Goal: Task Accomplishment & Management: Use online tool/utility

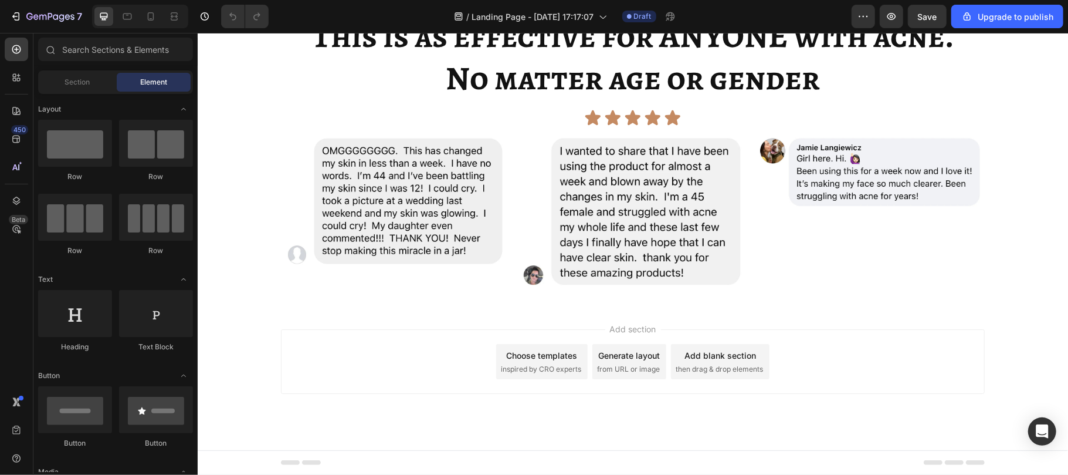
scroll to position [3885, 0]
drag, startPoint x: 623, startPoint y: 375, endPoint x: 331, endPoint y: 154, distance: 365.9
click at [331, 126] on div "Icon Icon Icon Icon Icon" at bounding box center [632, 118] width 847 height 18
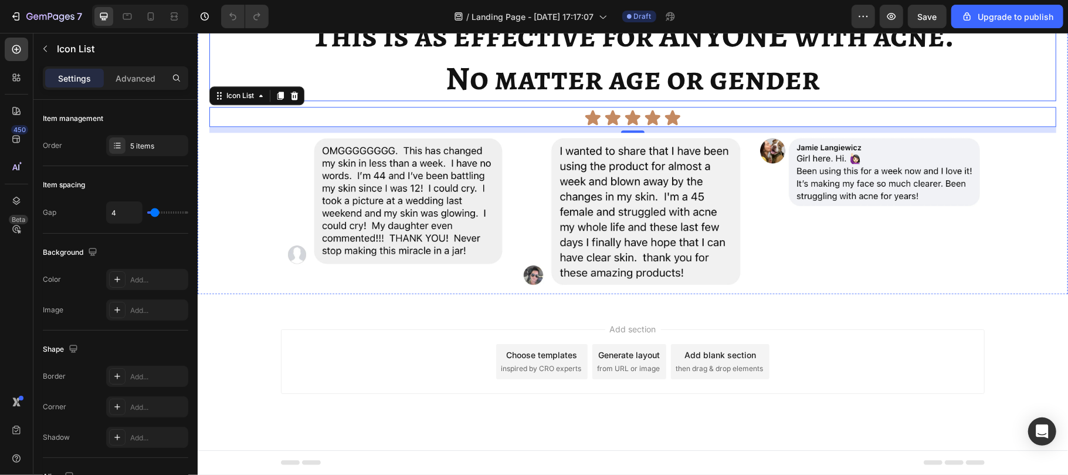
click at [553, 100] on h2 "This is as effective for ANYONE with acne. No matter age or gender" at bounding box center [632, 56] width 847 height 88
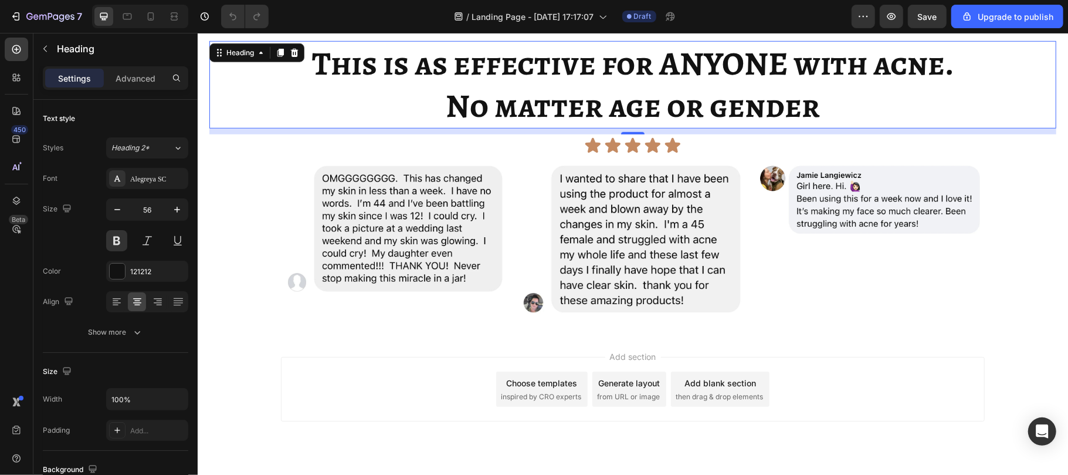
scroll to position [3903, 0]
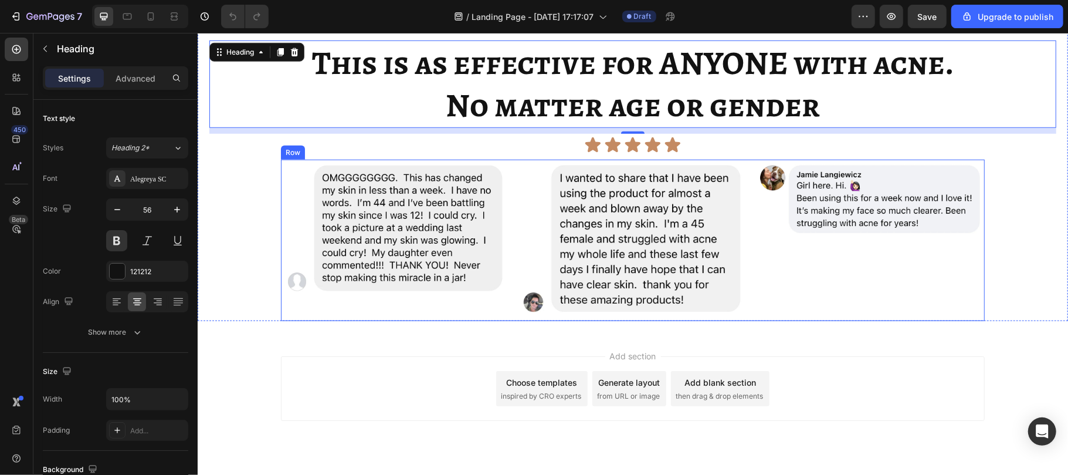
click at [497, 298] on div "Image" at bounding box center [394, 239] width 228 height 161
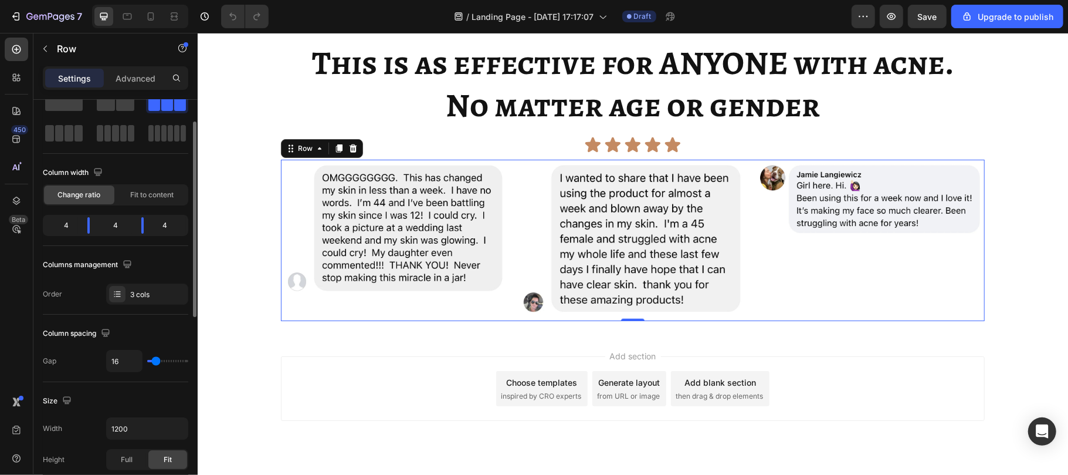
scroll to position [40, 0]
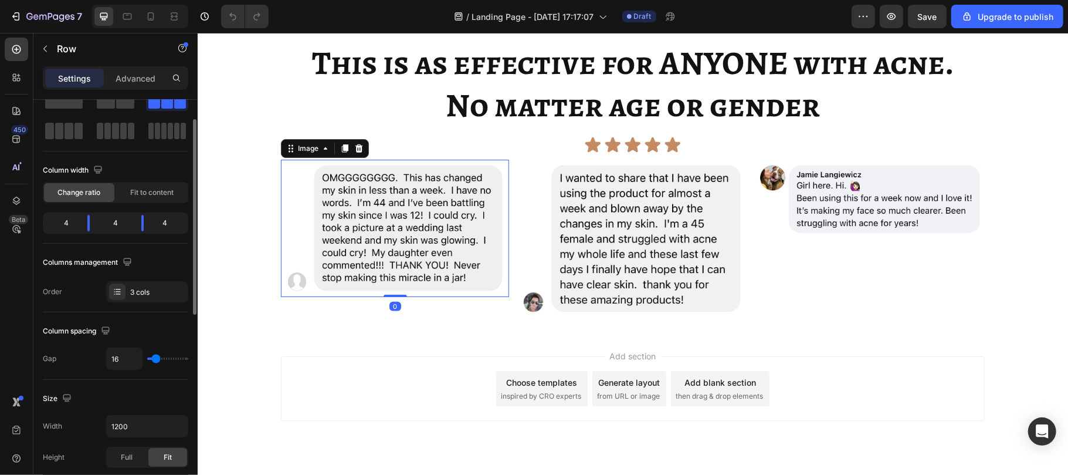
click at [330, 239] on img at bounding box center [394, 227] width 228 height 137
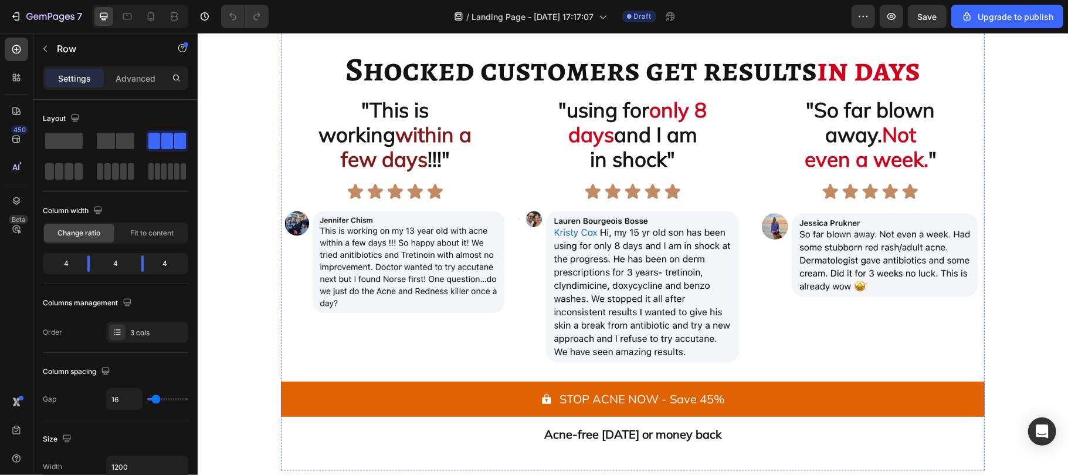
scroll to position [1783, 0]
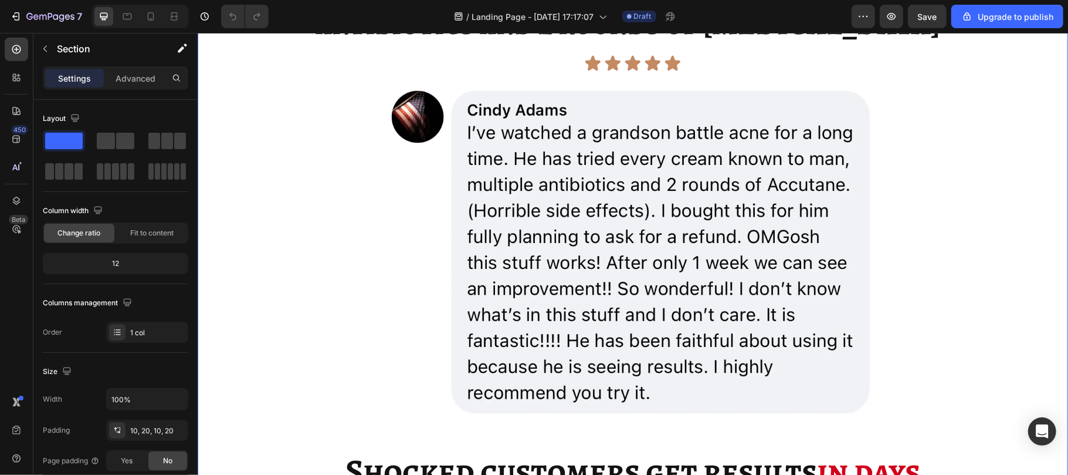
click at [270, 222] on div "Icon Icon Icon Icon Icon Icon List 7,405+ 5-star reviews Text Block Row Image I…" at bounding box center [632, 238] width 847 height 1264
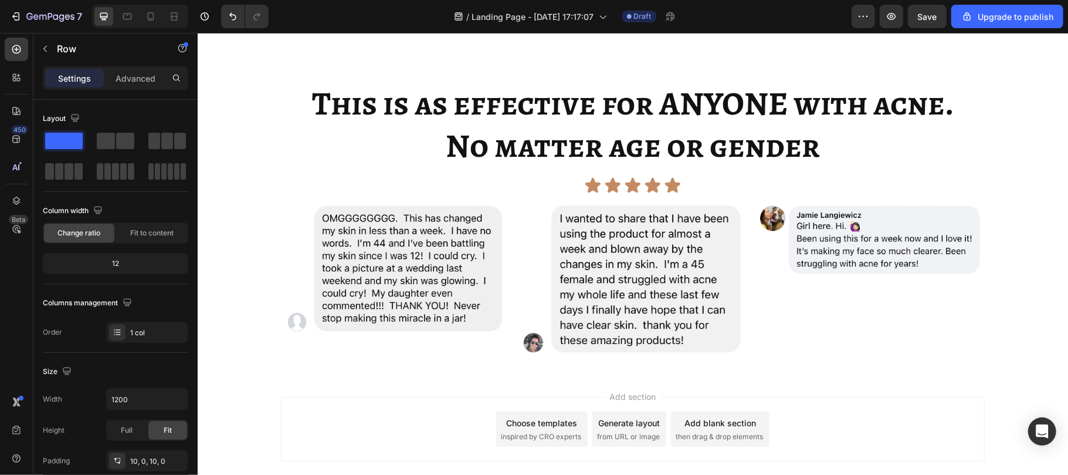
scroll to position [4013, 0]
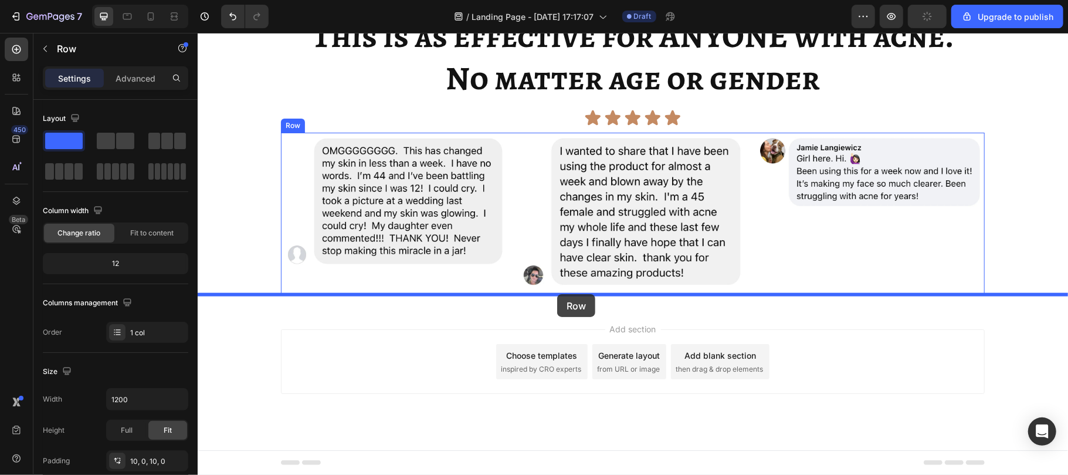
drag, startPoint x: 297, startPoint y: 242, endPoint x: 557, endPoint y: 293, distance: 264.8
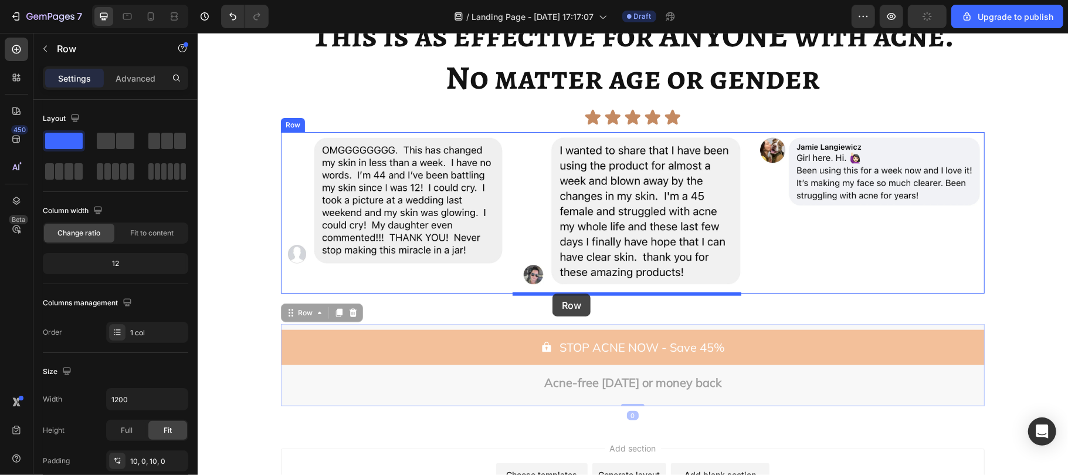
drag, startPoint x: 299, startPoint y: 312, endPoint x: 552, endPoint y: 293, distance: 253.6
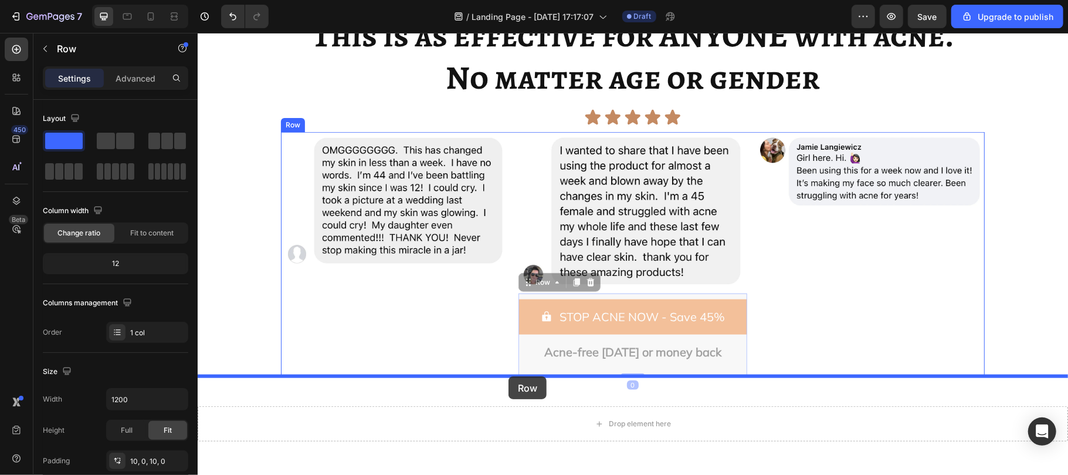
drag, startPoint x: 540, startPoint y: 284, endPoint x: 508, endPoint y: 375, distance: 96.5
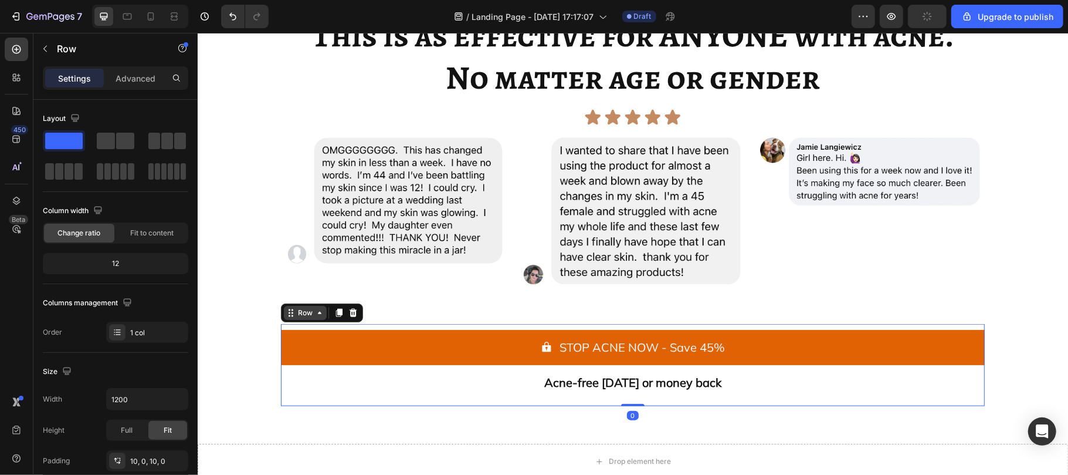
click at [300, 319] on div "Row" at bounding box center [304, 312] width 43 height 14
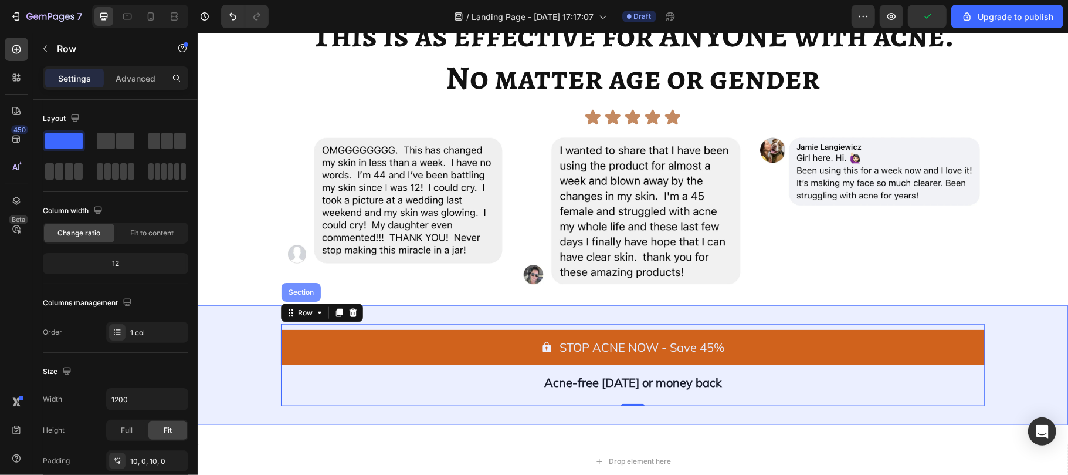
click at [294, 291] on div "Section" at bounding box center [301, 291] width 30 height 7
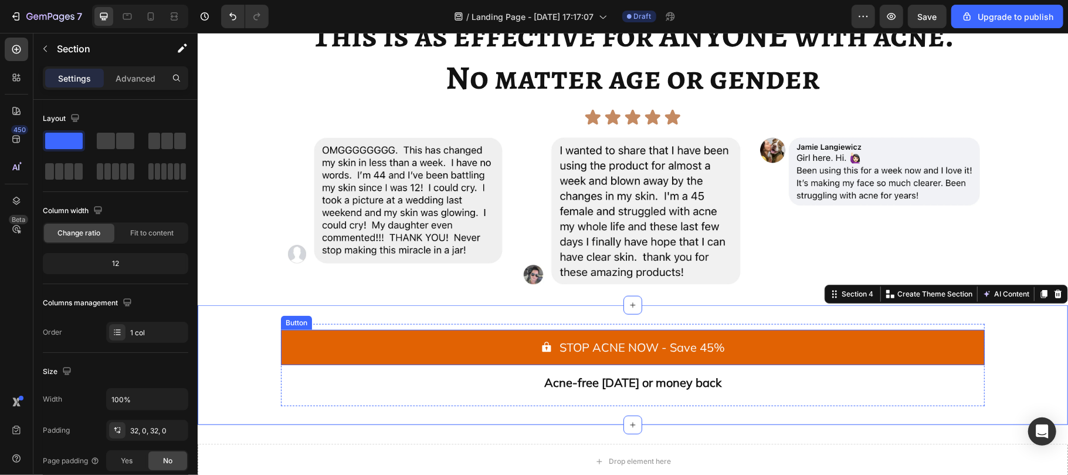
click at [287, 328] on div "STOP ACNE NOW - Save 45% Button Acne-free [DATE] or money back Text Block Row" at bounding box center [632, 364] width 704 height 82
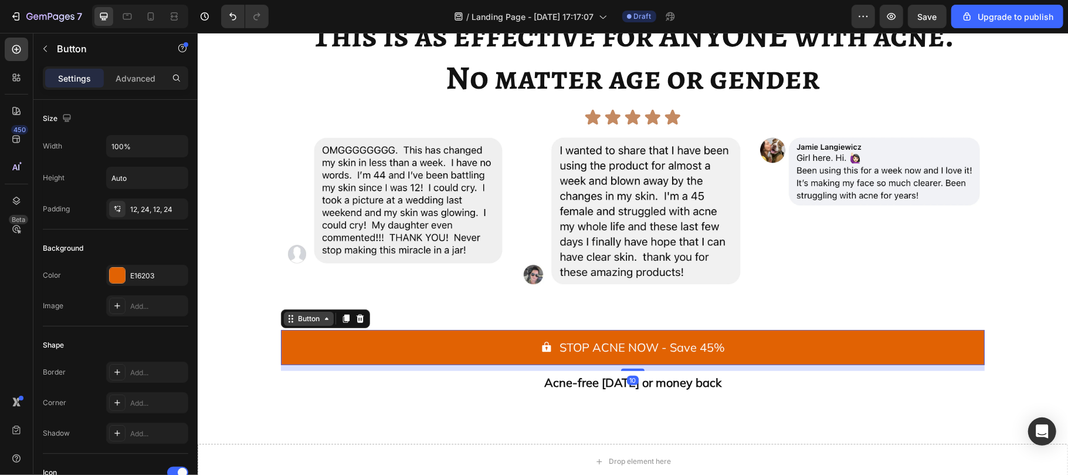
click at [297, 321] on div "Button" at bounding box center [308, 318] width 26 height 11
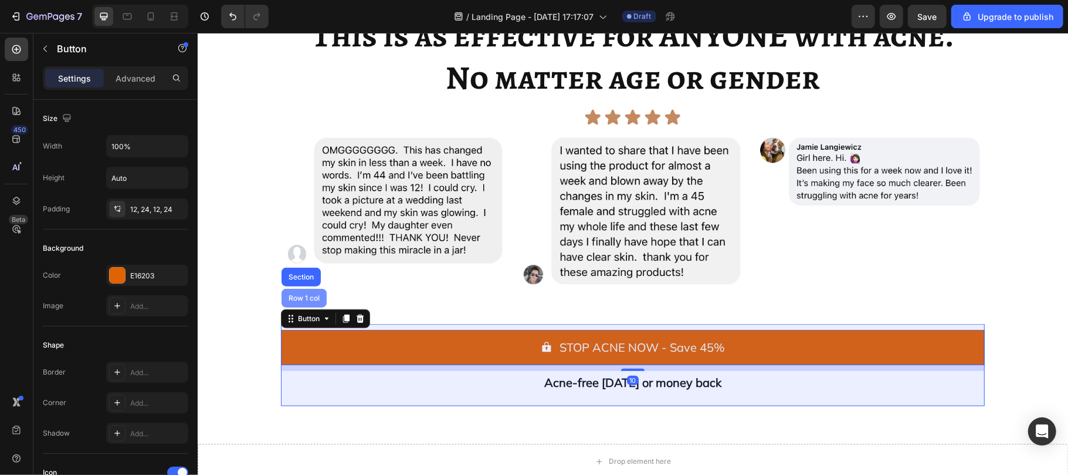
click at [298, 303] on div "Row 1 col" at bounding box center [303, 297] width 45 height 19
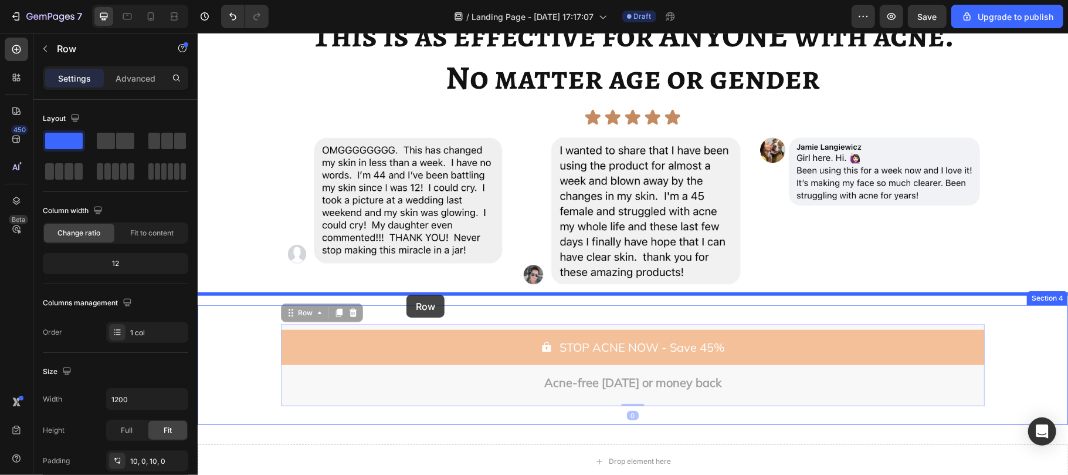
drag, startPoint x: 298, startPoint y: 303, endPoint x: 406, endPoint y: 294, distance: 108.3
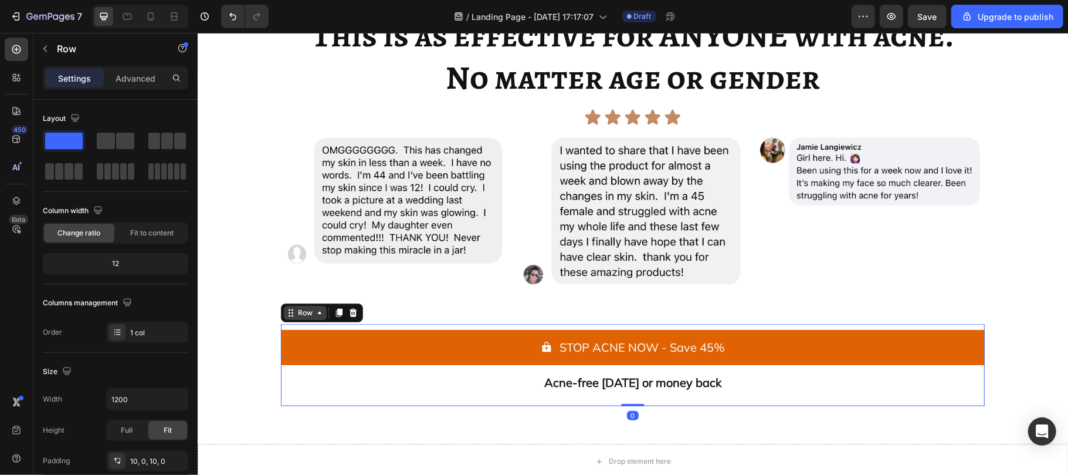
click at [295, 308] on div "Row" at bounding box center [304, 312] width 19 height 11
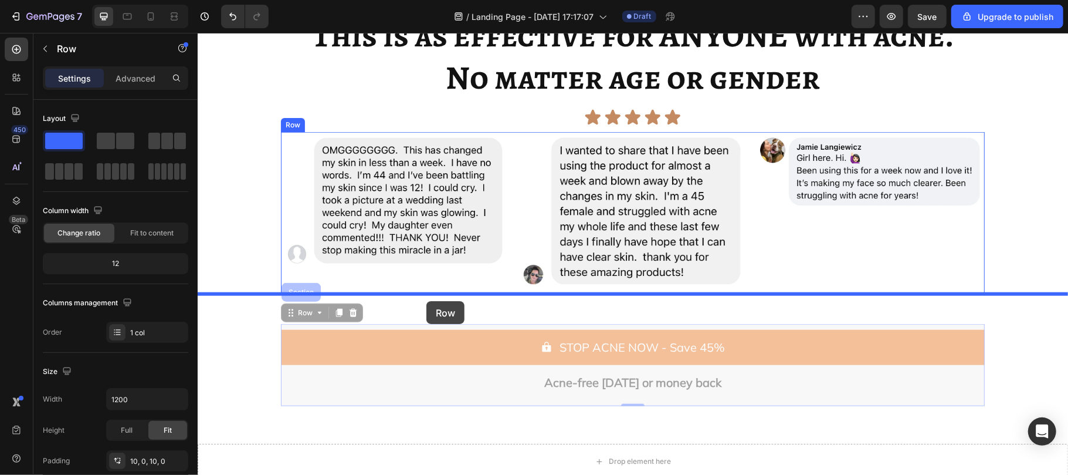
drag, startPoint x: 292, startPoint y: 308, endPoint x: 426, endPoint y: 300, distance: 134.5
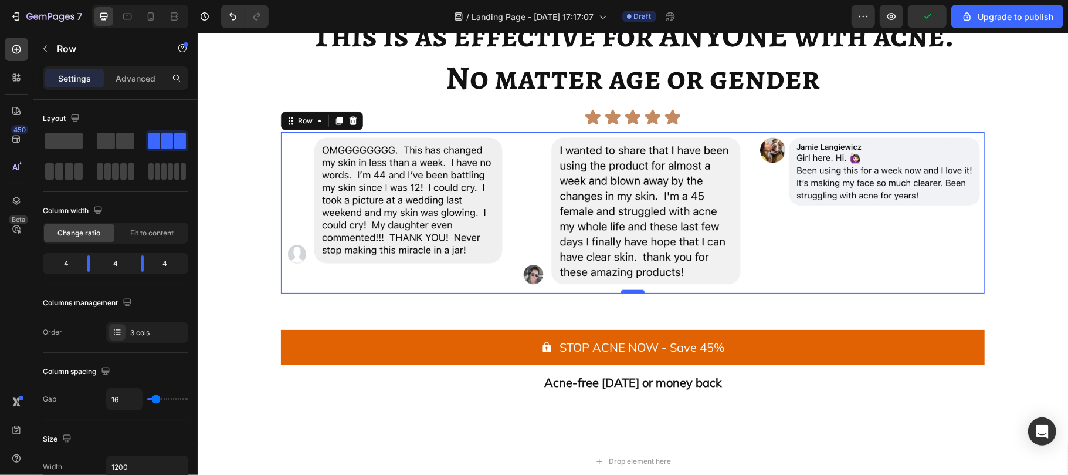
click at [629, 292] on div at bounding box center [632, 291] width 23 height 4
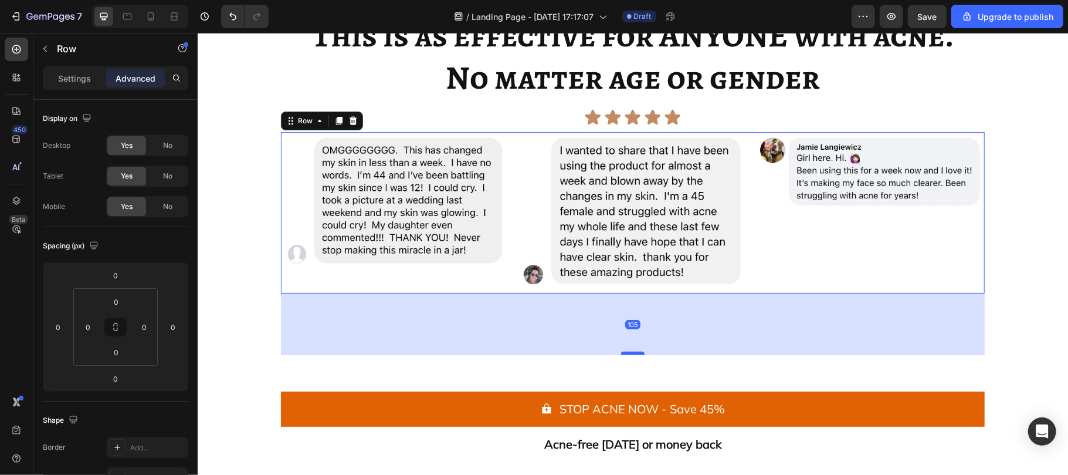
drag, startPoint x: 626, startPoint y: 290, endPoint x: 629, endPoint y: 352, distance: 61.7
click at [629, 352] on div at bounding box center [632, 353] width 23 height 4
type input "105"
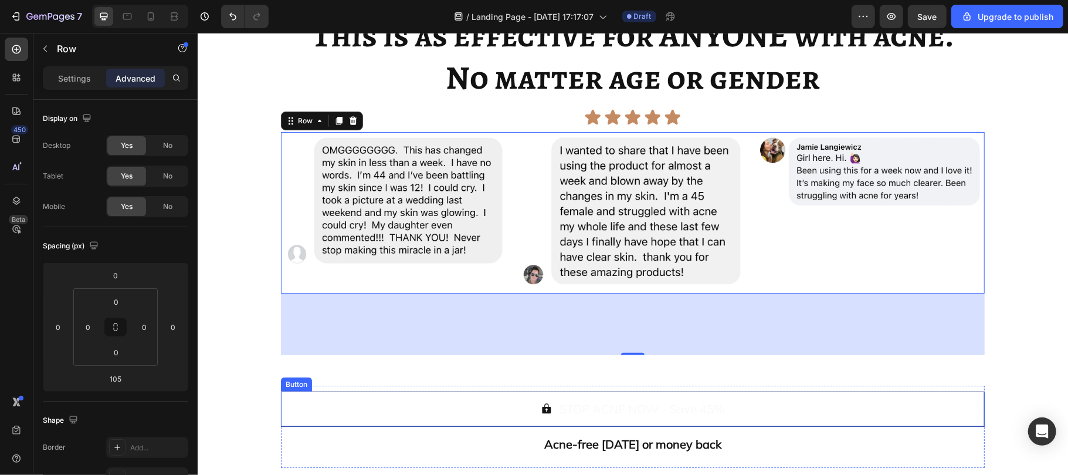
click at [287, 424] on button "STOP ACNE NOW - Save 45%" at bounding box center [632, 408] width 704 height 35
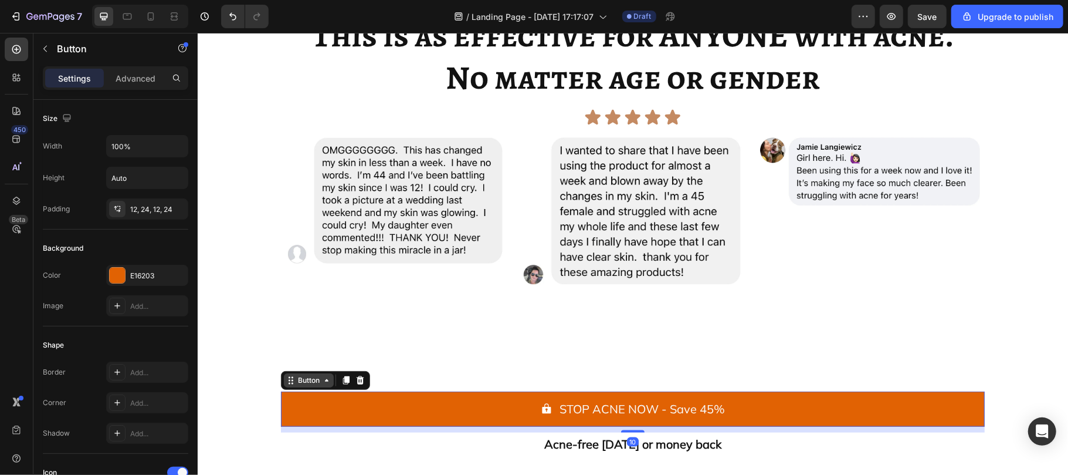
click at [304, 376] on div "Button" at bounding box center [308, 379] width 26 height 11
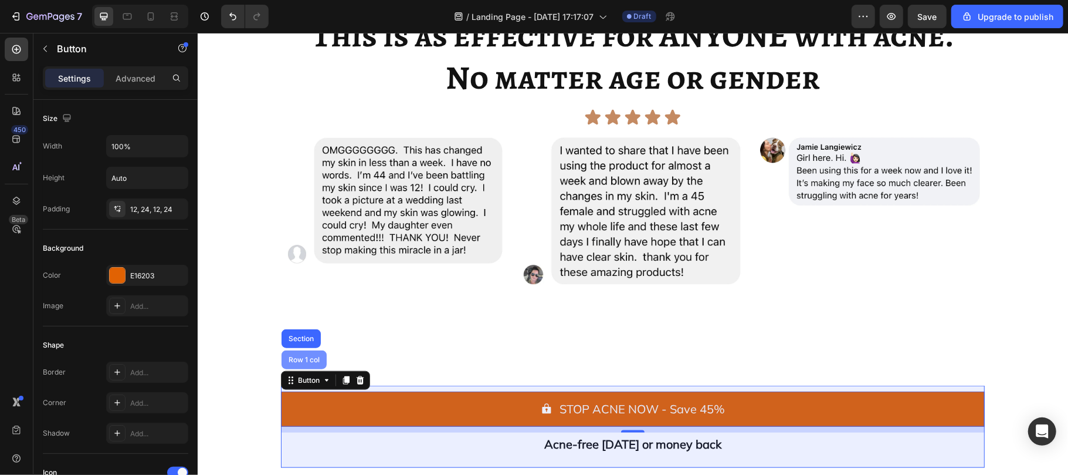
click at [300, 366] on div "Row 1 col" at bounding box center [303, 359] width 45 height 19
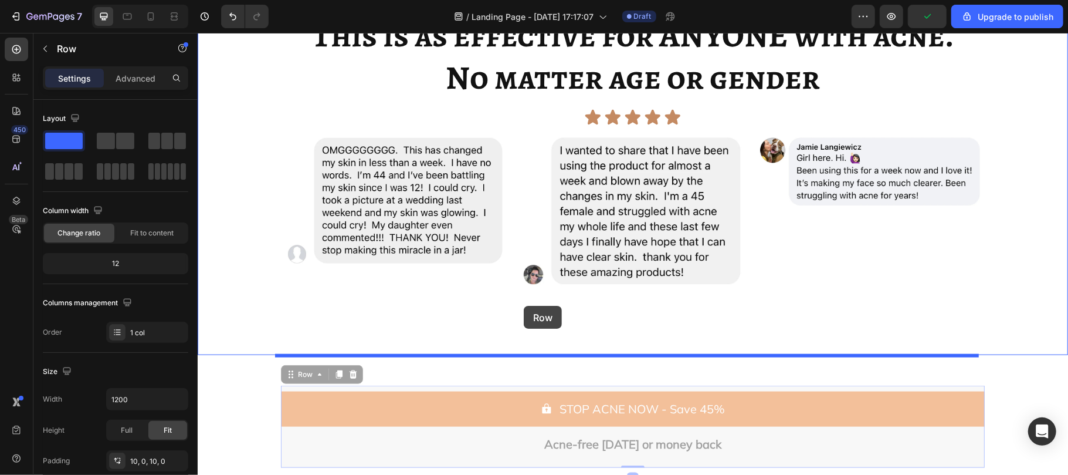
drag, startPoint x: 299, startPoint y: 373, endPoint x: 523, endPoint y: 305, distance: 234.7
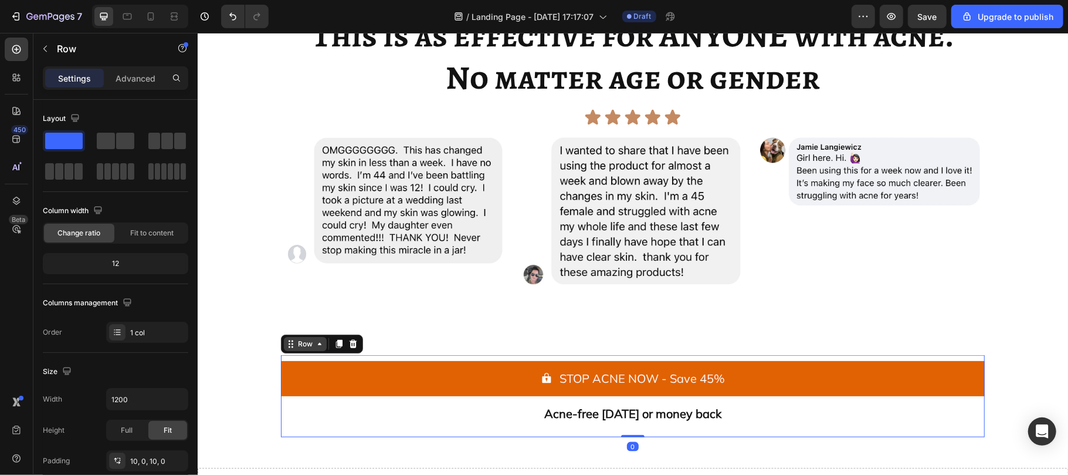
click at [296, 342] on div "Row" at bounding box center [304, 343] width 19 height 11
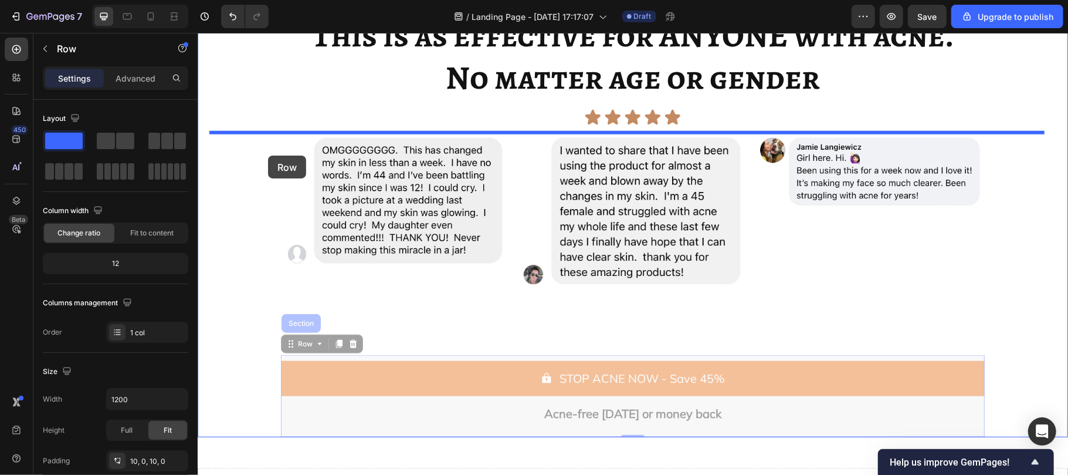
drag, startPoint x: 301, startPoint y: 342, endPoint x: 267, endPoint y: 155, distance: 190.1
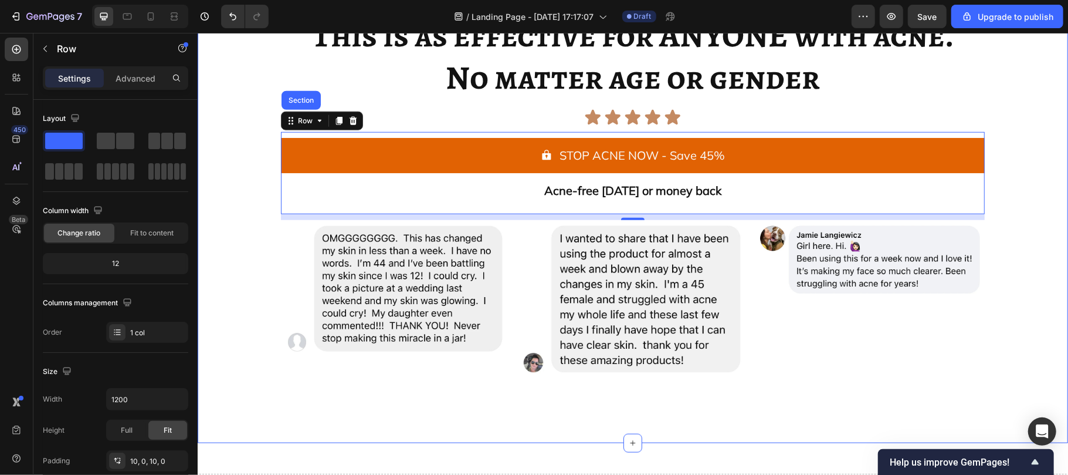
scroll to position [4222, 0]
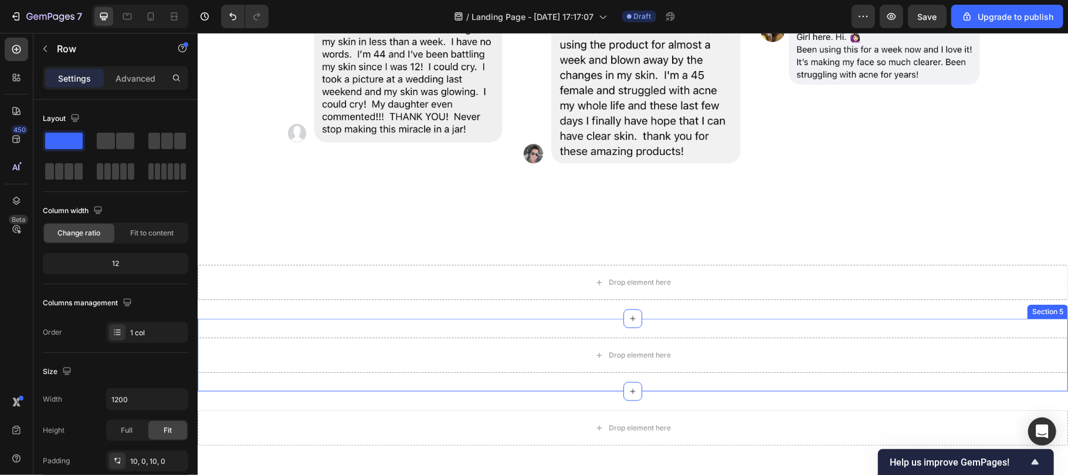
click at [1030, 319] on div "Drop element here Section 5" at bounding box center [632, 354] width 870 height 73
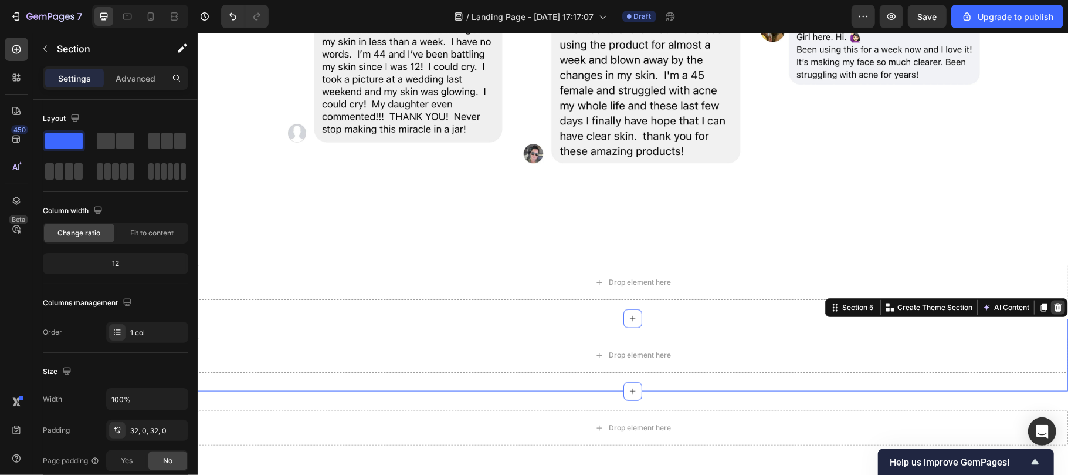
click at [1051, 300] on div at bounding box center [1058, 307] width 14 height 14
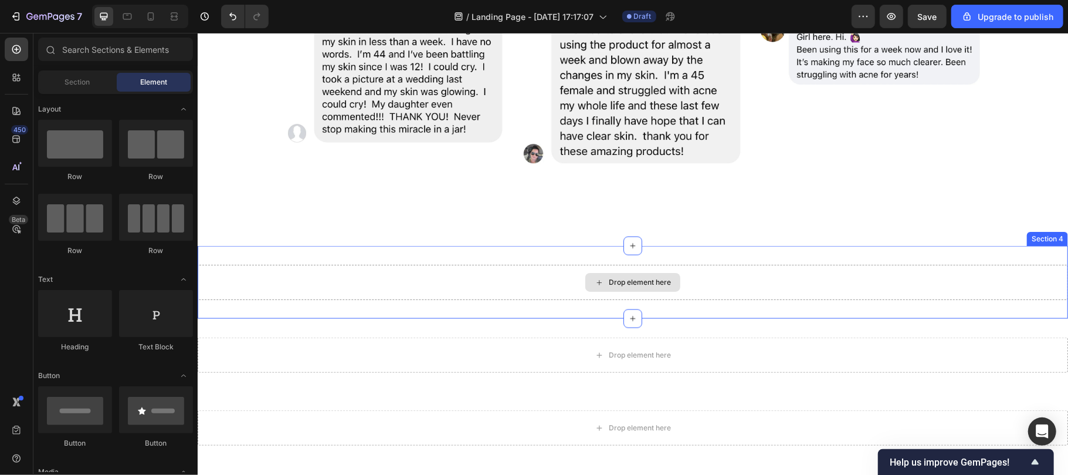
click at [1035, 293] on div "Drop element here" at bounding box center [632, 281] width 870 height 35
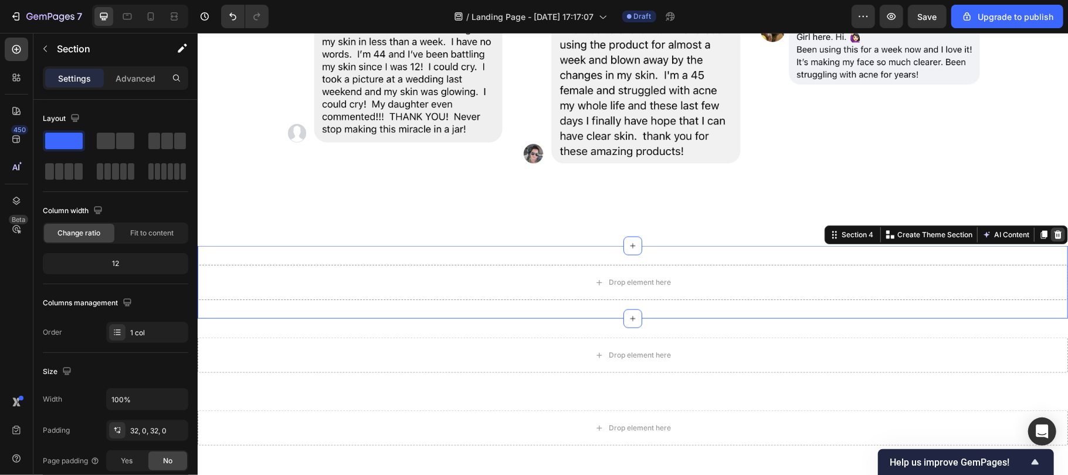
click at [1054, 237] on icon at bounding box center [1058, 234] width 8 height 8
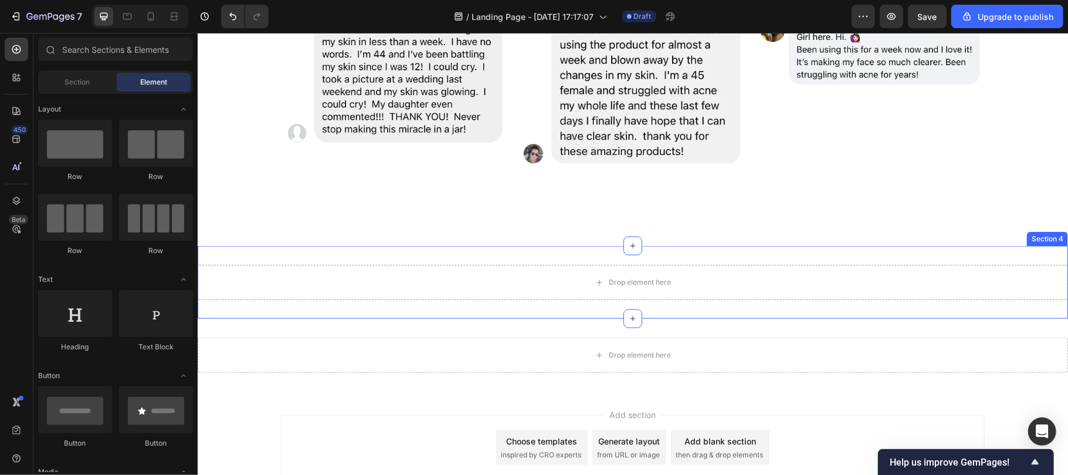
click at [1042, 299] on div "Drop element here" at bounding box center [632, 281] width 870 height 35
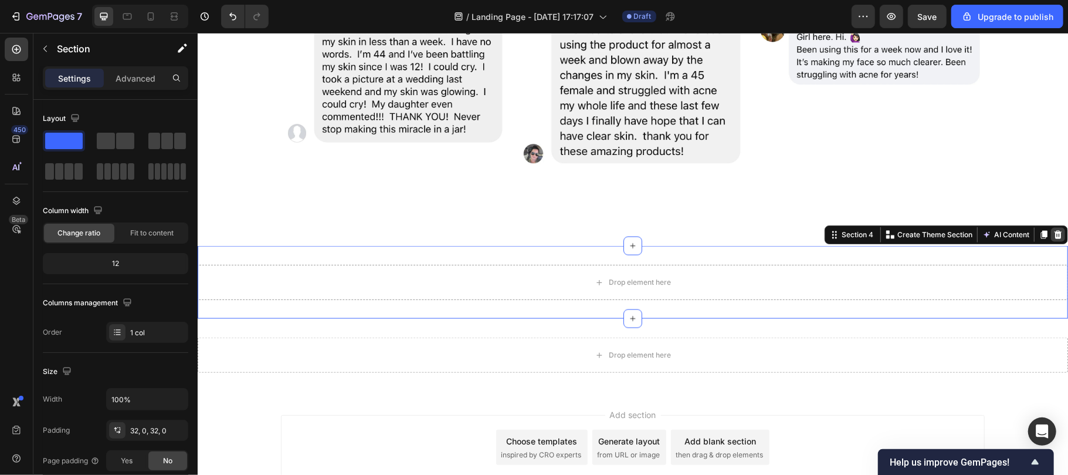
click at [1054, 232] on icon at bounding box center [1058, 234] width 8 height 8
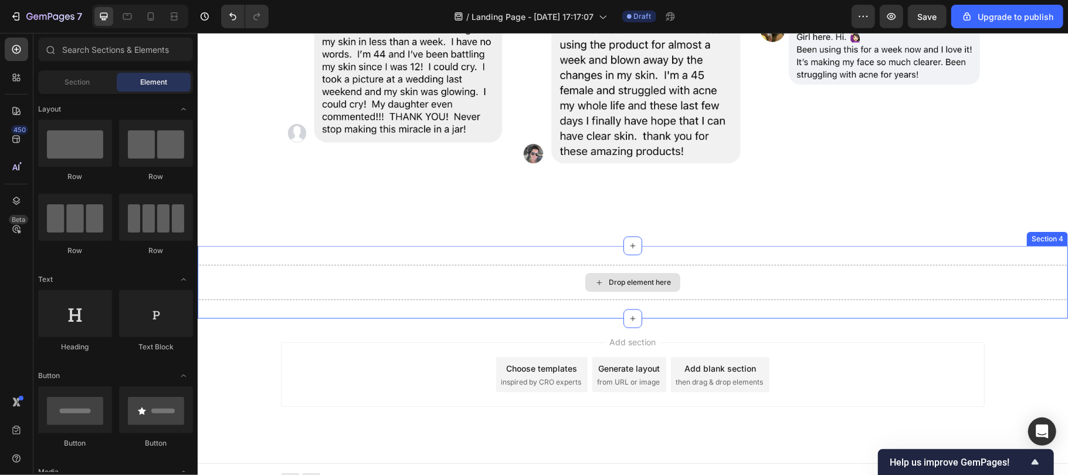
click at [1042, 288] on div "Drop element here" at bounding box center [632, 281] width 870 height 35
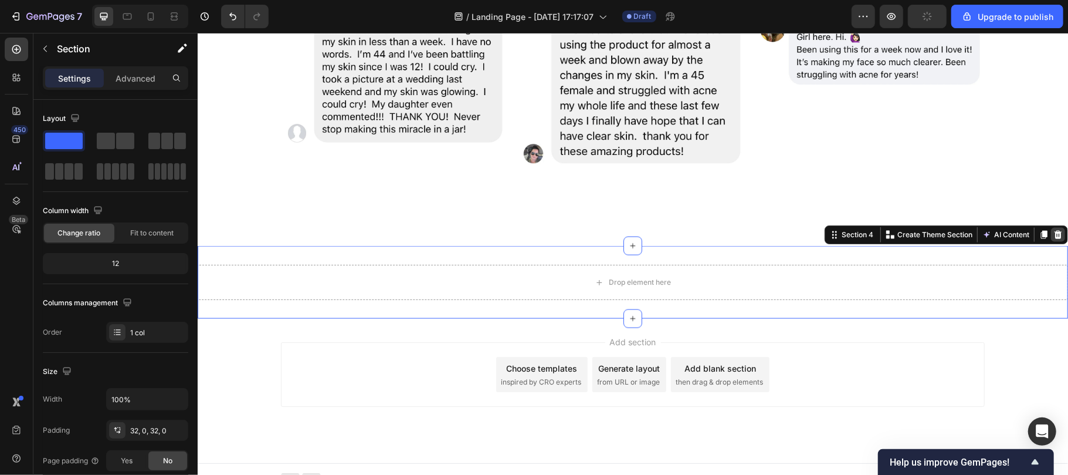
click at [1051, 228] on div at bounding box center [1058, 234] width 14 height 14
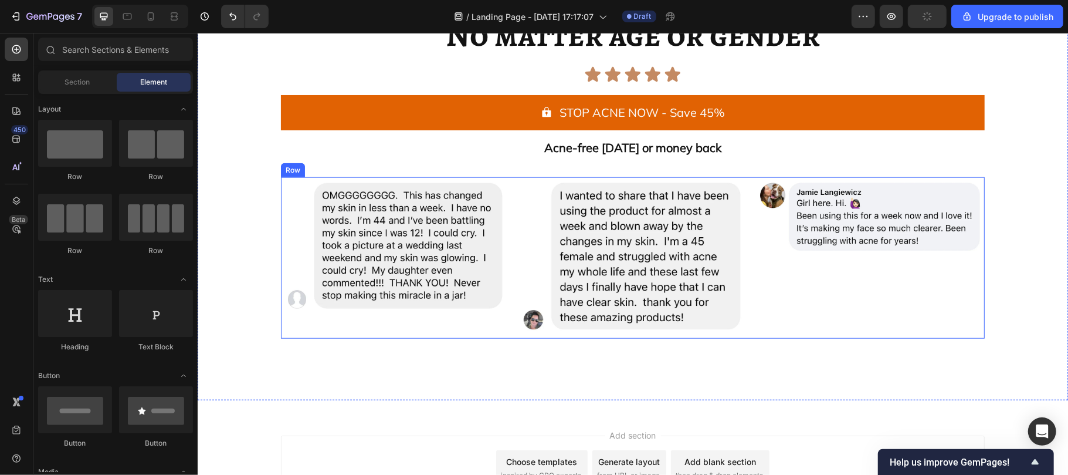
scroll to position [4057, 0]
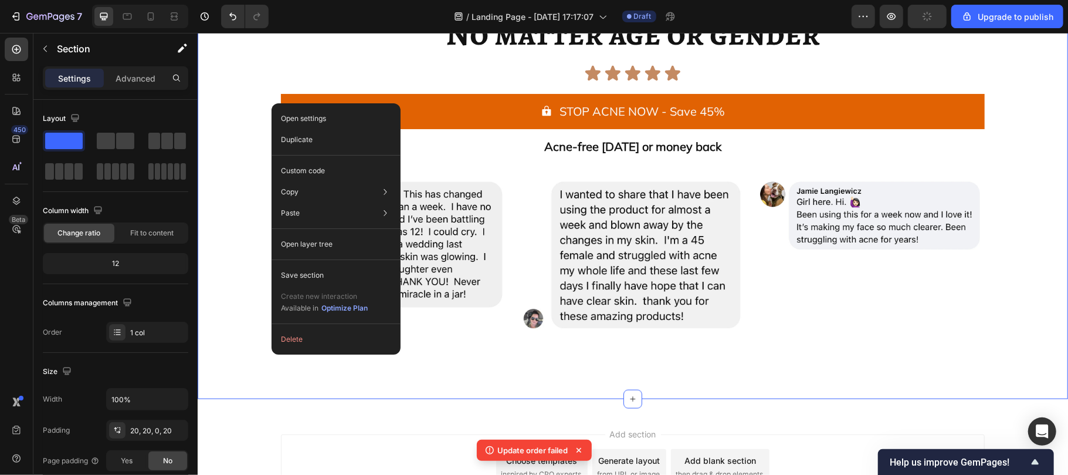
click at [233, 263] on div "This is as effective for ANYONE with acne. No matter age or gender Heading Icon…" at bounding box center [632, 183] width 847 height 431
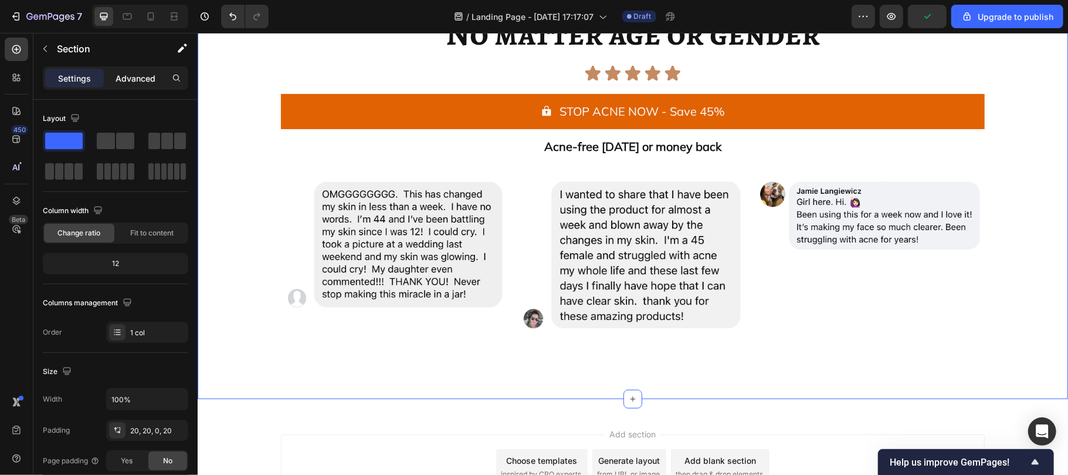
click at [134, 78] on p "Advanced" at bounding box center [136, 78] width 40 height 12
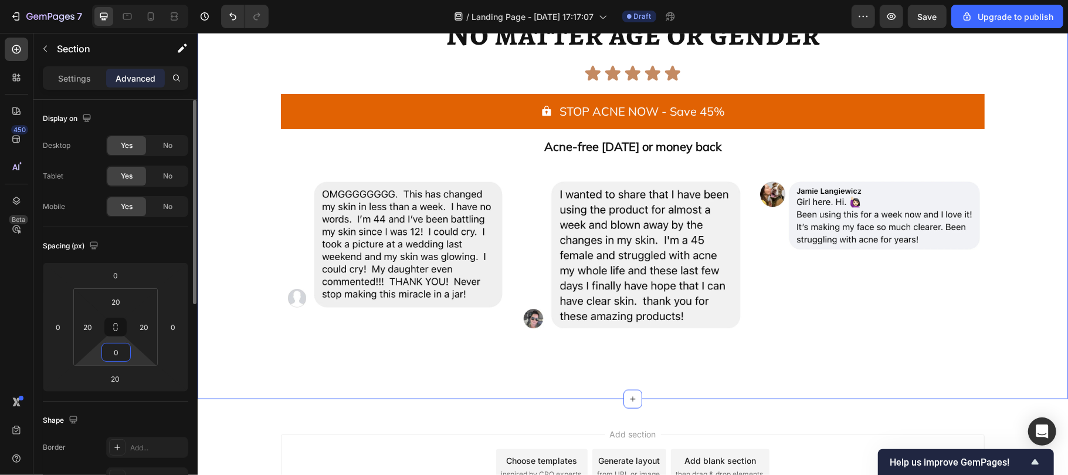
click at [118, 347] on input "0" at bounding box center [115, 352] width 23 height 18
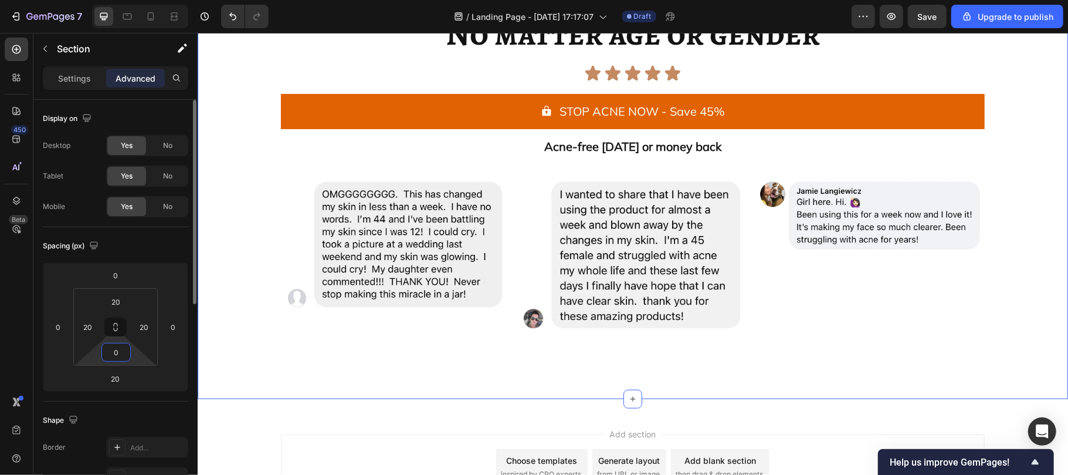
click at [118, 347] on input "0" at bounding box center [115, 352] width 23 height 18
type input "40"
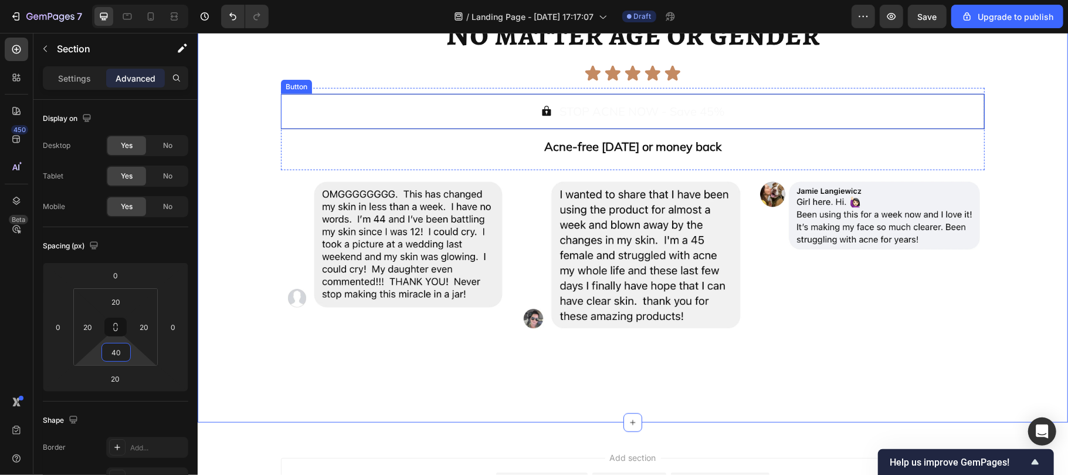
click at [296, 115] on button "STOP ACNE NOW - Save 45%" at bounding box center [632, 110] width 704 height 35
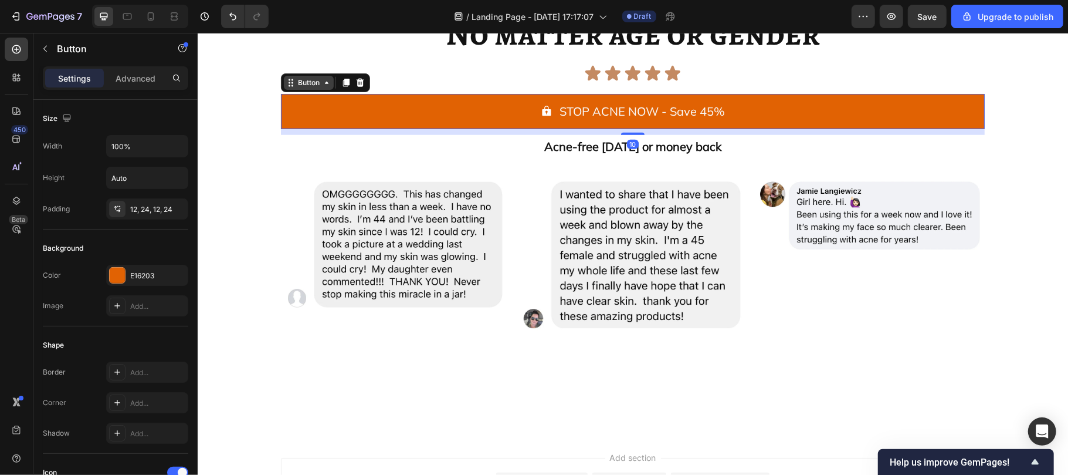
click at [299, 82] on div "Button" at bounding box center [308, 82] width 26 height 11
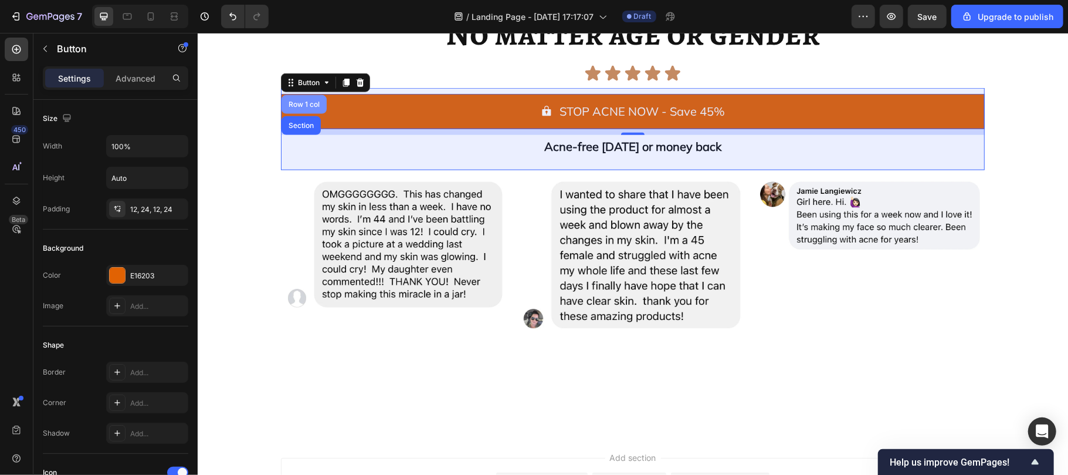
click at [299, 101] on div "Row 1 col" at bounding box center [304, 103] width 36 height 7
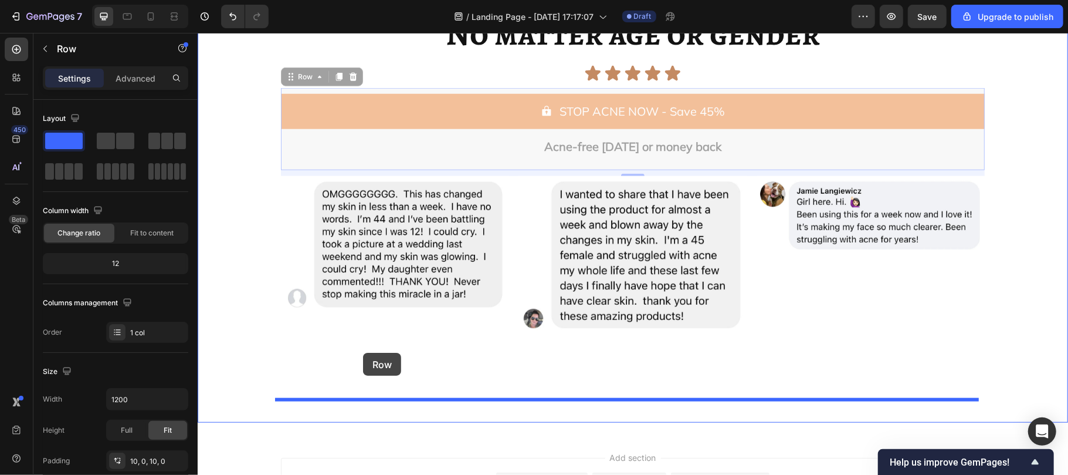
drag, startPoint x: 284, startPoint y: 76, endPoint x: 363, endPoint y: 352, distance: 287.2
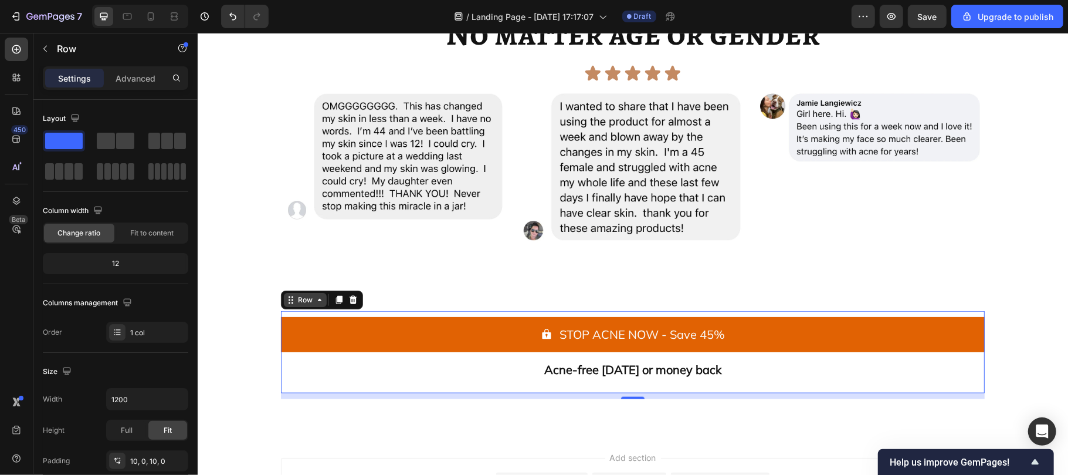
click at [292, 305] on div "Row" at bounding box center [304, 299] width 43 height 14
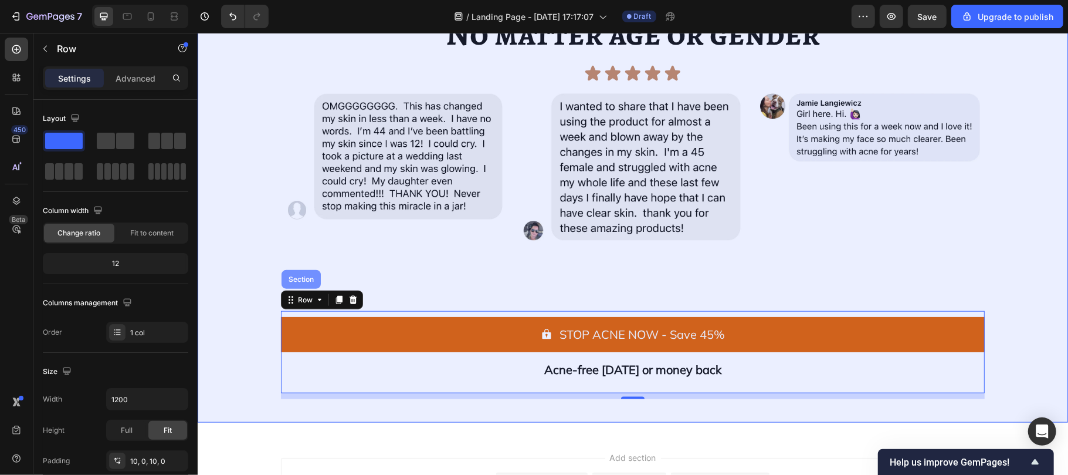
click at [297, 283] on div "Section" at bounding box center [300, 278] width 39 height 19
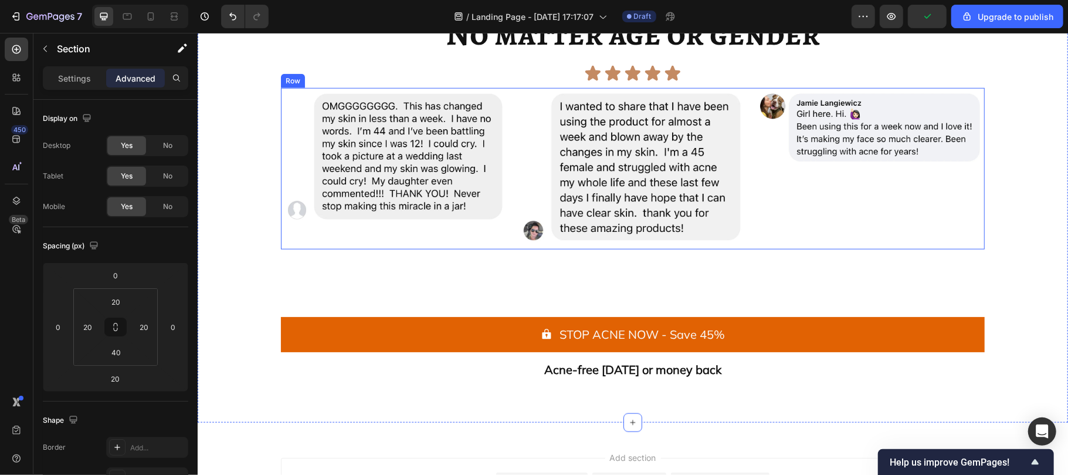
click at [487, 242] on div "Image" at bounding box center [394, 167] width 228 height 161
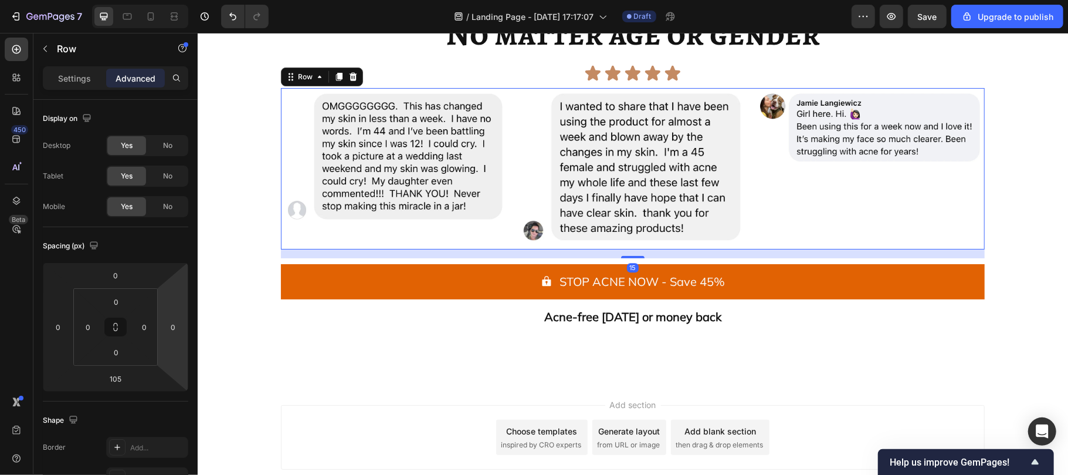
drag, startPoint x: 631, startPoint y: 308, endPoint x: 597, endPoint y: 256, distance: 62.6
click at [597, 249] on div "15" at bounding box center [632, 249] width 704 height 0
type input "16"
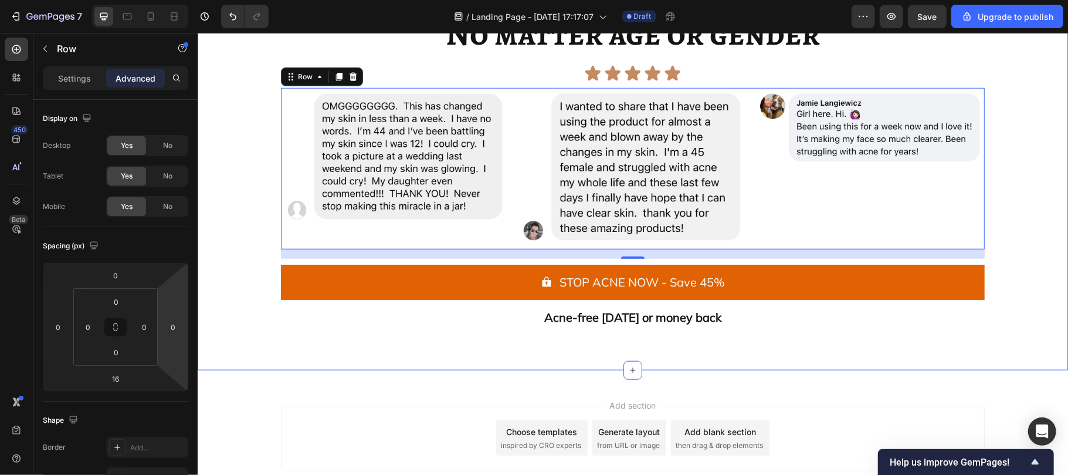
click at [313, 352] on div "This is as effective for ANYONE with acne. No matter age or gender Heading Icon…" at bounding box center [632, 164] width 870 height 414
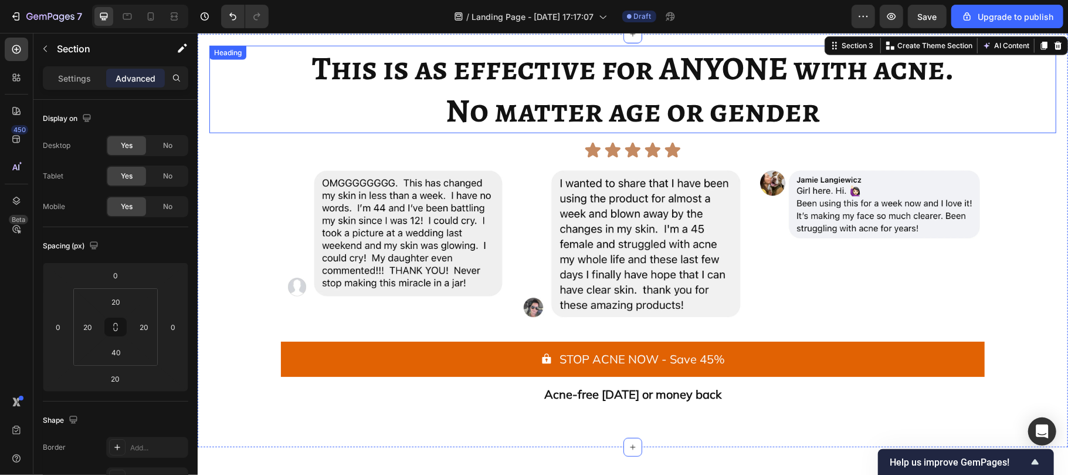
scroll to position [3963, 0]
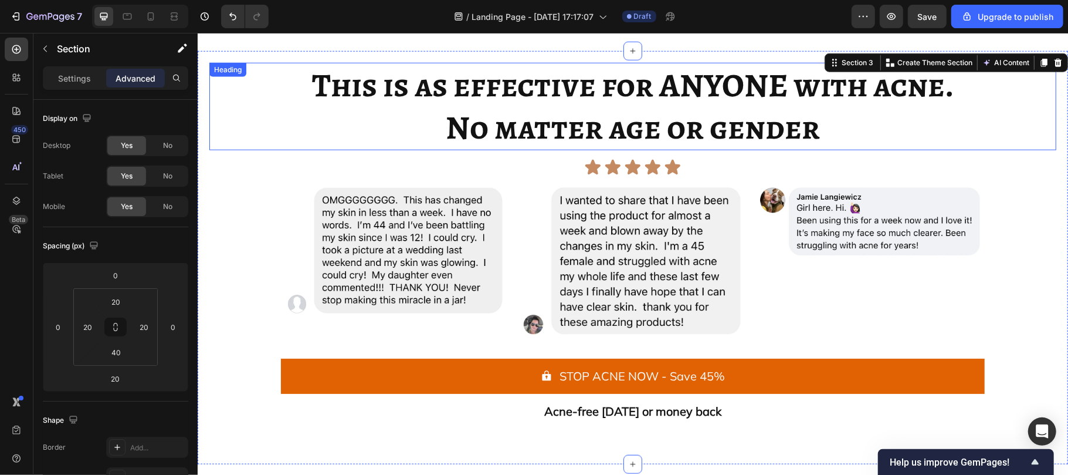
click at [382, 98] on h2 "This is as effective for ANYONE with acne. No matter age or gender" at bounding box center [632, 106] width 847 height 88
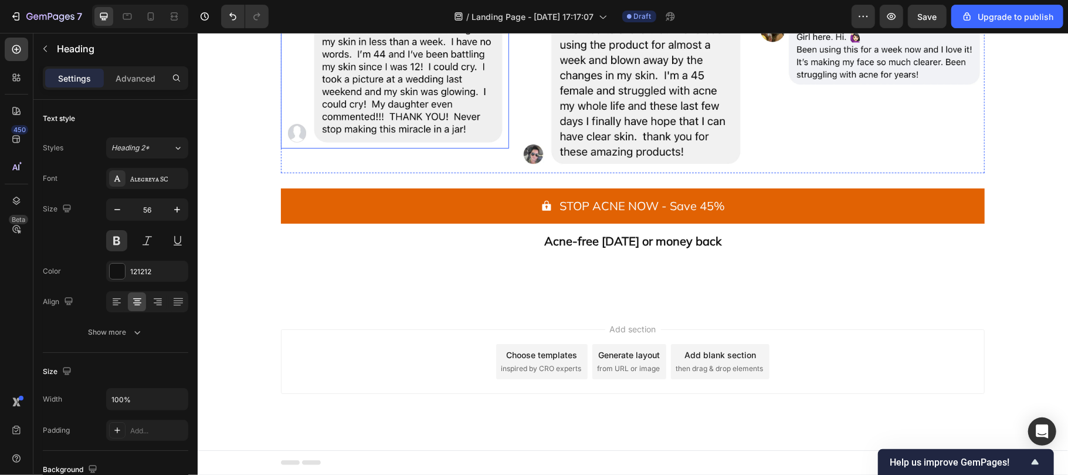
scroll to position [2050, 0]
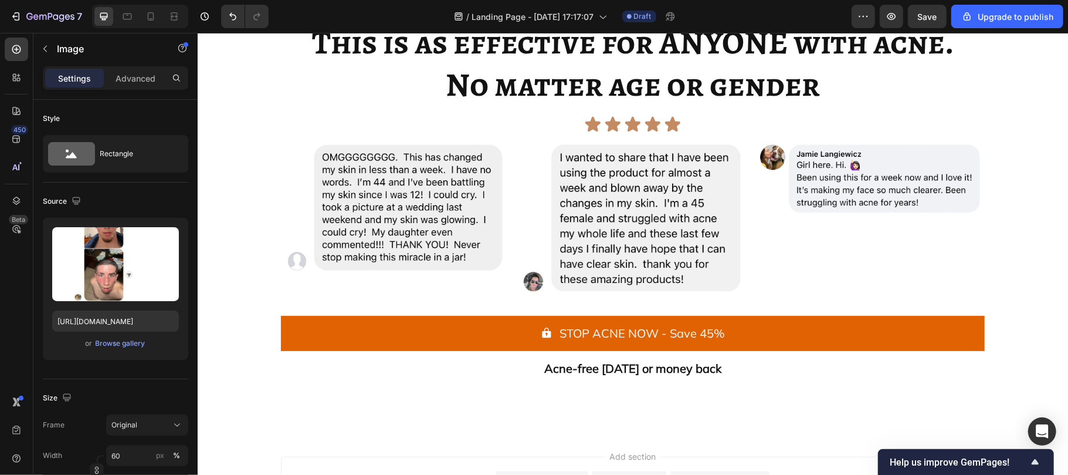
scroll to position [3859, 0]
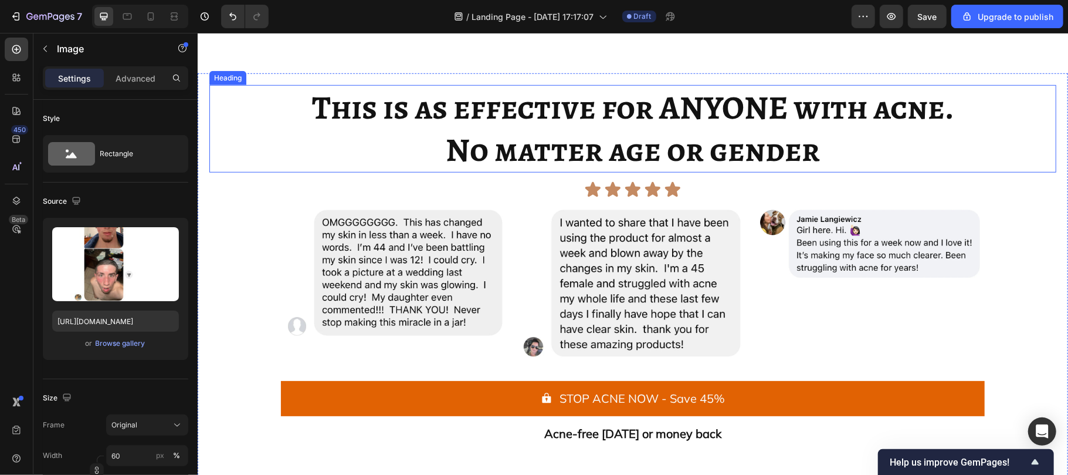
click at [380, 123] on h2 "This is as effective for ANYONE with acne. No matter age or gender" at bounding box center [632, 128] width 847 height 88
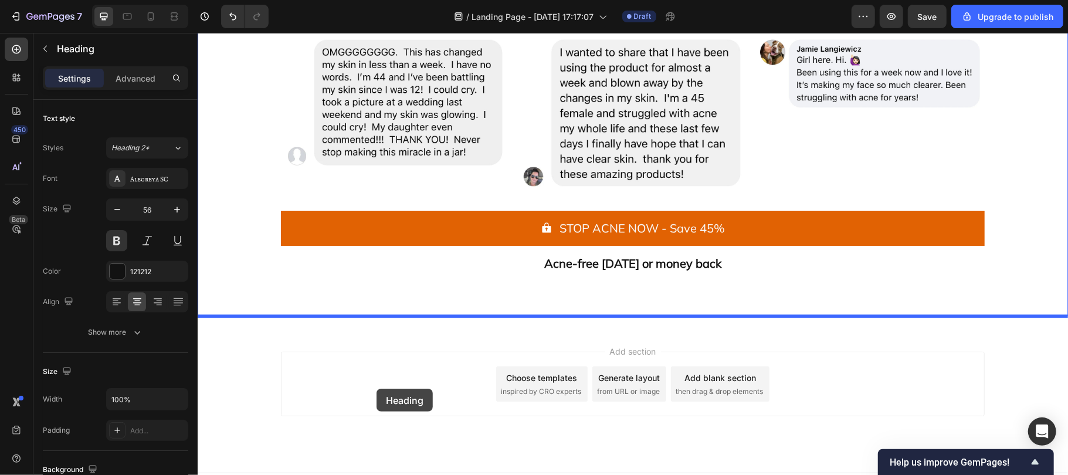
scroll to position [4134, 0]
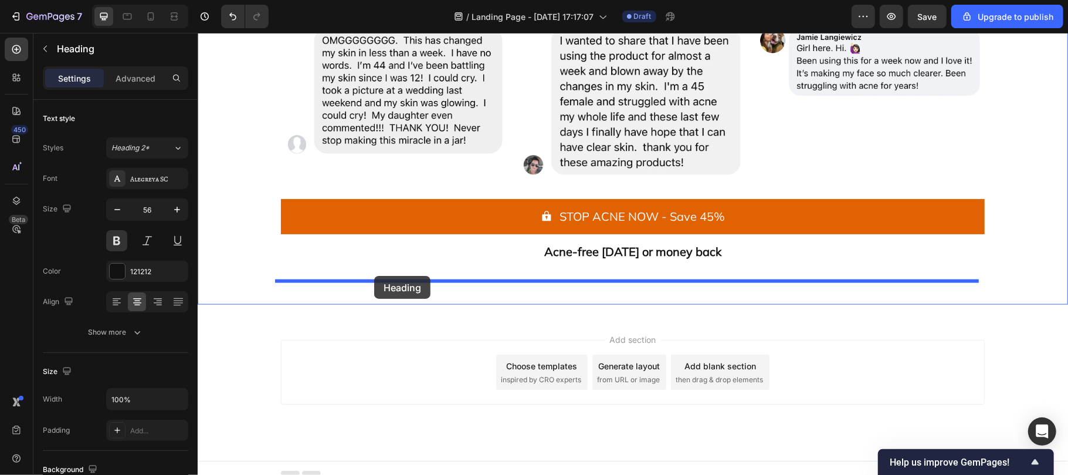
drag, startPoint x: 239, startPoint y: 40, endPoint x: 374, endPoint y: 275, distance: 270.9
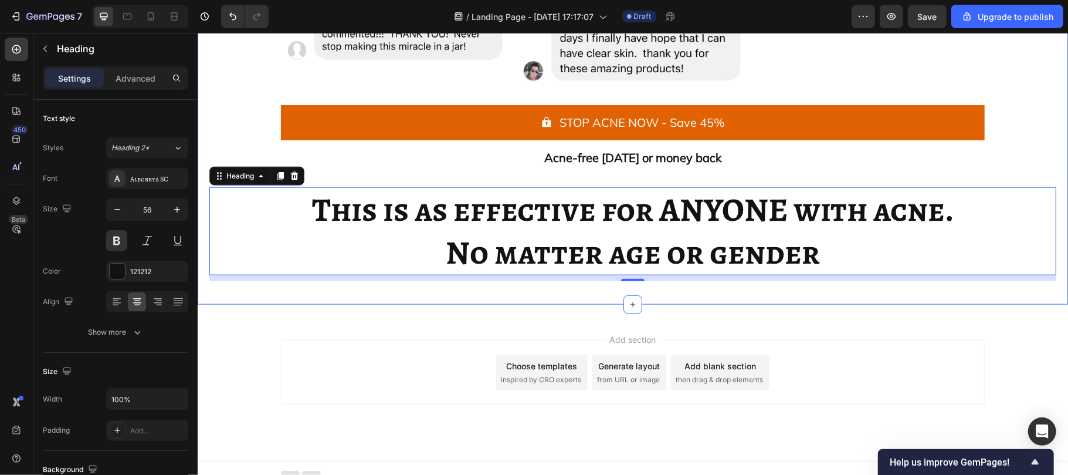
scroll to position [4040, 0]
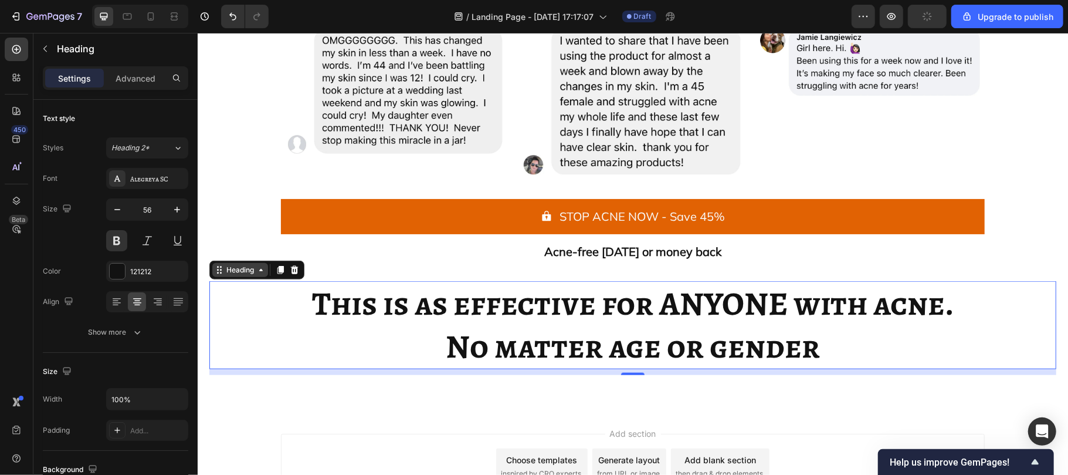
click at [236, 273] on div "Heading" at bounding box center [239, 269] width 32 height 11
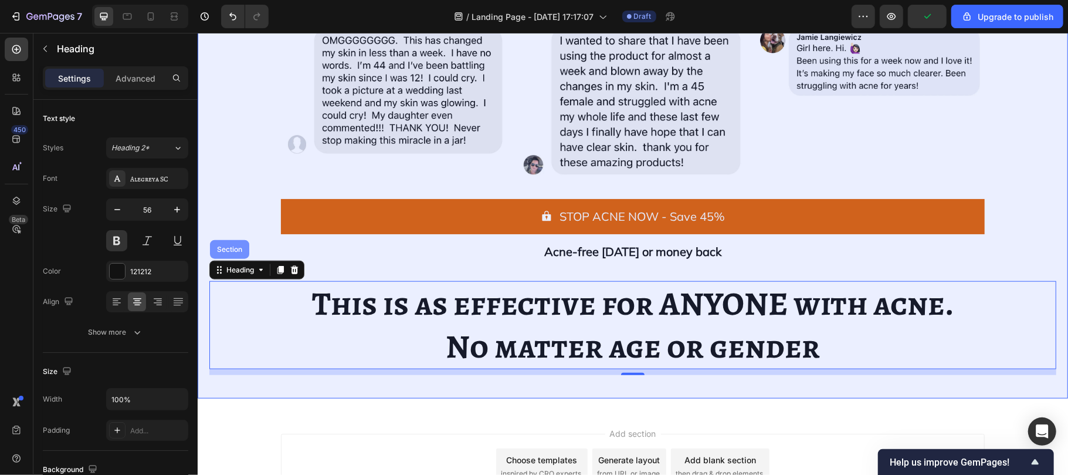
click at [228, 246] on div "Section" at bounding box center [229, 248] width 30 height 7
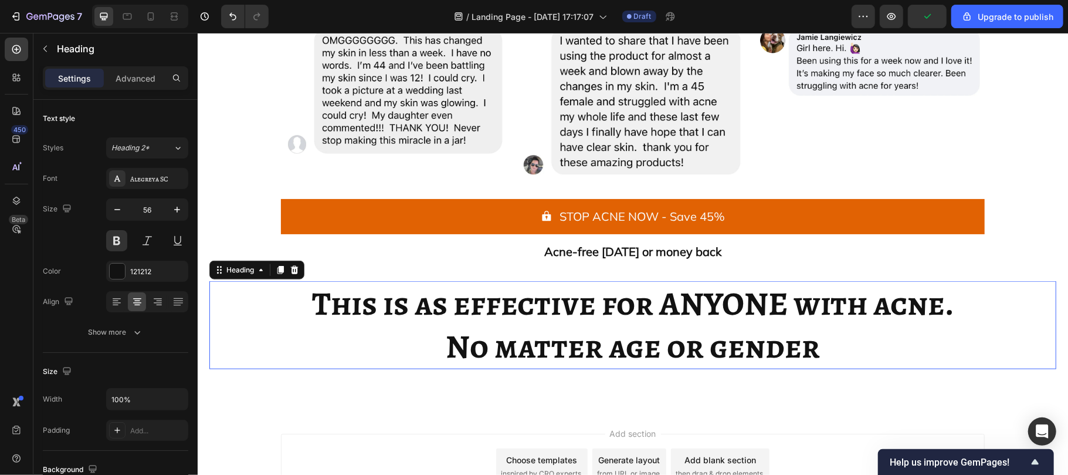
click at [442, 310] on h2 "This is as effective for ANYONE with acne. No matter age or gender" at bounding box center [632, 324] width 847 height 88
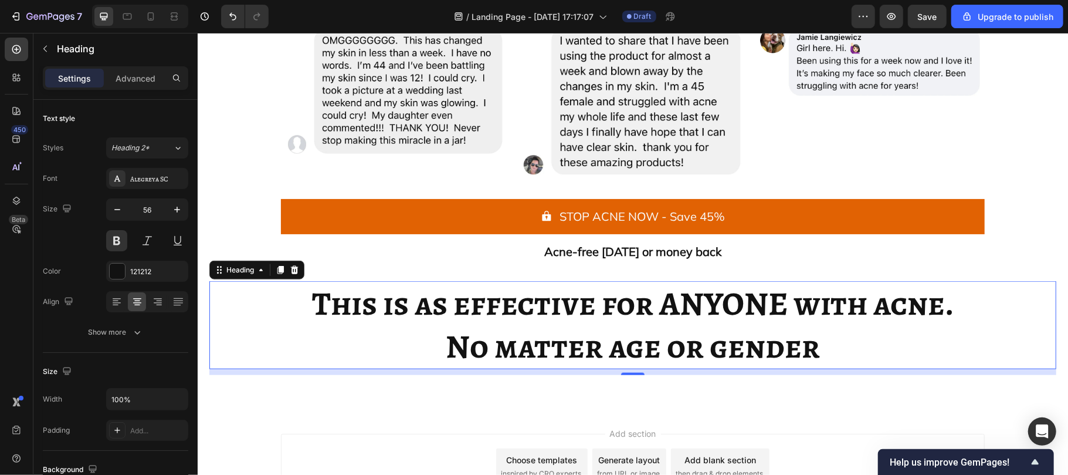
click at [489, 354] on h2 "This is as effective for ANYONE with acne. No matter age or gender" at bounding box center [632, 324] width 847 height 88
click at [489, 354] on p "This is as effective for ANYONE with acne. No matter age or gender" at bounding box center [632, 325] width 845 height 86
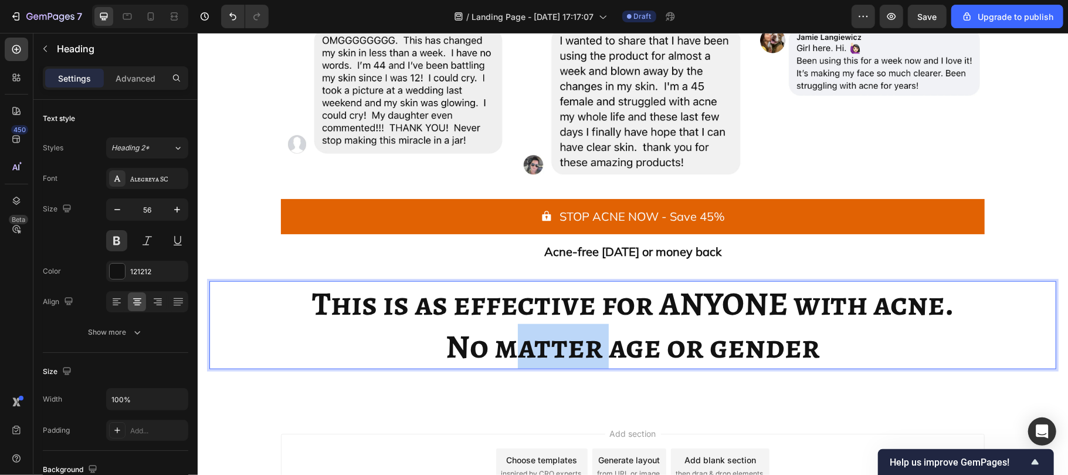
click at [489, 354] on p "This is as effective for ANYONE with acne. No matter age or gender" at bounding box center [632, 325] width 845 height 86
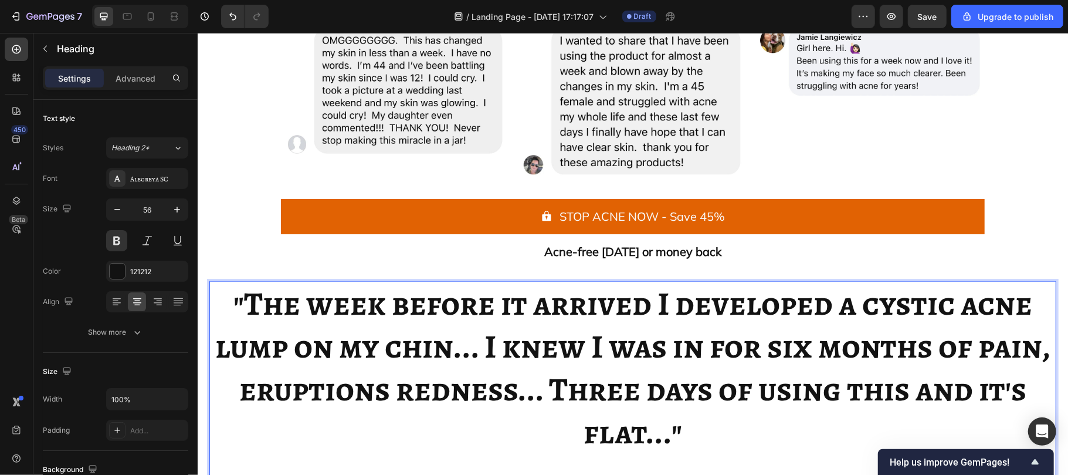
scroll to position [4074, 0]
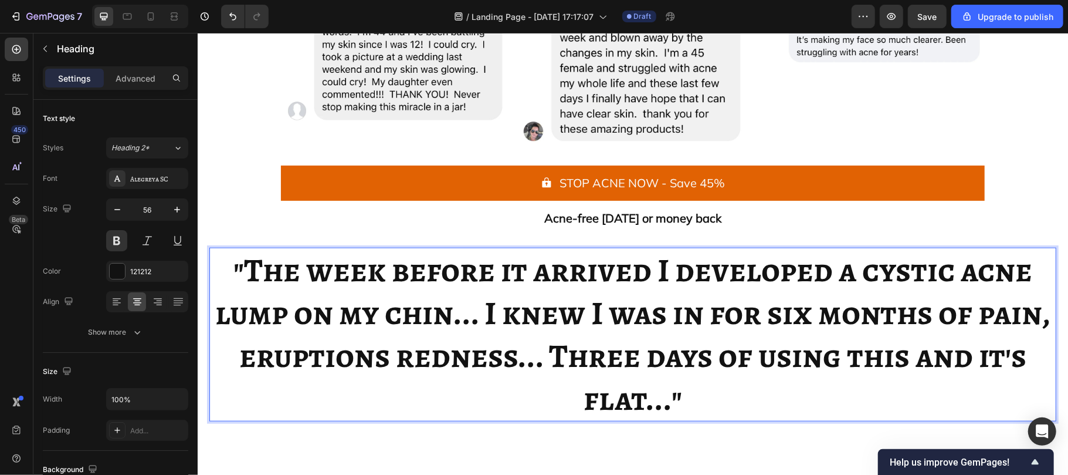
click at [536, 368] on p ""The week before it arrived I developed a cystic acne lump on my chin... I knew…" at bounding box center [632, 333] width 845 height 171
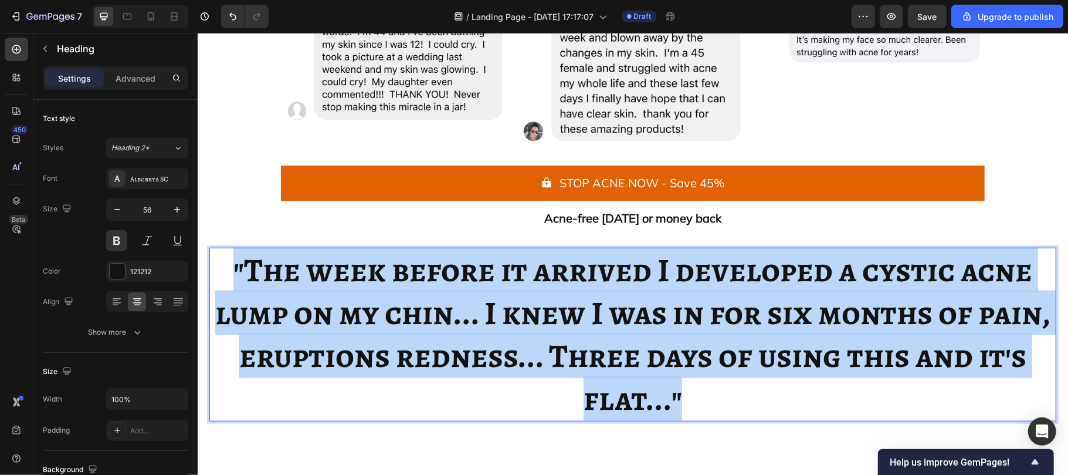
click at [536, 368] on p ""The week before it arrived I developed a cystic acne lump on my chin... I knew…" at bounding box center [632, 333] width 845 height 171
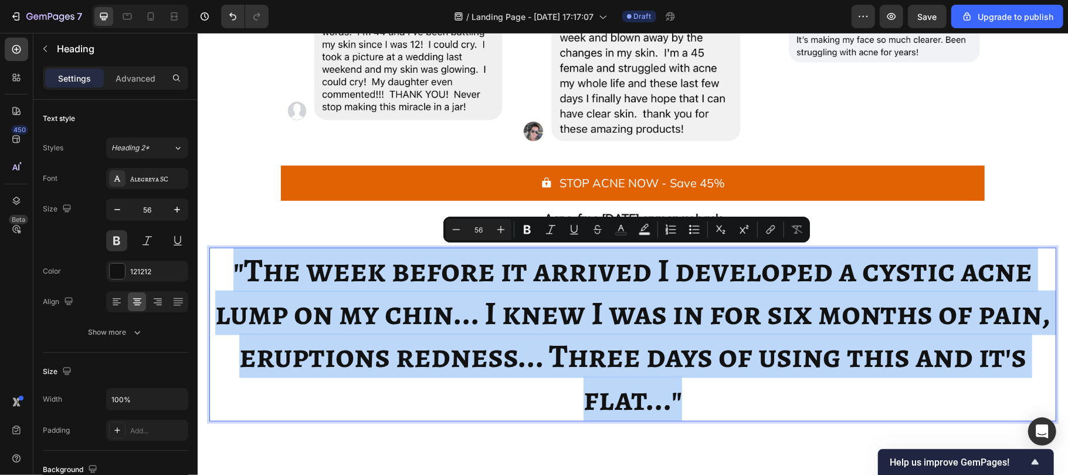
click at [536, 368] on p ""The week before it arrived I developed a cystic acne lump on my chin... I knew…" at bounding box center [632, 333] width 845 height 171
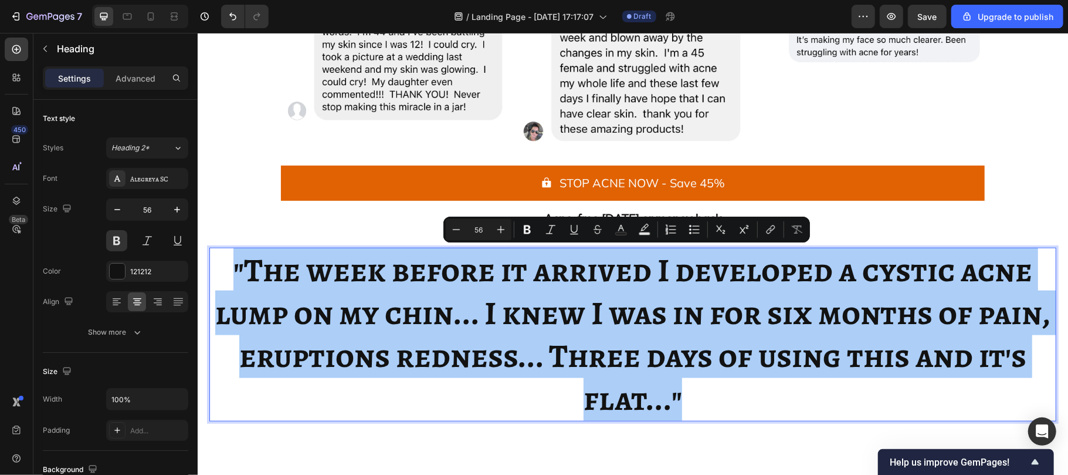
click at [482, 224] on input "56" at bounding box center [478, 229] width 23 height 14
type input "30"
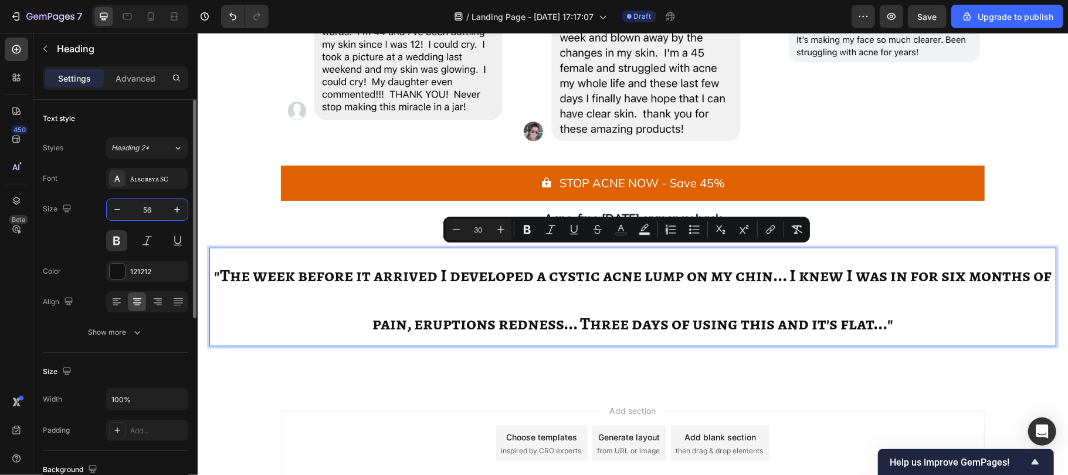
click at [158, 209] on input "56" at bounding box center [147, 209] width 39 height 21
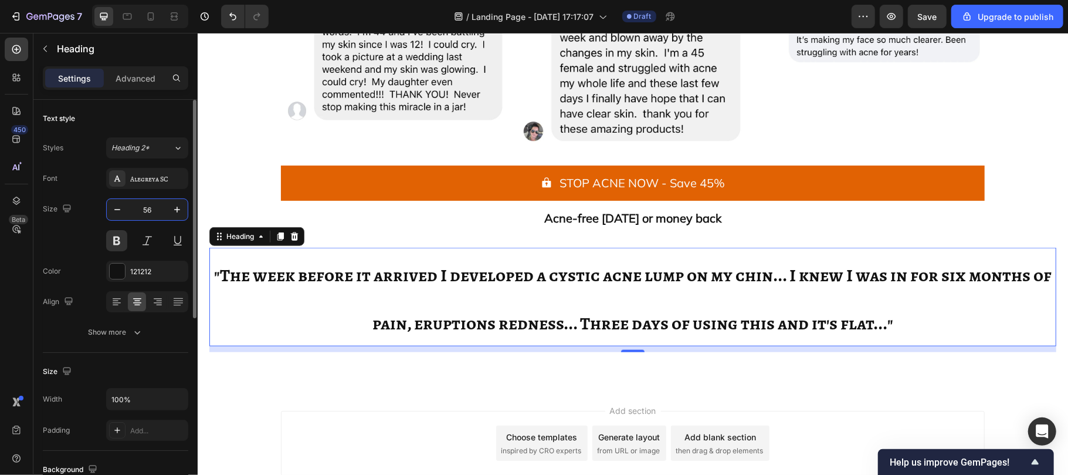
click at [158, 209] on input "56" at bounding box center [147, 209] width 39 height 21
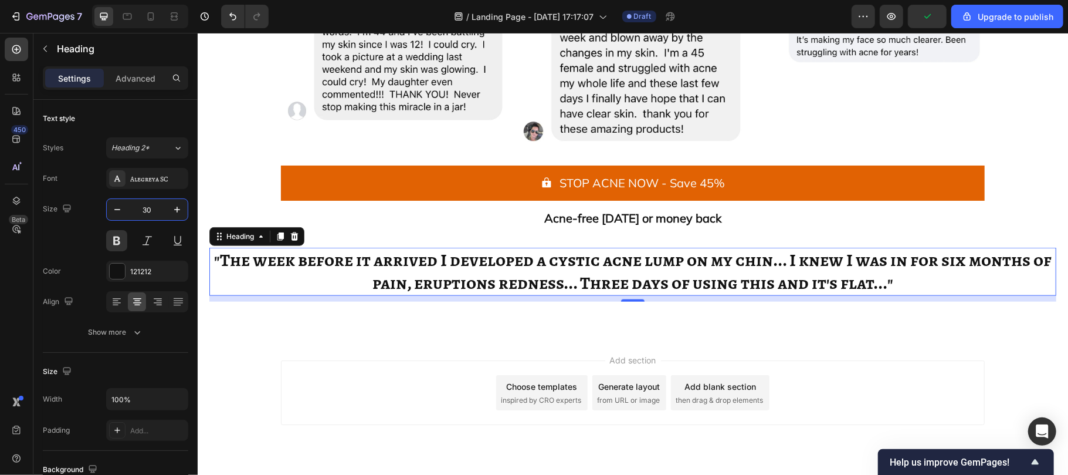
type input "30"
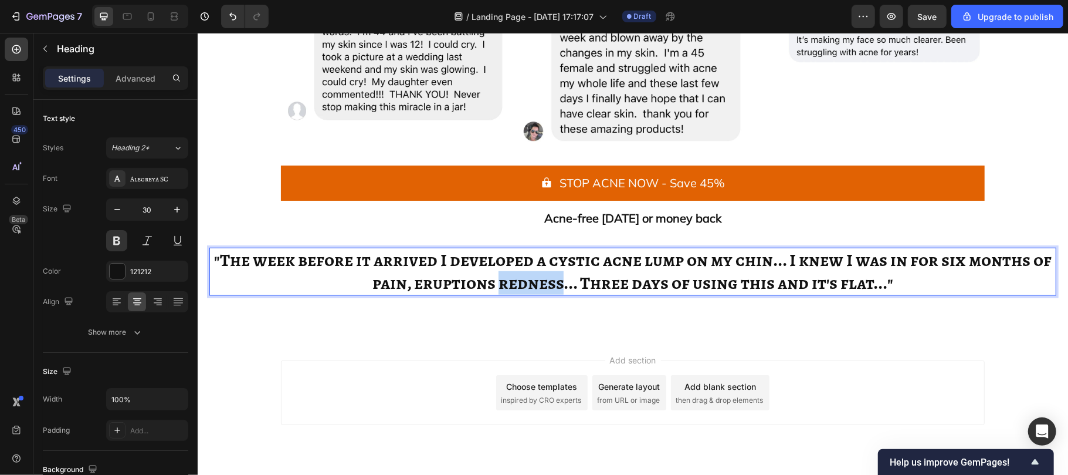
click at [527, 279] on span ""The week before it arrived I developed a cystic acne lump on my chin... I knew…" at bounding box center [633, 271] width 838 height 46
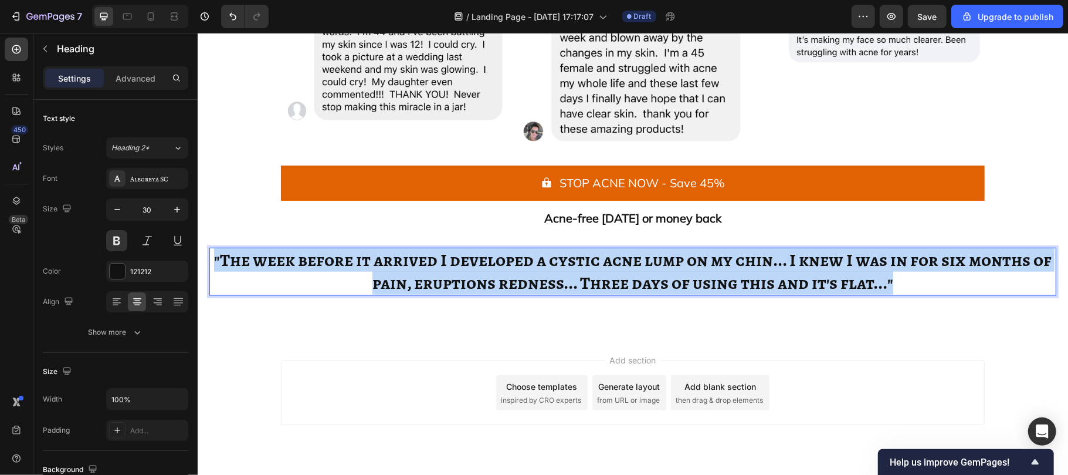
click at [527, 279] on span ""The week before it arrived I developed a cystic acne lump on my chin... I knew…" at bounding box center [633, 271] width 838 height 46
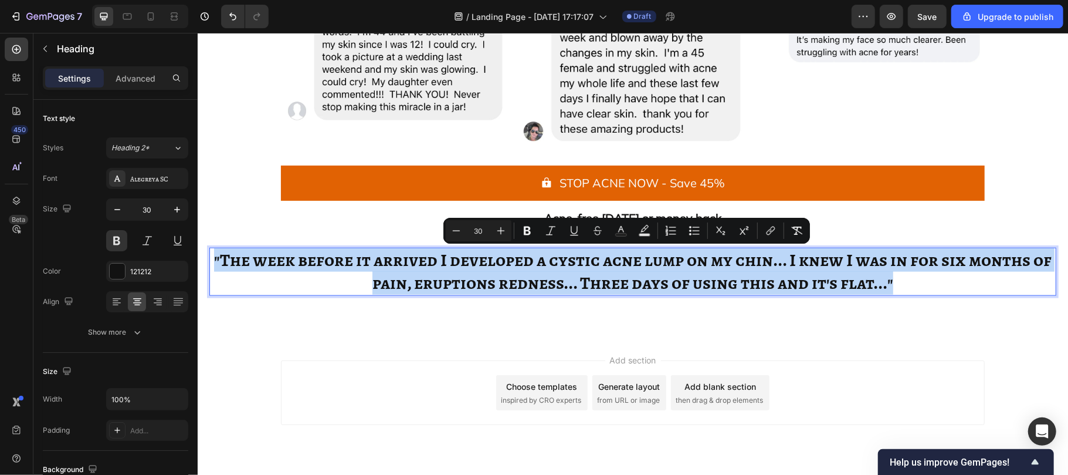
click at [527, 279] on span ""The week before it arrived I developed a cystic acne lump on my chin... I knew…" at bounding box center [633, 271] width 838 height 46
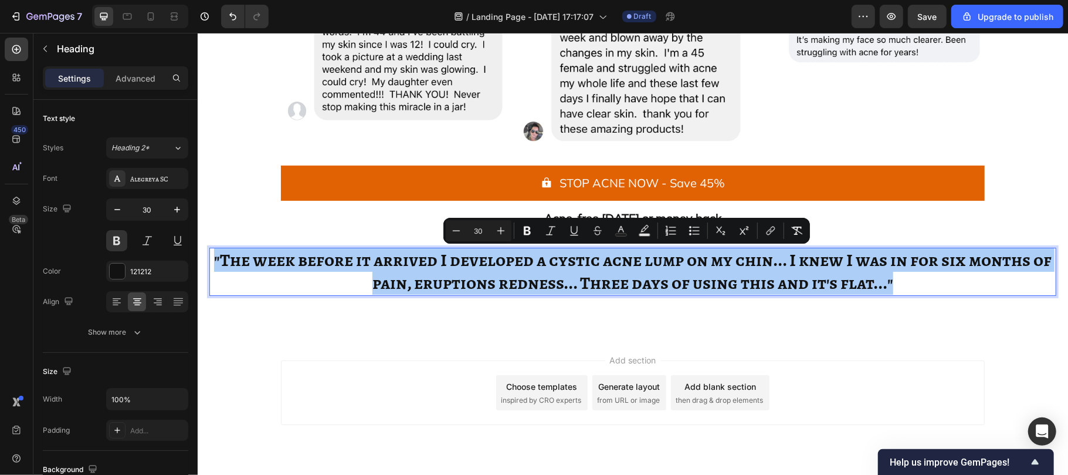
click at [489, 225] on input "30" at bounding box center [478, 230] width 23 height 14
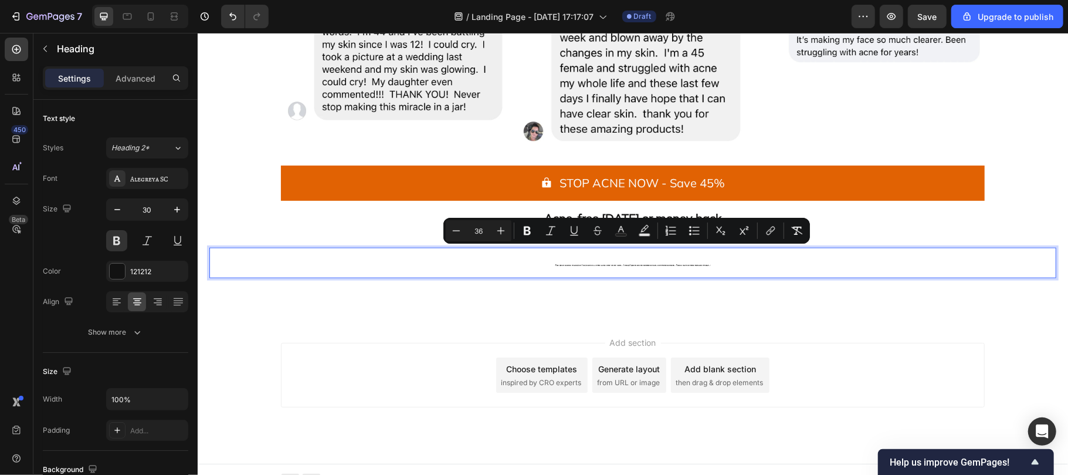
type input "36"
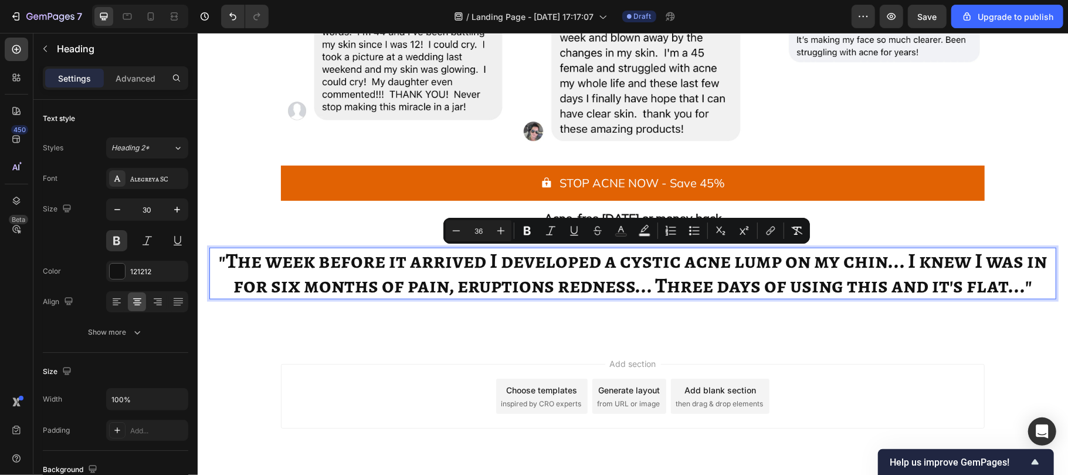
click at [157, 210] on input "30" at bounding box center [147, 209] width 39 height 21
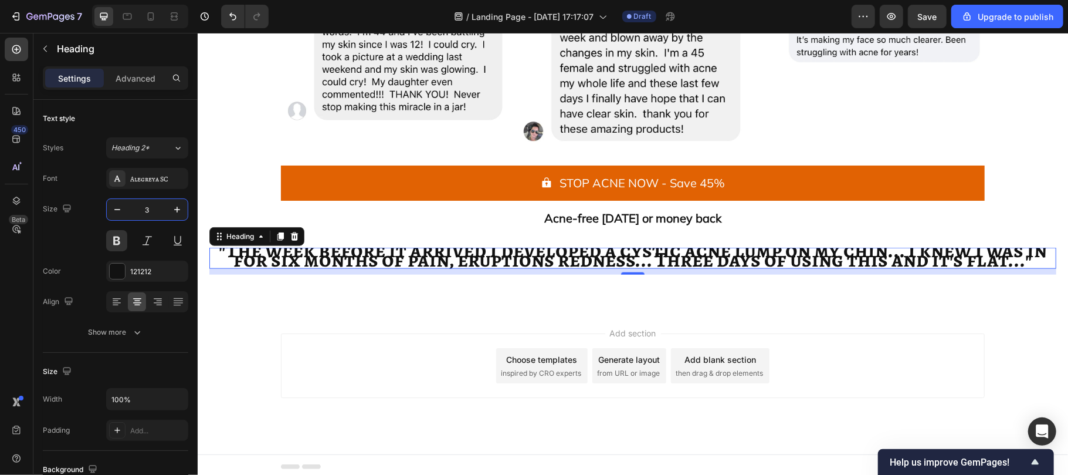
type input "35"
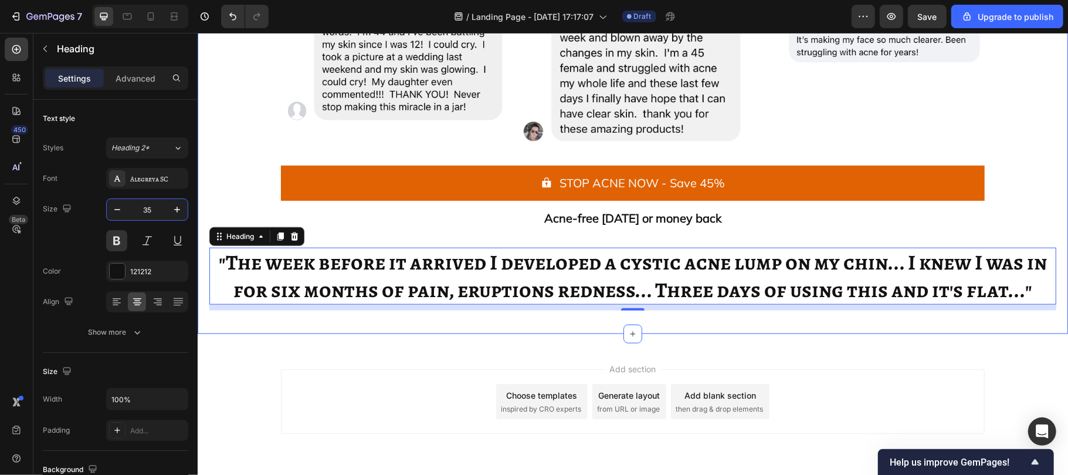
click at [228, 201] on div "This is as effective for ANYONE with acne. No matter age or gender Heading Icon…" at bounding box center [632, 89] width 847 height 441
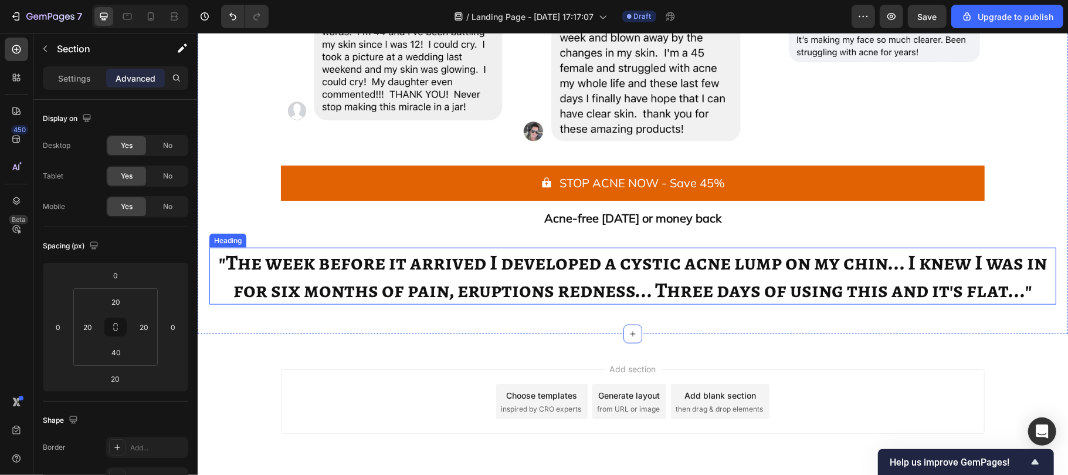
click at [238, 303] on div "⁠⁠⁠⁠⁠⁠⁠ "The week before it arrived I developed a cystic acne lump on my chin..…" at bounding box center [632, 275] width 847 height 57
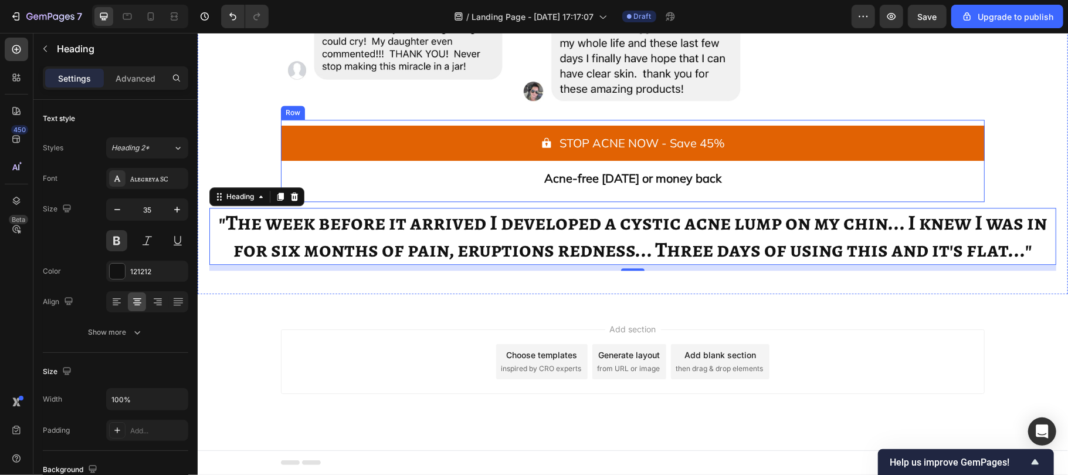
scroll to position [2338, 0]
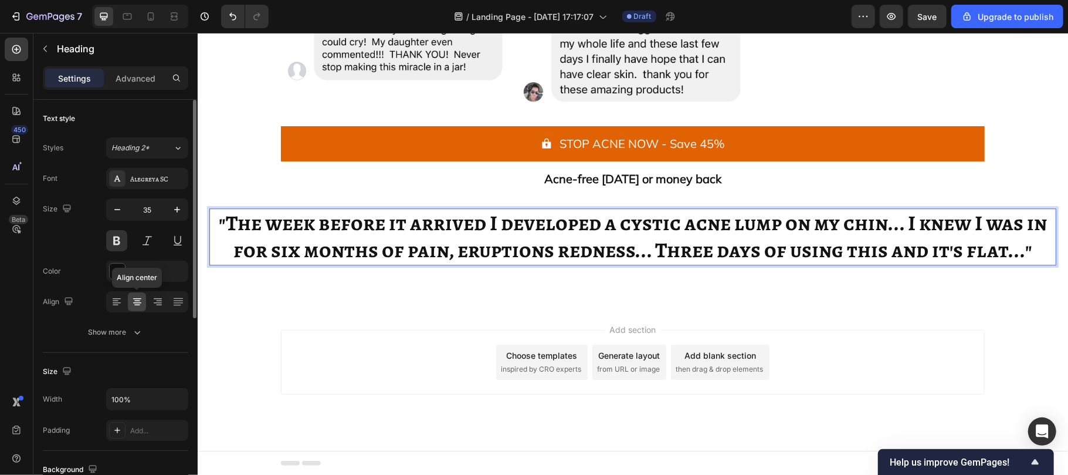
click at [137, 305] on icon at bounding box center [137, 304] width 6 height 1
click at [218, 249] on p ""The week before it arrived I developed a cystic acne lump on my chin... I knew…" at bounding box center [632, 236] width 845 height 55
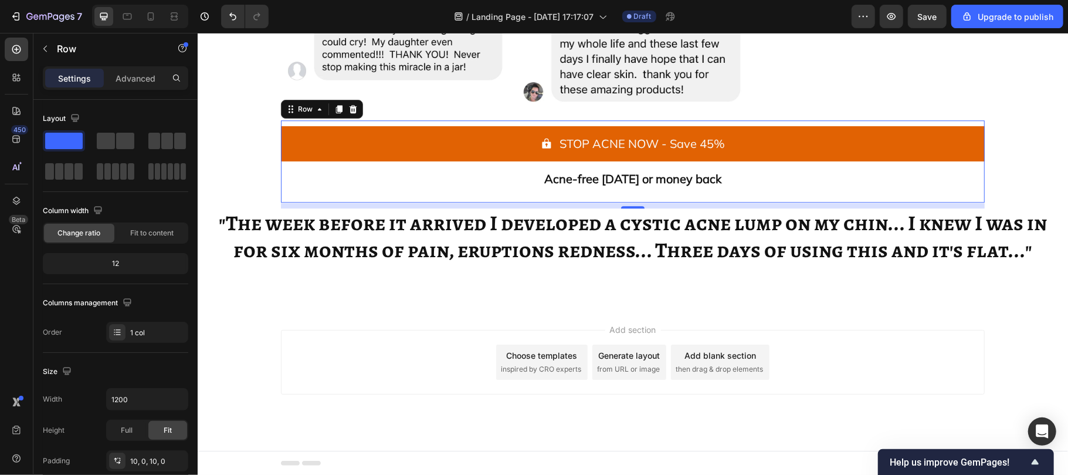
click at [280, 162] on div "STOP ACNE NOW - Save 45% Button" at bounding box center [632, 146] width 704 height 41
click at [144, 76] on p "Advanced" at bounding box center [136, 78] width 40 height 12
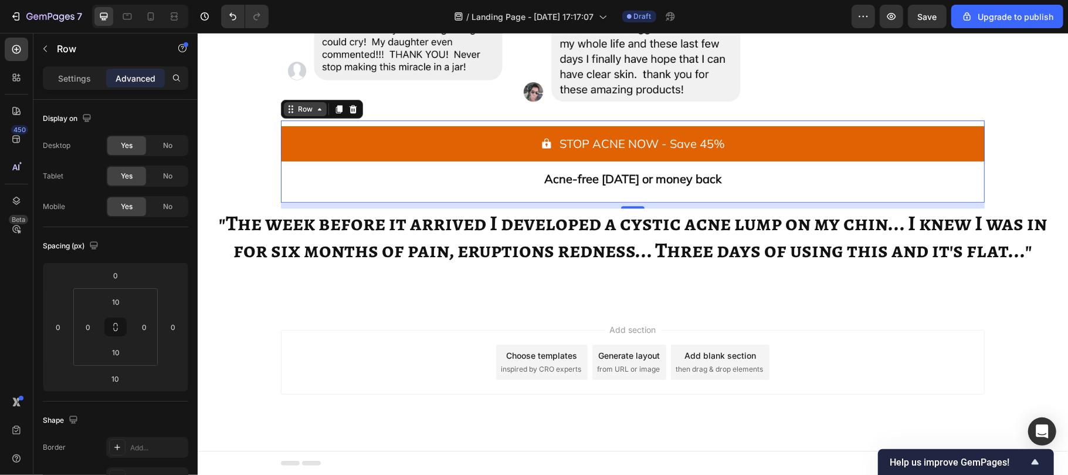
click at [303, 108] on div "Row" at bounding box center [304, 108] width 19 height 11
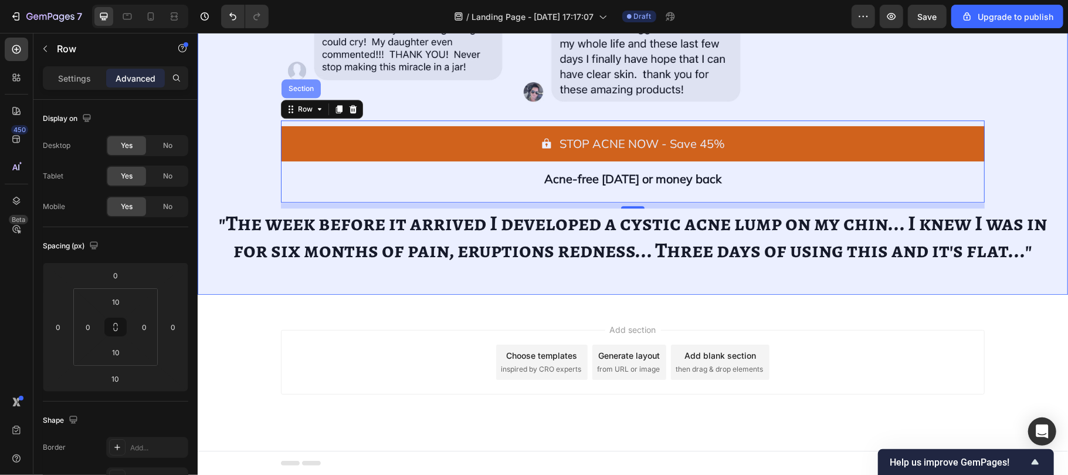
click at [294, 80] on div "Section" at bounding box center [300, 88] width 39 height 19
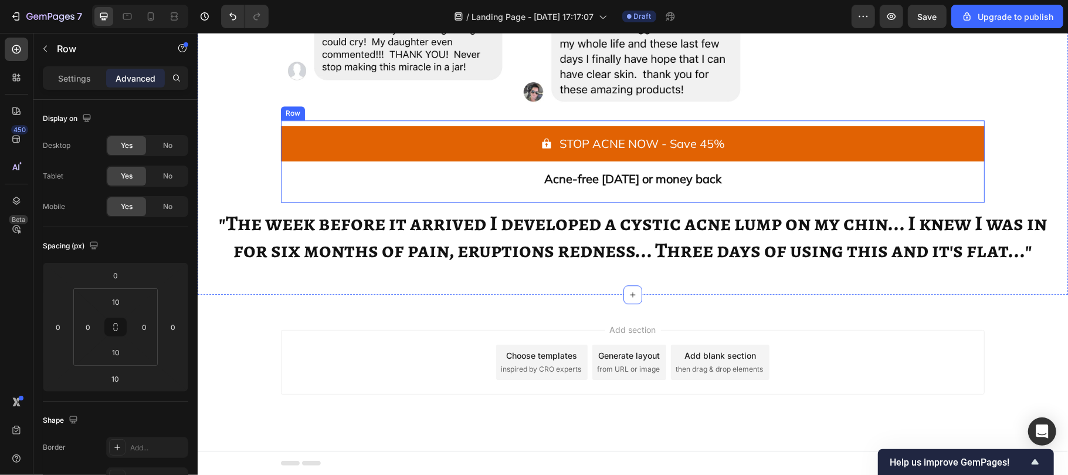
click at [292, 192] on div "STOP ACNE NOW - Save 45% Button Acne-free [DATE] or money back Text Block" at bounding box center [632, 161] width 704 height 70
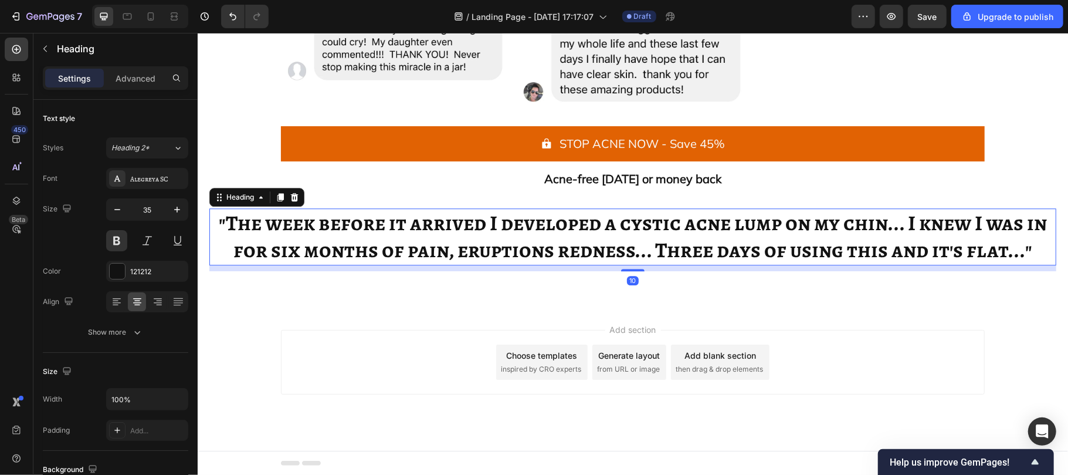
click at [287, 235] on span ""The week before it arrived I developed a cystic acne lump on my chin... I knew…" at bounding box center [632, 236] width 828 height 56
click at [127, 75] on p "Advanced" at bounding box center [136, 78] width 40 height 12
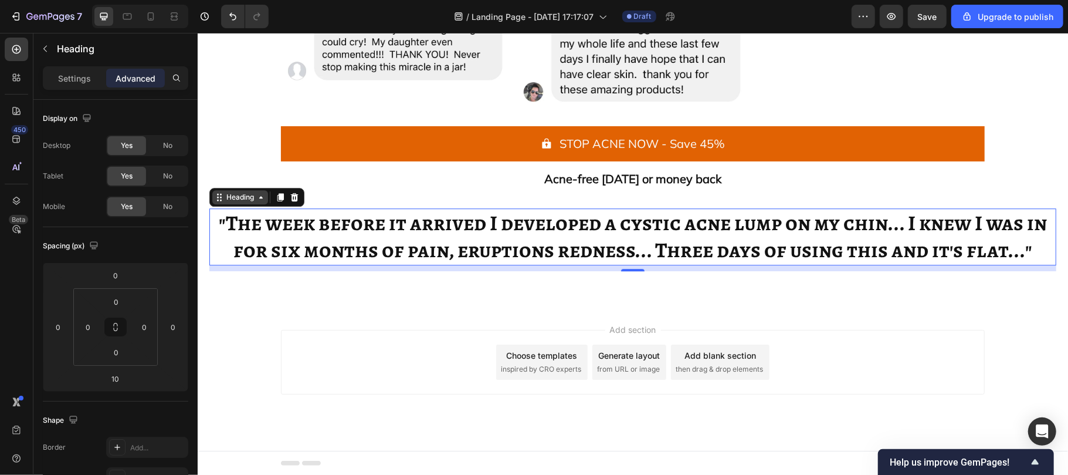
click at [243, 202] on div "Heading" at bounding box center [240, 196] width 56 height 14
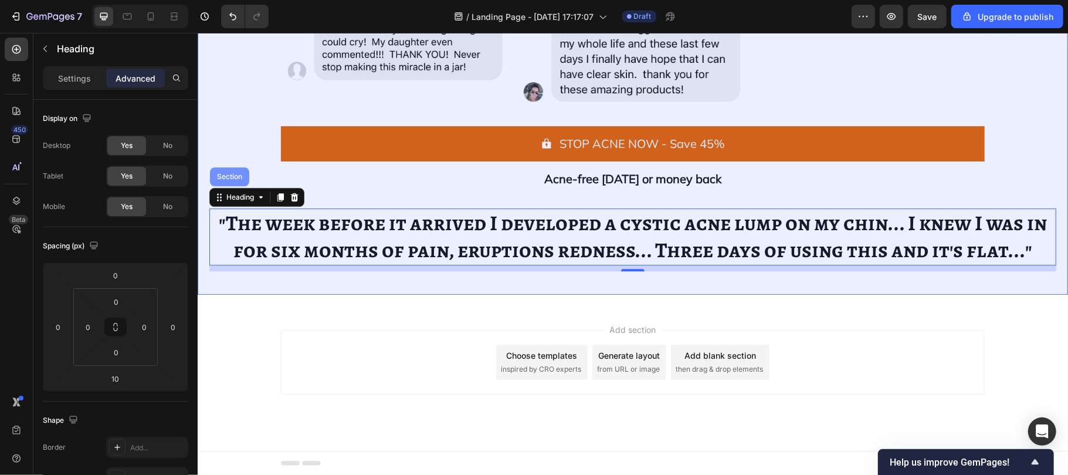
click at [226, 173] on div "Section" at bounding box center [229, 175] width 30 height 7
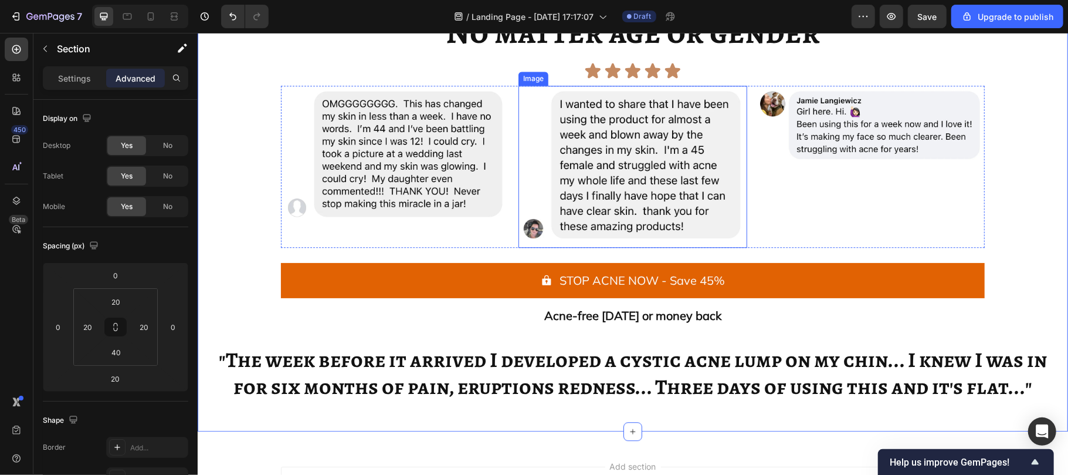
scroll to position [2200, 0]
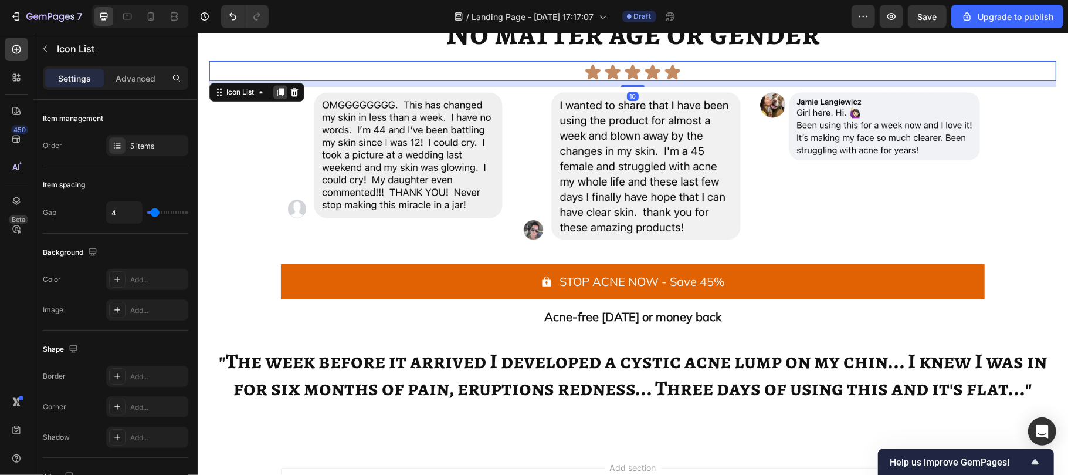
click at [282, 84] on div at bounding box center [280, 91] width 14 height 14
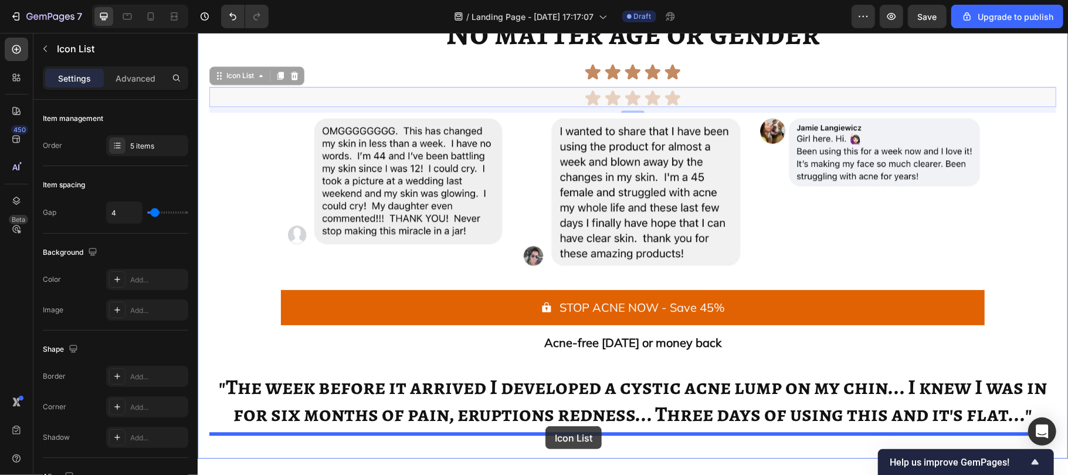
drag, startPoint x: 245, startPoint y: 75, endPoint x: 545, endPoint y: 425, distance: 461.0
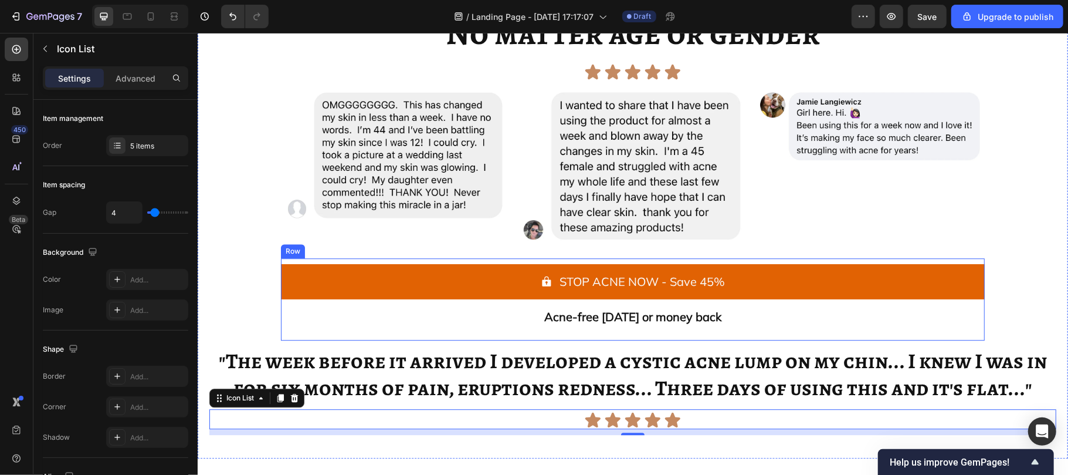
click at [438, 333] on div "STOP ACNE NOW - Save 45% Button Acne-free [DATE] or money back Text Block Row" at bounding box center [632, 299] width 704 height 82
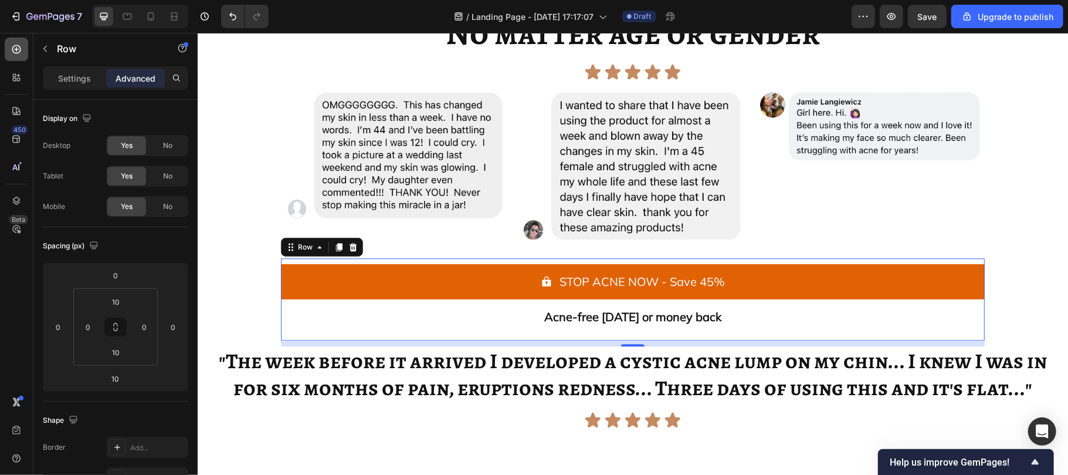
click at [12, 49] on icon at bounding box center [17, 49] width 12 height 12
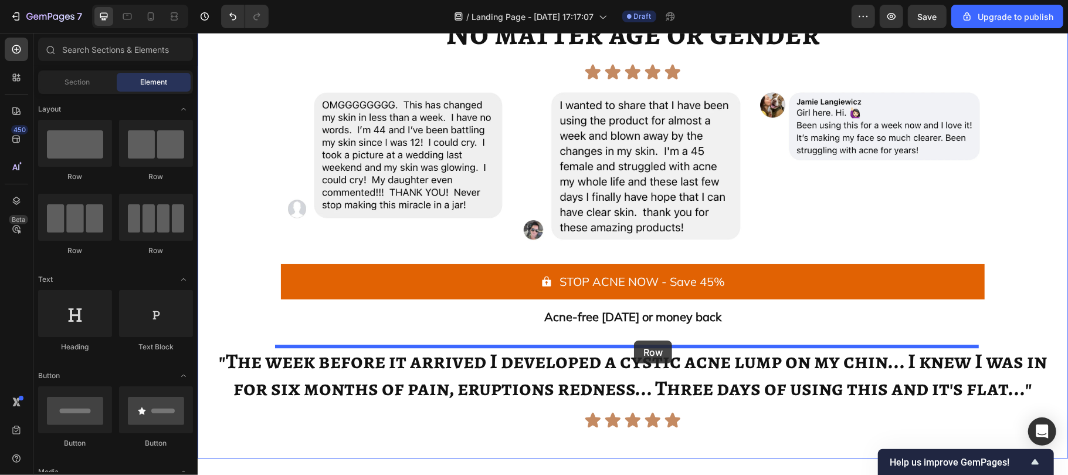
drag, startPoint x: 277, startPoint y: 183, endPoint x: 634, endPoint y: 340, distance: 389.5
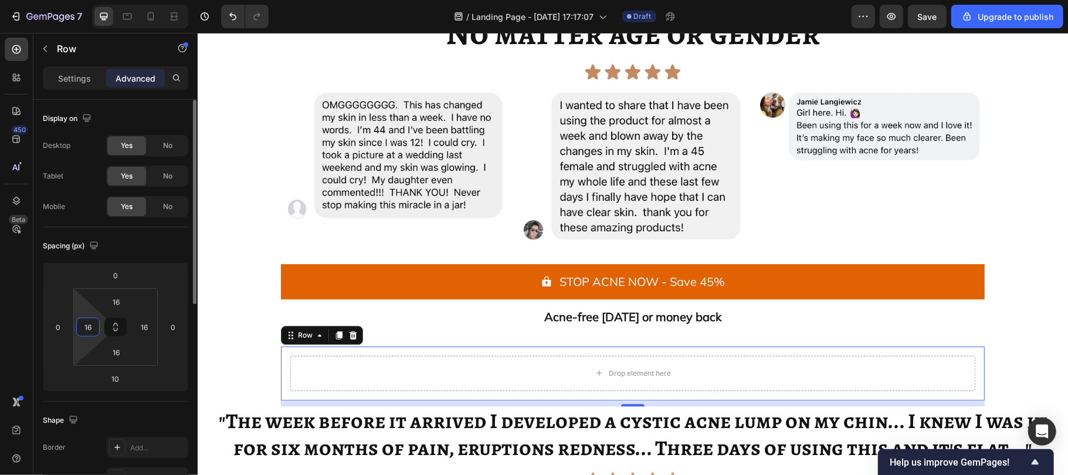
click at [94, 327] on input "16" at bounding box center [88, 327] width 18 height 18
type input "0"
click at [148, 328] on input "16" at bounding box center [144, 327] width 18 height 18
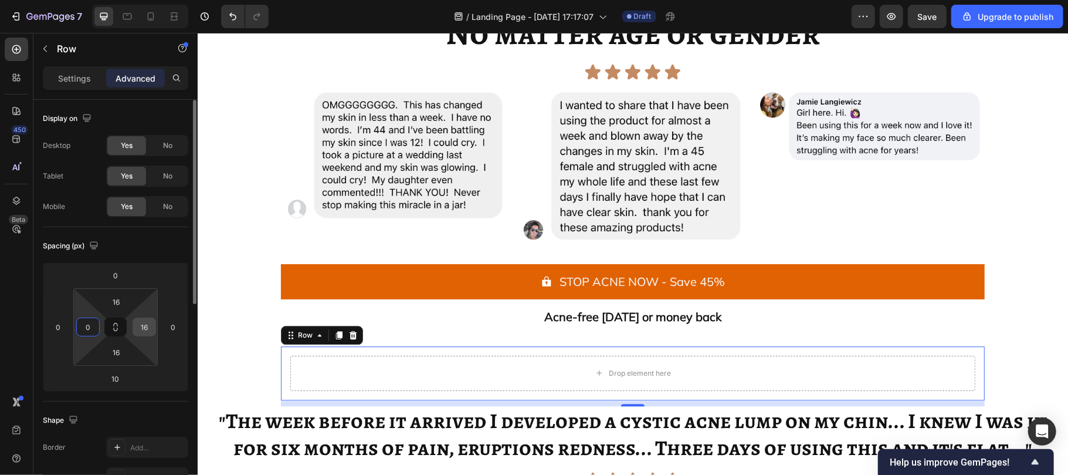
click at [148, 328] on input "16" at bounding box center [144, 327] width 18 height 18
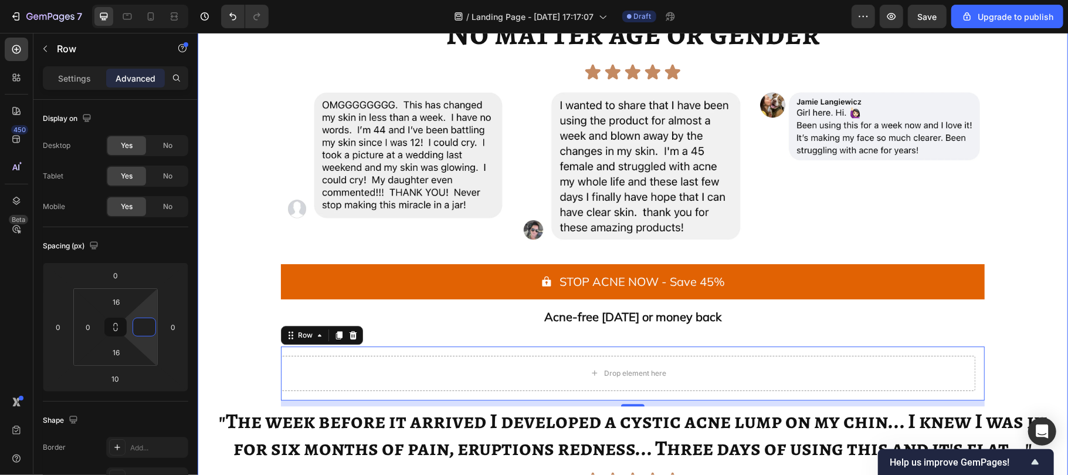
click at [240, 367] on div "This is as effective for ANYONE with acne. No matter age or gender Heading Icon…" at bounding box center [632, 230] width 847 height 527
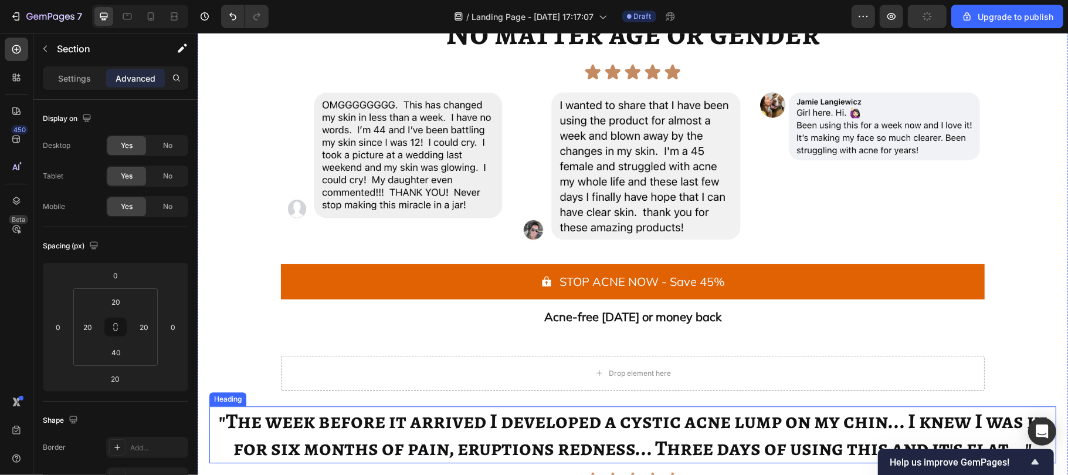
click at [235, 439] on span ""The week before it arrived I developed a cystic acne lump on my chin... I knew…" at bounding box center [632, 433] width 828 height 56
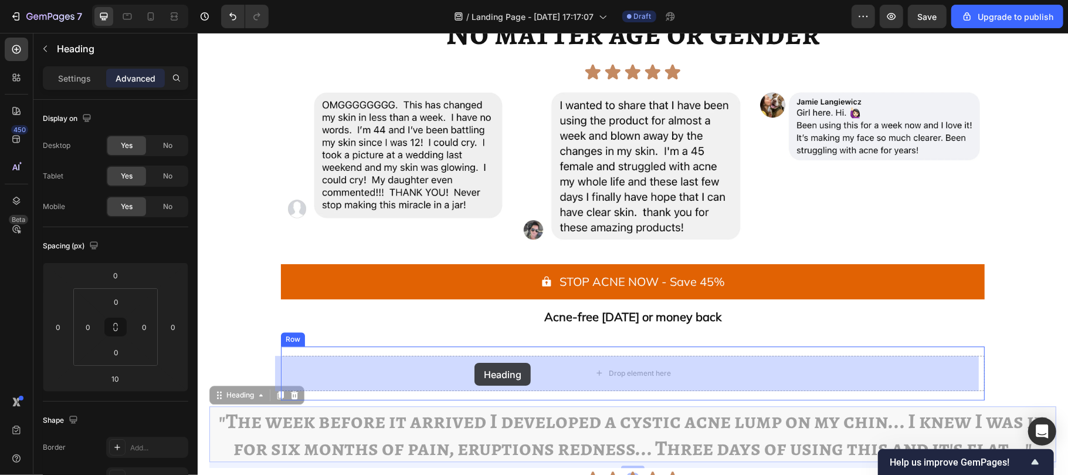
drag, startPoint x: 240, startPoint y: 391, endPoint x: 473, endPoint y: 362, distance: 234.1
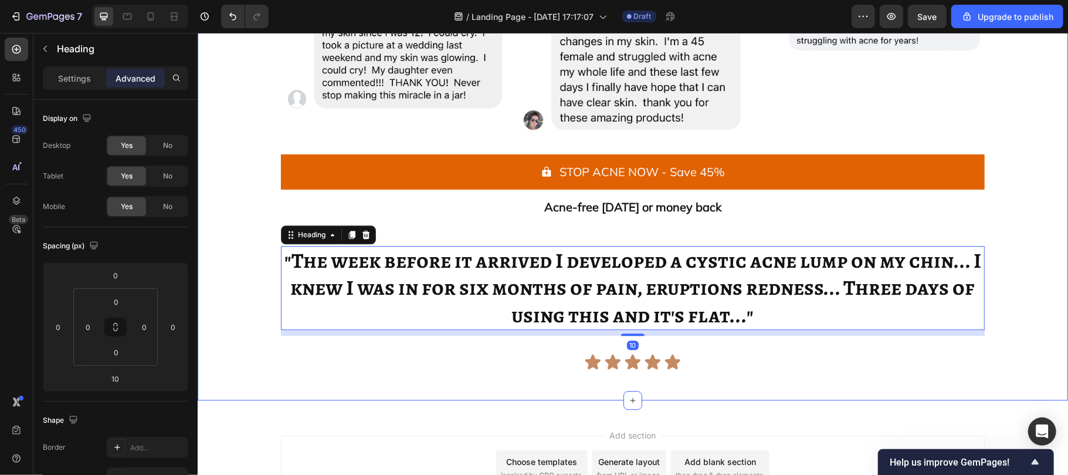
scroll to position [2311, 0]
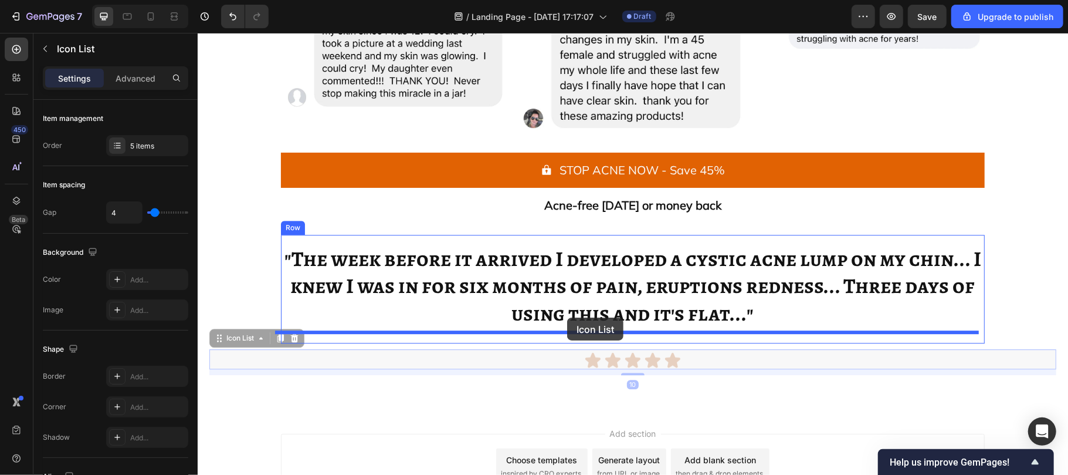
drag, startPoint x: 550, startPoint y: 361, endPoint x: 567, endPoint y: 317, distance: 47.2
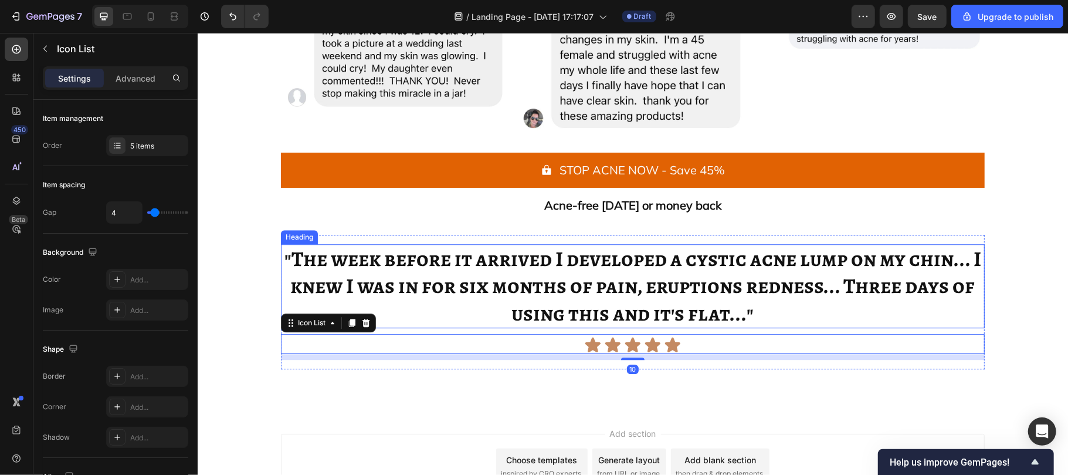
click at [531, 292] on span ""The week before it arrived I developed a cystic acne lump on my chin... I knew…" at bounding box center [632, 284] width 697 height 83
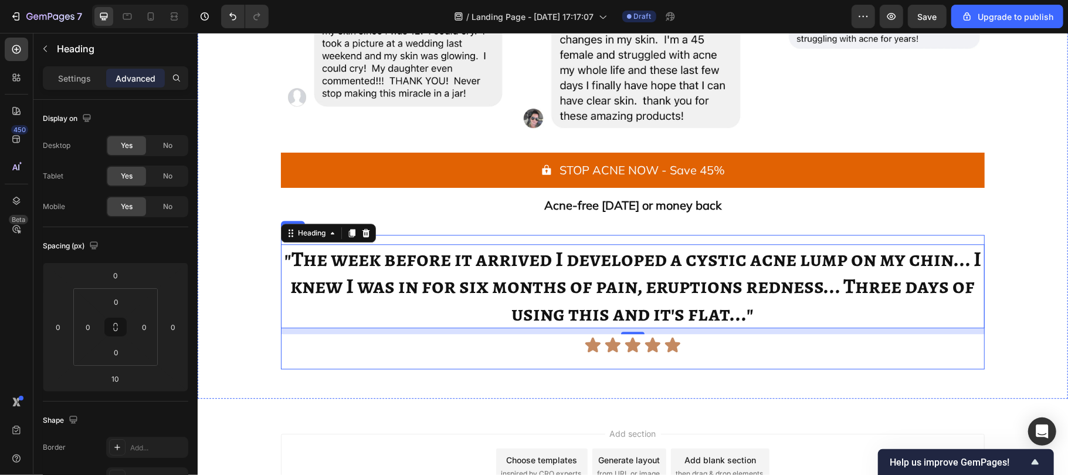
click at [486, 360] on div ""The week before it arrived I developed a cystic acne lump on my chin... I knew…" at bounding box center [632, 301] width 704 height 135
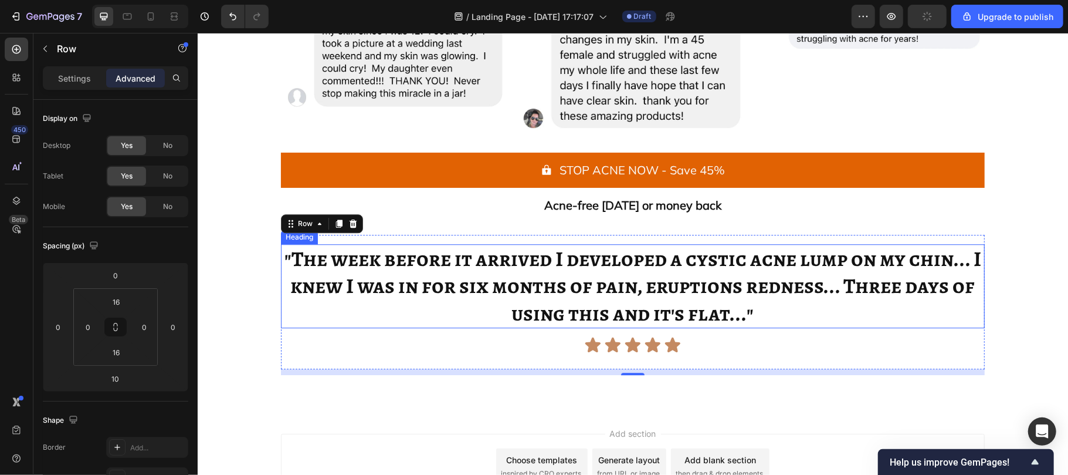
click at [499, 279] on span ""The week before it arrived I developed a cystic acne lump on my chin... I knew…" at bounding box center [632, 284] width 697 height 83
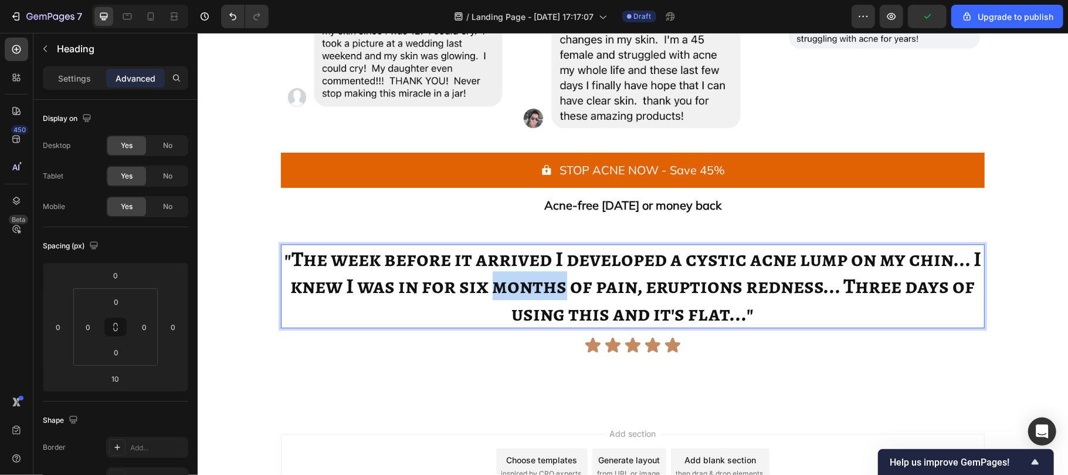
click at [499, 279] on span ""The week before it arrived I developed a cystic acne lump on my chin... I knew…" at bounding box center [632, 284] width 697 height 83
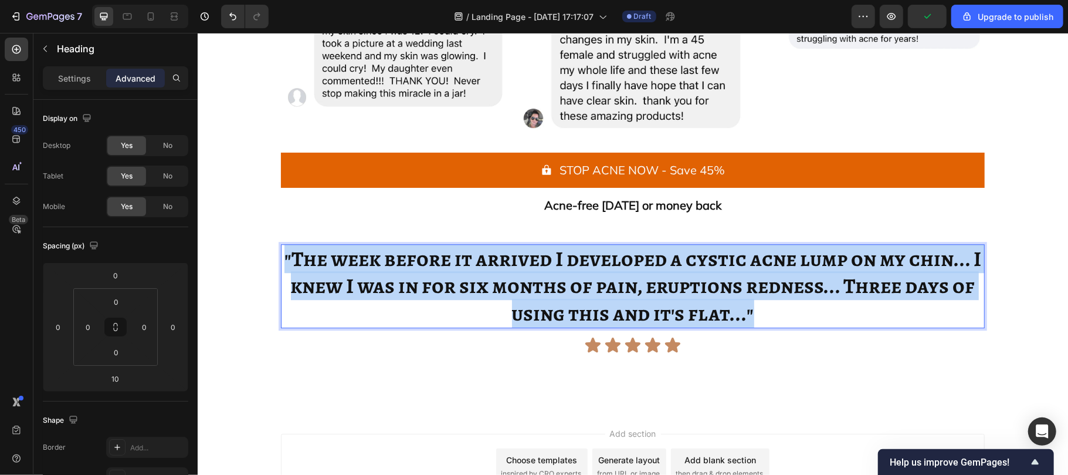
click at [499, 279] on span ""The week before it arrived I developed a cystic acne lump on my chin... I knew…" at bounding box center [632, 284] width 697 height 83
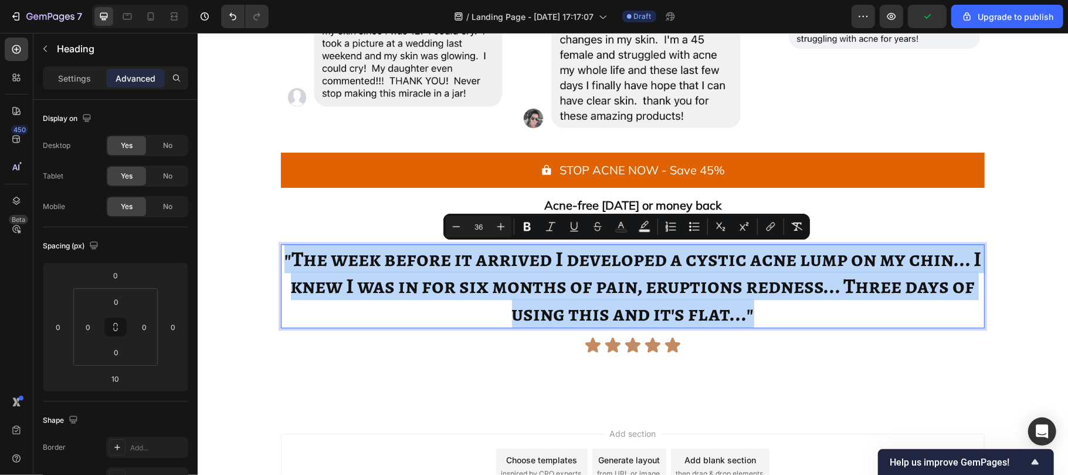
click at [499, 279] on span ""The week before it arrived I developed a cystic acne lump on my chin... I knew…" at bounding box center [632, 284] width 697 height 83
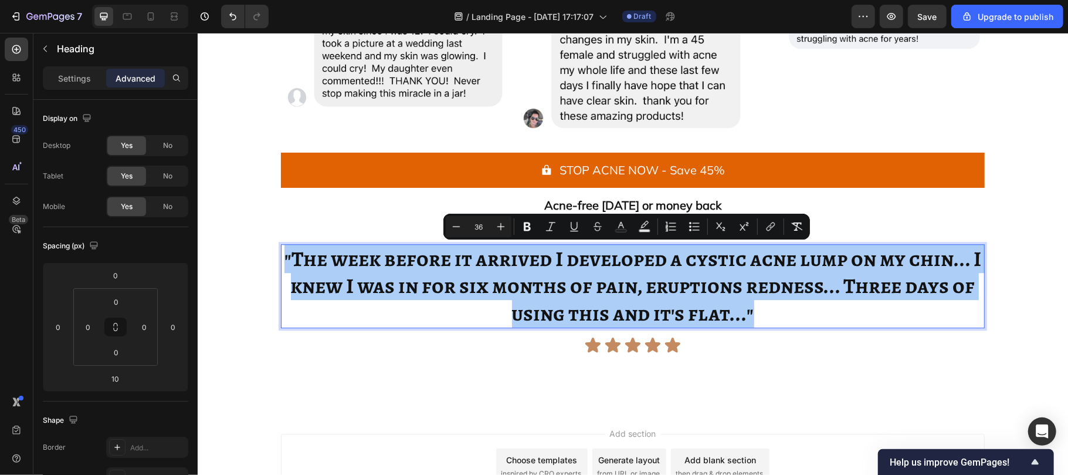
click at [481, 218] on div "Minus 36 Plus" at bounding box center [479, 226] width 66 height 21
click at [486, 221] on div "Minus 36 Plus" at bounding box center [479, 226] width 66 height 21
click at [486, 221] on input "36" at bounding box center [478, 226] width 23 height 14
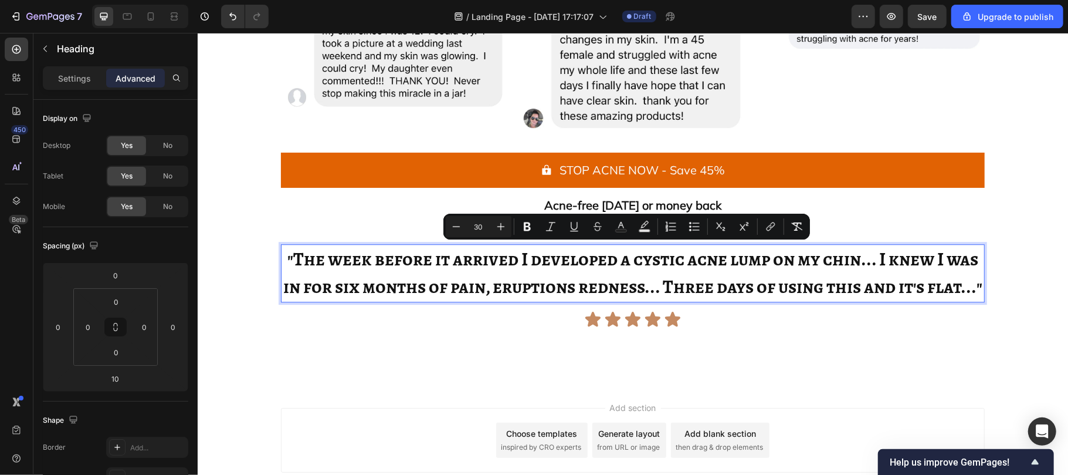
type input "30"
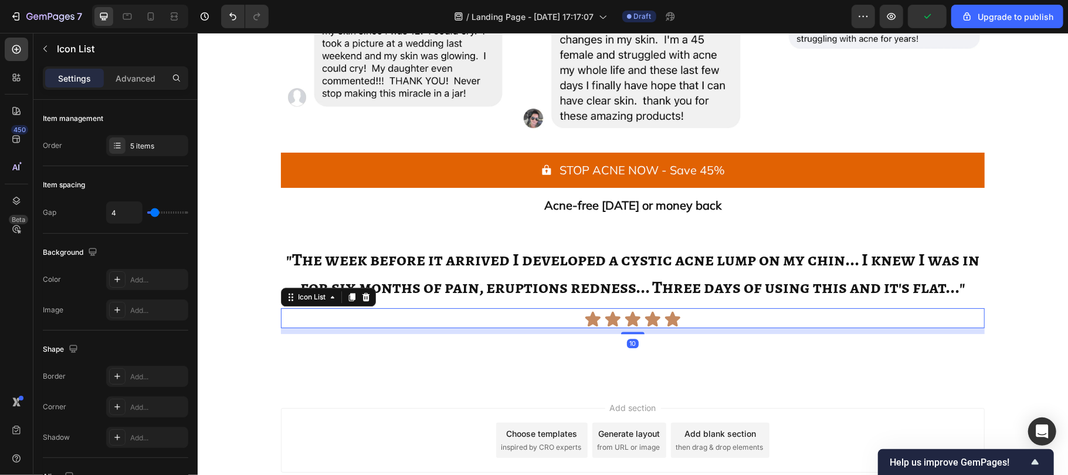
click at [679, 313] on div "Icon Icon Icon Icon Icon" at bounding box center [632, 319] width 704 height 18
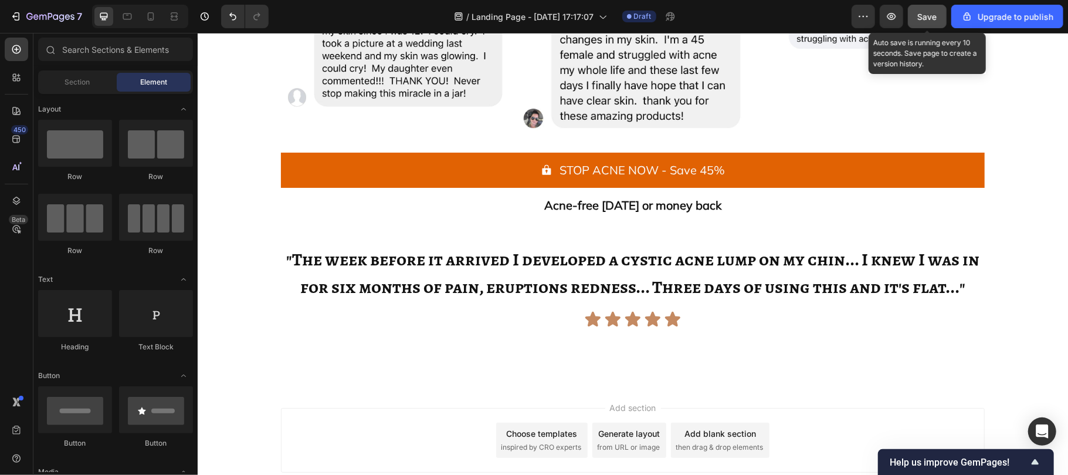
click at [927, 16] on span "Save" at bounding box center [927, 17] width 19 height 10
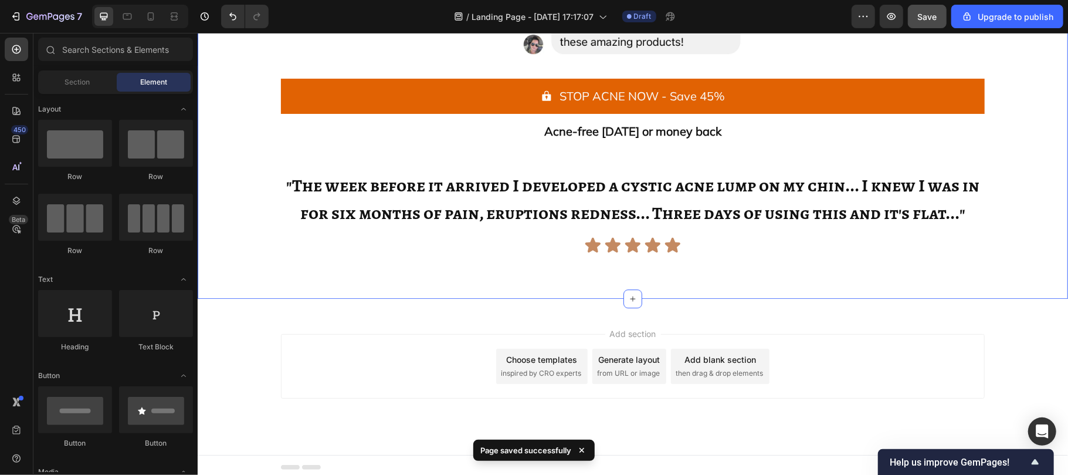
scroll to position [2391, 0]
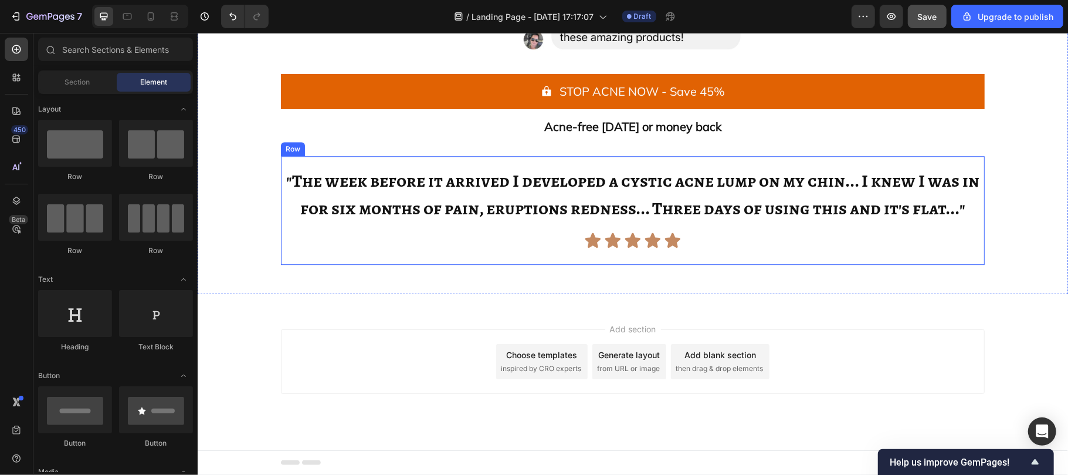
click at [501, 255] on div "⁠⁠⁠⁠⁠⁠⁠ "The week before it arrived I developed a cystic acne lump on my chin..…" at bounding box center [632, 209] width 704 height 109
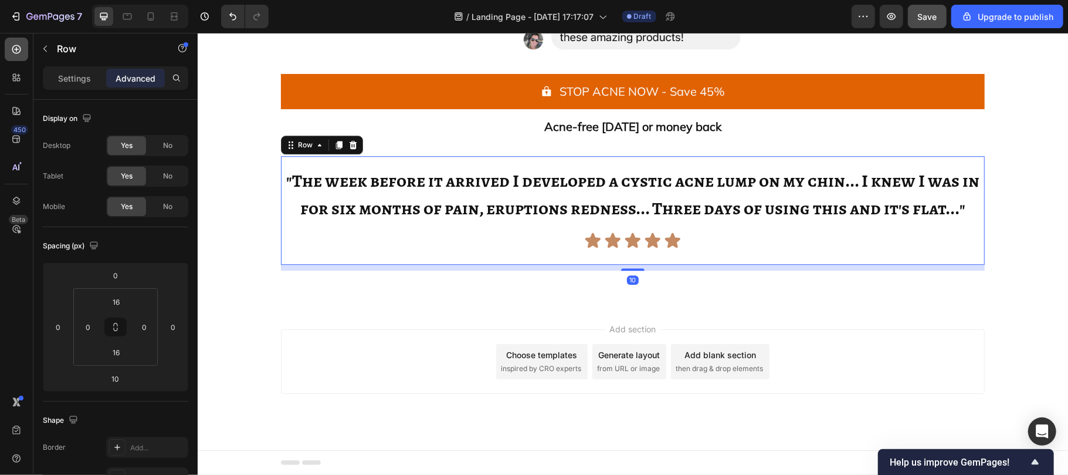
click at [11, 48] on icon at bounding box center [17, 49] width 12 height 12
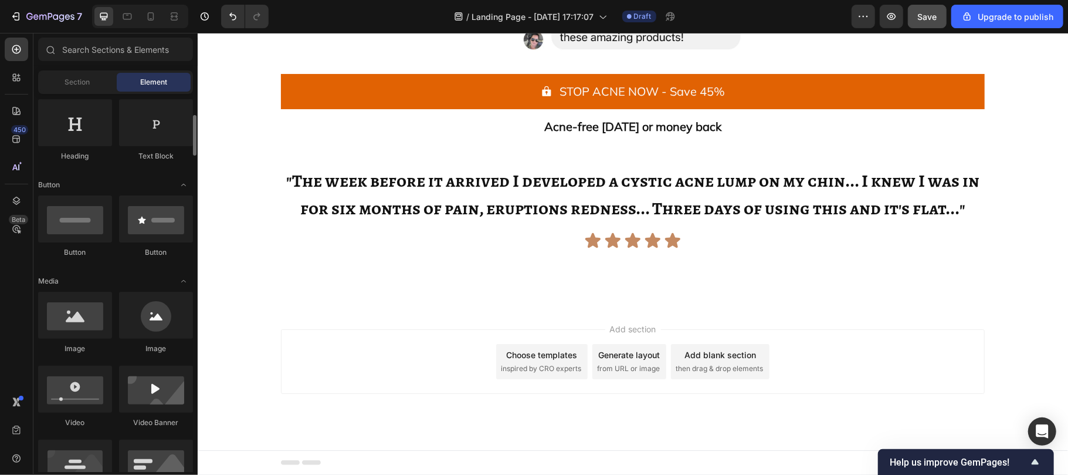
scroll to position [191, 0]
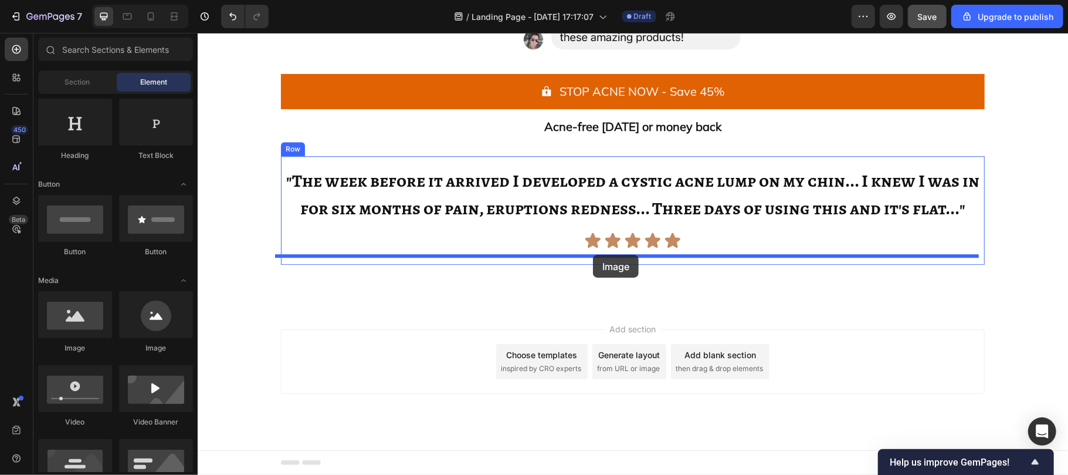
drag, startPoint x: 282, startPoint y: 358, endPoint x: 592, endPoint y: 254, distance: 327.4
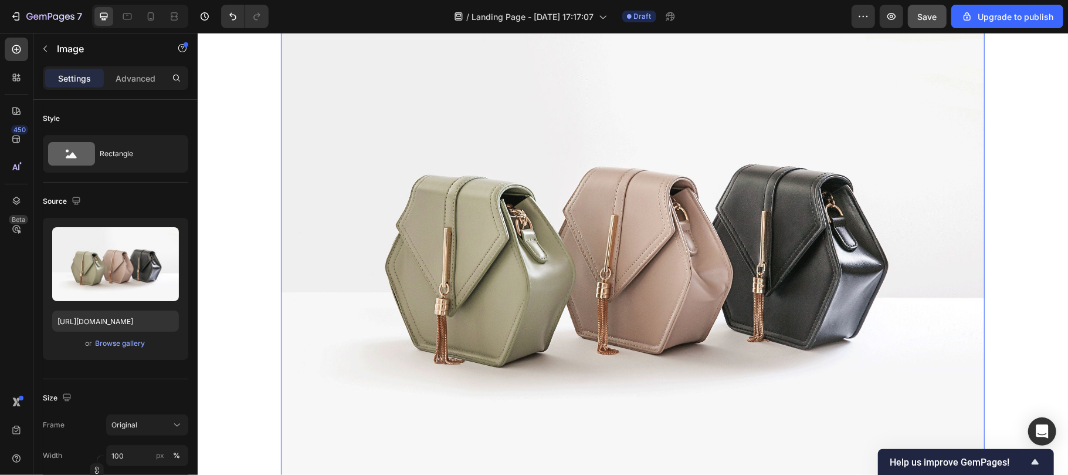
scroll to position [2565, 0]
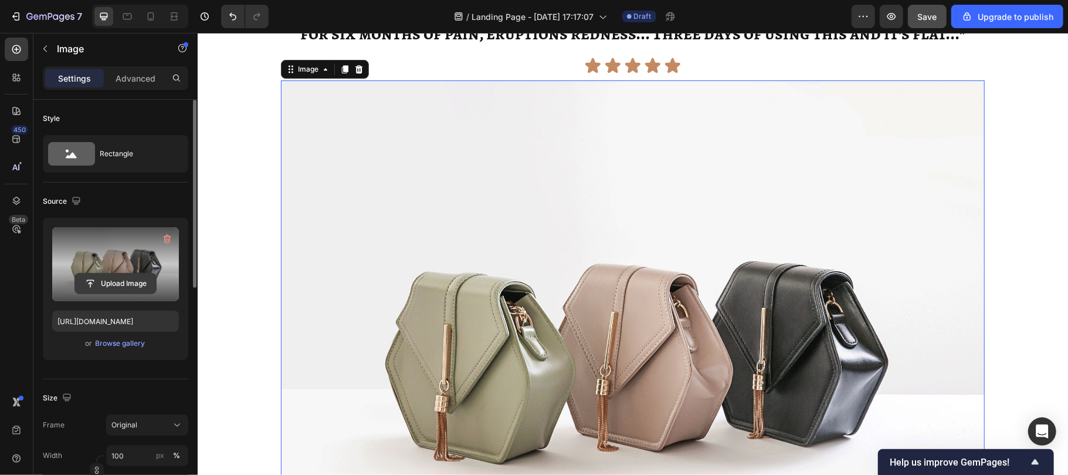
click at [115, 286] on input "file" at bounding box center [115, 283] width 81 height 20
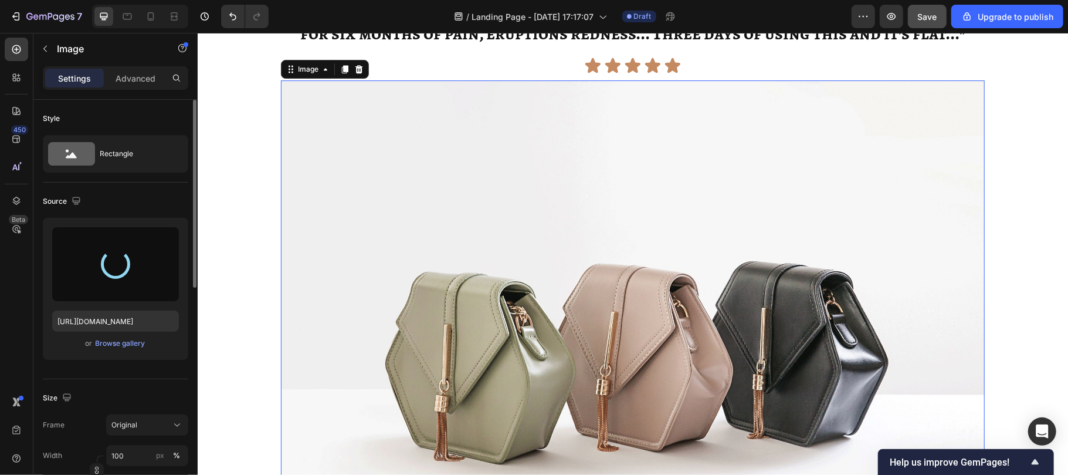
type input "[URL][DOMAIN_NAME]"
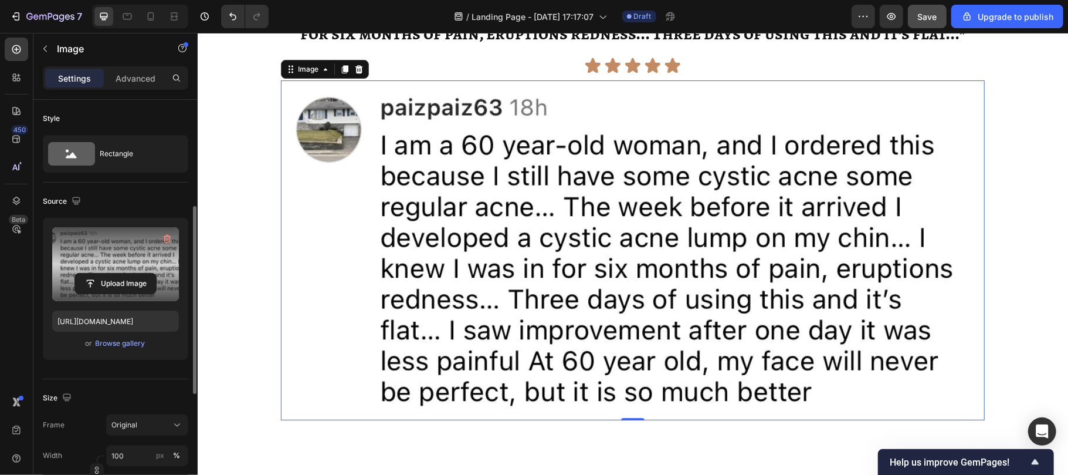
scroll to position [118, 0]
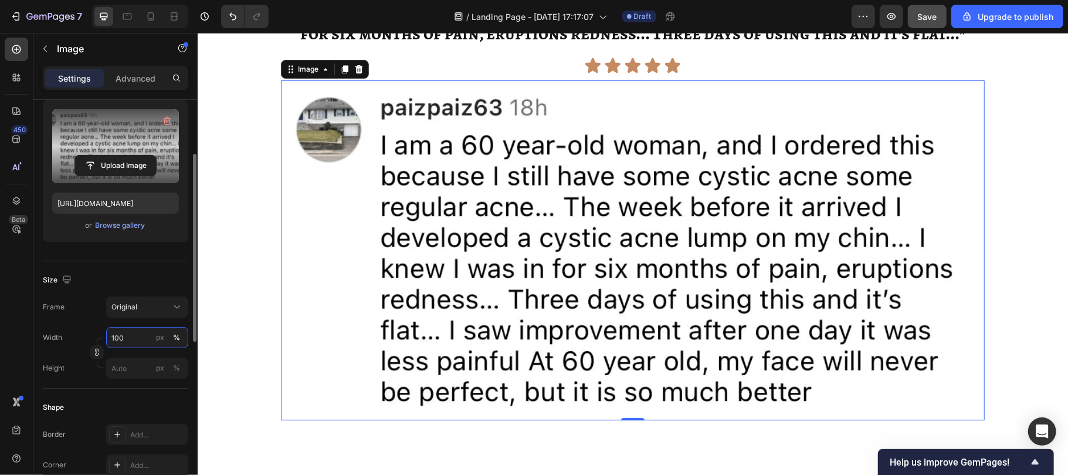
click at [127, 336] on input "100" at bounding box center [147, 337] width 82 height 21
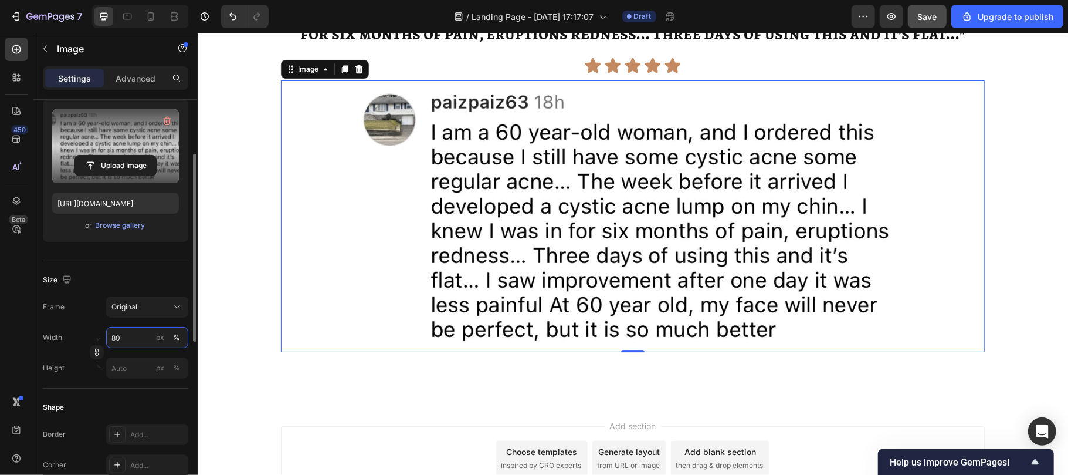
type input "8"
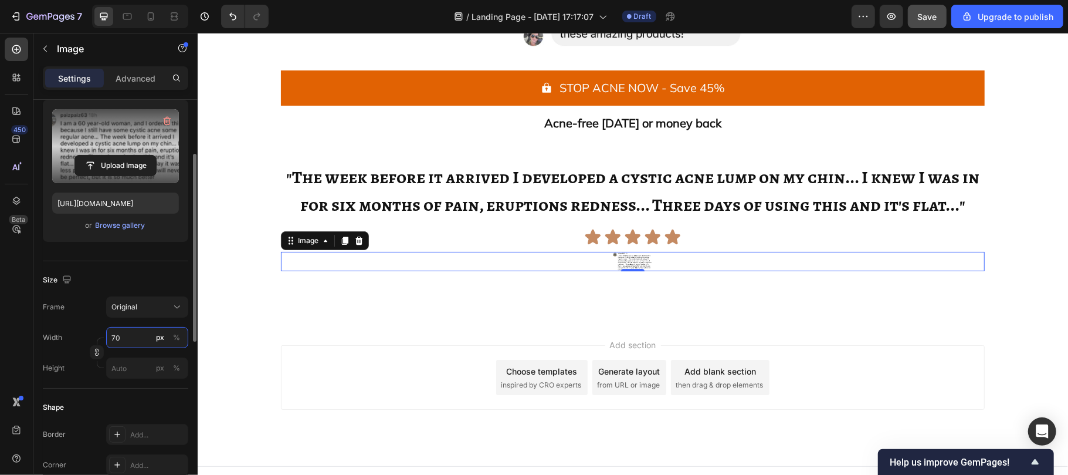
scroll to position [2411, 0]
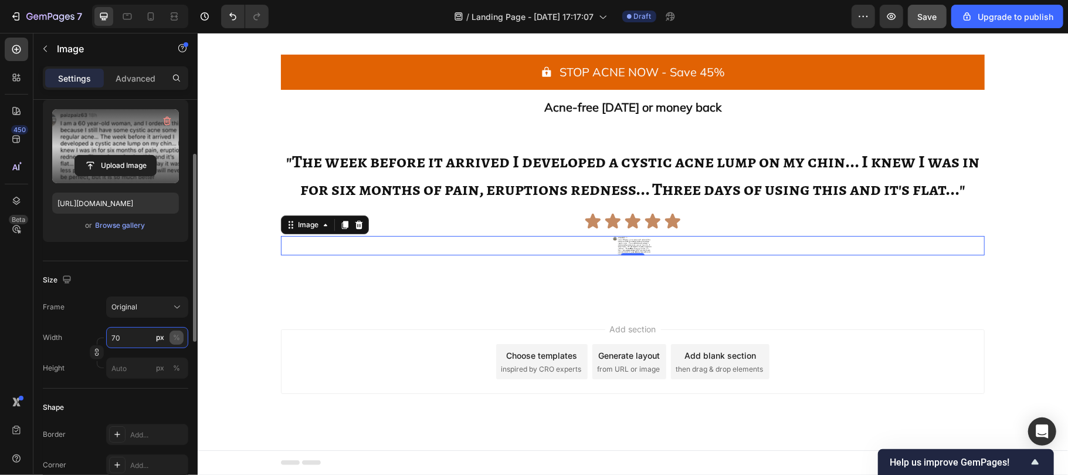
type input "70"
click at [176, 334] on div "%" at bounding box center [176, 337] width 7 height 11
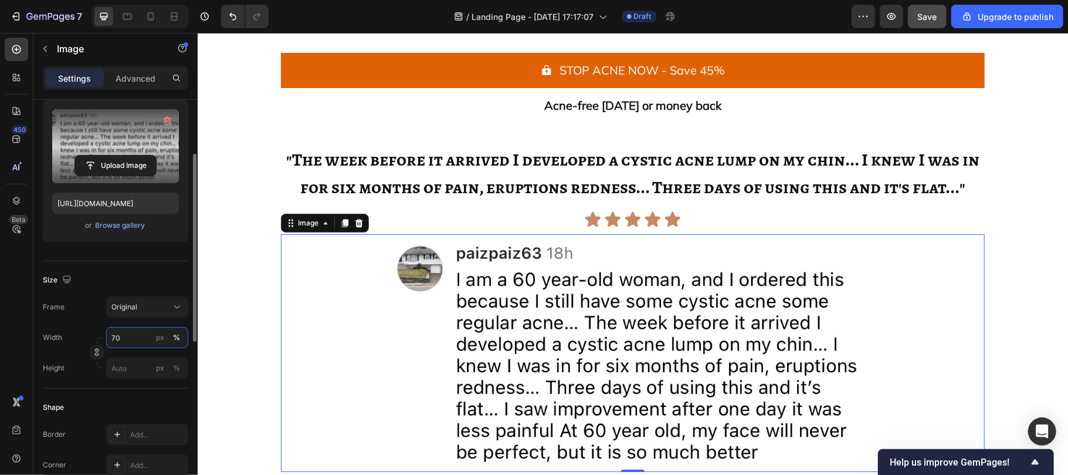
scroll to position [2565, 0]
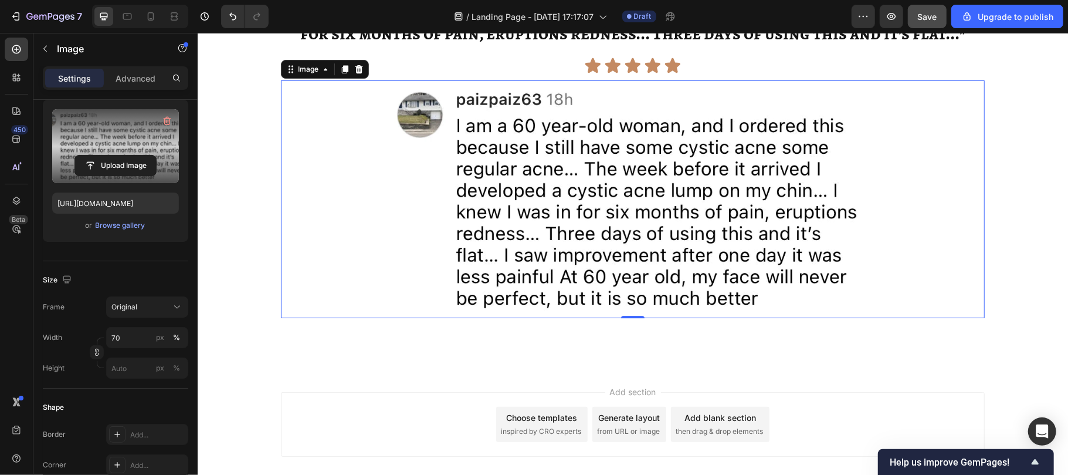
click at [334, 313] on div at bounding box center [632, 199] width 704 height 238
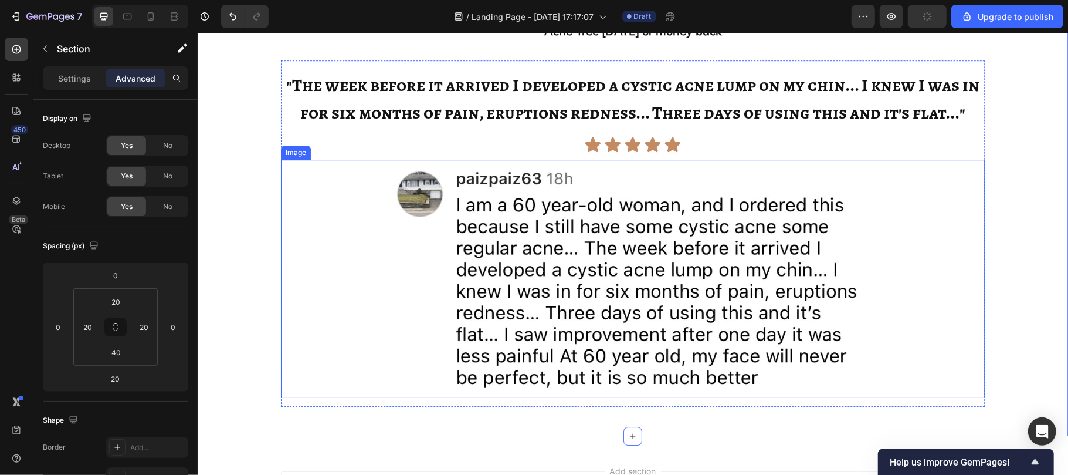
scroll to position [2514, 0]
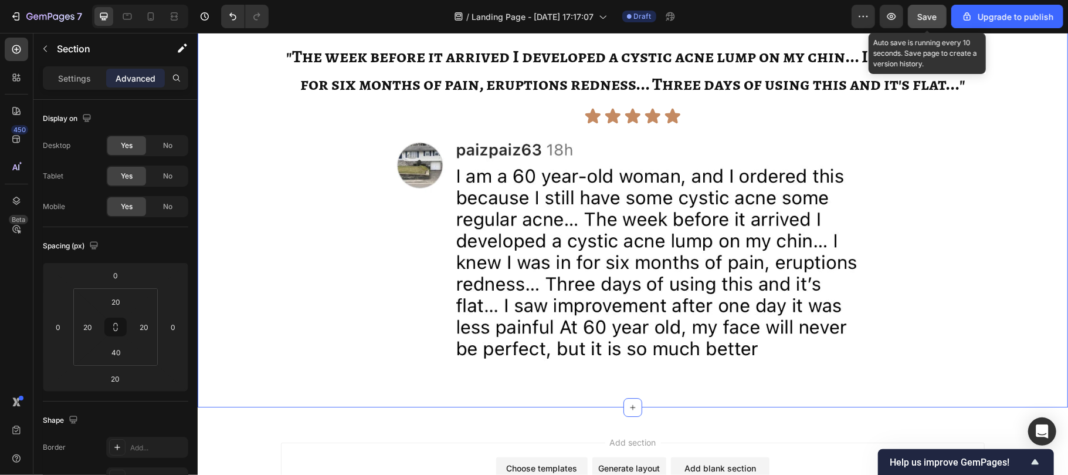
click at [923, 15] on span "Save" at bounding box center [927, 17] width 19 height 10
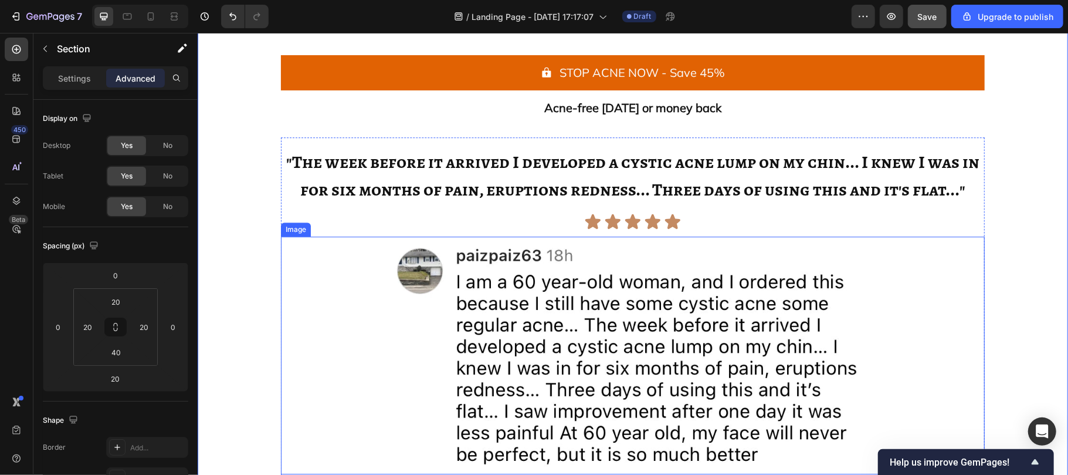
scroll to position [2408, 0]
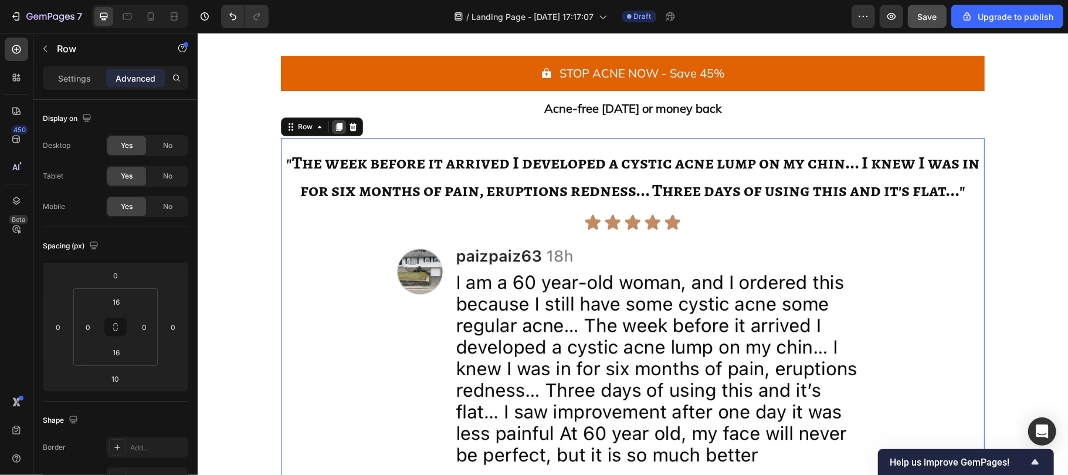
click at [334, 122] on icon at bounding box center [338, 125] width 9 height 9
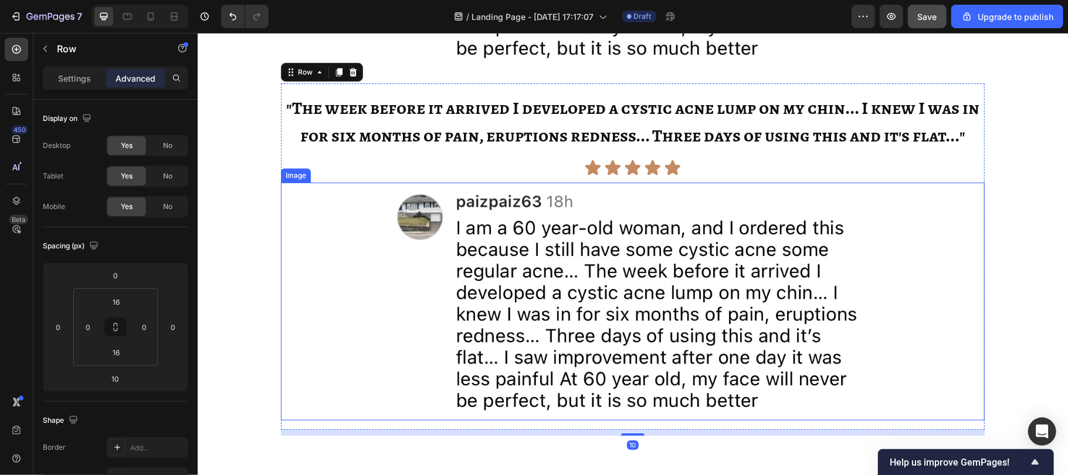
scroll to position [2796, 0]
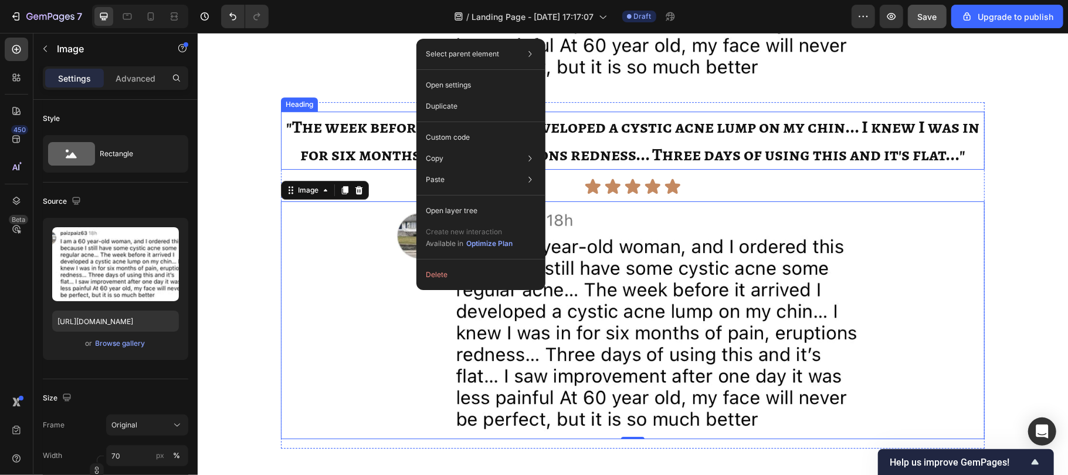
click at [596, 164] on span ""The week before it arrived I developed a cystic acne lump on my chin... I knew…" at bounding box center [632, 140] width 693 height 52
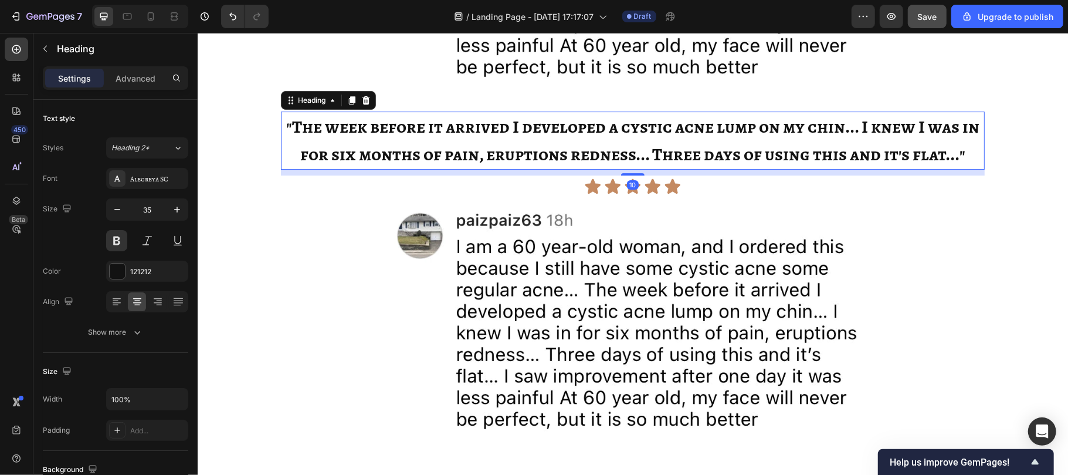
click at [596, 164] on span ""The week before it arrived I developed a cystic acne lump on my chin... I knew…" at bounding box center [632, 140] width 693 height 52
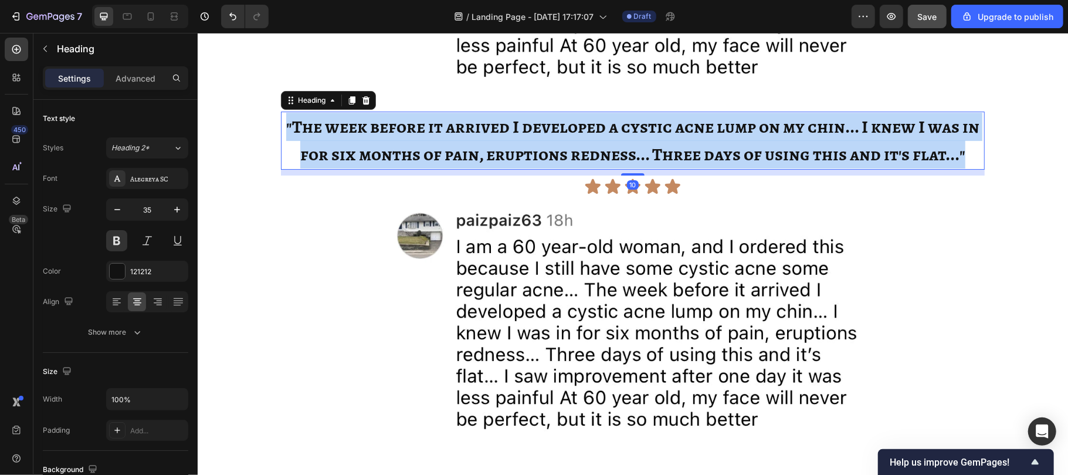
click at [596, 164] on span ""The week before it arrived I developed a cystic acne lump on my chin... I knew…" at bounding box center [632, 140] width 693 height 52
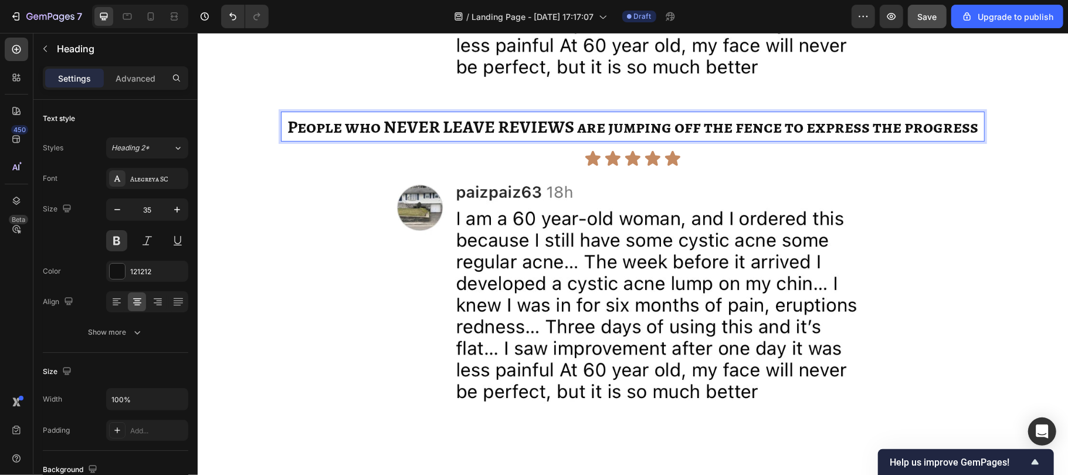
click at [620, 119] on span "People who NEVER LEAVE REVIEWS are jumping off the fence to express the progress" at bounding box center [632, 125] width 691 height 23
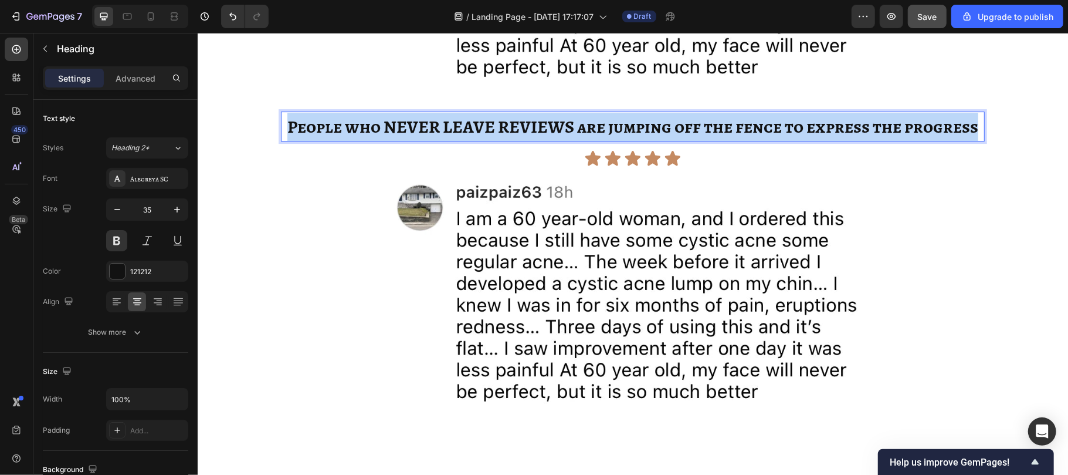
click at [620, 119] on span "People who NEVER LEAVE REVIEWS are jumping off the fence to express the progress" at bounding box center [632, 125] width 691 height 23
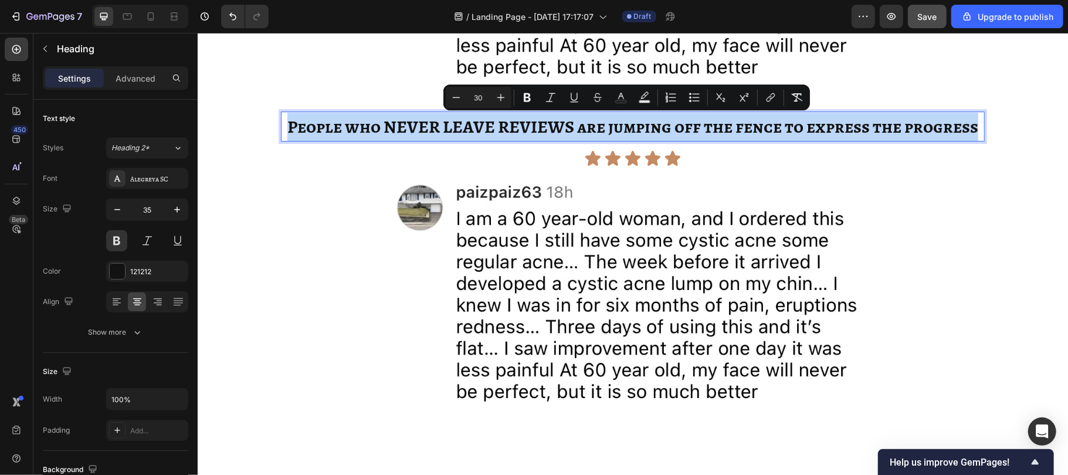
click at [620, 119] on span "People who NEVER LEAVE REVIEWS are jumping off the fence to express the progress" at bounding box center [632, 125] width 691 height 23
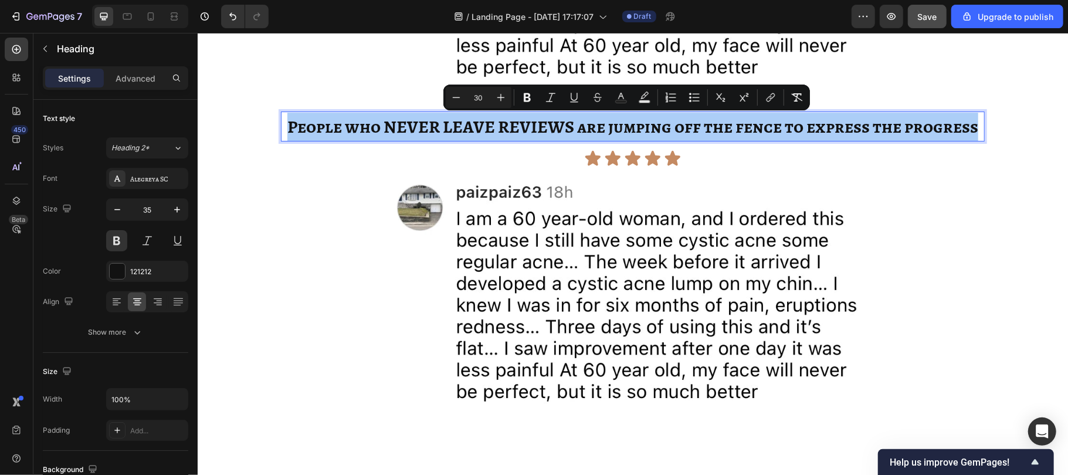
click at [486, 92] on input "30" at bounding box center [478, 97] width 23 height 14
drag, startPoint x: 486, startPoint y: 92, endPoint x: 279, endPoint y: 174, distance: 222.4
click at [486, 92] on input "30" at bounding box center [478, 97] width 23 height 14
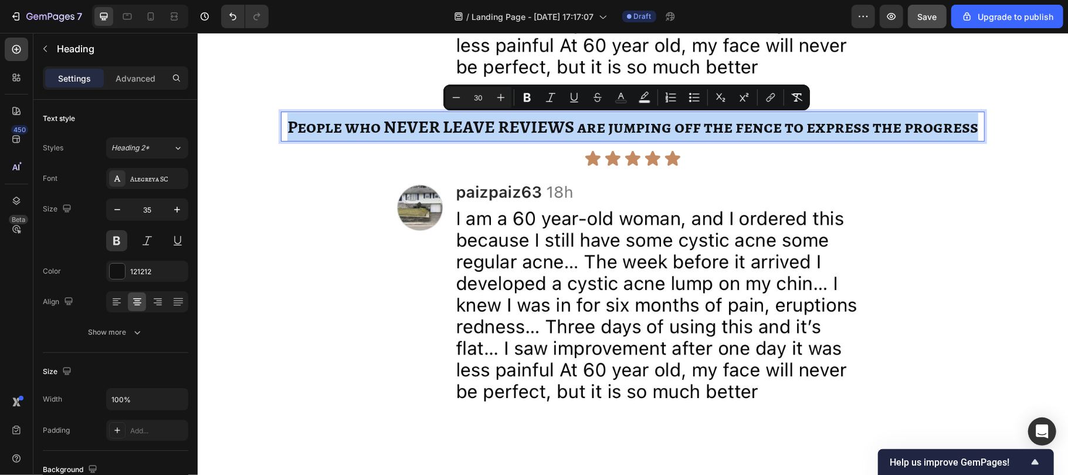
click at [438, 120] on span "People who NEVER LEAVE REVIEWS are jumping off the fence to express the progress" at bounding box center [632, 125] width 691 height 23
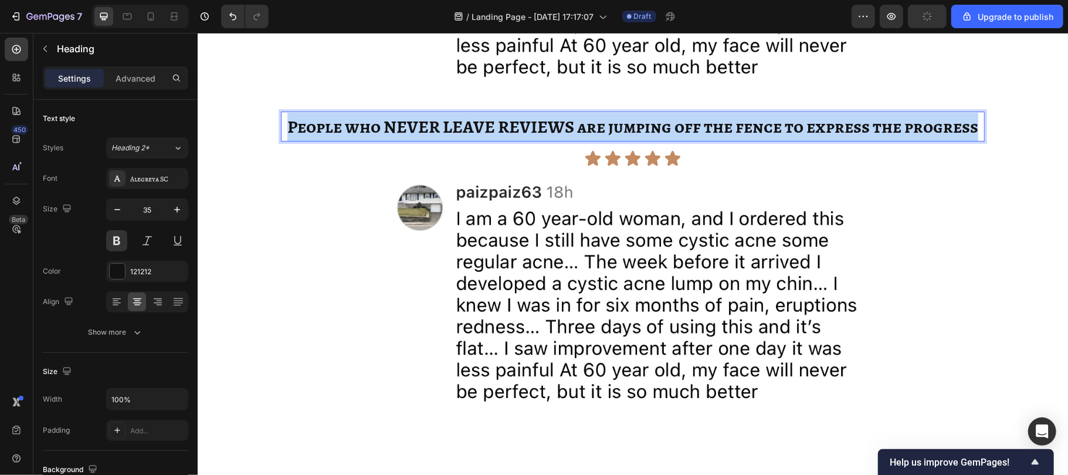
click at [438, 120] on span "People who NEVER LEAVE REVIEWS are jumping off the fence to express the progress" at bounding box center [632, 125] width 691 height 23
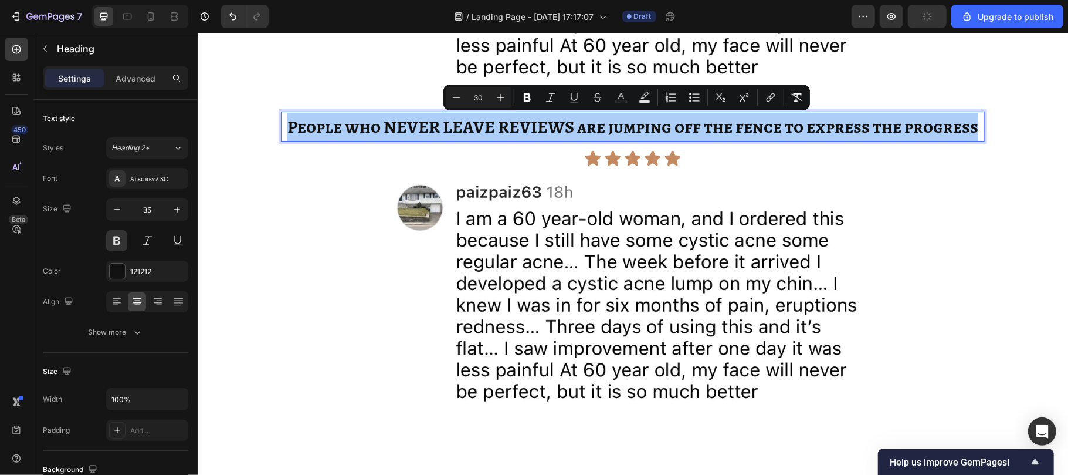
click at [486, 94] on input "30" at bounding box center [478, 97] width 23 height 14
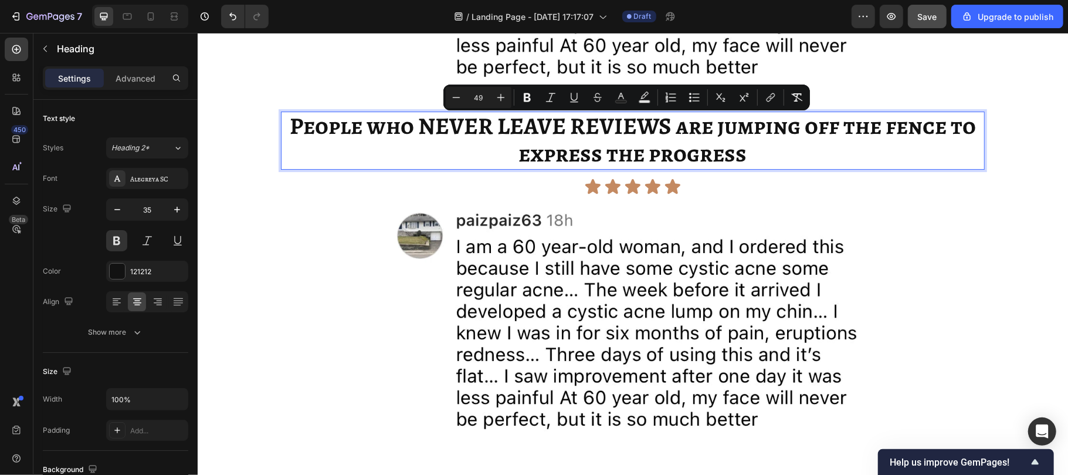
type input "49"
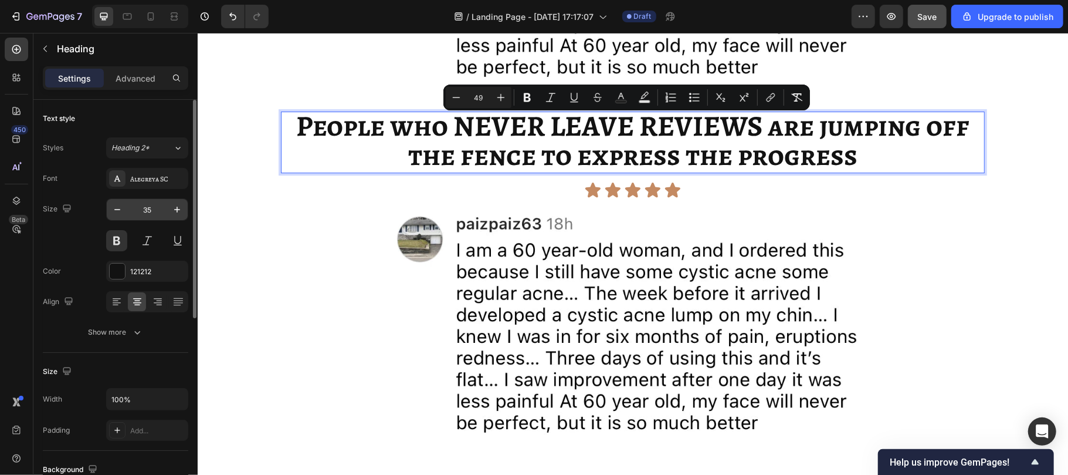
click at [155, 214] on input "35" at bounding box center [147, 209] width 39 height 21
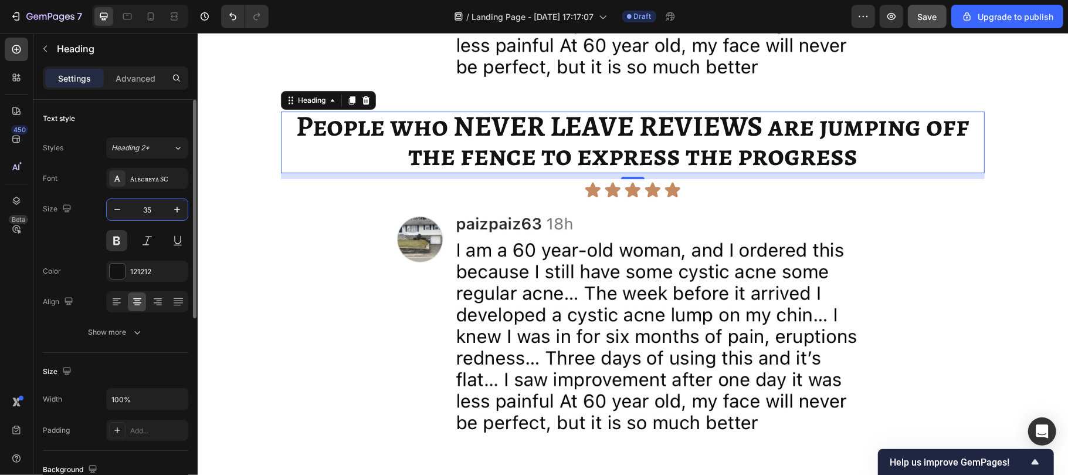
click at [155, 214] on input "35" at bounding box center [147, 209] width 39 height 21
type input "49"
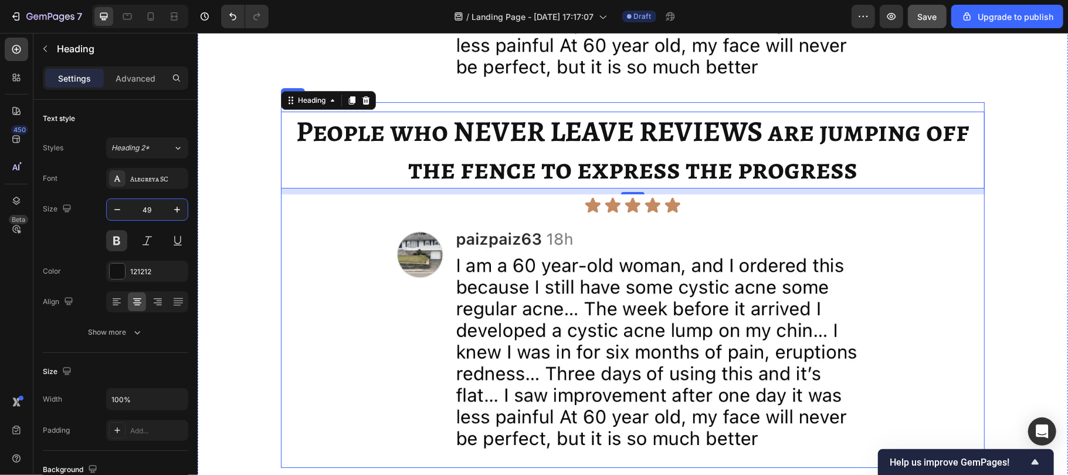
click at [628, 215] on div "⁠⁠⁠⁠⁠⁠⁠ People who NEVER LEAVE REVIEWS are jumping off the fence to express the…" at bounding box center [632, 284] width 704 height 347
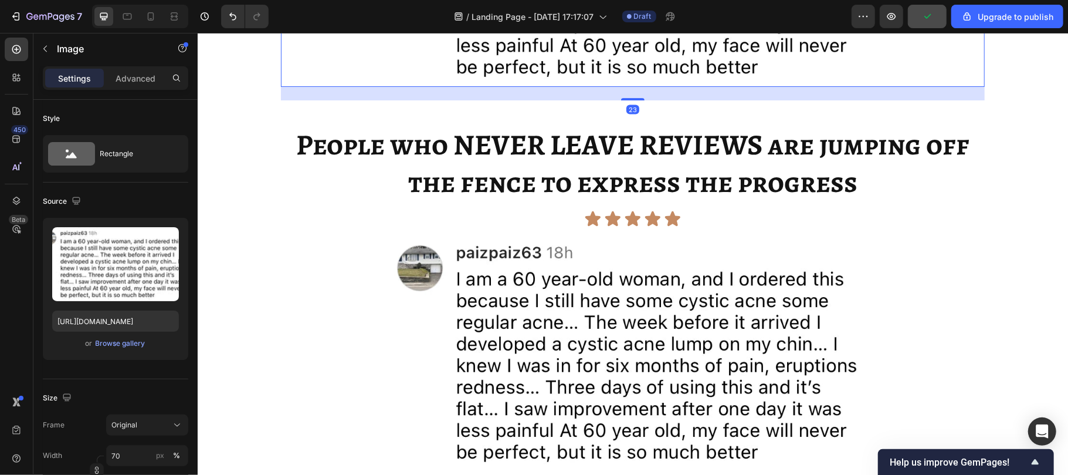
drag, startPoint x: 625, startPoint y: 85, endPoint x: 625, endPoint y: 127, distance: 41.7
click at [627, 97] on div at bounding box center [632, 98] width 23 height 2
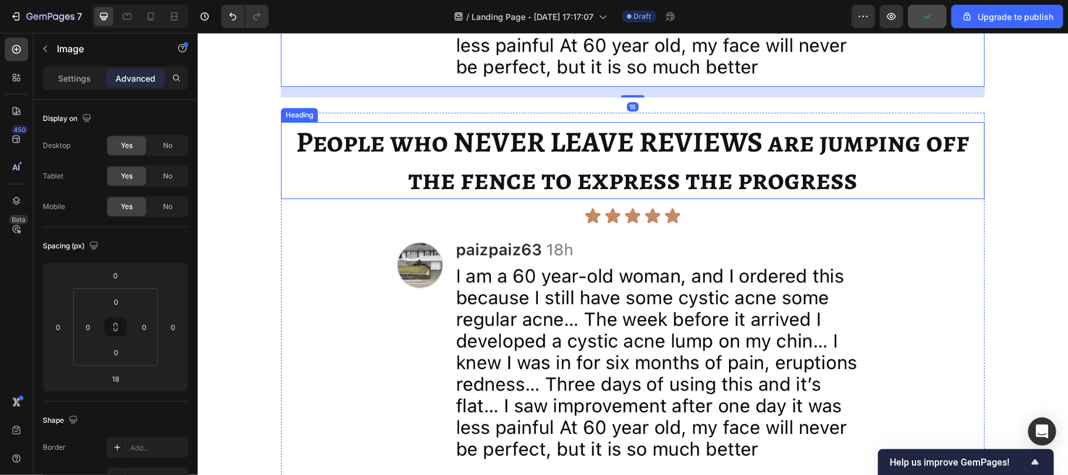
click at [626, 128] on span "People who NEVER LEAVE REVIEWS are jumping off the fence to express the progress" at bounding box center [632, 159] width 673 height 77
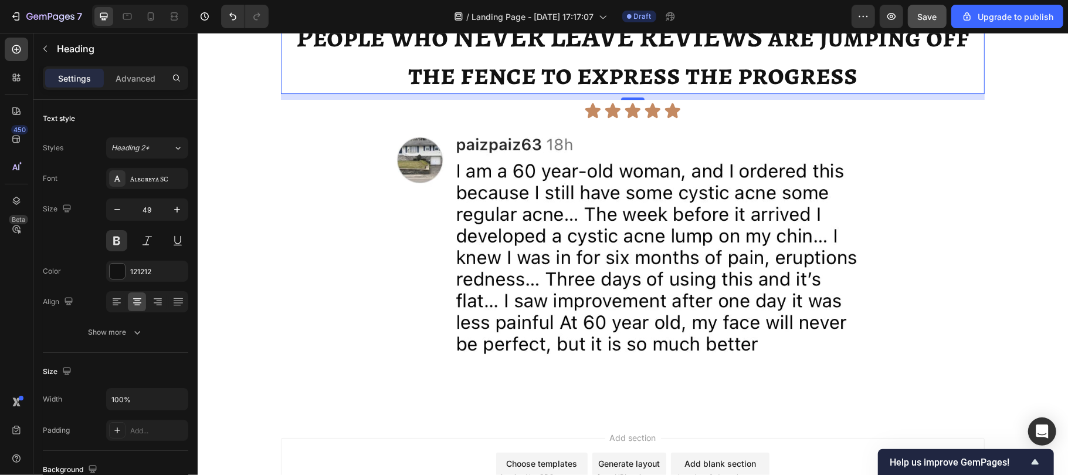
scroll to position [2917, 0]
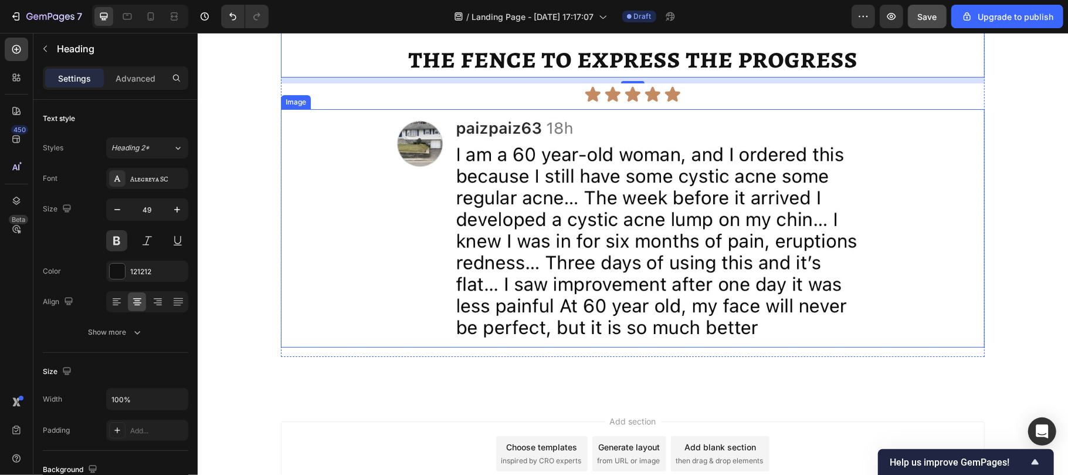
click at [573, 181] on img at bounding box center [632, 228] width 493 height 238
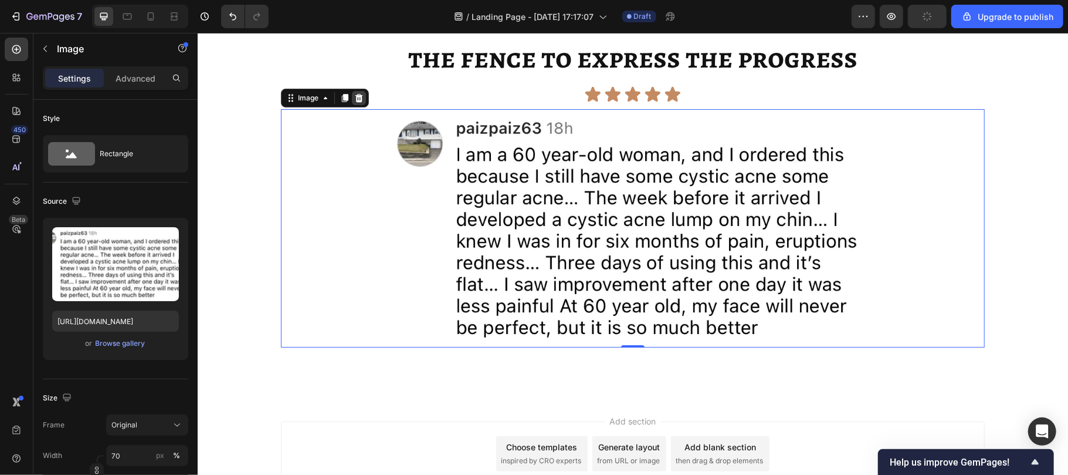
click at [355, 97] on icon at bounding box center [358, 97] width 9 height 9
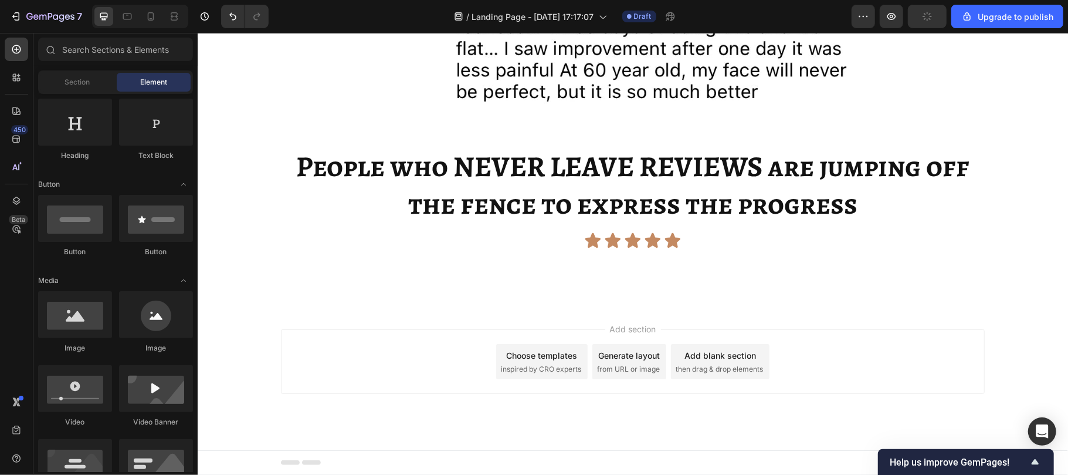
scroll to position [2772, 0]
click at [12, 46] on icon at bounding box center [17, 49] width 12 height 12
click at [15, 50] on icon at bounding box center [17, 49] width 12 height 12
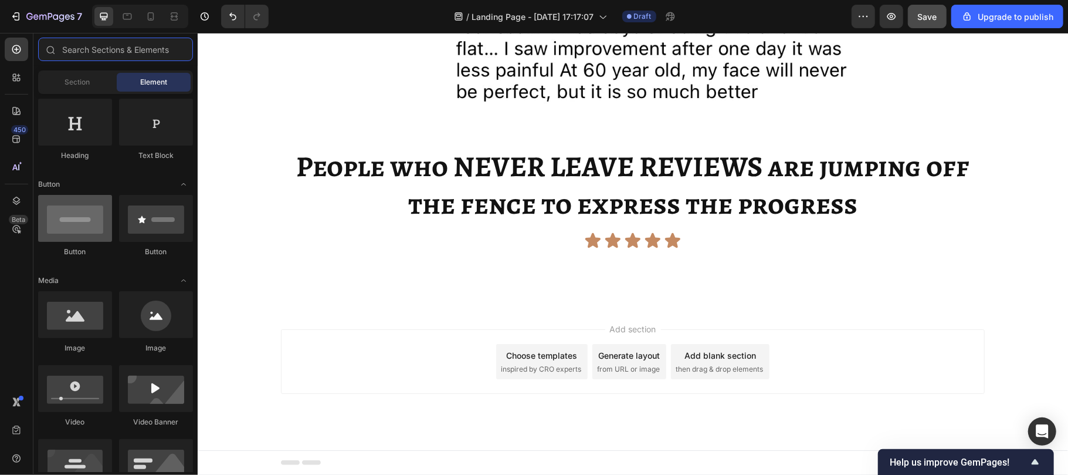
scroll to position [0, 0]
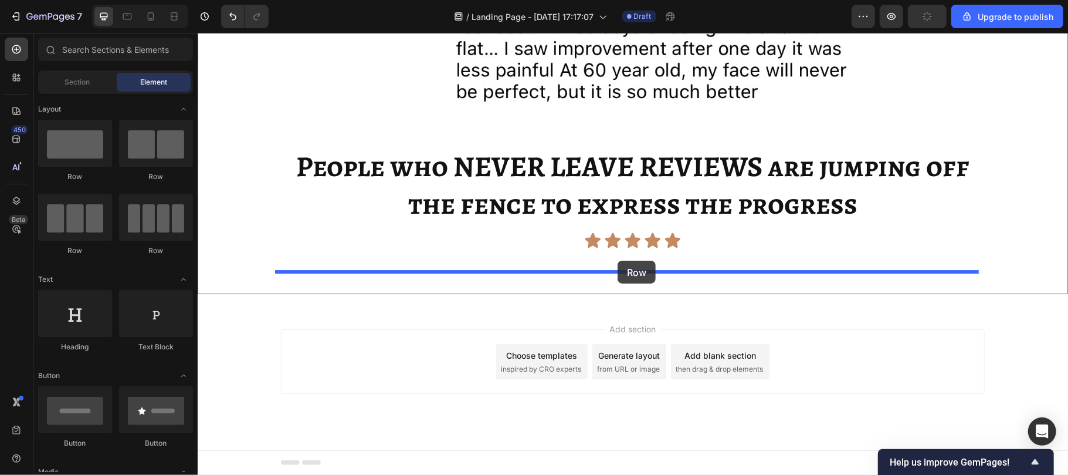
drag, startPoint x: 353, startPoint y: 187, endPoint x: 617, endPoint y: 260, distance: 274.4
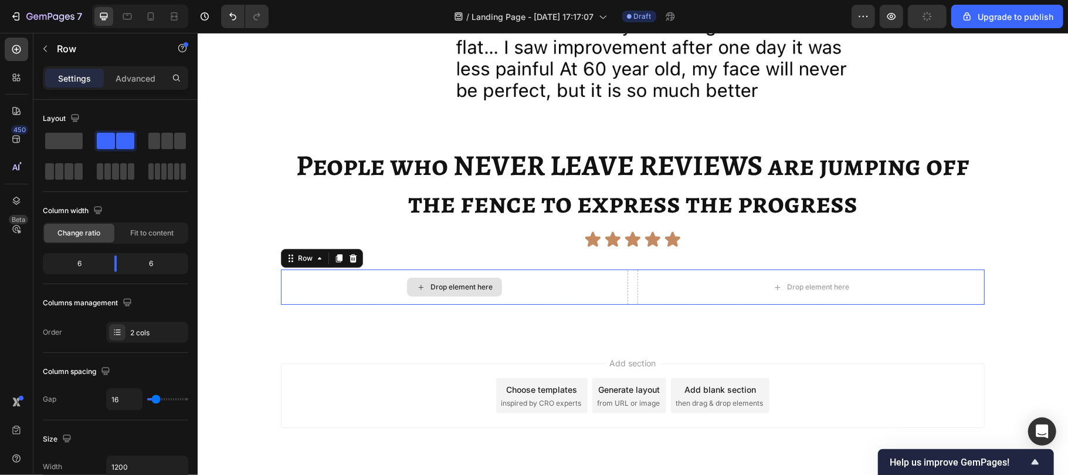
scroll to position [2807, 0]
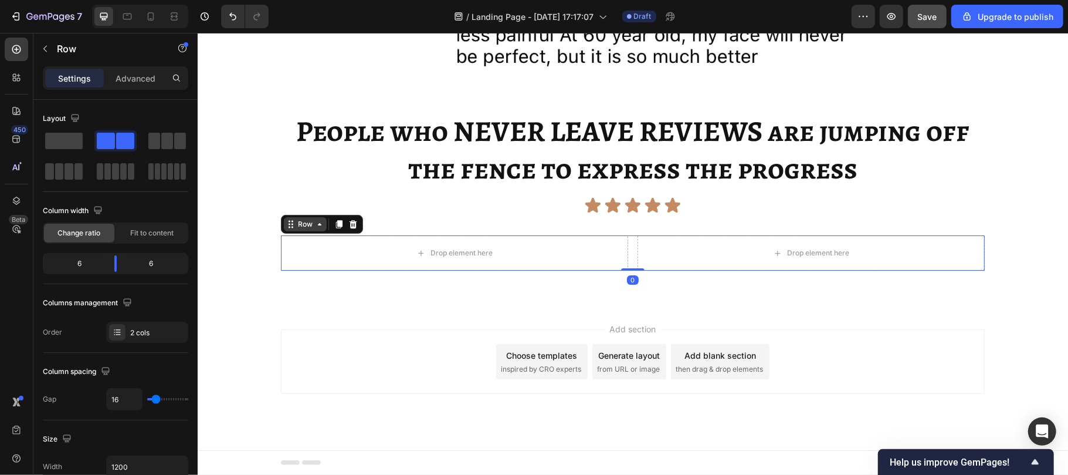
click at [299, 216] on div "Row" at bounding box center [304, 223] width 43 height 14
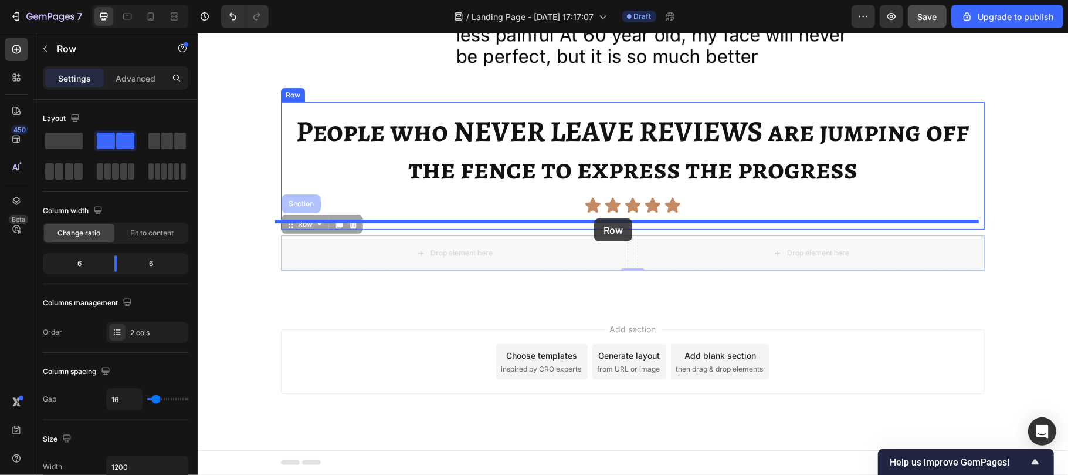
drag, startPoint x: 305, startPoint y: 223, endPoint x: 594, endPoint y: 218, distance: 288.7
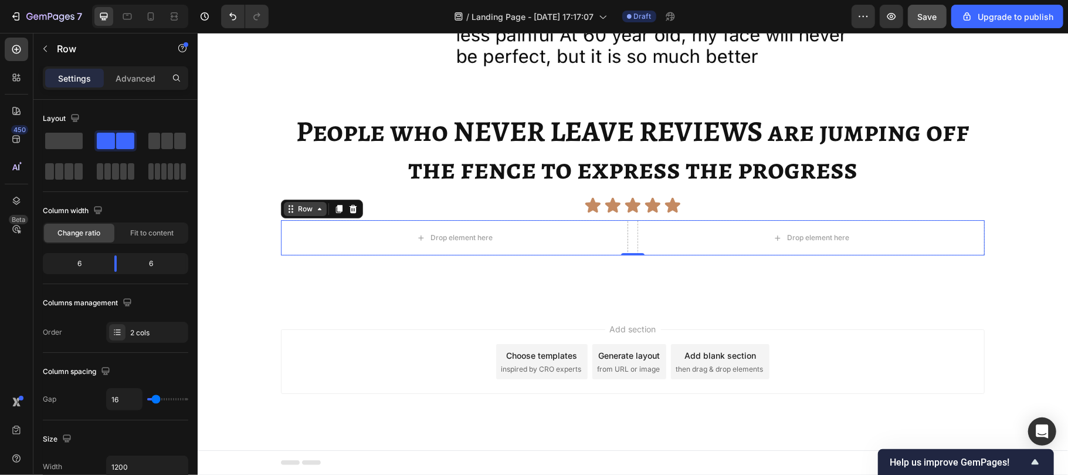
click at [303, 204] on div "Row" at bounding box center [304, 208] width 19 height 11
click at [136, 78] on p "Advanced" at bounding box center [136, 78] width 40 height 12
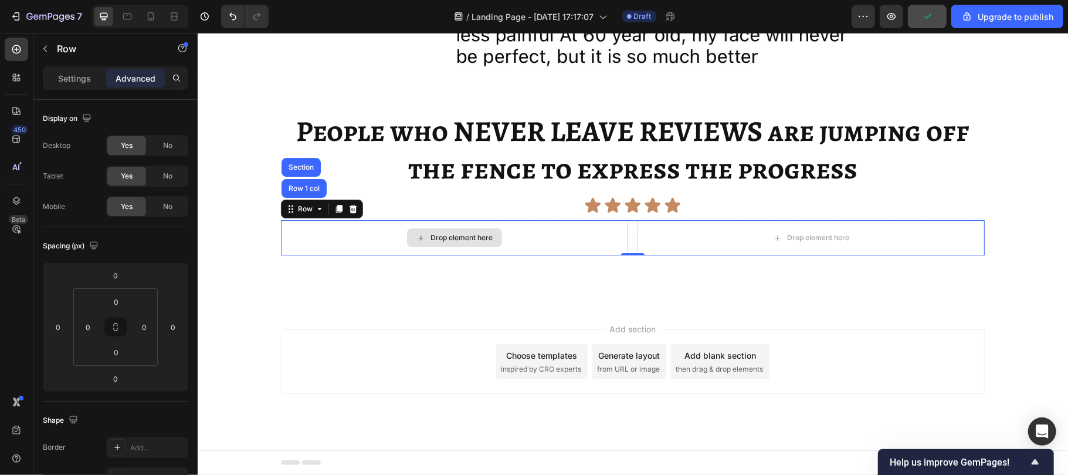
click at [560, 251] on div "Drop element here" at bounding box center [453, 236] width 347 height 35
click at [436, 239] on div "Drop element here" at bounding box center [461, 236] width 62 height 9
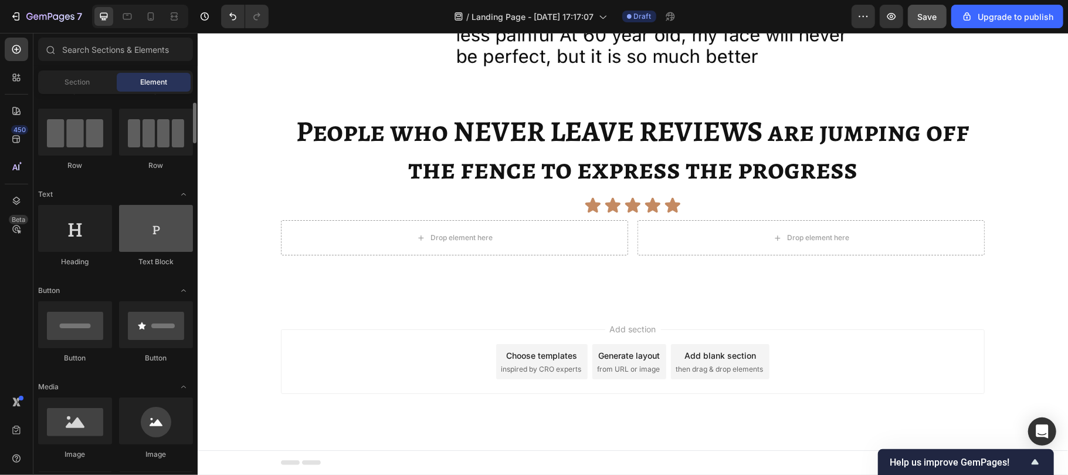
scroll to position [174, 0]
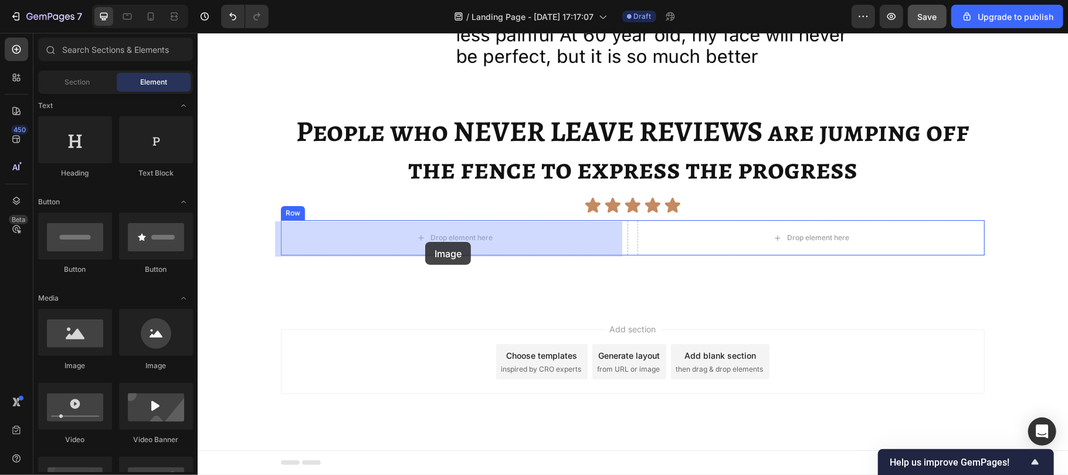
drag, startPoint x: 272, startPoint y: 366, endPoint x: 425, endPoint y: 241, distance: 197.2
click at [425, 241] on div "Drop element here" at bounding box center [453, 236] width 347 height 35
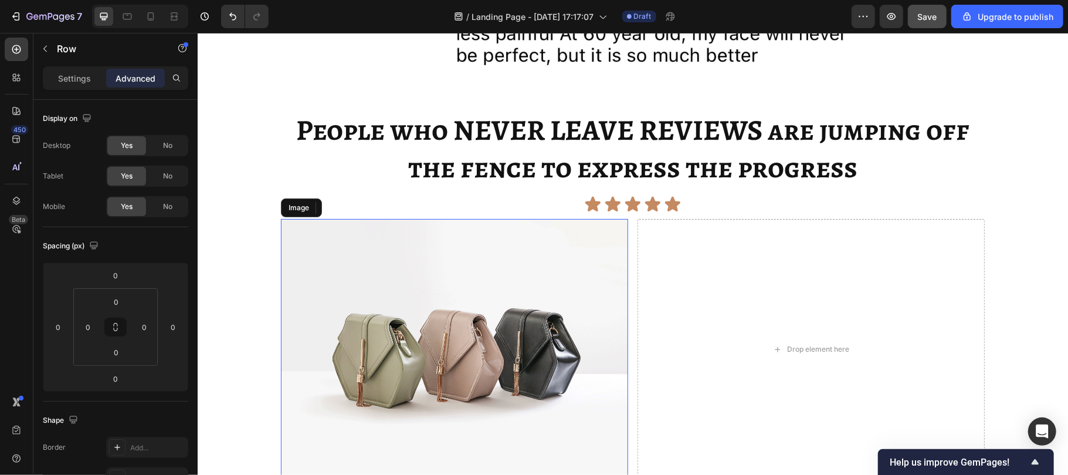
scroll to position [2917, 0]
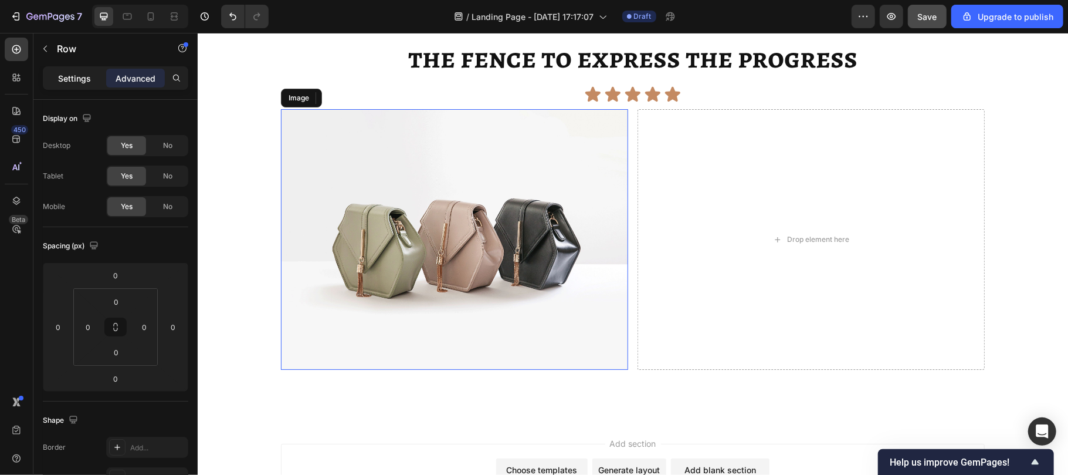
click at [71, 82] on p "Settings" at bounding box center [74, 78] width 33 height 12
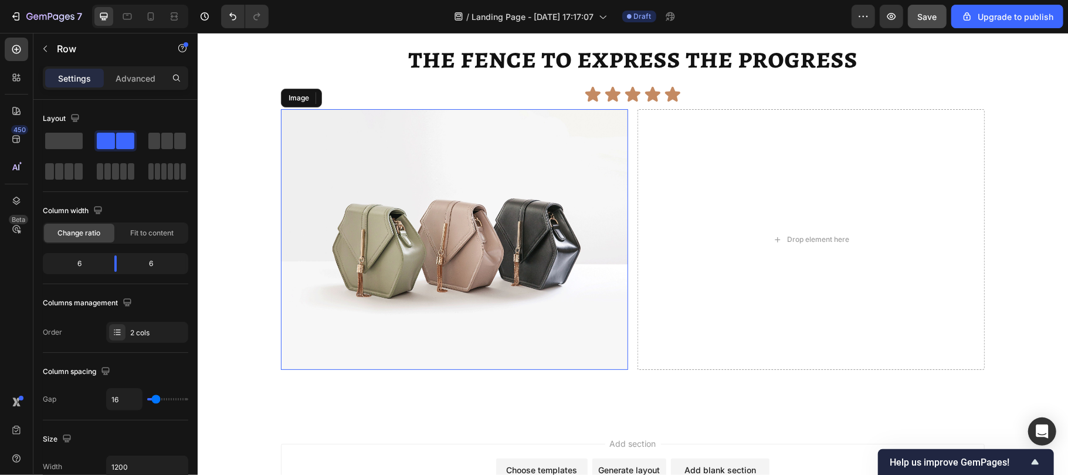
click at [378, 322] on img at bounding box center [453, 239] width 347 height 260
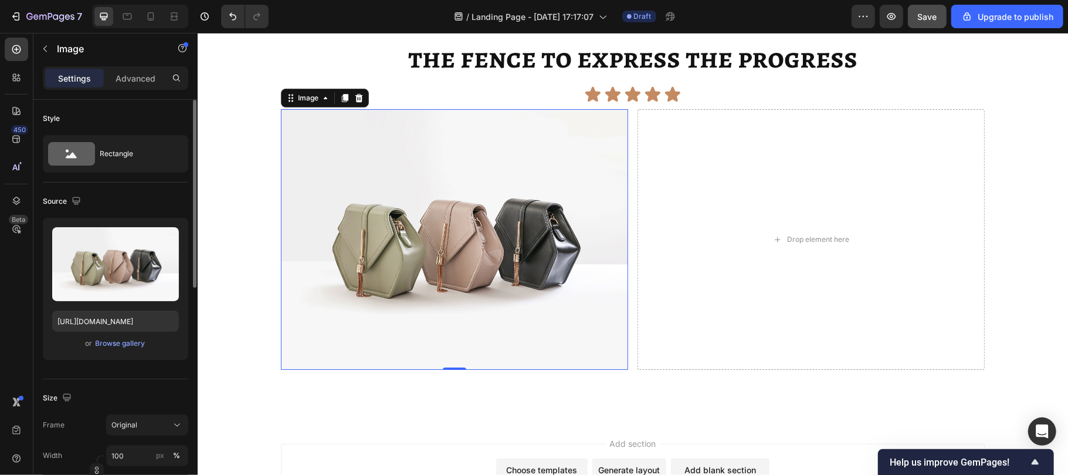
click at [0, 362] on div "450 Beta" at bounding box center [16, 254] width 33 height 442
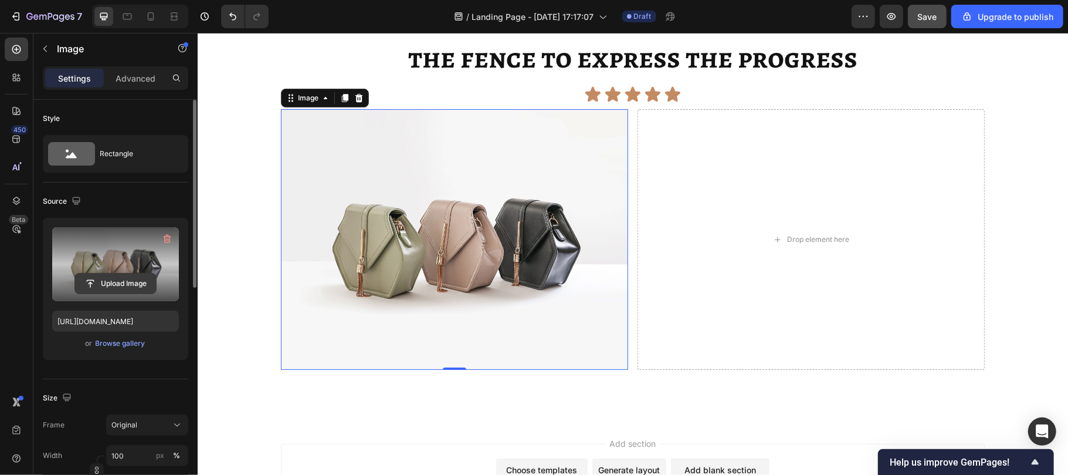
click at [104, 283] on input "file" at bounding box center [115, 283] width 81 height 20
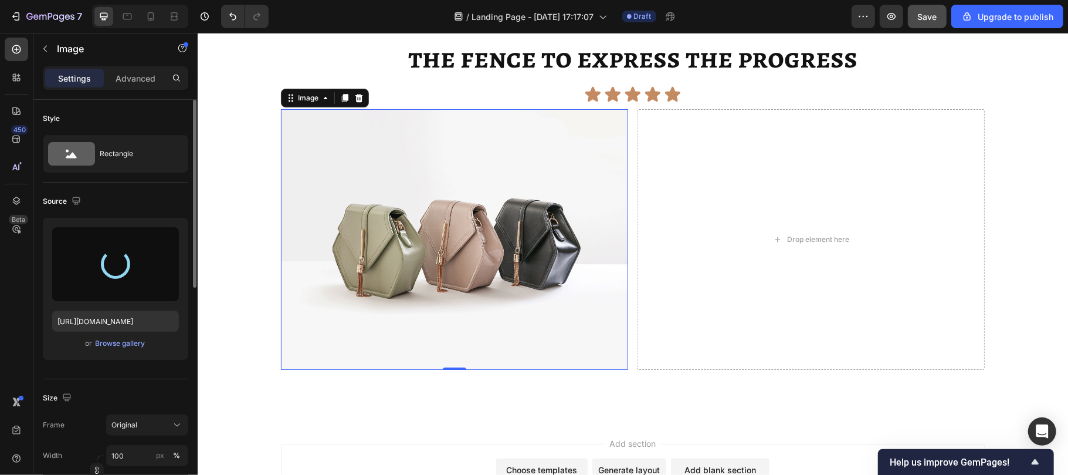
type input "[URL][DOMAIN_NAME]"
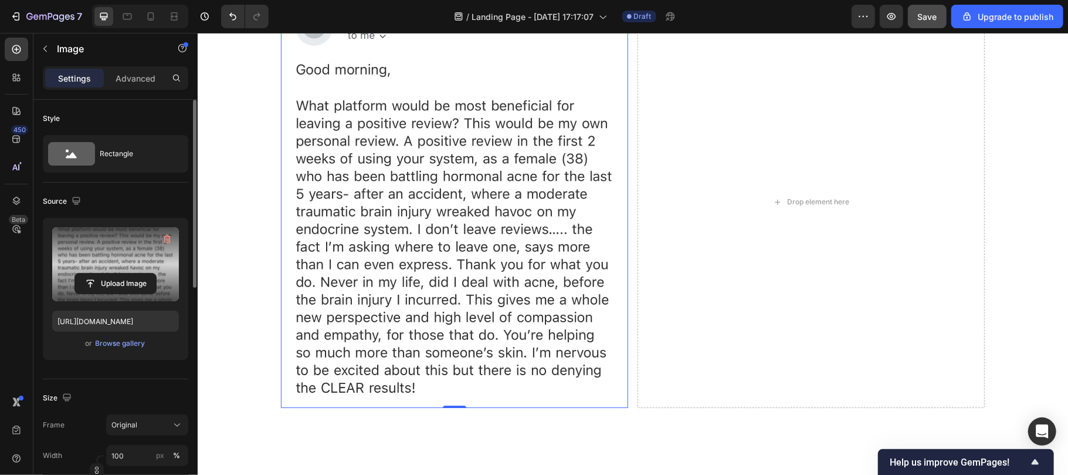
scroll to position [3031, 0]
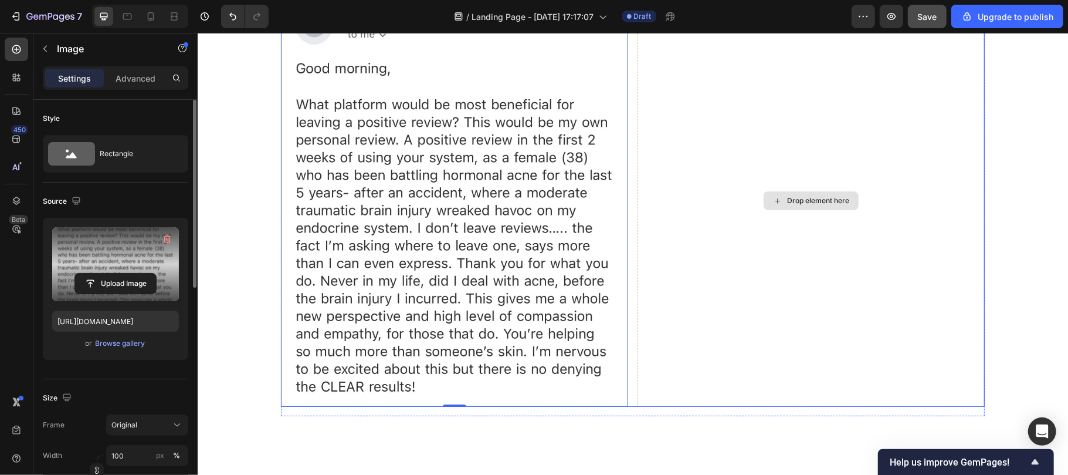
click at [773, 202] on icon at bounding box center [777, 200] width 9 height 10
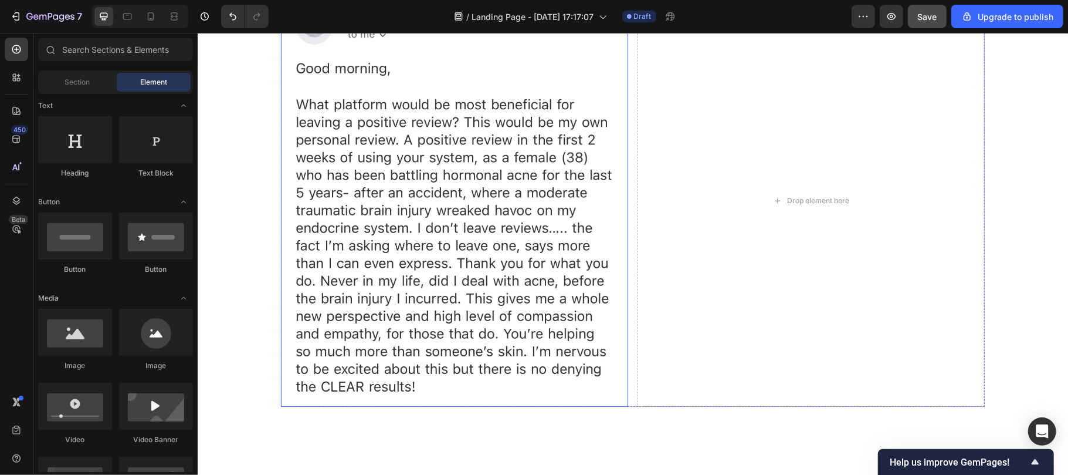
click at [470, 225] on img at bounding box center [453, 200] width 347 height 412
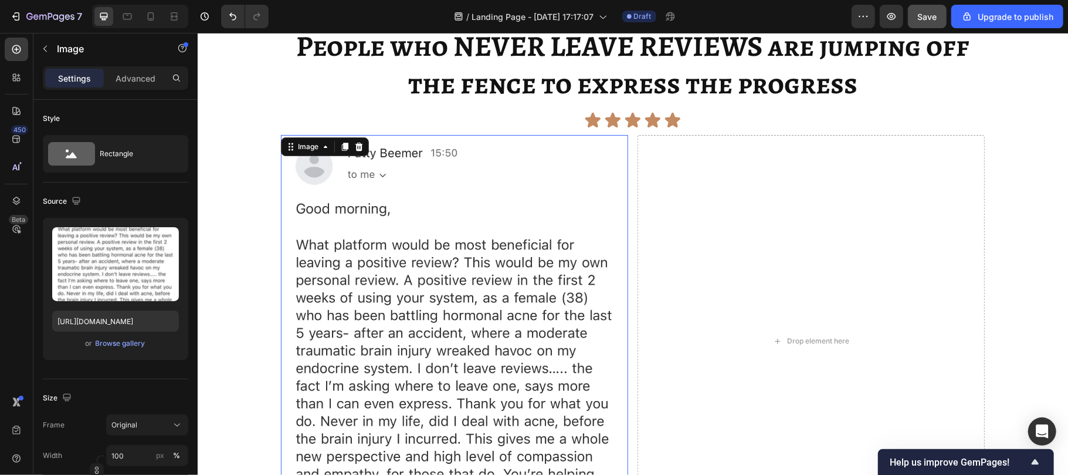
scroll to position [2889, 0]
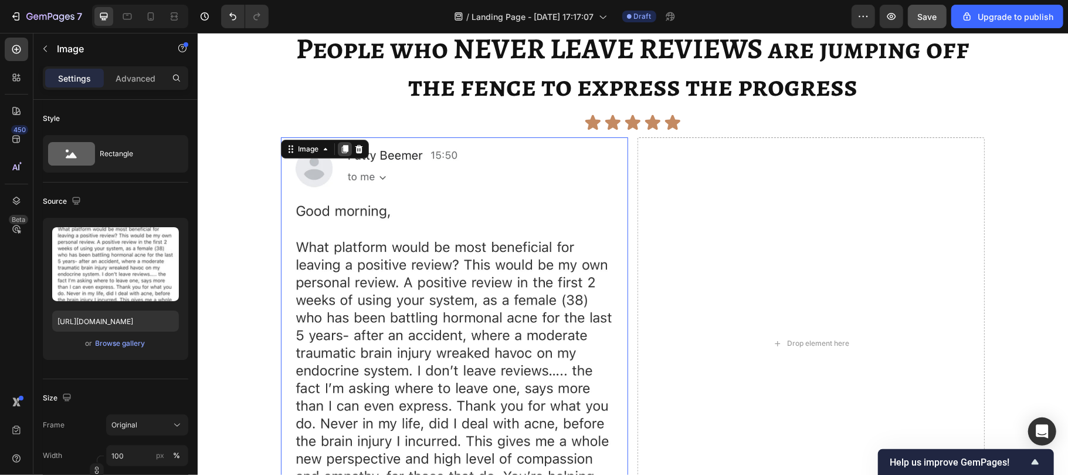
click at [341, 148] on icon at bounding box center [344, 149] width 6 height 8
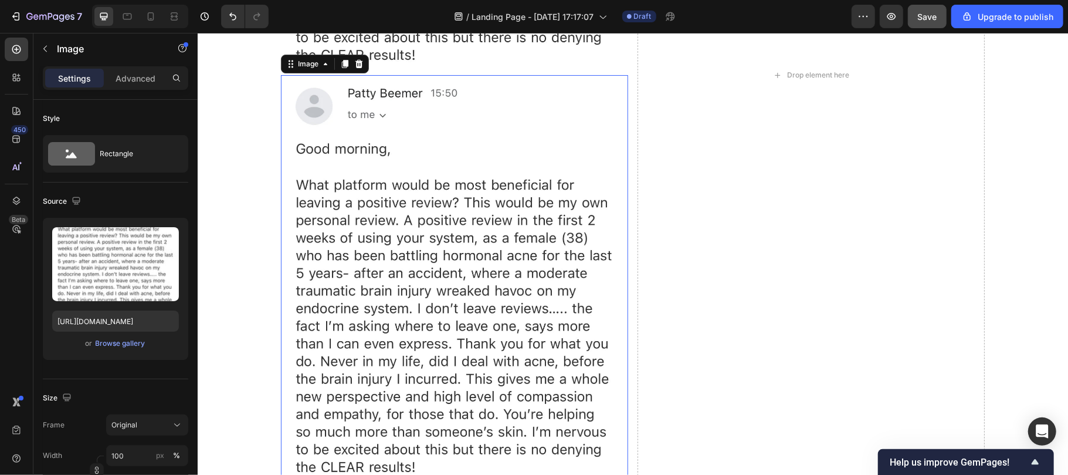
scroll to position [3365, 0]
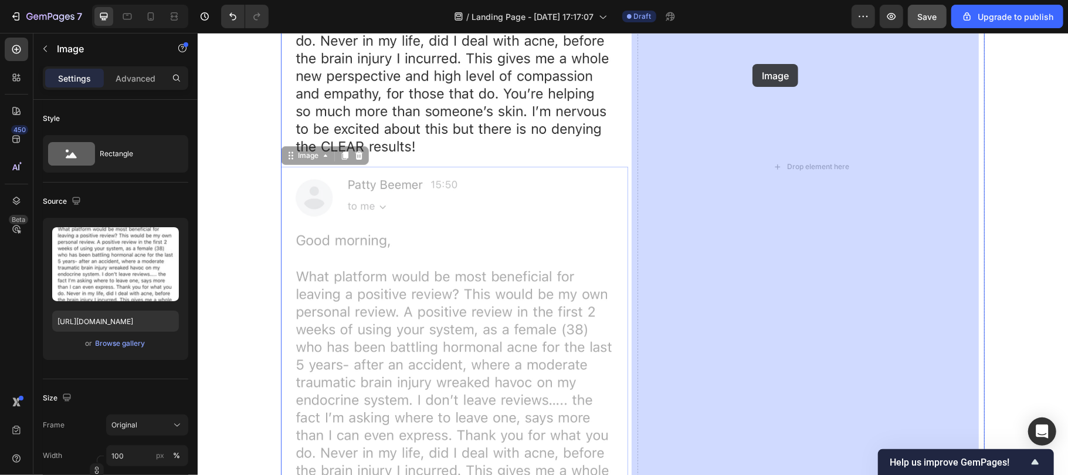
drag, startPoint x: 298, startPoint y: 59, endPoint x: 752, endPoint y: 63, distance: 454.0
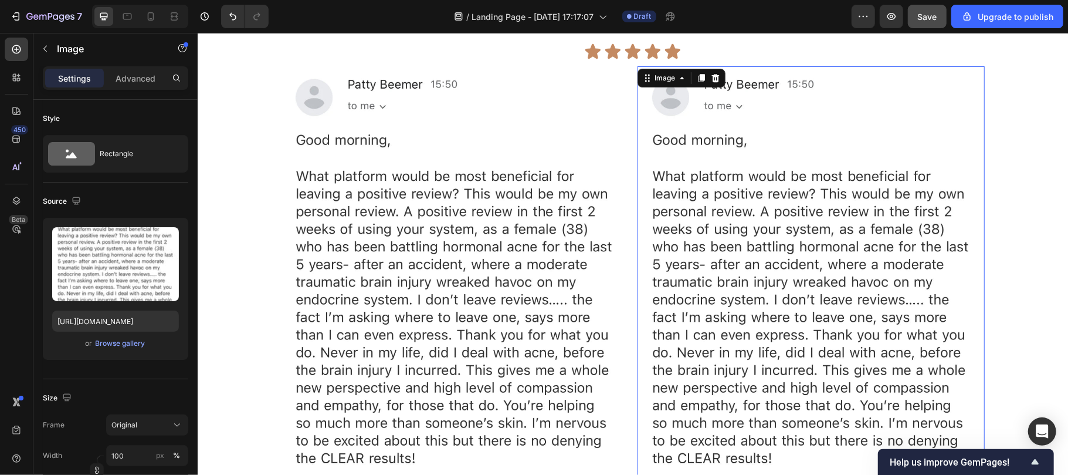
scroll to position [2931, 0]
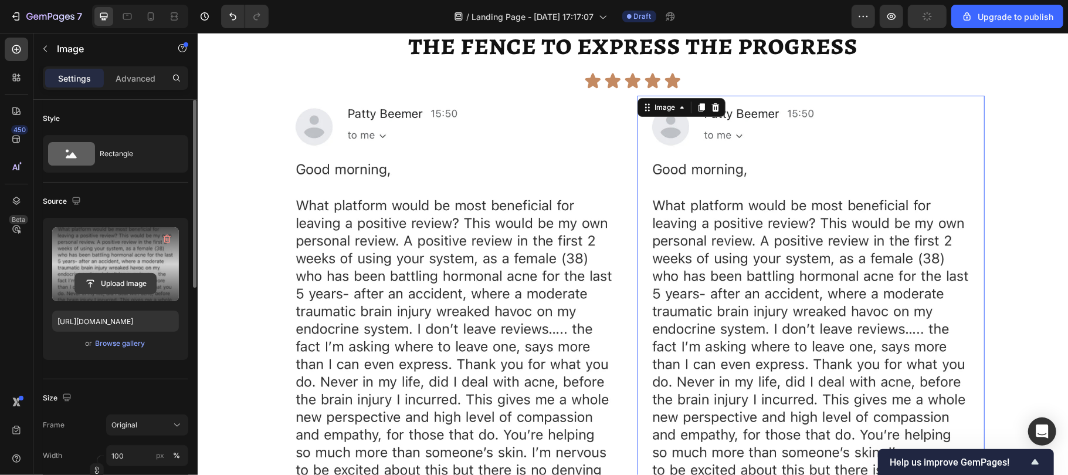
click at [111, 283] on input "file" at bounding box center [115, 283] width 81 height 20
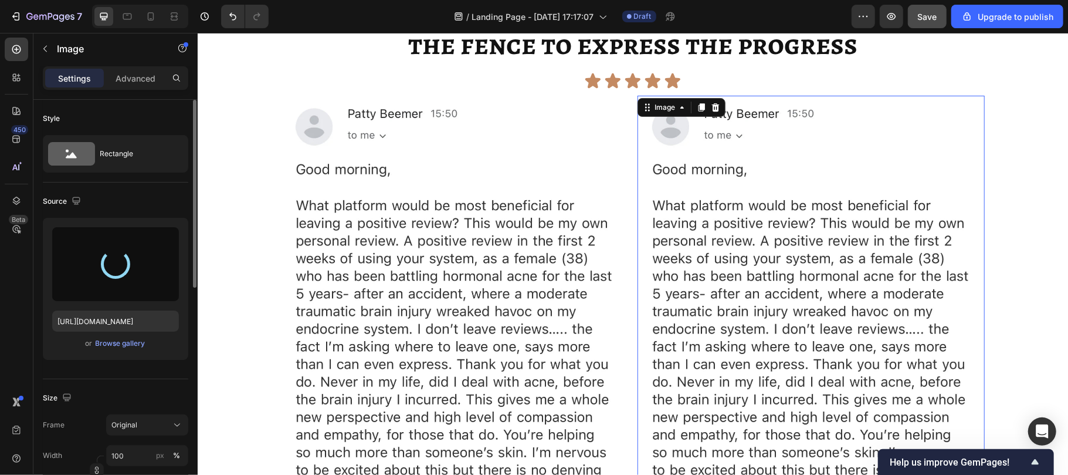
type input "[URL][DOMAIN_NAME]"
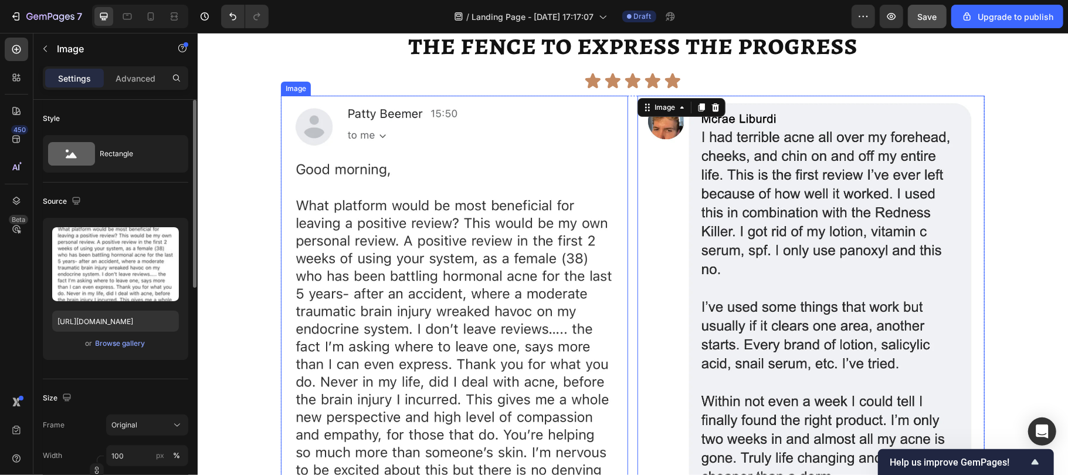
click at [521, 294] on img at bounding box center [453, 301] width 347 height 412
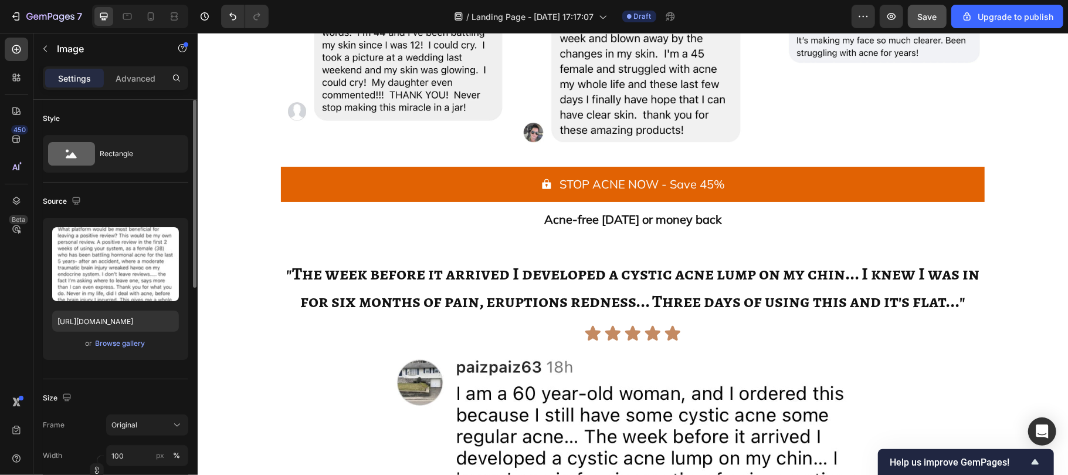
scroll to position [2279, 0]
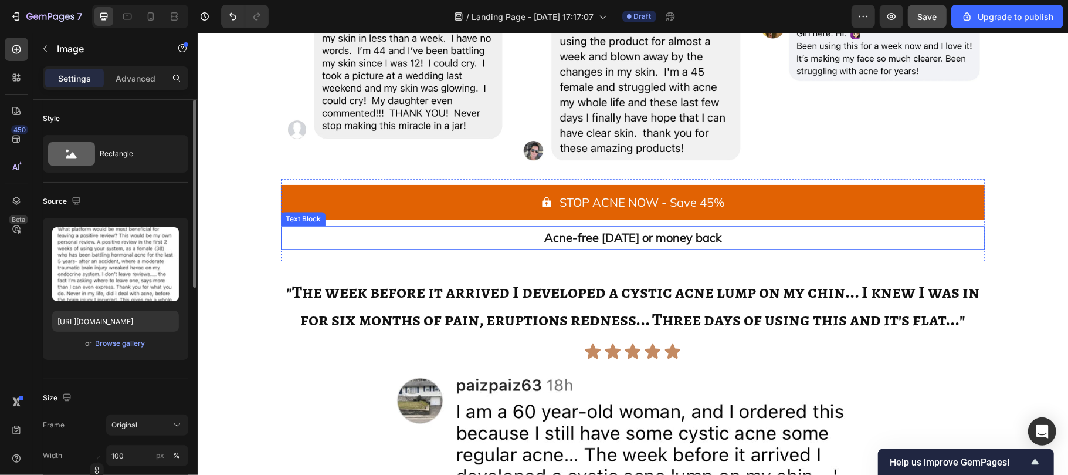
click at [303, 231] on p "Acne-free [DATE] or money back" at bounding box center [633, 236] width 702 height 21
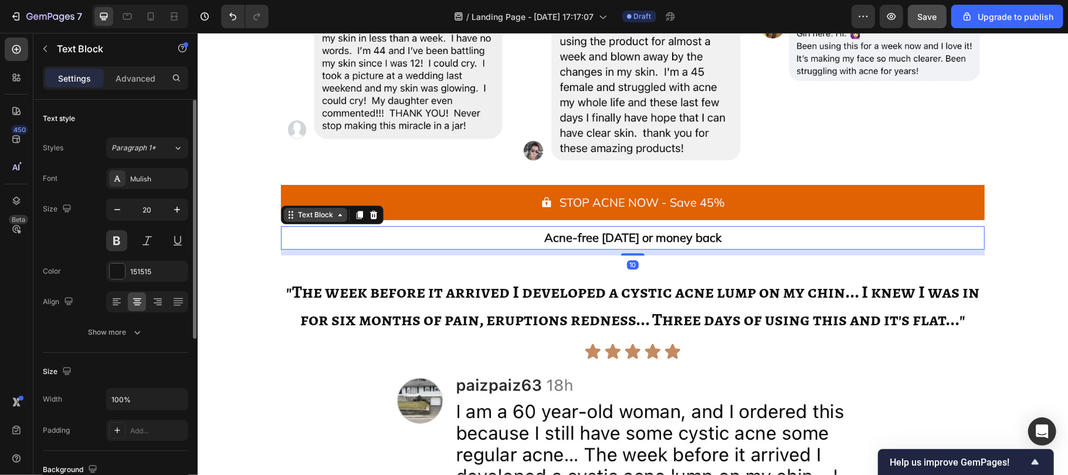
click at [304, 209] on div "Text Block" at bounding box center [315, 214] width 40 height 11
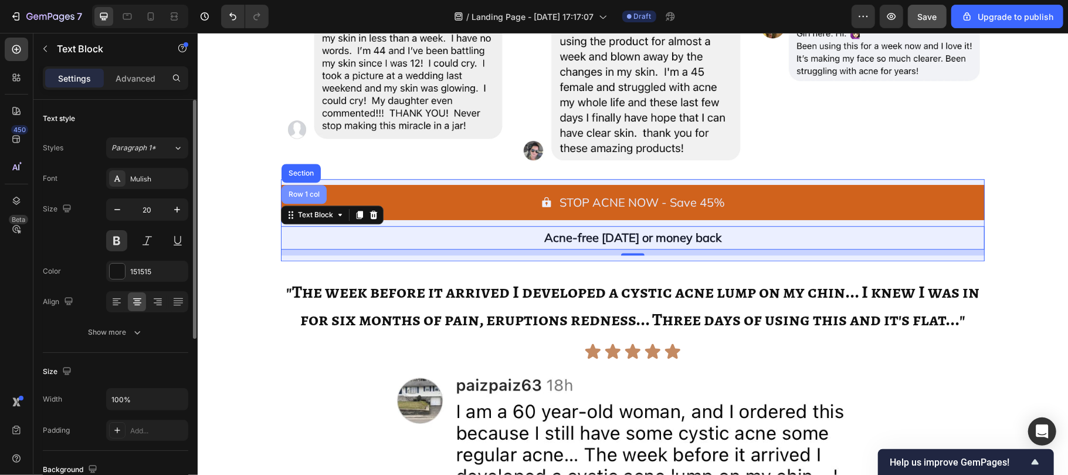
click at [294, 192] on div "Row 1 col" at bounding box center [304, 193] width 36 height 7
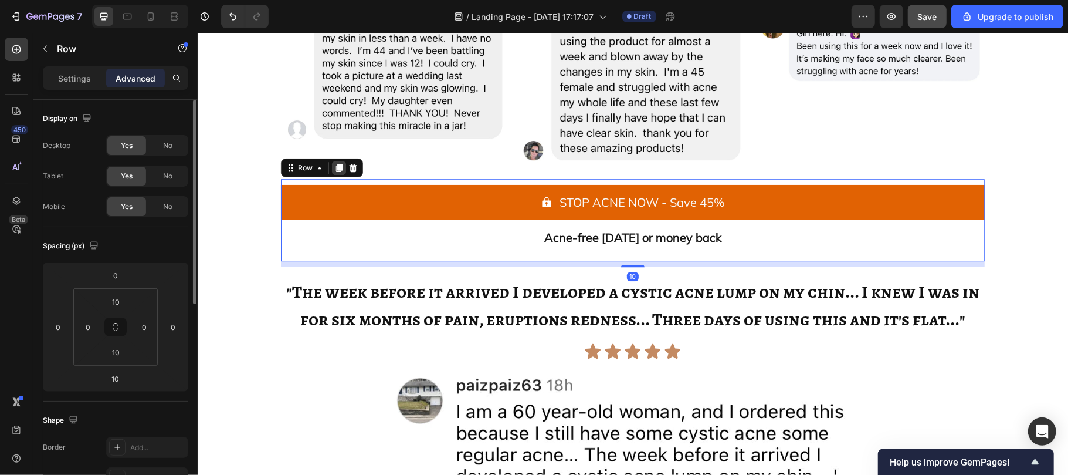
click at [336, 166] on icon at bounding box center [339, 167] width 6 height 8
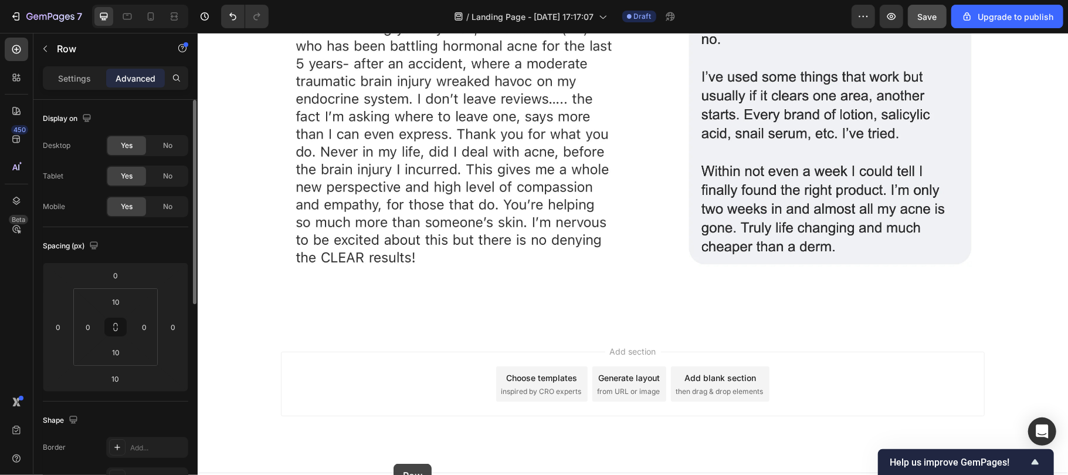
scroll to position [3272, 0]
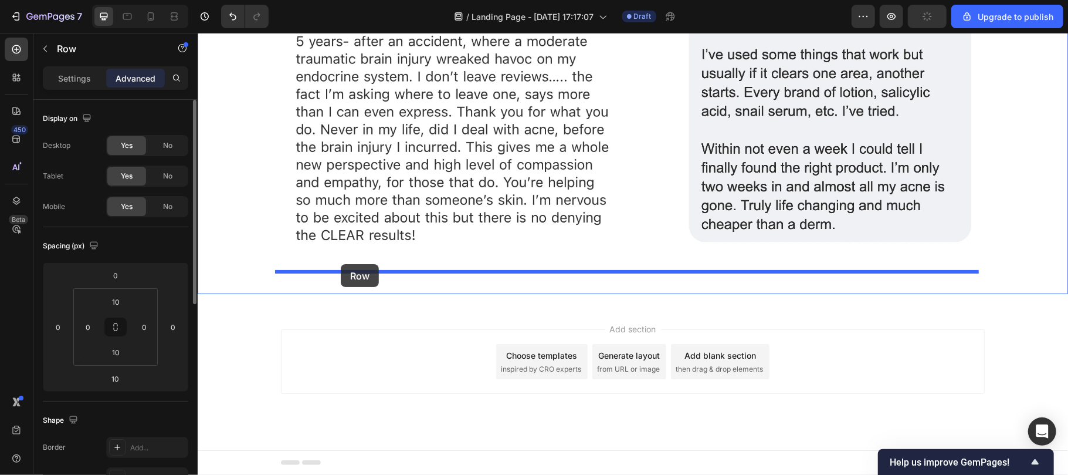
drag, startPoint x: 294, startPoint y: 258, endPoint x: 340, endPoint y: 263, distance: 46.1
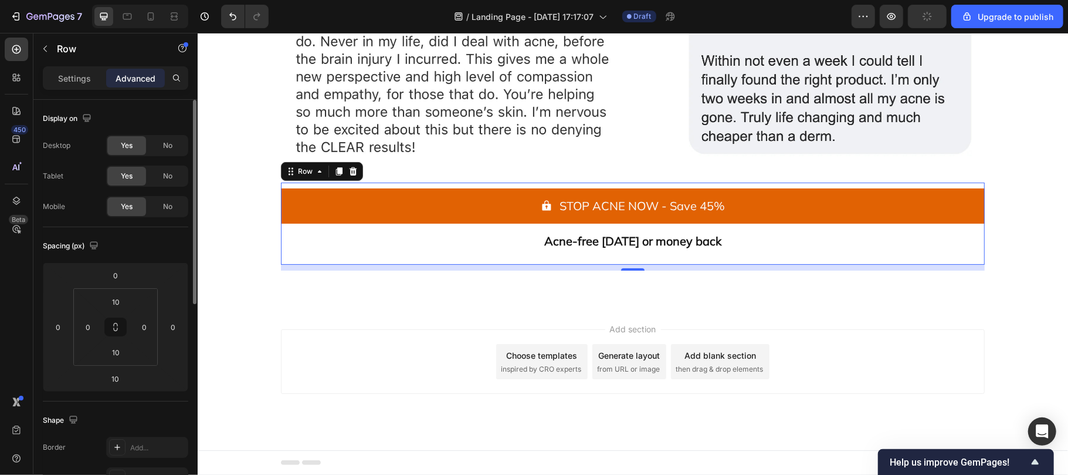
scroll to position [3185, 0]
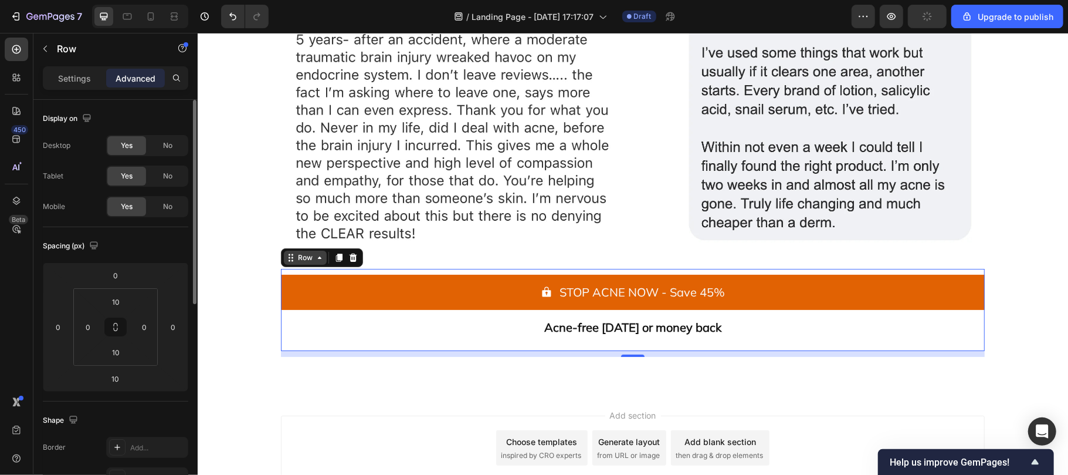
click at [305, 259] on div "Row" at bounding box center [304, 257] width 19 height 11
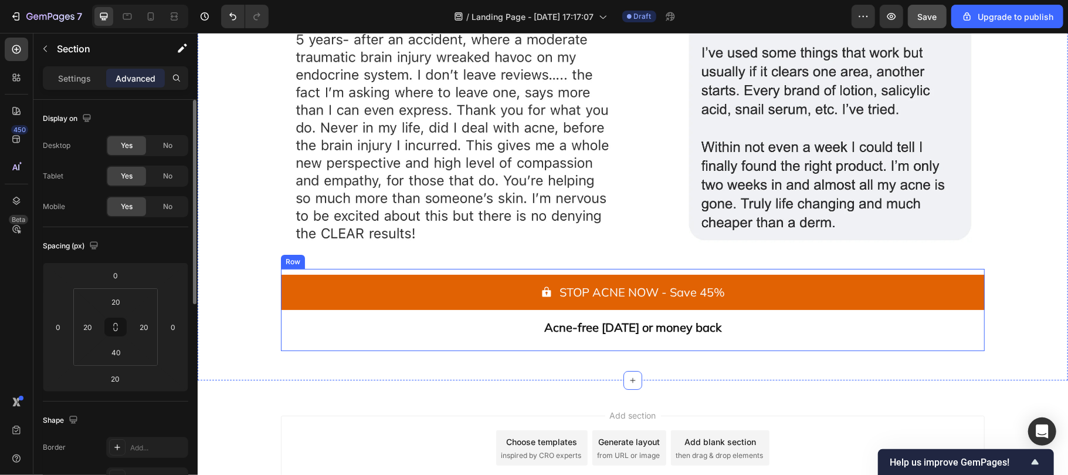
click at [311, 341] on div "STOP ACNE NOW - Save 45% Button Acne-free [DATE] or money back Text Block" at bounding box center [632, 309] width 704 height 70
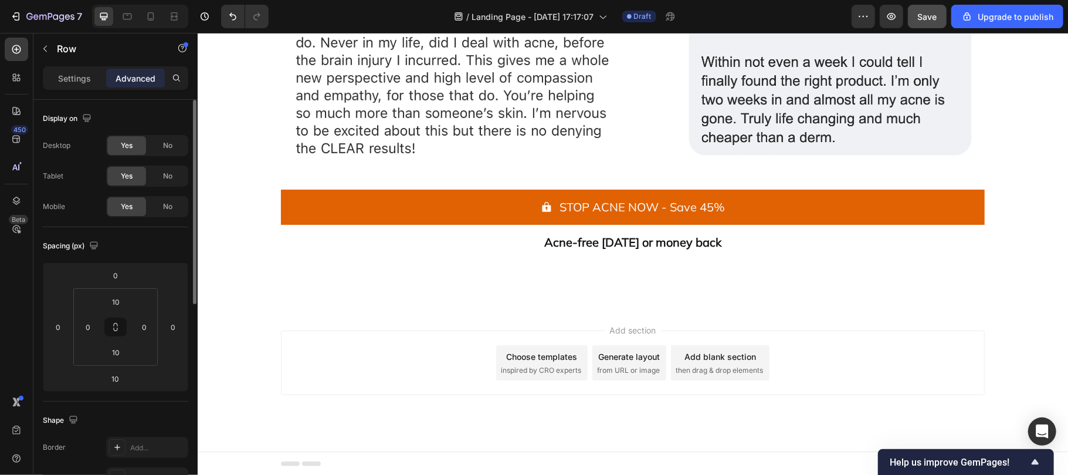
scroll to position [5048, 0]
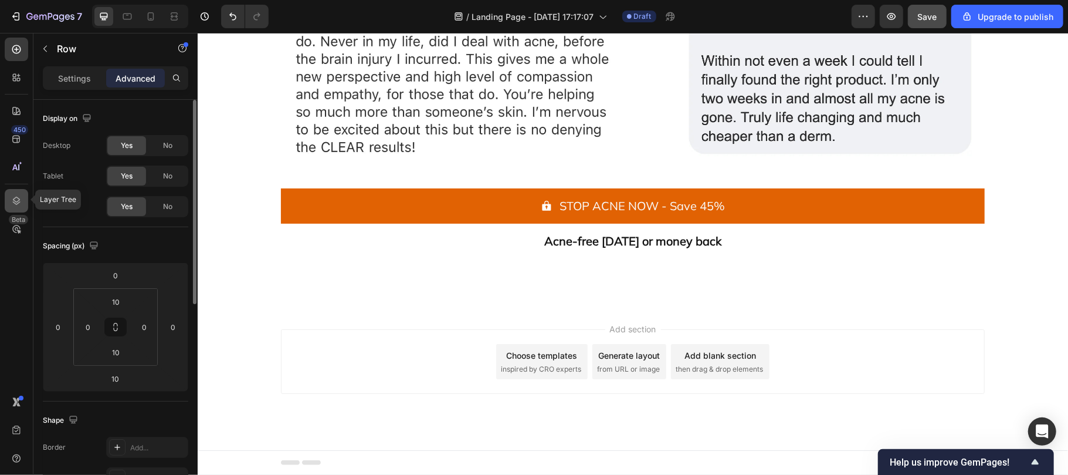
click at [13, 199] on icon at bounding box center [17, 201] width 12 height 12
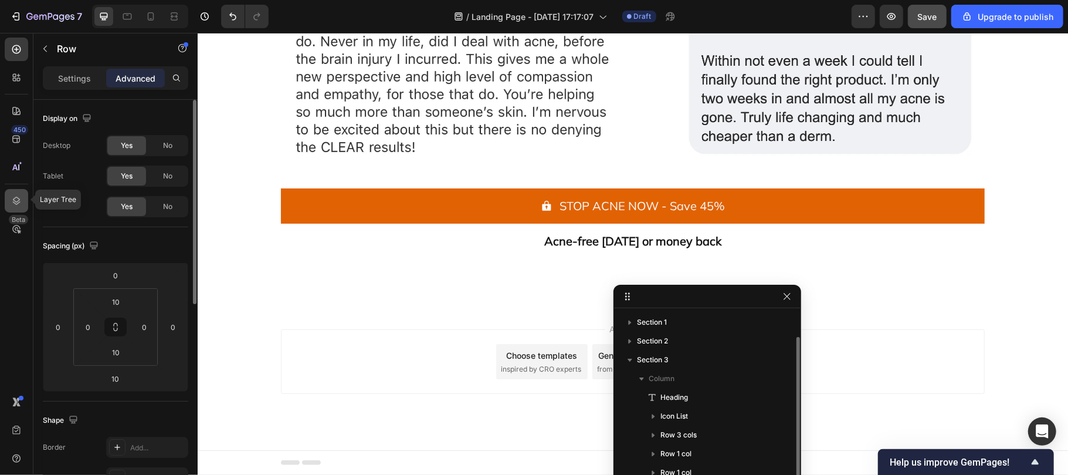
scroll to position [12, 0]
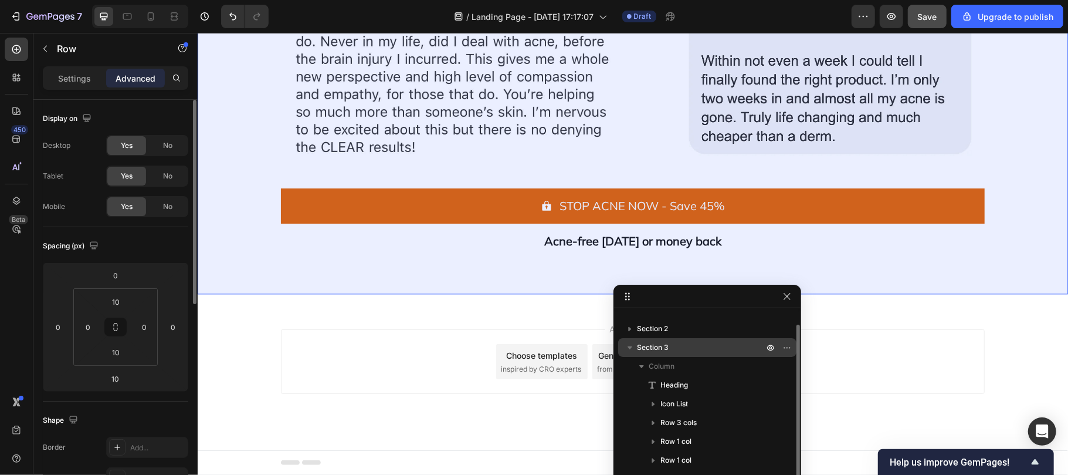
click at [632, 348] on icon "button" at bounding box center [630, 347] width 12 height 12
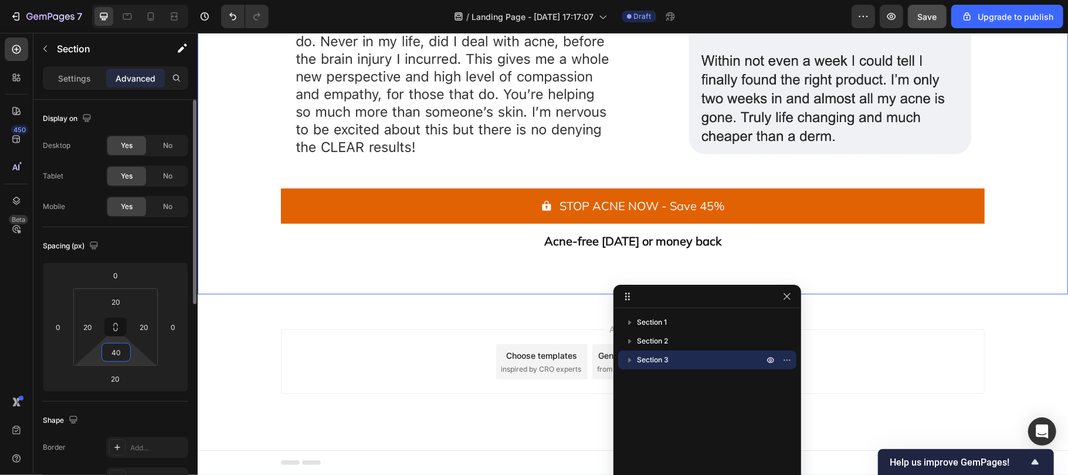
click at [120, 353] on input "40" at bounding box center [115, 352] width 23 height 18
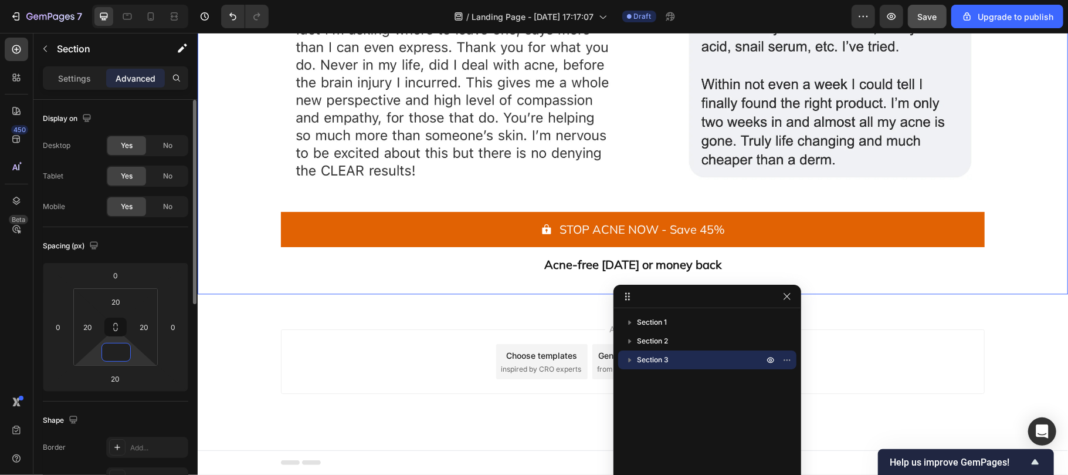
scroll to position [5025, 0]
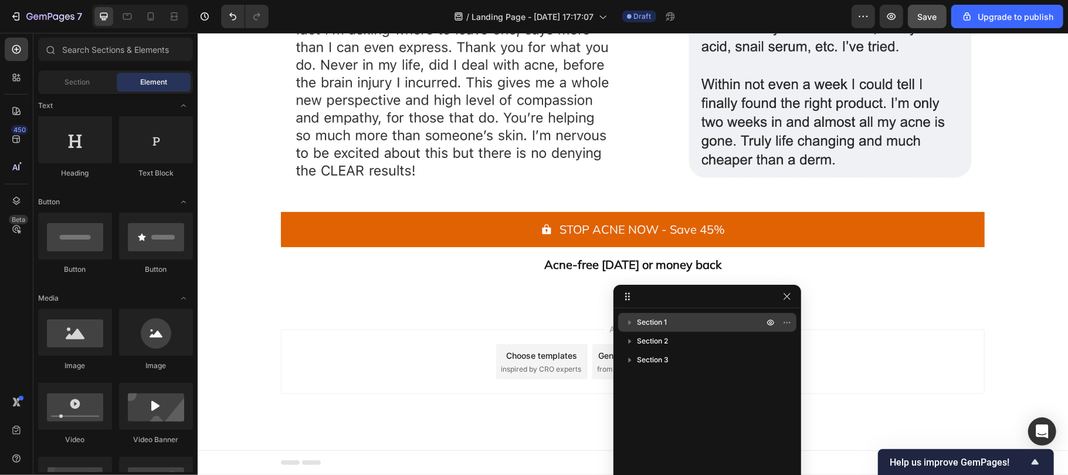
click at [689, 326] on p "Section 1" at bounding box center [701, 322] width 129 height 12
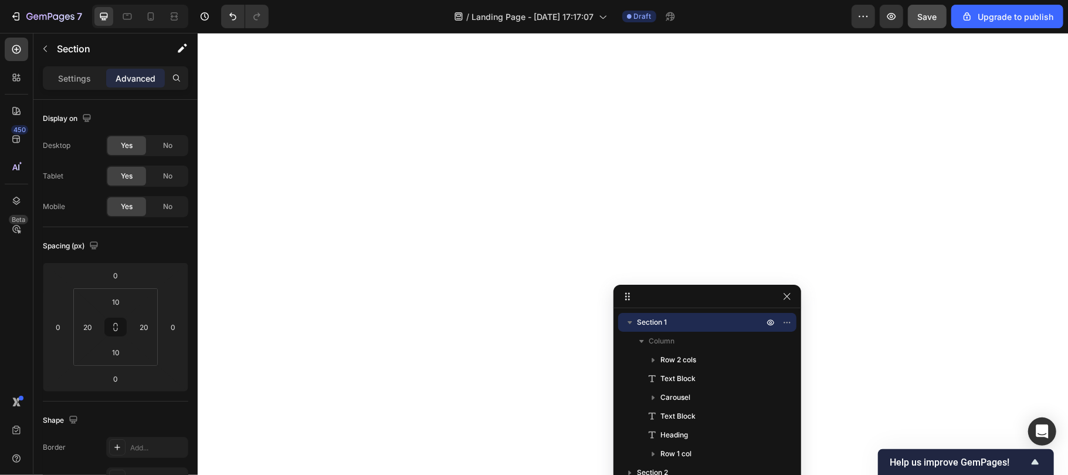
scroll to position [0, 0]
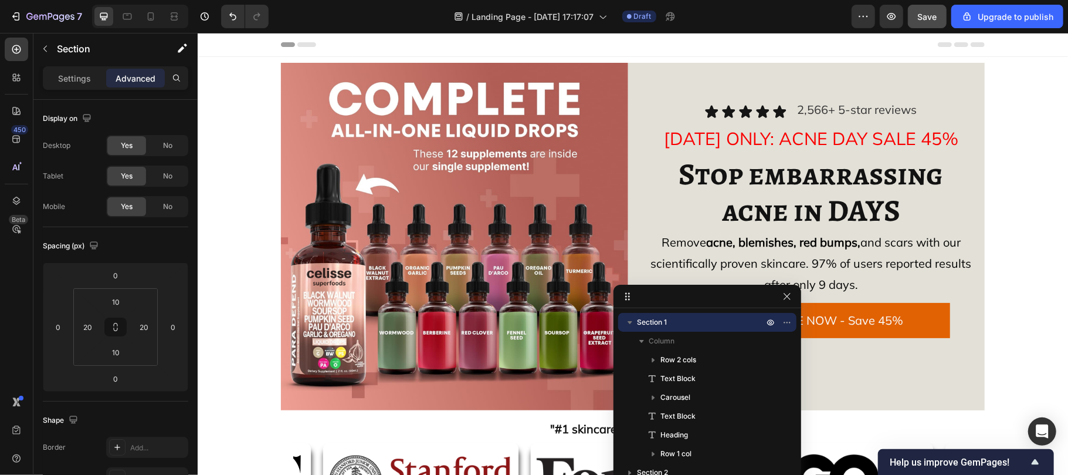
click at [632, 324] on icon "button" at bounding box center [630, 322] width 12 height 12
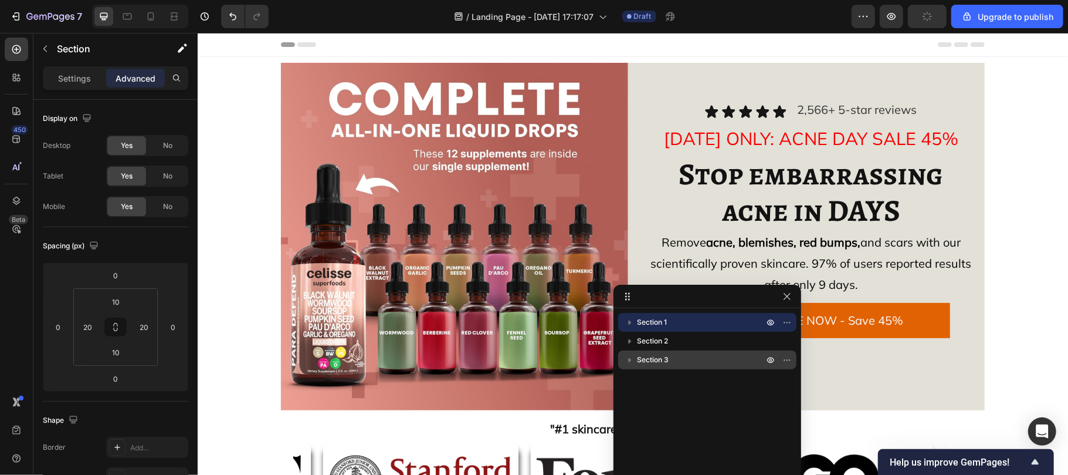
click at [680, 360] on p "Section 3" at bounding box center [701, 360] width 129 height 12
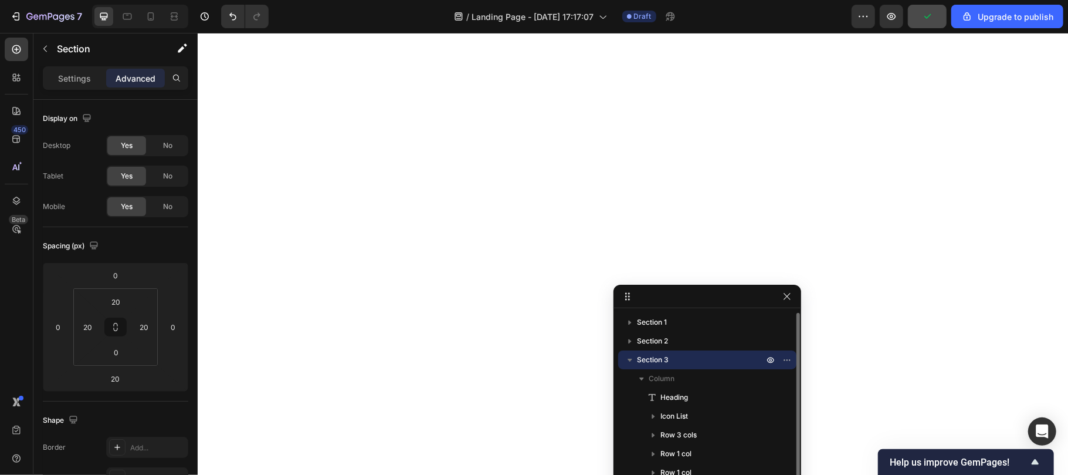
scroll to position [3858, 0]
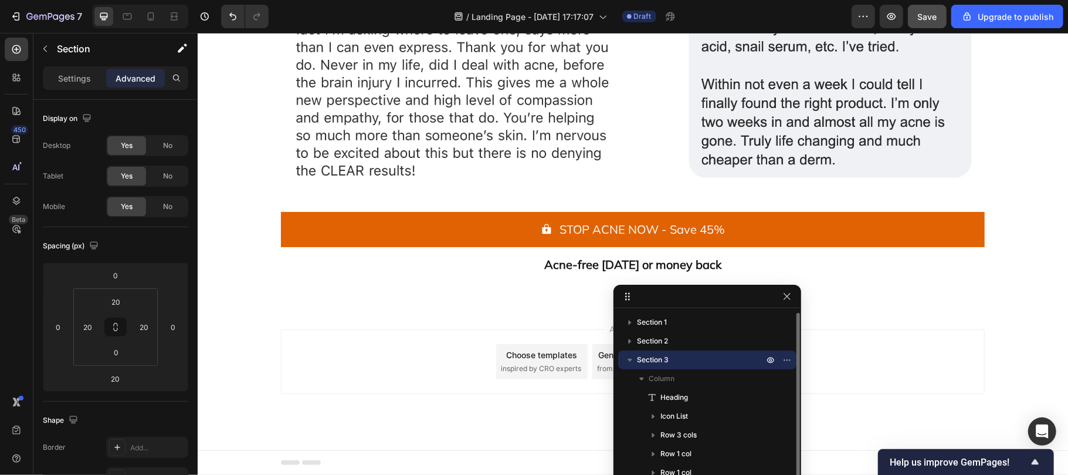
click at [629, 357] on icon "button" at bounding box center [630, 360] width 12 height 12
click at [790, 293] on icon "button" at bounding box center [787, 296] width 6 height 6
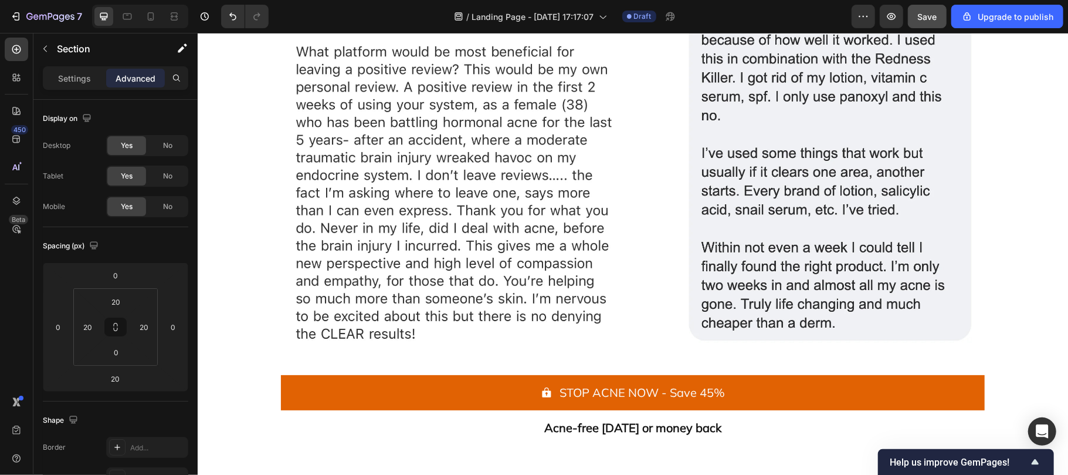
scroll to position [5025, 0]
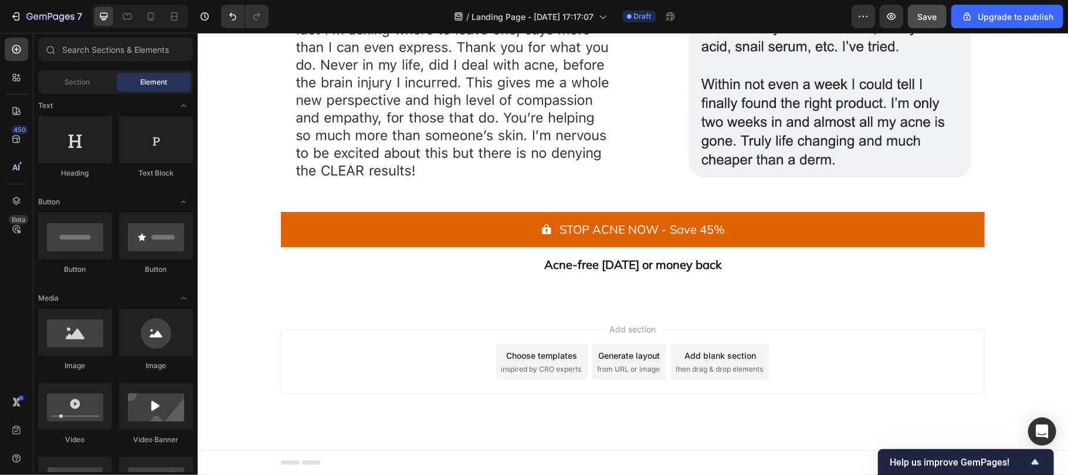
drag, startPoint x: 700, startPoint y: 350, endPoint x: 599, endPoint y: 320, distance: 105.4
click at [599, 320] on div "Add section Choose templates inspired by CRO experts Generate layout from URL o…" at bounding box center [632, 377] width 870 height 144
click at [703, 365] on span "then drag & drop elements" at bounding box center [718, 368] width 87 height 11
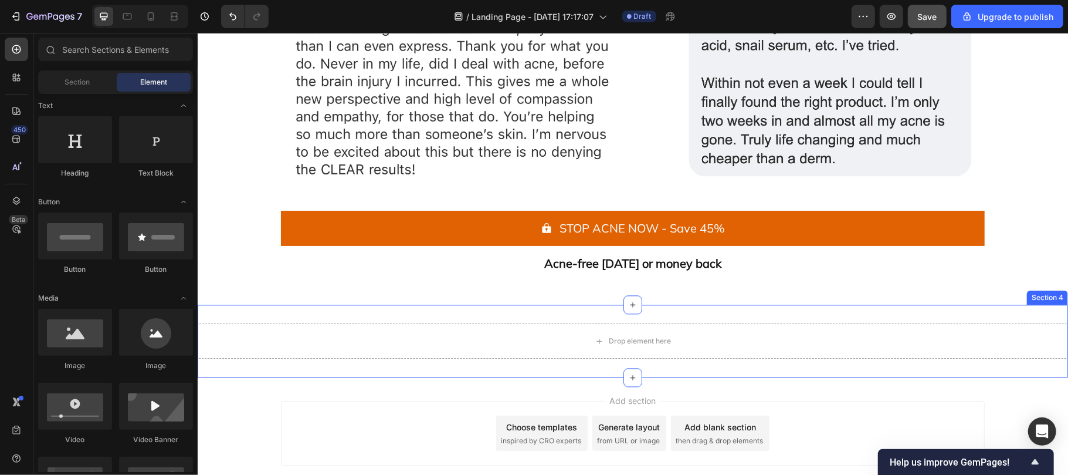
click at [517, 321] on div "Drop element here Section 4" at bounding box center [632, 340] width 870 height 73
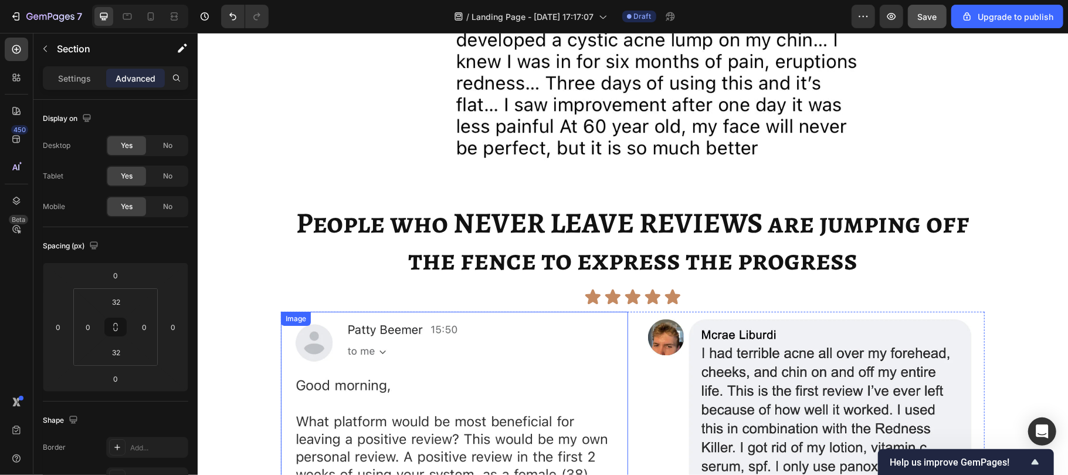
scroll to position [4489, 0]
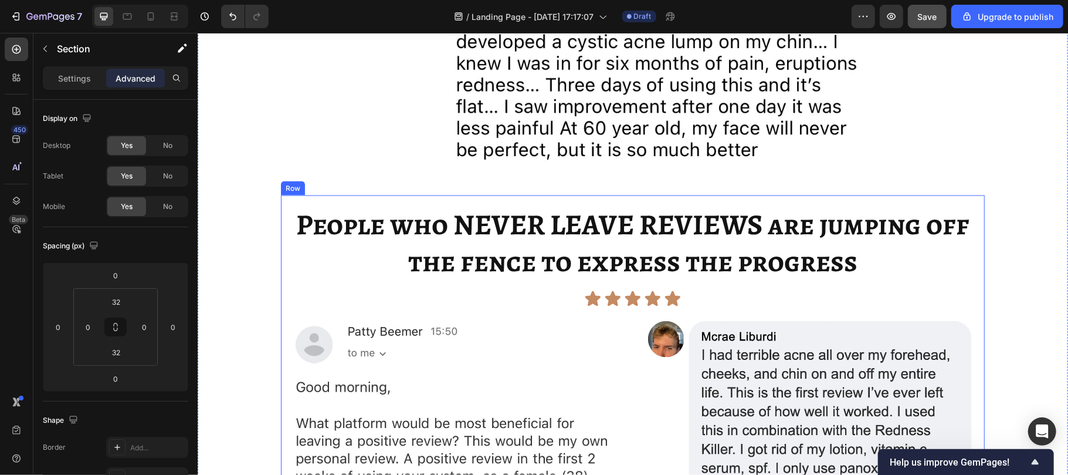
click at [338, 201] on div "People who NEVER LEAVE REVIEWS are jumping off the fence to express the progres…" at bounding box center [632, 464] width 704 height 539
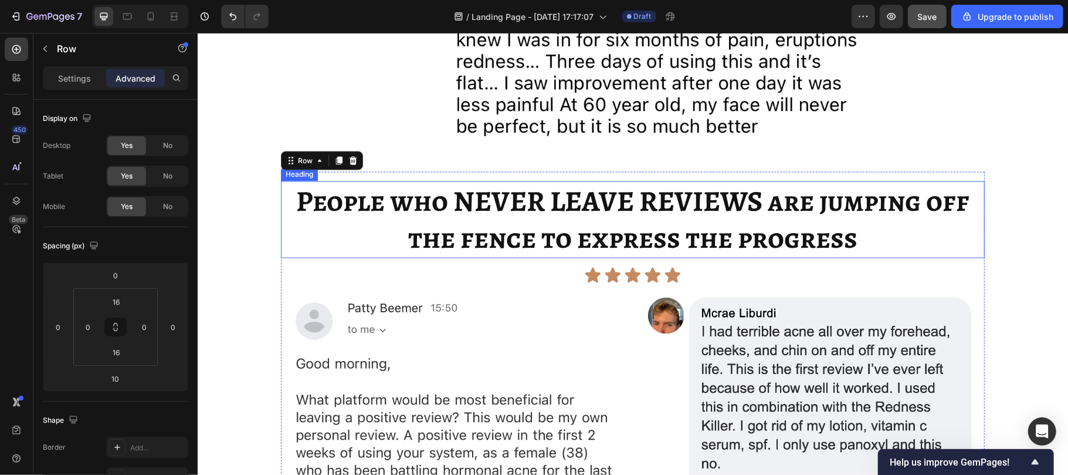
scroll to position [4498, 0]
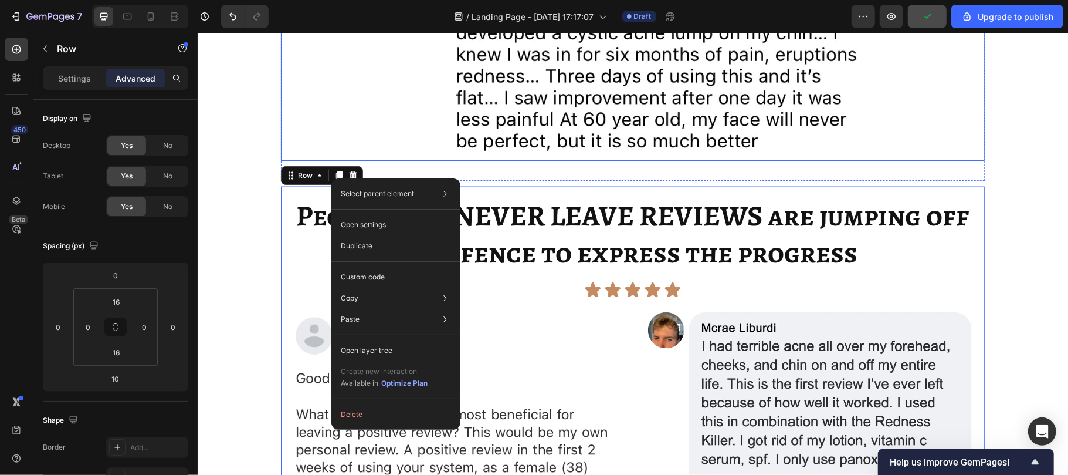
click at [324, 155] on div at bounding box center [632, 41] width 704 height 238
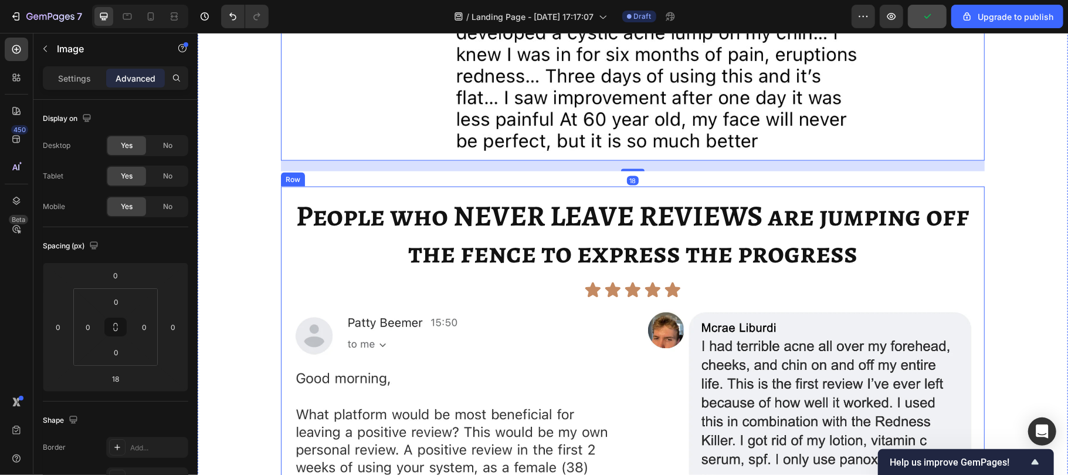
click at [323, 192] on div "People who NEVER LEAVE REVIEWS are jumping off the fence to express the progres…" at bounding box center [632, 455] width 704 height 539
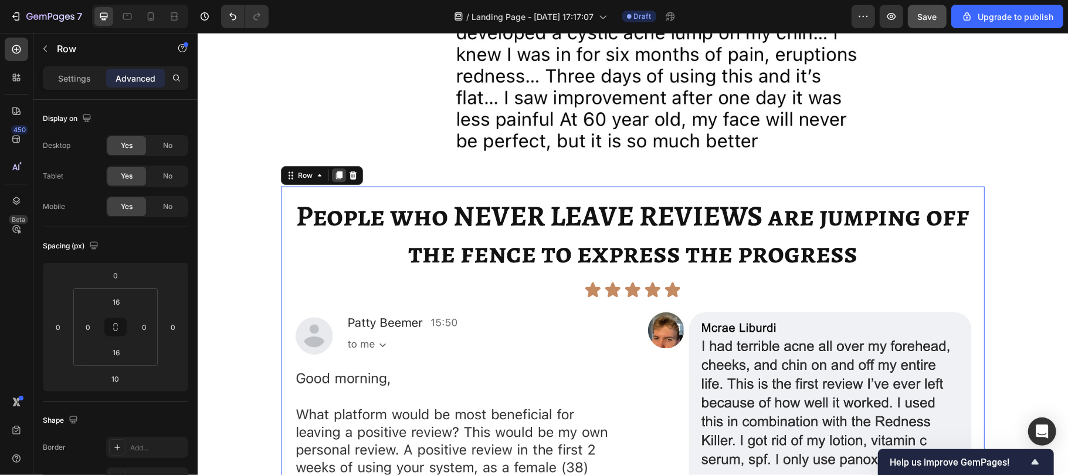
click at [336, 177] on icon at bounding box center [339, 175] width 6 height 8
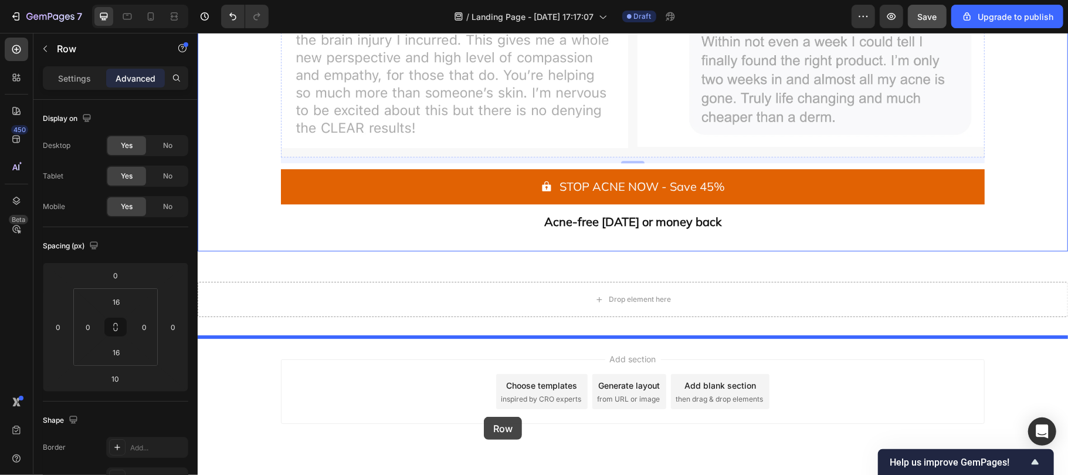
scroll to position [5624, 0]
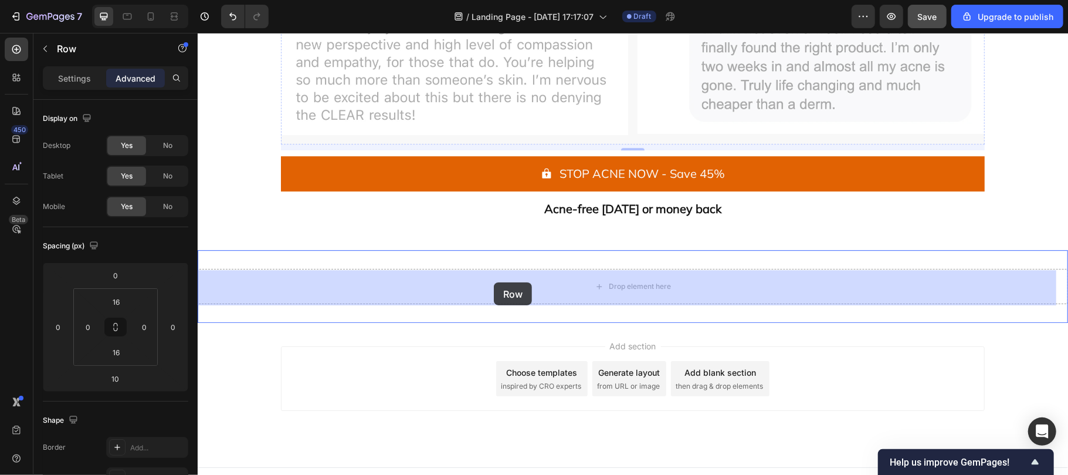
drag, startPoint x: 299, startPoint y: 63, endPoint x: 493, endPoint y: 282, distance: 292.5
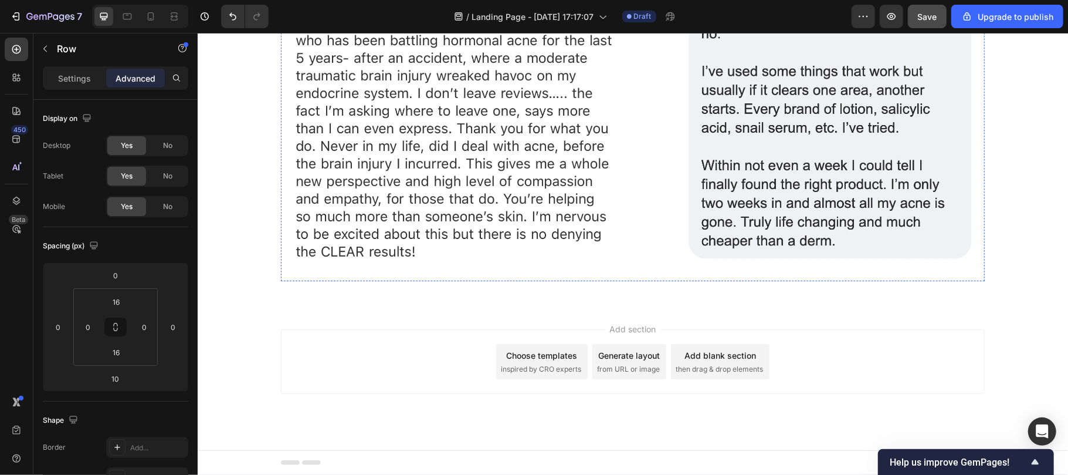
scroll to position [5079, 0]
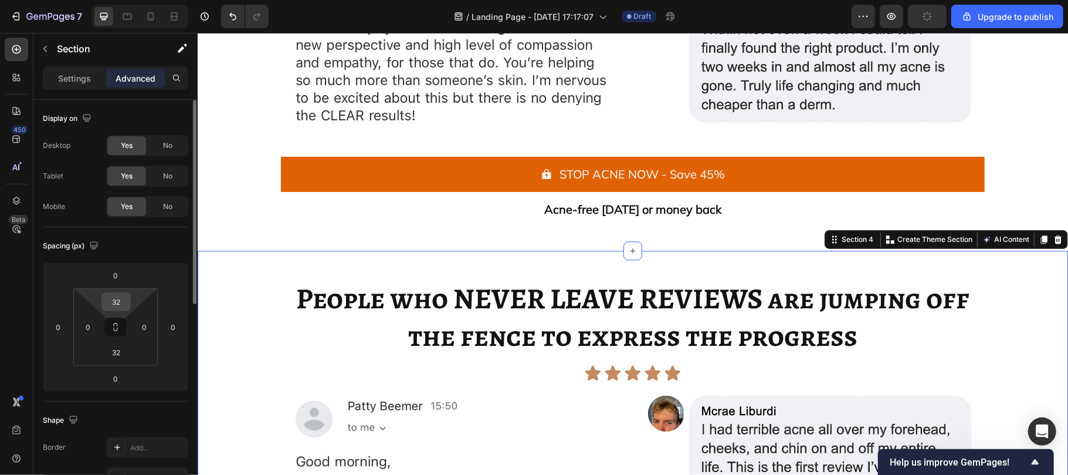
click at [118, 301] on input "32" at bounding box center [115, 302] width 23 height 18
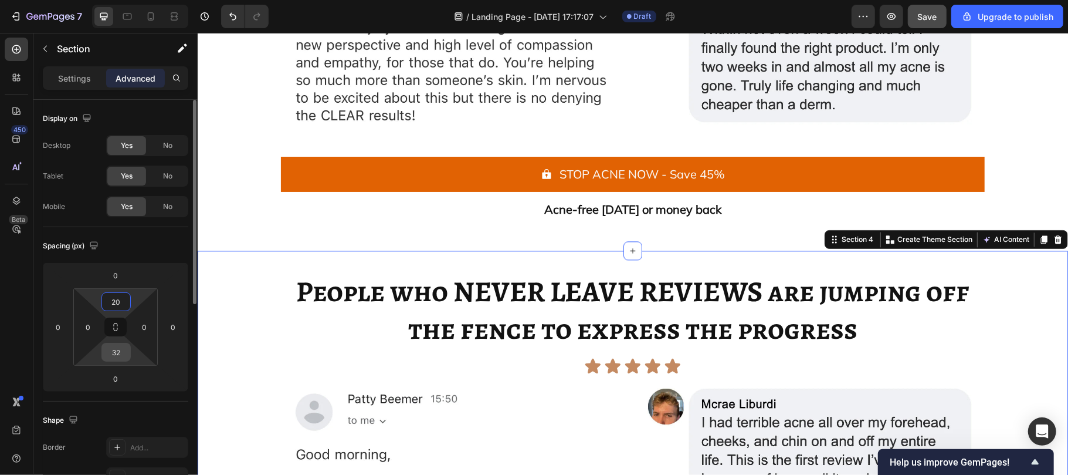
type input "20"
click at [123, 348] on input "32" at bounding box center [115, 352] width 23 height 18
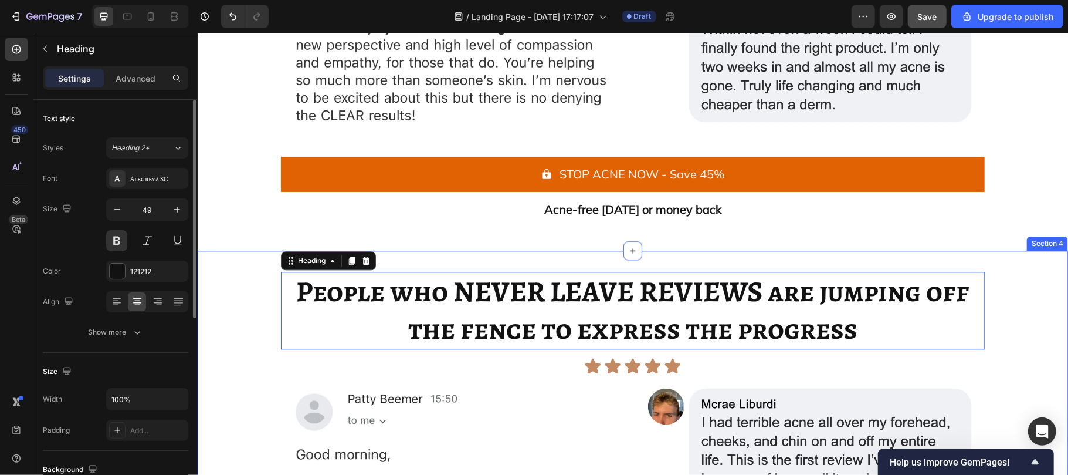
drag, startPoint x: 309, startPoint y: 272, endPoint x: 195, endPoint y: 282, distance: 114.2
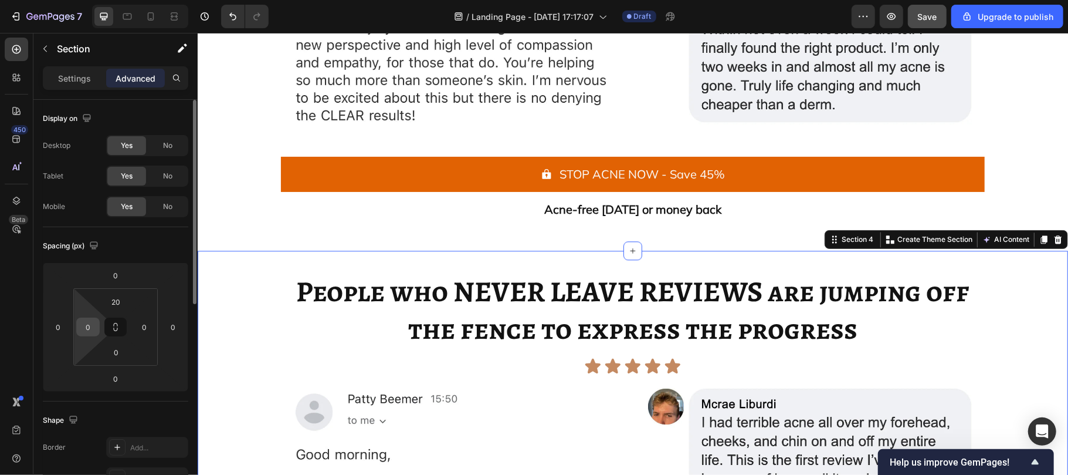
click at [94, 322] on input "0" at bounding box center [88, 327] width 18 height 18
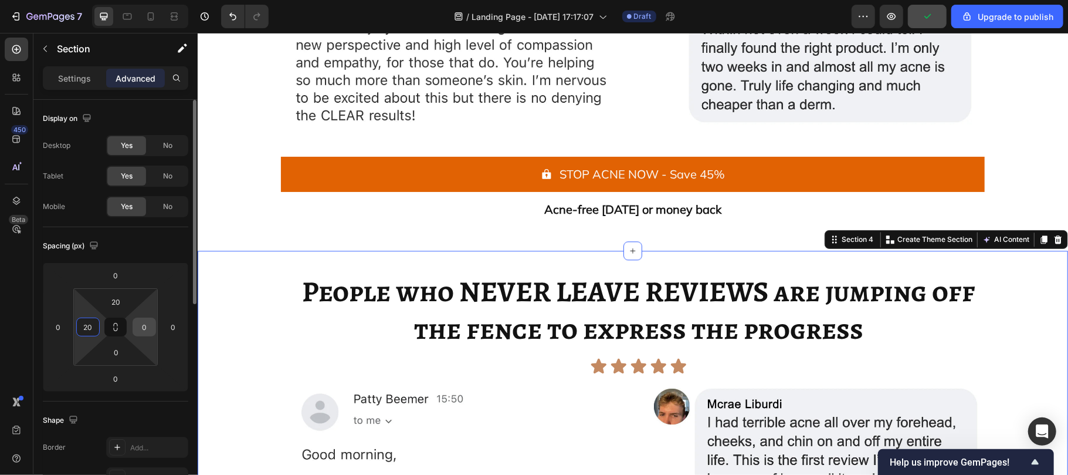
type input "20"
click at [149, 326] on input "0" at bounding box center [144, 327] width 18 height 18
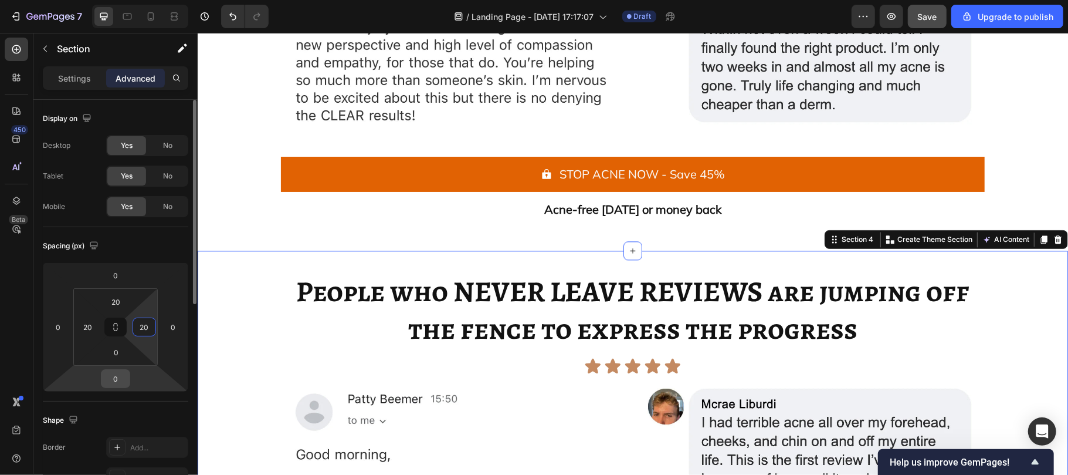
type input "20"
click at [114, 377] on input "0" at bounding box center [115, 379] width 23 height 18
type input "10"
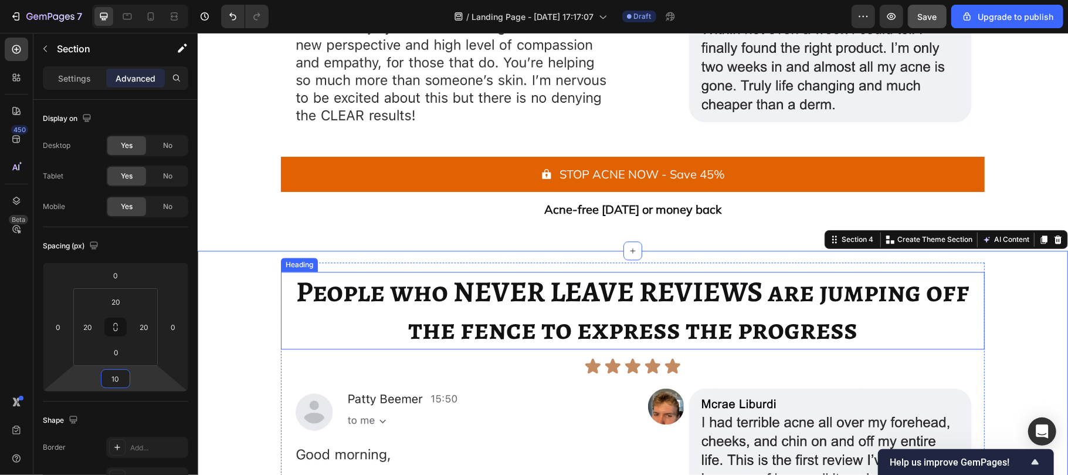
click at [297, 324] on h2 "People who NEVER LEAVE REVIEWS are jumping off the fence to express the progress" at bounding box center [632, 309] width 704 height 77
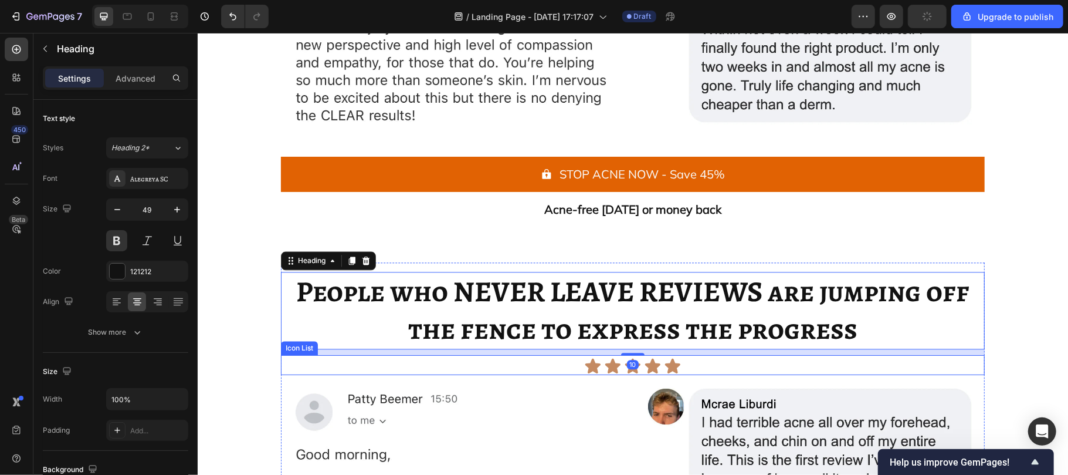
click at [299, 364] on div "Icon Icon Icon Icon Icon" at bounding box center [632, 366] width 704 height 18
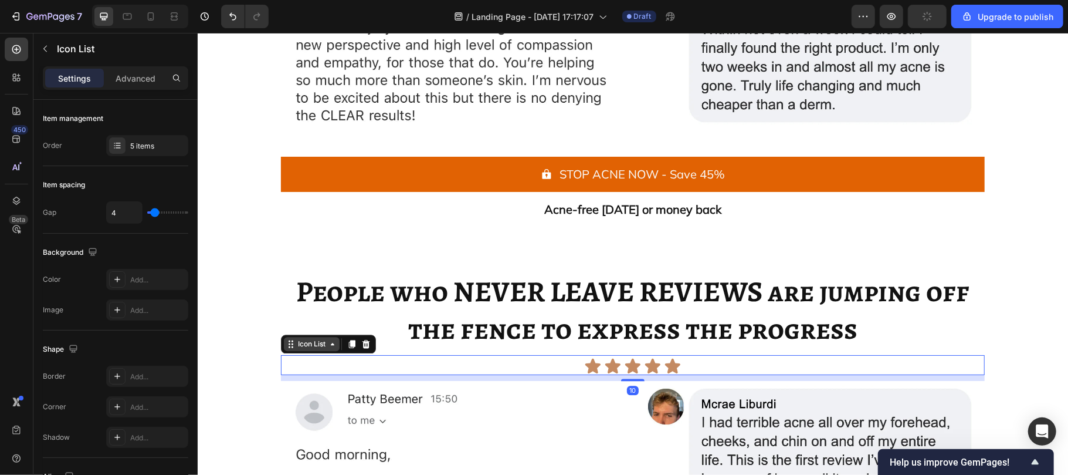
click at [307, 342] on div "Icon List" at bounding box center [311, 343] width 32 height 11
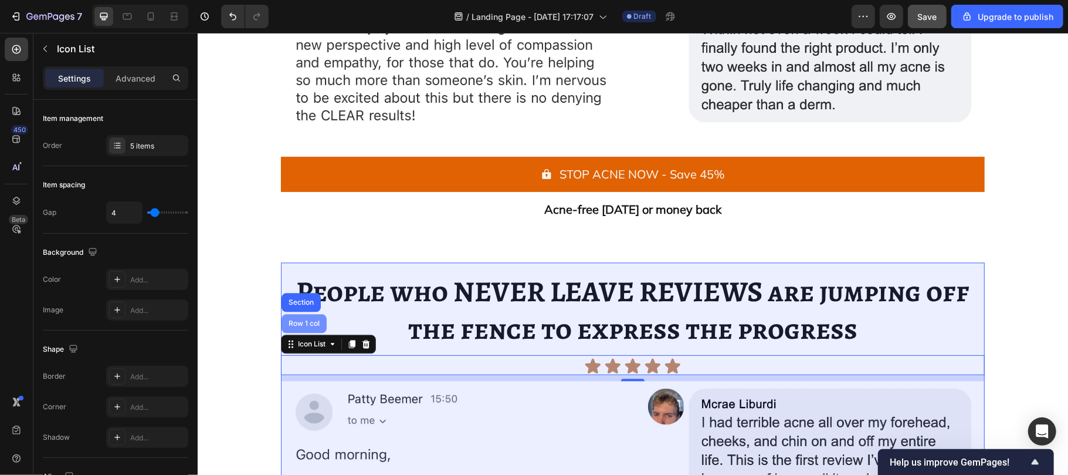
click at [302, 321] on div "Row 1 col" at bounding box center [304, 322] width 36 height 7
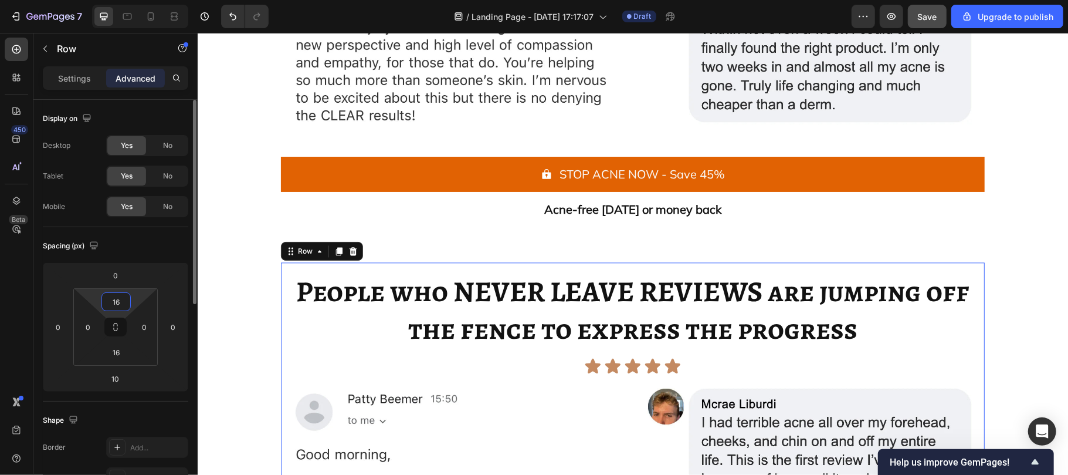
click at [123, 303] on input "16" at bounding box center [115, 302] width 23 height 18
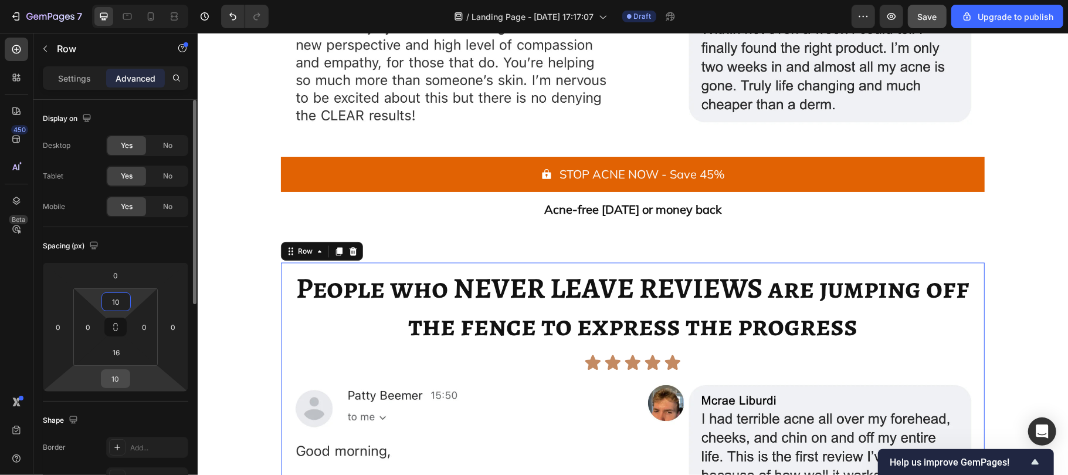
type input "10"
click at [120, 380] on input "10" at bounding box center [115, 379] width 23 height 18
click at [120, 351] on input "16" at bounding box center [115, 352] width 23 height 18
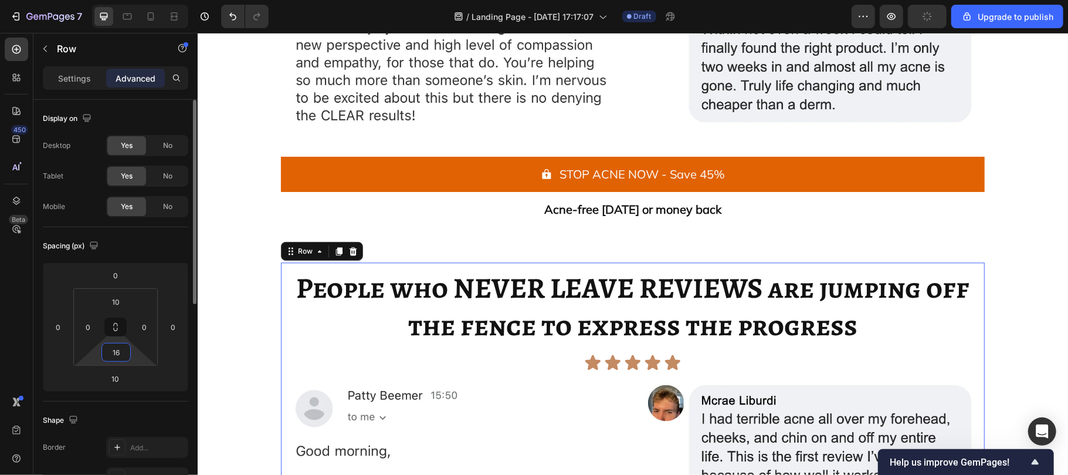
click at [120, 351] on input "16" at bounding box center [115, 352] width 23 height 18
type input "0"
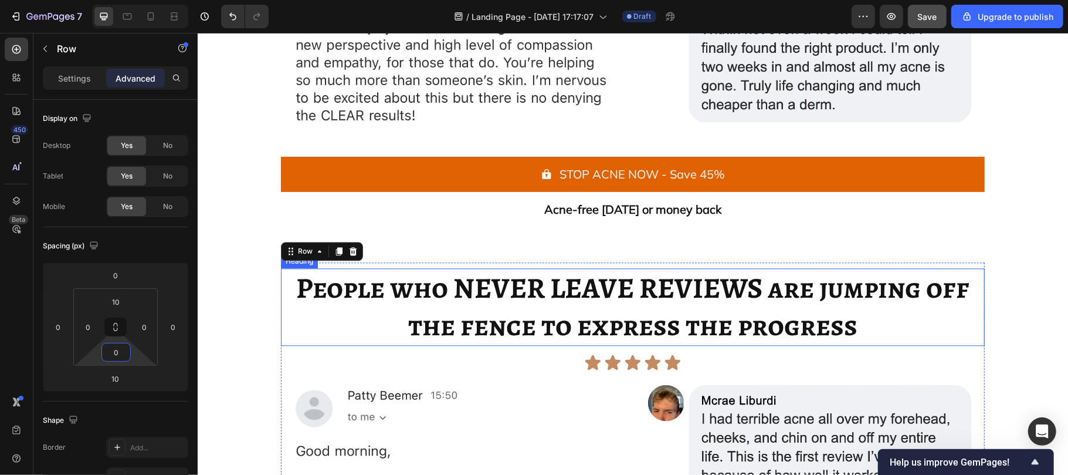
click at [523, 329] on span "People who NEVER LEAVE REVIEWS are jumping off the fence to express the progress" at bounding box center [632, 305] width 673 height 77
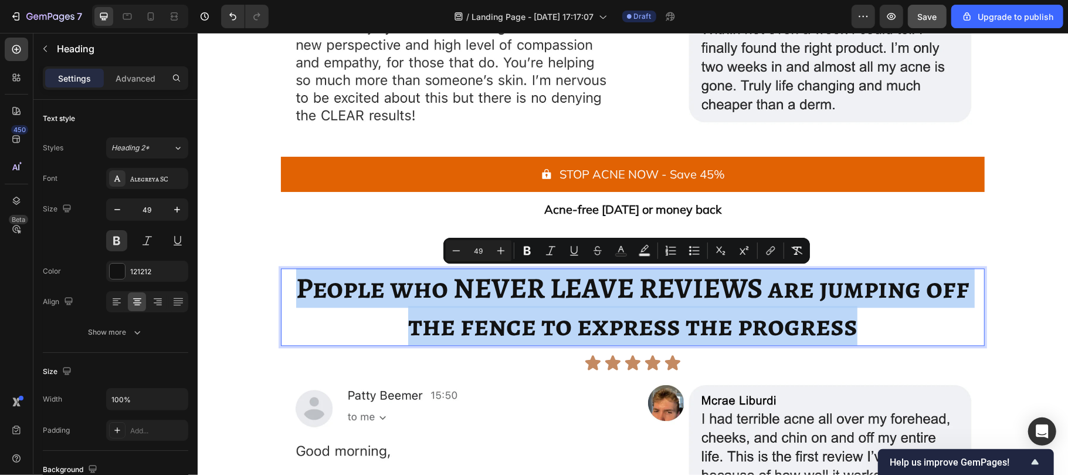
click at [523, 329] on span "People who NEVER LEAVE REVIEWS are jumping off the fence to express the progress" at bounding box center [632, 305] width 673 height 77
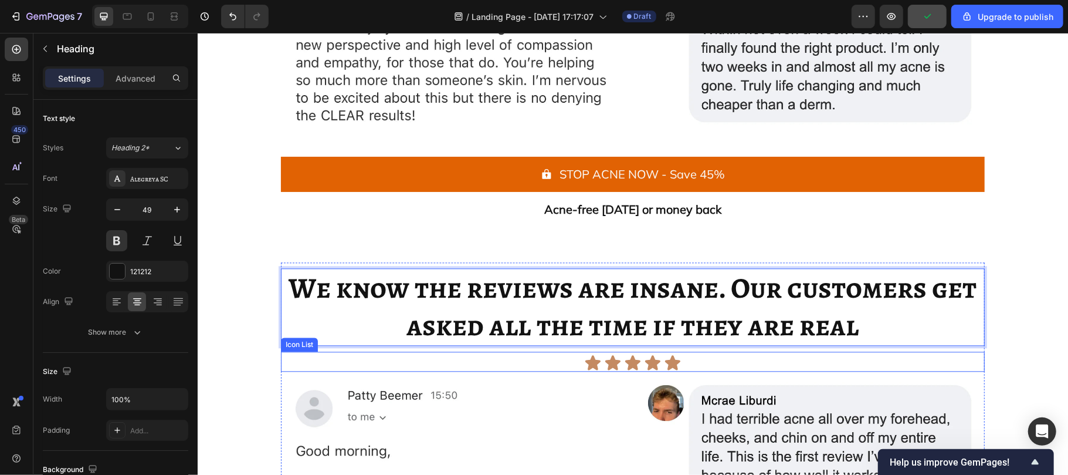
click at [526, 365] on div "Icon Icon Icon Icon Icon" at bounding box center [632, 362] width 704 height 18
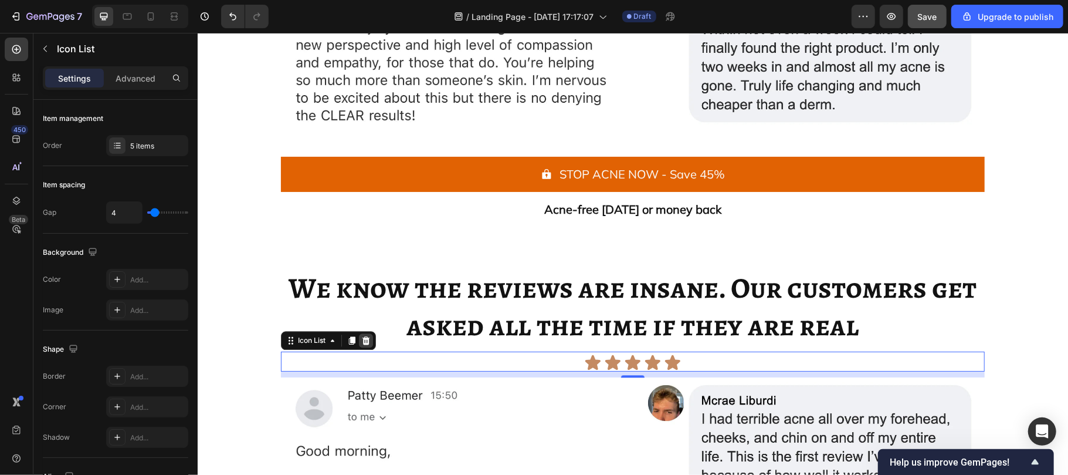
click at [362, 338] on icon at bounding box center [366, 339] width 8 height 8
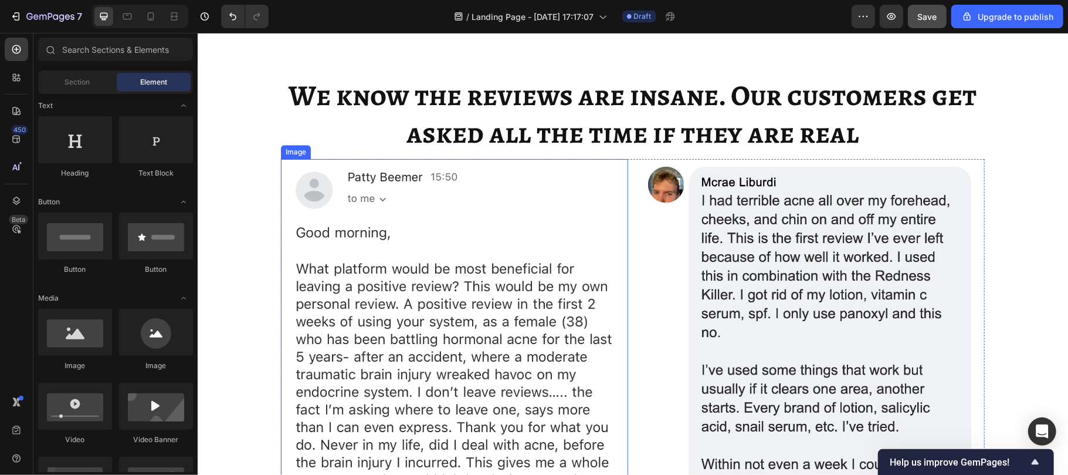
scroll to position [5272, 0]
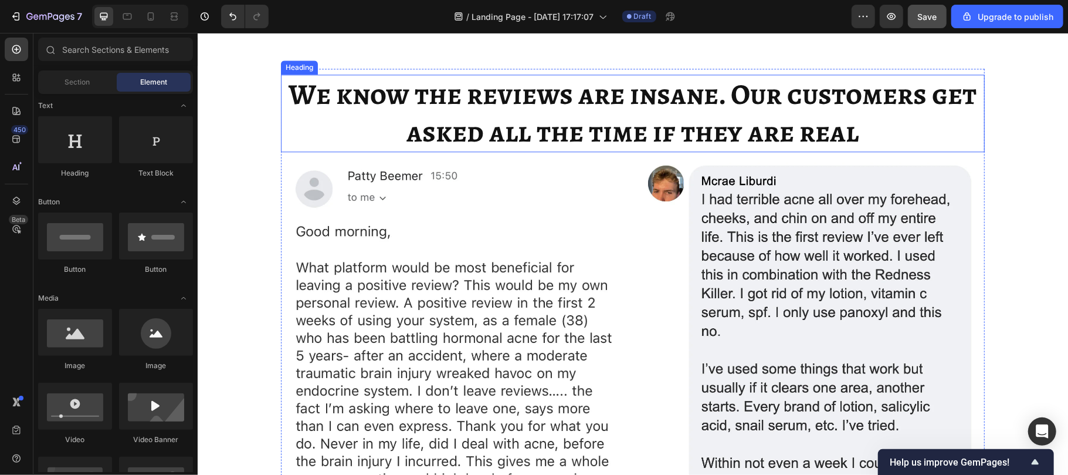
click at [562, 150] on span "We know the reviews are insane. Our customers get asked all the time if they ar…" at bounding box center [633, 112] width 688 height 77
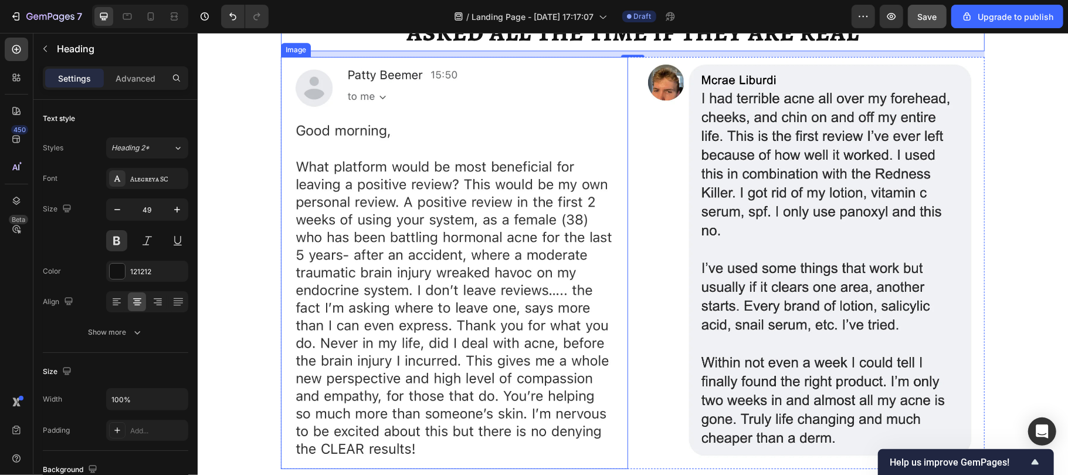
scroll to position [5367, 0]
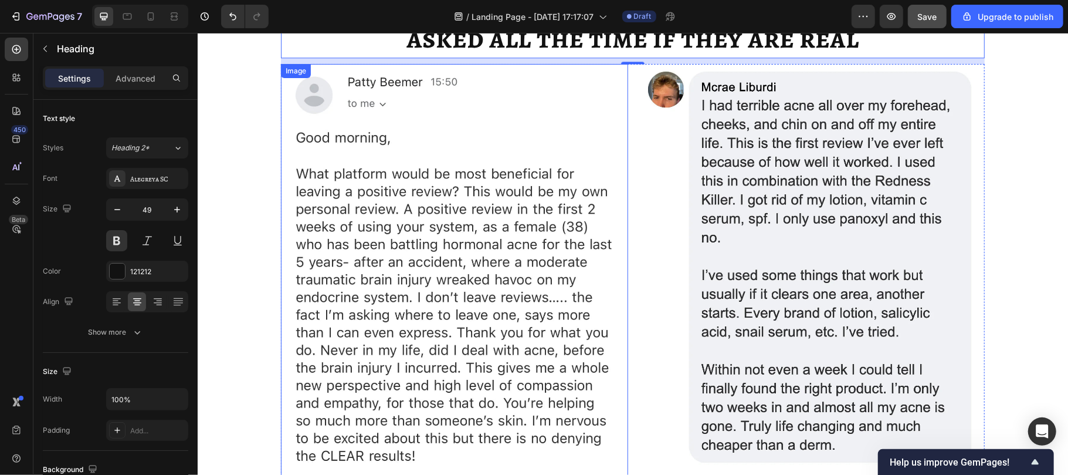
click at [406, 270] on img at bounding box center [453, 269] width 347 height 412
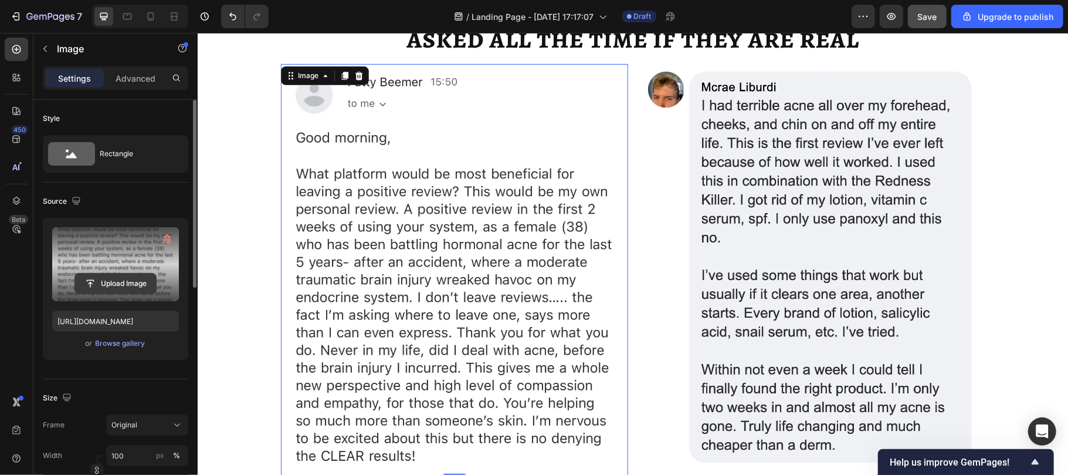
click at [123, 287] on input "file" at bounding box center [115, 283] width 81 height 20
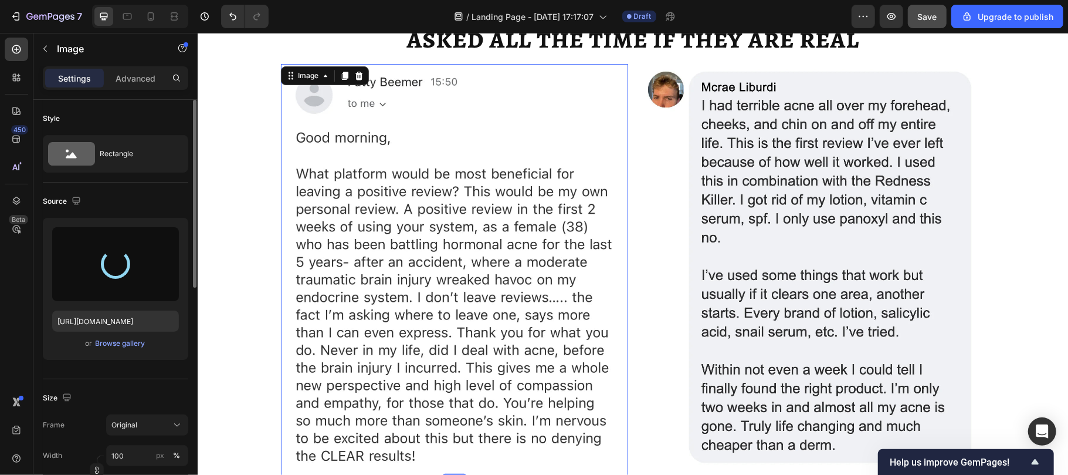
type input "[URL][DOMAIN_NAME]"
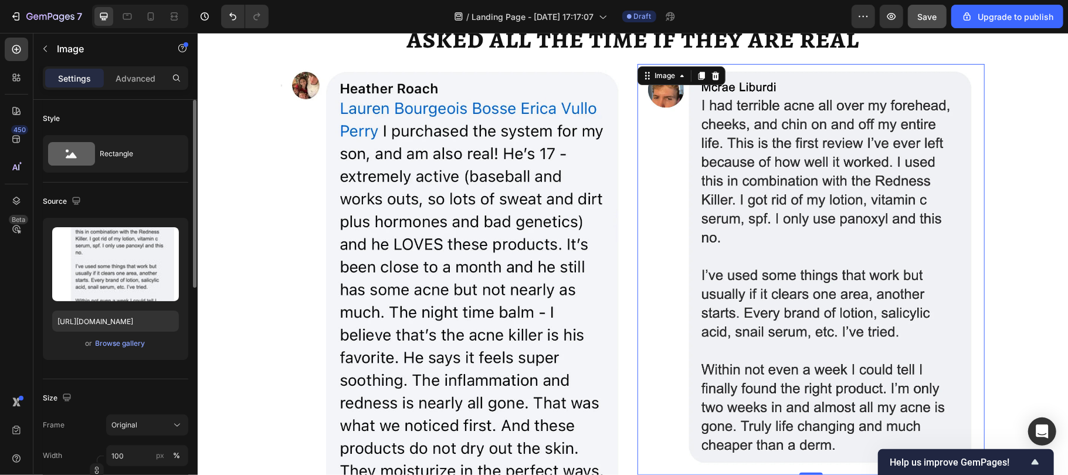
click at [819, 371] on img at bounding box center [810, 268] width 347 height 411
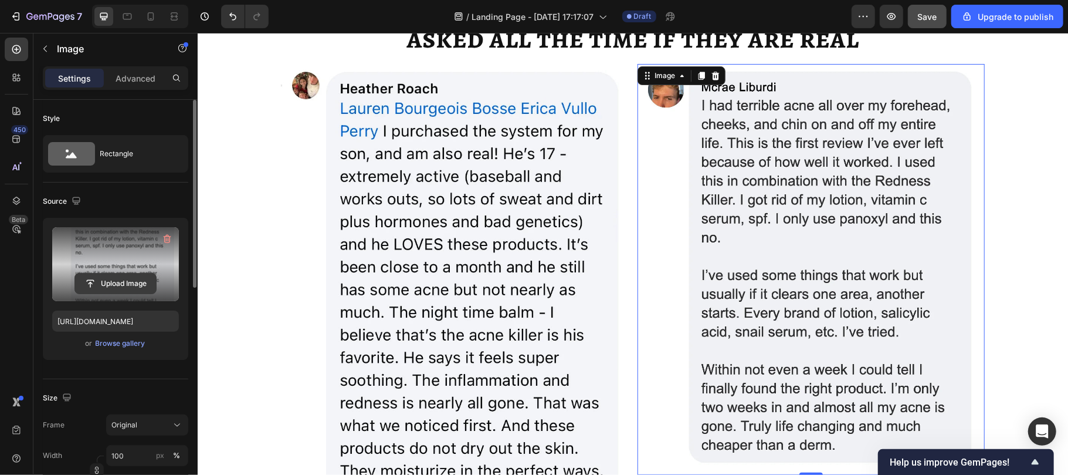
click at [104, 289] on input "file" at bounding box center [115, 283] width 81 height 20
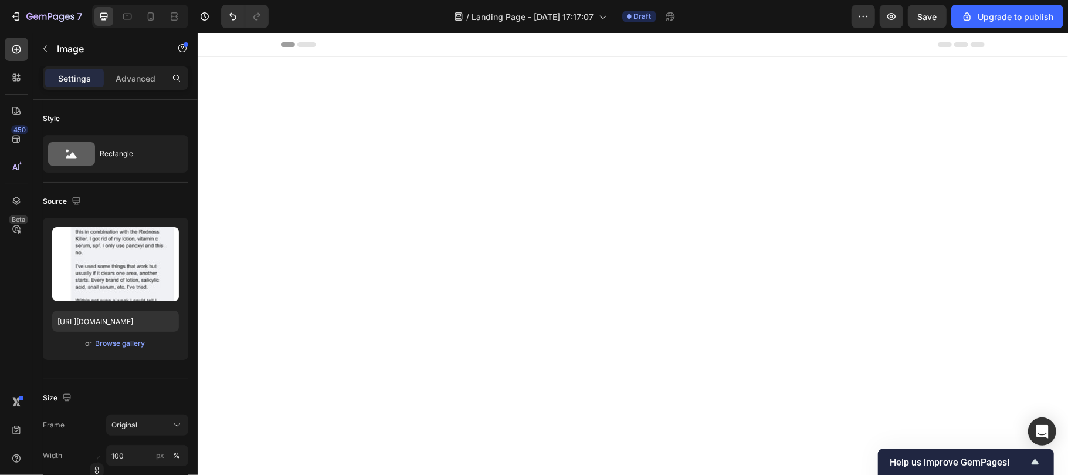
scroll to position [5367, 0]
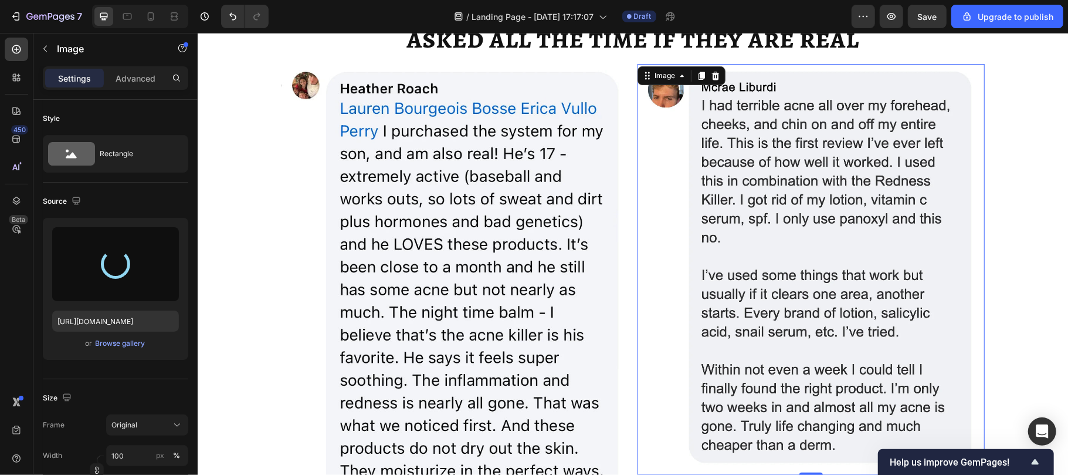
type input "[URL][DOMAIN_NAME]"
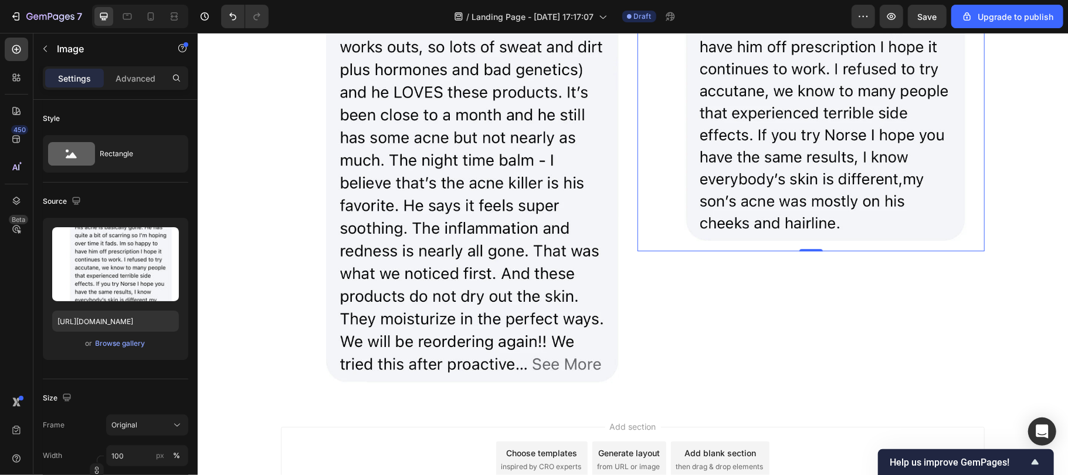
scroll to position [5519, 0]
click at [670, 328] on div "Image 0" at bounding box center [810, 150] width 347 height 479
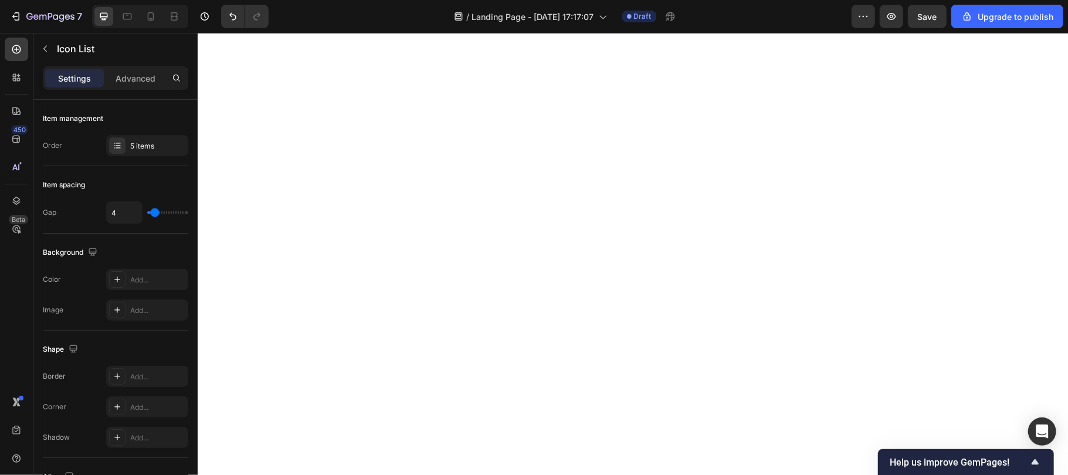
scroll to position [4513, 0]
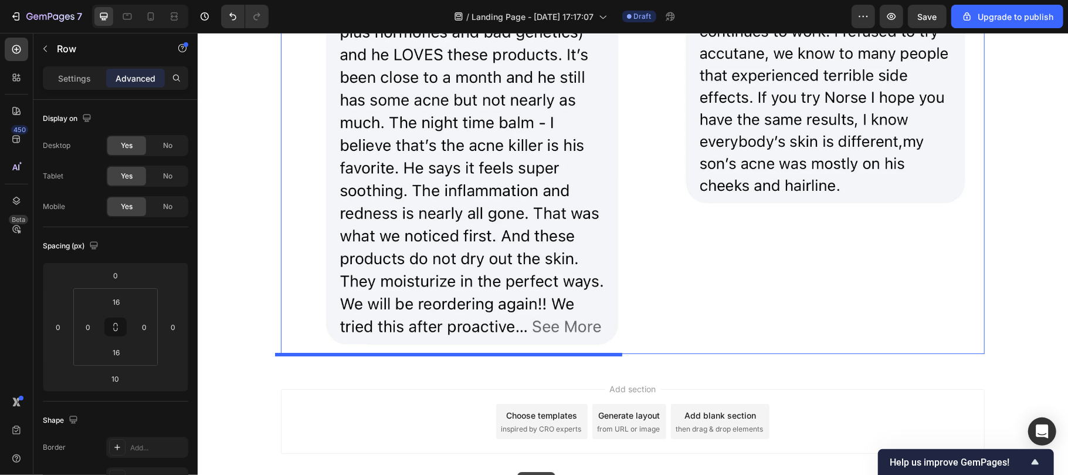
scroll to position [6162, 0]
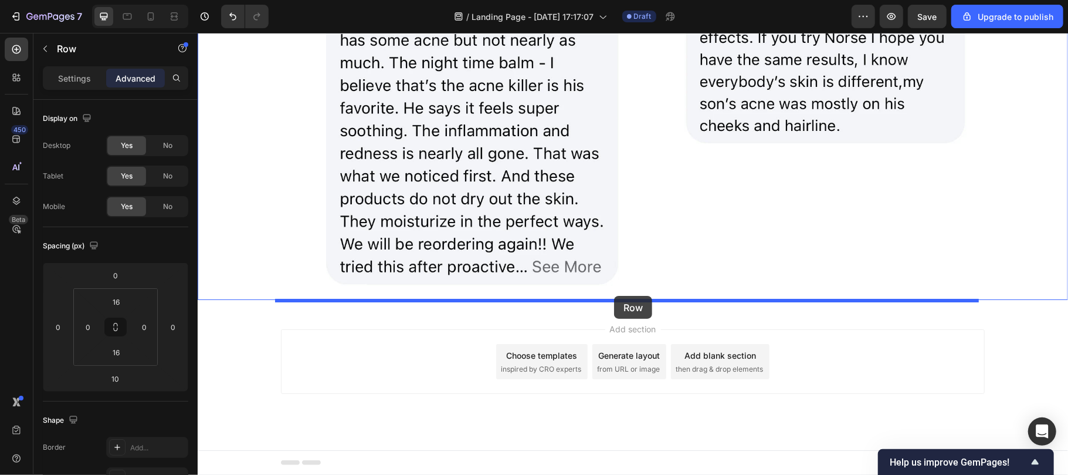
drag, startPoint x: 302, startPoint y: 63, endPoint x: 614, endPoint y: 295, distance: 388.7
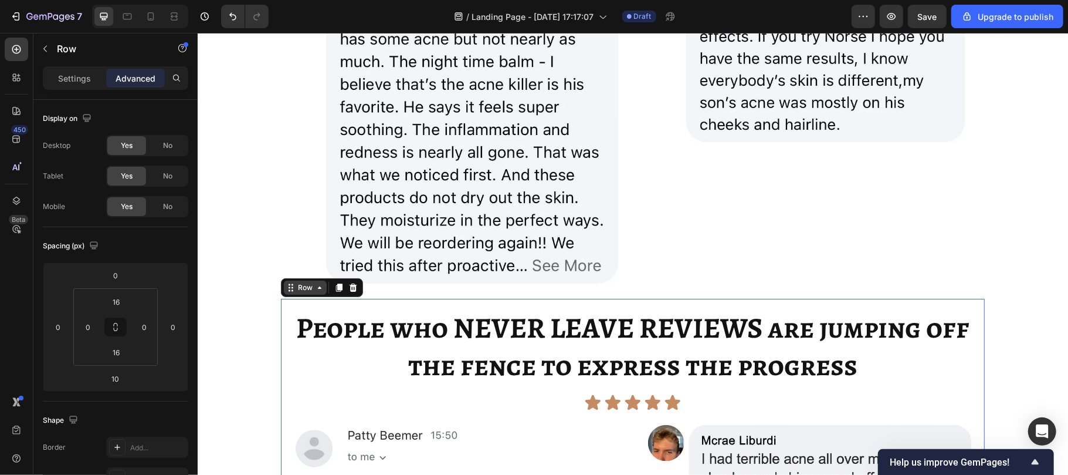
click at [299, 287] on div "Row" at bounding box center [304, 287] width 19 height 11
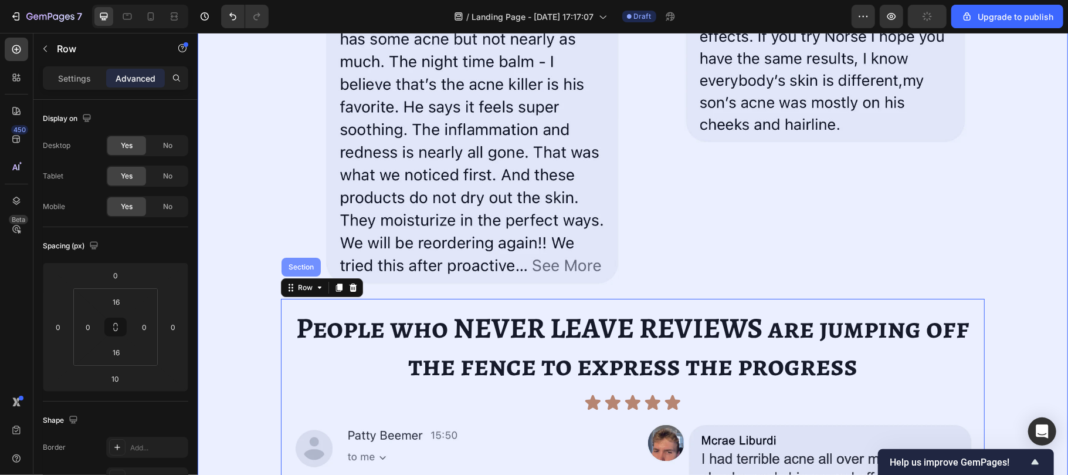
click at [294, 270] on div "Section" at bounding box center [301, 266] width 30 height 7
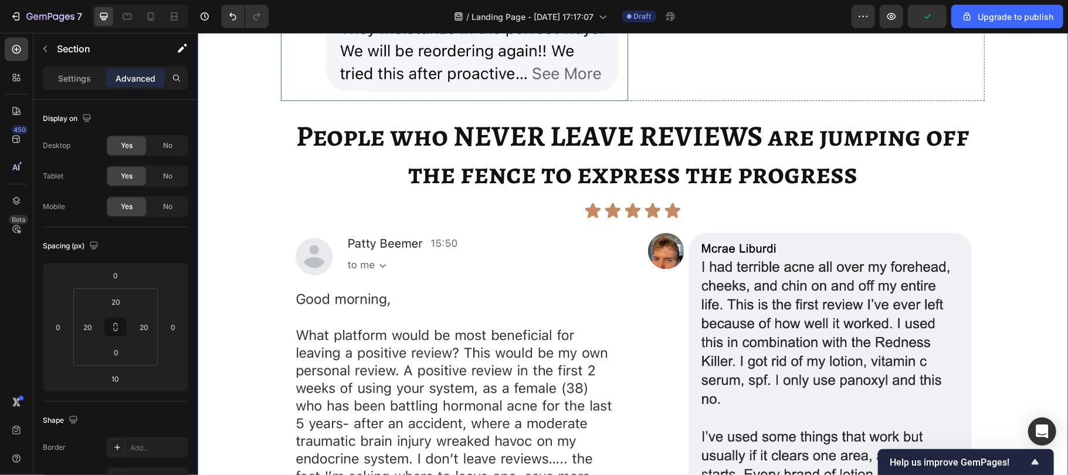
scroll to position [6388, 0]
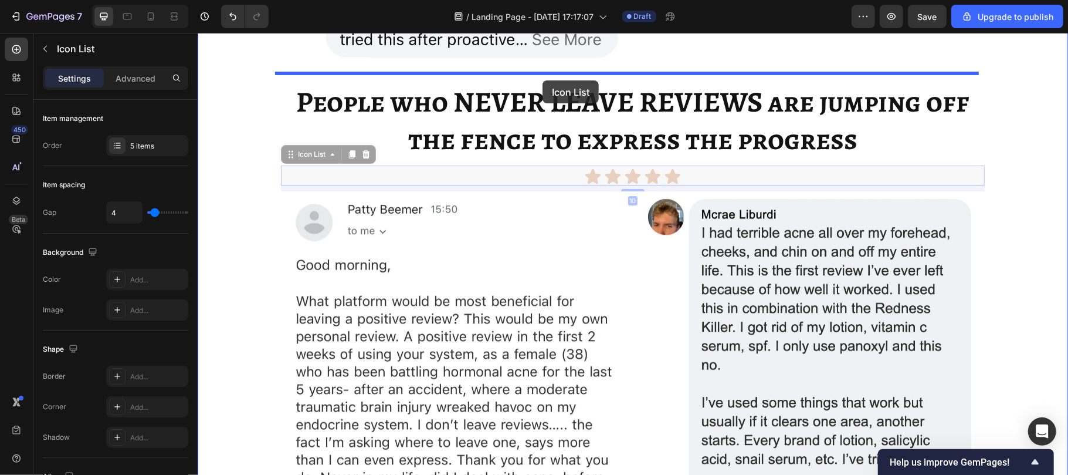
drag, startPoint x: 564, startPoint y: 171, endPoint x: 542, endPoint y: 80, distance: 93.5
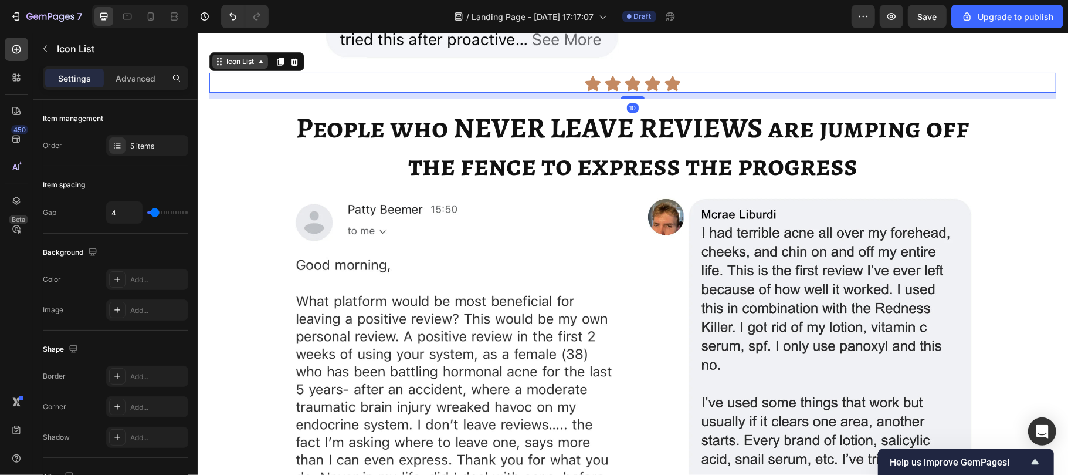
click at [236, 59] on div "Icon List" at bounding box center [239, 61] width 32 height 11
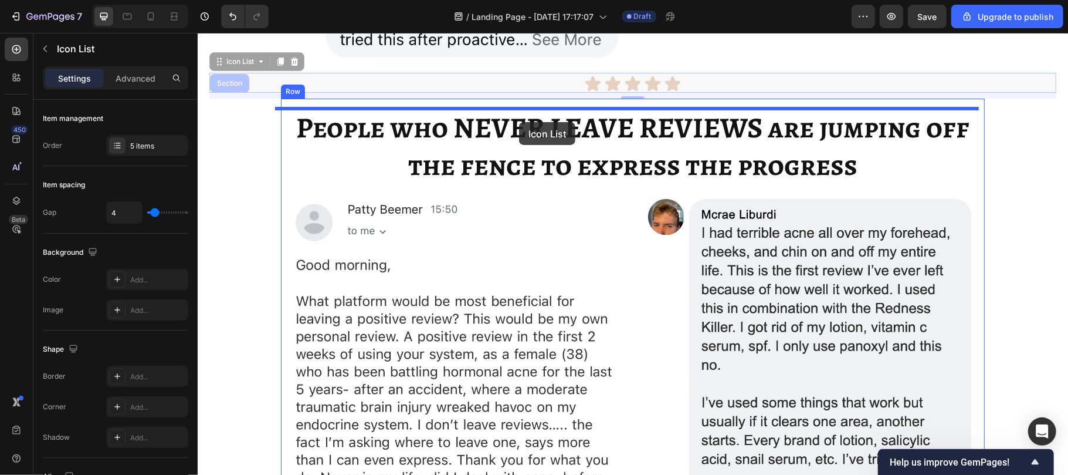
drag, startPoint x: 245, startPoint y: 61, endPoint x: 519, endPoint y: 121, distance: 280.5
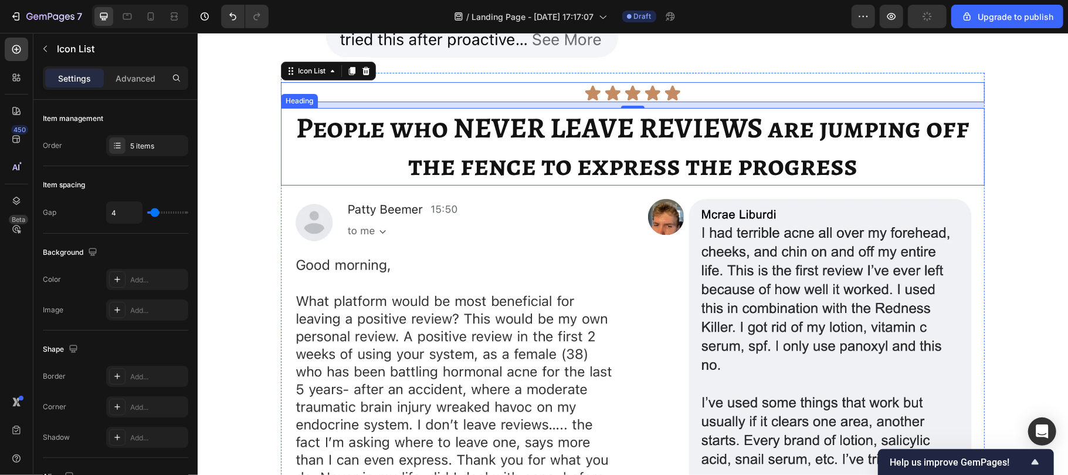
click at [459, 146] on span "People who NEVER LEAVE REVIEWS are jumping off the fence to express the progress" at bounding box center [632, 145] width 673 height 77
click at [548, 87] on div "Icon Icon Icon Icon Icon" at bounding box center [632, 93] width 704 height 18
click at [560, 160] on span "People who NEVER LEAVE REVIEWS are jumping off the fence to express the progress" at bounding box center [632, 145] width 673 height 77
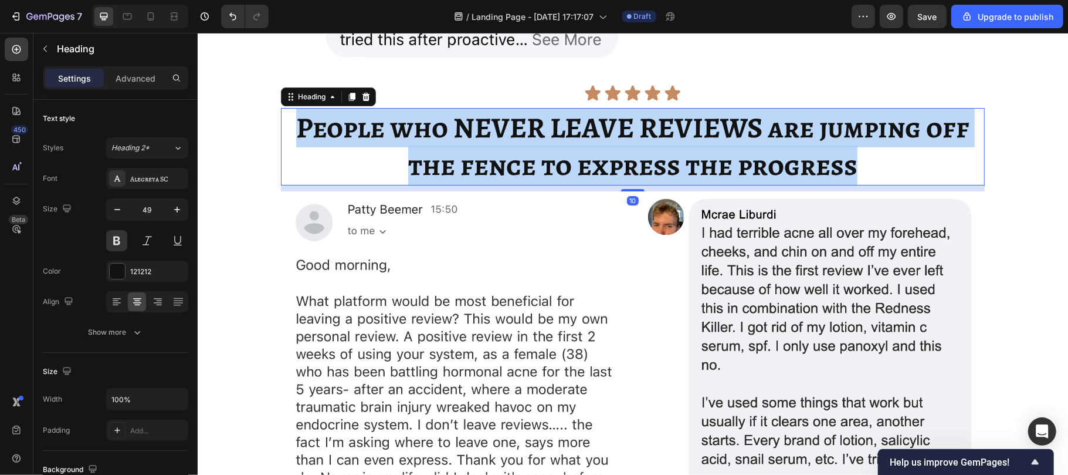
click at [560, 160] on span "People who NEVER LEAVE REVIEWS are jumping off the fence to express the progress" at bounding box center [632, 145] width 673 height 77
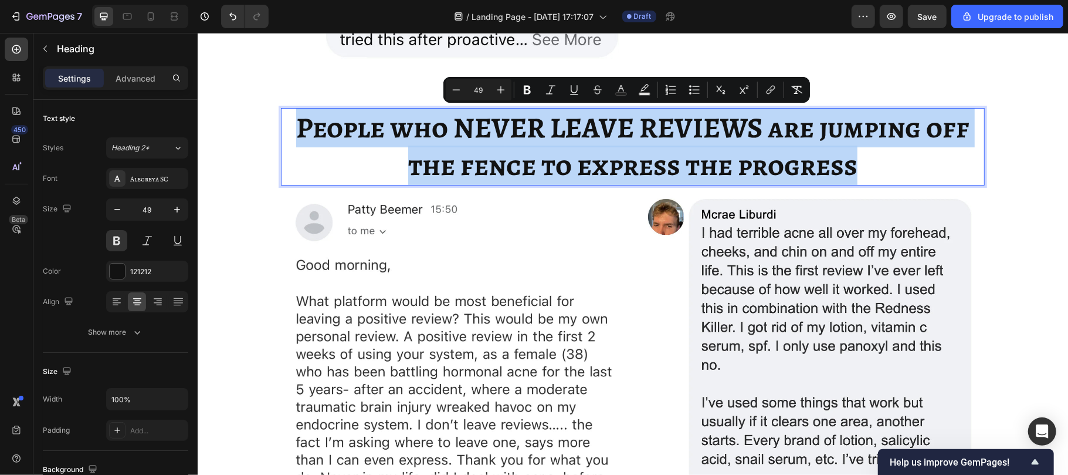
click at [560, 160] on span "People who NEVER LEAVE REVIEWS are jumping off the fence to express the progress" at bounding box center [632, 145] width 673 height 77
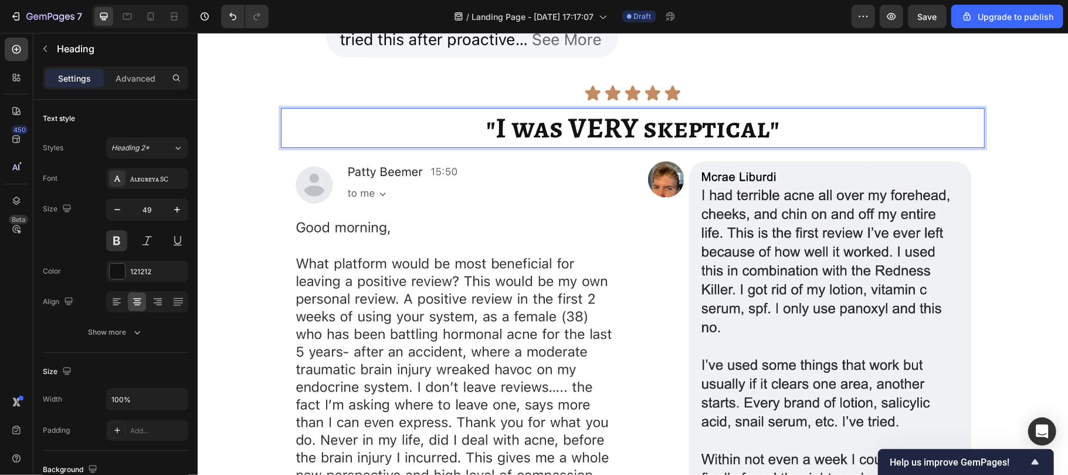
click at [557, 129] on span ""I was VERY skeptical"" at bounding box center [632, 126] width 293 height 39
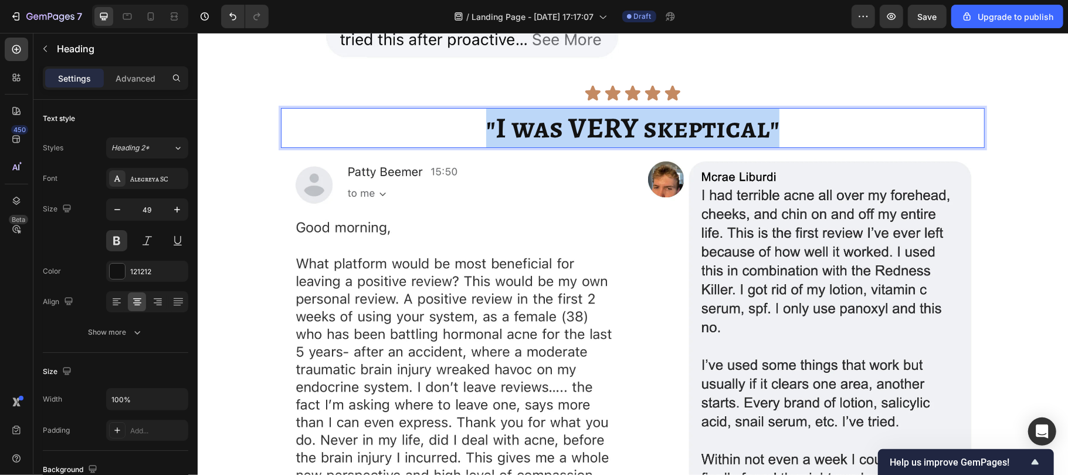
click at [557, 129] on span ""I was VERY skeptical"" at bounding box center [632, 126] width 293 height 39
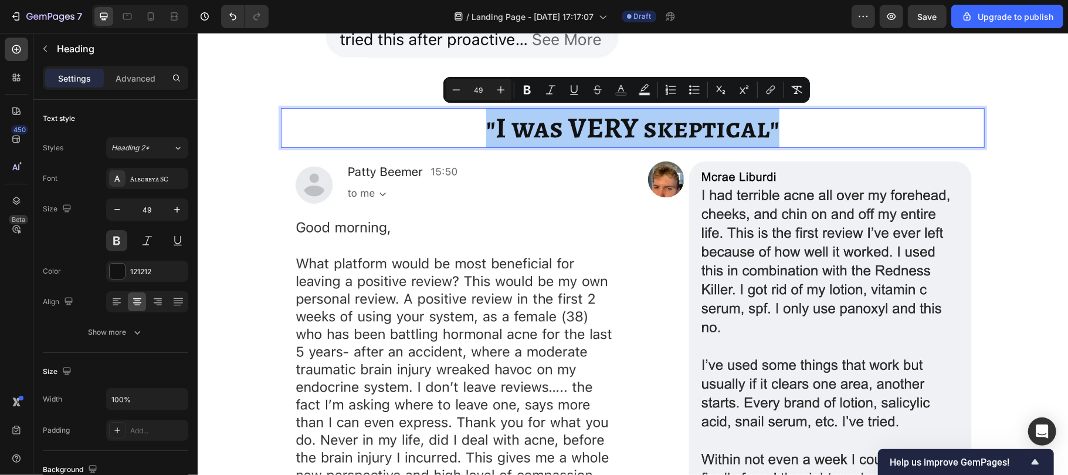
click at [484, 92] on input "49" at bounding box center [478, 90] width 23 height 14
type input "0"
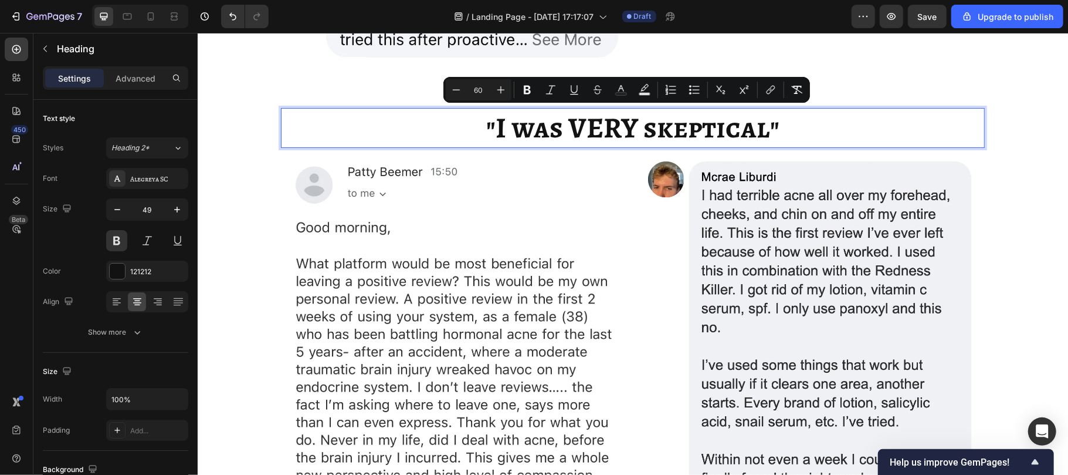
type input "60"
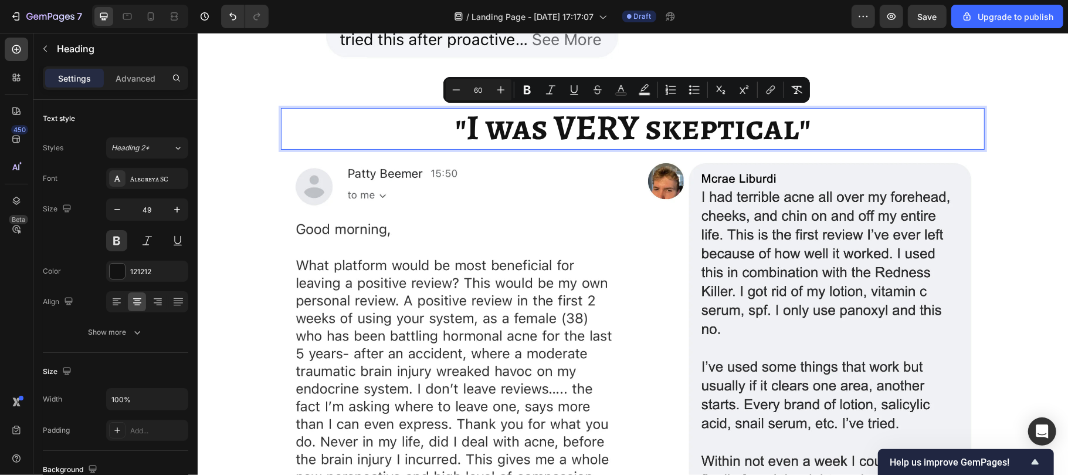
click at [147, 209] on input "49" at bounding box center [147, 209] width 39 height 21
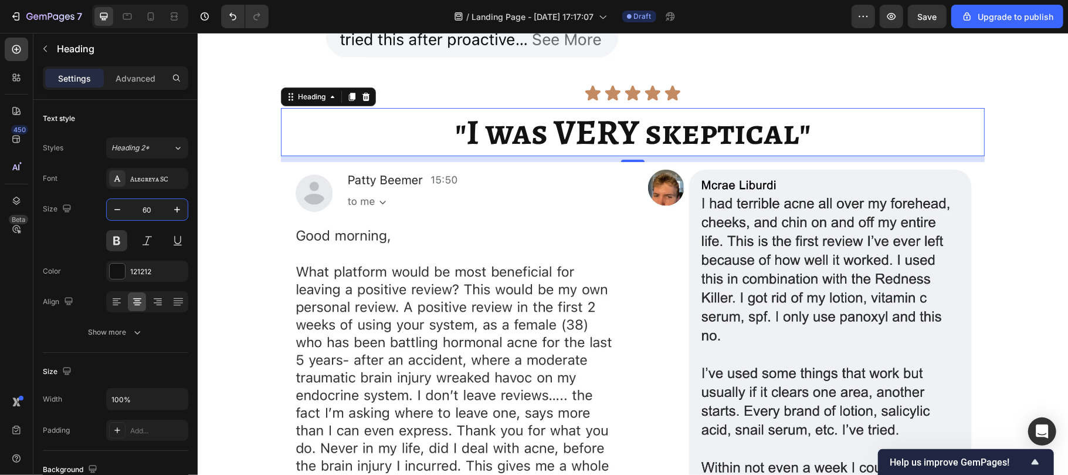
type input "60"
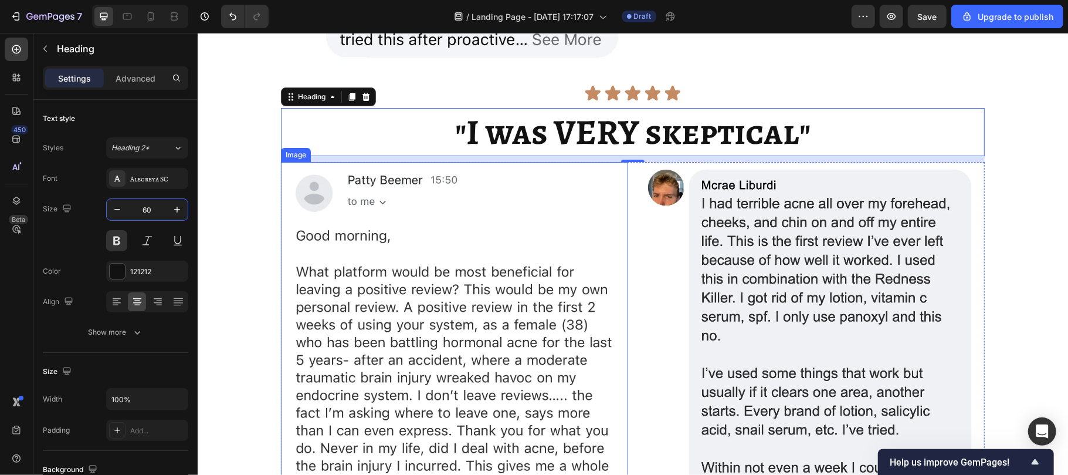
click at [468, 354] on img at bounding box center [453, 367] width 347 height 412
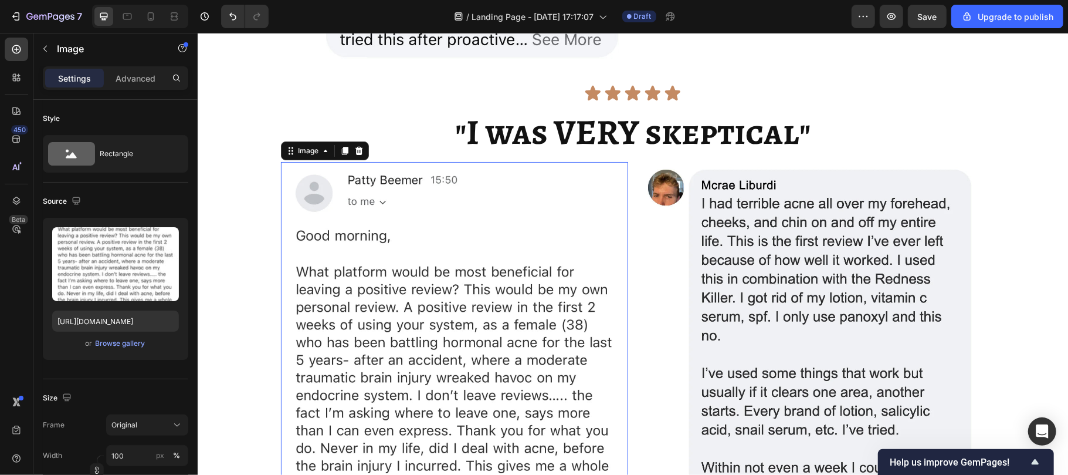
click at [468, 354] on img at bounding box center [453, 367] width 347 height 412
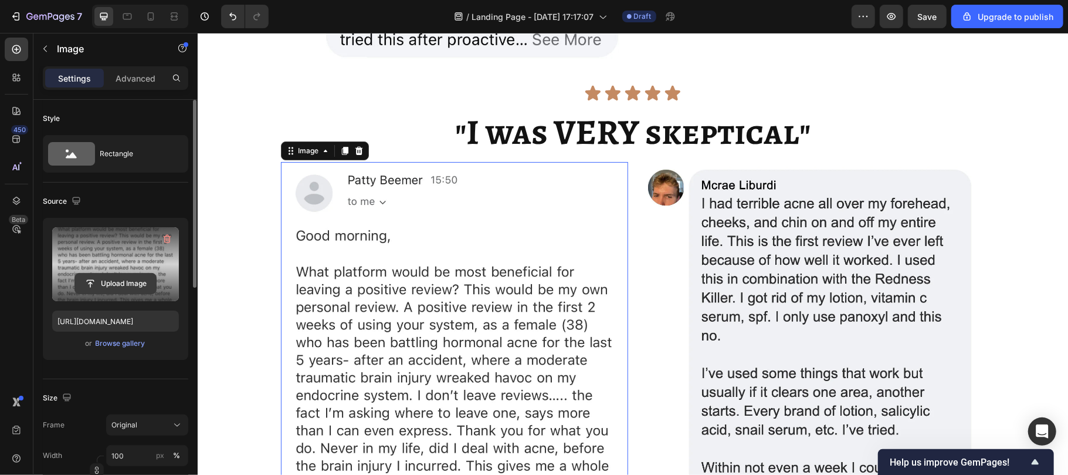
click at [123, 282] on input "file" at bounding box center [115, 283] width 81 height 20
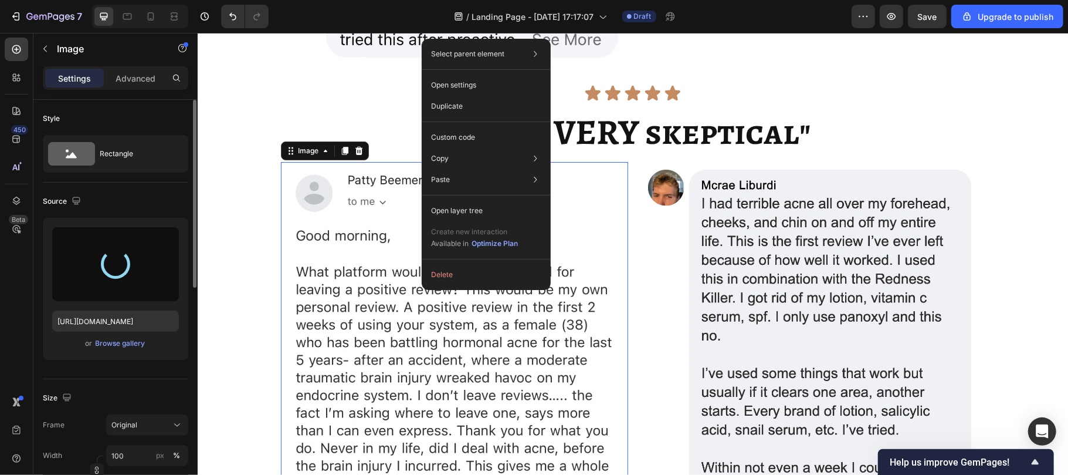
type input "https://cdn.shopify.com/s/files/1/0929/7821/7334/files/gempages_582252457871016…"
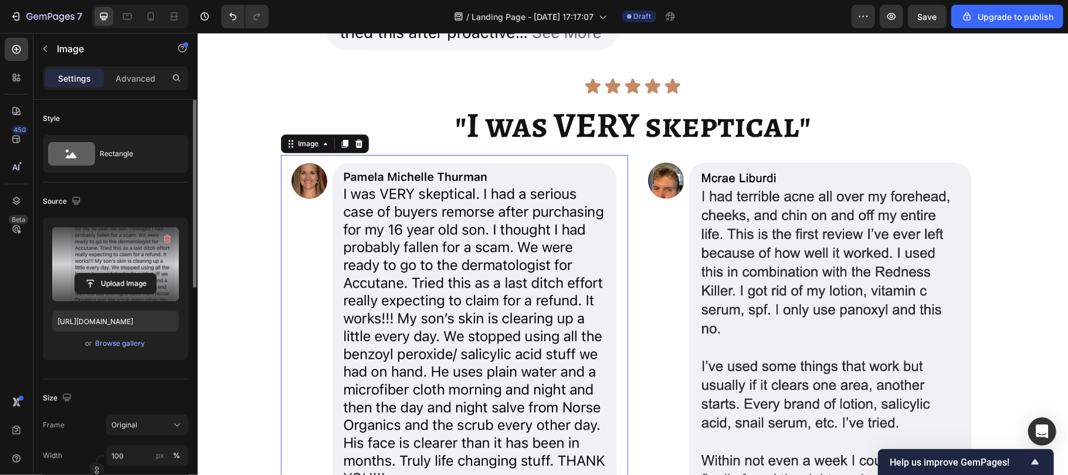
scroll to position [6394, 0]
click at [838, 292] on img at bounding box center [810, 360] width 347 height 411
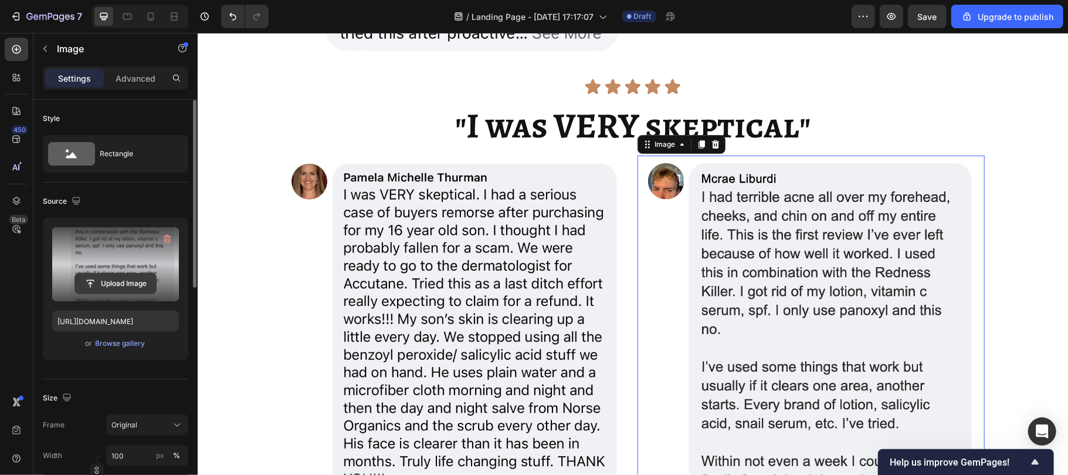
click at [111, 282] on input "file" at bounding box center [115, 283] width 81 height 20
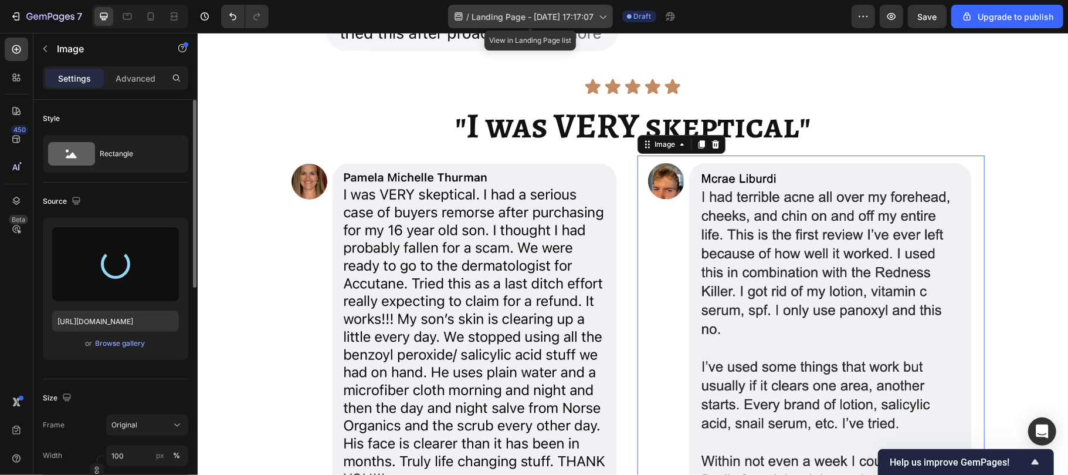
click at [578, 12] on span "Landing Page - [DATE] 17:17:07" at bounding box center [533, 17] width 122 height 12
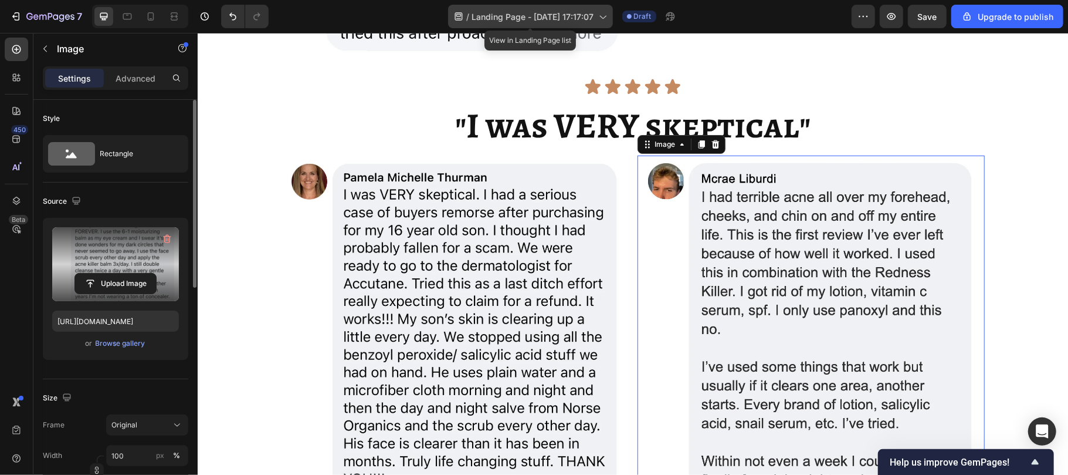
type input "https://cdn.shopify.com/s/files/1/0929/7821/7334/files/gempages_582252457871016…"
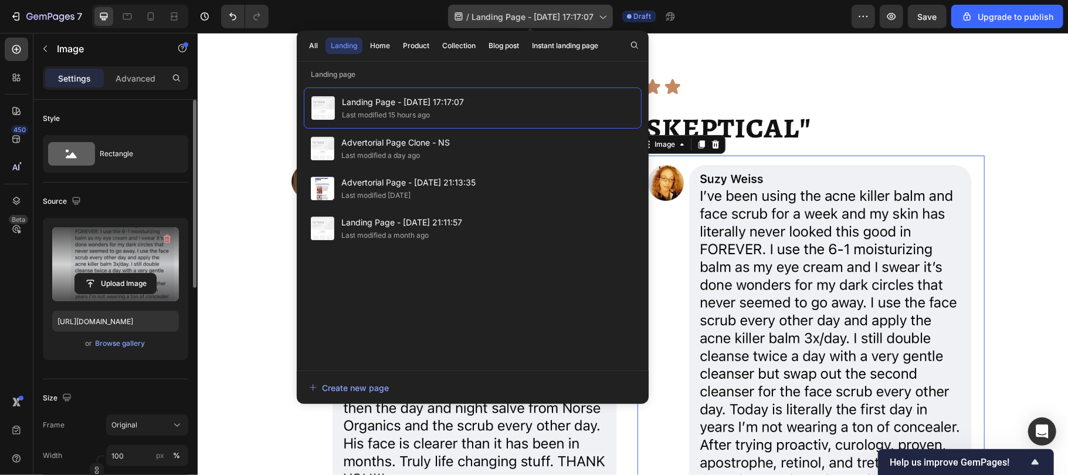
click at [548, 17] on span "Landing Page - [DATE] 17:17:07" at bounding box center [533, 17] width 122 height 12
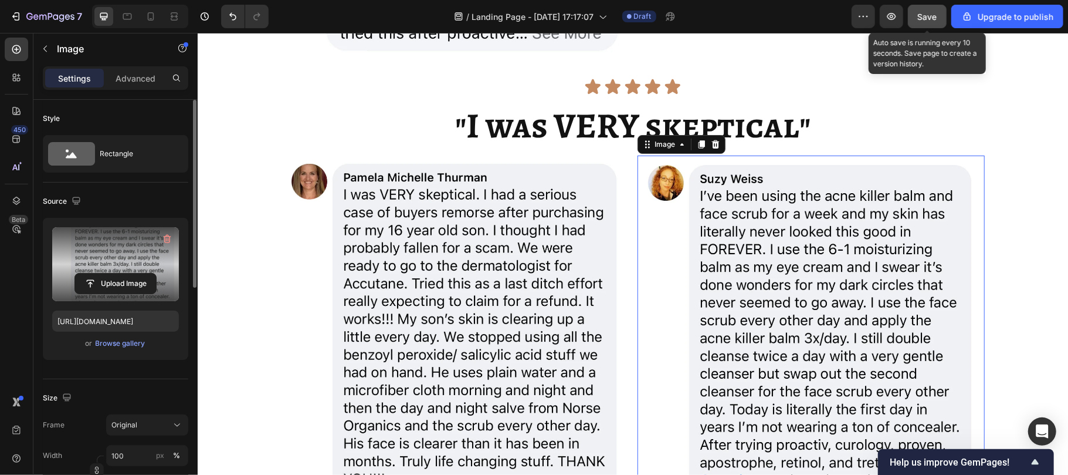
click at [927, 14] on span "Save" at bounding box center [927, 17] width 19 height 10
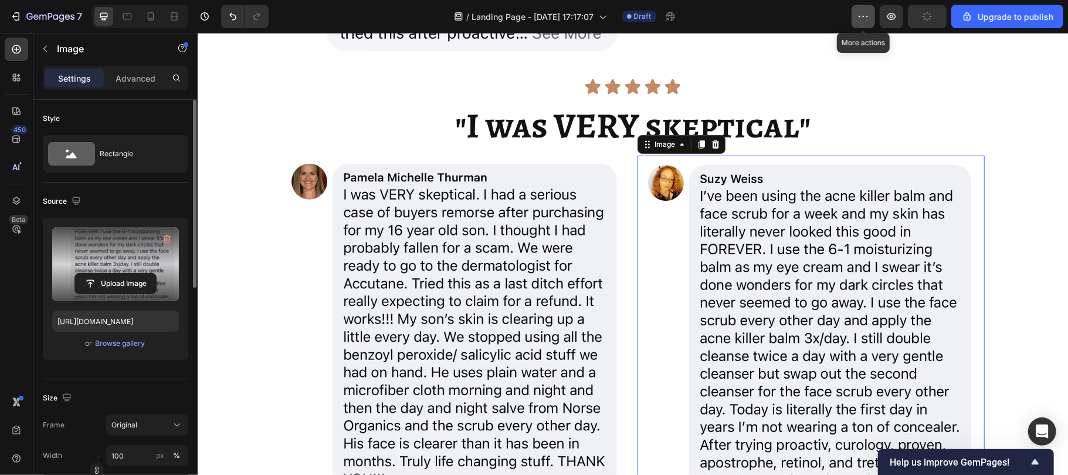
click at [859, 24] on button "button" at bounding box center [863, 16] width 23 height 23
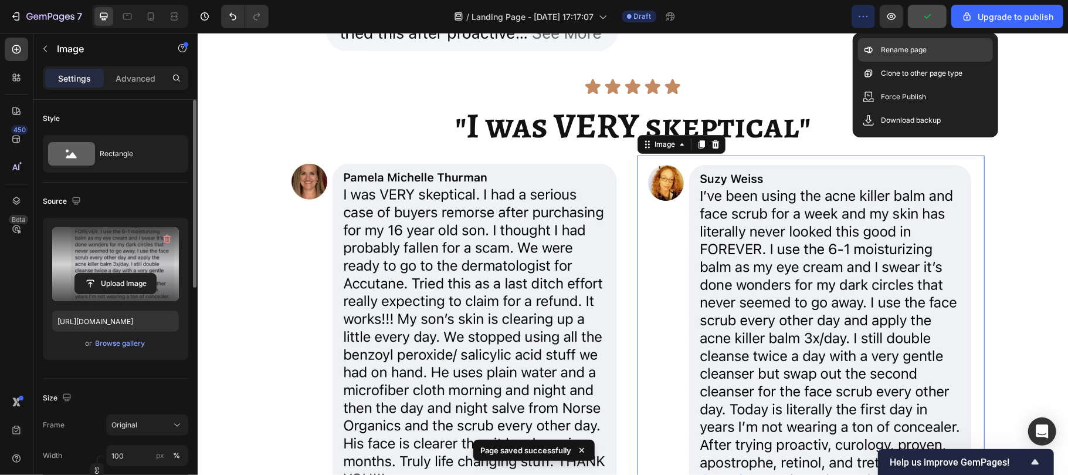
click at [878, 43] on div "Rename page" at bounding box center [925, 49] width 135 height 23
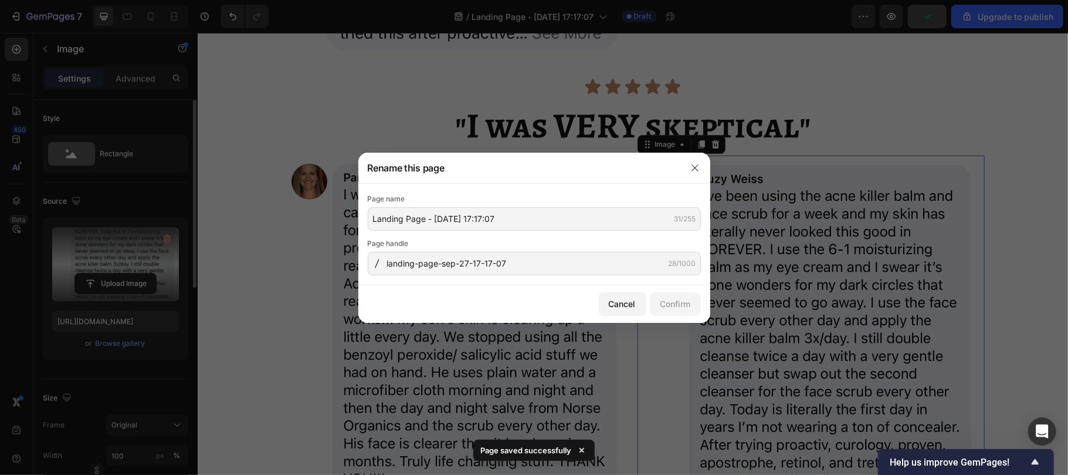
click at [878, 43] on div "Rename page" at bounding box center [925, 49] width 135 height 23
drag, startPoint x: 385, startPoint y: 262, endPoint x: 435, endPoint y: 263, distance: 50.5
click at [435, 263] on div "landing-page-sep-27-17-17-07 28/1000" at bounding box center [534, 263] width 333 height 23
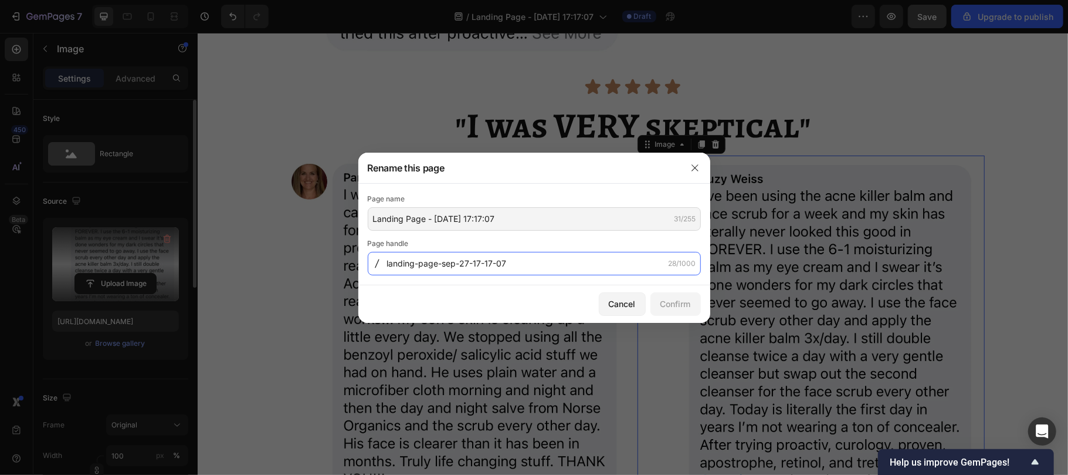
click at [406, 261] on input "landing-page-sep-27-17-17-07" at bounding box center [534, 263] width 333 height 23
drag, startPoint x: 438, startPoint y: 263, endPoint x: 383, endPoint y: 267, distance: 54.7
click at [383, 267] on div "landing-page-sep-27-17-17-07 28/1000" at bounding box center [534, 263] width 333 height 23
type input "Johnny--sep-27-17-17-07D"
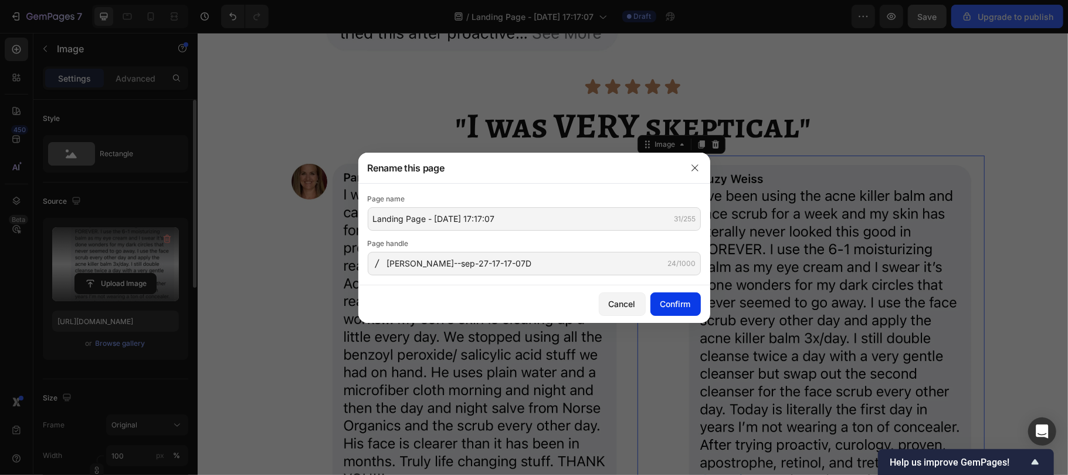
click at [679, 302] on div "Confirm" at bounding box center [675, 303] width 31 height 12
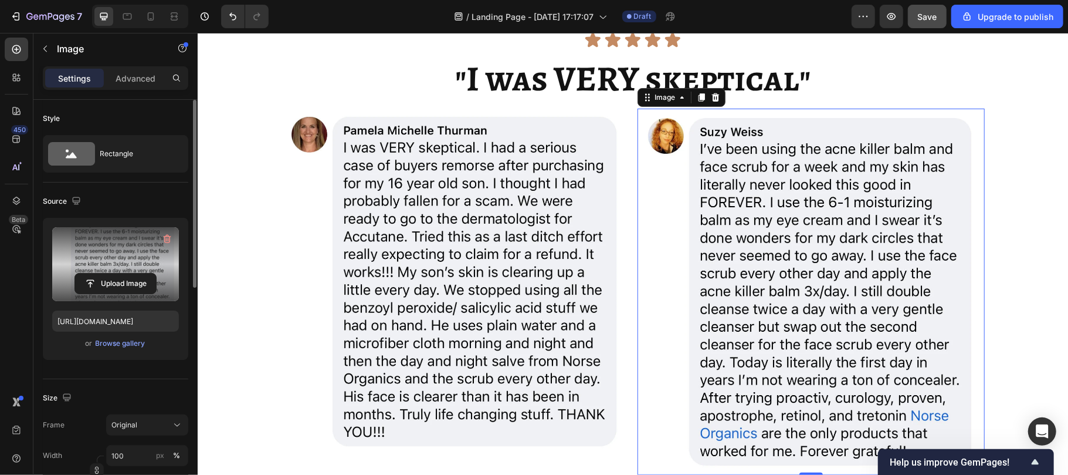
scroll to position [6444, 0]
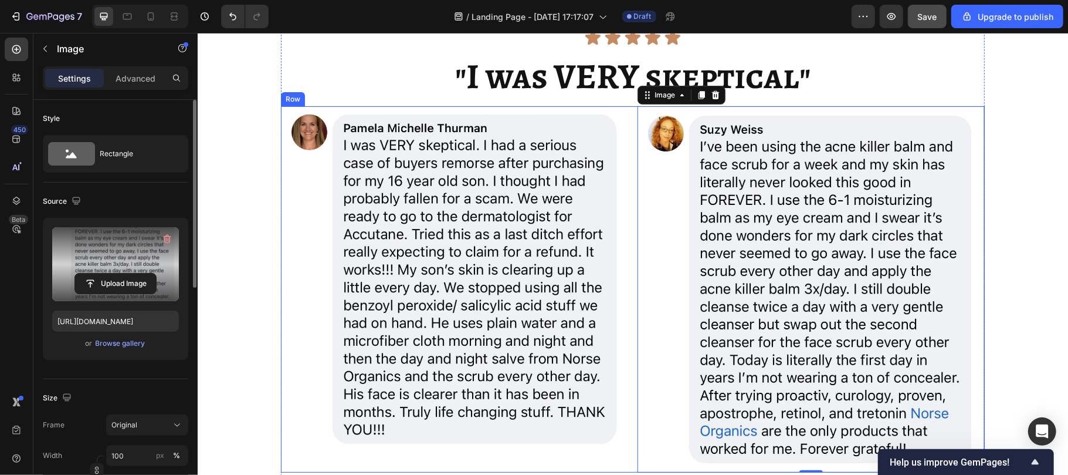
click at [622, 116] on div "Image Image 0 Row" at bounding box center [632, 289] width 704 height 366
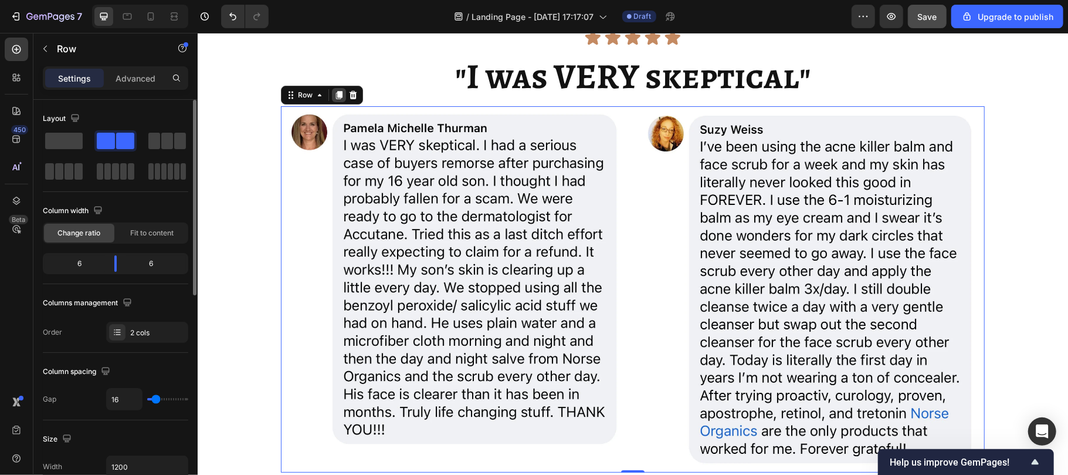
click at [336, 94] on icon at bounding box center [339, 95] width 6 height 8
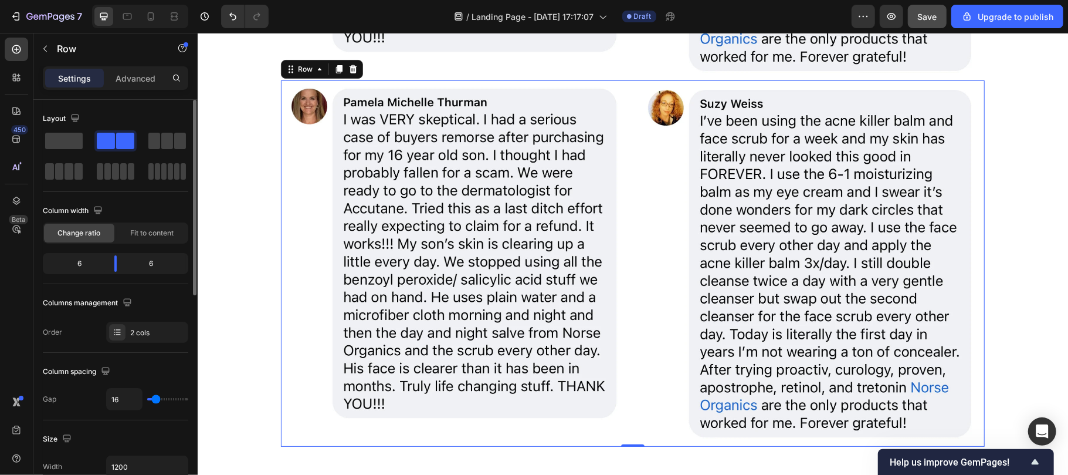
scroll to position [6842, 0]
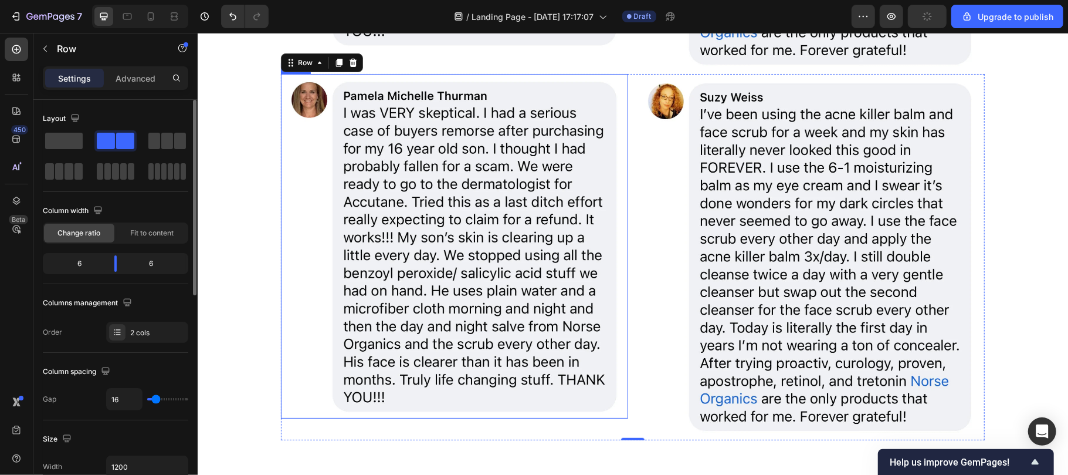
click at [421, 258] on img at bounding box center [453, 245] width 347 height 344
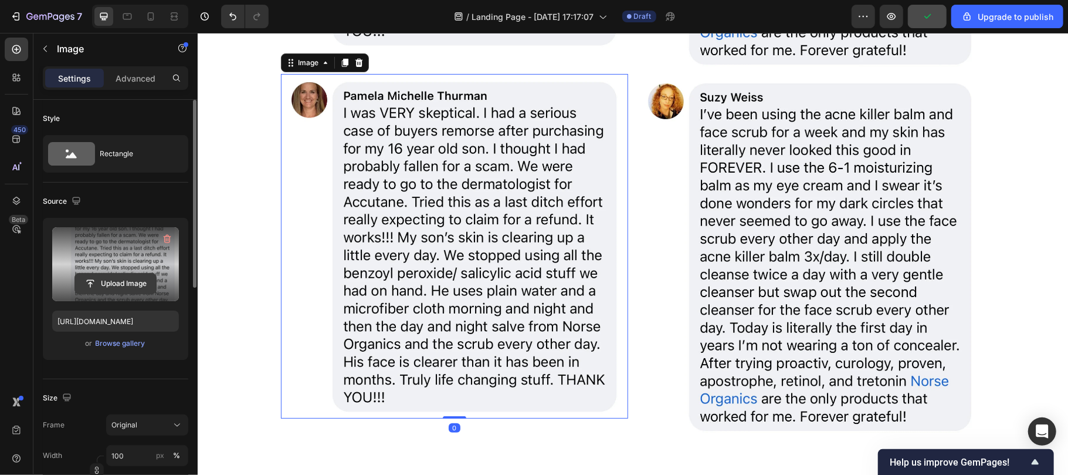
click at [127, 284] on input "file" at bounding box center [115, 283] width 81 height 20
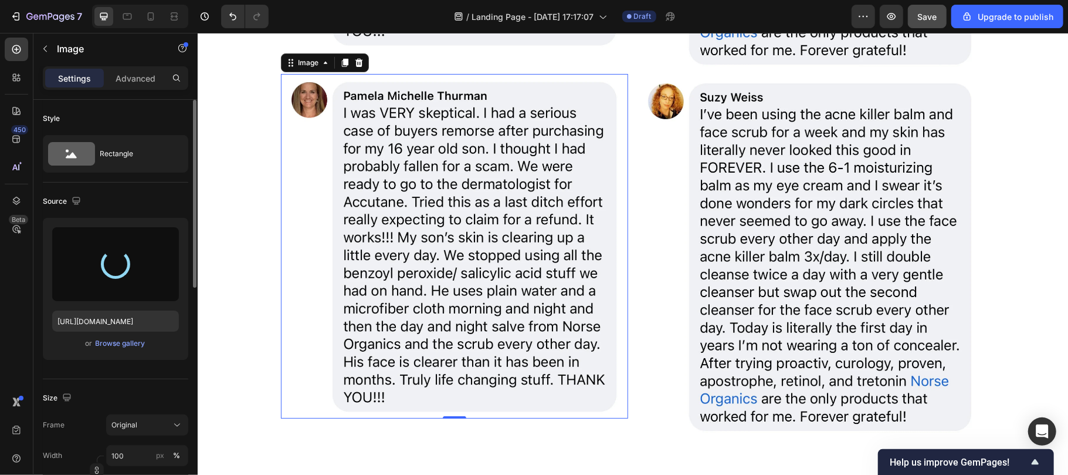
type input "https://cdn.shopify.com/s/files/1/0929/7821/7334/files/gempages_582252457871016…"
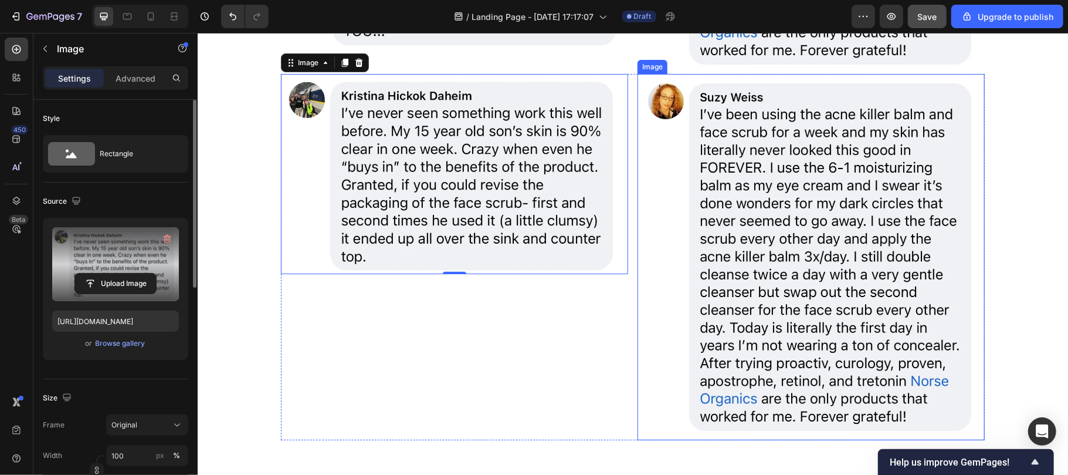
click at [824, 296] on img at bounding box center [810, 256] width 347 height 366
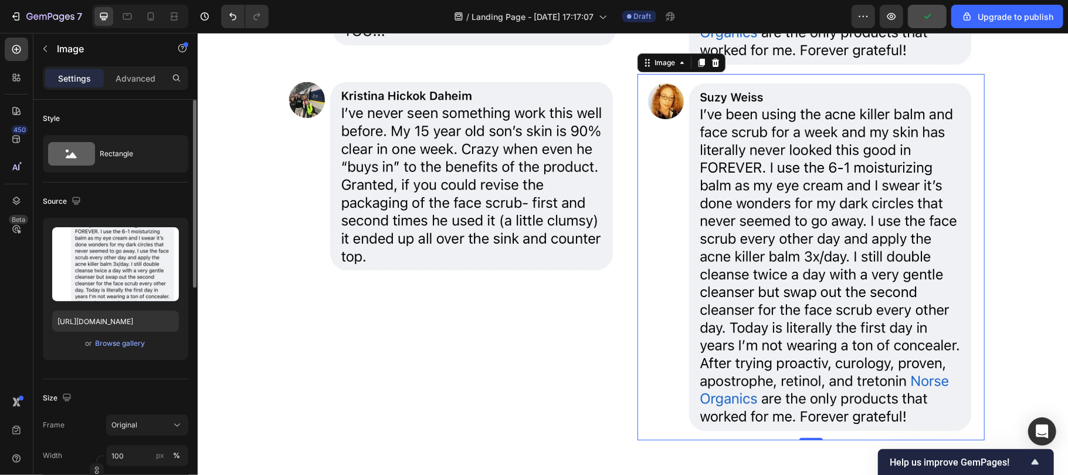
click at [727, 307] on img at bounding box center [810, 256] width 347 height 366
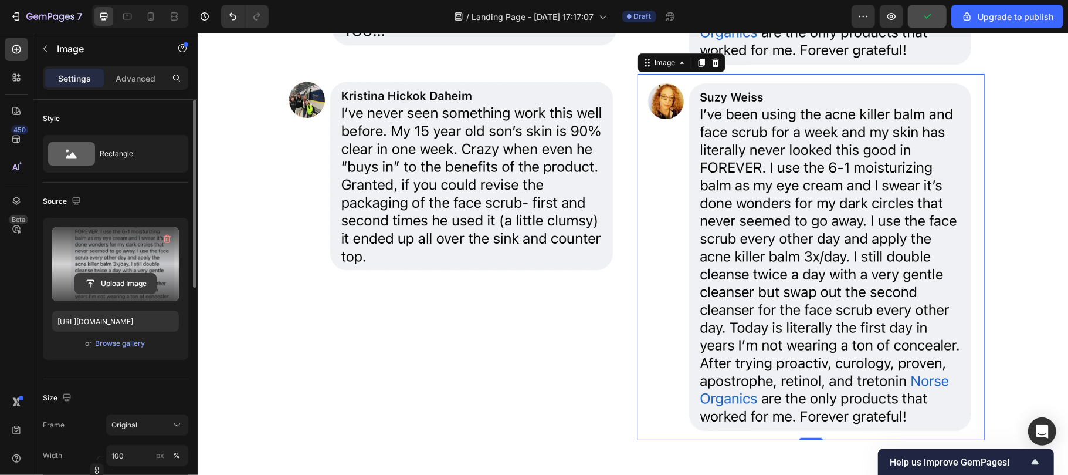
click at [113, 282] on input "file" at bounding box center [115, 283] width 81 height 20
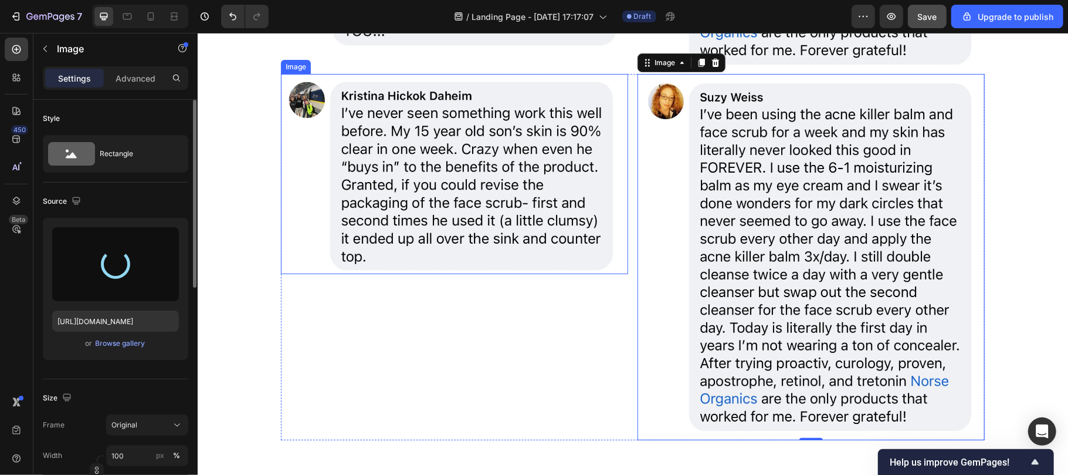
type input "https://cdn.shopify.com/s/files/1/0929/7821/7334/files/gempages_582252457871016…"
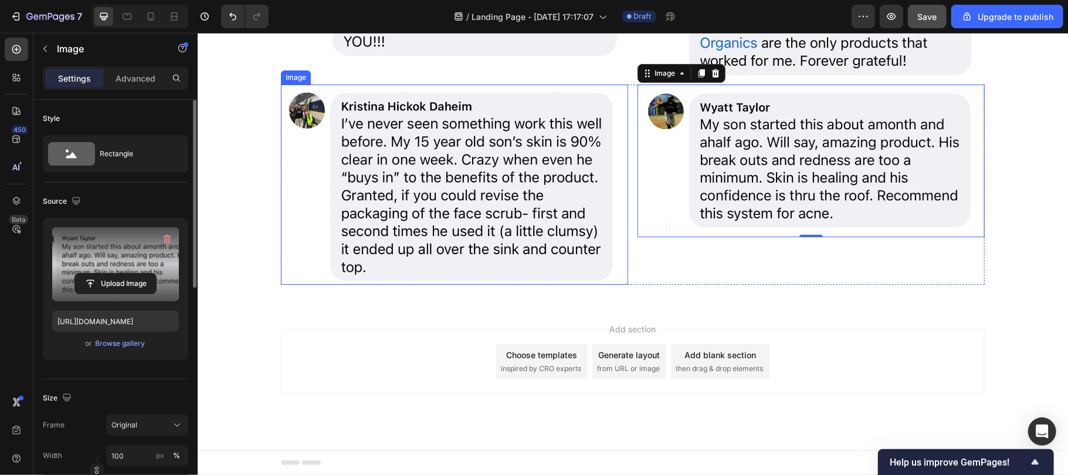
scroll to position [6831, 0]
click at [626, 113] on div "Image Image 0 Row" at bounding box center [632, 184] width 704 height 200
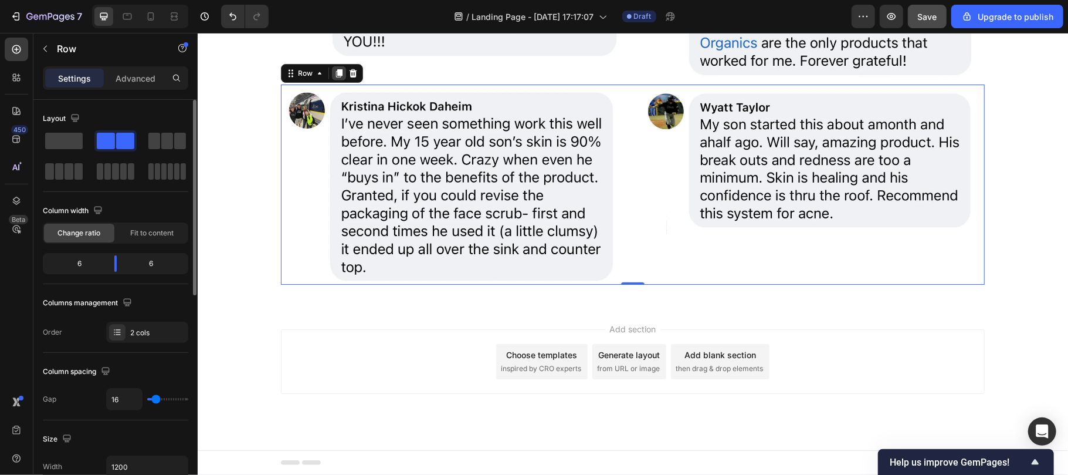
click at [336, 70] on icon at bounding box center [339, 73] width 6 height 8
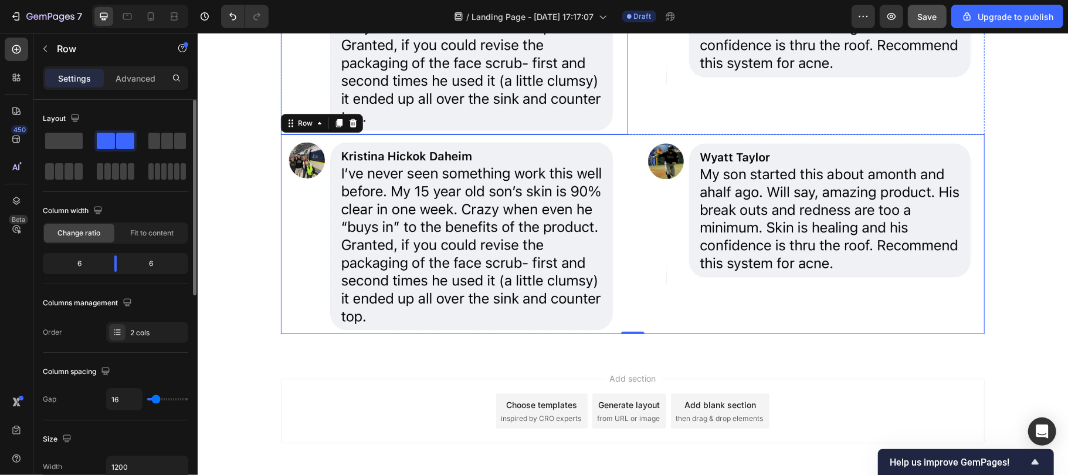
scroll to position [7003, 0]
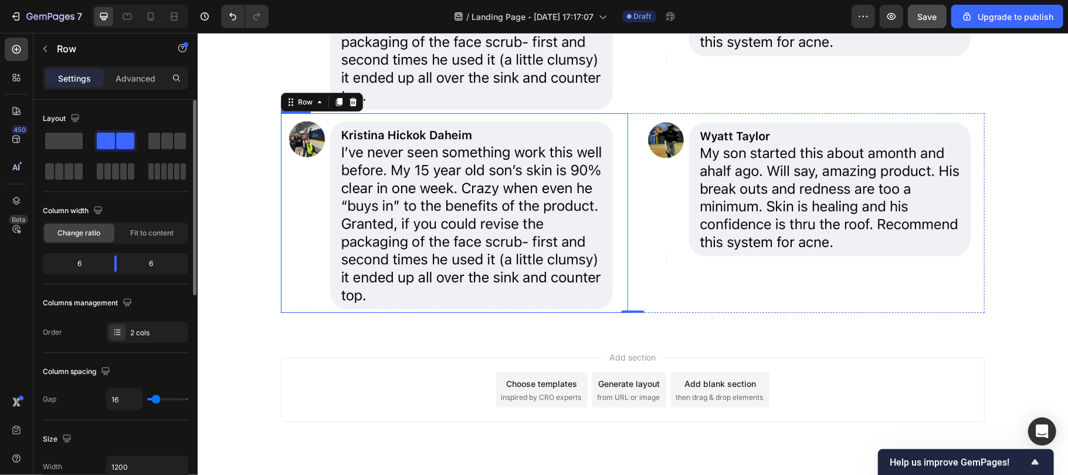
click at [414, 229] on img at bounding box center [453, 213] width 347 height 200
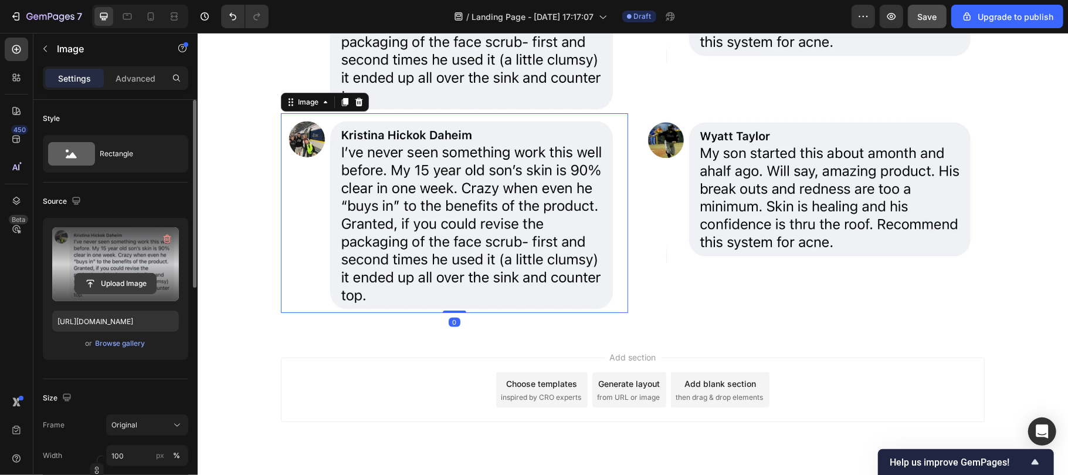
click at [113, 284] on input "file" at bounding box center [115, 283] width 81 height 20
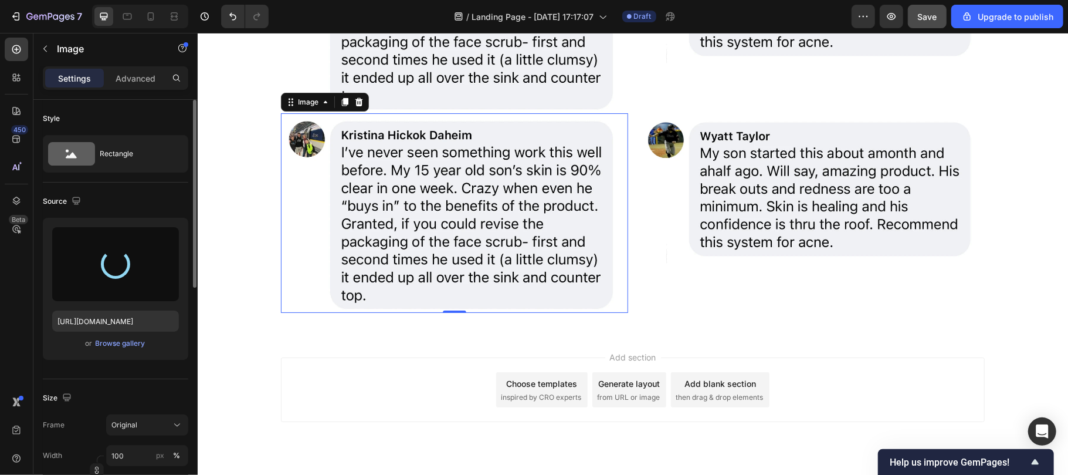
type input "https://cdn.shopify.com/s/files/1/0929/7821/7334/files/gempages_582252457871016…"
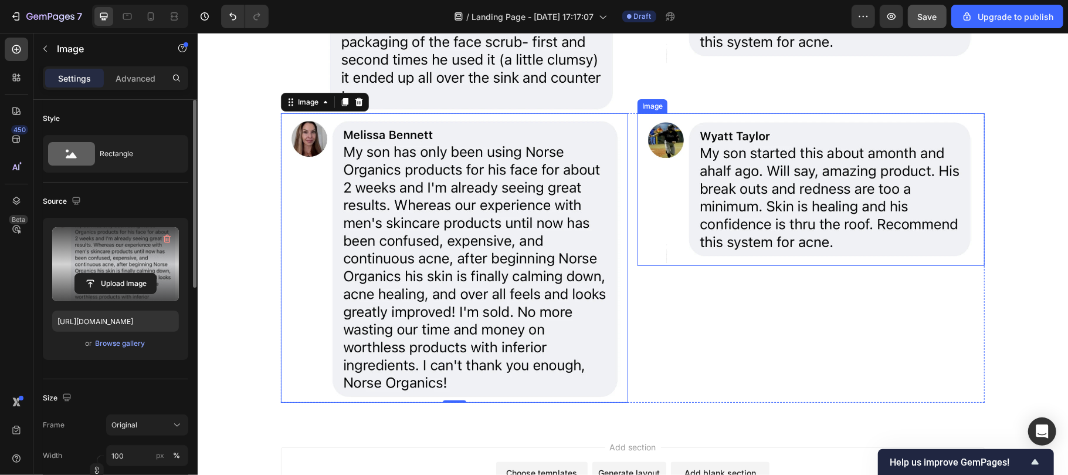
click at [733, 227] on img at bounding box center [810, 189] width 347 height 153
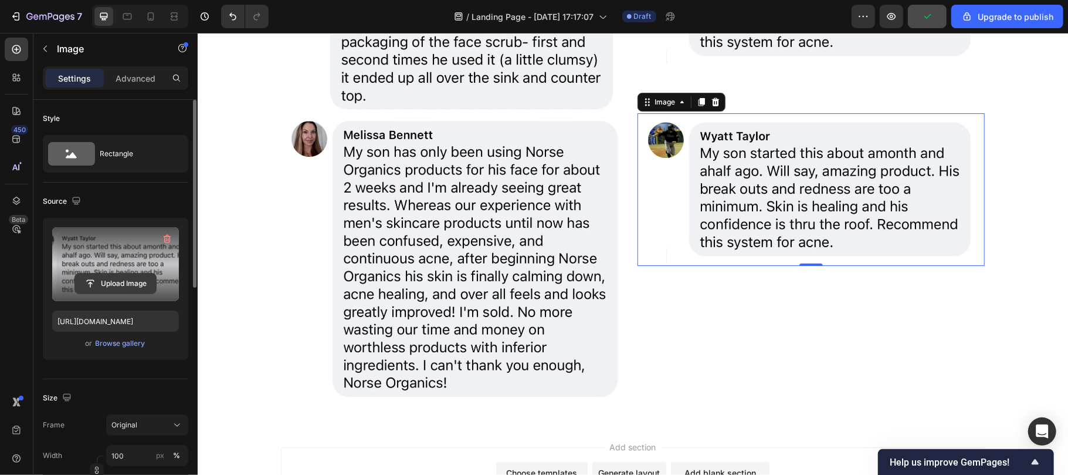
click at [117, 282] on input "file" at bounding box center [115, 283] width 81 height 20
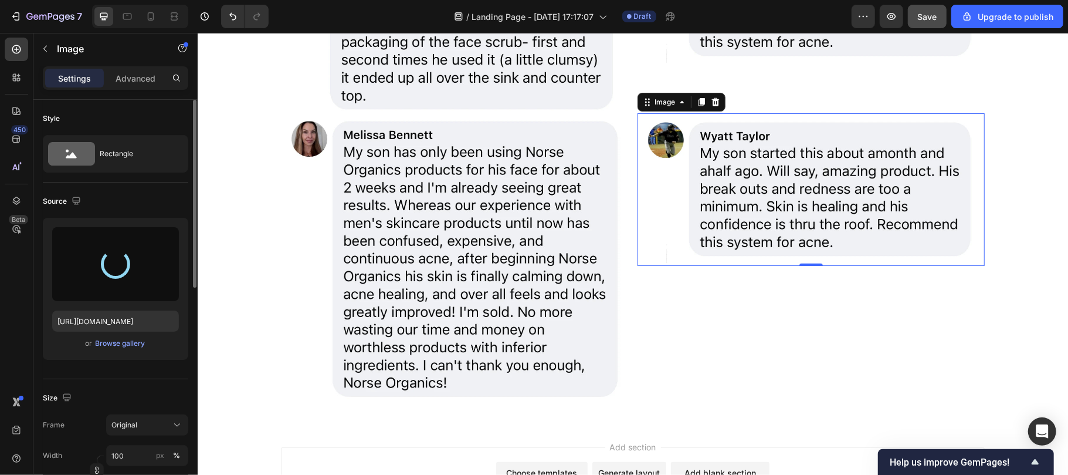
type input "https://cdn.shopify.com/s/files/1/0929/7821/7334/files/gempages_582252457871016…"
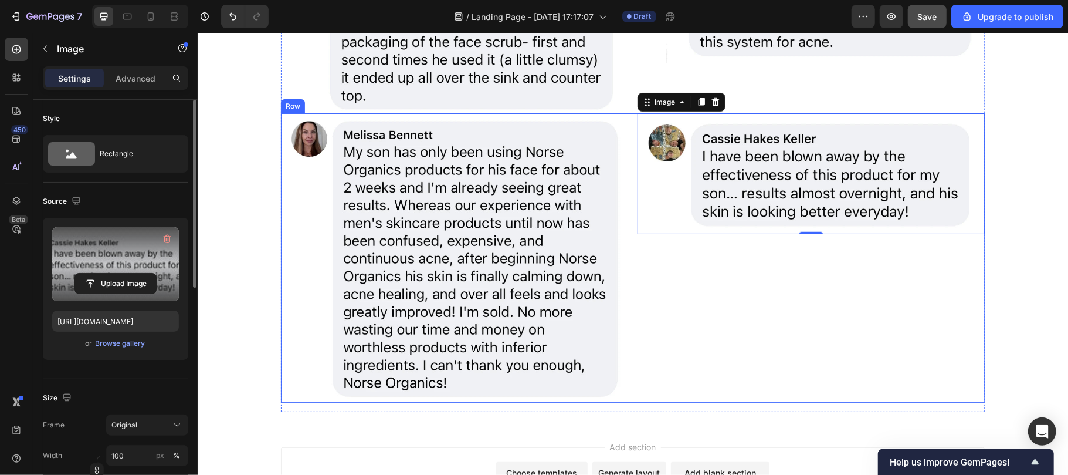
click at [622, 129] on div "Image Image 0 Row" at bounding box center [632, 257] width 704 height 289
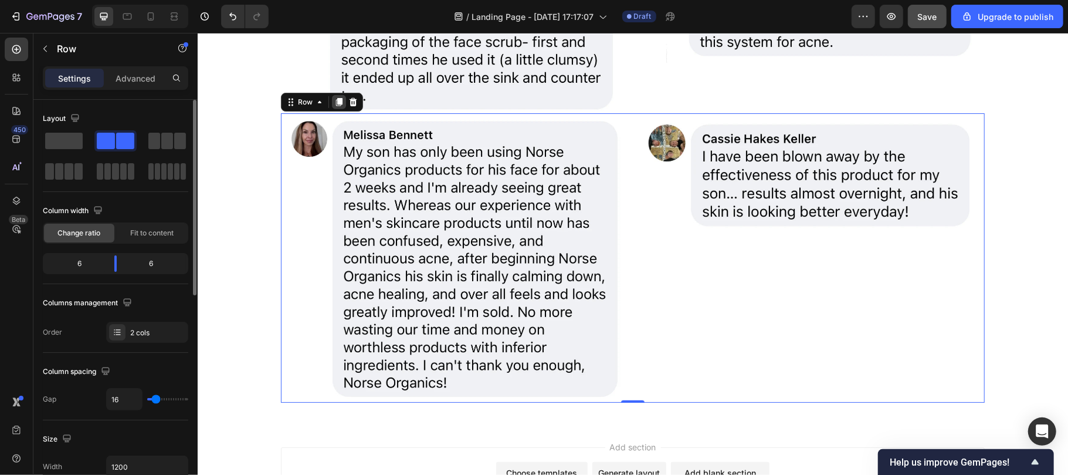
click at [336, 97] on icon at bounding box center [339, 101] width 6 height 8
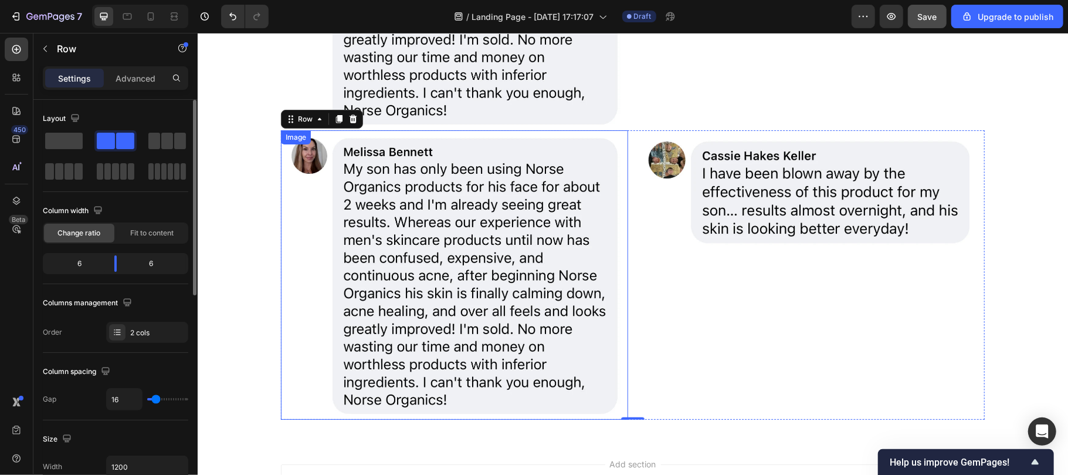
scroll to position [7274, 0]
click at [348, 120] on icon at bounding box center [352, 118] width 9 height 9
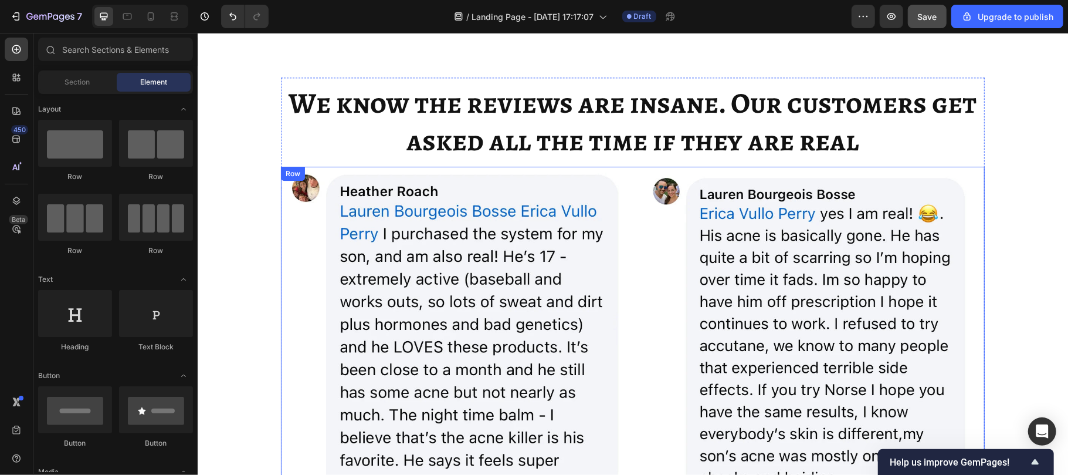
scroll to position [5069, 0]
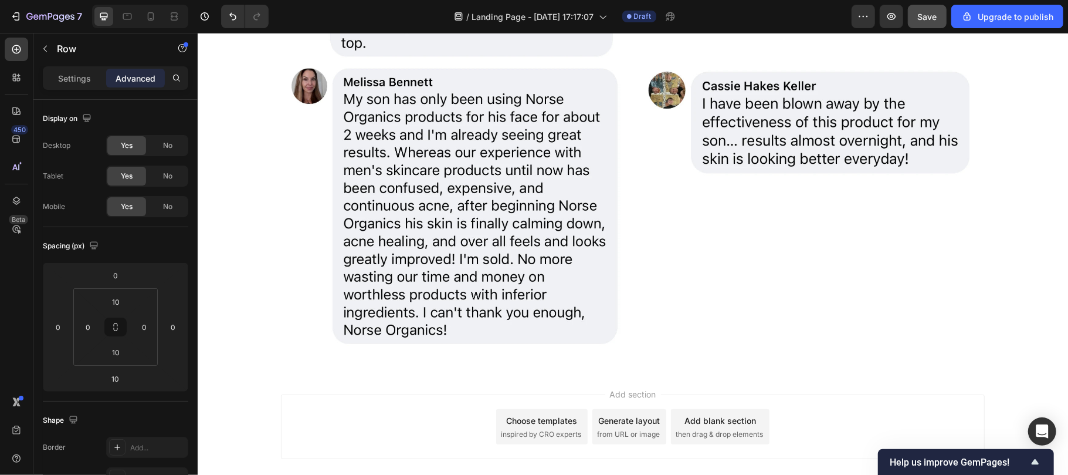
scroll to position [6664, 0]
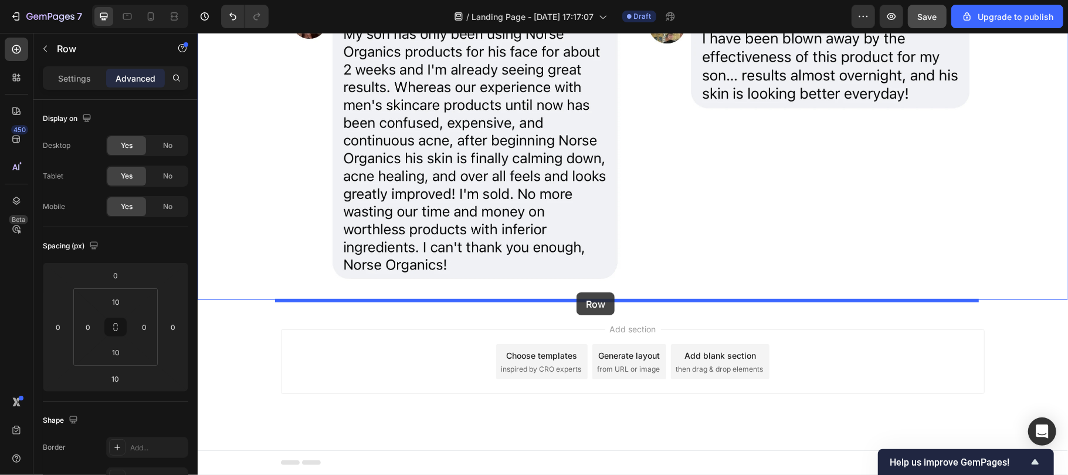
drag, startPoint x: 292, startPoint y: 237, endPoint x: 576, endPoint y: 292, distance: 289.1
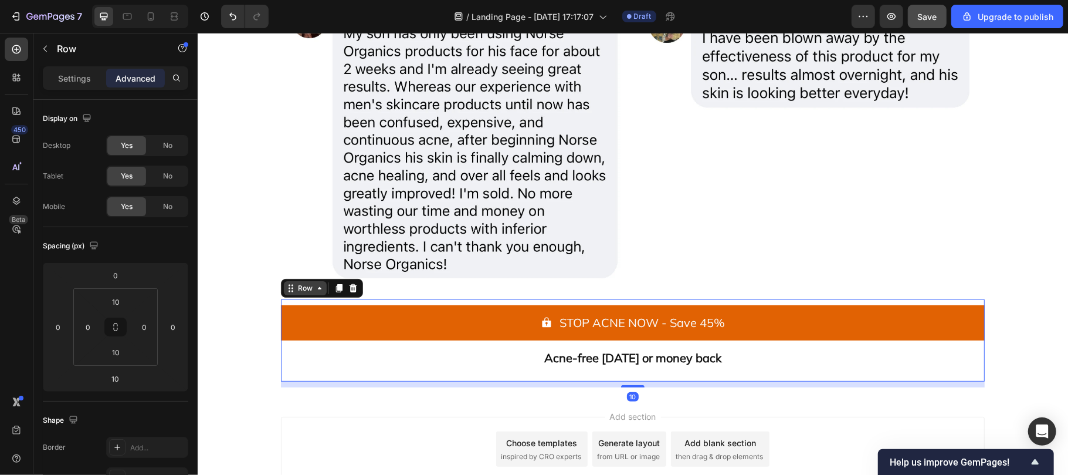
click at [301, 291] on div "Row" at bounding box center [304, 287] width 19 height 11
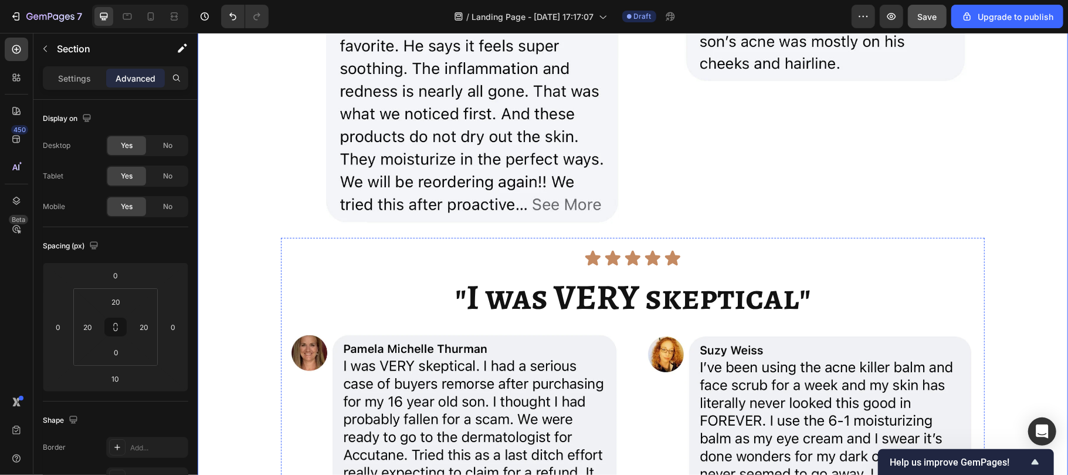
scroll to position [5765, 0]
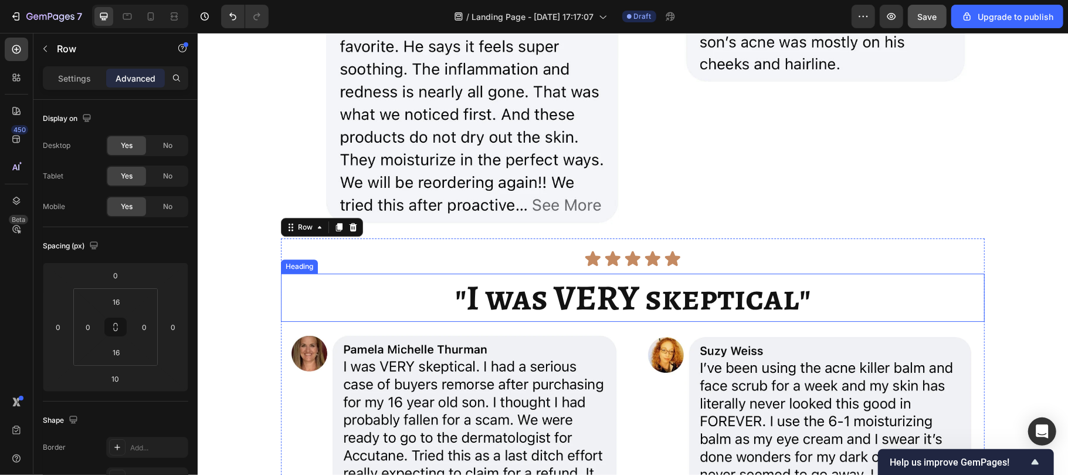
click at [385, 299] on p "⁠⁠⁠⁠⁠⁠⁠ "I was VERY skeptical"" at bounding box center [633, 297] width 702 height 46
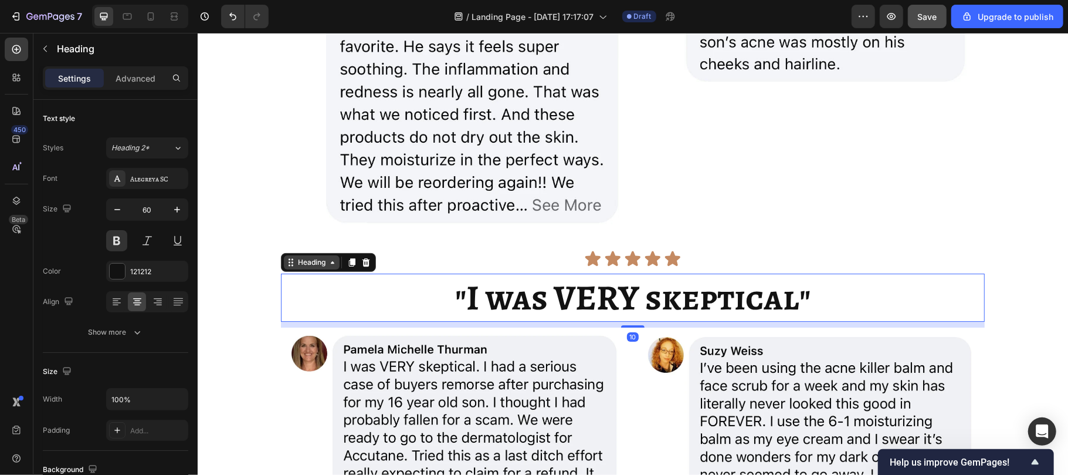
click at [315, 261] on div "Heading" at bounding box center [311, 261] width 32 height 11
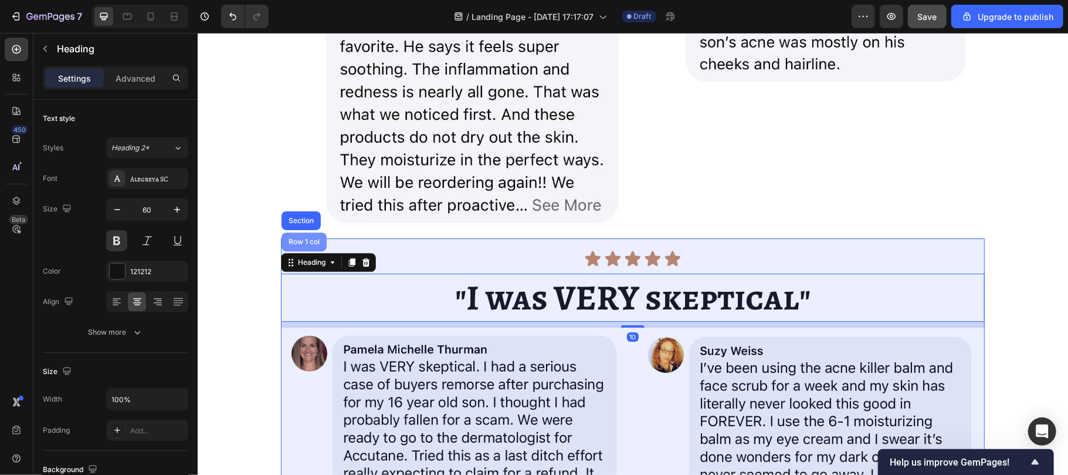
click at [303, 246] on div "Row 1 col" at bounding box center [303, 241] width 45 height 19
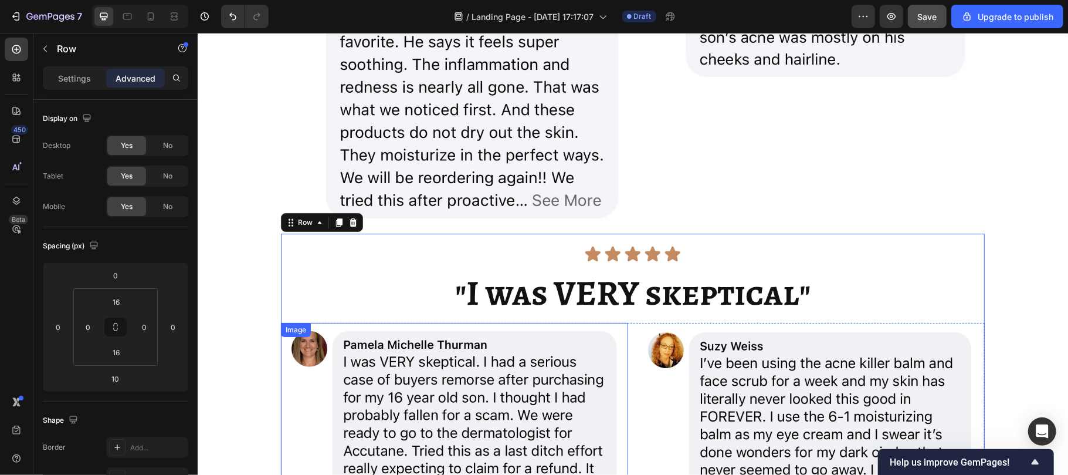
scroll to position [5770, 0]
click at [334, 221] on icon at bounding box center [338, 222] width 9 height 9
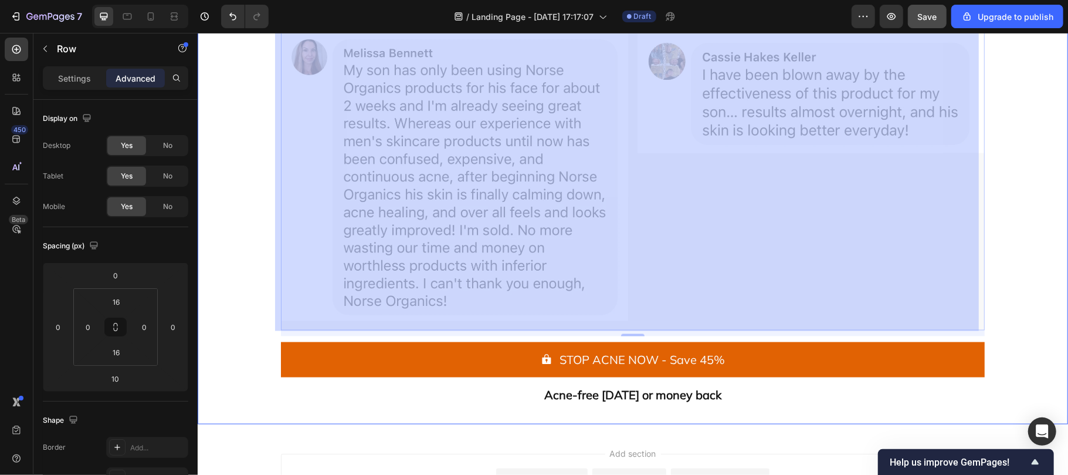
scroll to position [7711, 0]
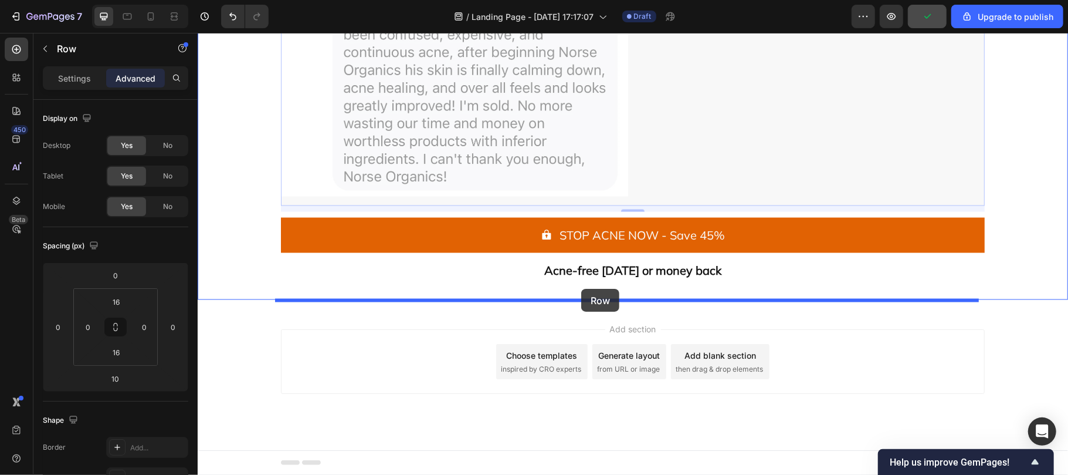
drag, startPoint x: 297, startPoint y: 275, endPoint x: 581, endPoint y: 288, distance: 284.2
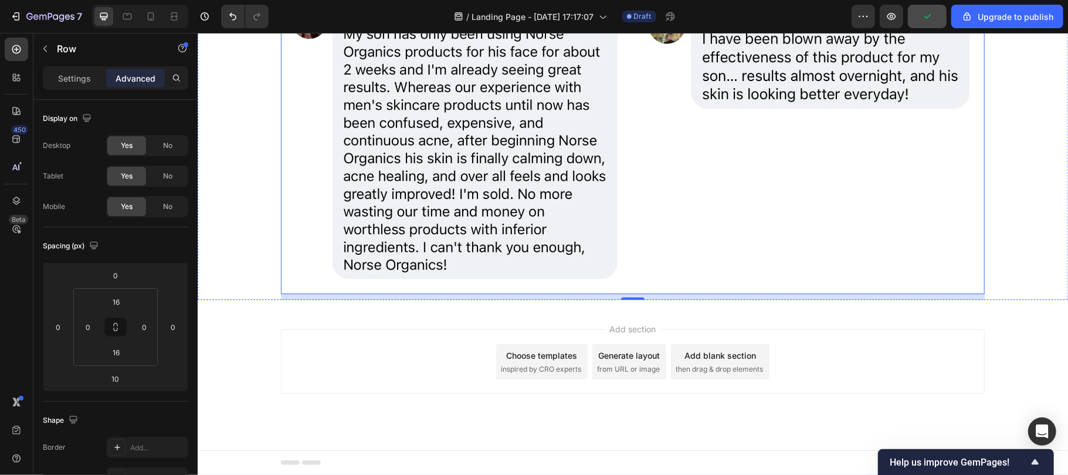
scroll to position [6752, 0]
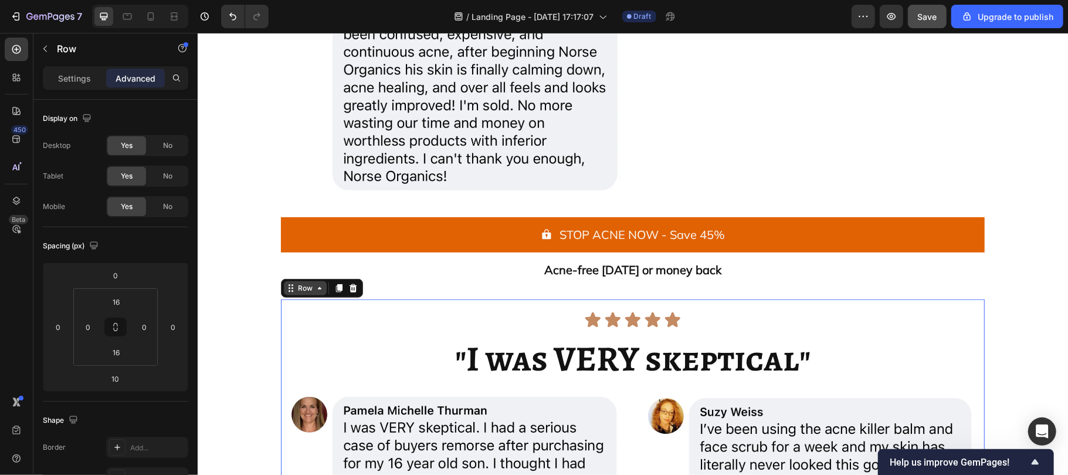
click at [296, 292] on div "Row" at bounding box center [304, 287] width 19 height 11
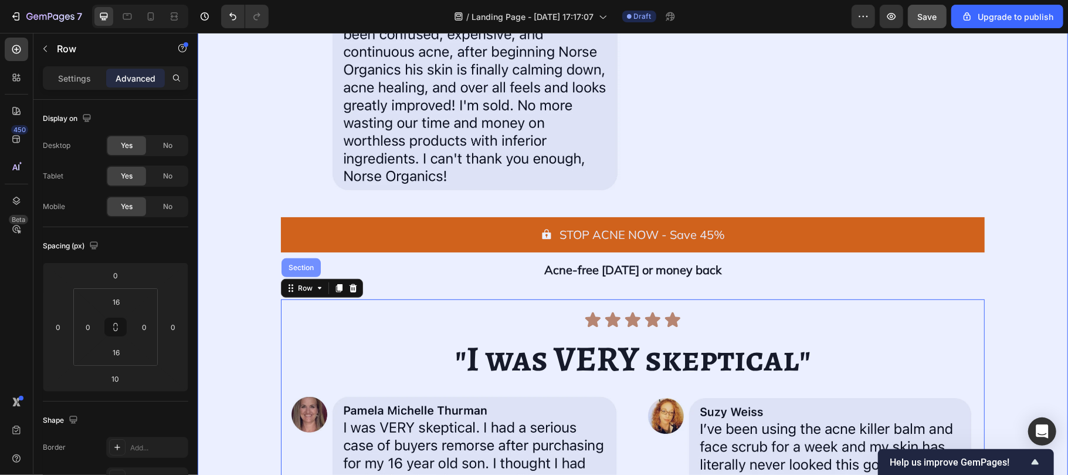
click at [292, 268] on div "Section" at bounding box center [301, 266] width 30 height 7
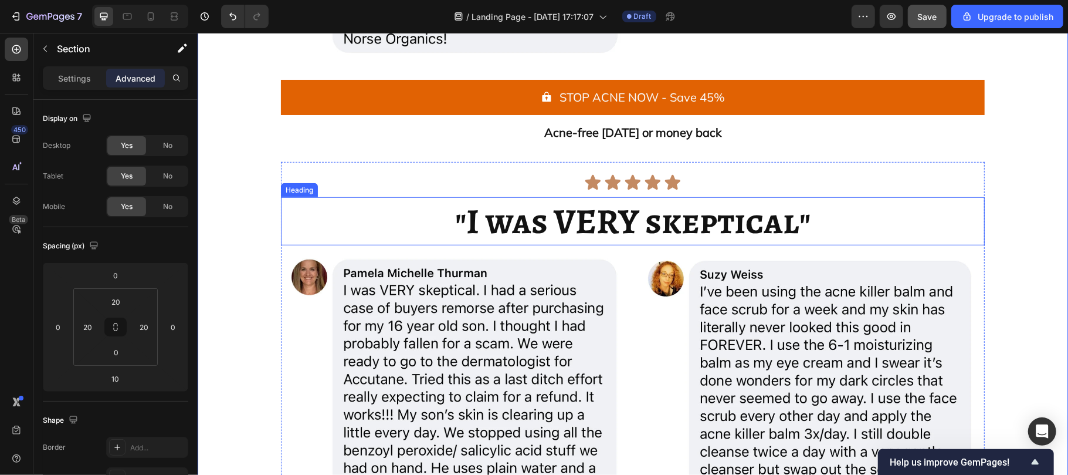
scroll to position [6889, 0]
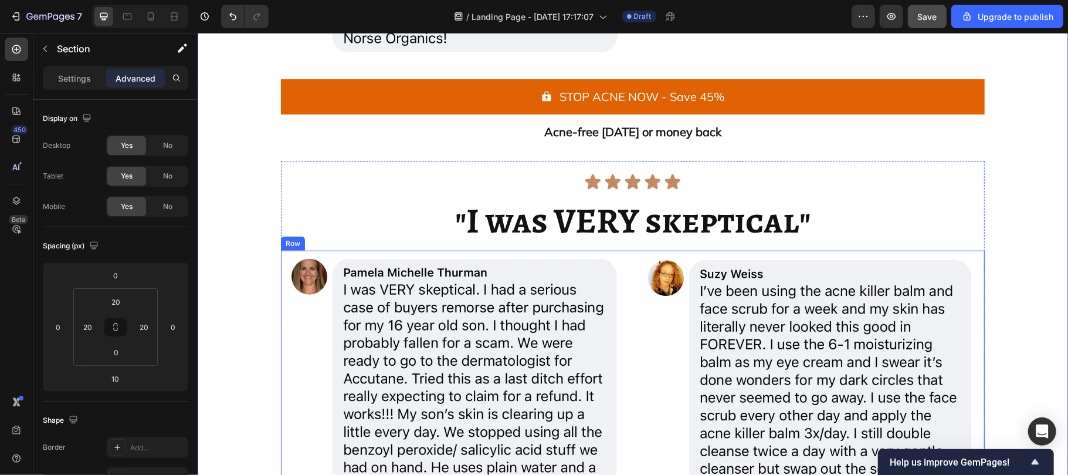
click at [622, 262] on div "Image Image Row" at bounding box center [632, 433] width 704 height 366
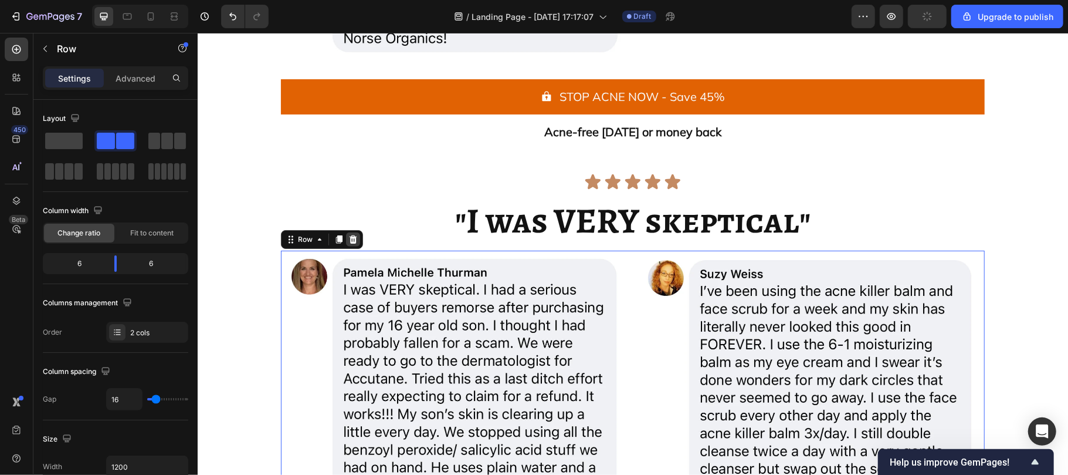
click at [349, 242] on icon at bounding box center [353, 239] width 8 height 8
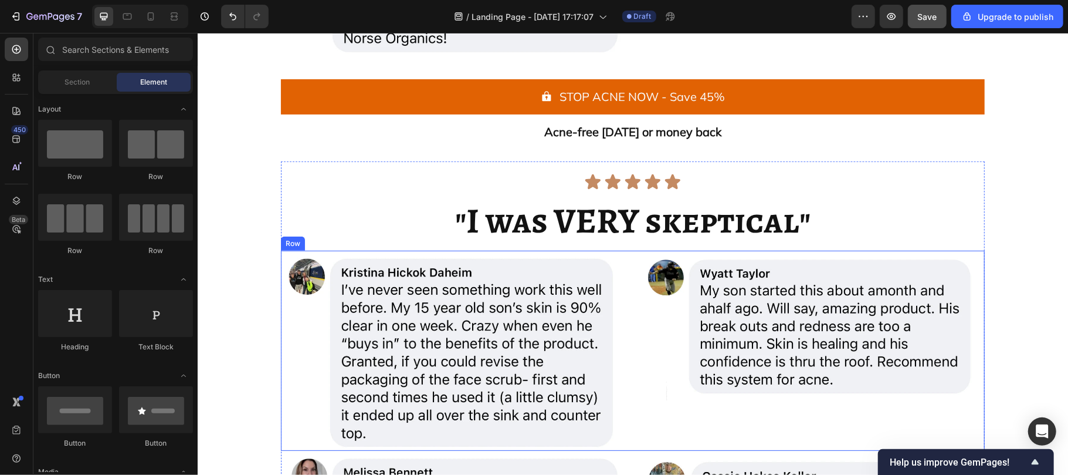
click at [623, 267] on div "Image Image Row" at bounding box center [632, 350] width 704 height 200
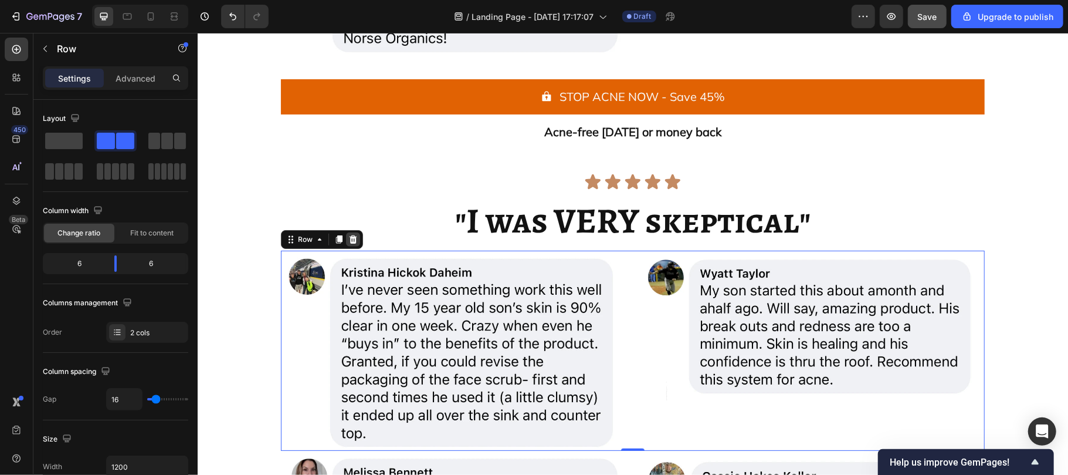
click at [348, 235] on icon at bounding box center [352, 238] width 9 height 9
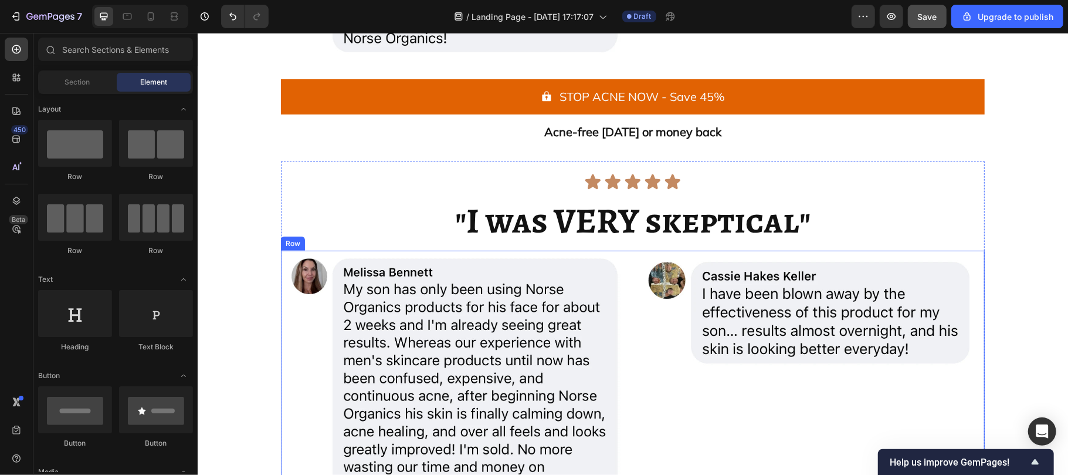
click at [626, 259] on div "Image Image Row" at bounding box center [632, 394] width 704 height 289
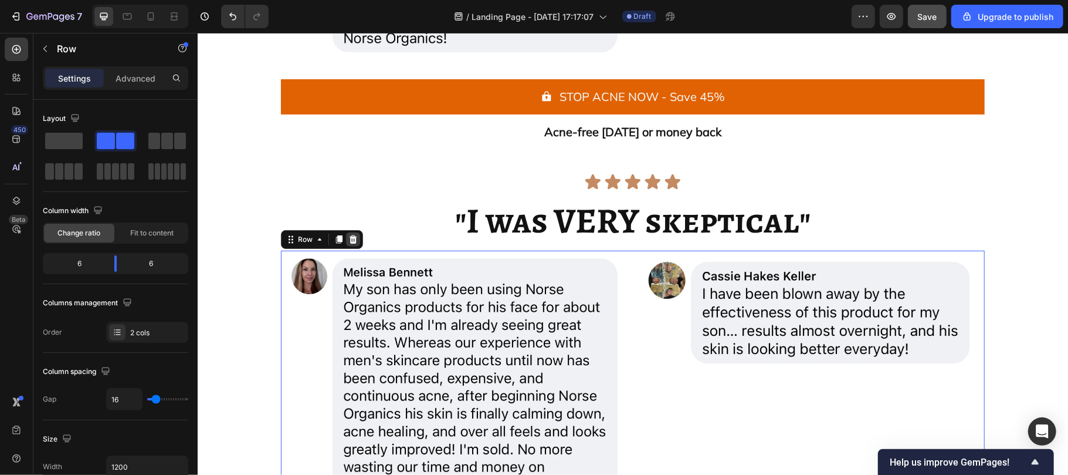
click at [348, 239] on icon at bounding box center [352, 238] width 9 height 9
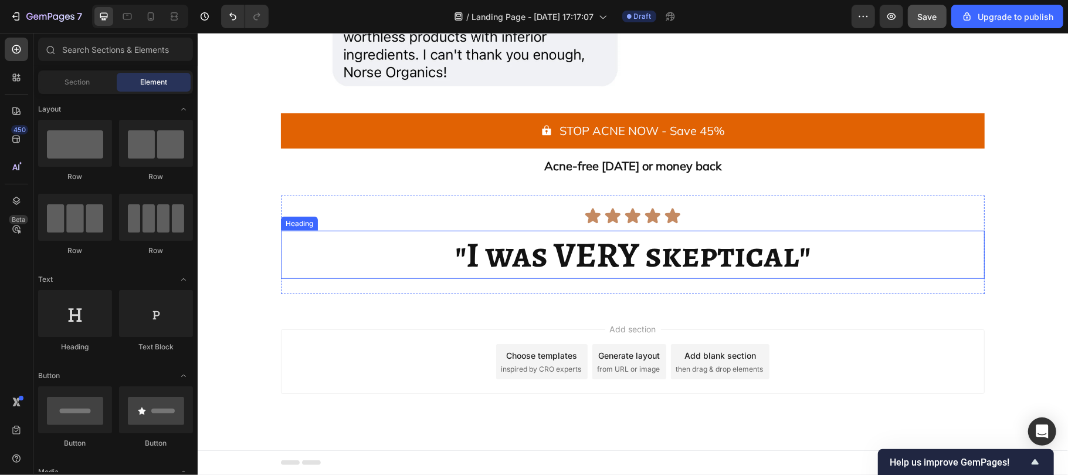
scroll to position [6856, 0]
click at [549, 269] on span ""I was VERY skeptical"" at bounding box center [632, 254] width 355 height 48
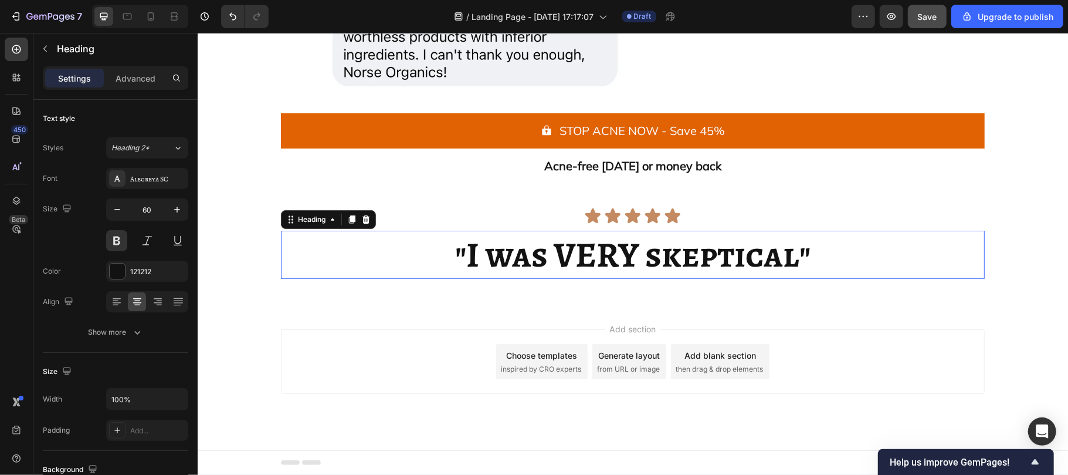
click at [549, 269] on span ""I was VERY skeptical"" at bounding box center [632, 254] width 355 height 48
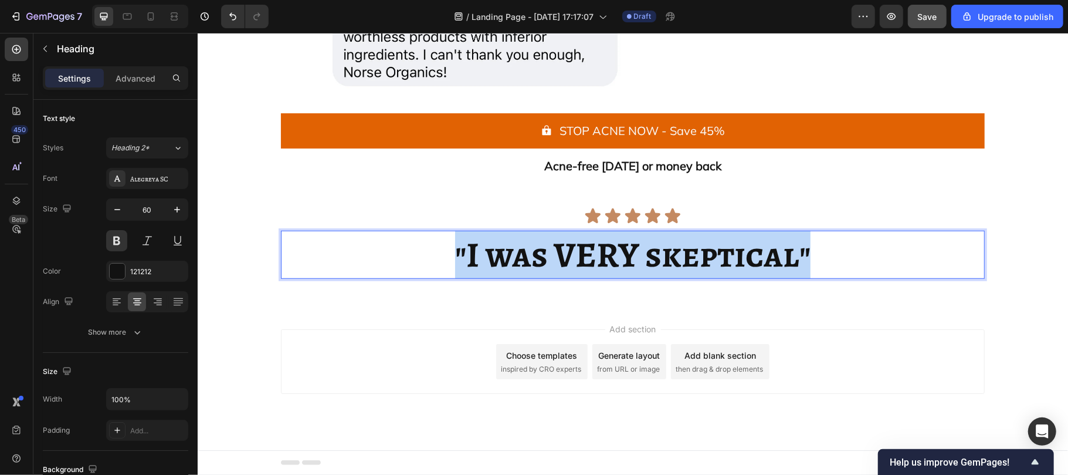
click at [549, 269] on span ""I was VERY skeptical"" at bounding box center [632, 254] width 355 height 48
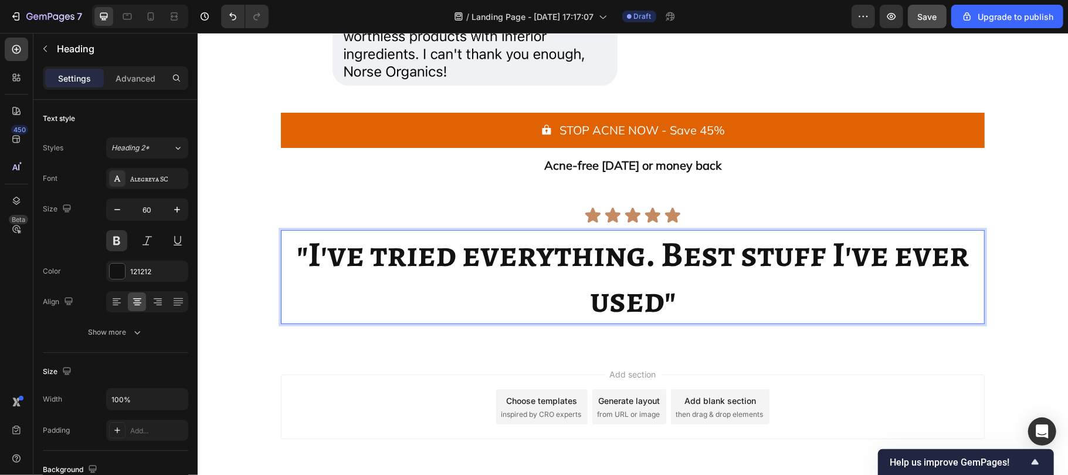
click at [491, 267] on span ""I've tried everything. Best stuff I've ever used"" at bounding box center [632, 276] width 672 height 94
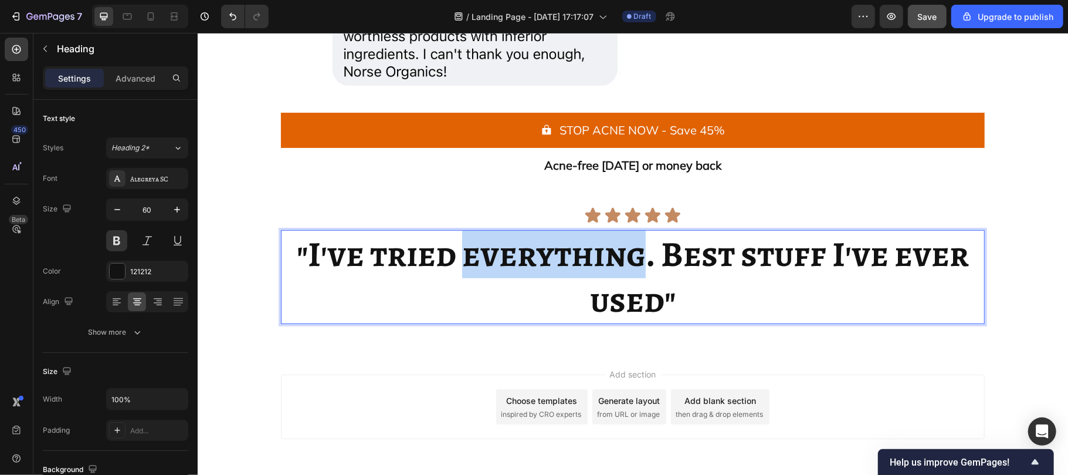
click at [491, 267] on span ""I've tried everything. Best stuff I've ever used"" at bounding box center [632, 276] width 672 height 94
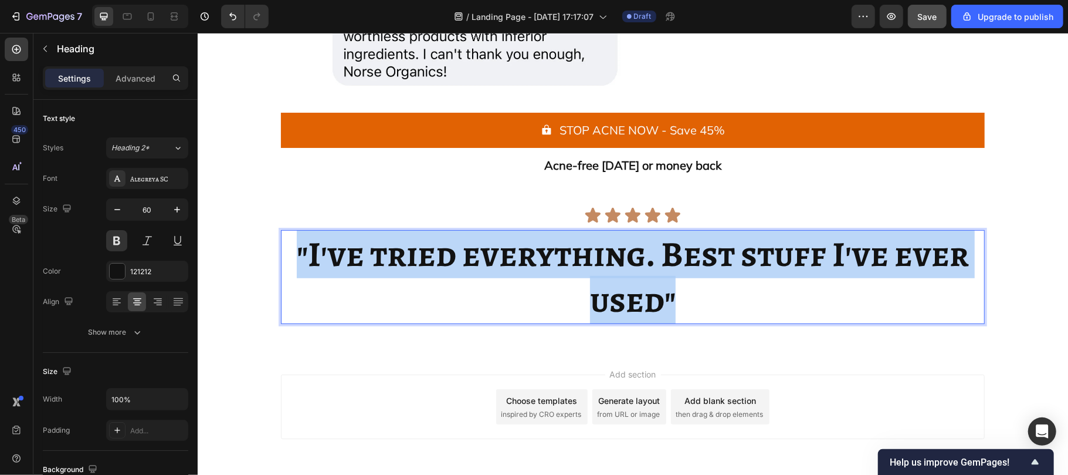
click at [491, 267] on span ""I've tried everything. Best stuff I've ever used"" at bounding box center [632, 276] width 672 height 94
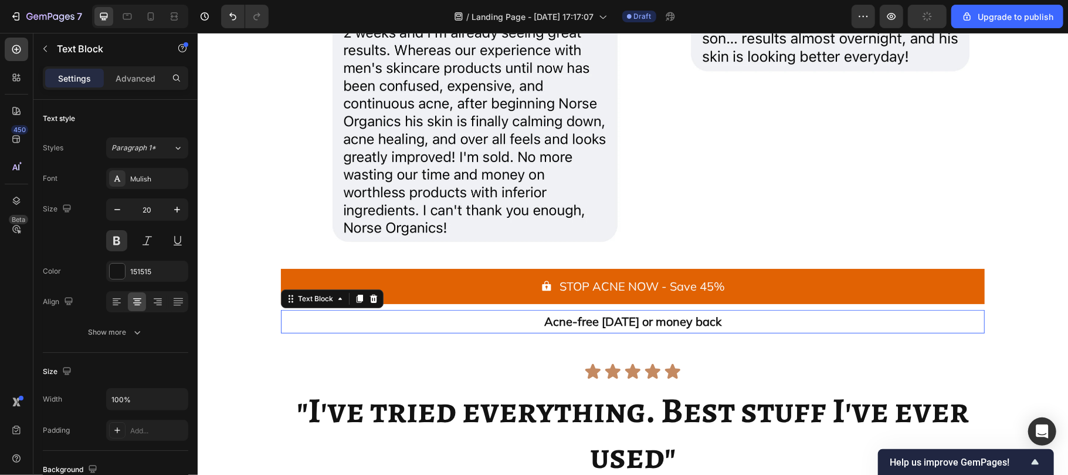
scroll to position [6769, 0]
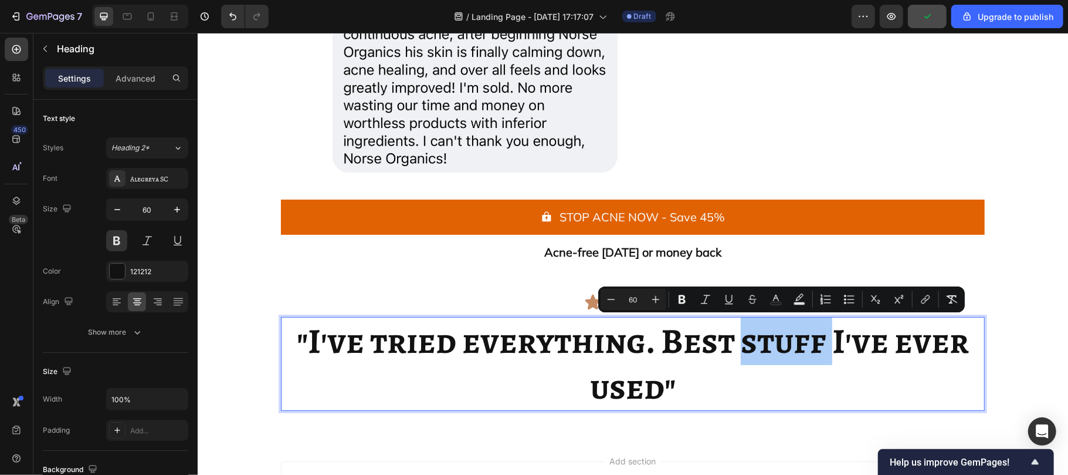
click at [625, 299] on input "60" at bounding box center [633, 299] width 23 height 14
type input "6"
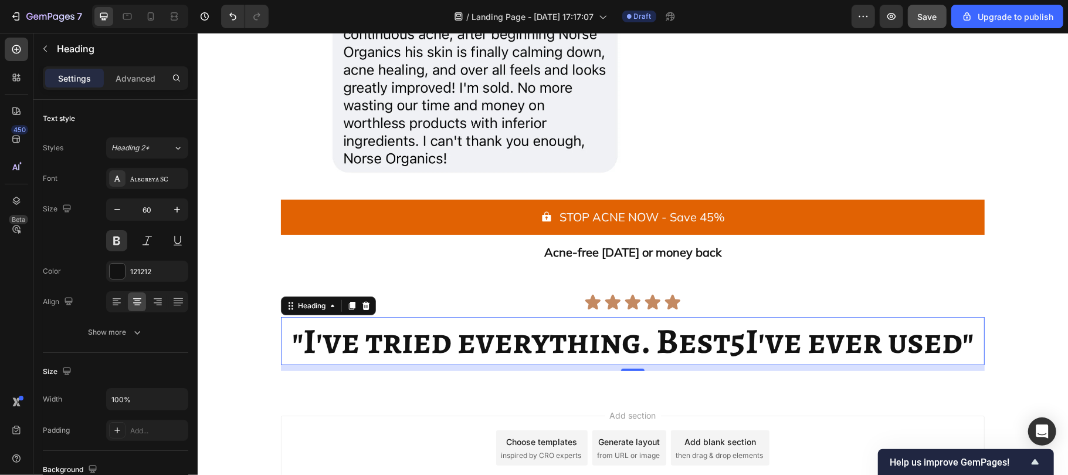
click at [736, 343] on span "5" at bounding box center [737, 340] width 15 height 48
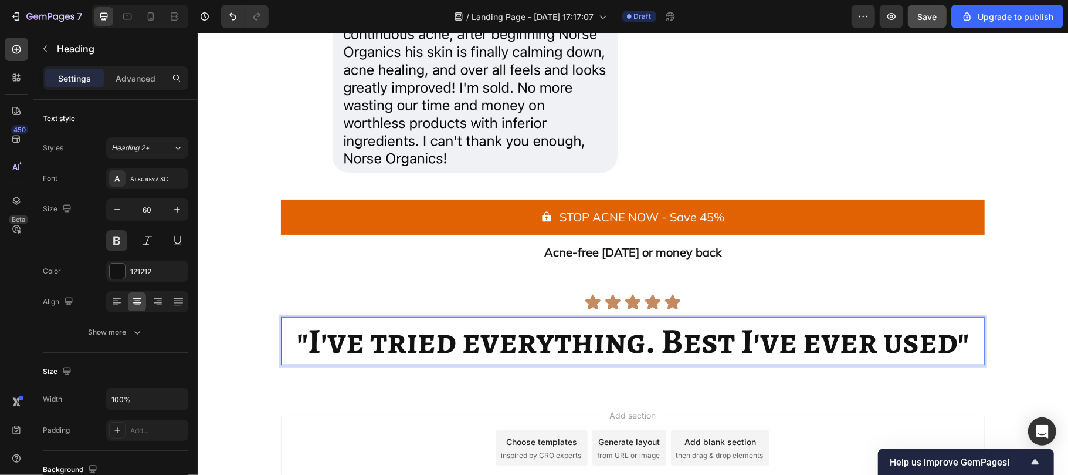
click at [635, 331] on span ""I've tried everything. Best I've ever used"" at bounding box center [632, 340] width 672 height 48
click at [631, 336] on span ""I've tried everything. Best I've ever used"" at bounding box center [632, 340] width 672 height 48
click at [622, 349] on span ""I've tried everything. Best I've ever used"" at bounding box center [632, 340] width 672 height 48
click at [624, 348] on span ""I've tried everything. Best I've ever used"" at bounding box center [632, 340] width 672 height 48
click at [604, 341] on span ""I've tried everything. Best I've ever used"" at bounding box center [632, 340] width 672 height 48
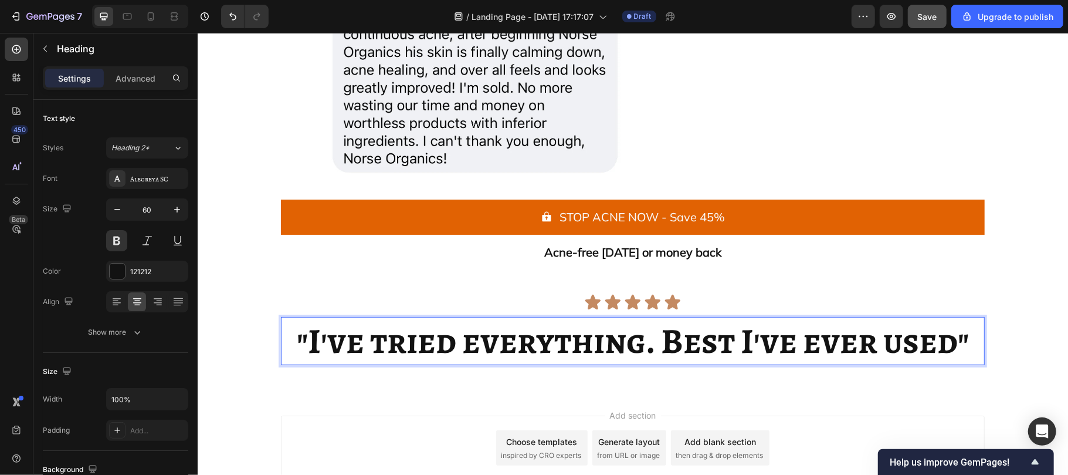
click at [601, 347] on span ""I've tried everything. Best I've ever used"" at bounding box center [632, 340] width 672 height 48
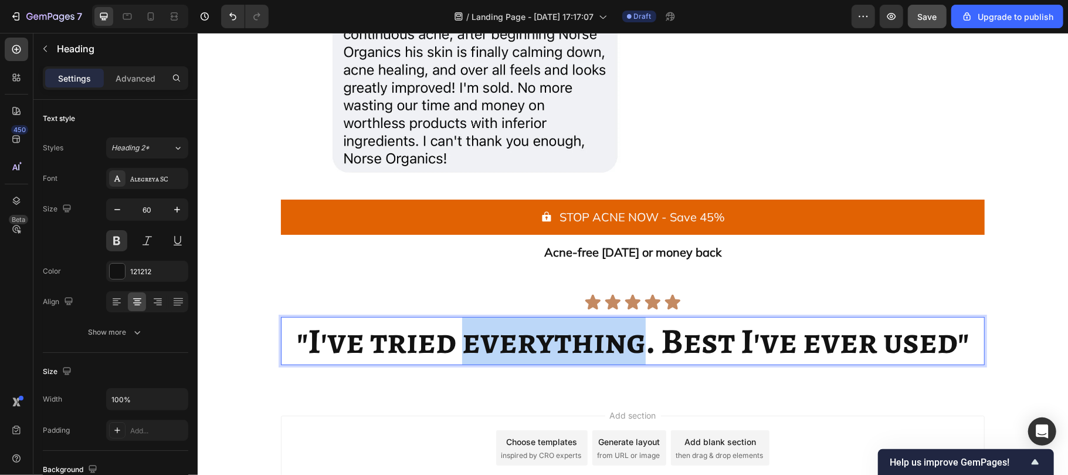
click at [603, 338] on span ""I've tried everything. Best I've ever used"" at bounding box center [632, 340] width 672 height 48
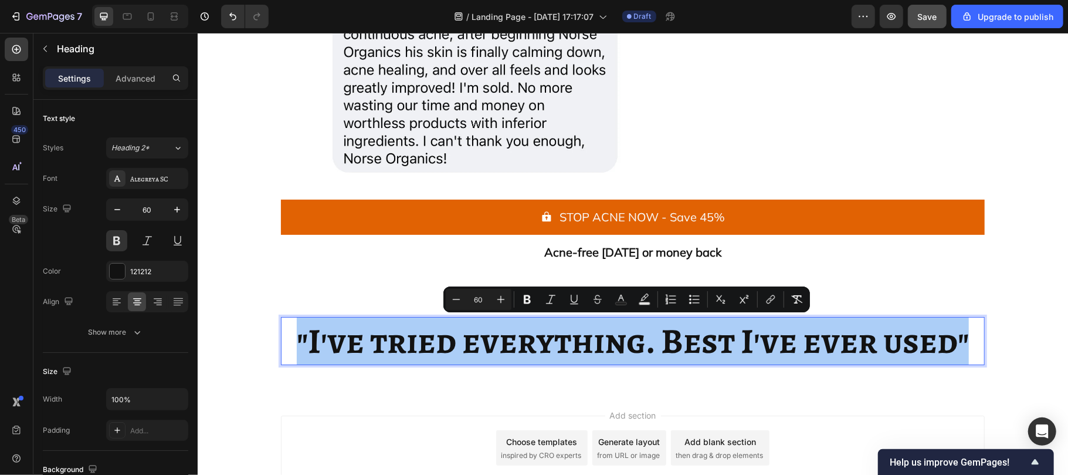
click at [479, 296] on input "60" at bounding box center [478, 299] width 23 height 14
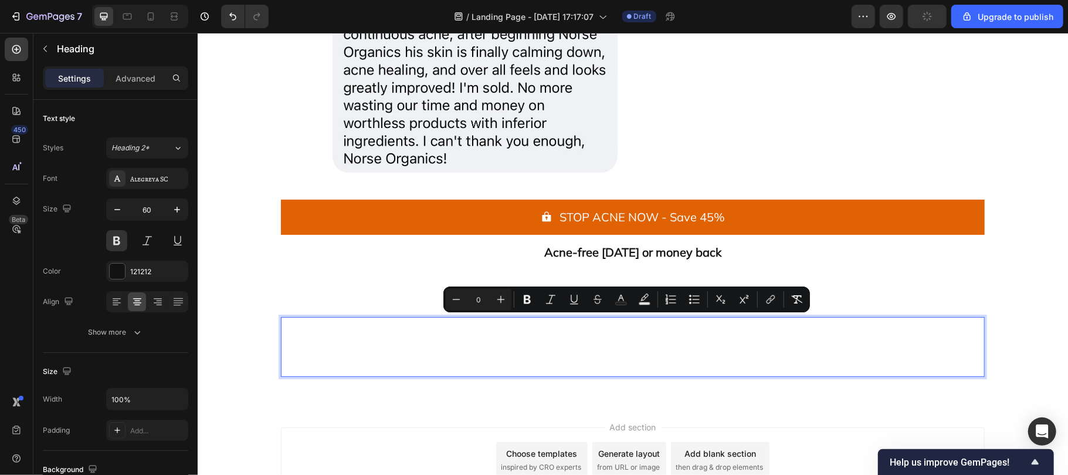
click at [468, 299] on input "0" at bounding box center [478, 299] width 23 height 14
type input "50"
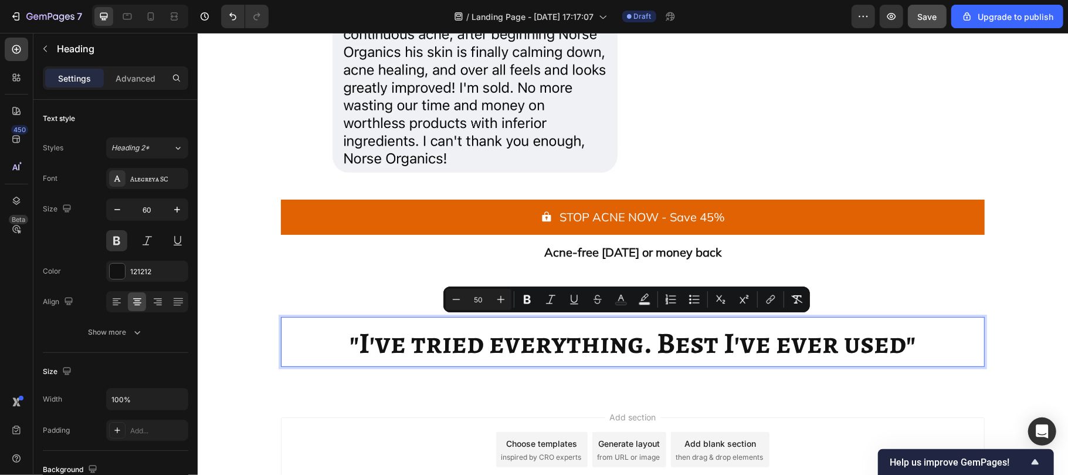
click at [148, 209] on input "60" at bounding box center [147, 209] width 39 height 21
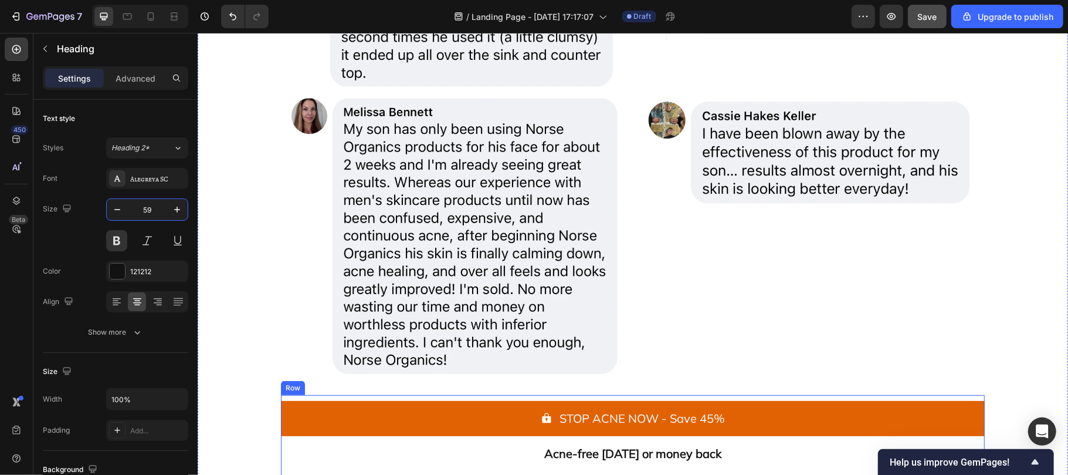
scroll to position [6533, 0]
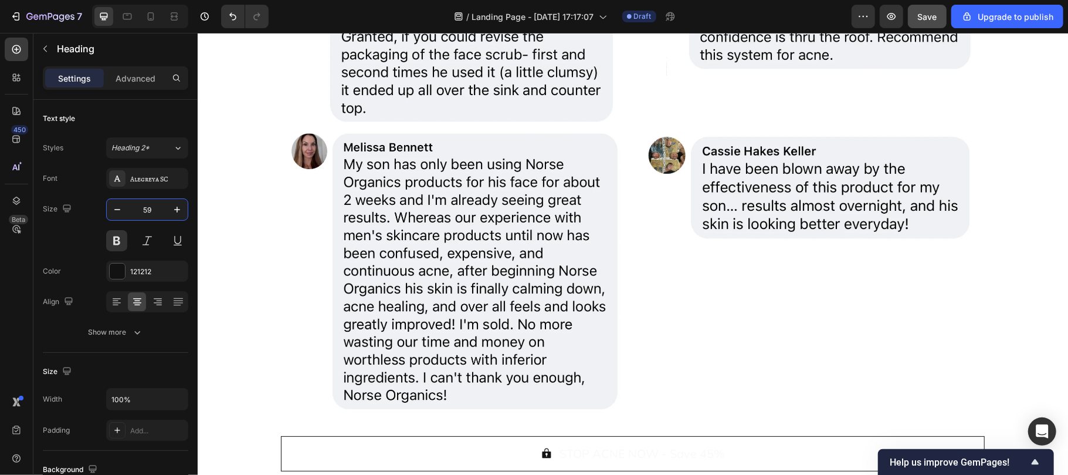
type input "59"
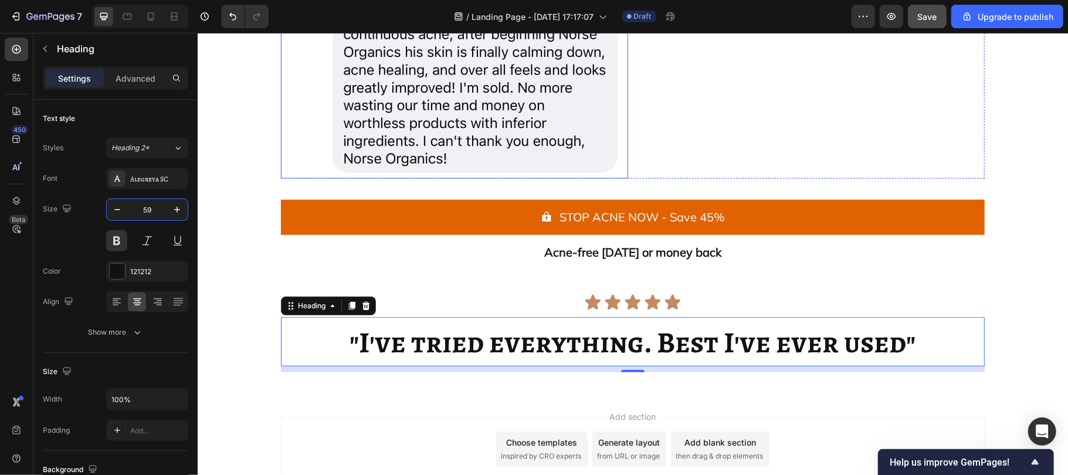
scroll to position [6857, 0]
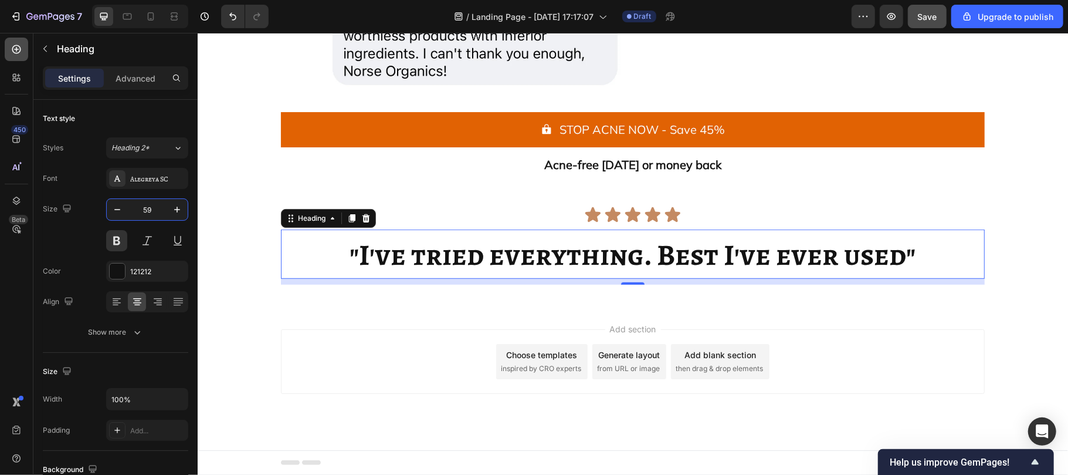
click at [19, 54] on icon at bounding box center [17, 49] width 12 height 12
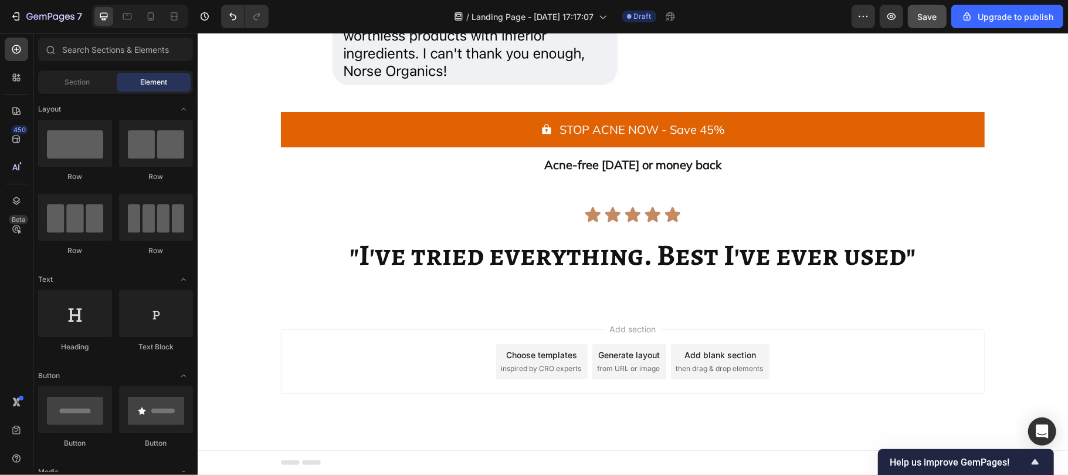
scroll to position [0, 0]
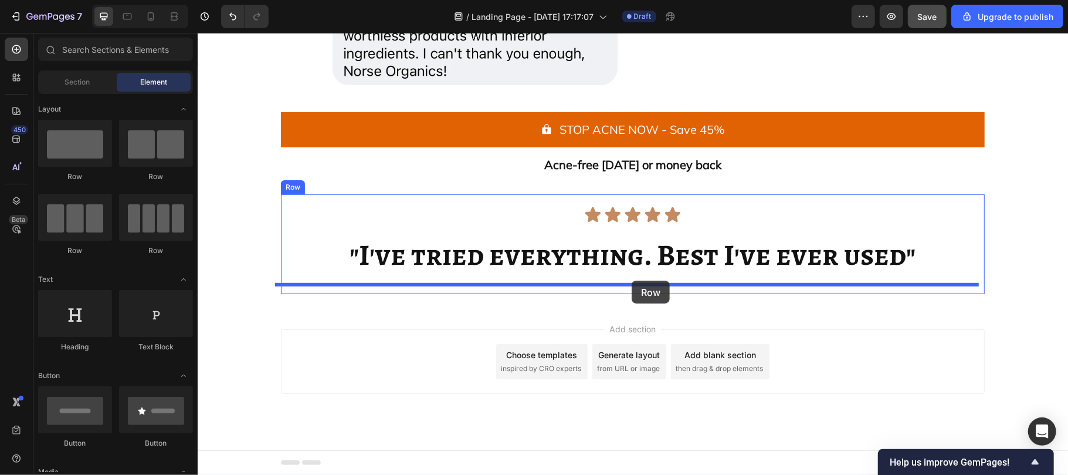
drag, startPoint x: 256, startPoint y: 259, endPoint x: 631, endPoint y: 280, distance: 375.4
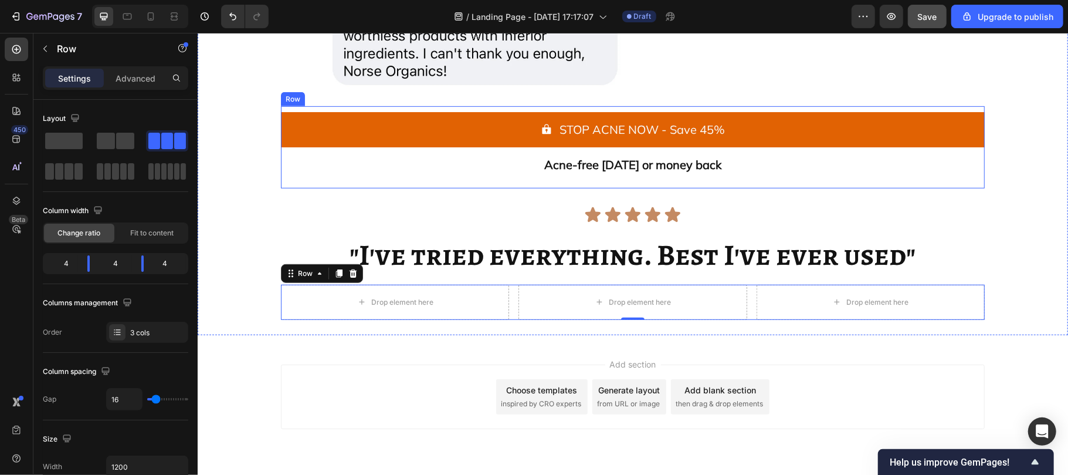
click at [395, 300] on div "Drop element here" at bounding box center [402, 301] width 62 height 9
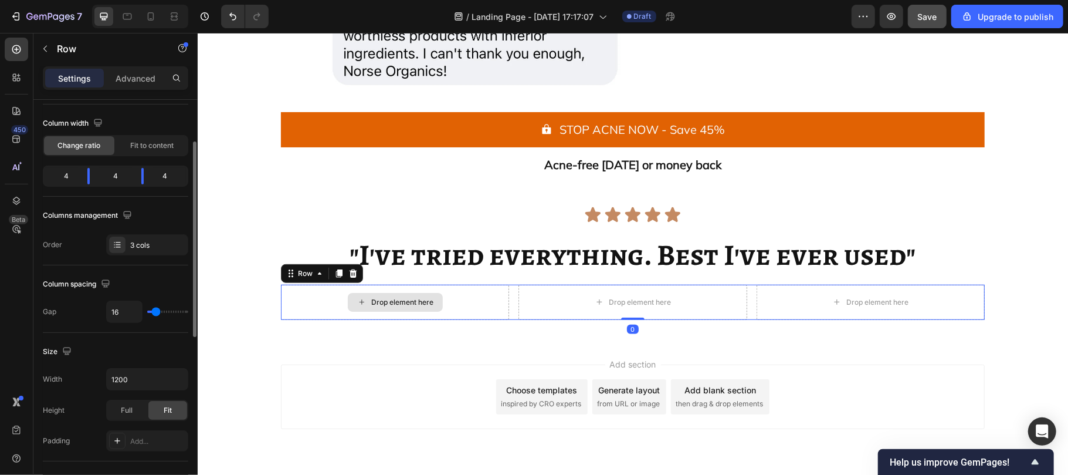
click at [378, 304] on div "Drop element here" at bounding box center [402, 301] width 62 height 9
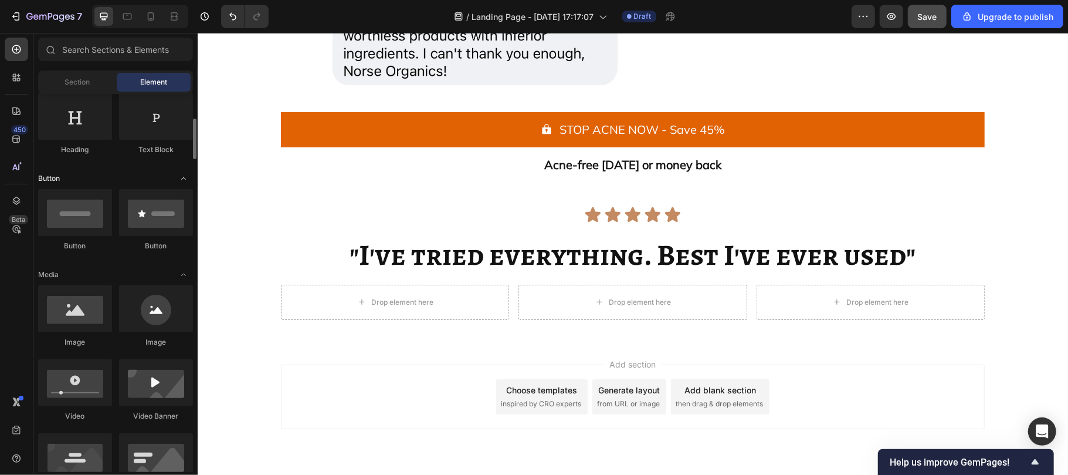
scroll to position [201, 0]
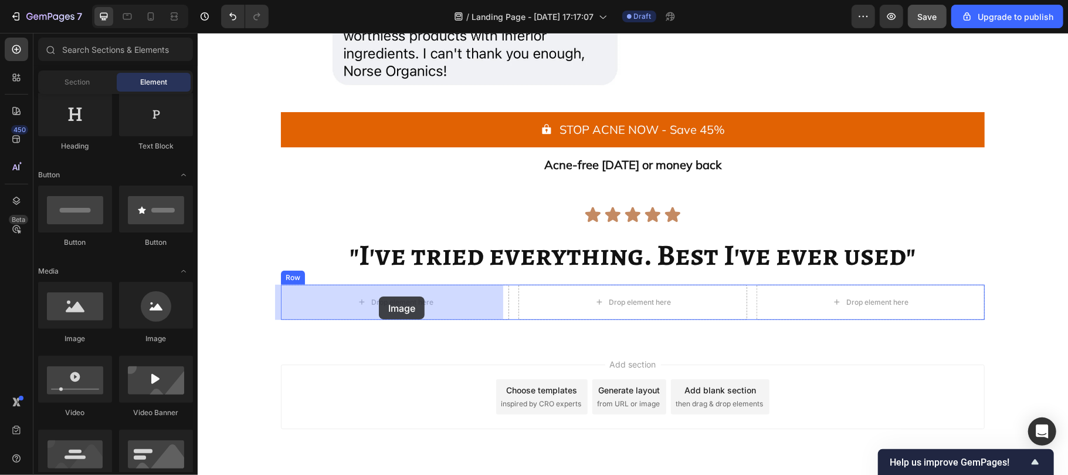
drag, startPoint x: 280, startPoint y: 329, endPoint x: 378, endPoint y: 296, distance: 104.1
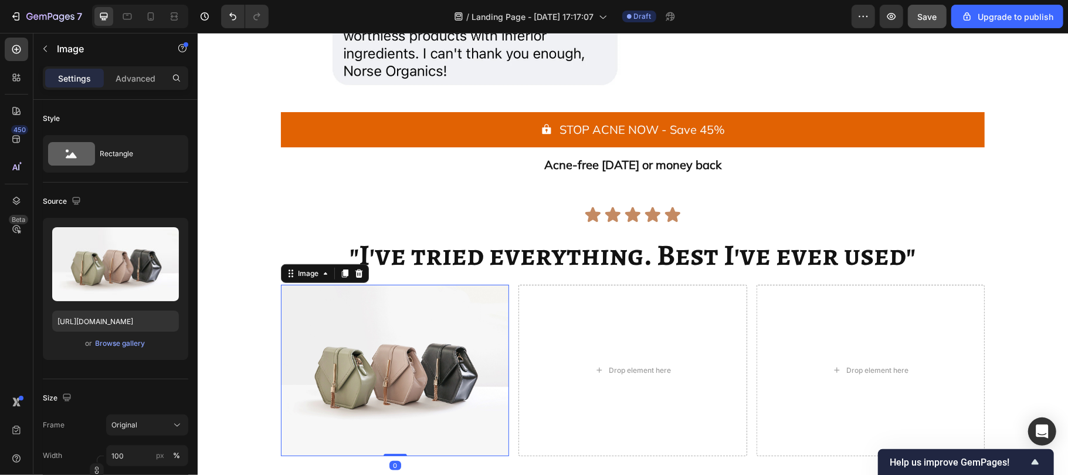
scroll to position [6965, 0]
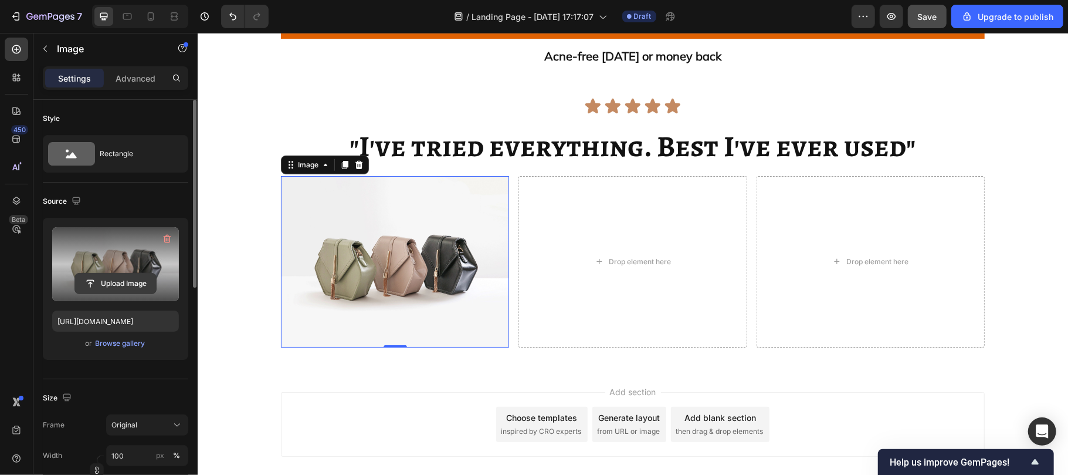
click at [110, 286] on input "file" at bounding box center [115, 283] width 81 height 20
type input "C:\fakepath\0724(1).gif"
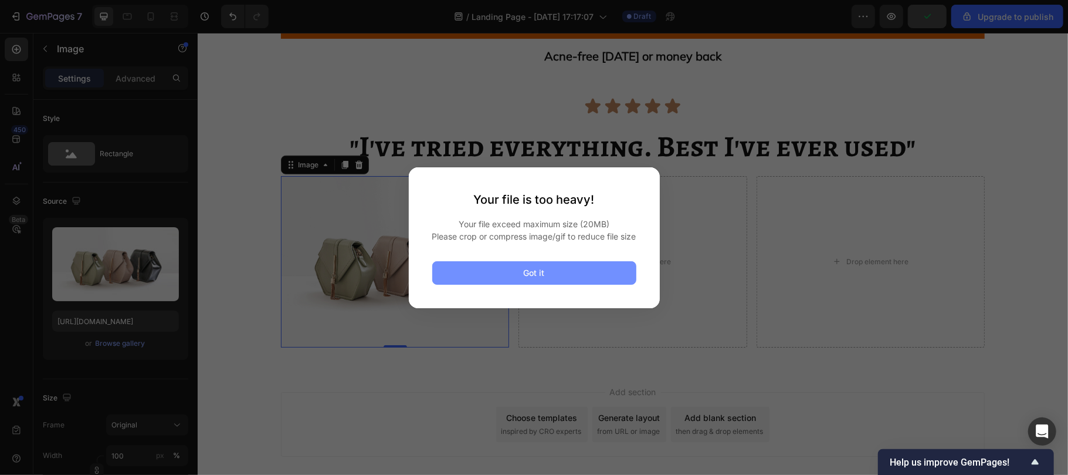
click at [510, 271] on button "Got it" at bounding box center [534, 272] width 204 height 23
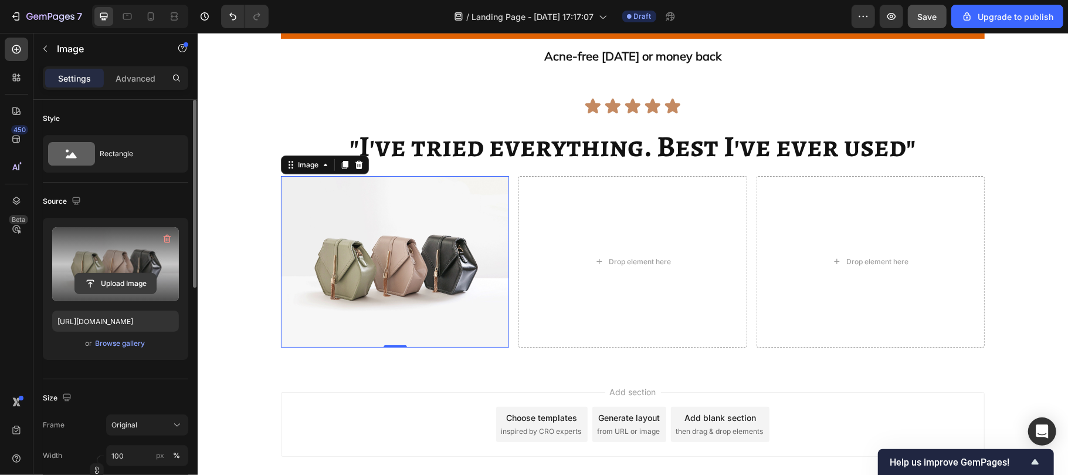
click at [111, 286] on input "file" at bounding box center [115, 283] width 81 height 20
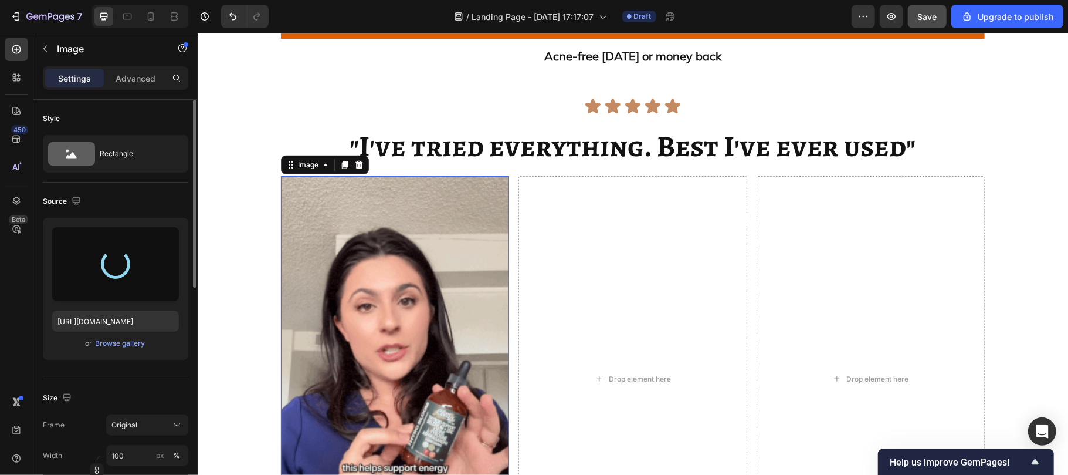
type input "https://cdn.shopify.com/s/files/1/0929/7821/7334/files/gempages_582252457871016…"
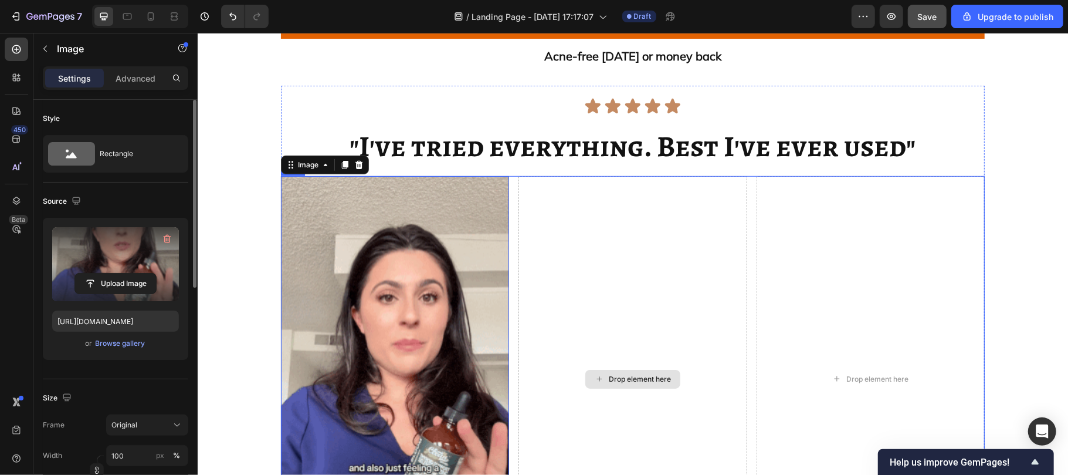
click at [581, 228] on div "Drop element here" at bounding box center [632, 378] width 228 height 406
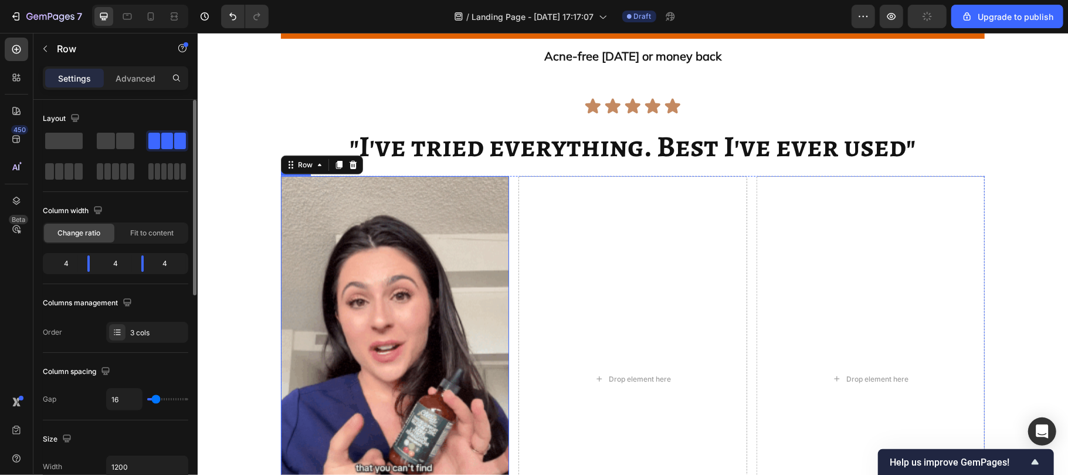
click at [386, 256] on img at bounding box center [394, 378] width 228 height 406
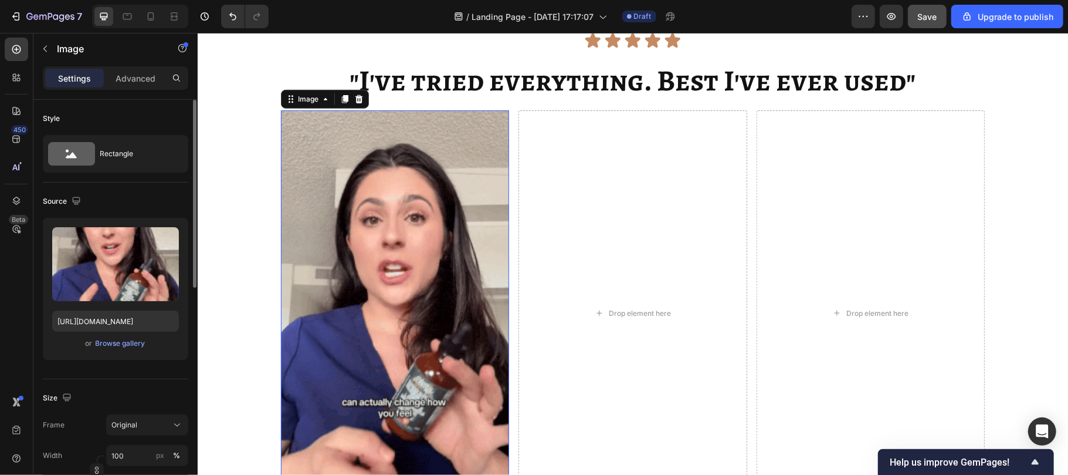
scroll to position [7025, 0]
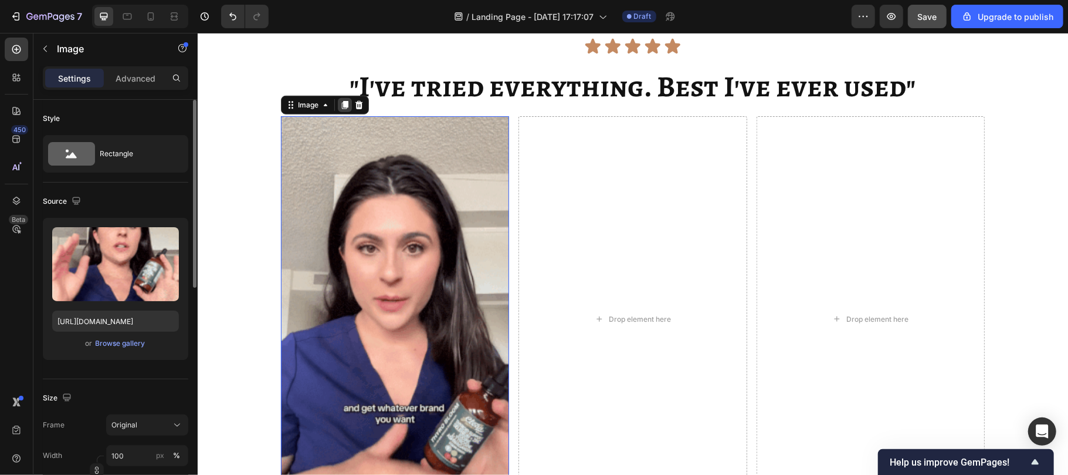
click at [337, 98] on div at bounding box center [344, 104] width 14 height 14
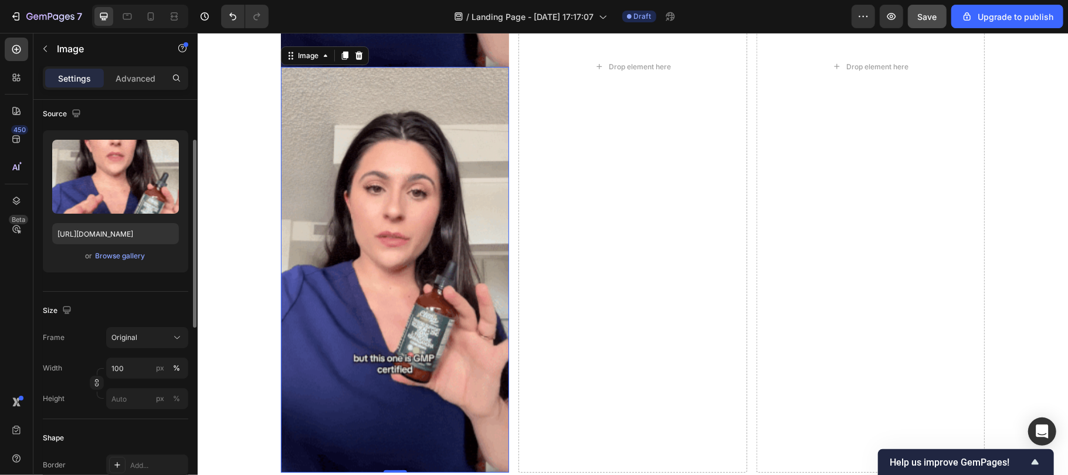
scroll to position [7481, 0]
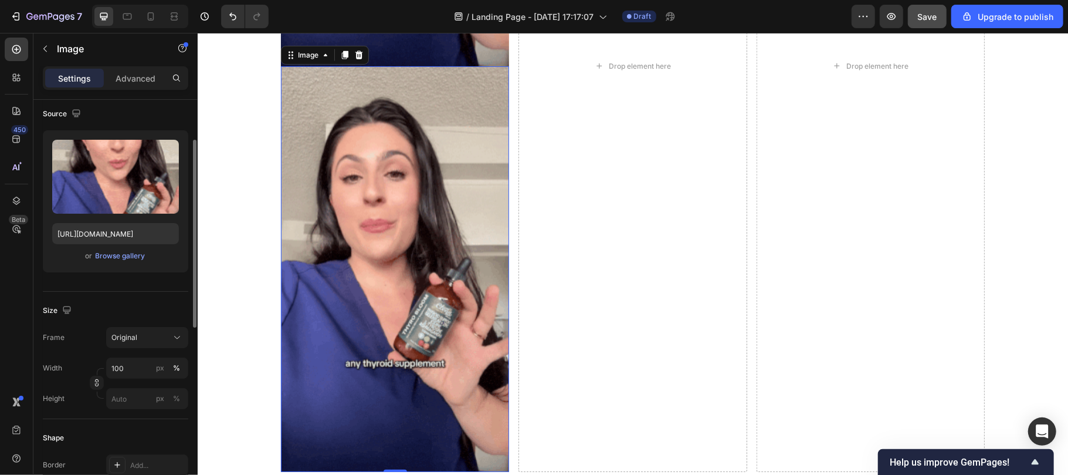
drag, startPoint x: 310, startPoint y: 68, endPoint x: 304, endPoint y: 55, distance: 14.7
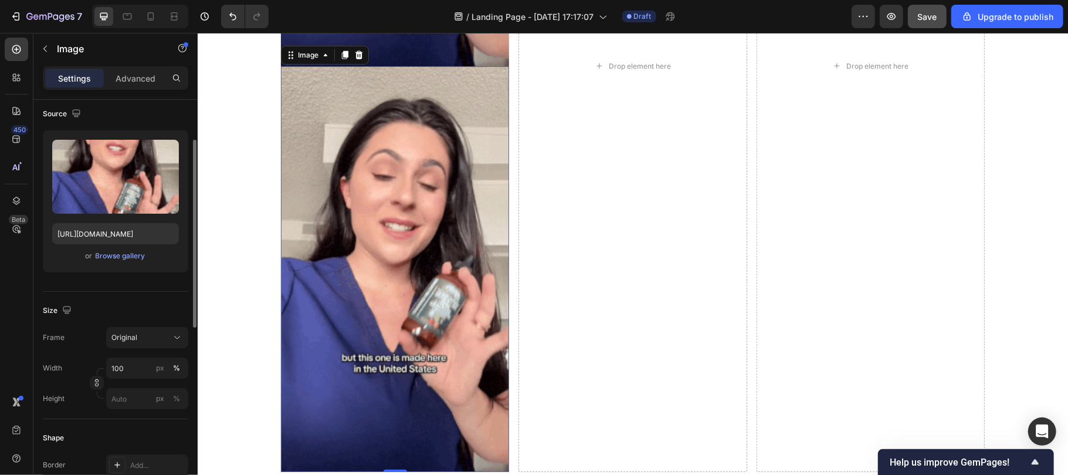
click at [310, 64] on div "Image Image 0" at bounding box center [394, 65] width 228 height 811
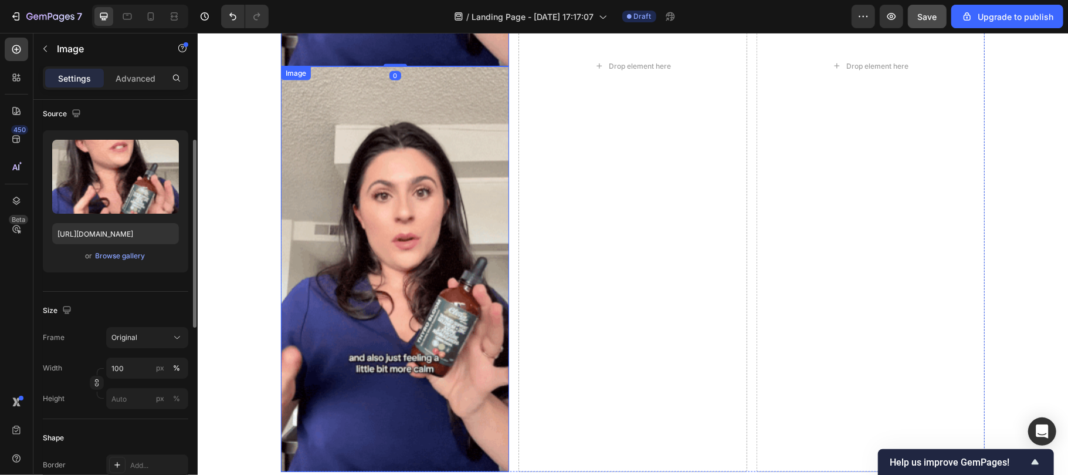
click at [311, 82] on div "Image" at bounding box center [394, 269] width 228 height 406
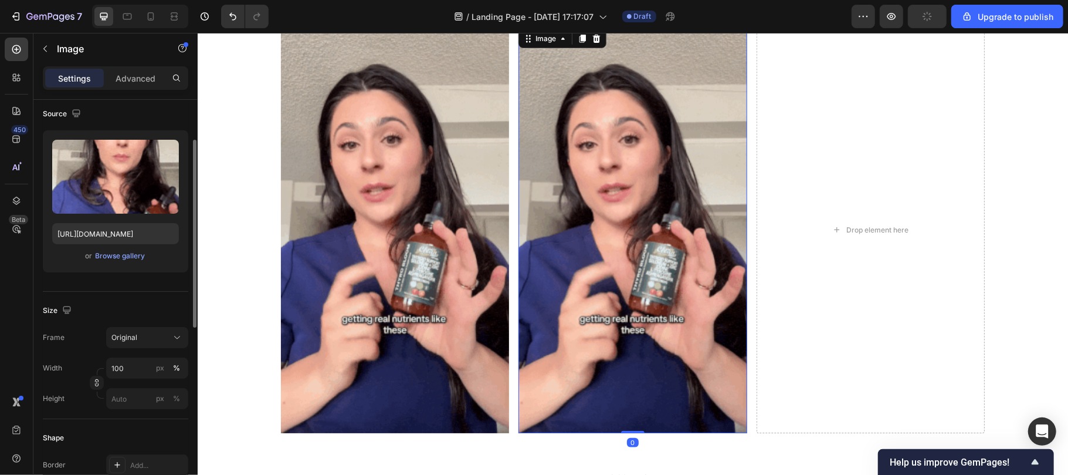
scroll to position [7063, 0]
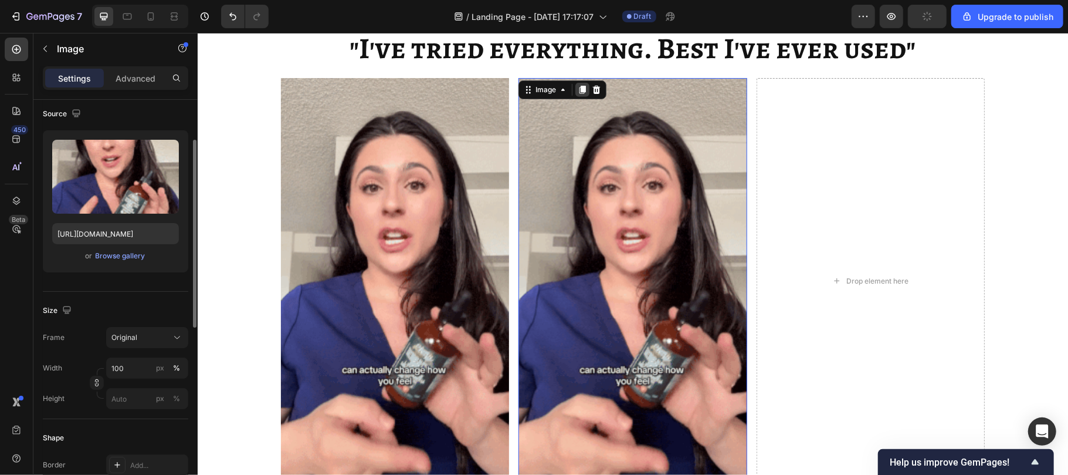
click at [579, 86] on icon at bounding box center [582, 89] width 6 height 8
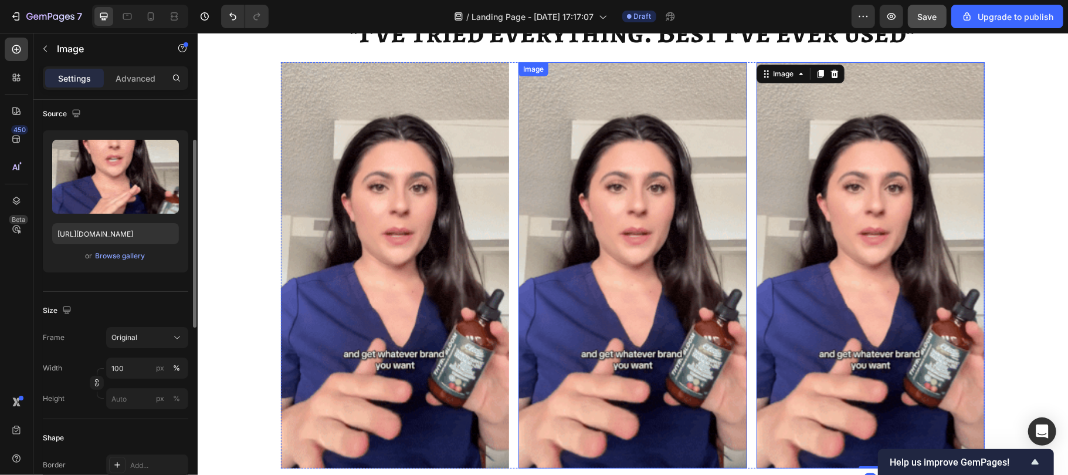
scroll to position [7078, 0]
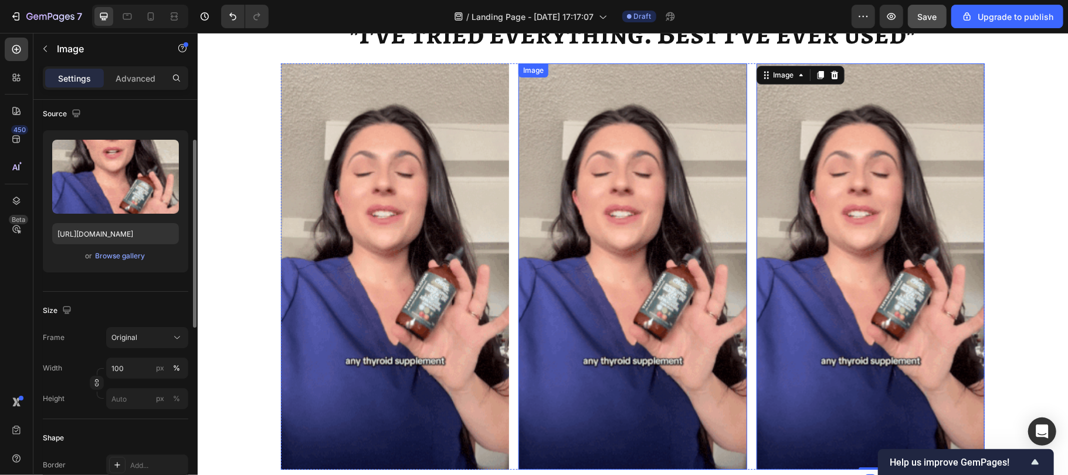
click at [653, 207] on img at bounding box center [632, 266] width 228 height 406
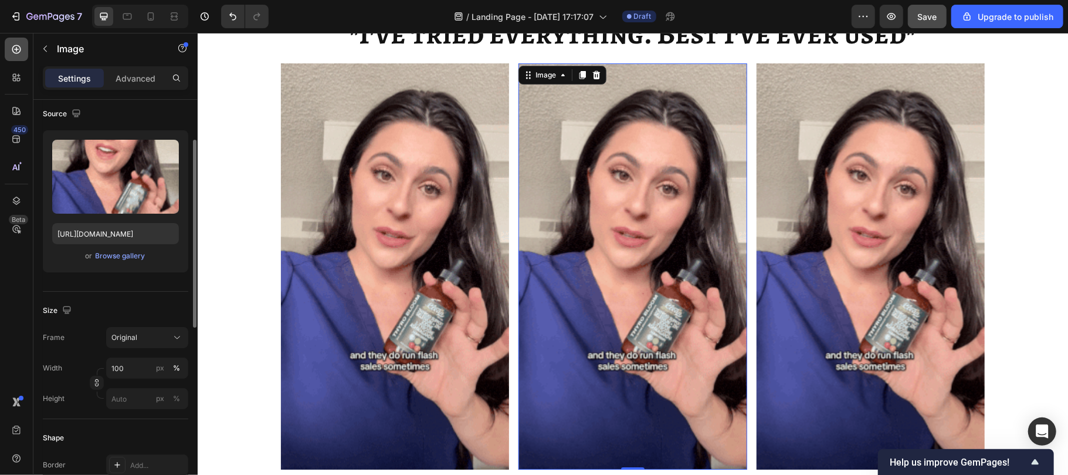
click at [18, 48] on icon at bounding box center [17, 49] width 12 height 12
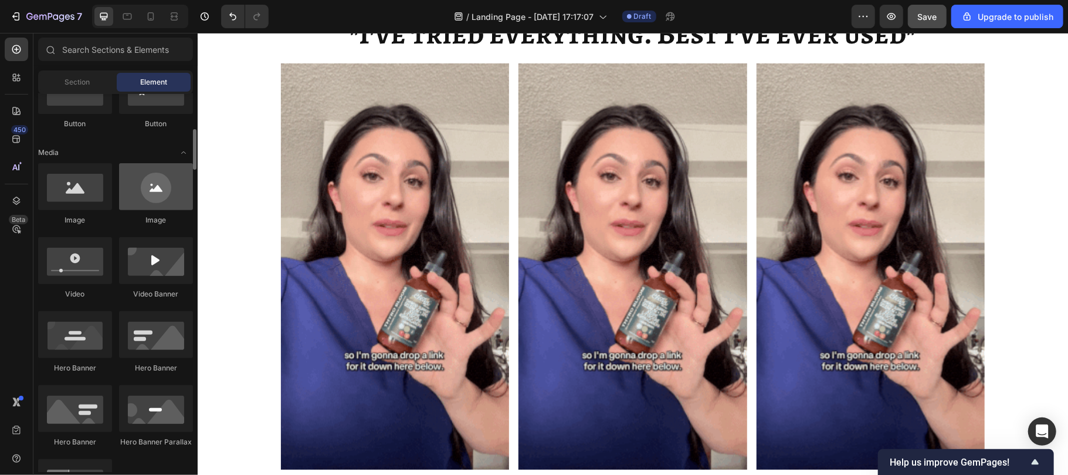
scroll to position [317, 0]
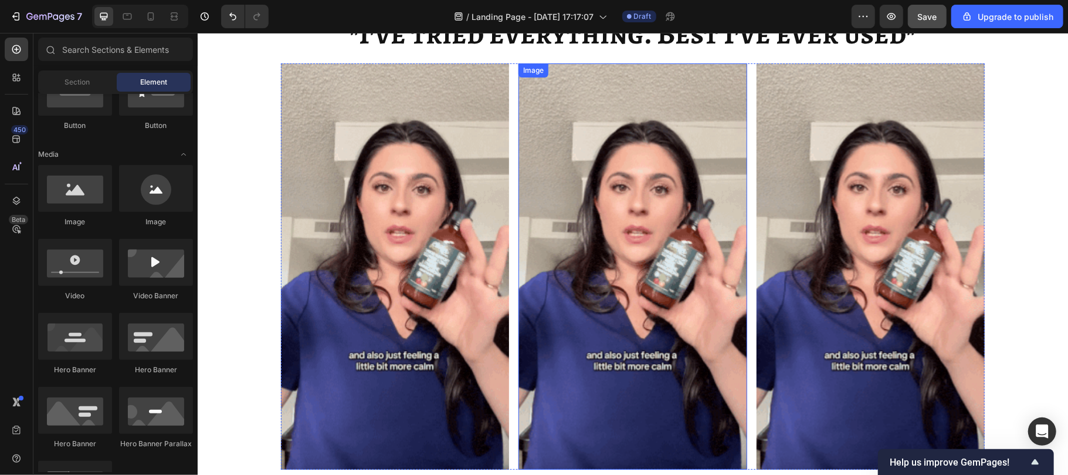
click at [683, 328] on img at bounding box center [632, 266] width 228 height 406
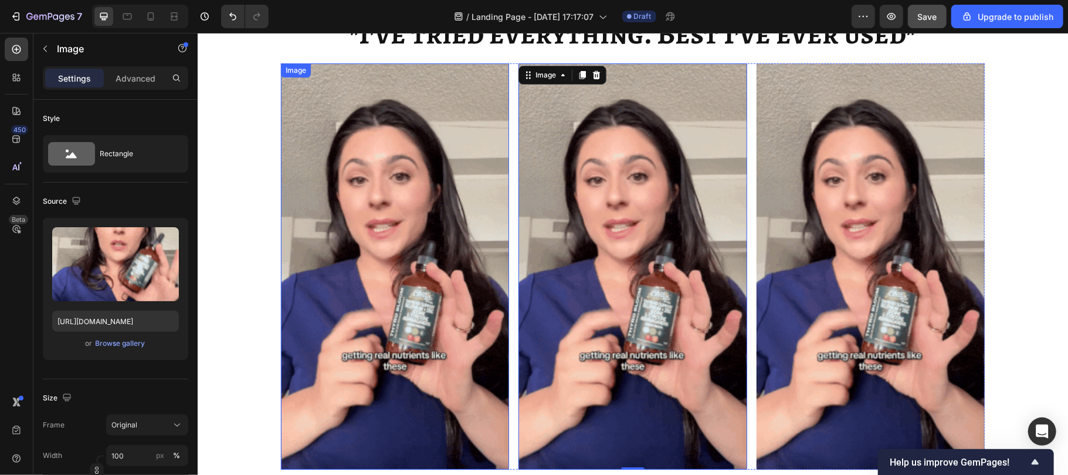
scroll to position [7262, 0]
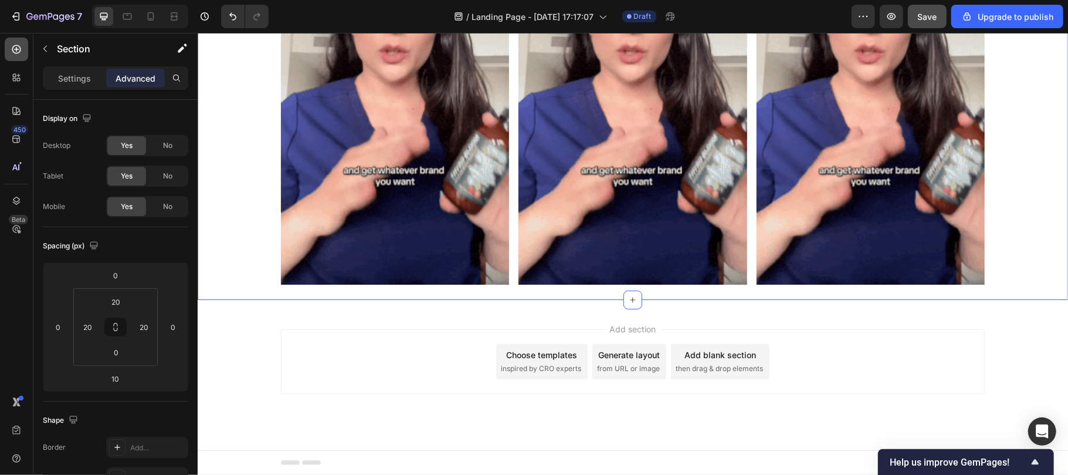
click at [19, 53] on icon at bounding box center [17, 49] width 12 height 12
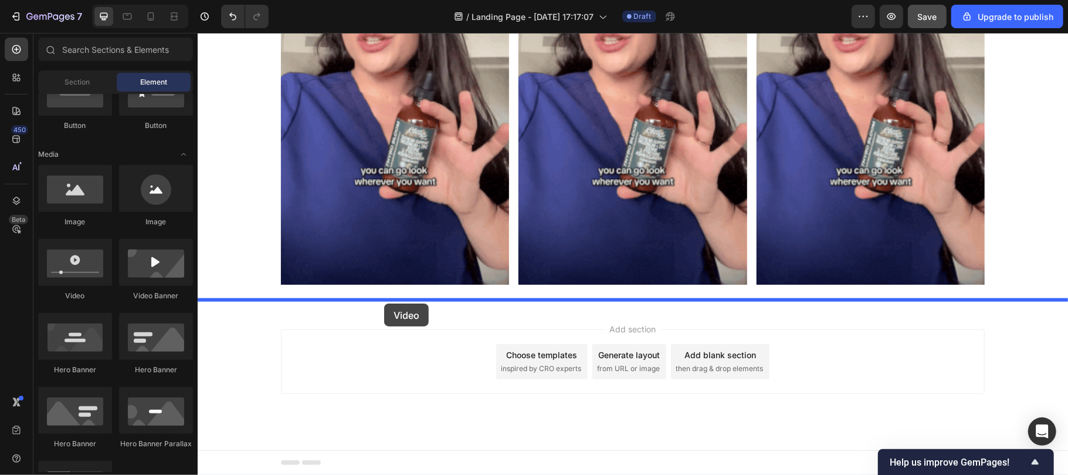
drag, startPoint x: 277, startPoint y: 303, endPoint x: 384, endPoint y: 303, distance: 106.2
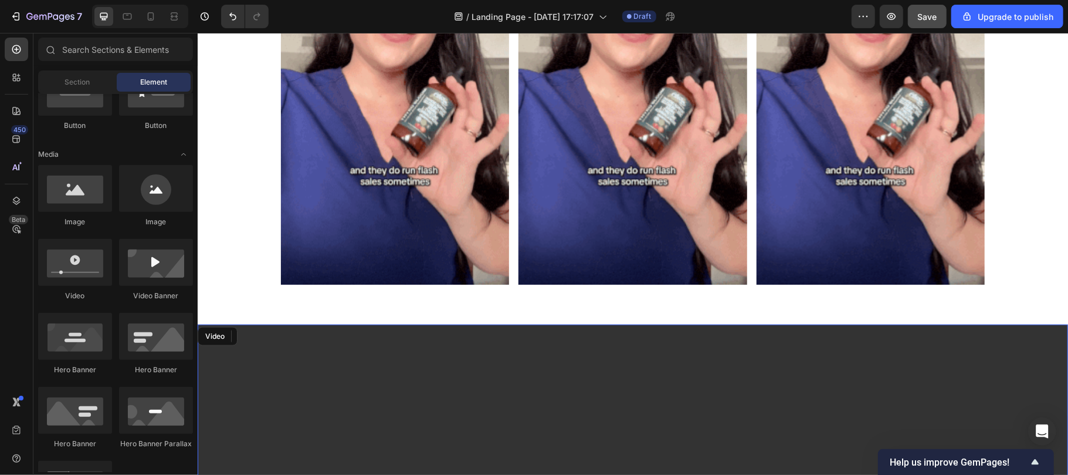
scroll to position [7385, 0]
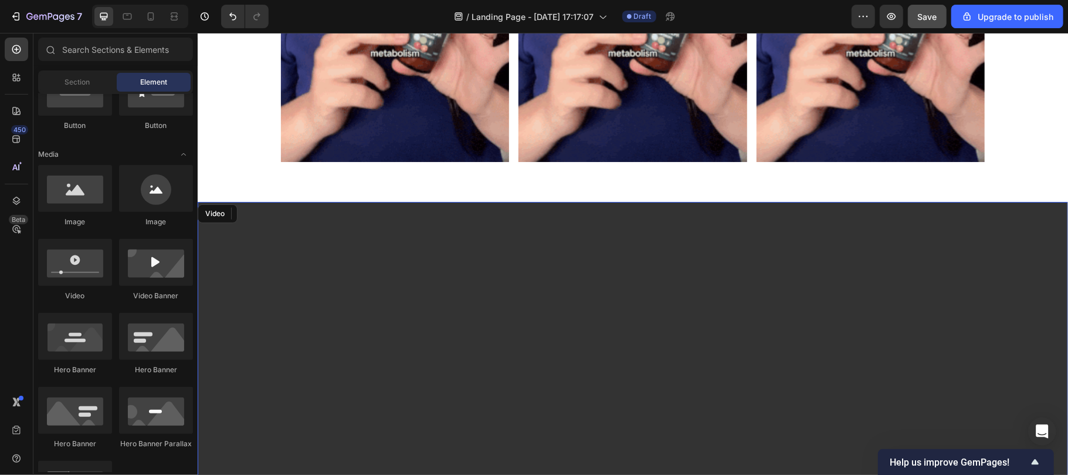
click at [453, 289] on video at bounding box center [632, 446] width 870 height 490
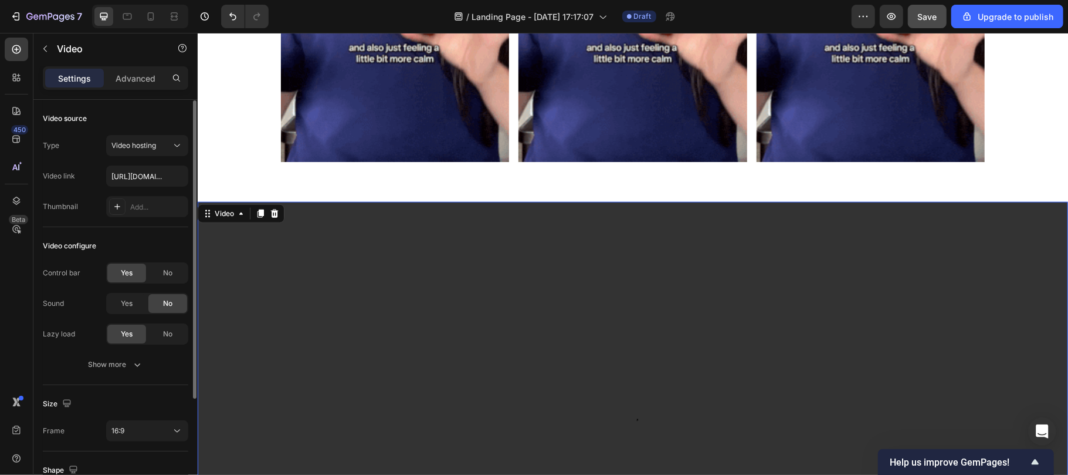
scroll to position [0, 0]
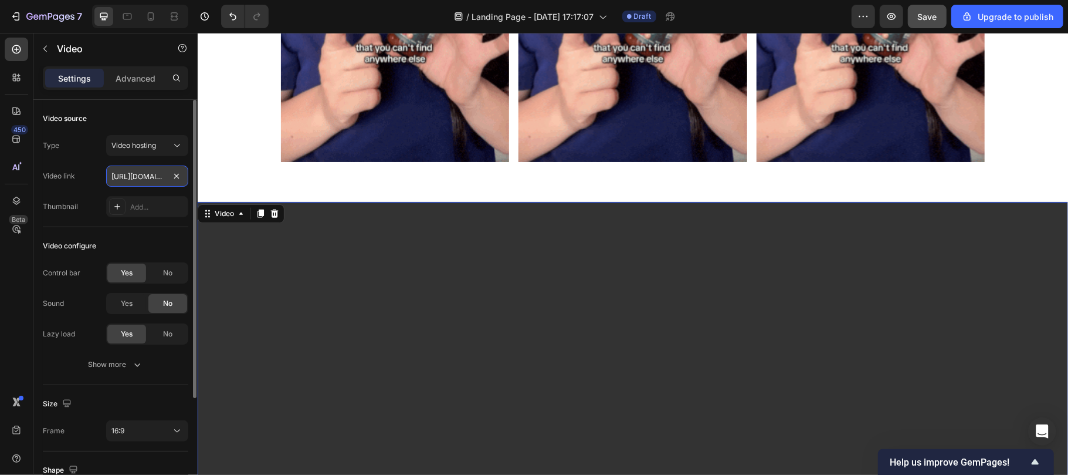
click at [131, 174] on input "https://cdn.shopify.com/videos/c/o/v/2cd3deb506b54b009063f7270ab5cf2e.mp4" at bounding box center [147, 175] width 82 height 21
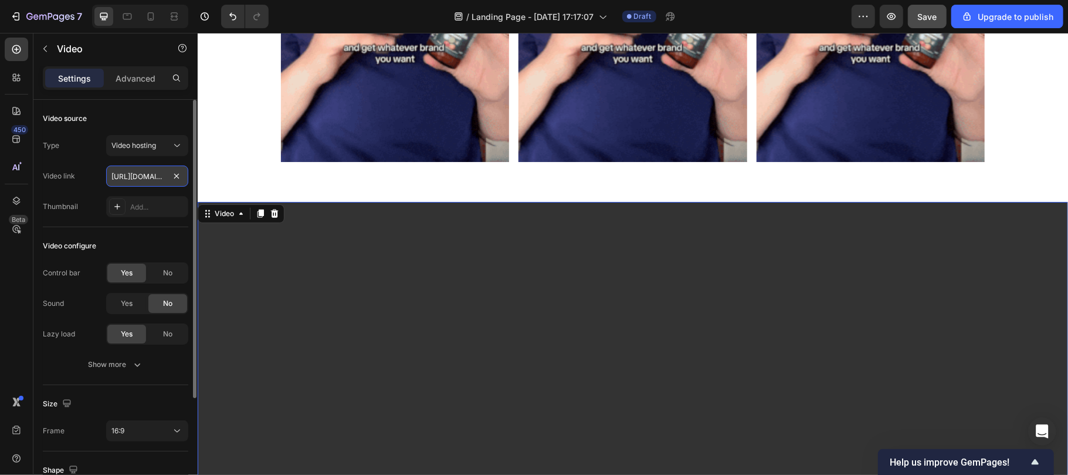
click at [151, 175] on input "https://cdn.shopify.com/videos/c/o/v/2cd3deb506b54b009063f7270ab5cf2e.mp4" at bounding box center [147, 175] width 82 height 21
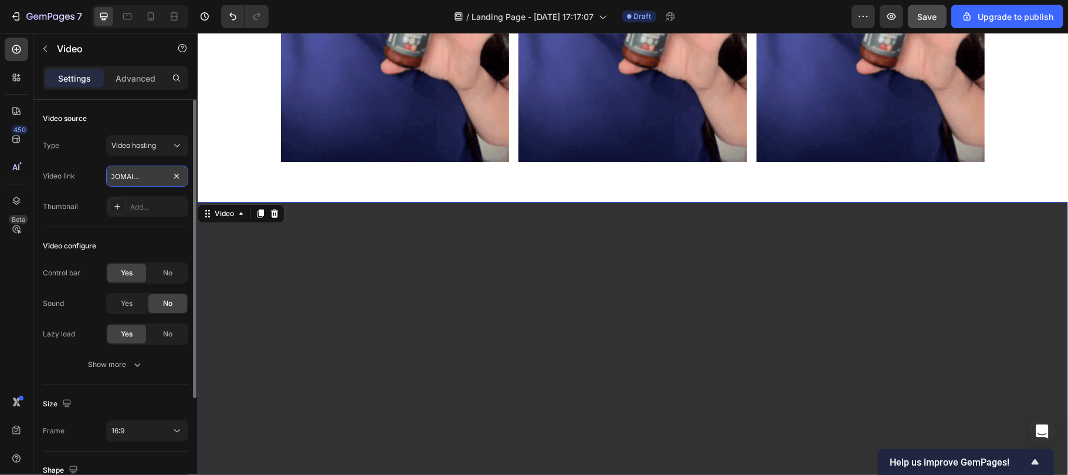
click at [151, 175] on input "https://cdn.shopify.com/videos/c/o/v/2cd3deb506b54b009063f7270ab5cf2e.mp4" at bounding box center [147, 175] width 82 height 21
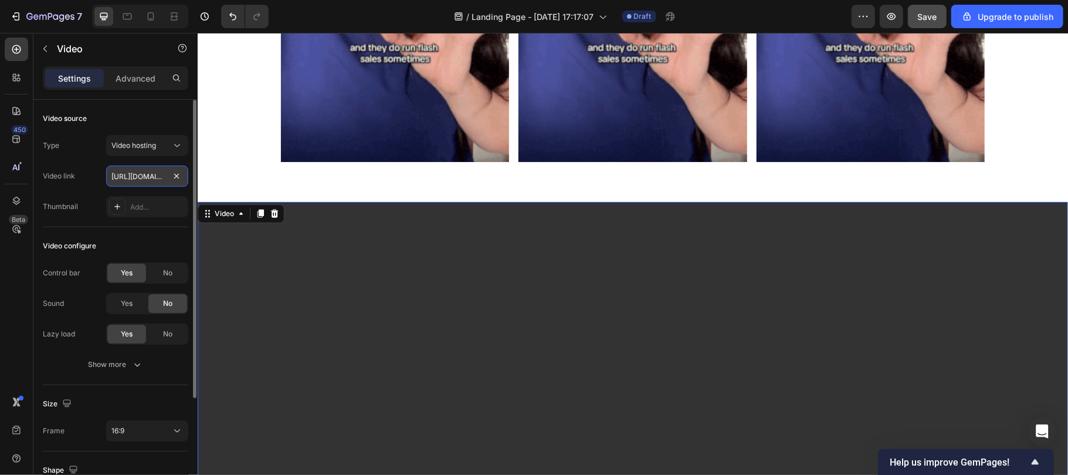
click at [143, 172] on input "https://cdn.shopify.com/videos/c/o/v/2cd3deb506b54b009063f7270ab5cf2e.mp4" at bounding box center [147, 175] width 82 height 21
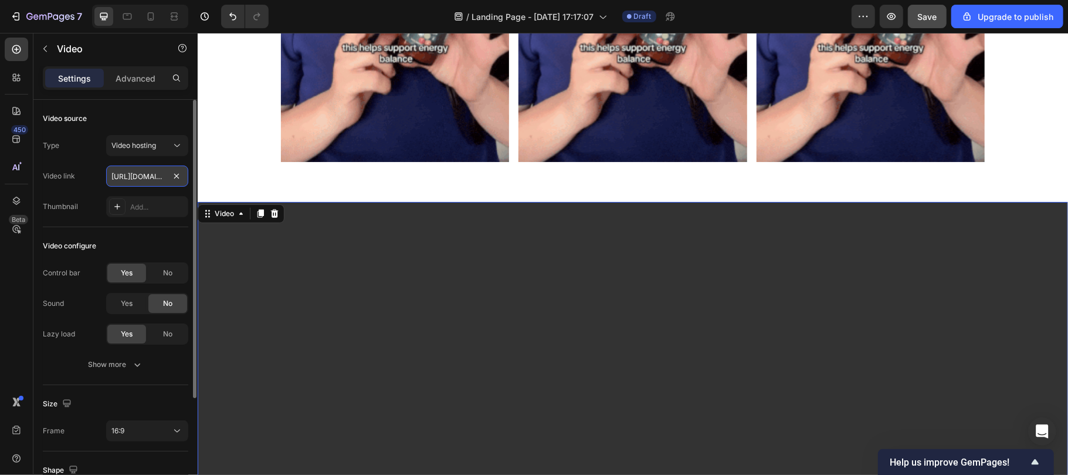
click at [143, 172] on input "https://cdn.shopify.com/videos/c/o/v/2cd3deb506b54b009063f7270ab5cf2e.mp4" at bounding box center [147, 175] width 82 height 21
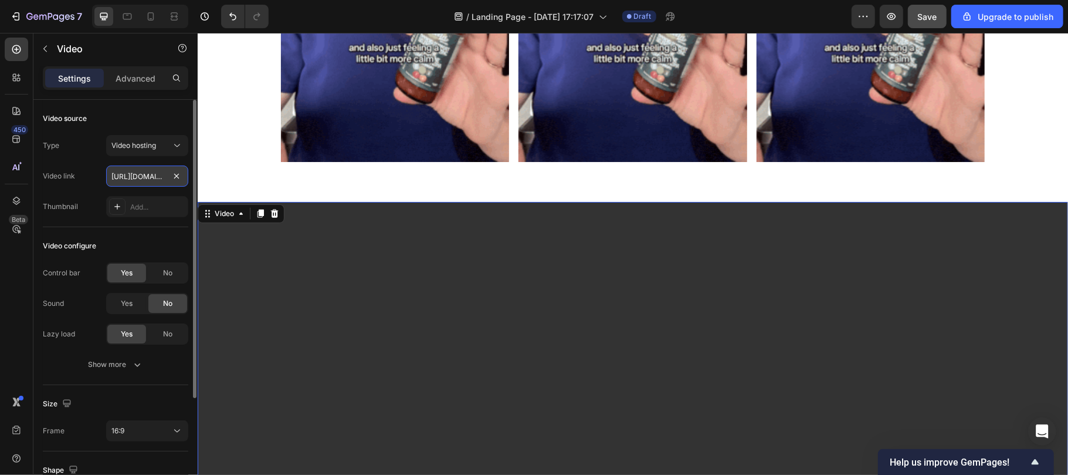
click at [143, 172] on input "https://cdn.shopify.com/videos/c/o/v/2cd3deb506b54b009063f7270ab5cf2e.mp4" at bounding box center [147, 175] width 82 height 21
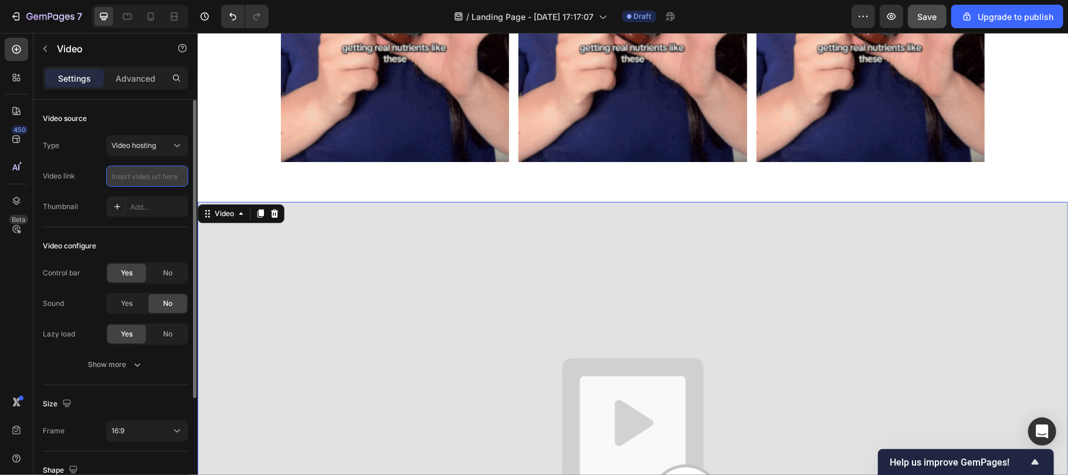
paste input "https://cdn.shopify.com/videos/c/o/v/aaa59a7a9cfe4ac595f9218e093b8eb6.mp4"
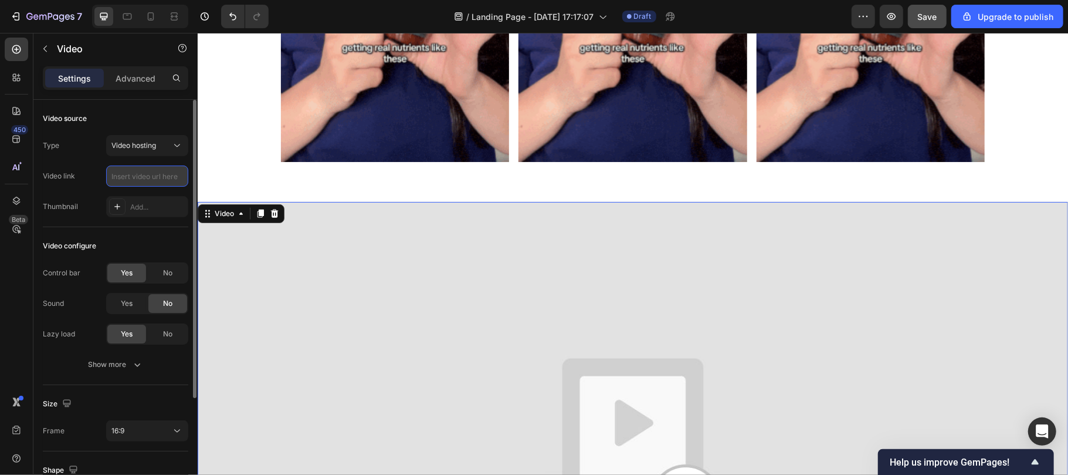
type input "https://cdn.shopify.com/videos/c/o/v/aaa59a7a9cfe4ac595f9218e093b8eb6.mp4"
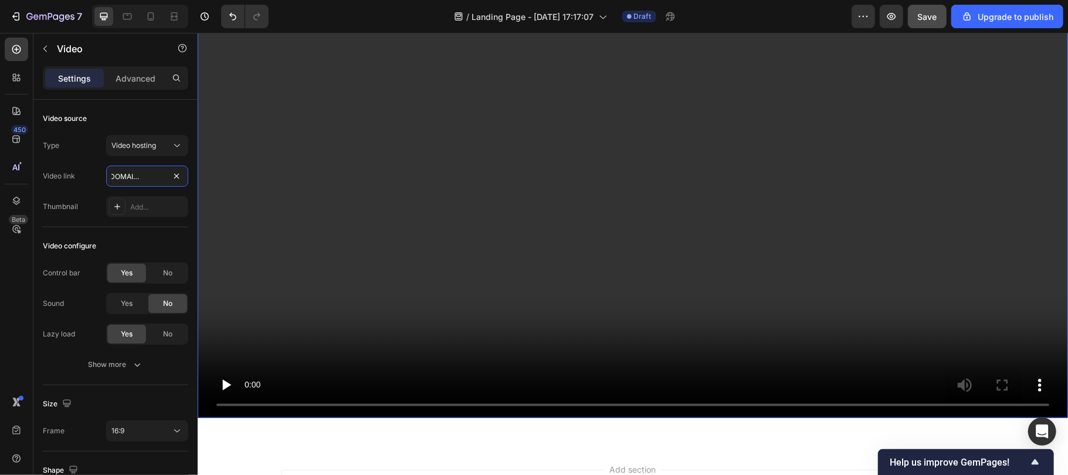
scroll to position [7460, 0]
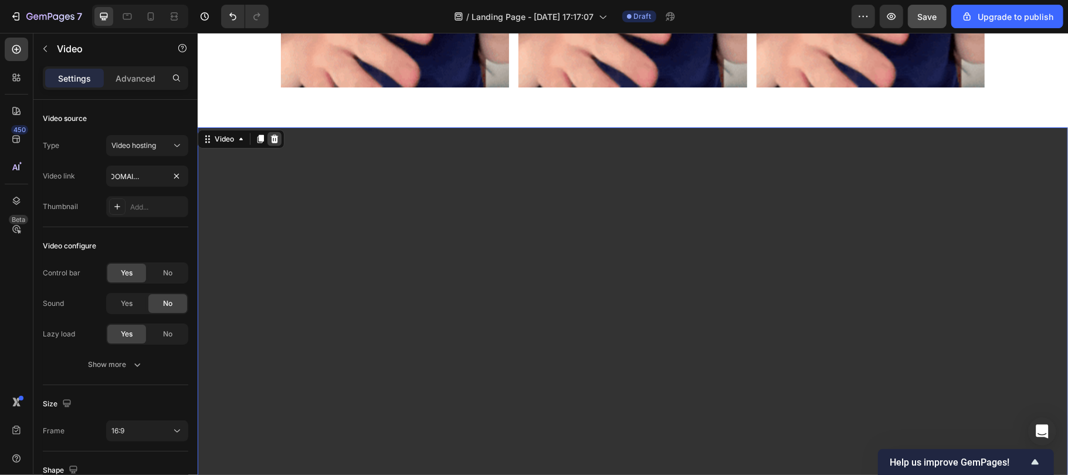
click at [275, 138] on icon at bounding box center [274, 138] width 8 height 8
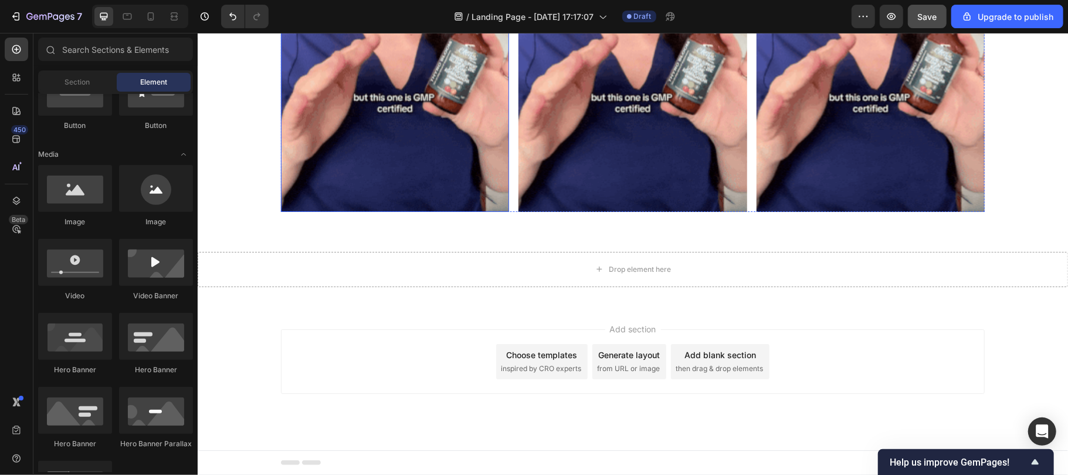
scroll to position [7167, 0]
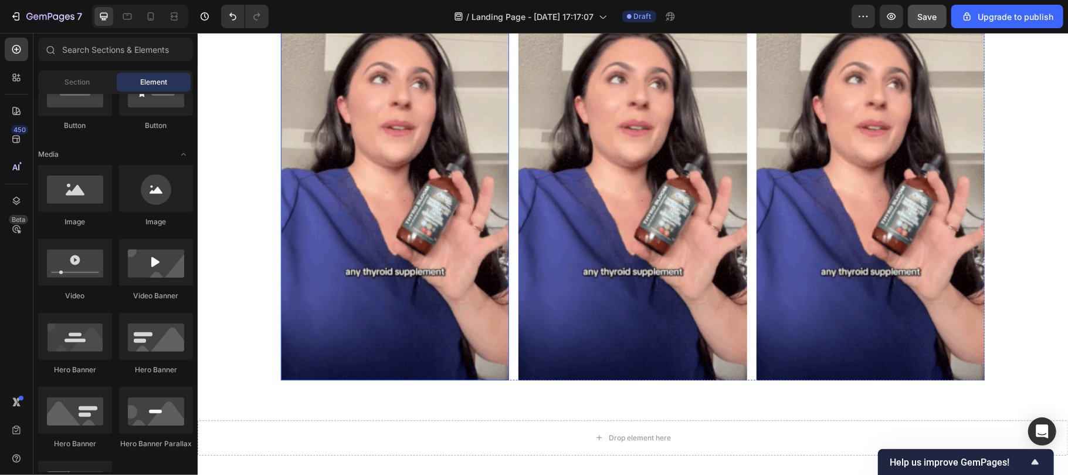
click at [416, 199] on img at bounding box center [394, 177] width 228 height 406
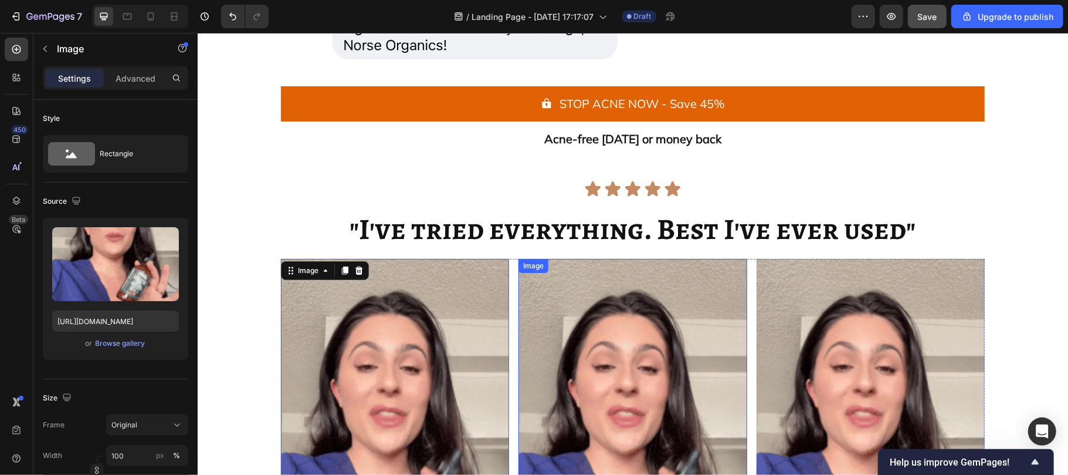
scroll to position [6880, 0]
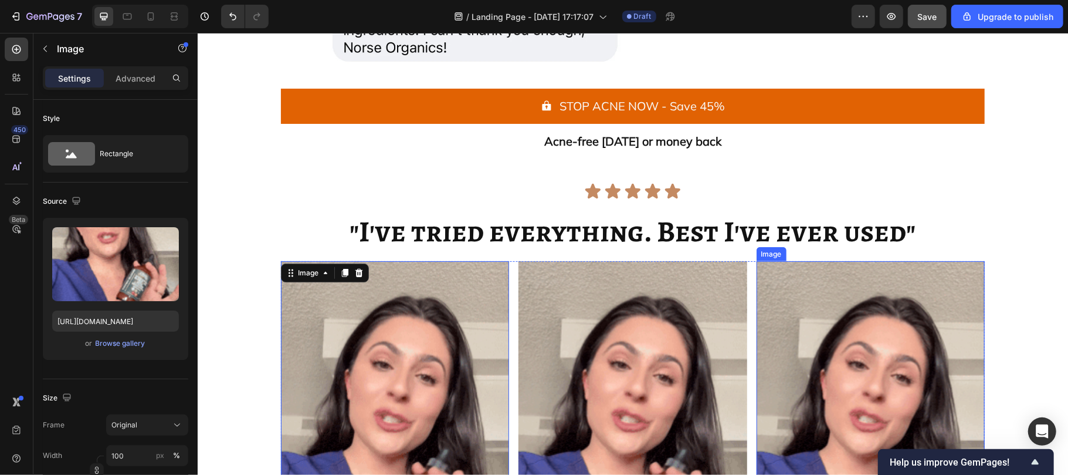
click at [822, 357] on img at bounding box center [870, 463] width 228 height 406
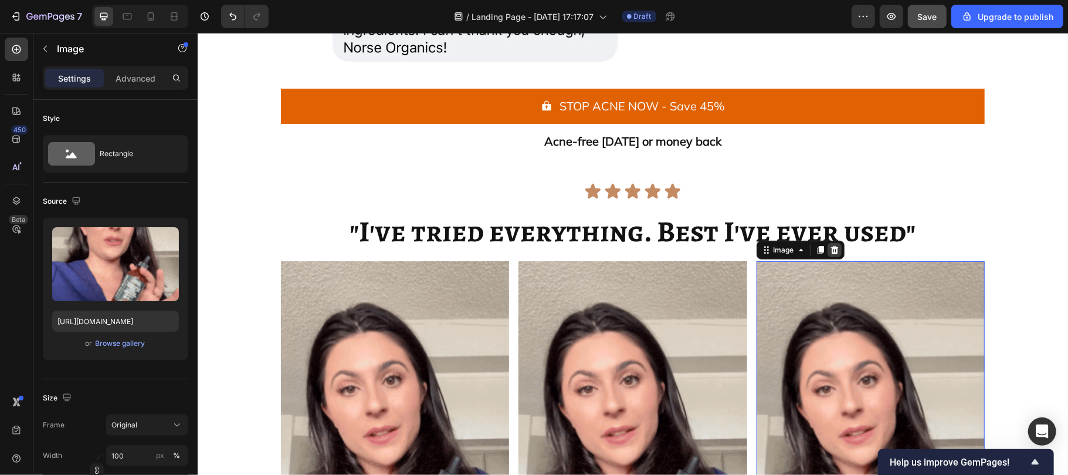
click at [830, 246] on icon at bounding box center [834, 249] width 8 height 8
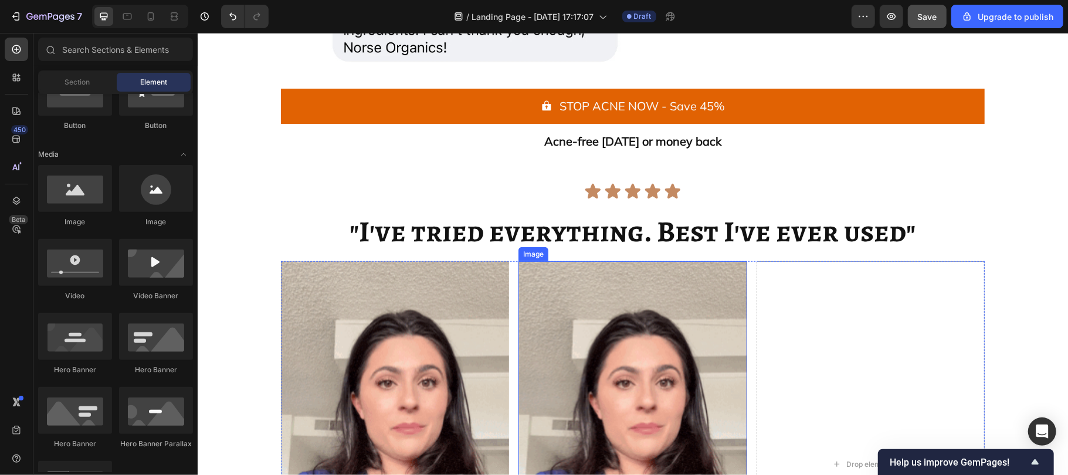
click at [673, 321] on img at bounding box center [632, 463] width 228 height 406
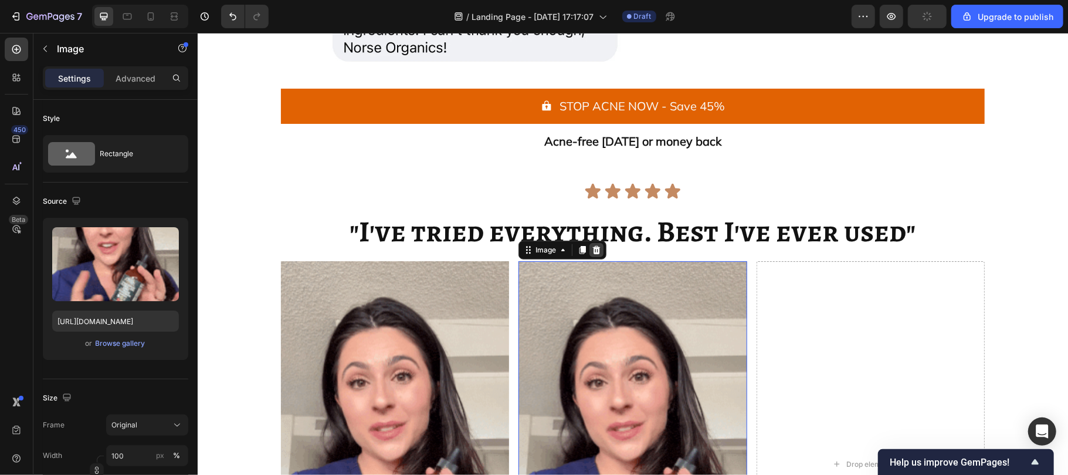
click at [591, 249] on icon at bounding box center [595, 249] width 9 height 9
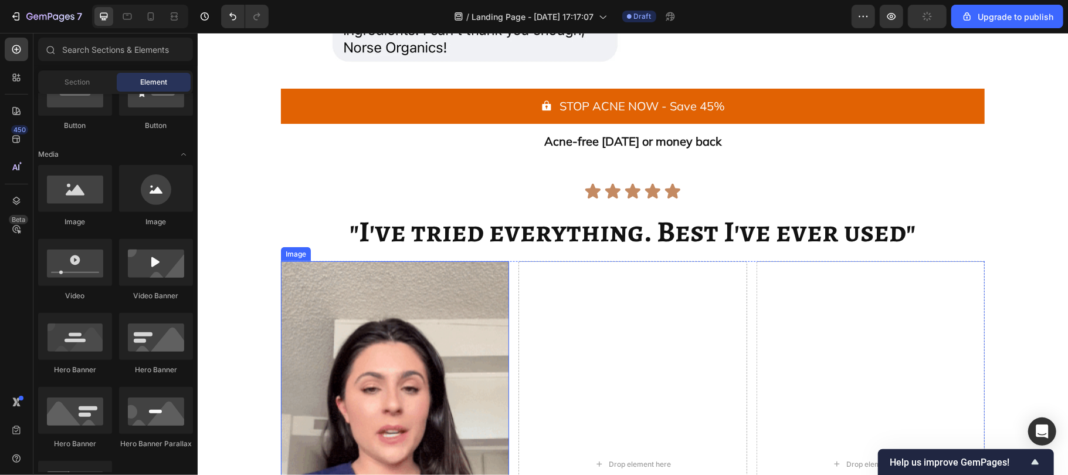
click at [443, 338] on img at bounding box center [394, 463] width 228 height 406
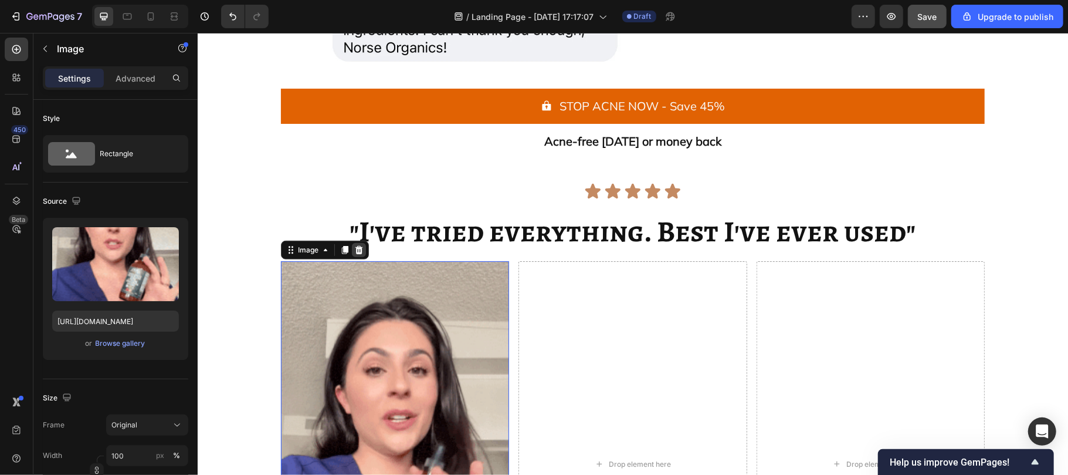
click at [355, 250] on icon at bounding box center [359, 249] width 8 height 8
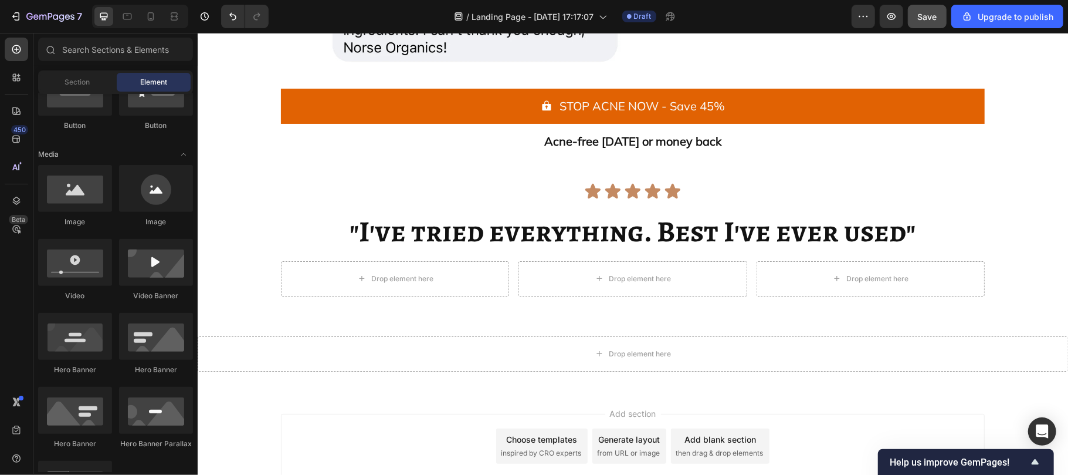
scroll to position [6898, 0]
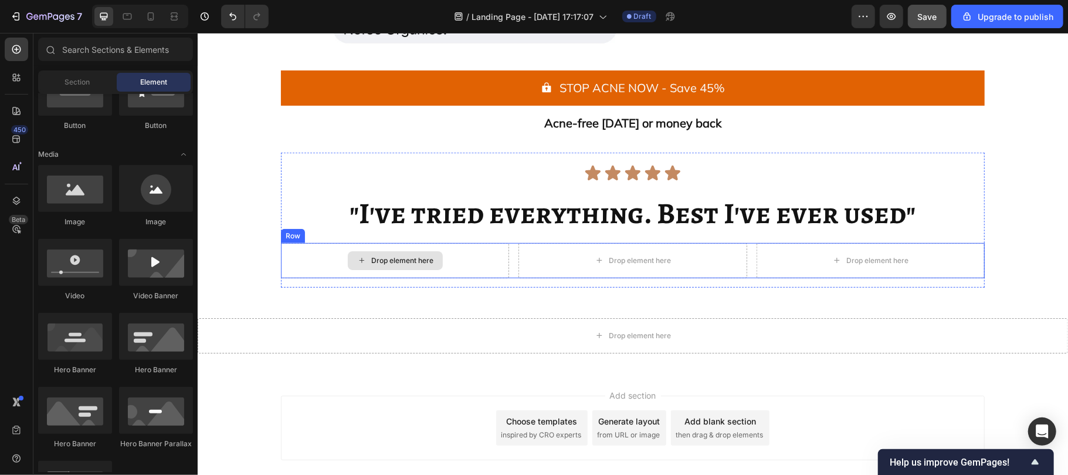
click at [360, 252] on div "Drop element here" at bounding box center [394, 259] width 95 height 19
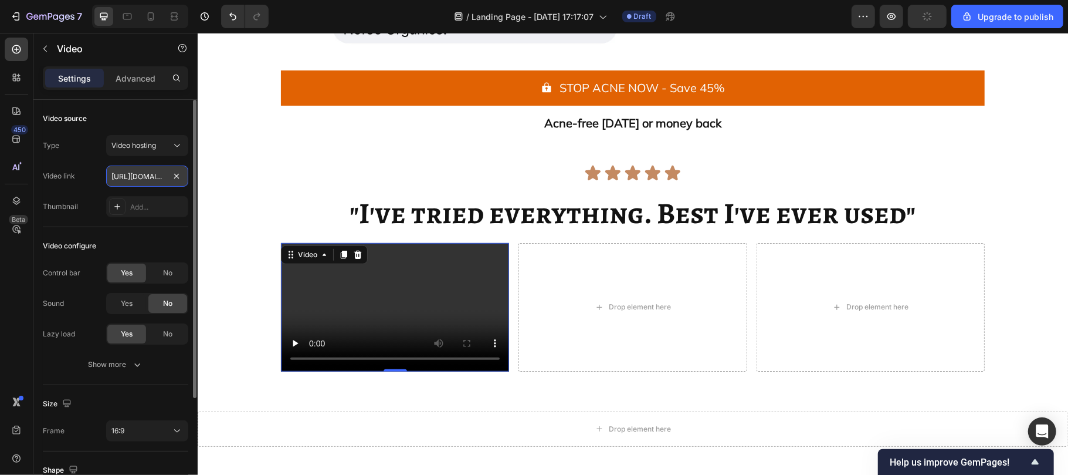
click at [151, 174] on input "https://cdn.shopify.com/videos/c/o/v/2cd3deb506b54b009063f7270ab5cf2e.mp4" at bounding box center [147, 175] width 82 height 21
click at [340, 253] on icon at bounding box center [343, 254] width 6 height 8
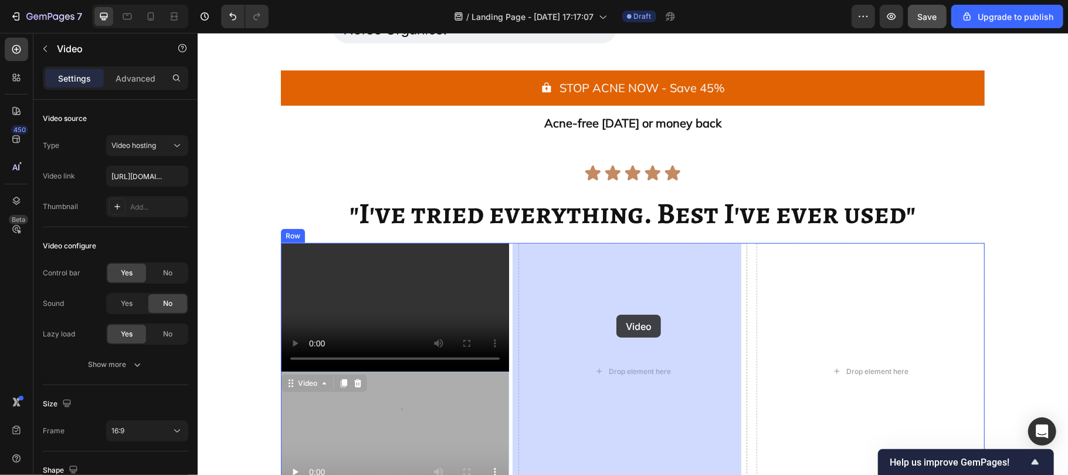
drag, startPoint x: 301, startPoint y: 382, endPoint x: 616, endPoint y: 314, distance: 322.3
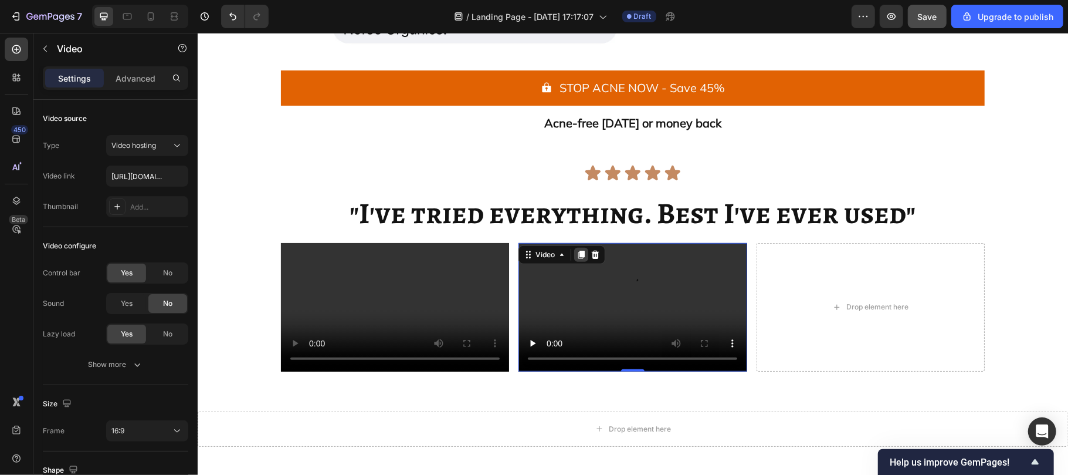
click at [578, 254] on icon at bounding box center [581, 254] width 6 height 8
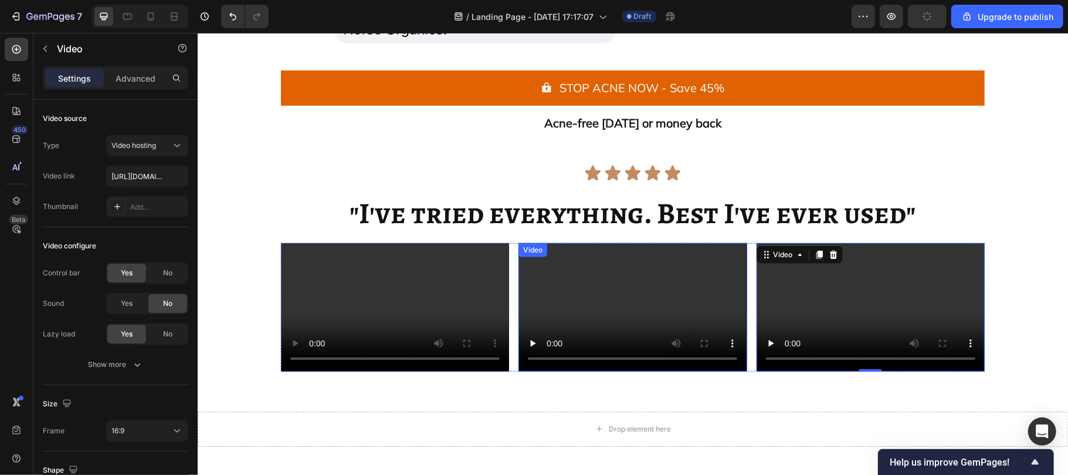
click at [571, 294] on video at bounding box center [632, 306] width 228 height 128
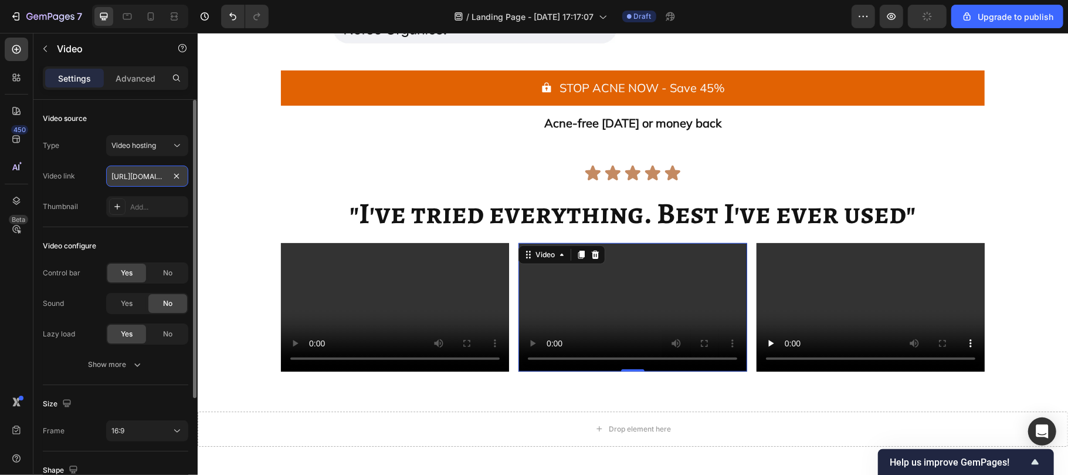
click at [139, 177] on input "https://cdn.shopify.com/videos/c/o/v/2cd3deb506b54b009063f7270ab5cf2e.mp4" at bounding box center [147, 175] width 82 height 21
type input "https://cdn.shopify.com/videos/c/o/v/793d88ba089d4daabcf9fc6f8f26df96.mp4"
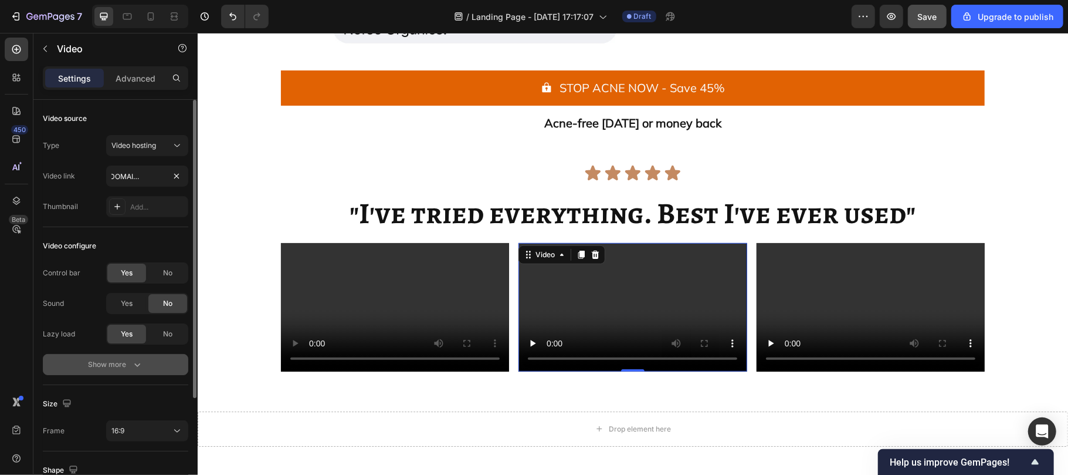
click at [130, 361] on div "Show more" at bounding box center [116, 364] width 55 height 12
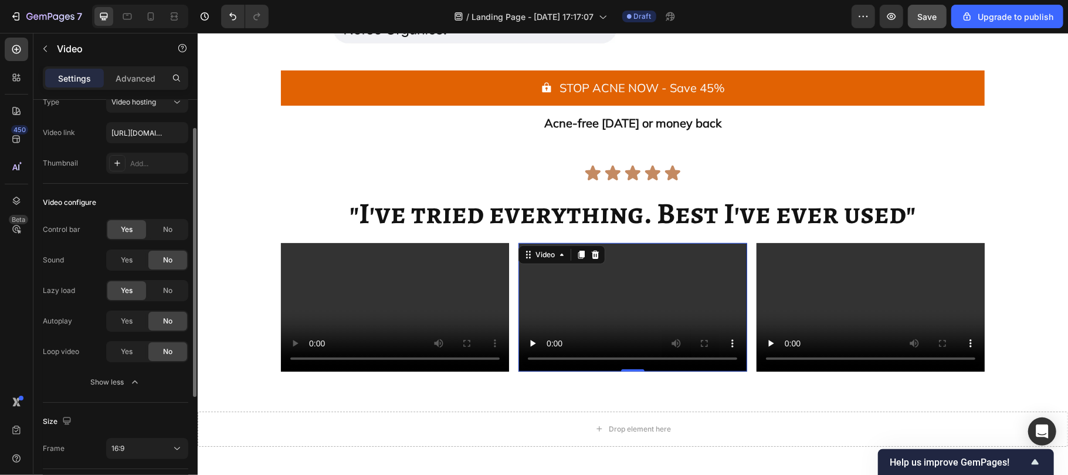
scroll to position [0, 0]
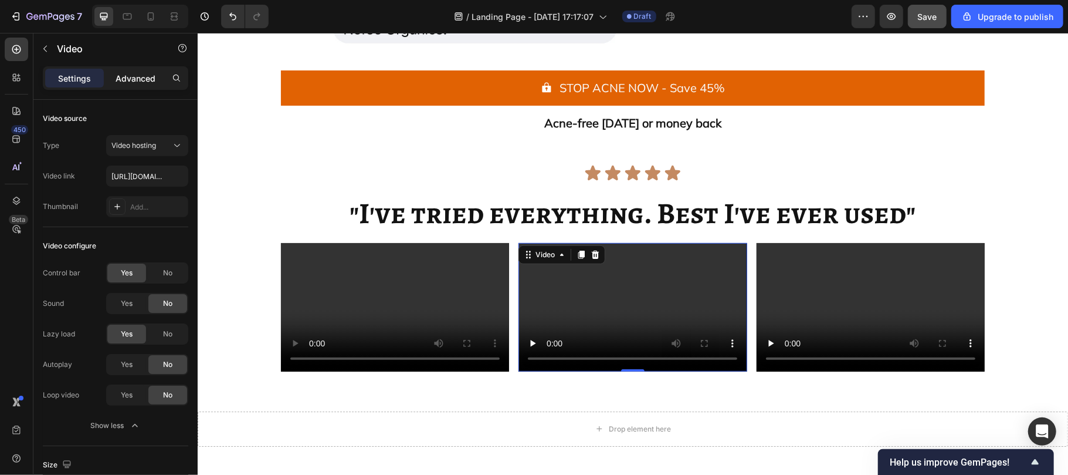
click at [141, 78] on p "Advanced" at bounding box center [136, 78] width 40 height 12
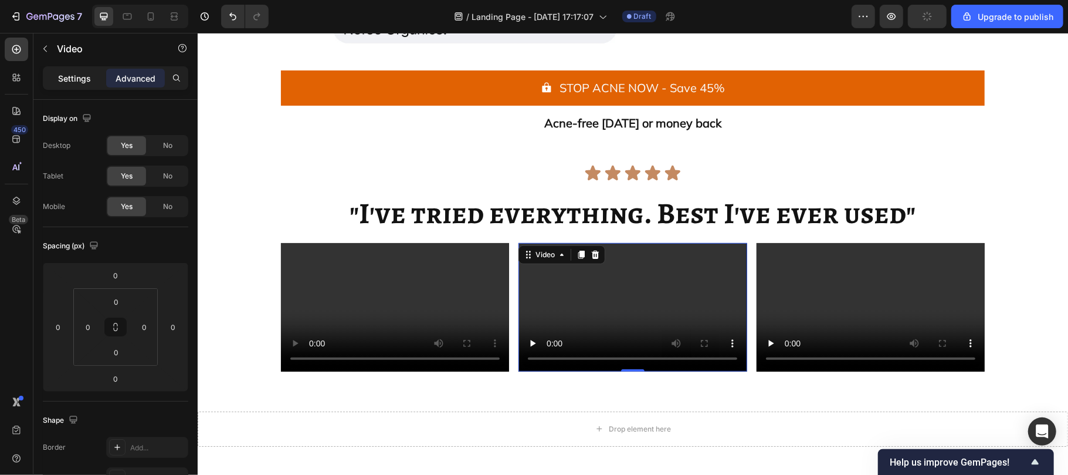
click at [65, 75] on p "Settings" at bounding box center [74, 78] width 33 height 12
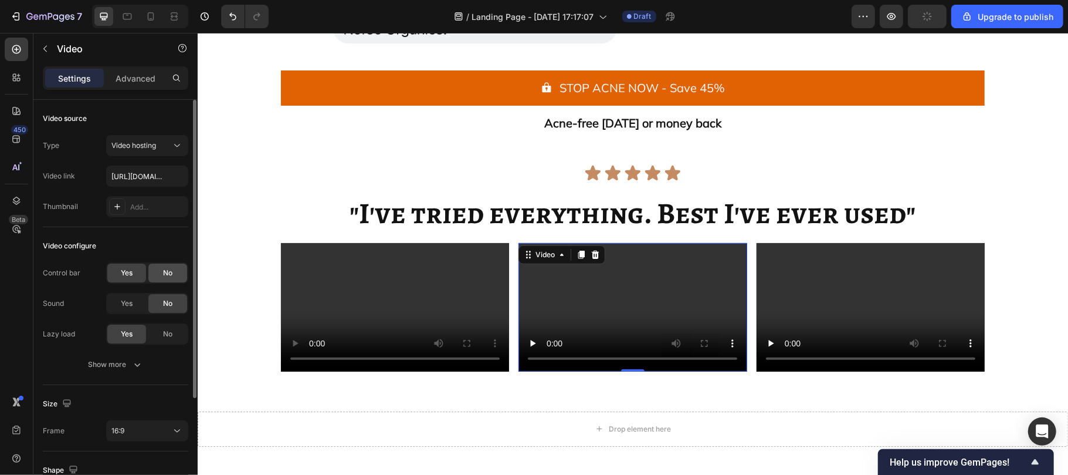
click at [163, 279] on div "No" at bounding box center [167, 272] width 39 height 19
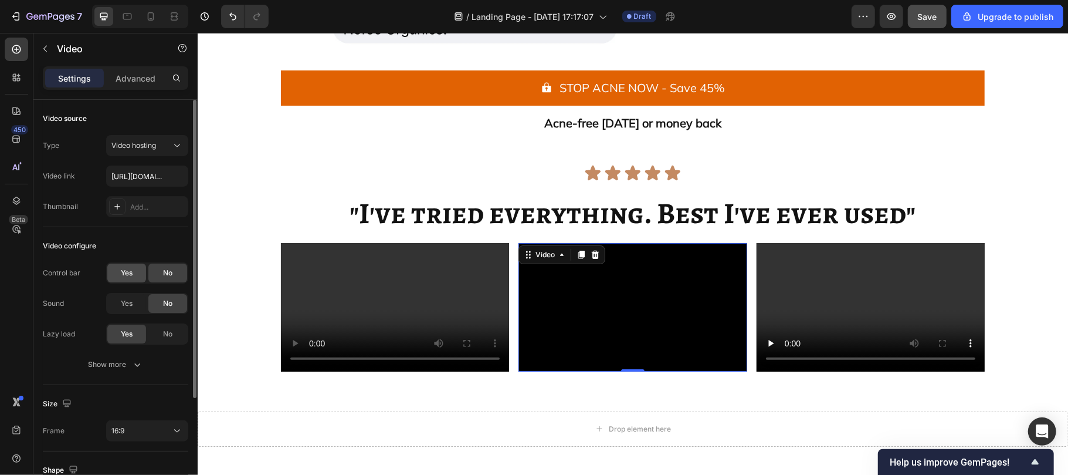
click at [127, 278] on span "Yes" at bounding box center [127, 272] width 12 height 11
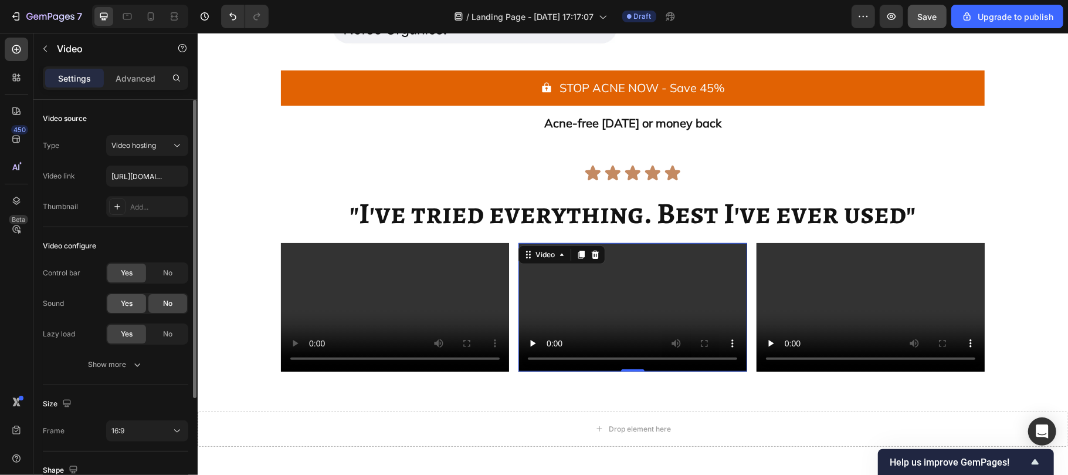
click at [134, 313] on div "Yes" at bounding box center [126, 303] width 39 height 19
click at [163, 341] on div "No" at bounding box center [167, 333] width 39 height 19
click at [137, 341] on div "Yes" at bounding box center [126, 333] width 39 height 19
click at [137, 364] on icon "button" at bounding box center [137, 364] width 12 height 12
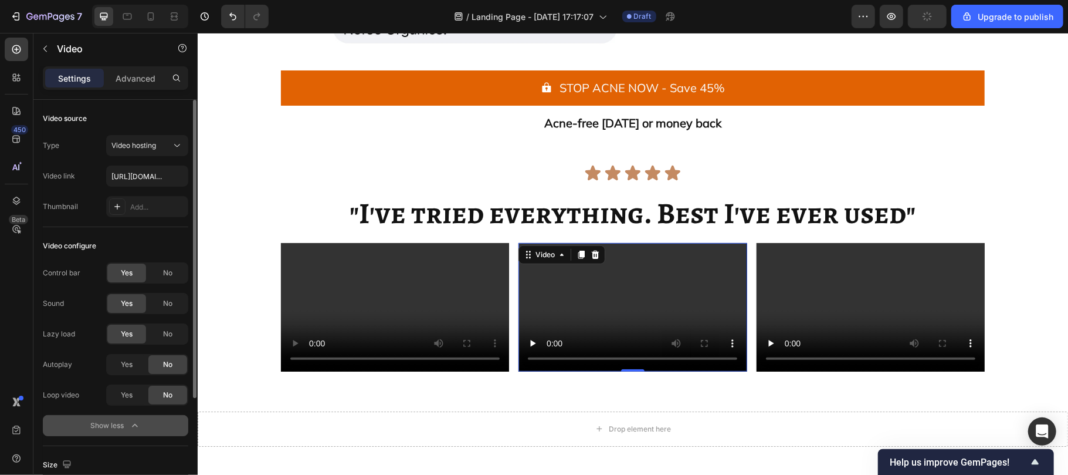
click at [137, 405] on div "Yes No" at bounding box center [147, 394] width 82 height 21
click at [129, 399] on span "Yes" at bounding box center [127, 394] width 12 height 11
click at [176, 392] on div "No" at bounding box center [167, 394] width 39 height 19
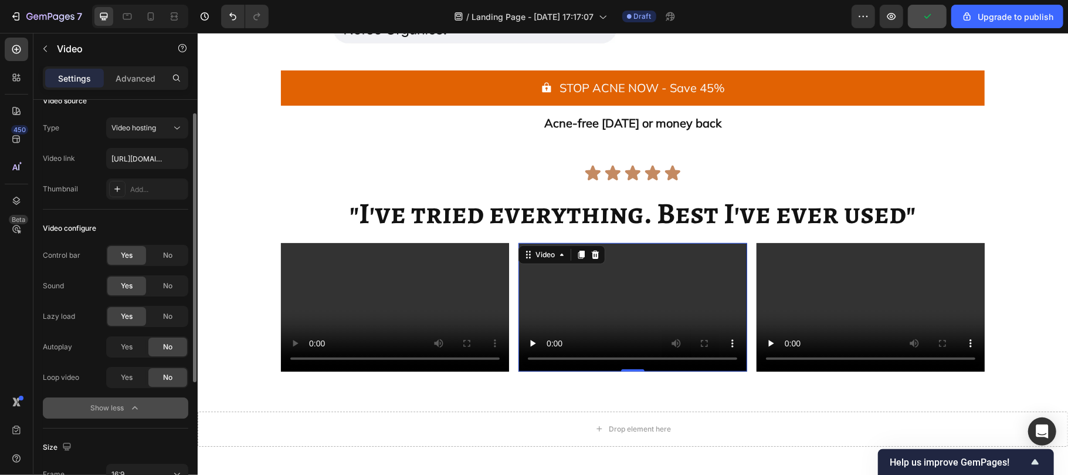
scroll to position [19, 0]
click at [163, 258] on span "No" at bounding box center [167, 254] width 9 height 11
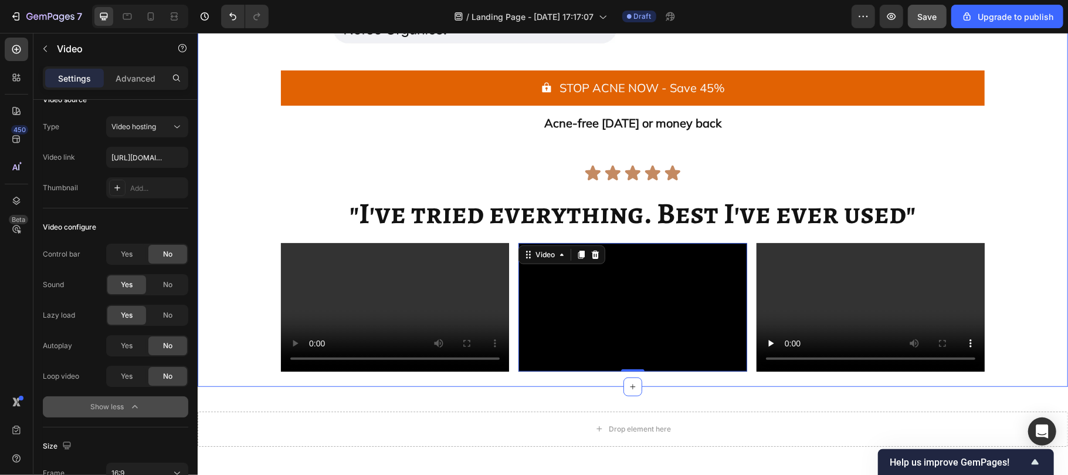
scroll to position [6899, 0]
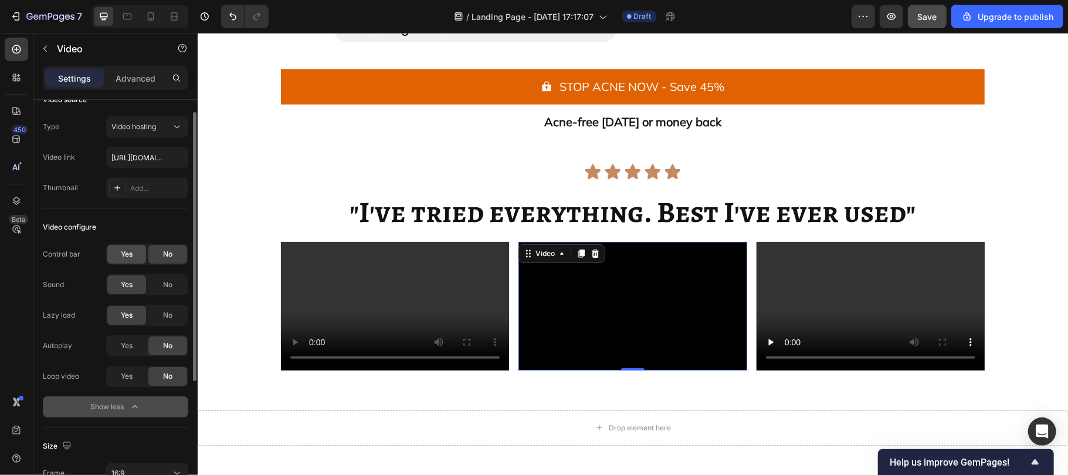
click at [130, 259] on span "Yes" at bounding box center [127, 254] width 12 height 11
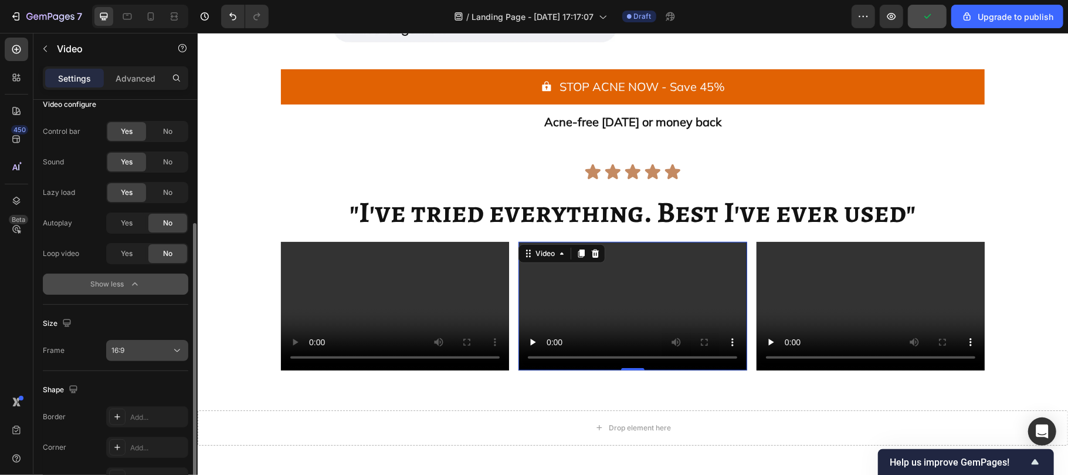
scroll to position [167, 0]
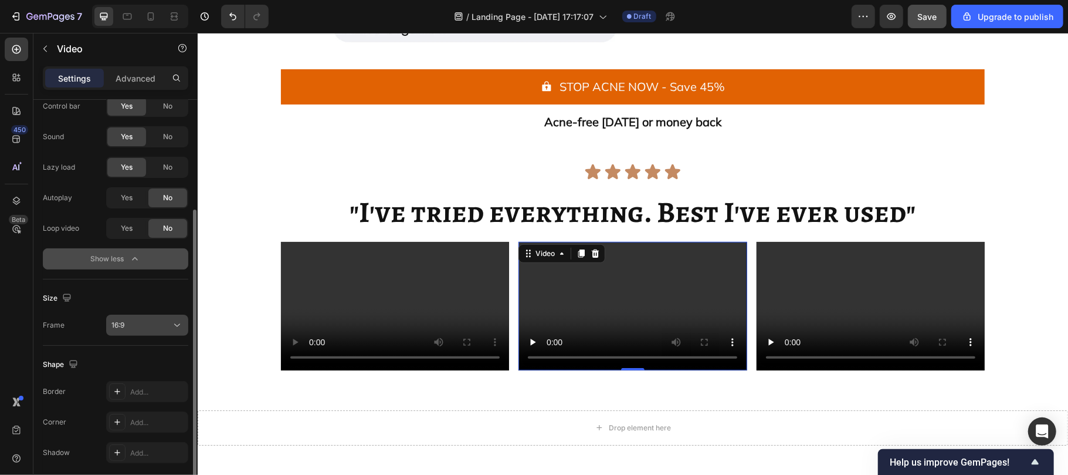
click at [136, 324] on div "16:9" at bounding box center [141, 325] width 60 height 11
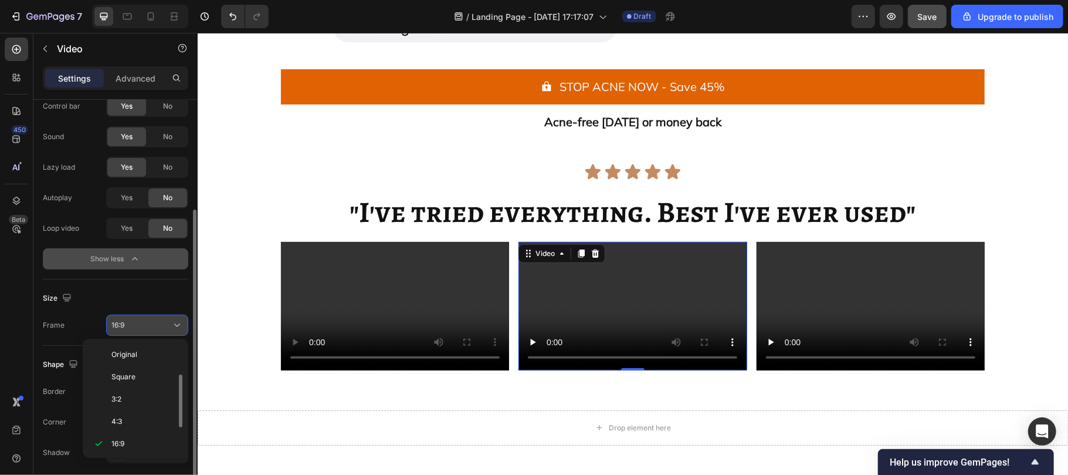
scroll to position [21, 0]
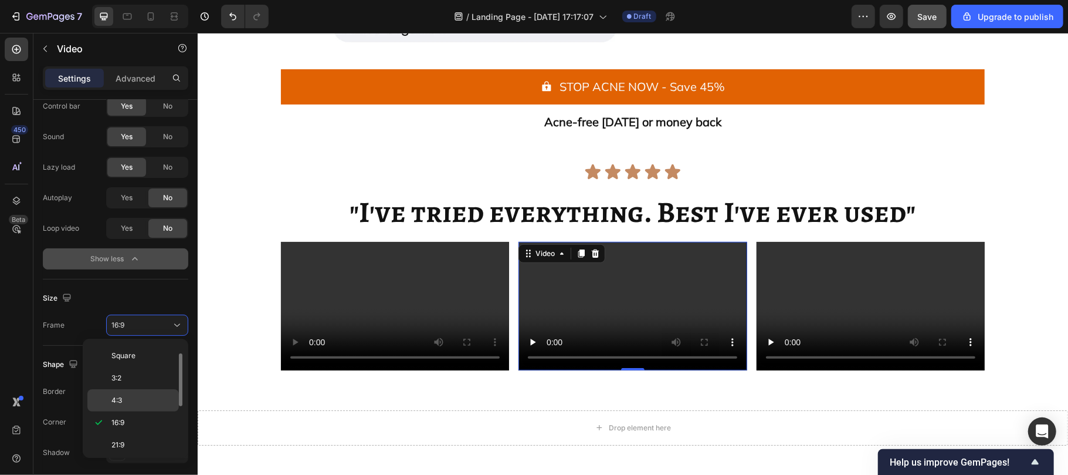
click at [138, 402] on p "4:3" at bounding box center [142, 400] width 62 height 11
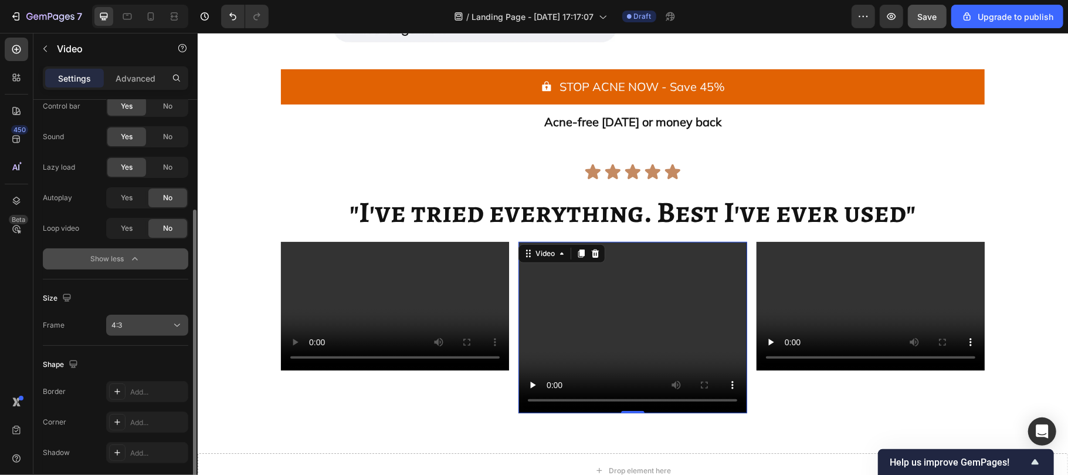
click at [120, 329] on span "4:3" at bounding box center [116, 324] width 11 height 9
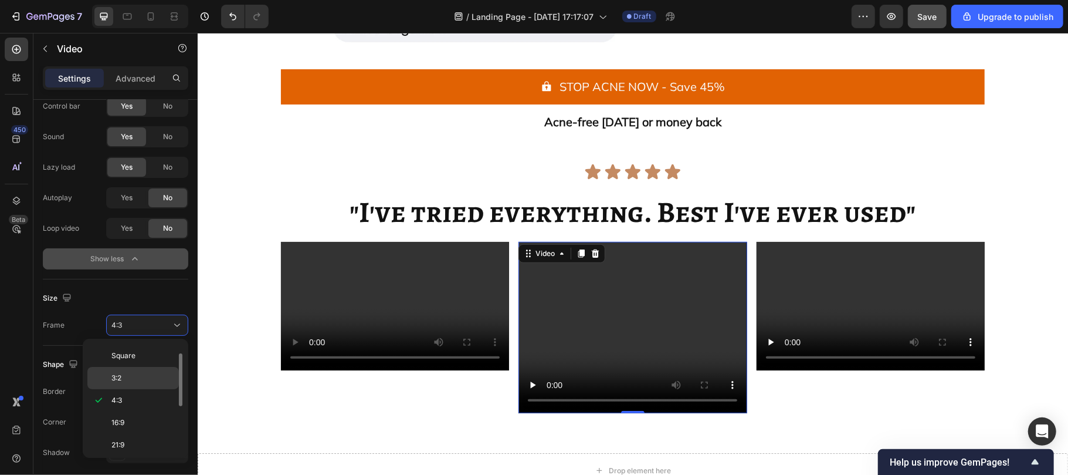
click at [130, 373] on p "3:2" at bounding box center [142, 377] width 62 height 11
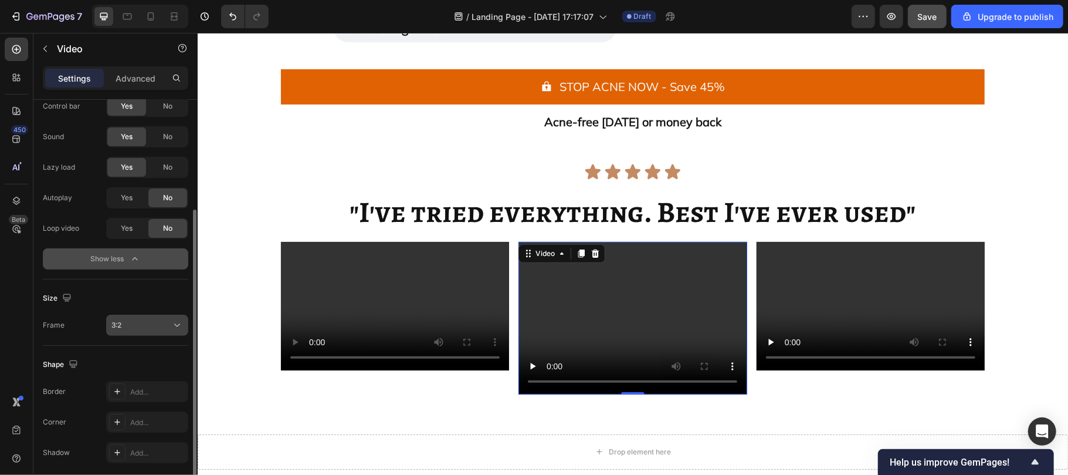
click at [122, 333] on button "3:2" at bounding box center [147, 324] width 82 height 21
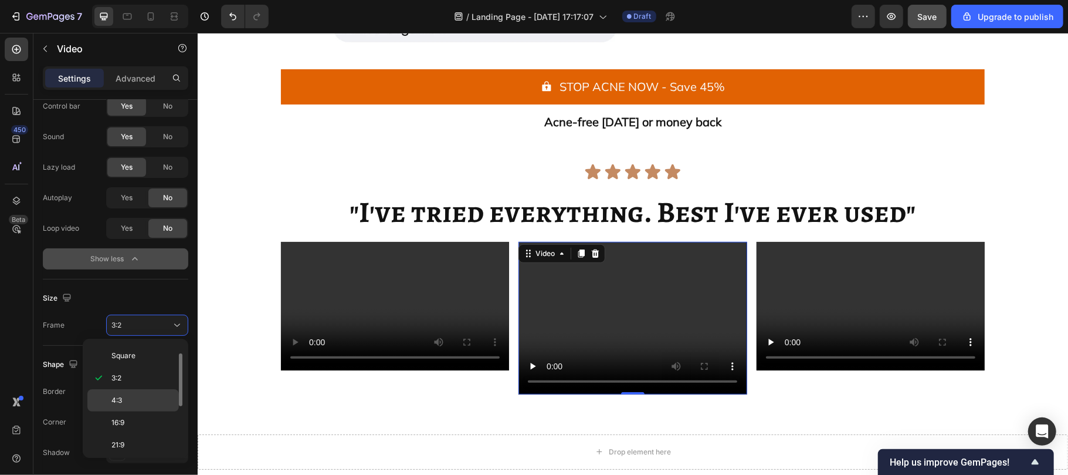
click at [127, 397] on p "4:3" at bounding box center [142, 400] width 62 height 11
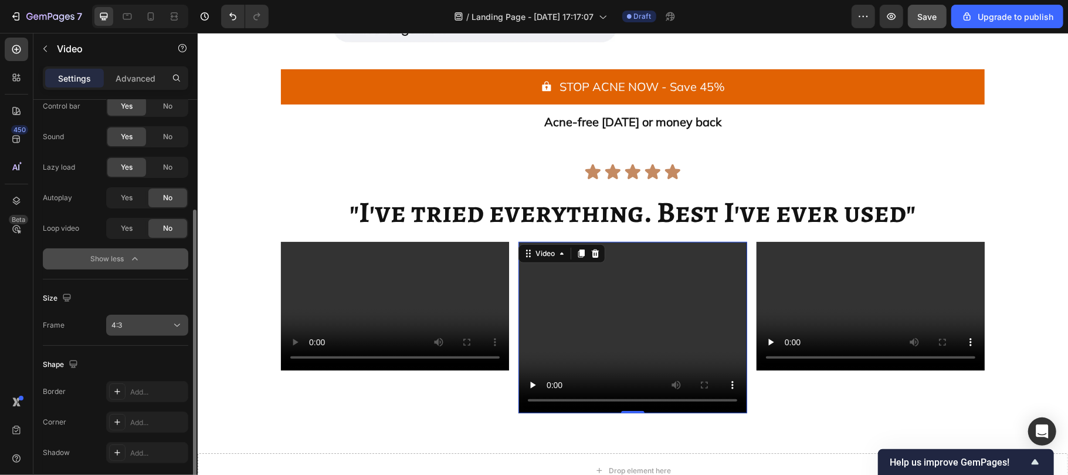
click at [114, 323] on span "4:3" at bounding box center [116, 324] width 11 height 9
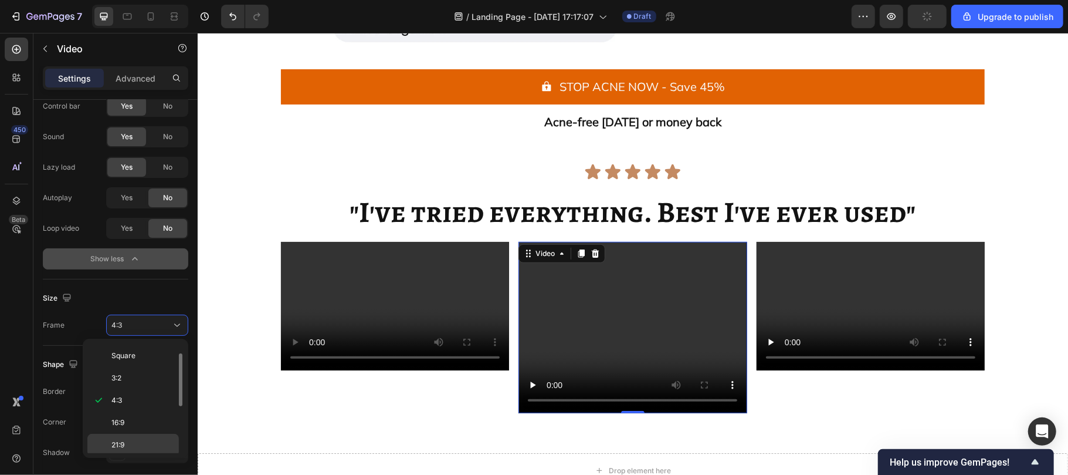
click at [121, 450] on span "21:9" at bounding box center [117, 444] width 13 height 11
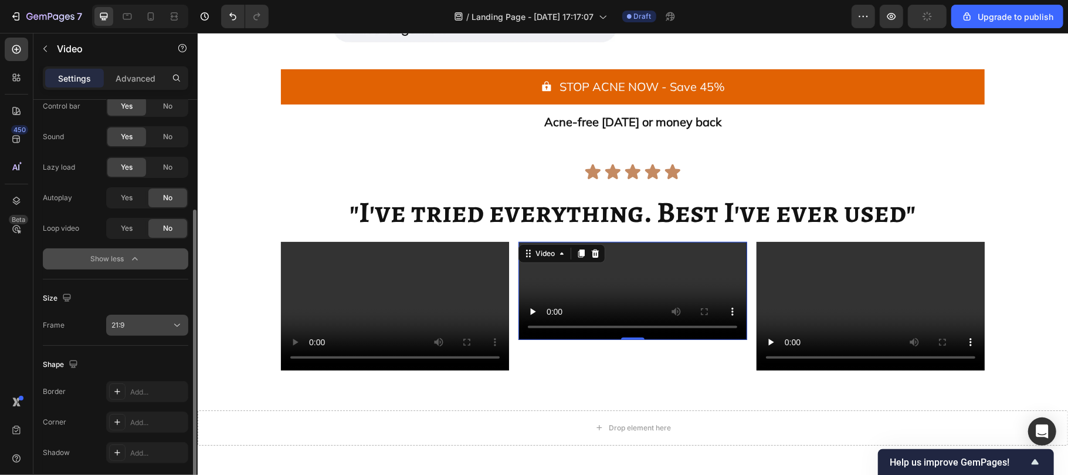
click at [111, 317] on button "21:9" at bounding box center [147, 324] width 82 height 21
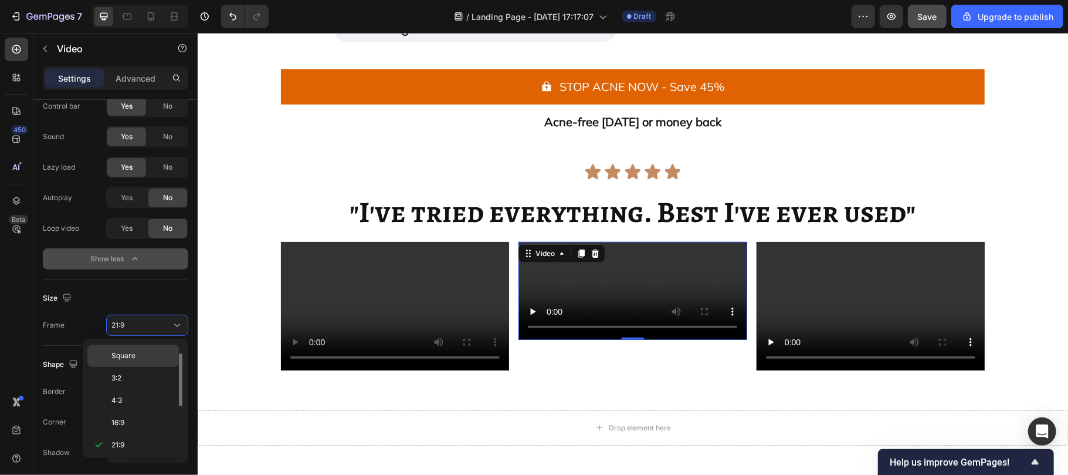
click at [120, 350] on span "Square" at bounding box center [123, 355] width 24 height 11
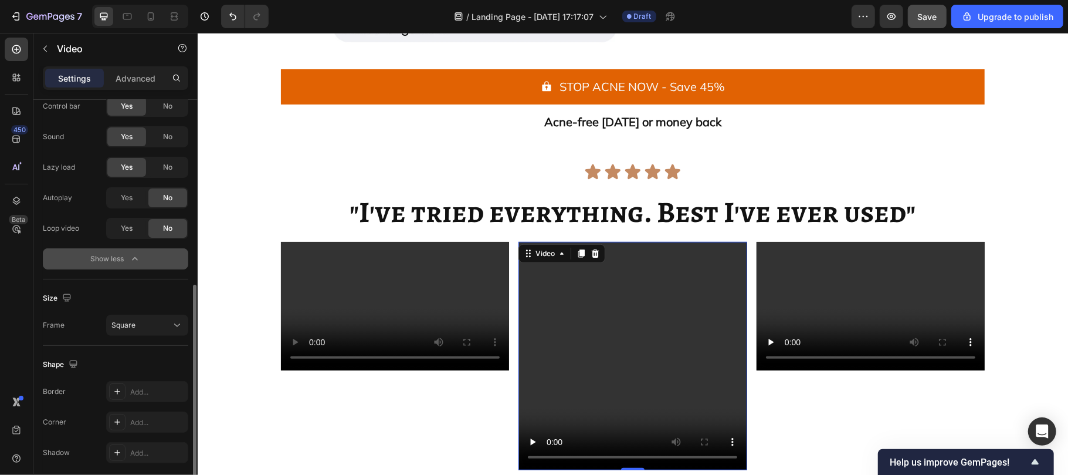
scroll to position [212, 0]
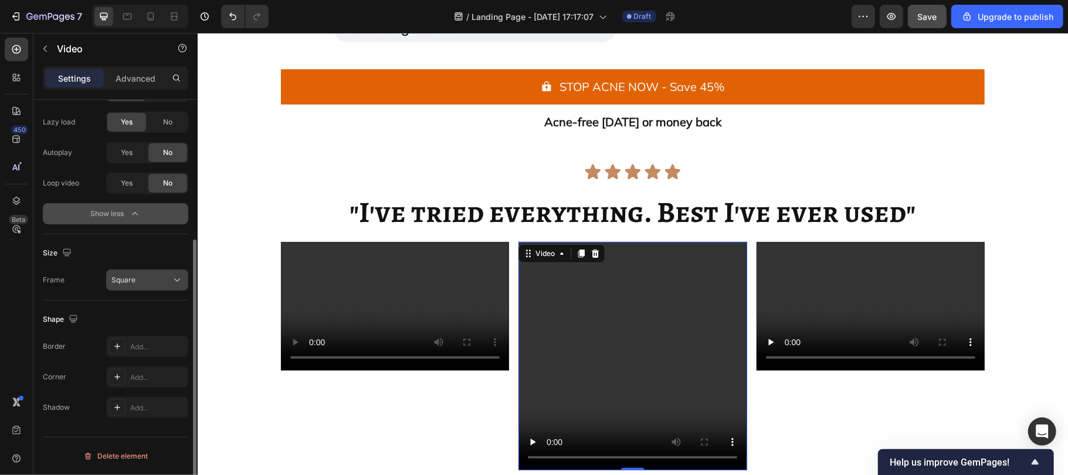
click at [136, 287] on button "Square" at bounding box center [147, 279] width 82 height 21
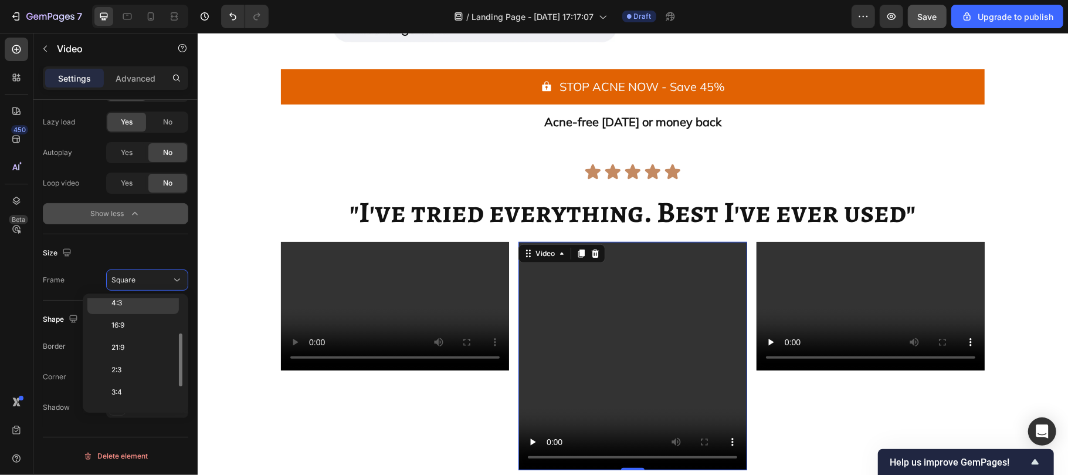
scroll to position [117, 0]
click at [141, 390] on p "Custom" at bounding box center [142, 392] width 62 height 11
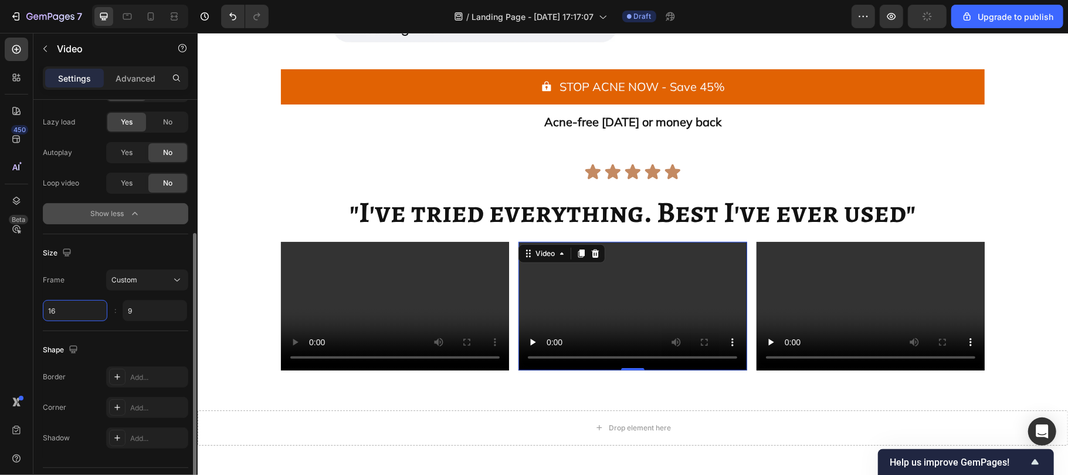
click at [71, 310] on input "16" at bounding box center [75, 310] width 65 height 21
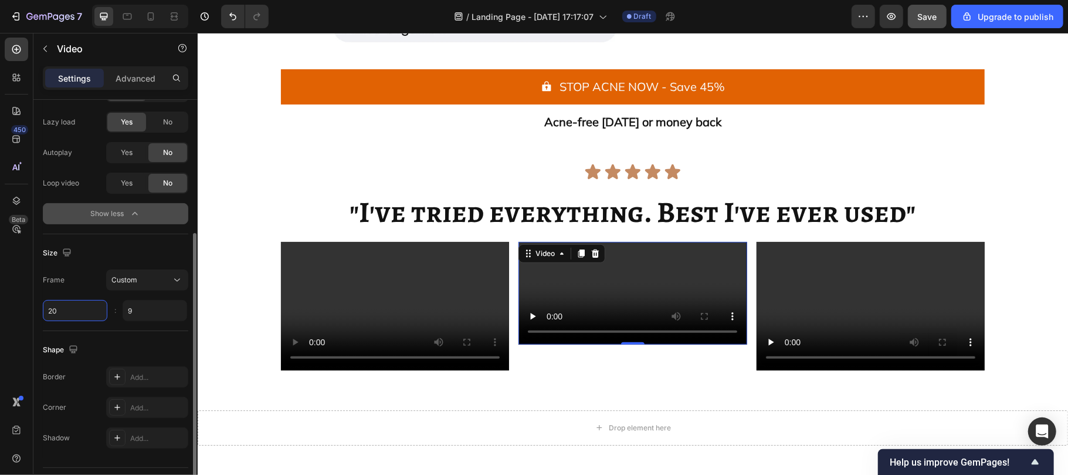
type input "2"
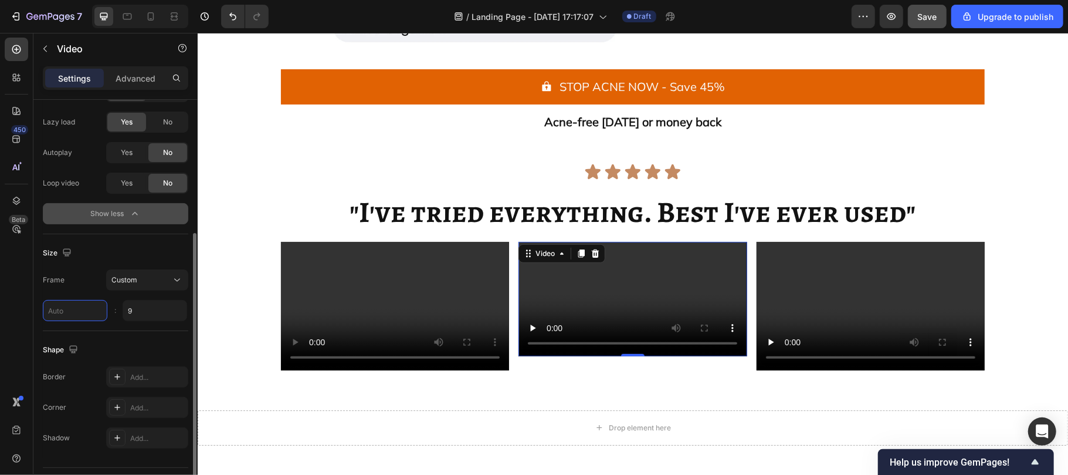
type input "2"
type input "3"
type input "1"
click at [158, 311] on input "9" at bounding box center [155, 310] width 65 height 21
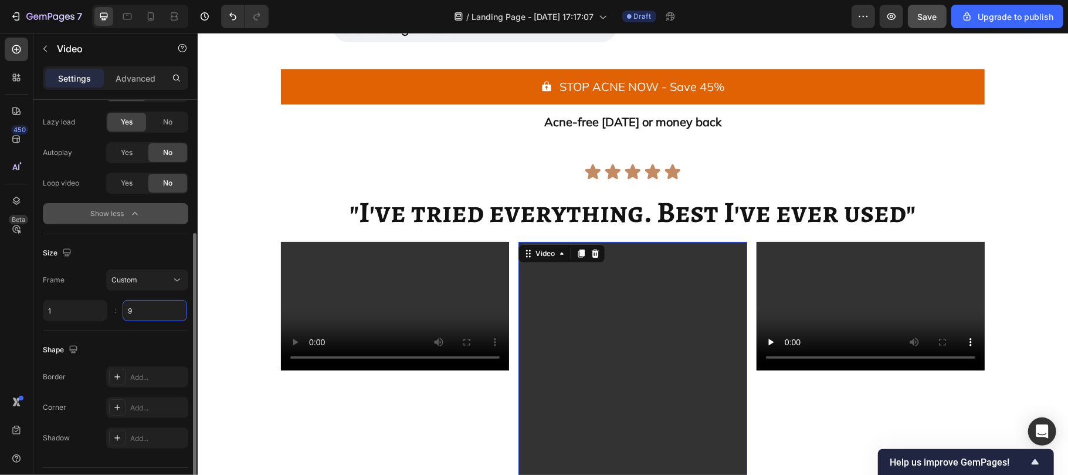
click at [158, 311] on input "9" at bounding box center [155, 310] width 65 height 21
type input "9"
click at [55, 306] on input "1" at bounding box center [75, 310] width 65 height 21
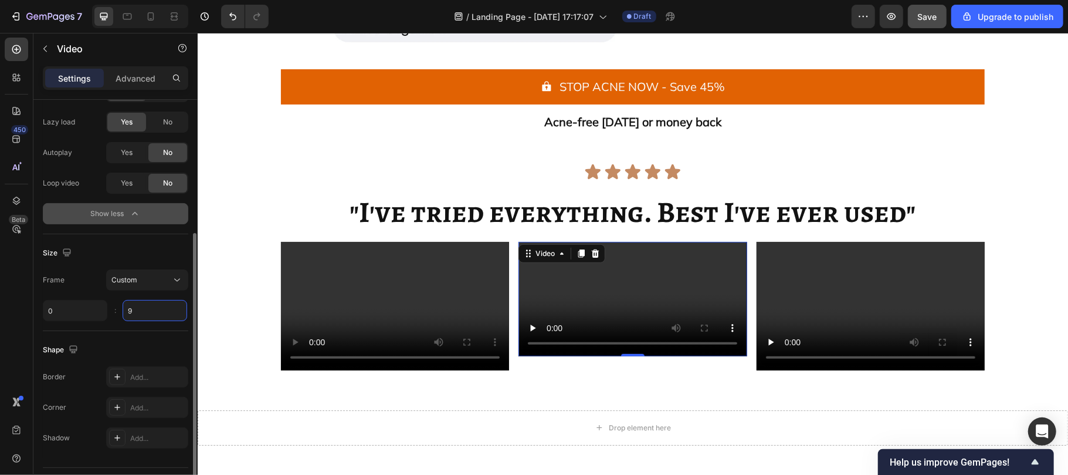
type input "1"
click at [135, 314] on input "9" at bounding box center [155, 310] width 65 height 21
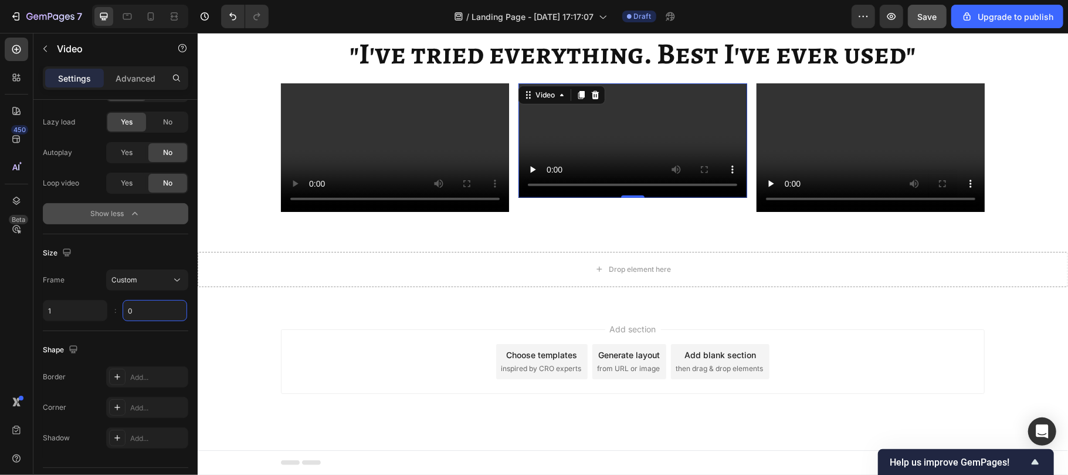
scroll to position [7113, 0]
click at [160, 312] on input "0" at bounding box center [155, 310] width 65 height 21
type input "8"
type input "`"
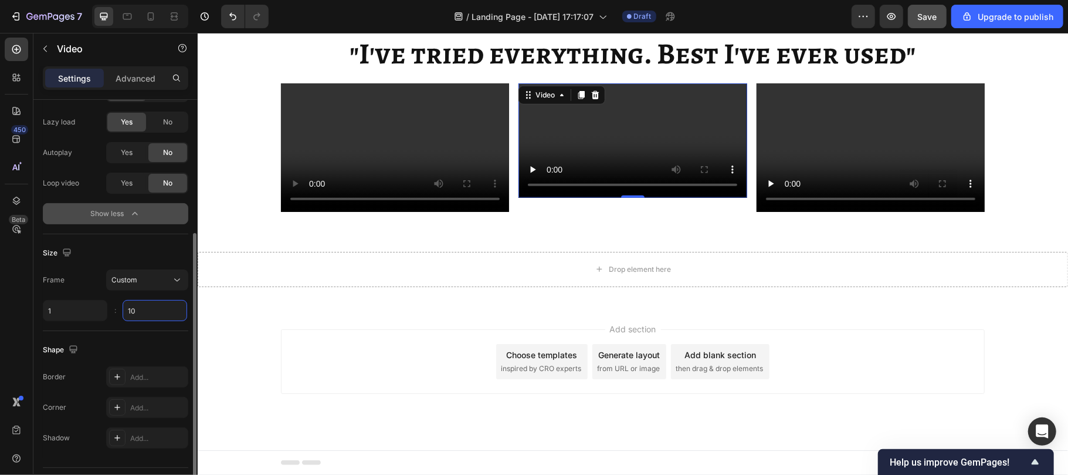
type input "1"
click at [49, 311] on input "1" at bounding box center [75, 310] width 65 height 21
type input "20"
click at [49, 311] on input "1" at bounding box center [75, 310] width 65 height 21
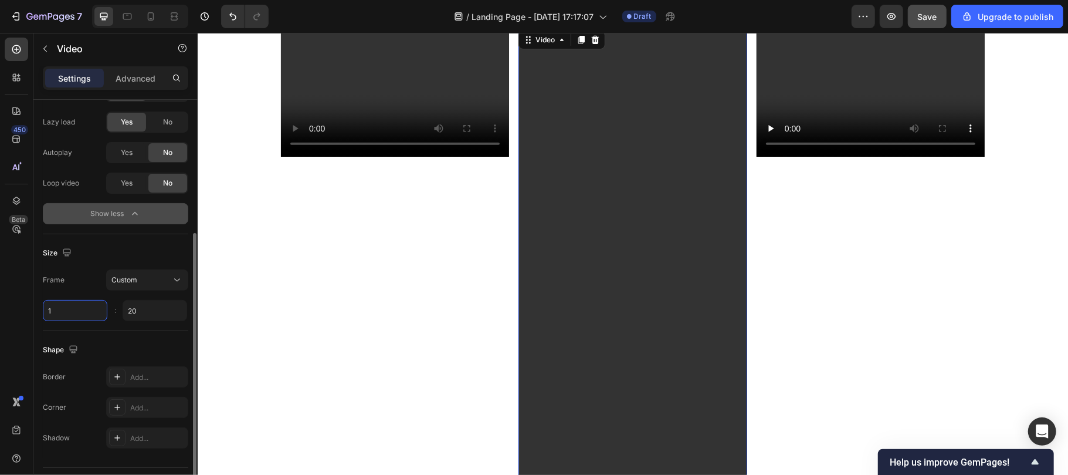
click at [63, 311] on input "1" at bounding box center [75, 310] width 65 height 21
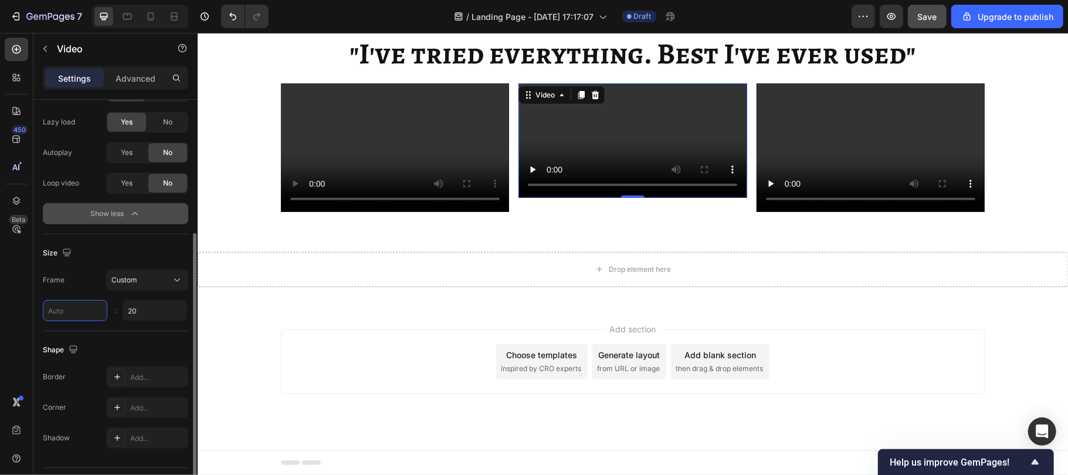
type input "2"
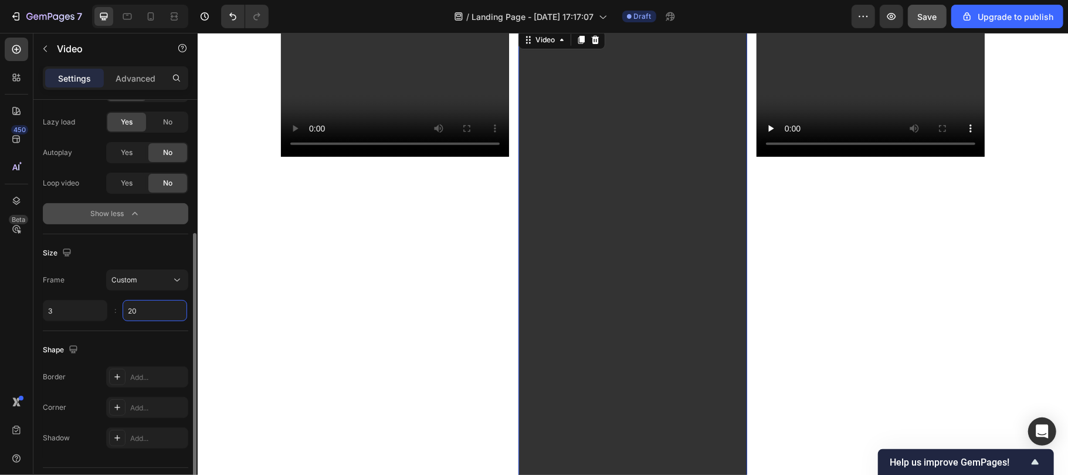
click at [144, 315] on input "20" at bounding box center [155, 310] width 65 height 21
type input "3"
click at [144, 315] on input "20" at bounding box center [155, 310] width 65 height 21
click at [55, 309] on input "3" at bounding box center [75, 310] width 65 height 21
type input "3"
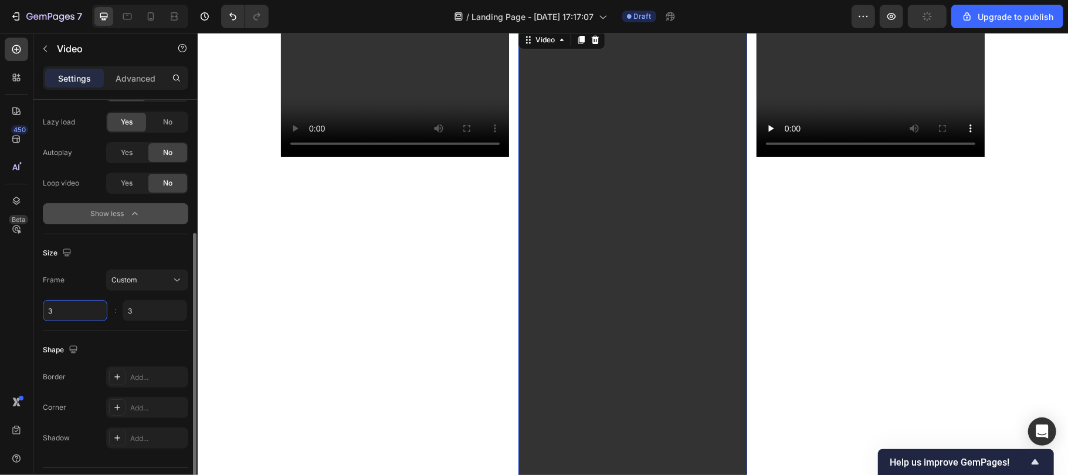
click at [55, 309] on input "3" at bounding box center [75, 310] width 65 height 21
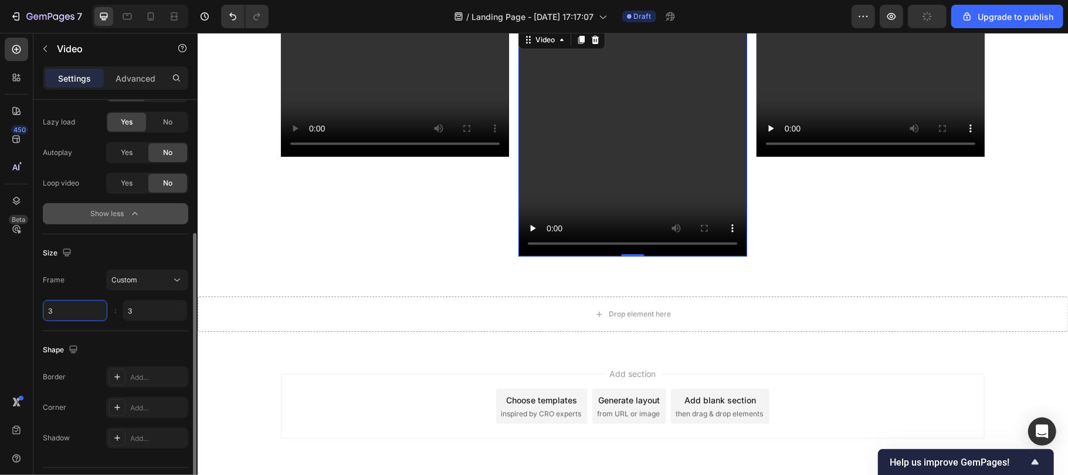
click at [55, 309] on input "3" at bounding box center [75, 310] width 65 height 21
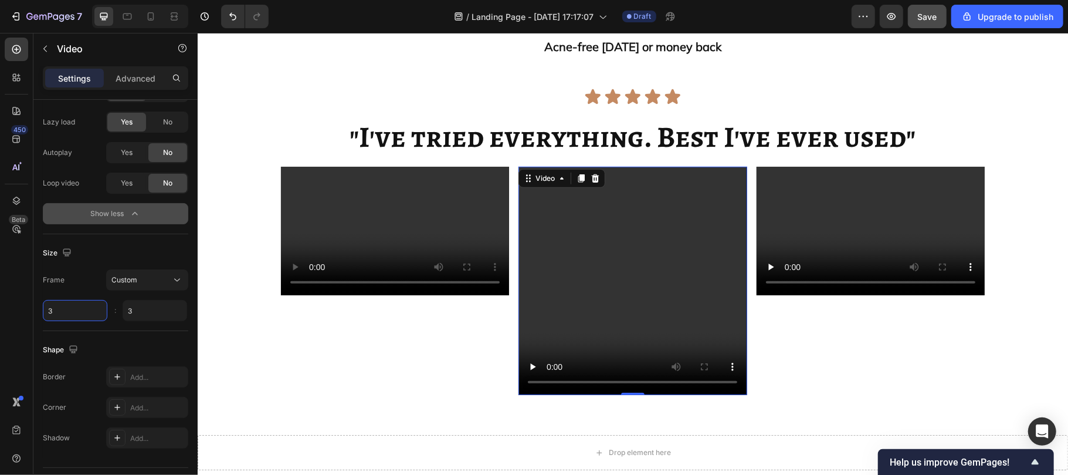
scroll to position [6970, 0]
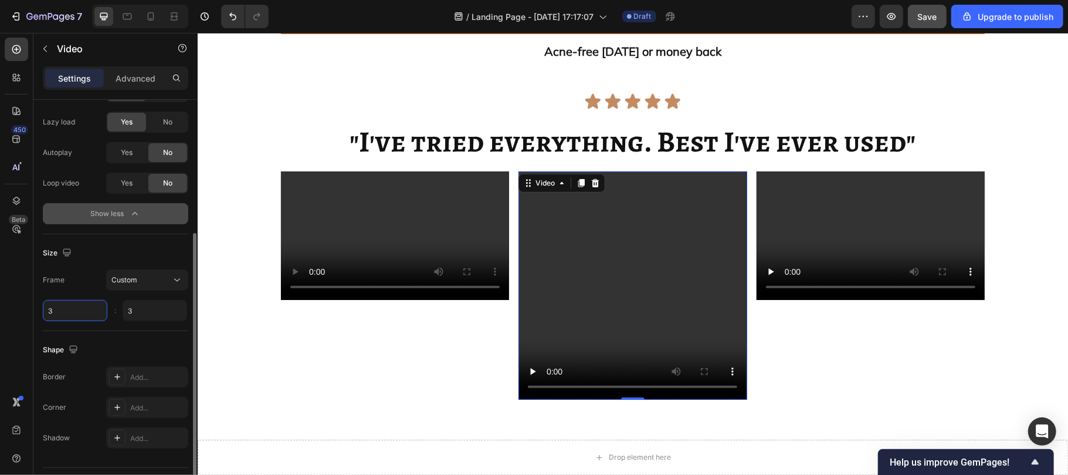
type input "4"
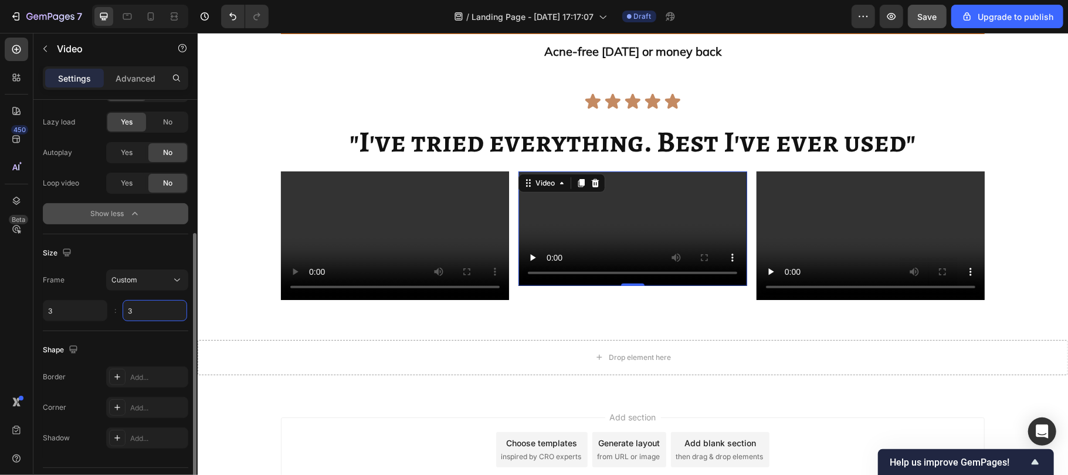
type input "3"
click at [141, 307] on input "3" at bounding box center [155, 310] width 65 height 21
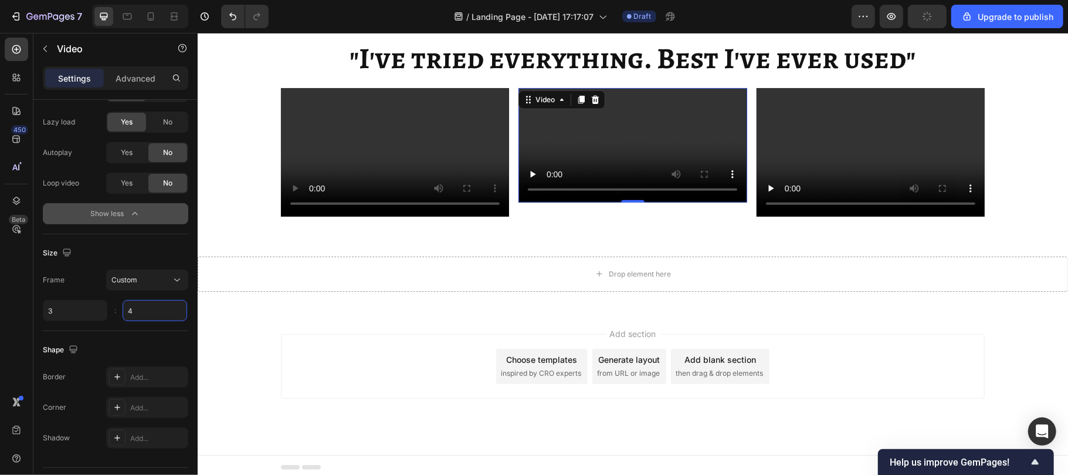
scroll to position [7140, 0]
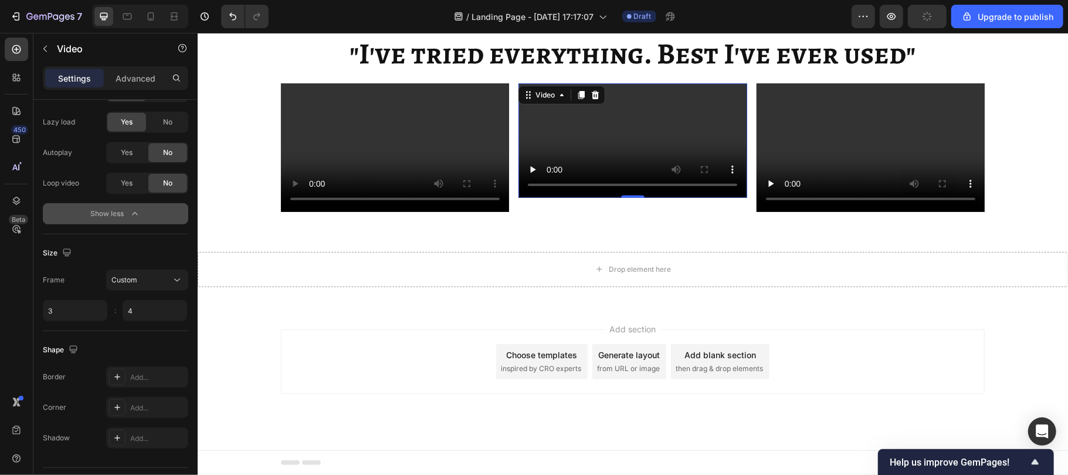
type input "4"
click at [518, 197] on video at bounding box center [632, 140] width 228 height 114
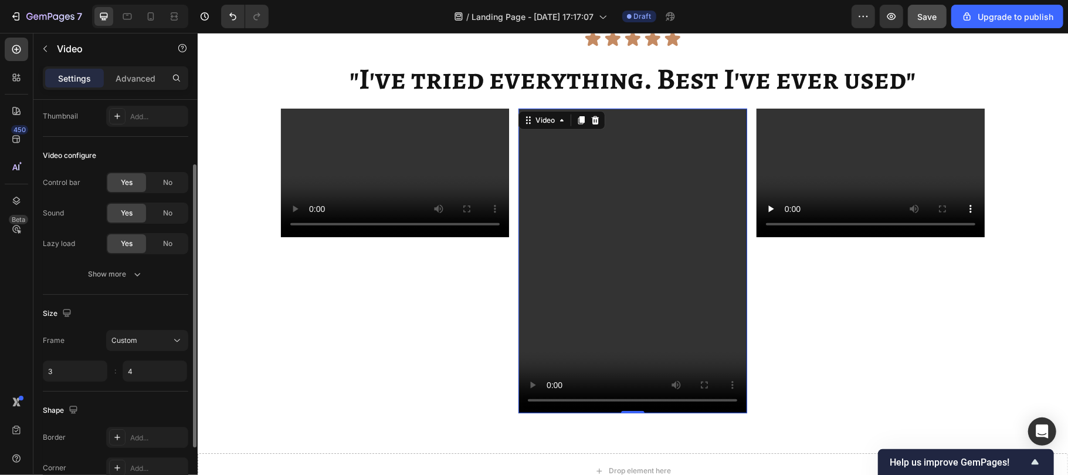
scroll to position [92, 0]
click at [136, 373] on input "4" at bounding box center [155, 369] width 65 height 21
type input "7"
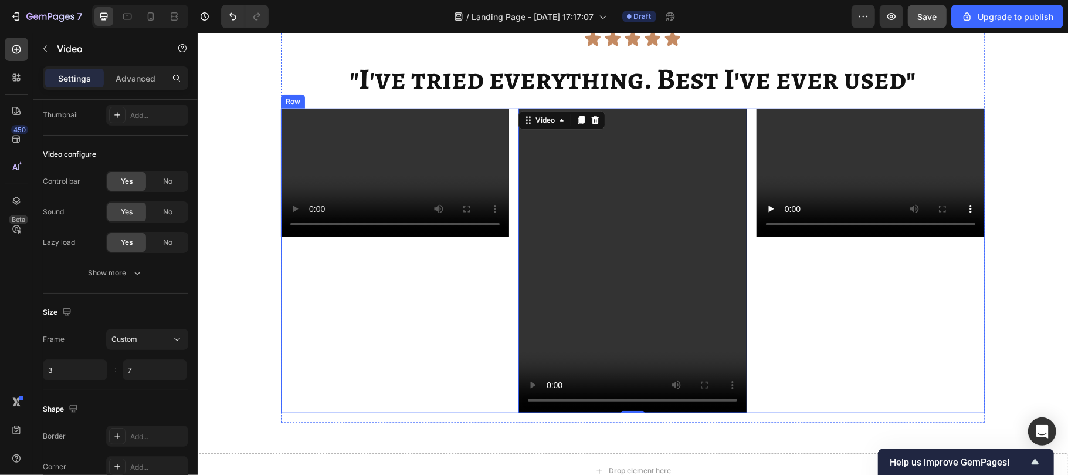
click at [389, 364] on div "Video" at bounding box center [394, 260] width 228 height 304
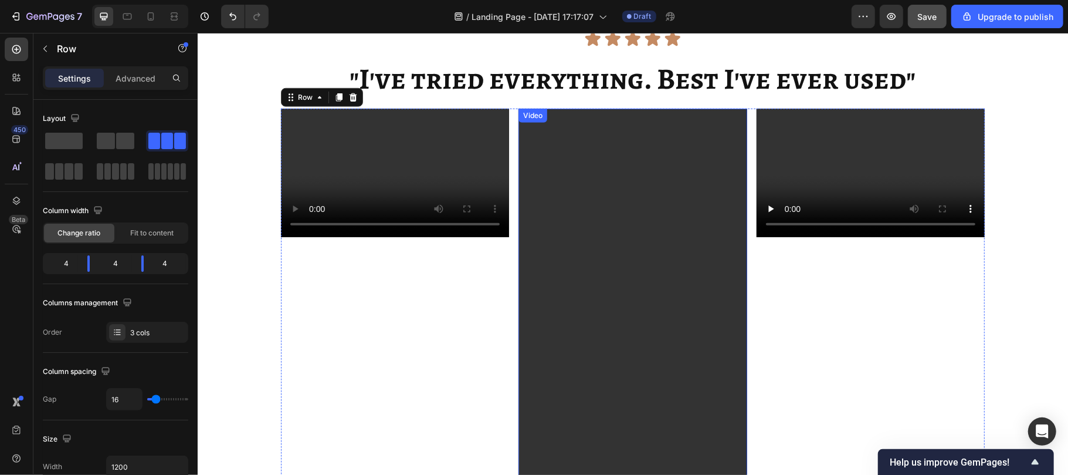
scroll to position [7328, 0]
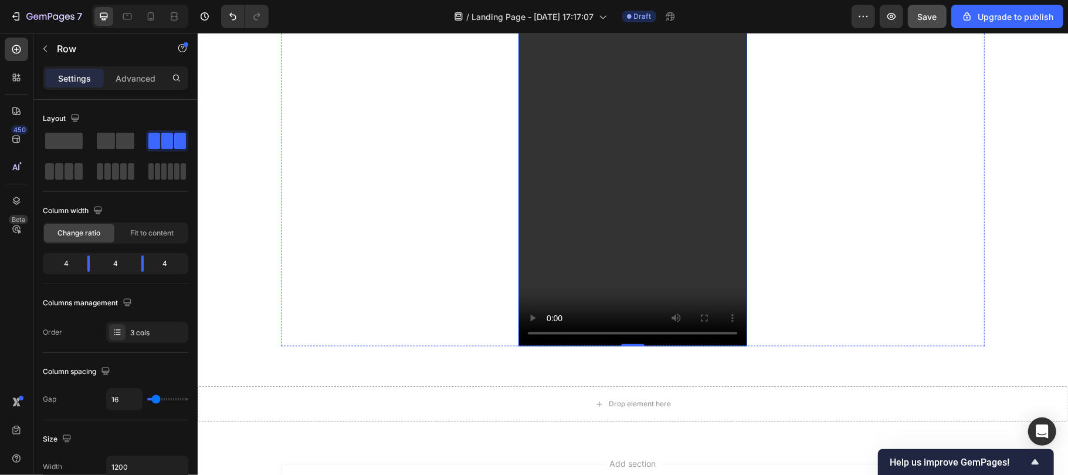
click at [580, 265] on video at bounding box center [632, 79] width 228 height 533
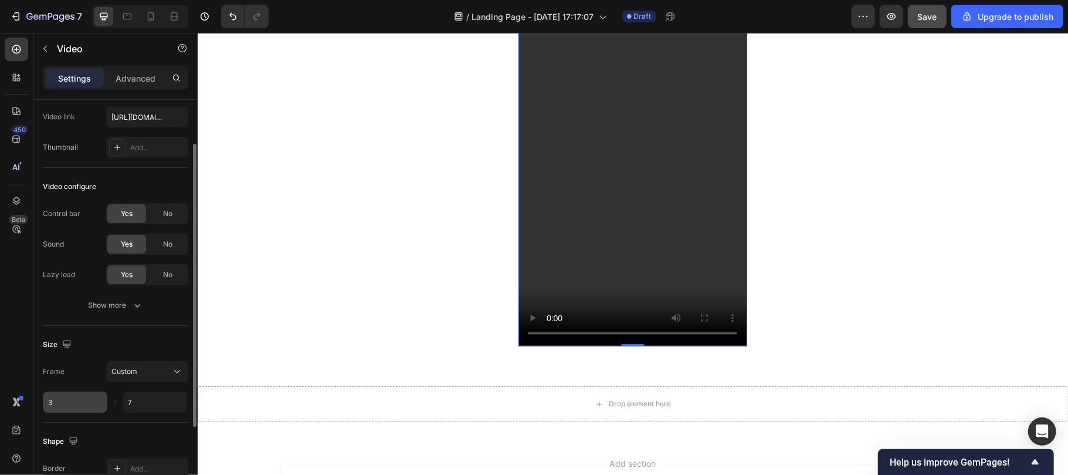
scroll to position [61, 0]
click at [64, 401] on input "3" at bounding box center [75, 399] width 65 height 21
type input "4"
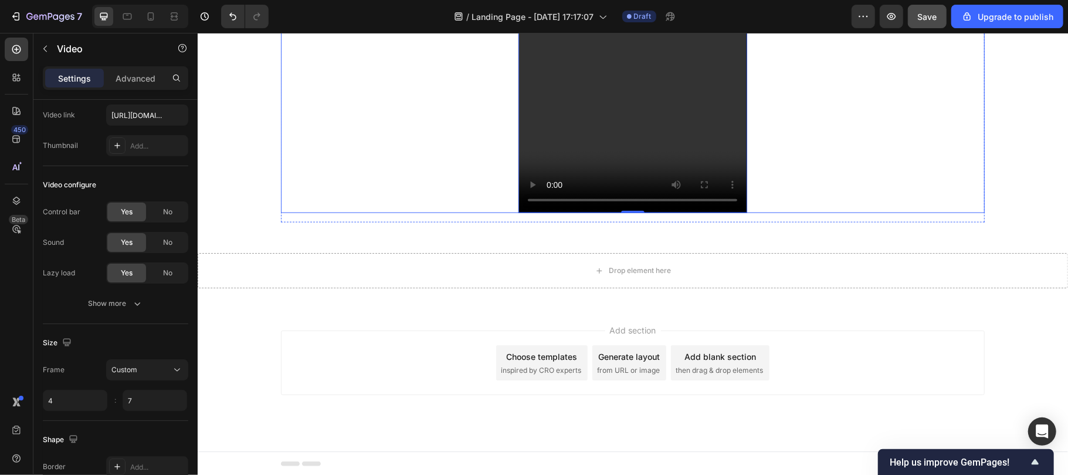
click at [444, 120] on div "Video" at bounding box center [394, 12] width 228 height 399
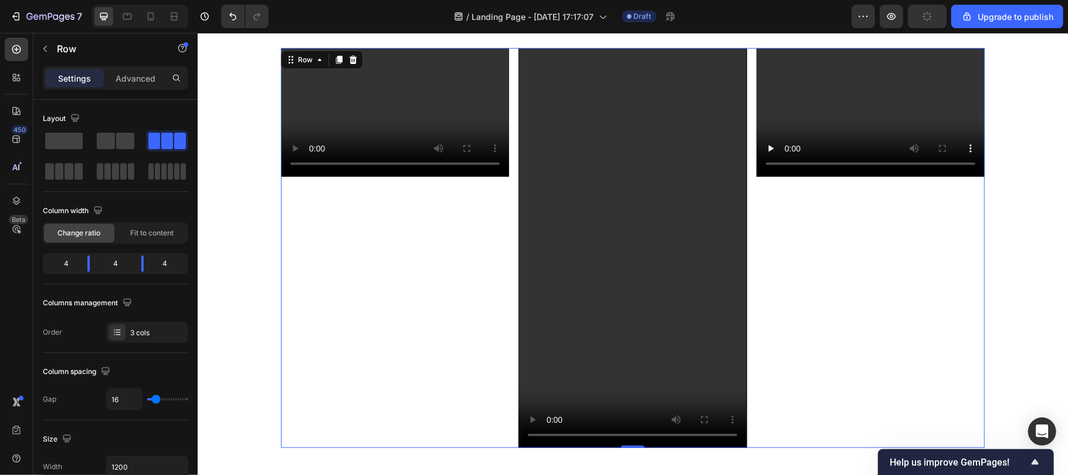
scroll to position [7073, 0]
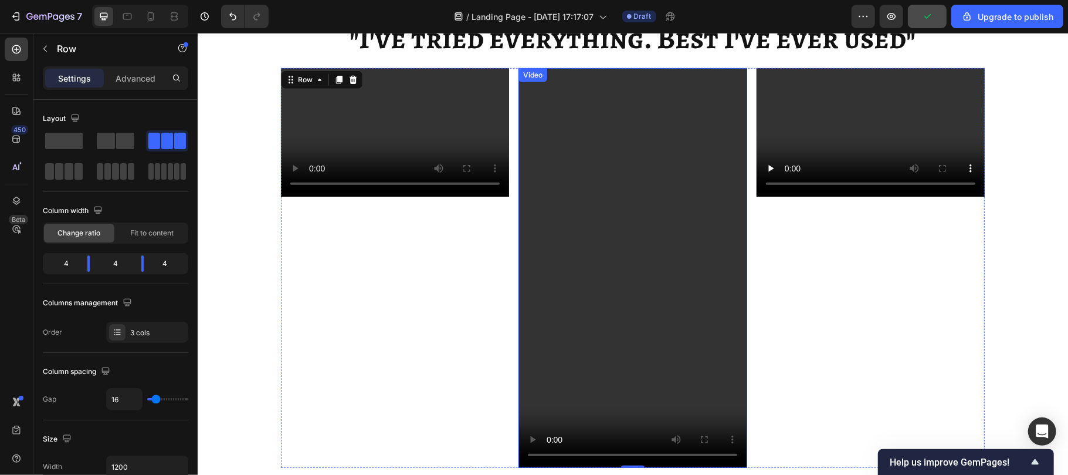
click at [557, 330] on video at bounding box center [632, 266] width 228 height 399
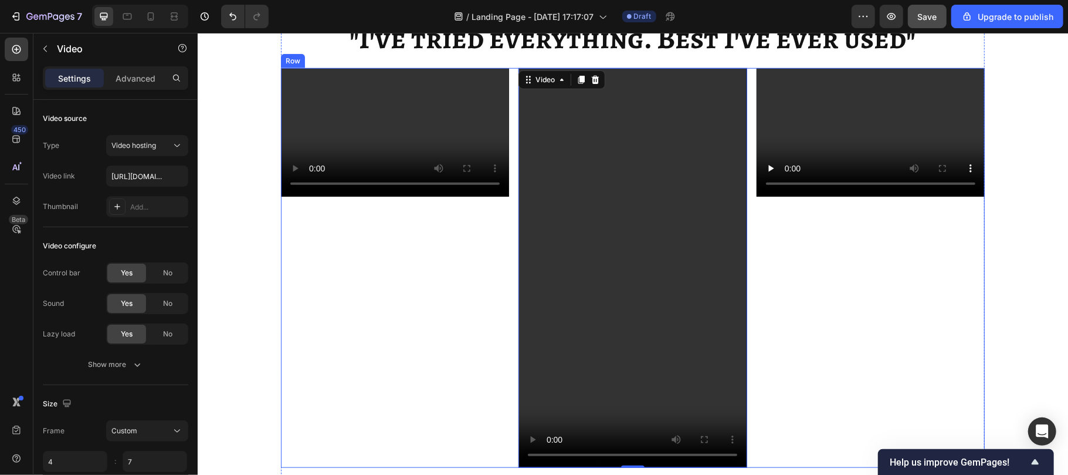
scroll to position [7157, 0]
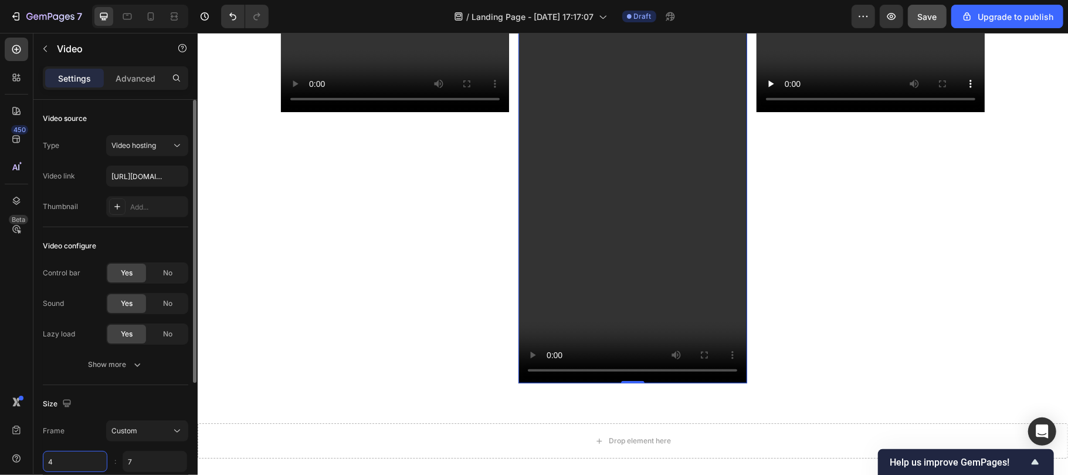
click at [63, 461] on input "4" at bounding box center [75, 460] width 65 height 21
type input "7"
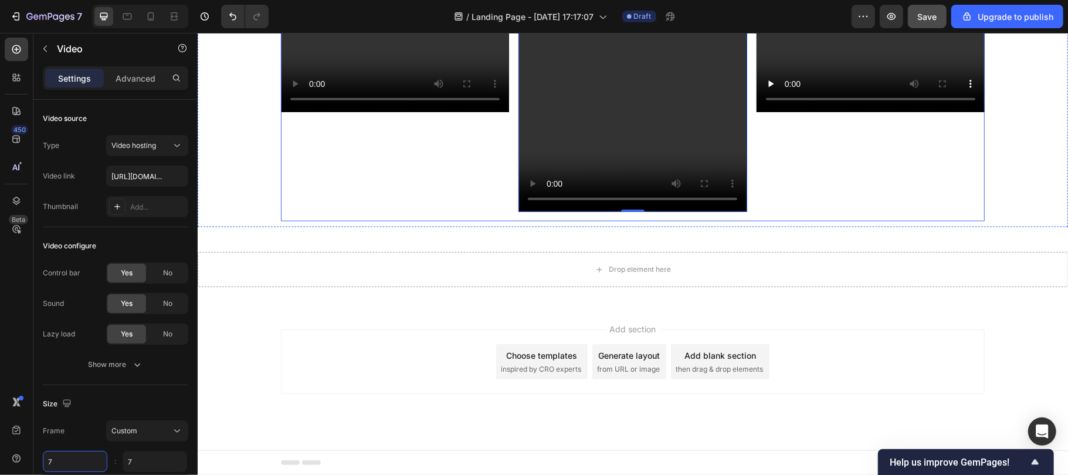
scroll to position [7112, 0]
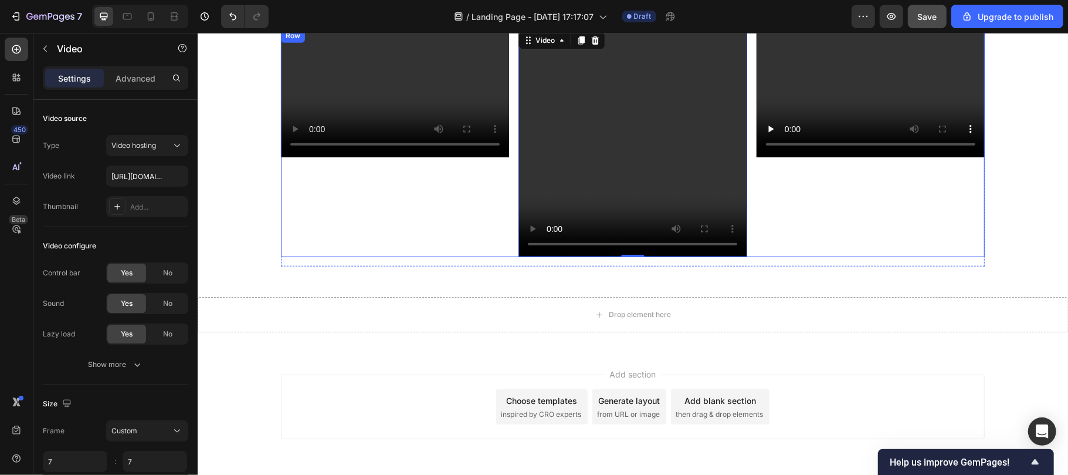
click at [388, 218] on div "Video" at bounding box center [394, 142] width 228 height 228
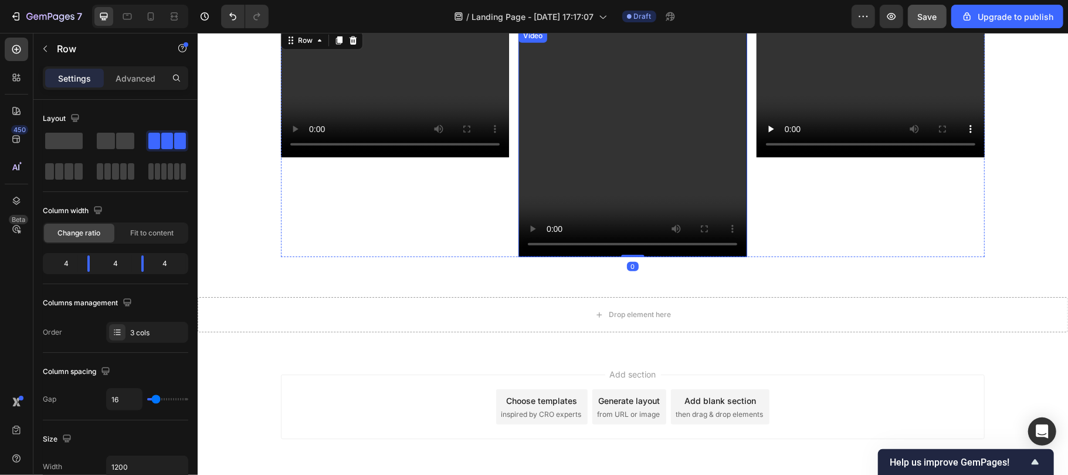
click at [552, 197] on video at bounding box center [632, 142] width 228 height 228
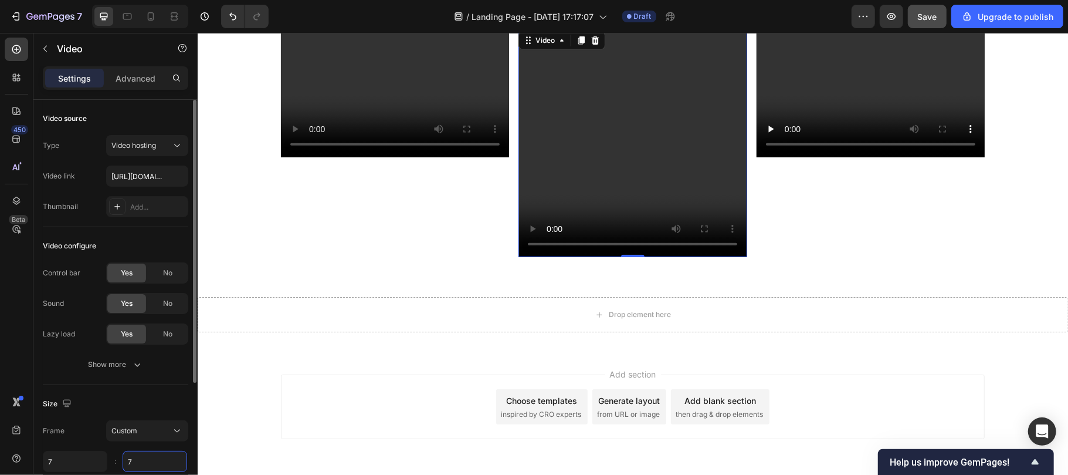
click at [144, 465] on input "7" at bounding box center [155, 460] width 65 height 21
type input "8"
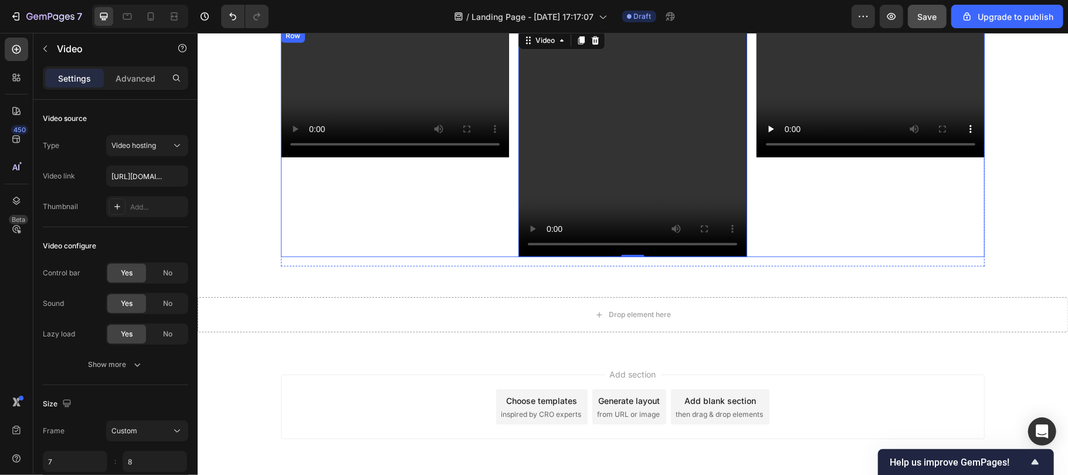
click at [446, 194] on div "Video" at bounding box center [394, 142] width 228 height 228
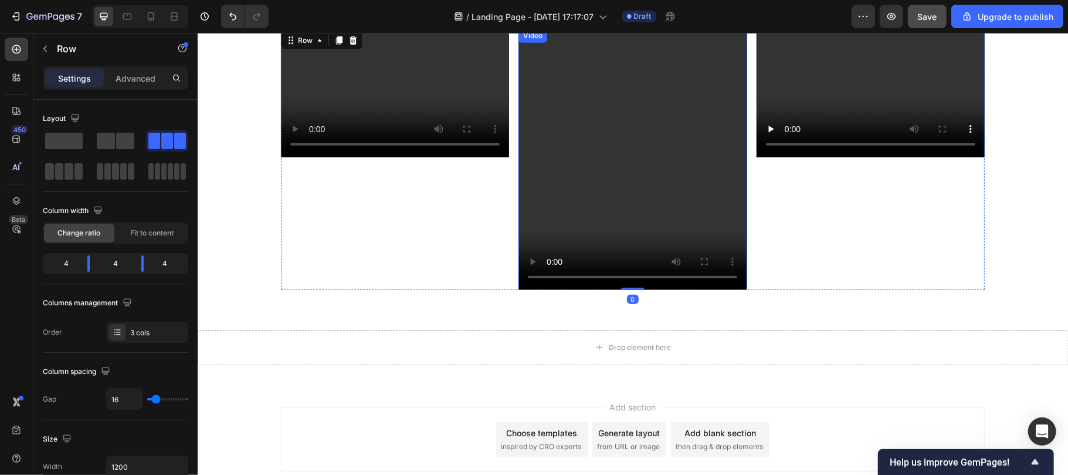
click at [592, 164] on video at bounding box center [632, 158] width 228 height 261
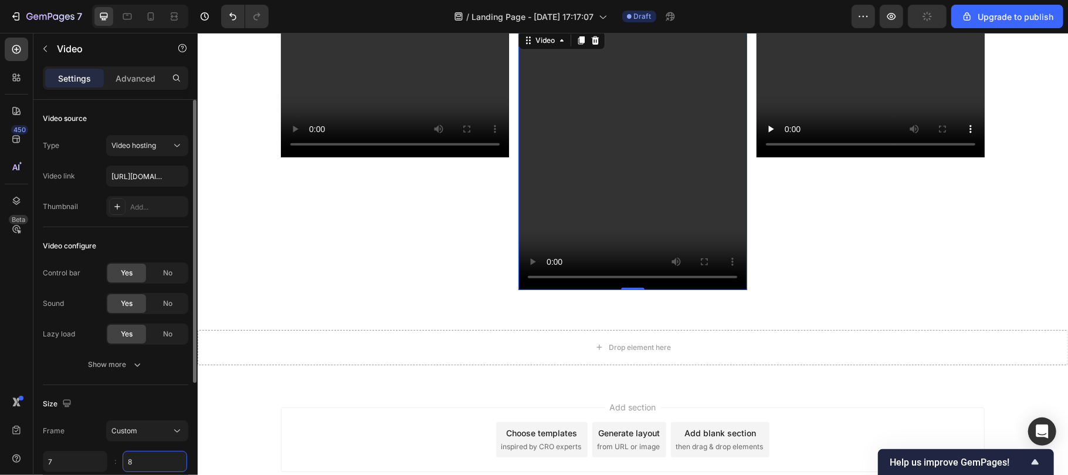
click at [134, 465] on input "8" at bounding box center [155, 460] width 65 height 21
type input "10"
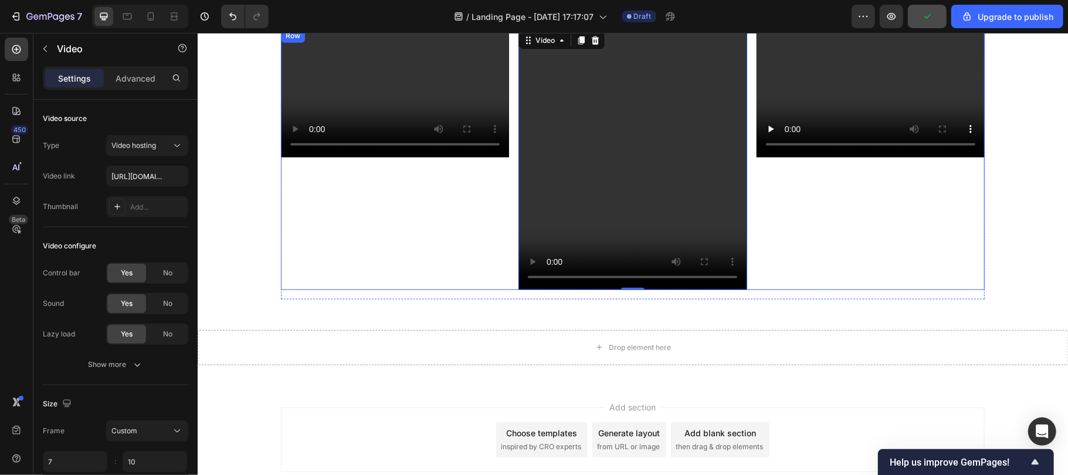
click at [395, 221] on div "Video" at bounding box center [394, 158] width 228 height 261
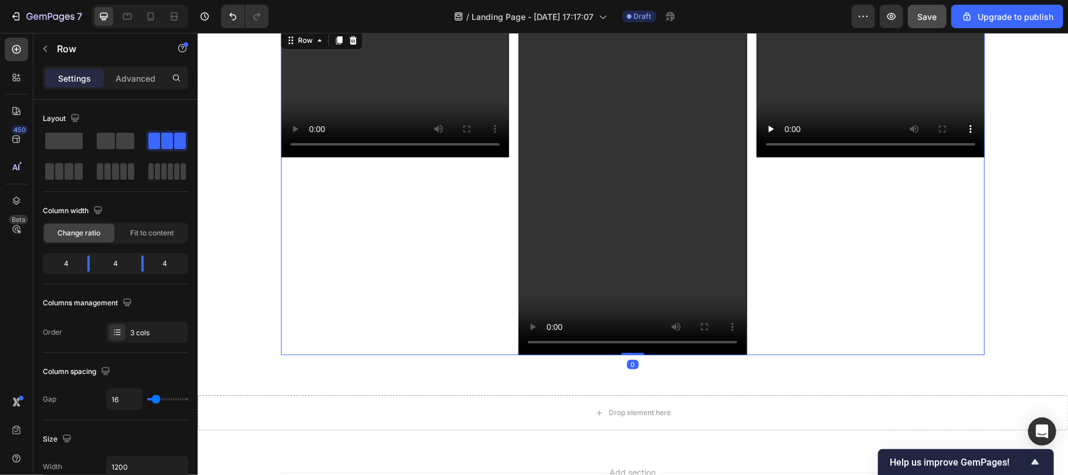
scroll to position [7146, 0]
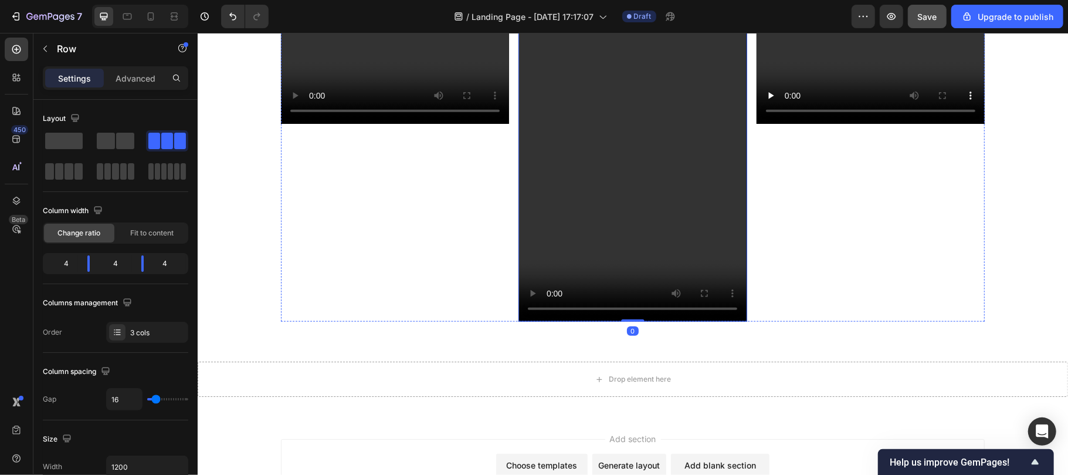
click at [519, 186] on video at bounding box center [632, 158] width 228 height 326
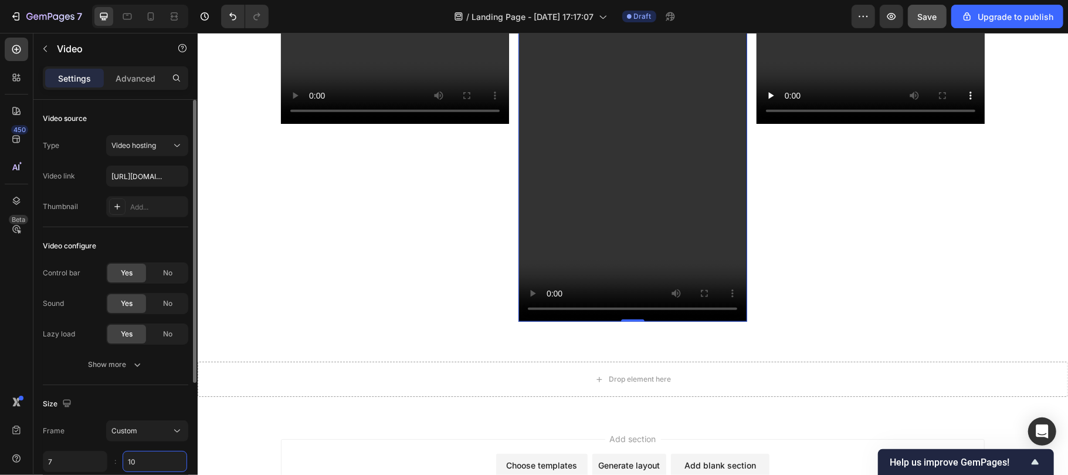
click at [144, 456] on input "10" at bounding box center [155, 460] width 65 height 21
type input "20"
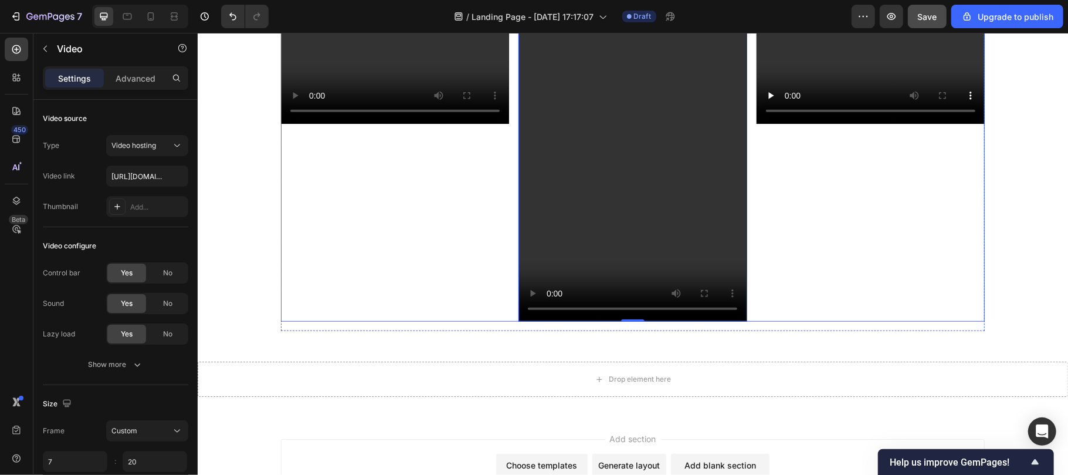
click at [463, 249] on div "Video" at bounding box center [394, 158] width 228 height 326
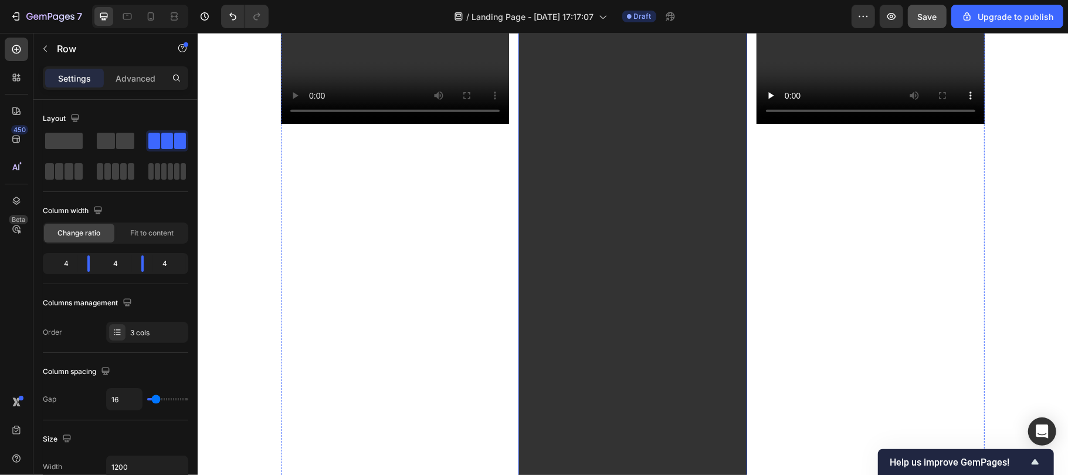
click at [544, 252] on video at bounding box center [632, 321] width 228 height 652
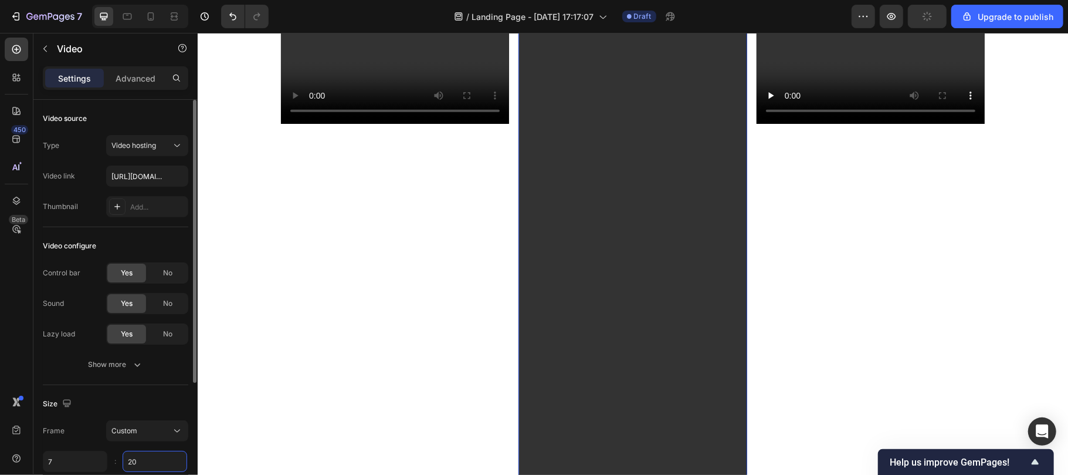
click at [145, 460] on input "20" at bounding box center [155, 460] width 65 height 21
type input "12"
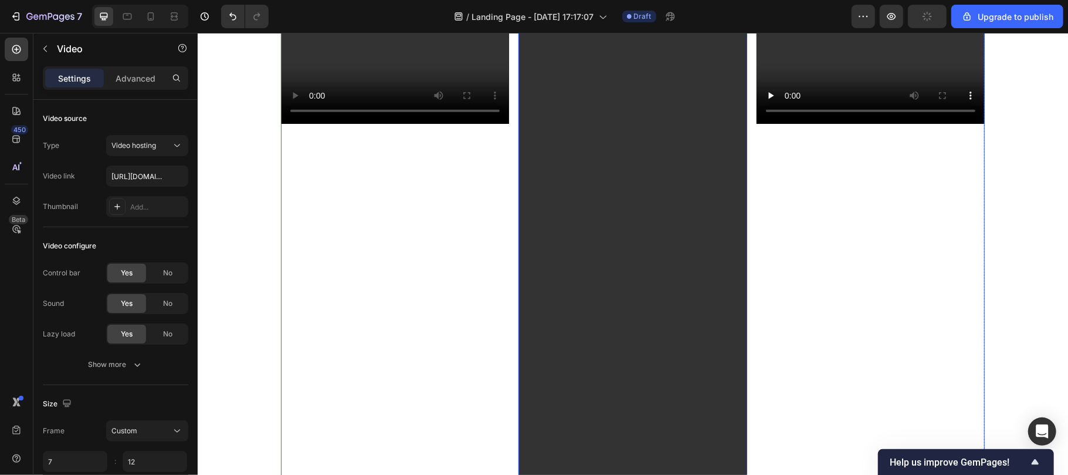
click at [297, 326] on div "Video" at bounding box center [394, 321] width 228 height 652
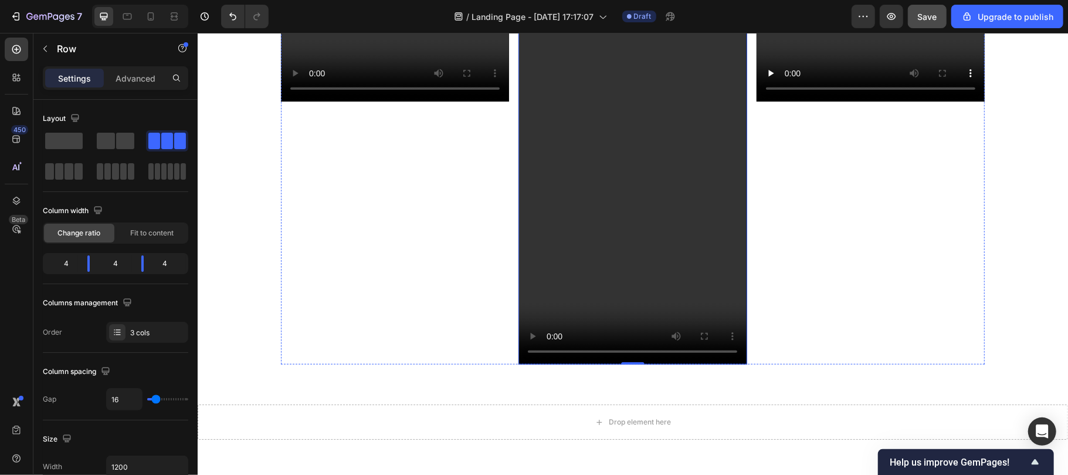
scroll to position [7190, 0]
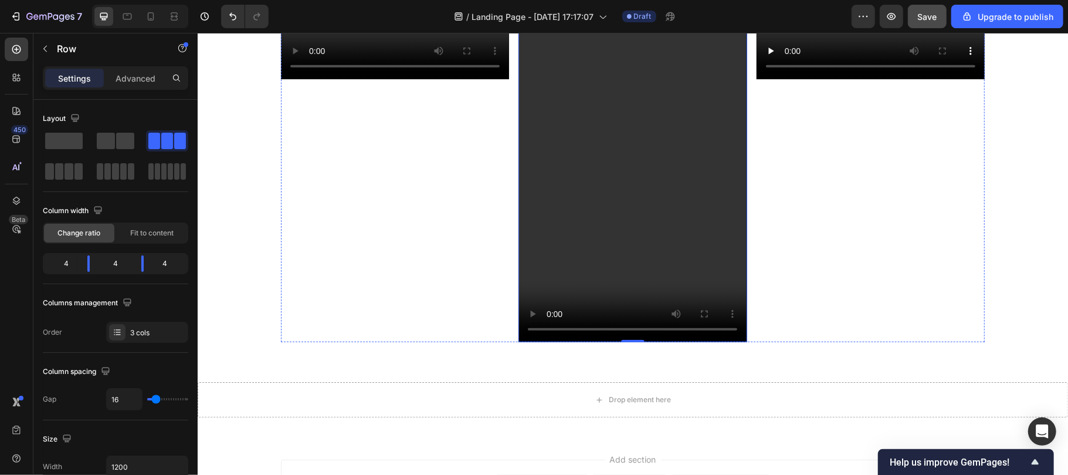
click at [582, 223] on video at bounding box center [632, 145] width 228 height 391
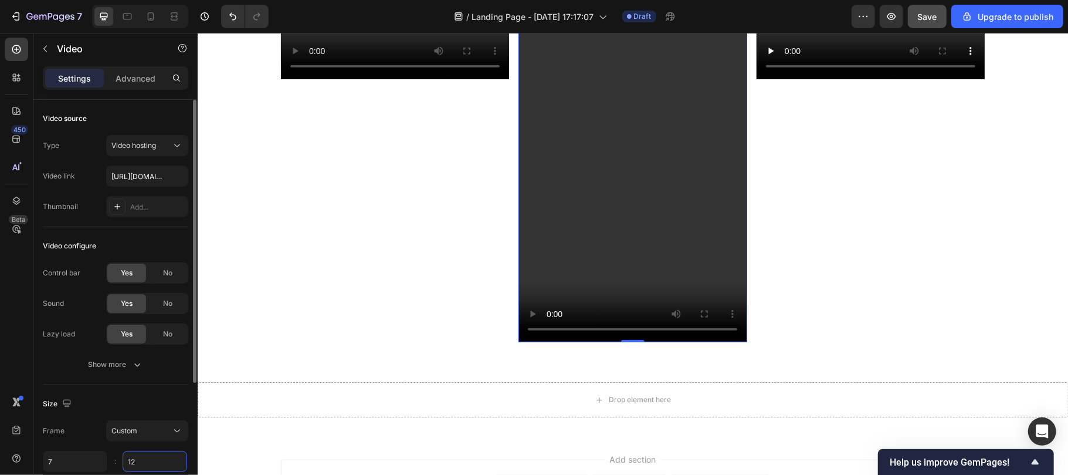
click at [144, 460] on input "12" at bounding box center [155, 460] width 65 height 21
type input "13"
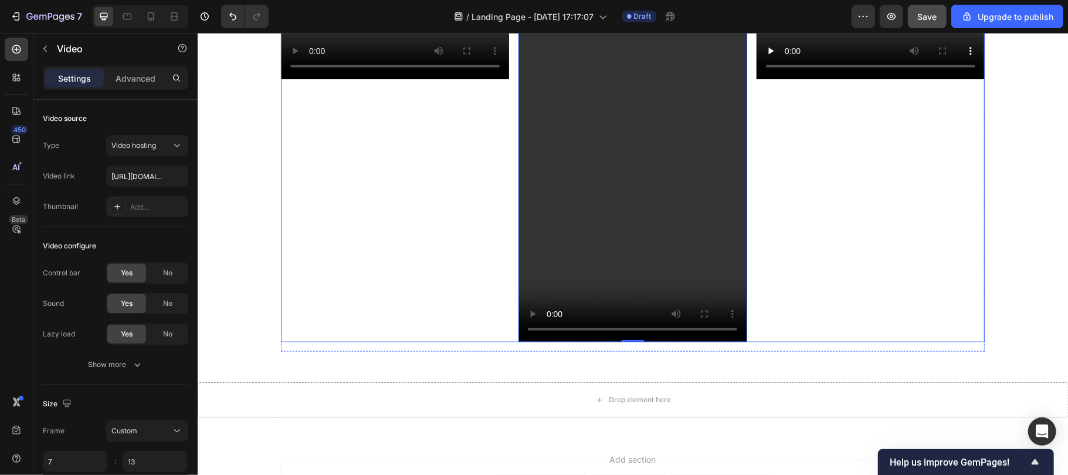
click at [411, 283] on div "Video" at bounding box center [394, 145] width 228 height 391
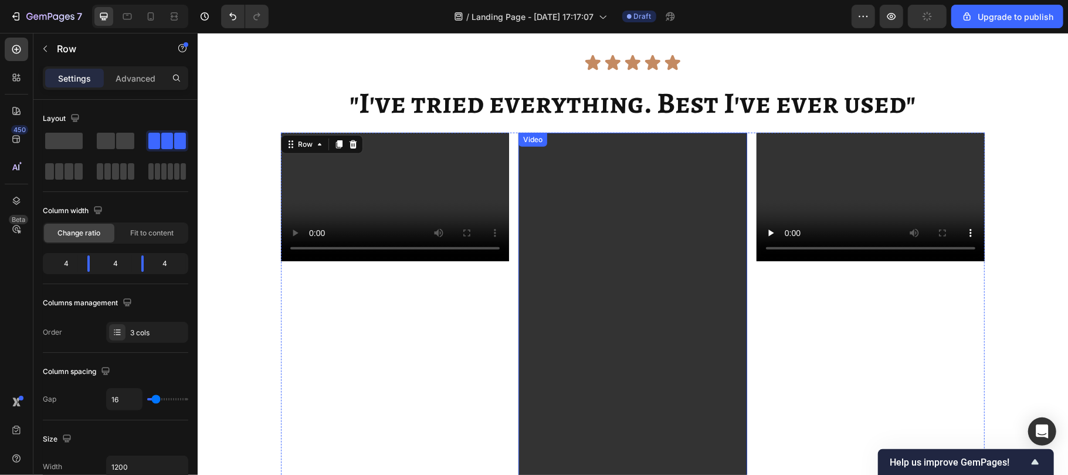
scroll to position [7047, 0]
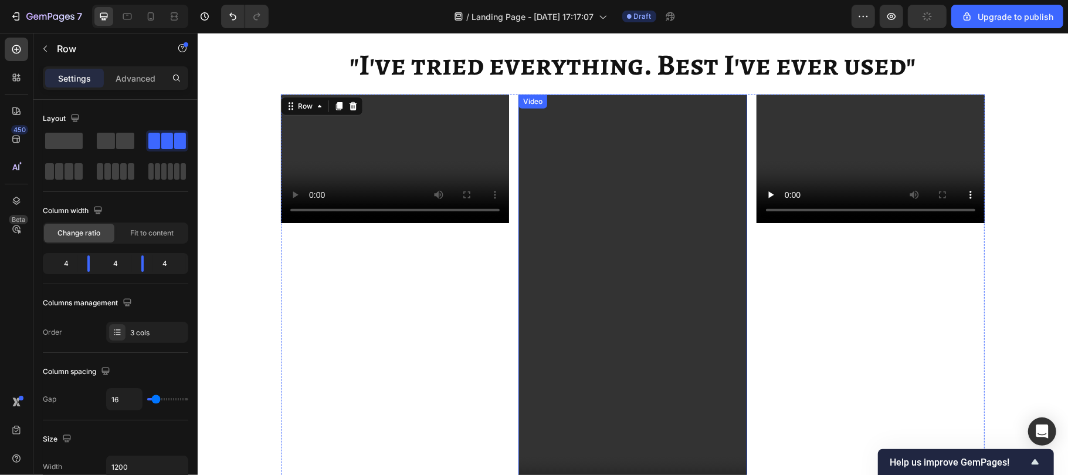
click at [538, 254] on video at bounding box center [632, 306] width 228 height 424
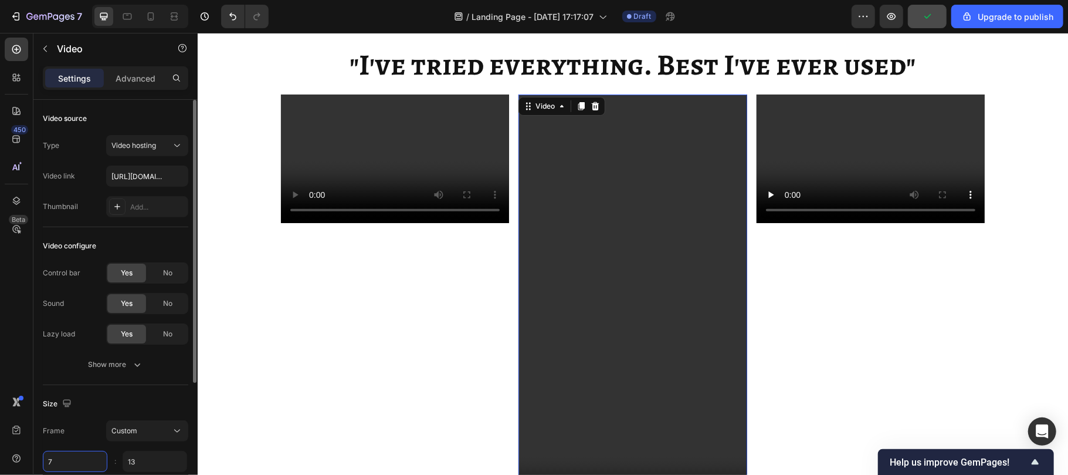
click at [54, 462] on input "7" at bounding box center [75, 460] width 65 height 21
type input "8"
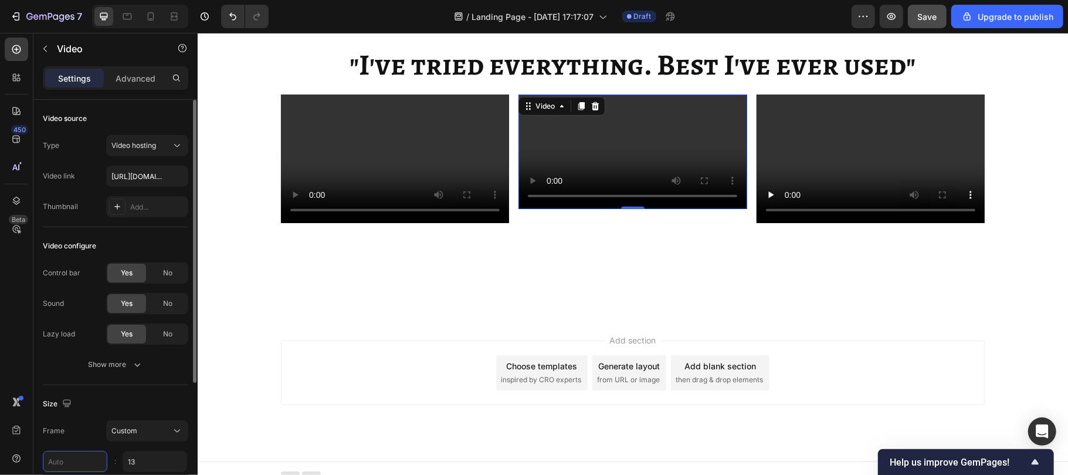
type input "4"
type input "7"
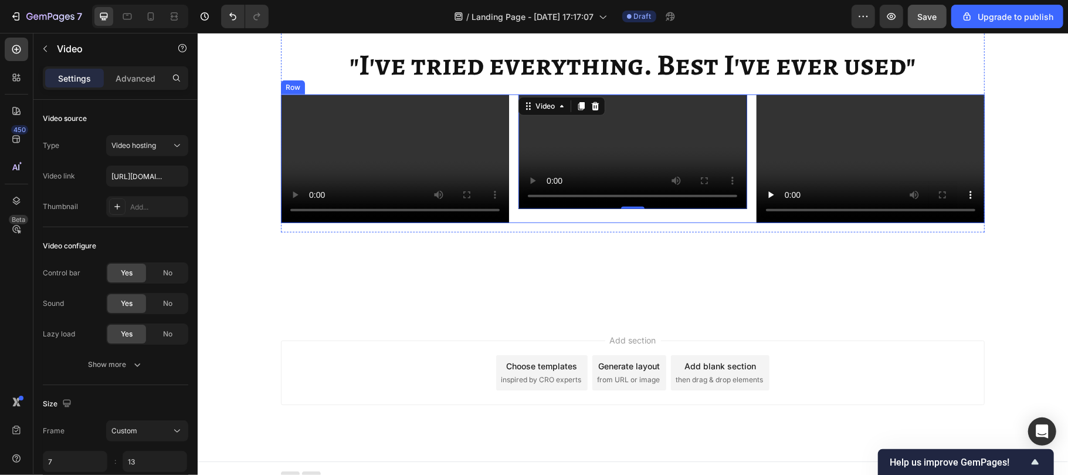
click at [399, 222] on div "Video" at bounding box center [394, 158] width 228 height 128
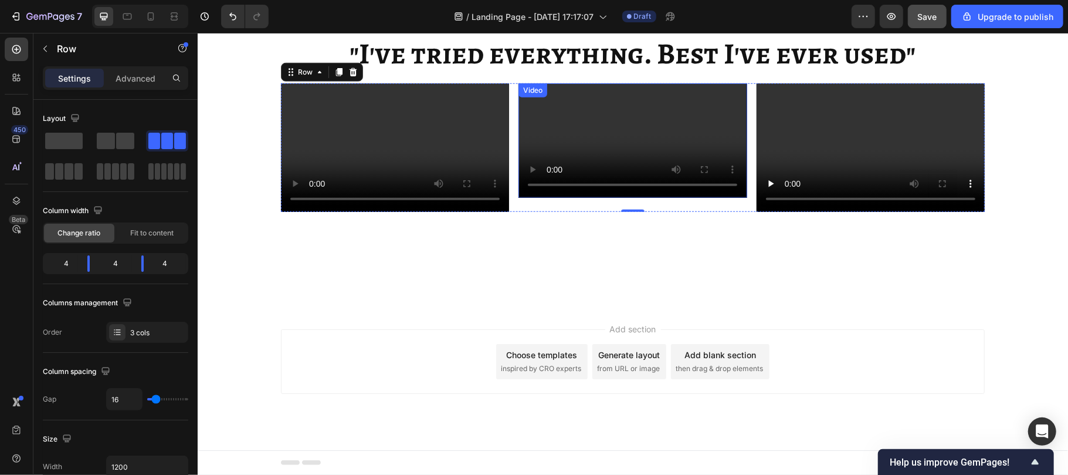
scroll to position [7068, 0]
click at [419, 143] on video at bounding box center [394, 147] width 228 height 128
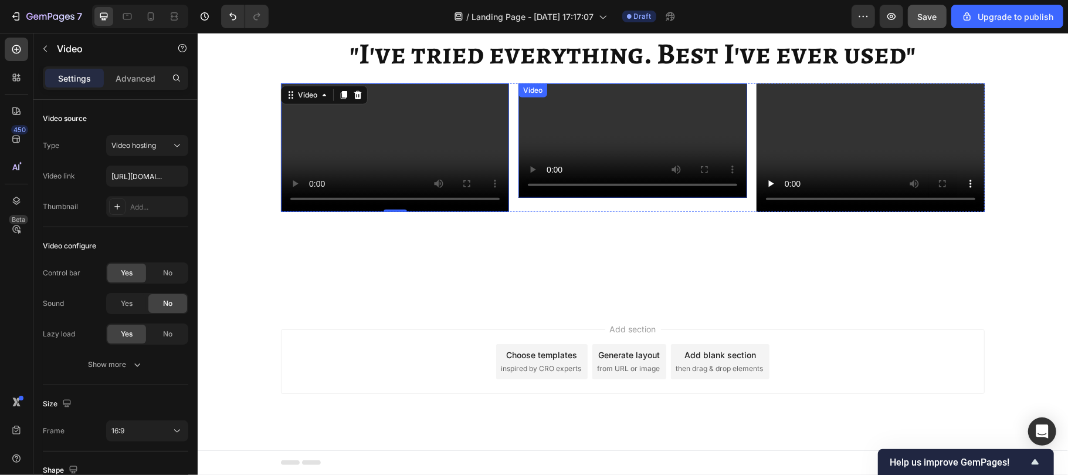
click at [608, 197] on video at bounding box center [632, 140] width 228 height 114
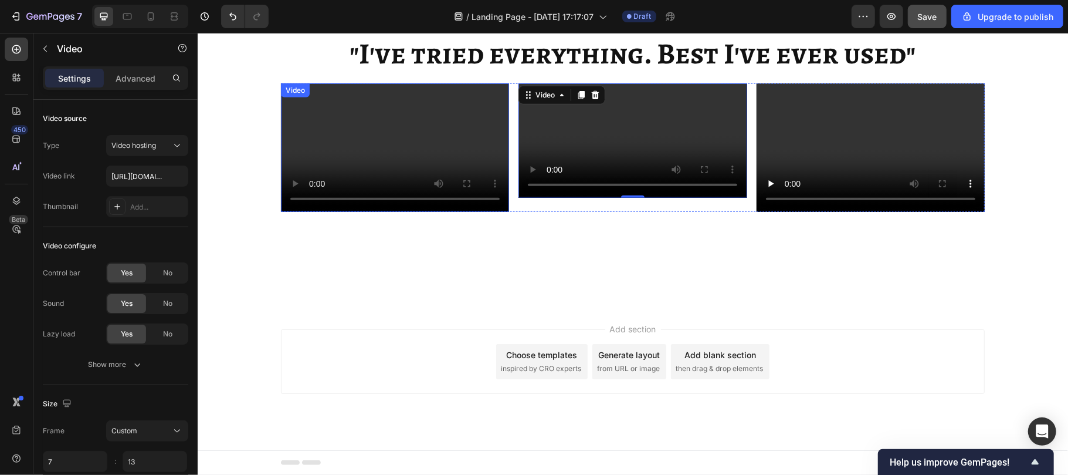
click at [406, 112] on video at bounding box center [394, 147] width 228 height 128
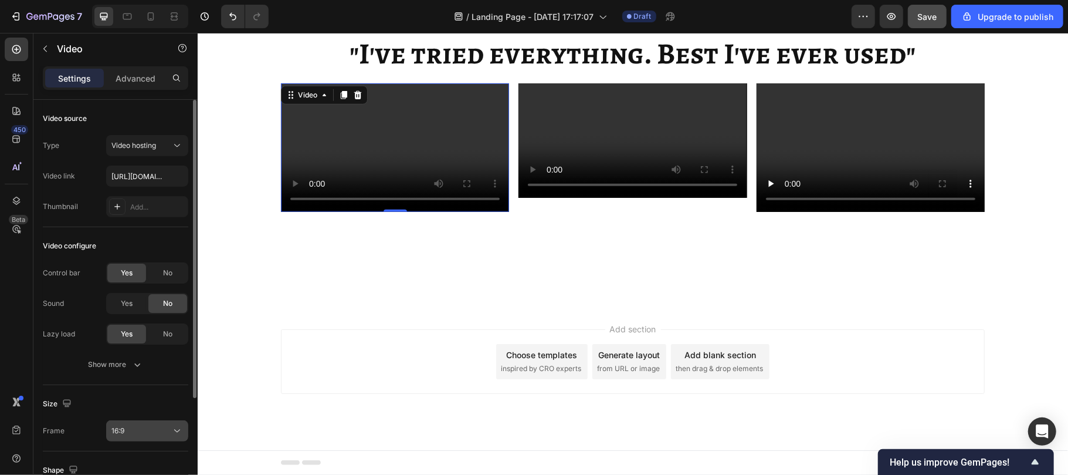
click at [133, 440] on button "16:9" at bounding box center [147, 430] width 82 height 21
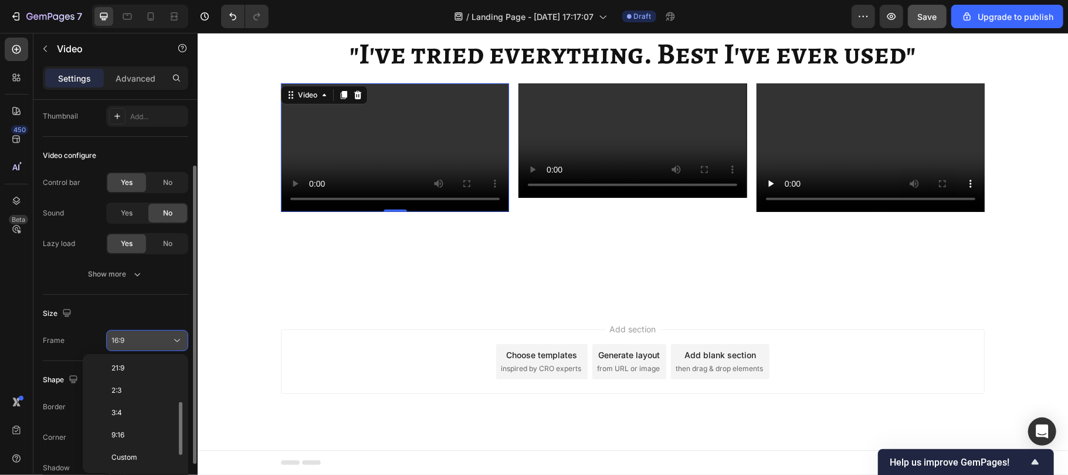
scroll to position [117, 0]
click at [130, 450] on span "Custom" at bounding box center [124, 453] width 26 height 11
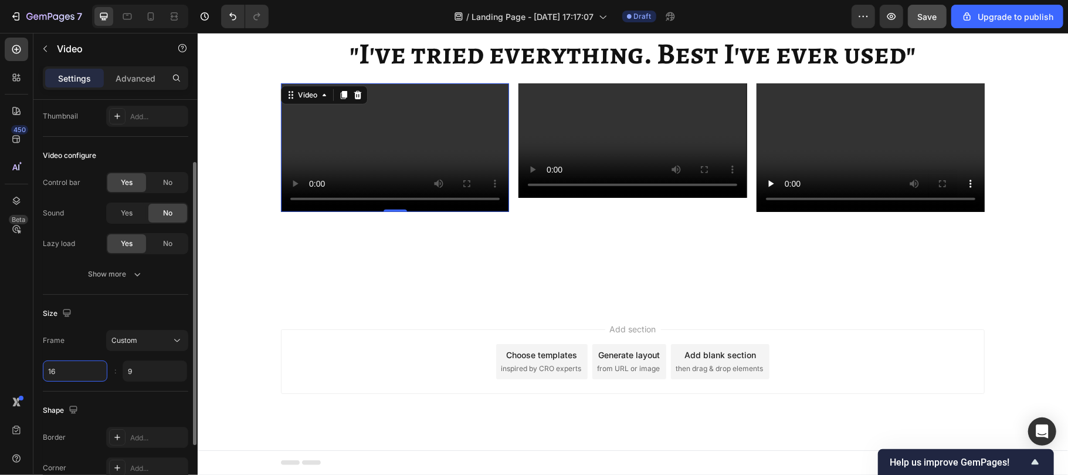
click at [62, 367] on input "16" at bounding box center [75, 370] width 65 height 21
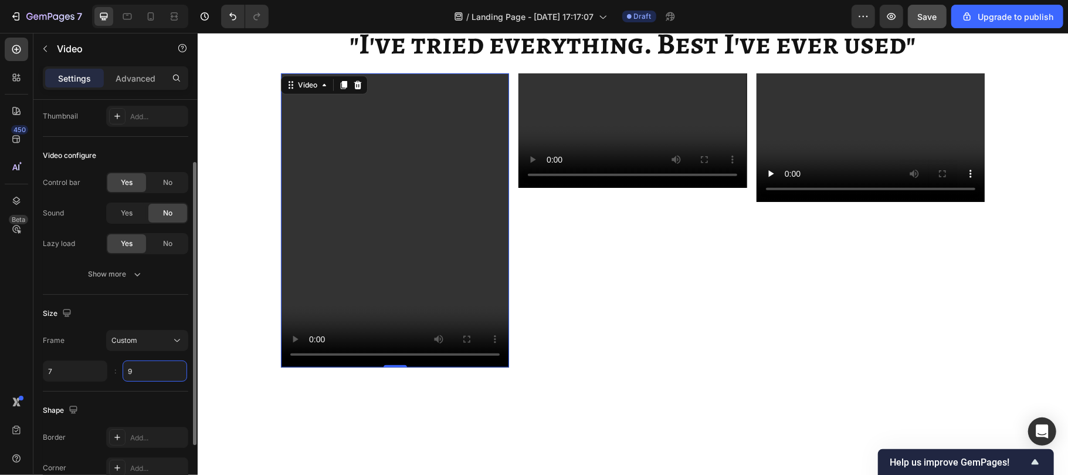
click at [141, 371] on input "9" at bounding box center [155, 370] width 65 height 21
type input "7"
type input "13"
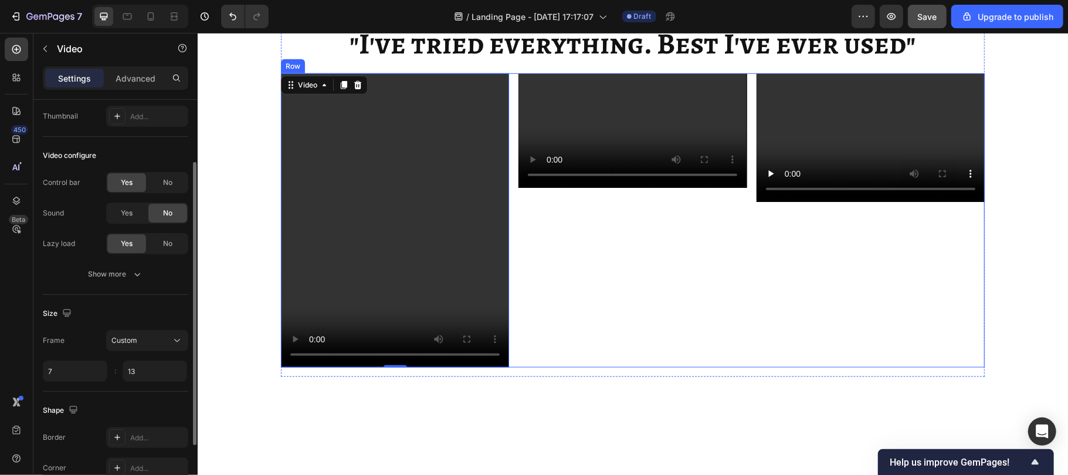
click at [347, 367] on div "Video 0" at bounding box center [394, 220] width 228 height 294
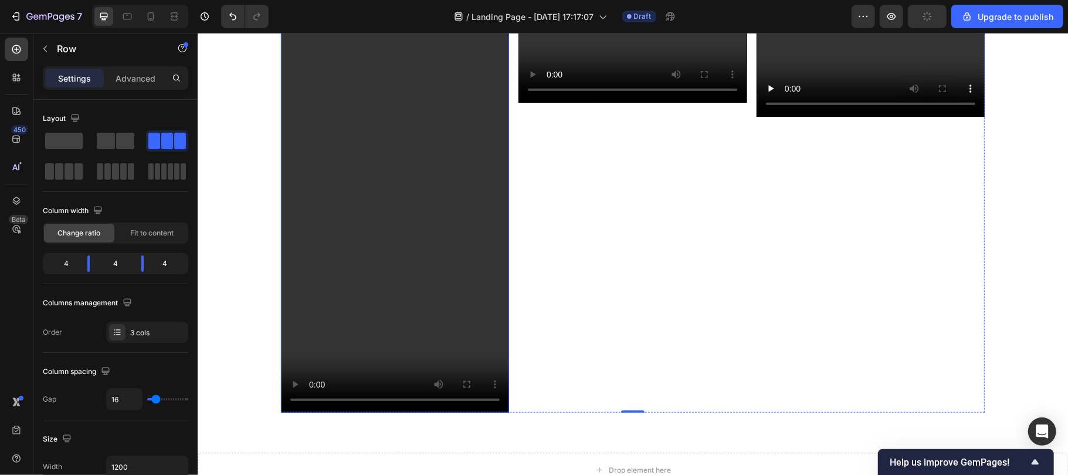
scroll to position [7152, 0]
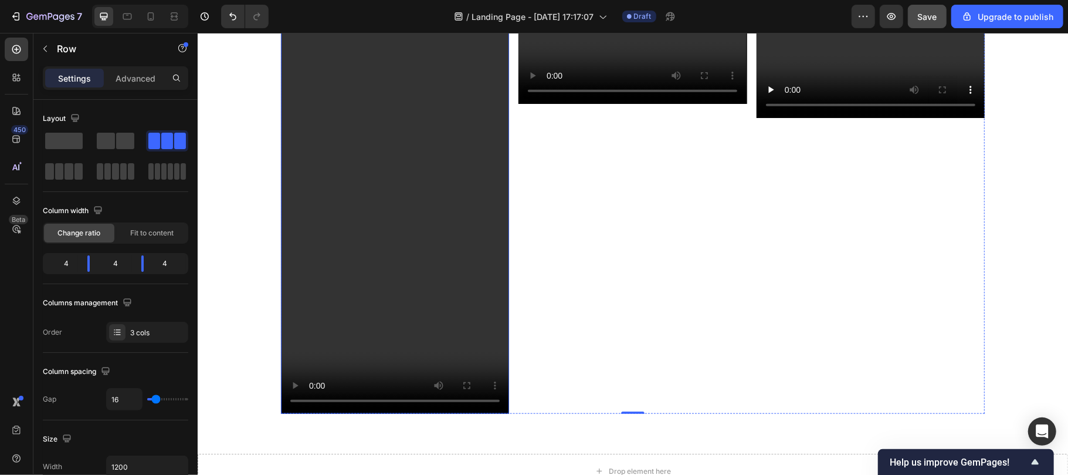
click at [367, 249] on video at bounding box center [394, 201] width 228 height 424
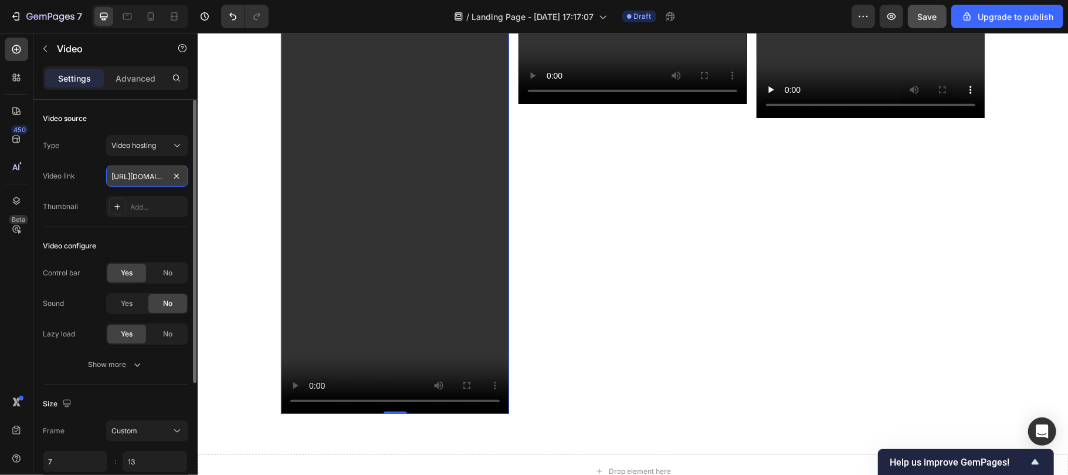
click at [140, 179] on input "https://cdn.shopify.com/videos/c/o/v/2cd3deb506b54b009063f7270ab5cf2e.mp4" at bounding box center [147, 175] width 82 height 21
type input "https://cdn.shopify.com/videos/c/o/v/aaa59a7a9cfe4ac595f9218e093b8eb6.mp4"
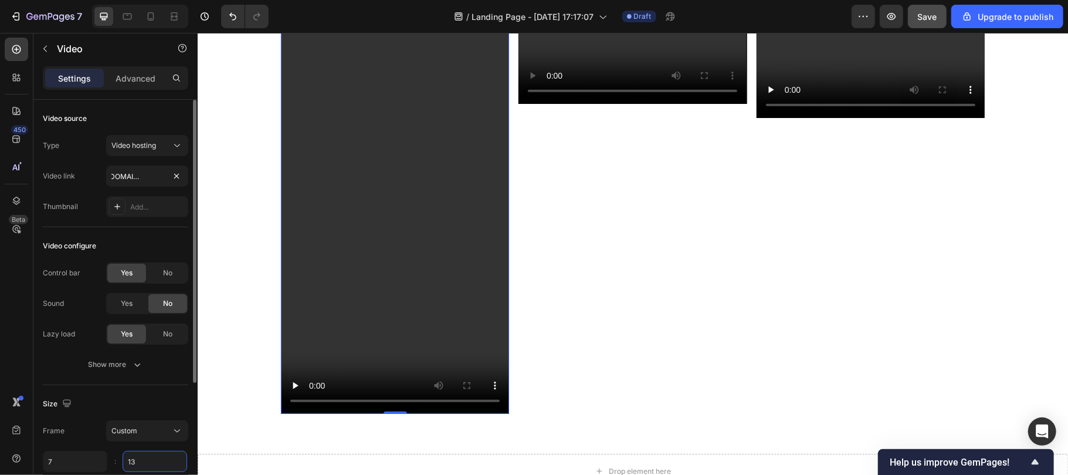
click at [156, 462] on input "13" at bounding box center [155, 460] width 65 height 21
type input "10"
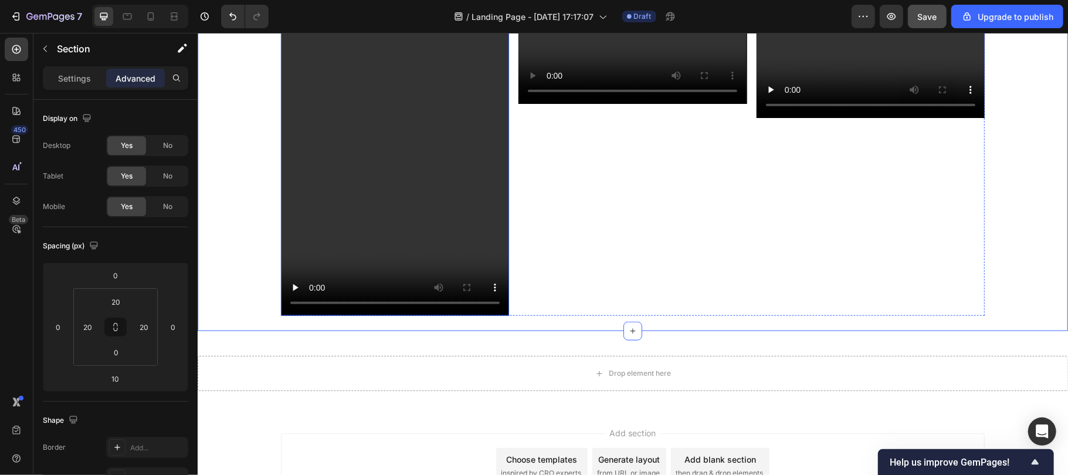
click at [350, 227] on video at bounding box center [394, 152] width 228 height 326
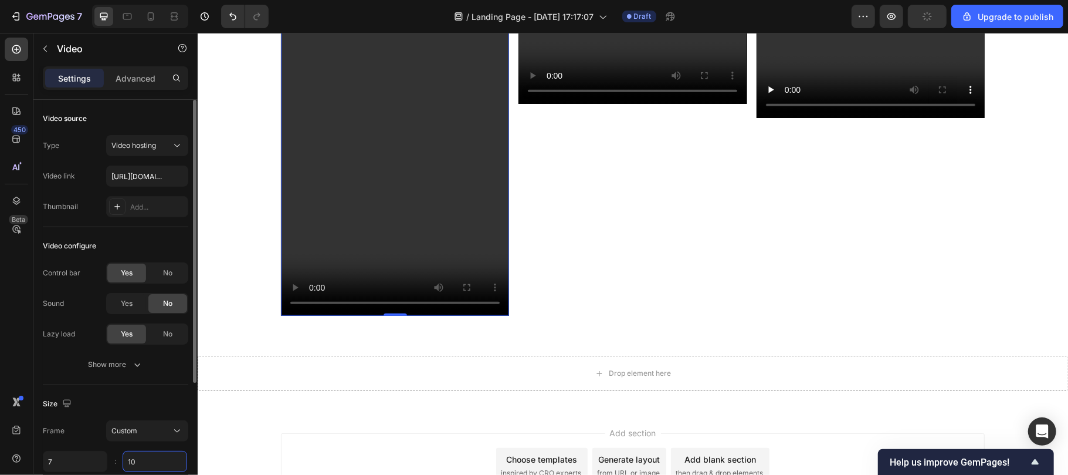
click at [146, 453] on input "10" at bounding box center [155, 460] width 65 height 21
type input "14"
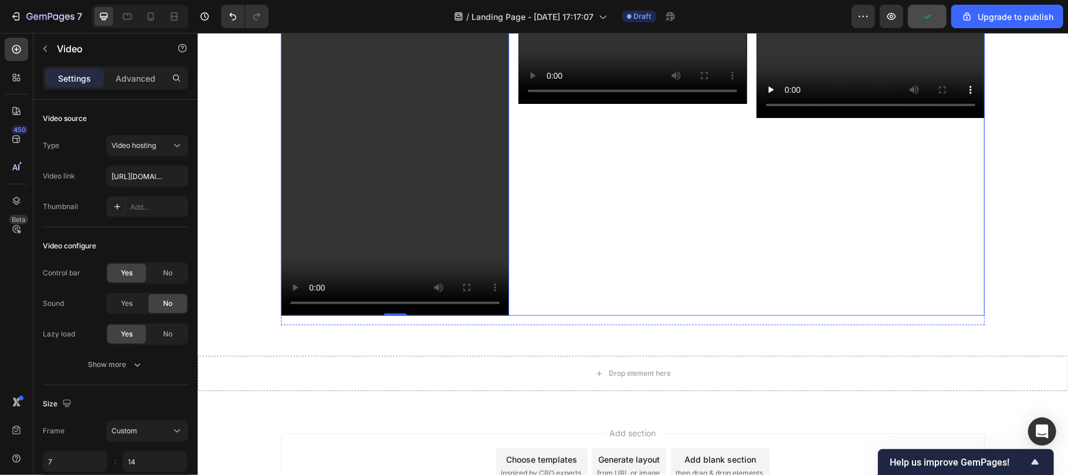
click at [331, 315] on div "Video 0" at bounding box center [394, 152] width 228 height 326
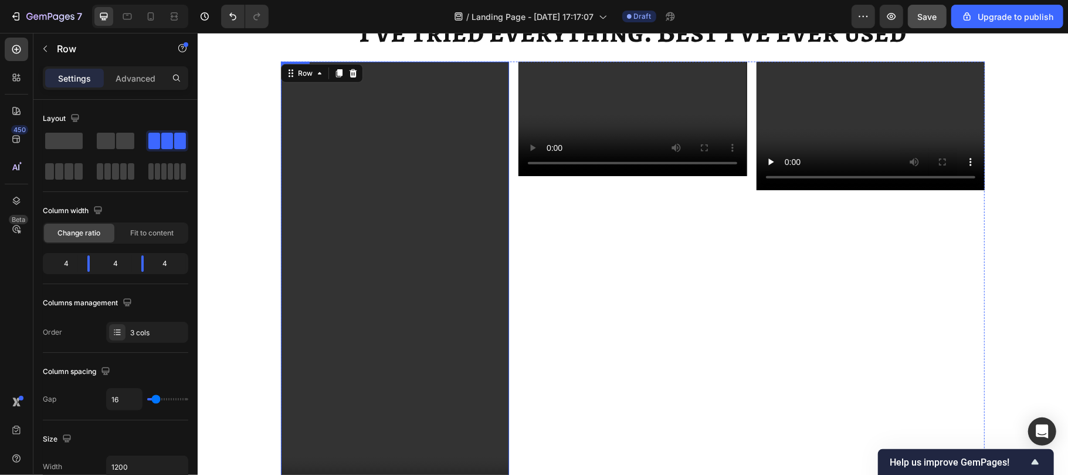
scroll to position [7080, 0]
click at [348, 311] on video at bounding box center [394, 288] width 228 height 457
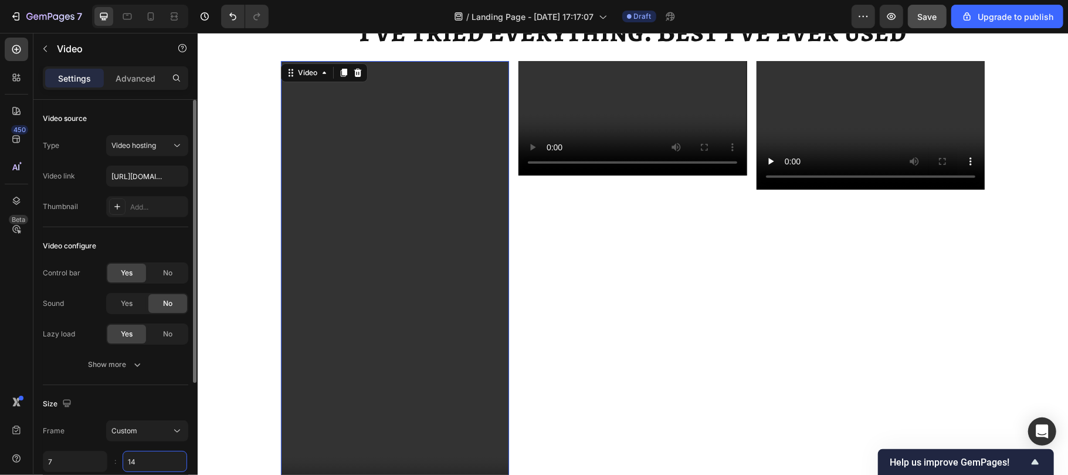
click at [141, 454] on input "14" at bounding box center [155, 460] width 65 height 21
type input "13"
click at [327, 362] on video at bounding box center [394, 288] width 228 height 457
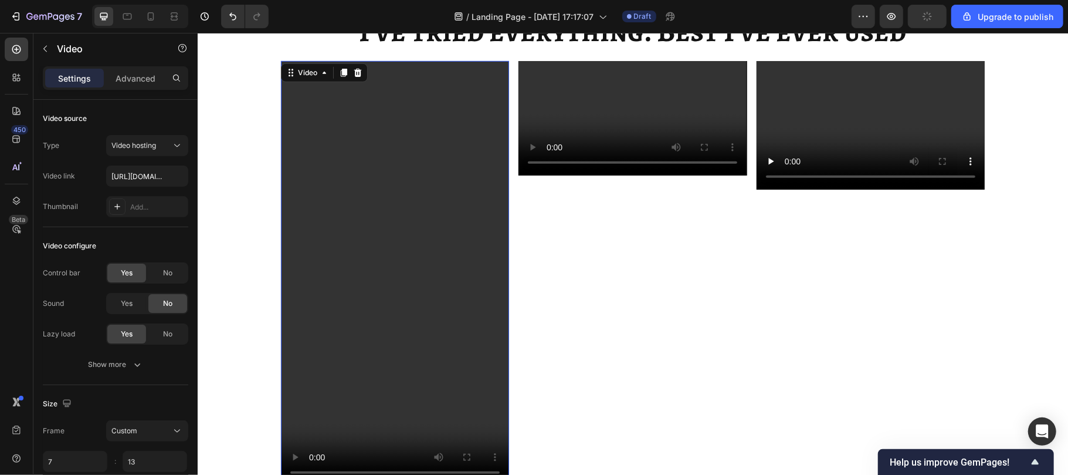
scroll to position [7207, 0]
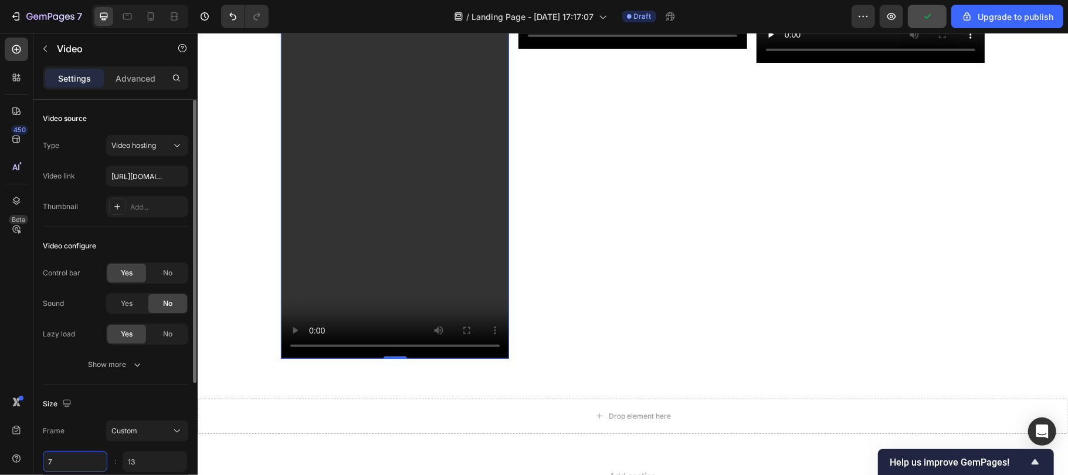
click at [66, 462] on input "7" at bounding box center [75, 460] width 65 height 21
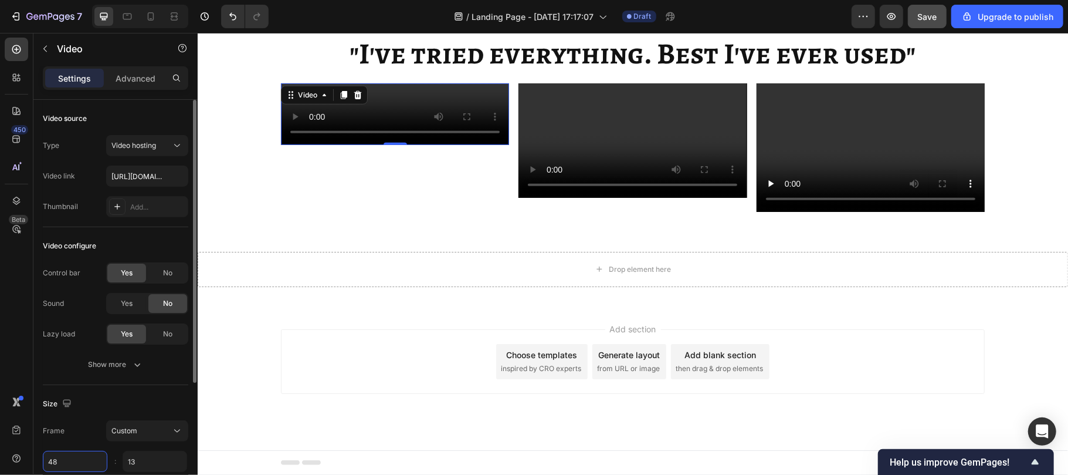
type input "4"
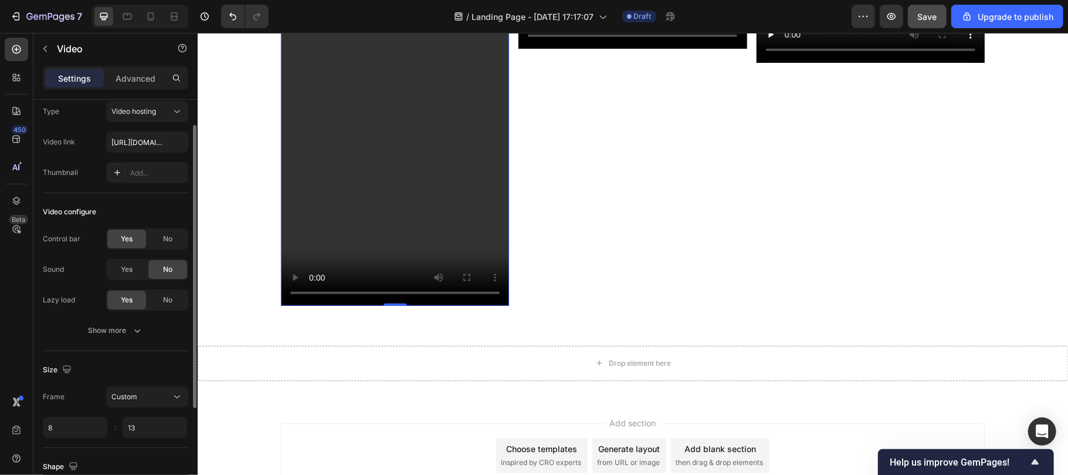
scroll to position [35, 0]
click at [59, 428] on input "8" at bounding box center [75, 425] width 65 height 21
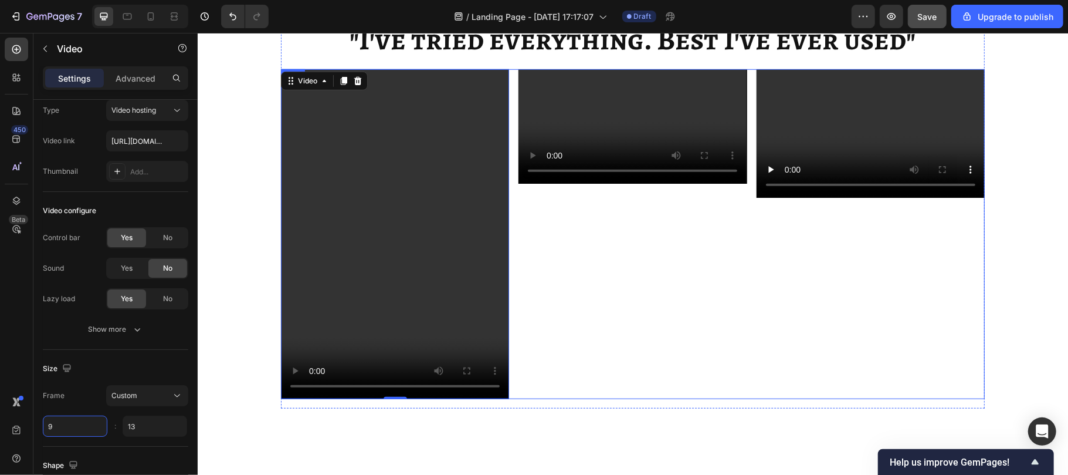
scroll to position [7060, 0]
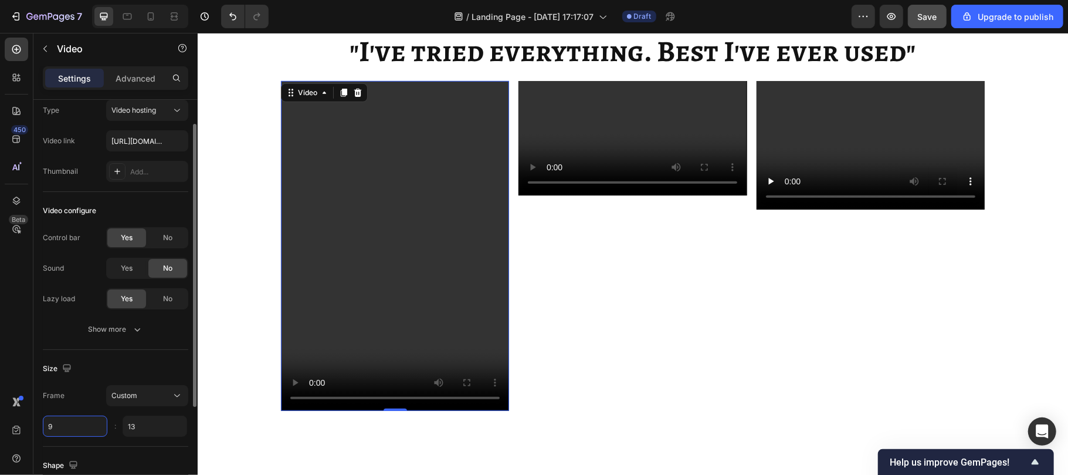
click at [66, 425] on input "9" at bounding box center [75, 425] width 65 height 21
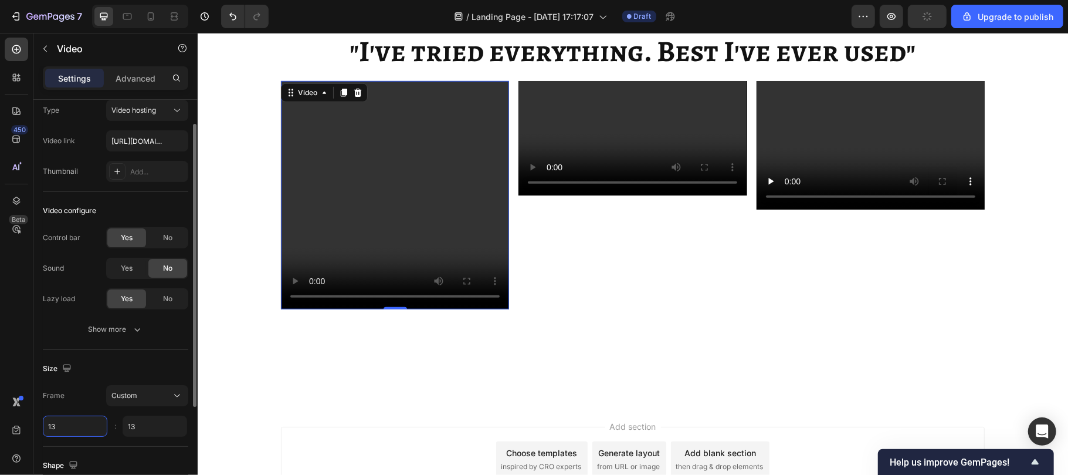
click at [66, 425] on input "13" at bounding box center [75, 425] width 65 height 21
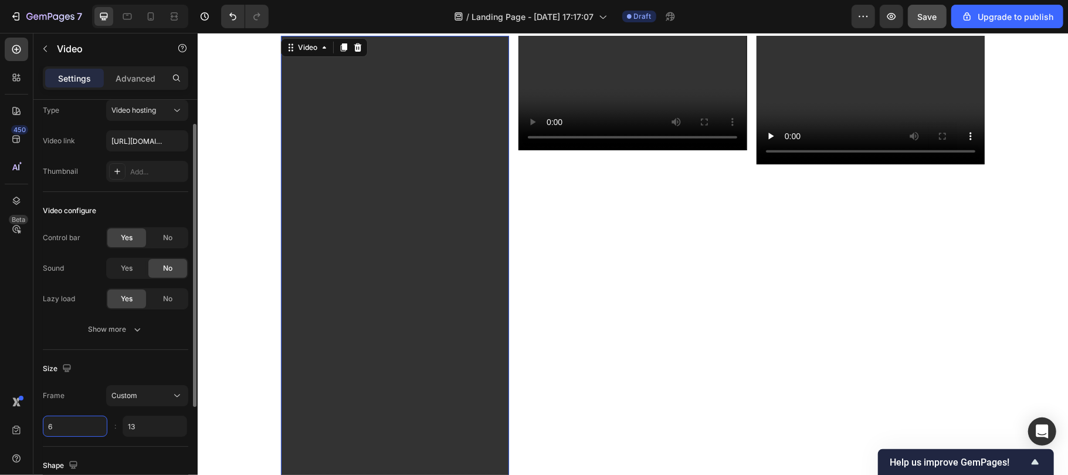
scroll to position [7115, 0]
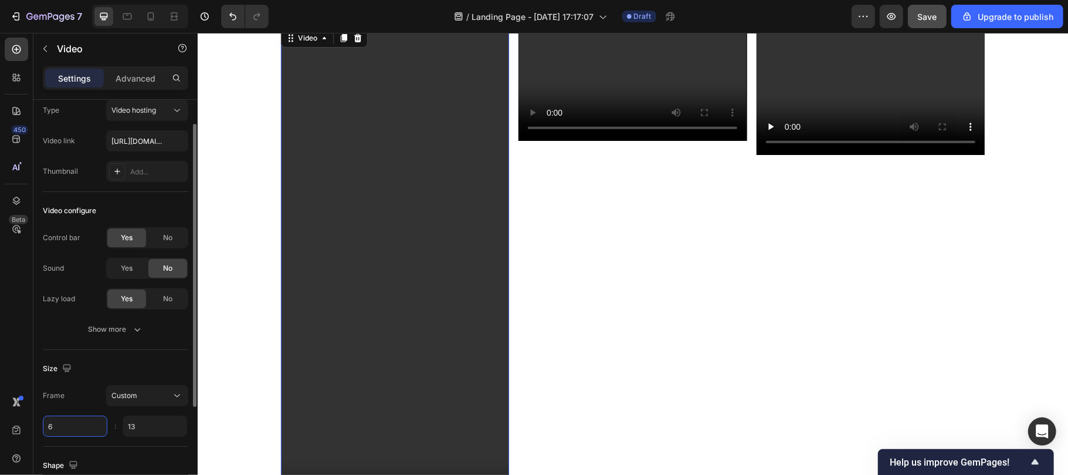
click at [54, 428] on input "6" at bounding box center [75, 425] width 65 height 21
click at [50, 429] on input "6" at bounding box center [75, 425] width 65 height 21
type input "5"
click at [55, 425] on input "5" at bounding box center [75, 425] width 65 height 21
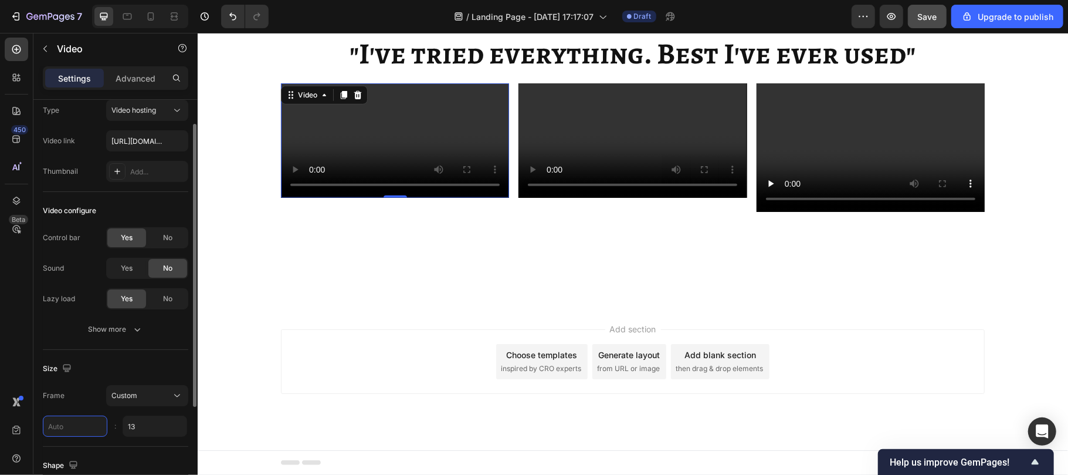
type input "7"
type input "8"
type input "9"
type input "8"
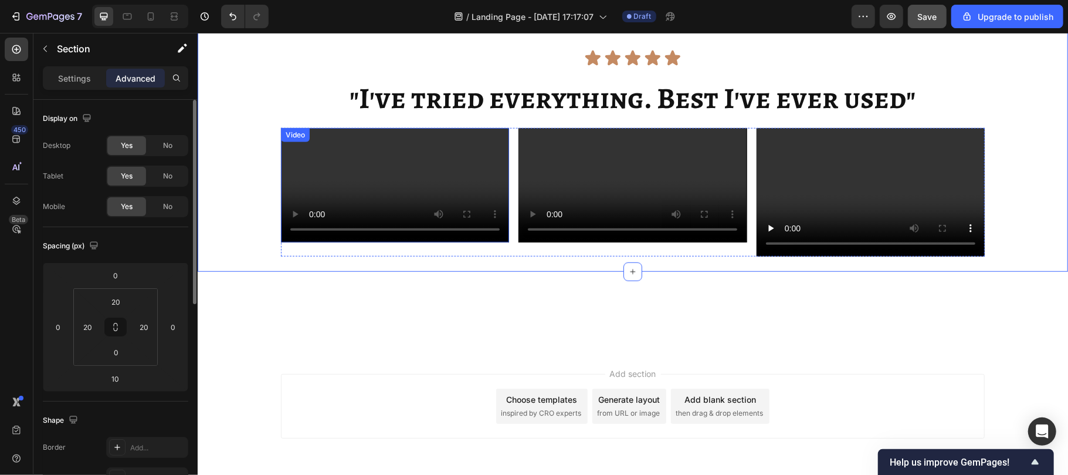
scroll to position [7015, 0]
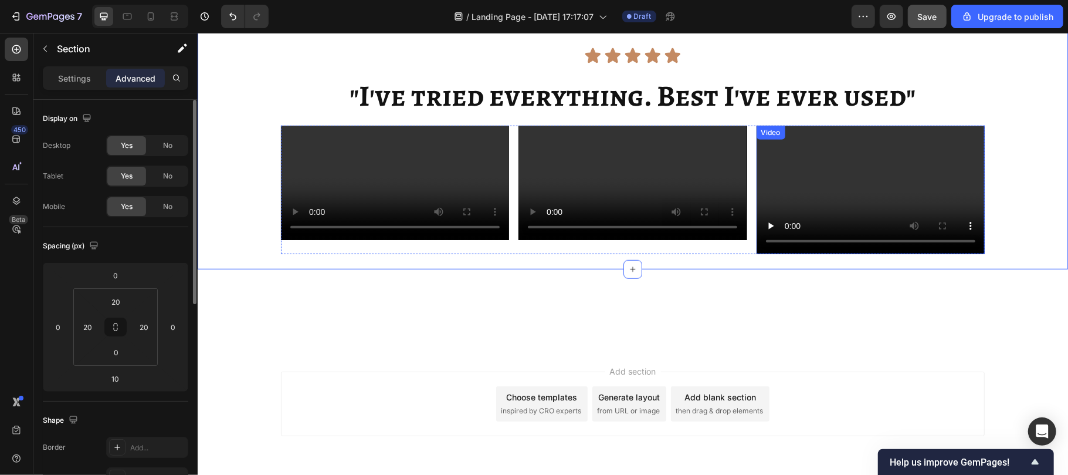
click at [814, 178] on video at bounding box center [870, 189] width 228 height 128
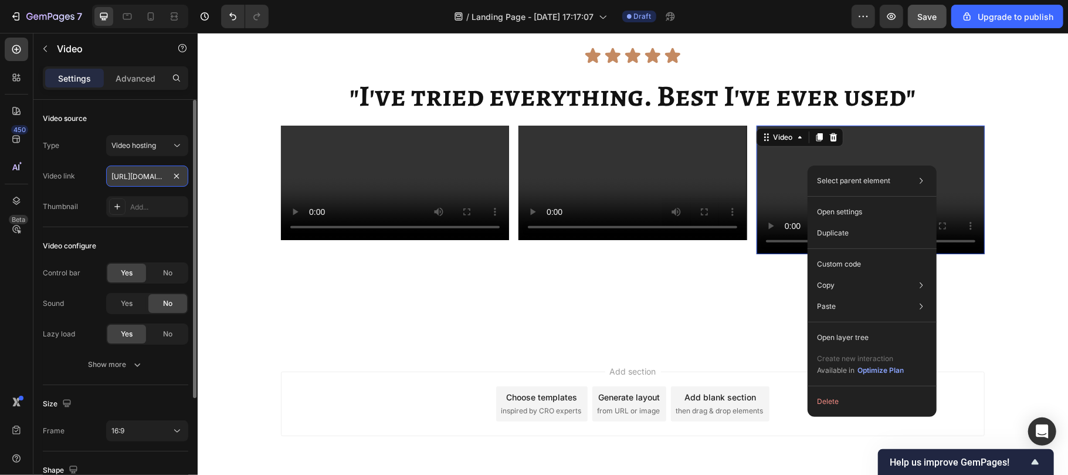
click at [157, 174] on input "https://cdn.shopify.com/videos/c/o/v/2cd3deb506b54b009063f7270ab5cf2e.mp4" at bounding box center [147, 175] width 82 height 21
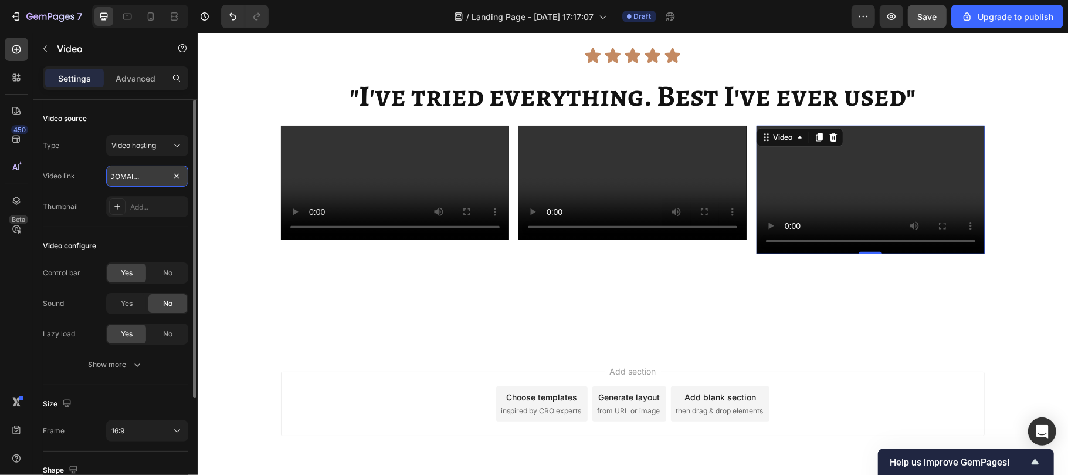
click at [157, 174] on input "https://cdn.shopify.com/videos/c/o/v/2cd3deb506b54b009063f7270ab5cf2e.mp4" at bounding box center [147, 175] width 82 height 21
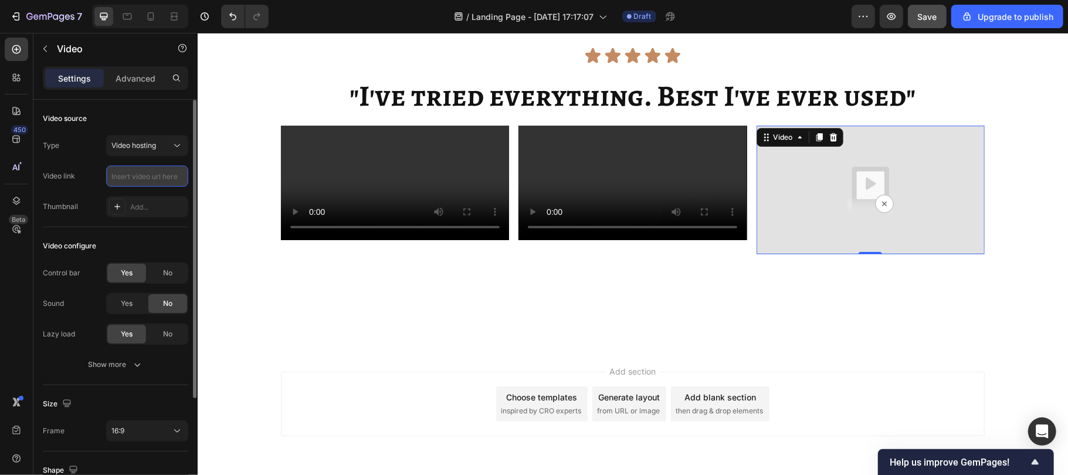
scroll to position [0, 0]
paste input "https://cdn.shopify.com/videos/c/o/v/f571772838a942cbbf28e0d86fe40822.mp4"
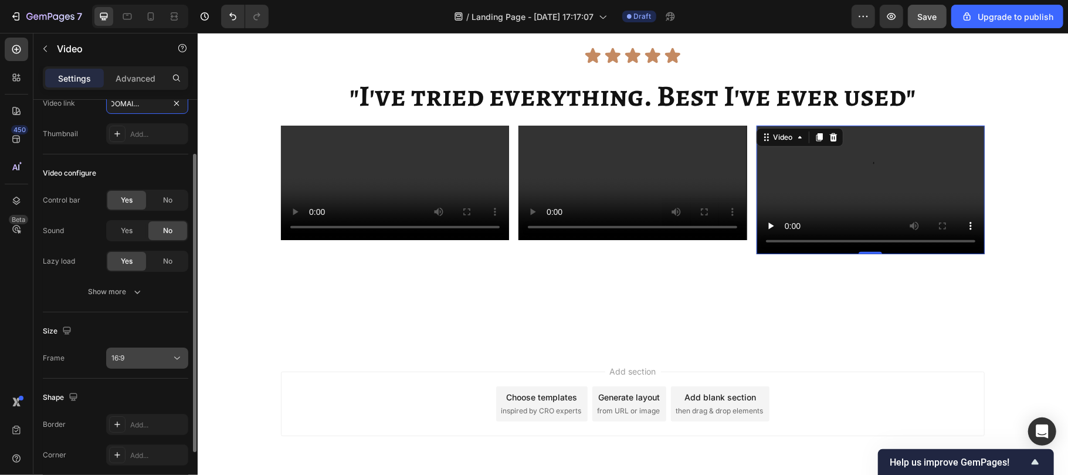
scroll to position [73, 0]
type input "https://cdn.shopify.com/videos/c/o/v/f571772838a942cbbf28e0d86fe40822.mp4"
click at [129, 357] on div "16:9" at bounding box center [141, 357] width 60 height 11
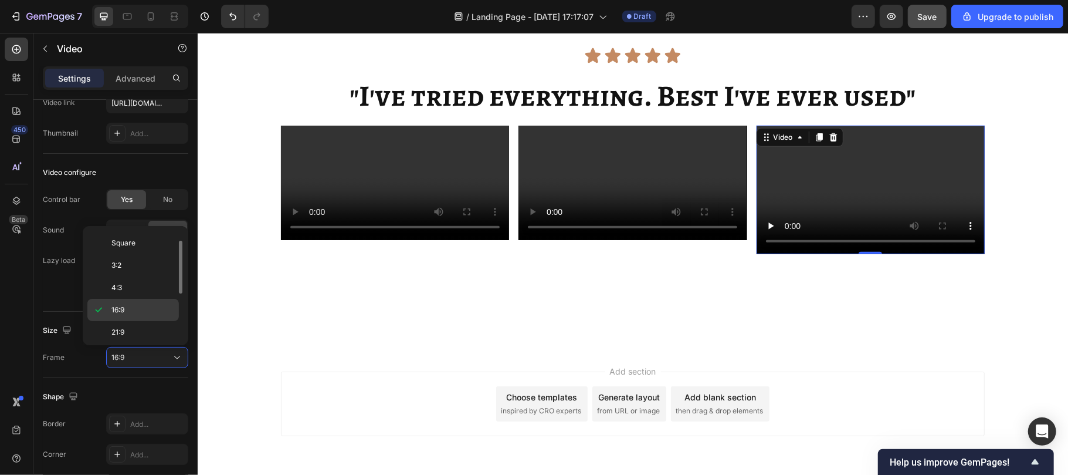
scroll to position [117, 0]
click at [135, 328] on span "Custom" at bounding box center [124, 325] width 26 height 11
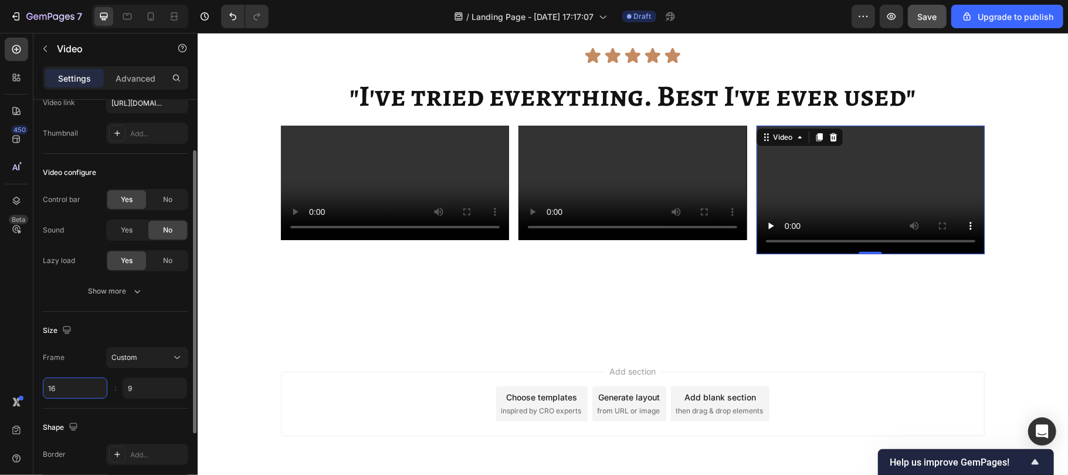
click at [64, 381] on input "16" at bounding box center [75, 387] width 65 height 21
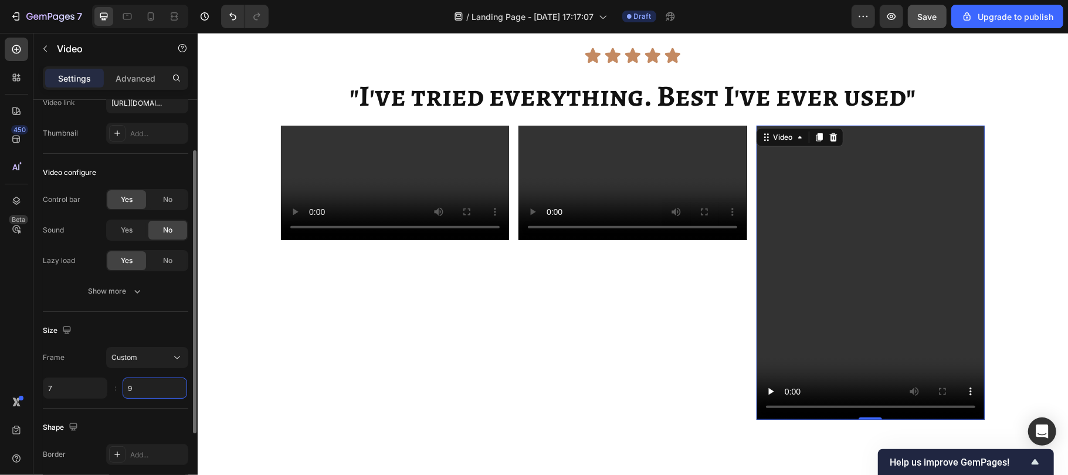
click at [149, 385] on input "9" at bounding box center [155, 387] width 65 height 21
type input "7"
click at [149, 385] on input "9" at bounding box center [155, 387] width 65 height 21
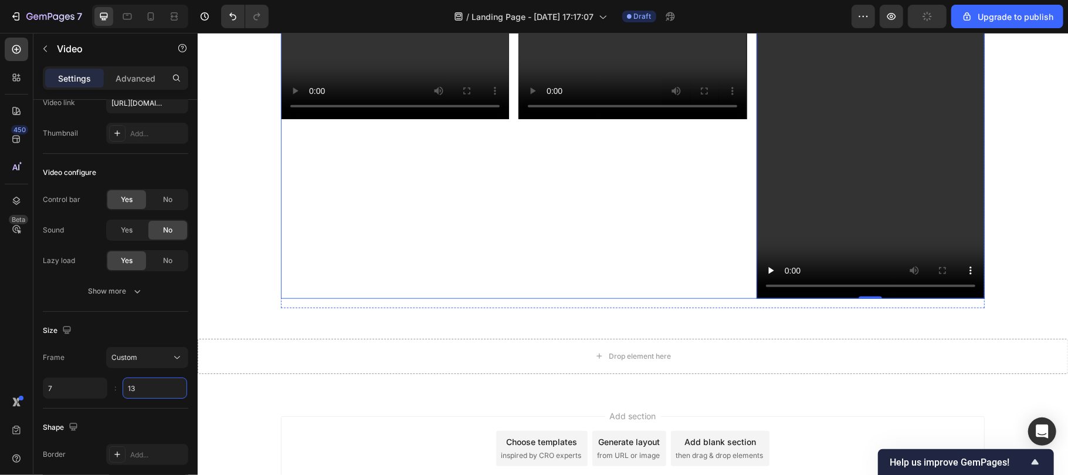
scroll to position [7147, 0]
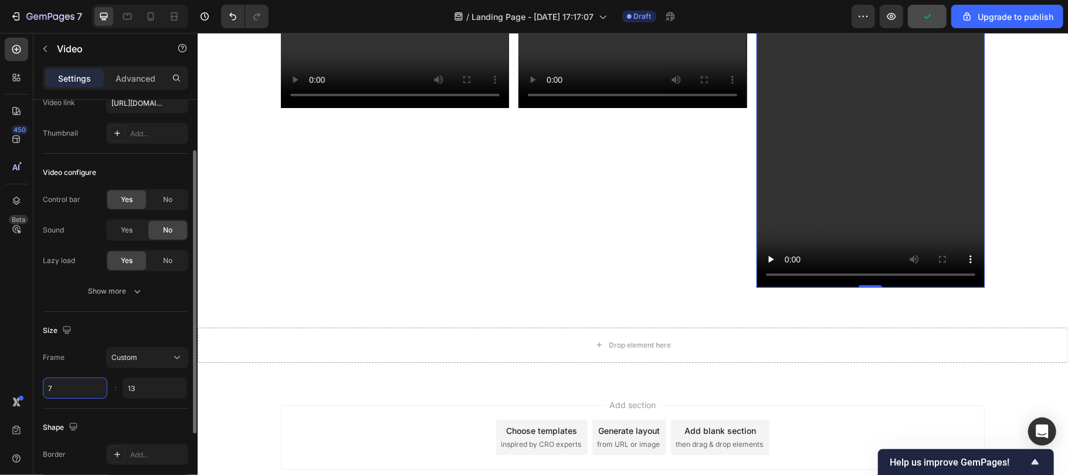
click at [69, 392] on input "7" at bounding box center [75, 387] width 65 height 21
type input "13"
click at [69, 392] on input "7" at bounding box center [75, 387] width 65 height 21
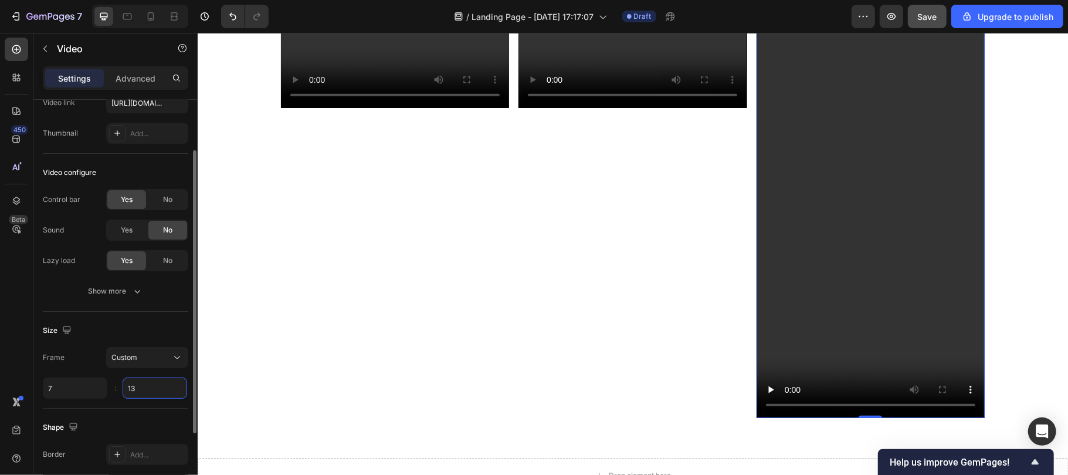
type input "7"
click at [138, 384] on input "13" at bounding box center [155, 387] width 65 height 21
type input "12"
click at [723, 107] on video at bounding box center [632, 50] width 228 height 114
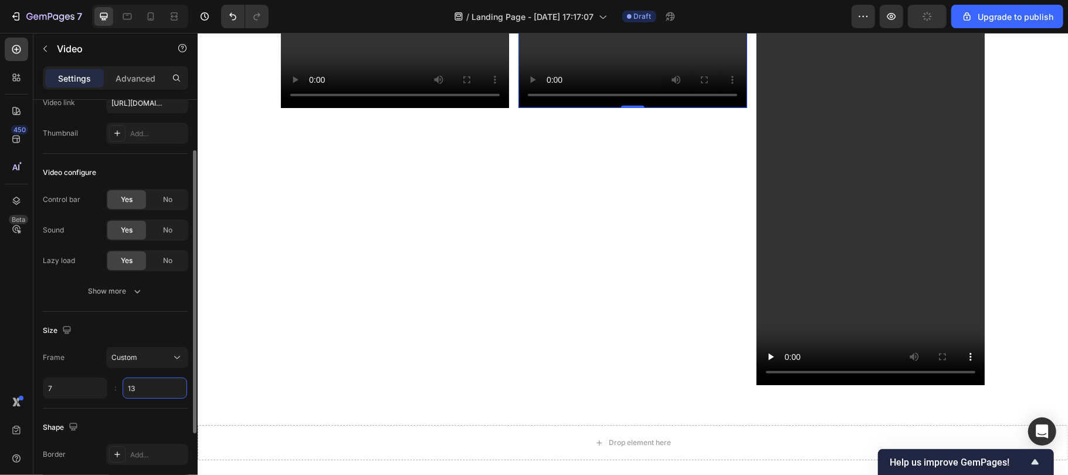
click at [142, 387] on input "13" at bounding box center [155, 387] width 65 height 21
click at [153, 385] on input "13" at bounding box center [155, 387] width 65 height 21
click at [730, 107] on video at bounding box center [632, 50] width 228 height 114
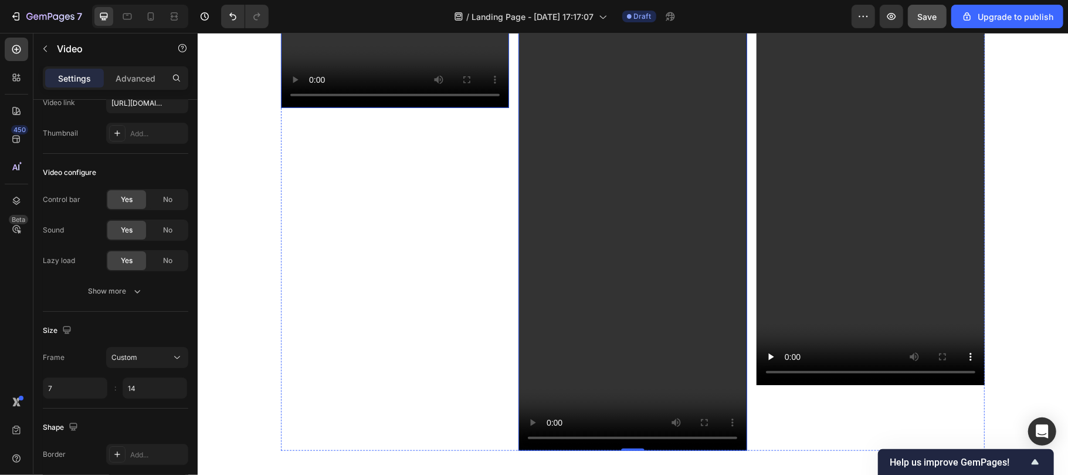
type input "13"
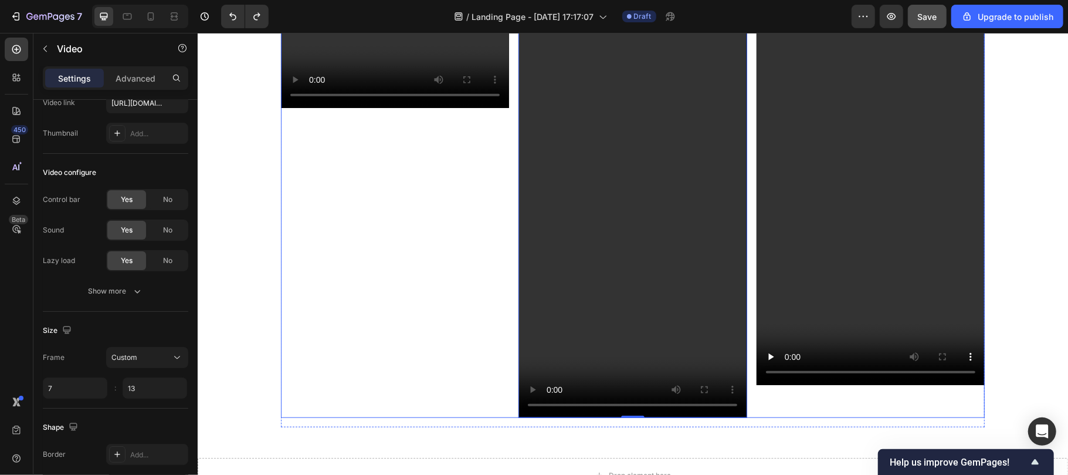
click at [493, 411] on div "Video" at bounding box center [394, 205] width 228 height 424
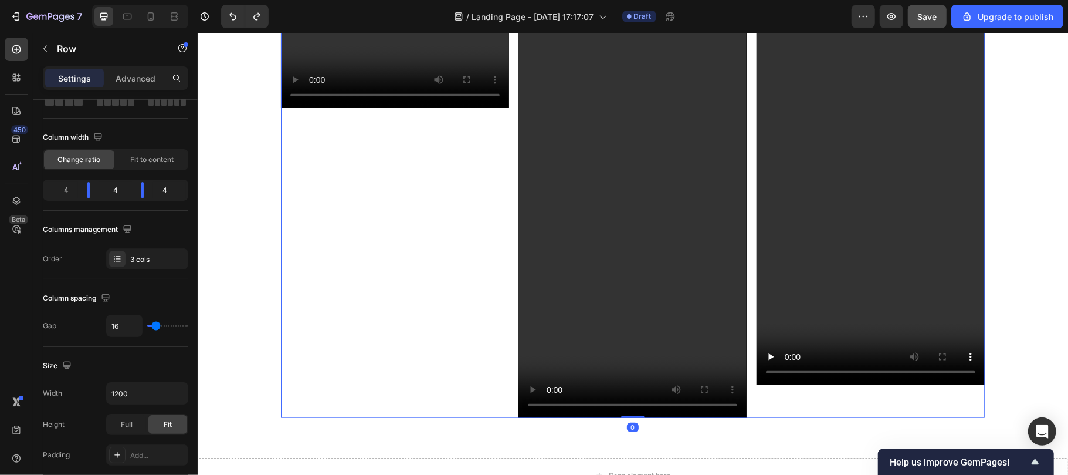
scroll to position [0, 0]
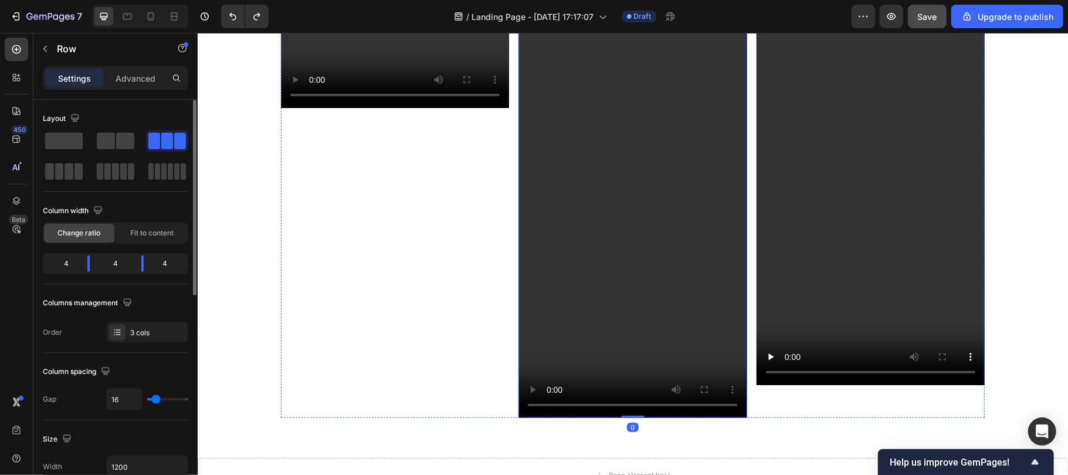
click at [607, 341] on video at bounding box center [632, 205] width 228 height 424
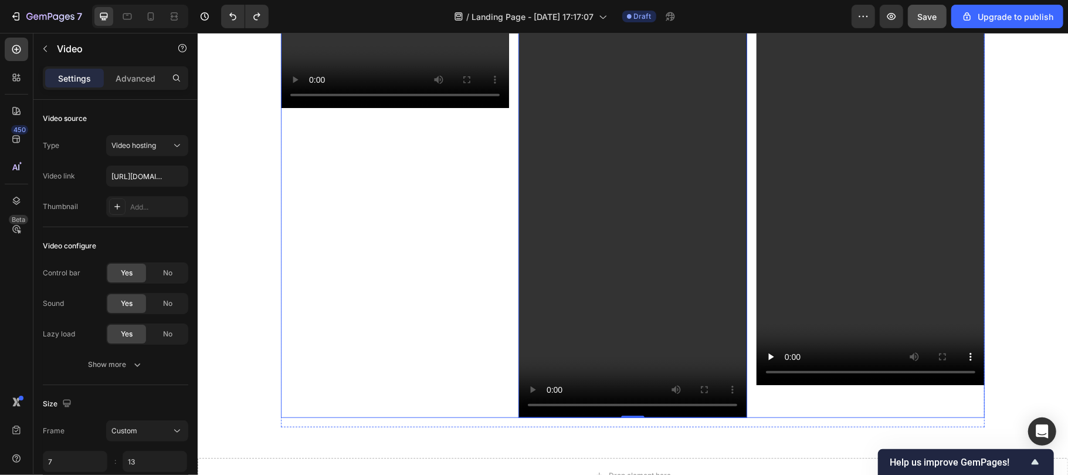
click at [378, 410] on div "Video" at bounding box center [394, 205] width 228 height 424
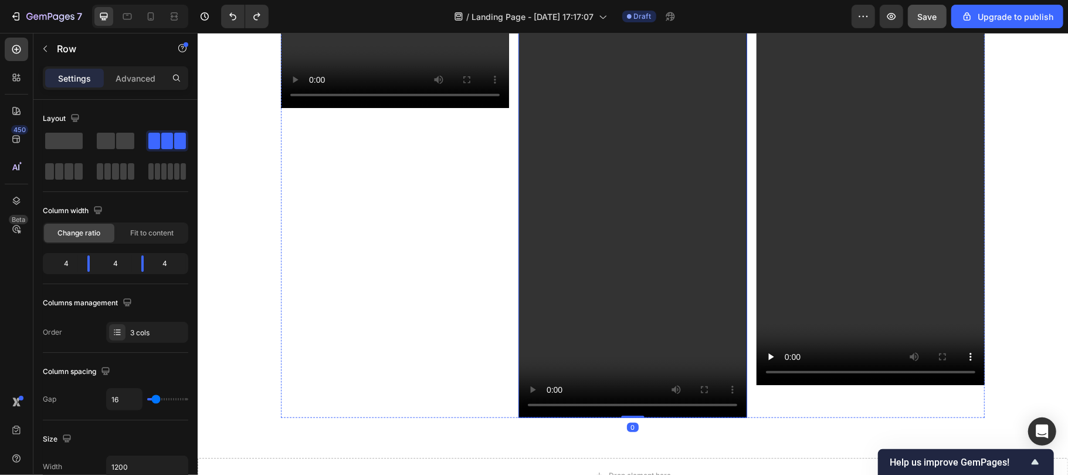
click at [643, 355] on video at bounding box center [632, 205] width 228 height 424
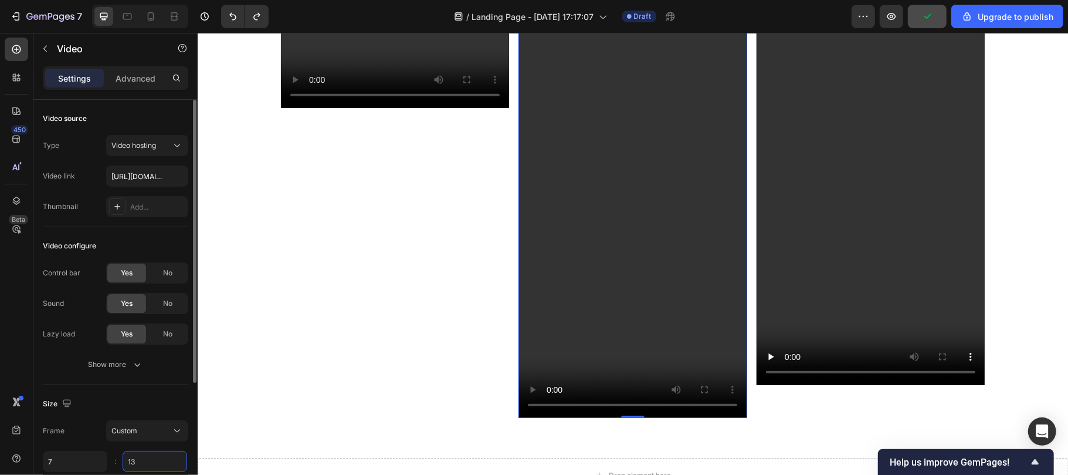
click at [144, 458] on input "13" at bounding box center [155, 460] width 65 height 21
type input "12"
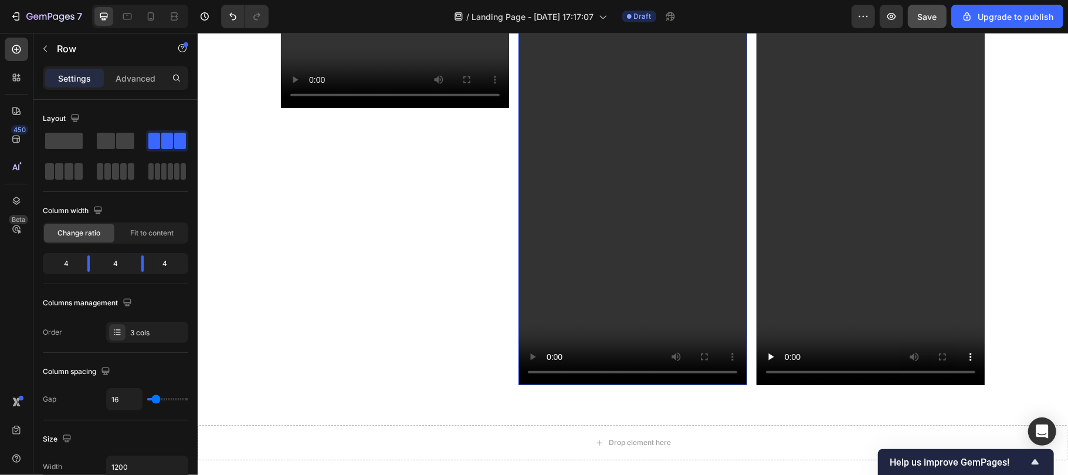
click at [615, 306] on video at bounding box center [632, 188] width 228 height 391
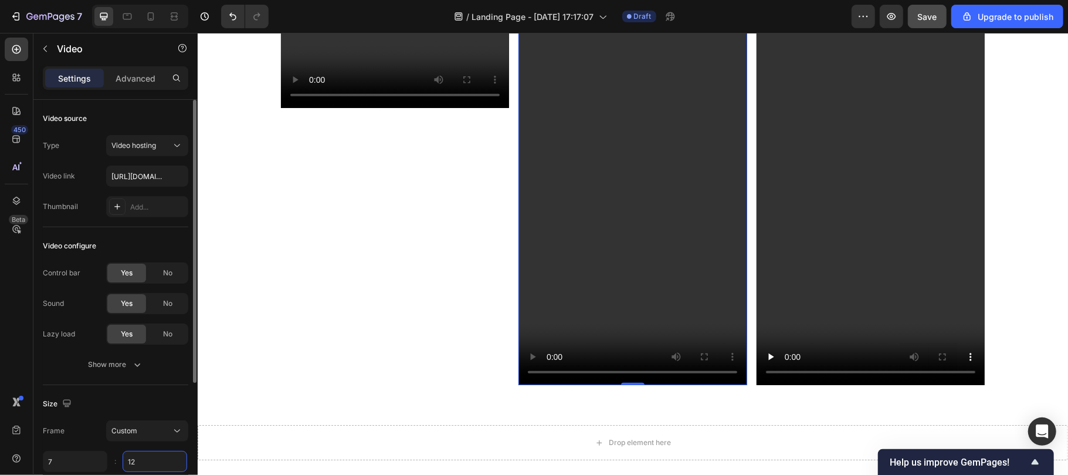
click at [138, 460] on input "12" at bounding box center [155, 460] width 65 height 21
type input "13"
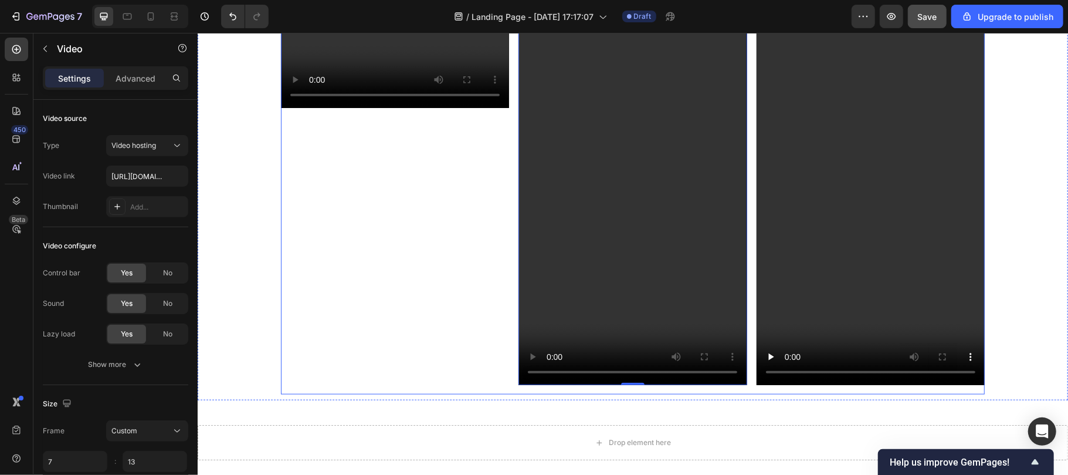
click at [566, 394] on div "Icon Icon Icon Icon Icon Icon List "I've tried everything. Best I've ever used"…" at bounding box center [632, 148] width 704 height 491
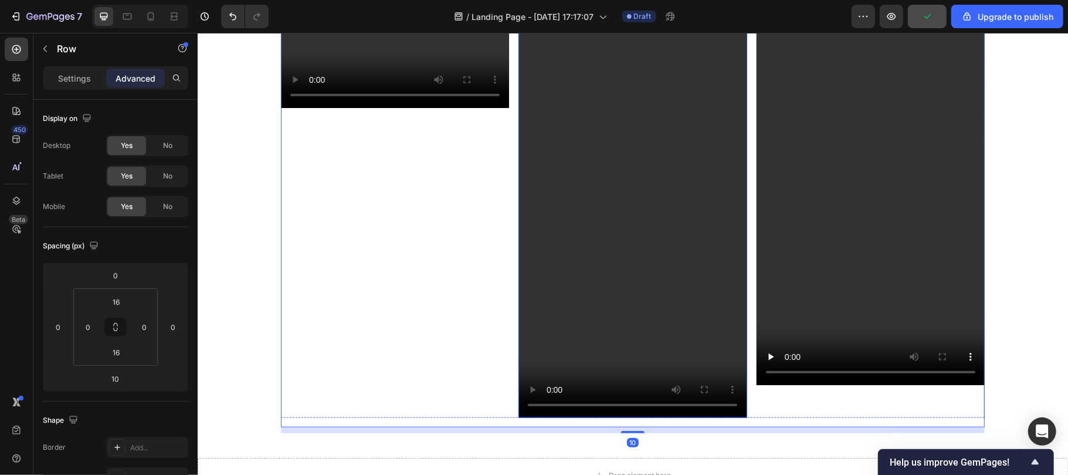
click at [618, 343] on video at bounding box center [632, 205] width 228 height 424
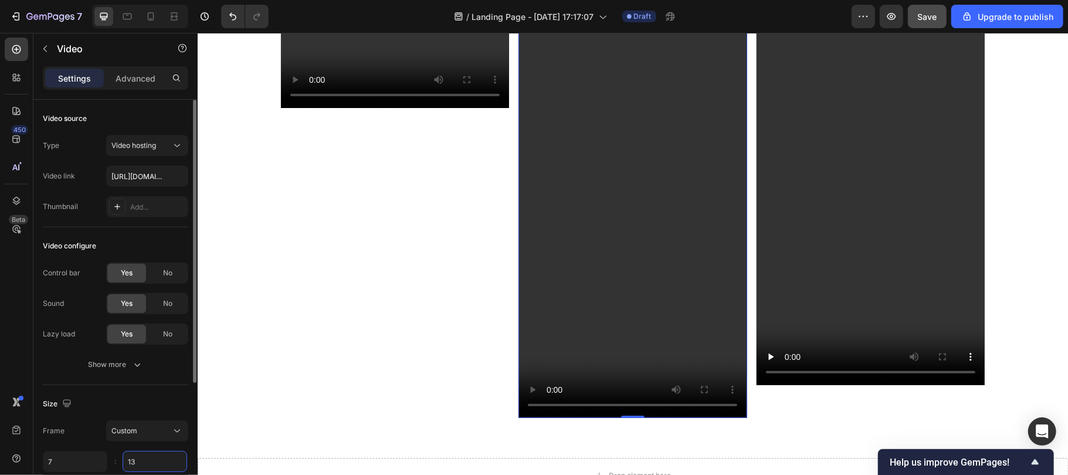
click at [146, 453] on input "13" at bounding box center [155, 460] width 65 height 21
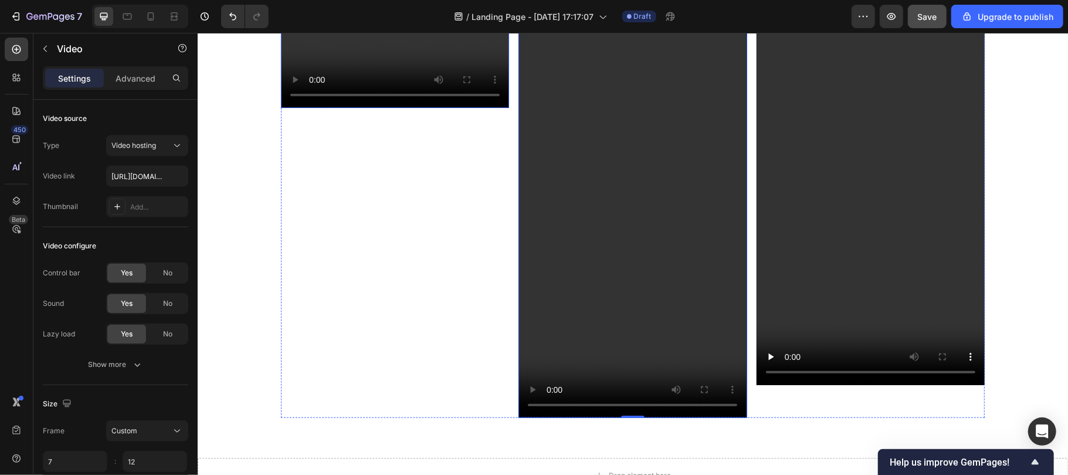
type input "12"
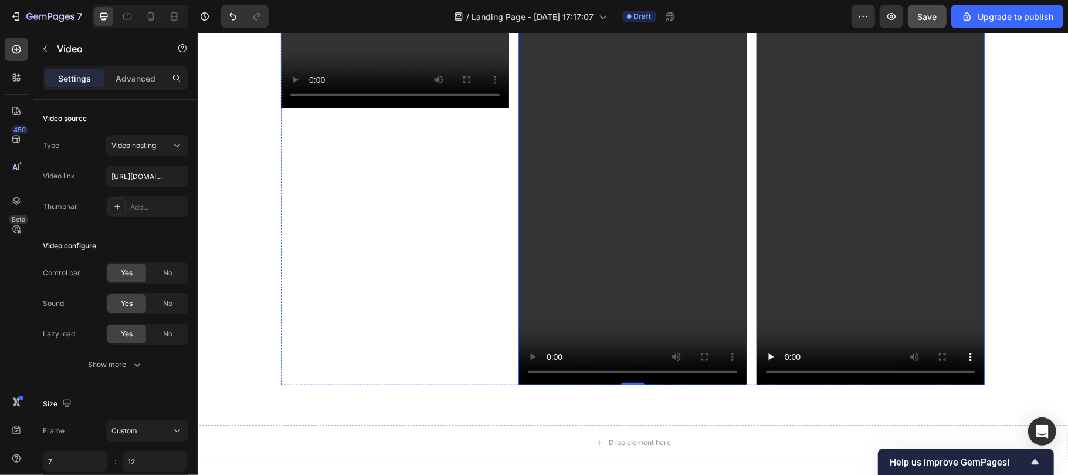
click at [781, 331] on video at bounding box center [870, 188] width 228 height 391
click at [451, 107] on video at bounding box center [394, 50] width 228 height 114
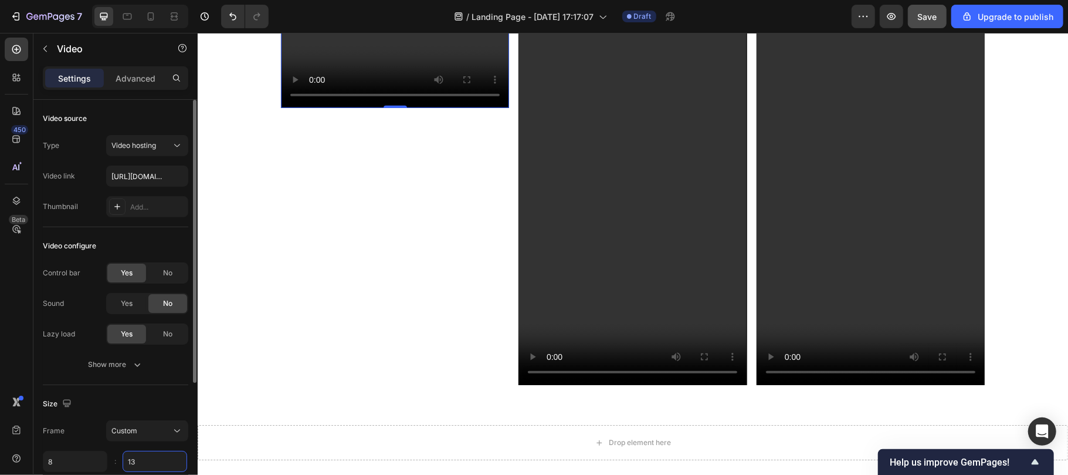
click at [139, 460] on input "13" at bounding box center [155, 460] width 65 height 21
type input "12"
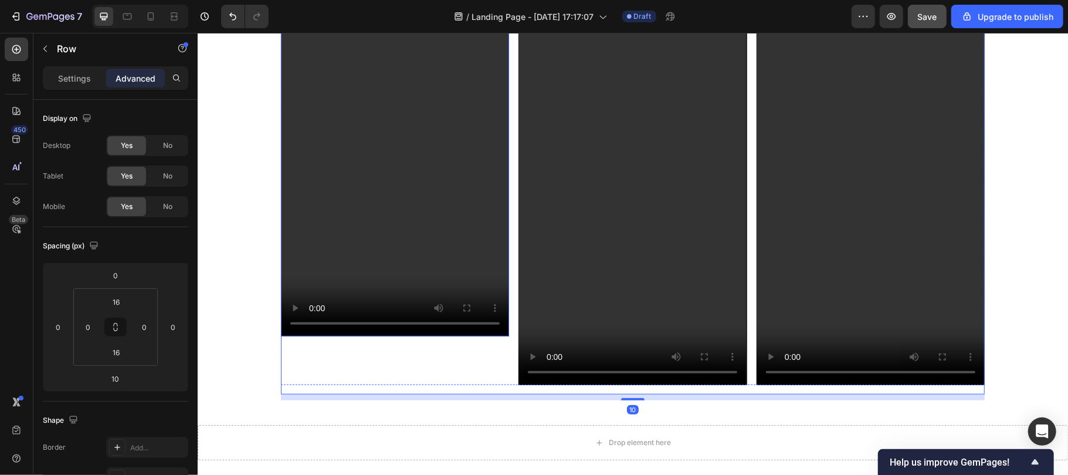
click at [399, 289] on video at bounding box center [394, 164] width 228 height 343
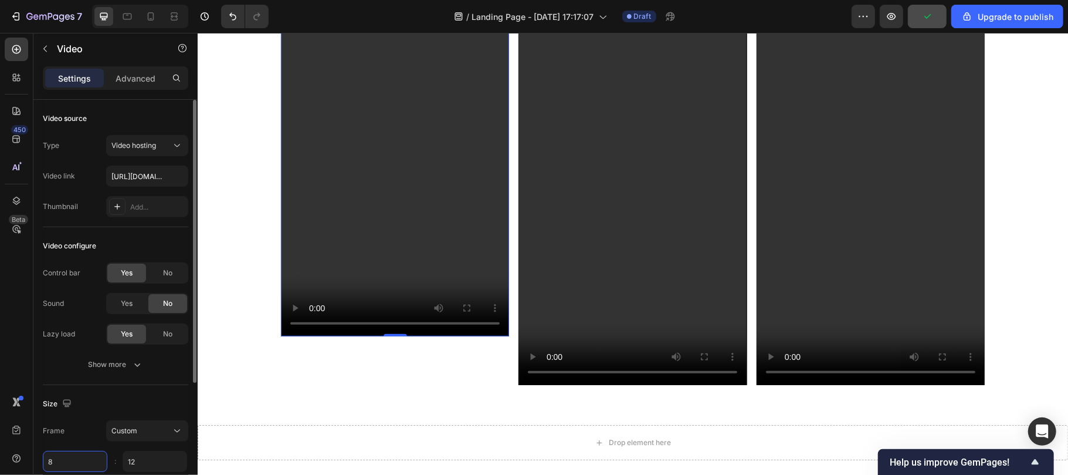
click at [50, 456] on input "8" at bounding box center [75, 460] width 65 height 21
type input "7"
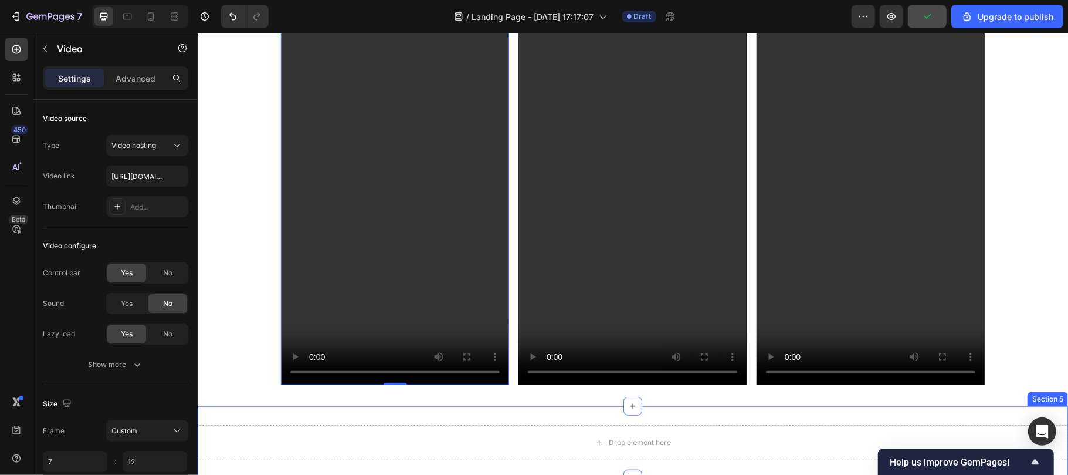
click at [519, 410] on div "Drop element here Section 5" at bounding box center [632, 441] width 870 height 73
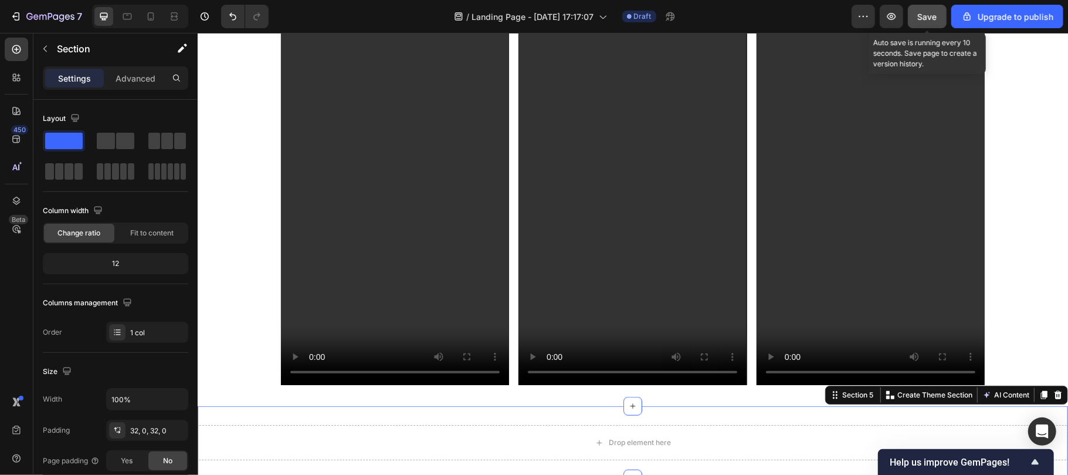
click at [932, 8] on button "Save" at bounding box center [927, 16] width 39 height 23
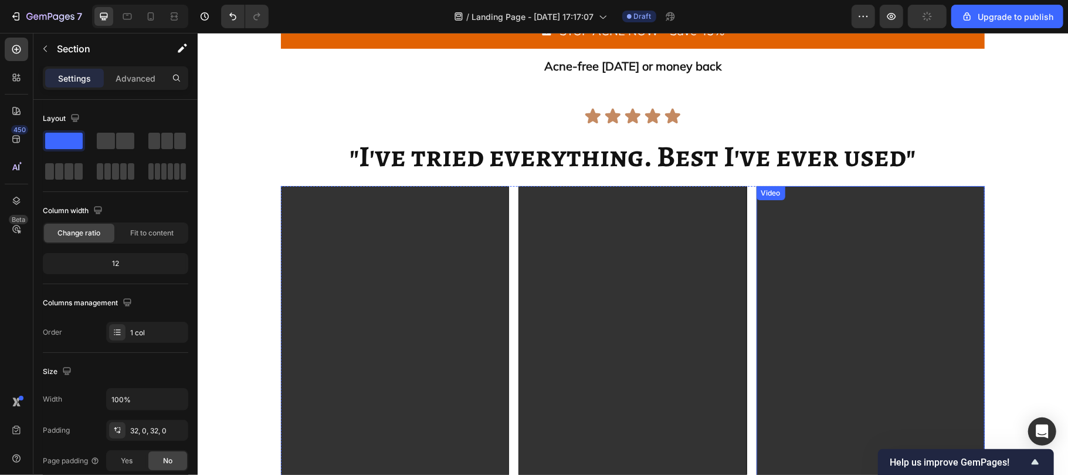
scroll to position [6920, 0]
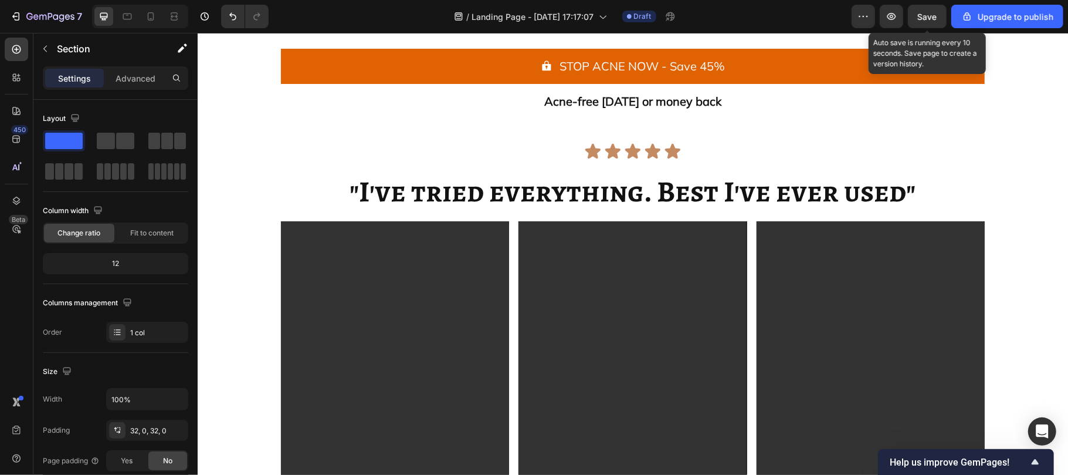
click at [922, 17] on span "Save" at bounding box center [927, 17] width 19 height 10
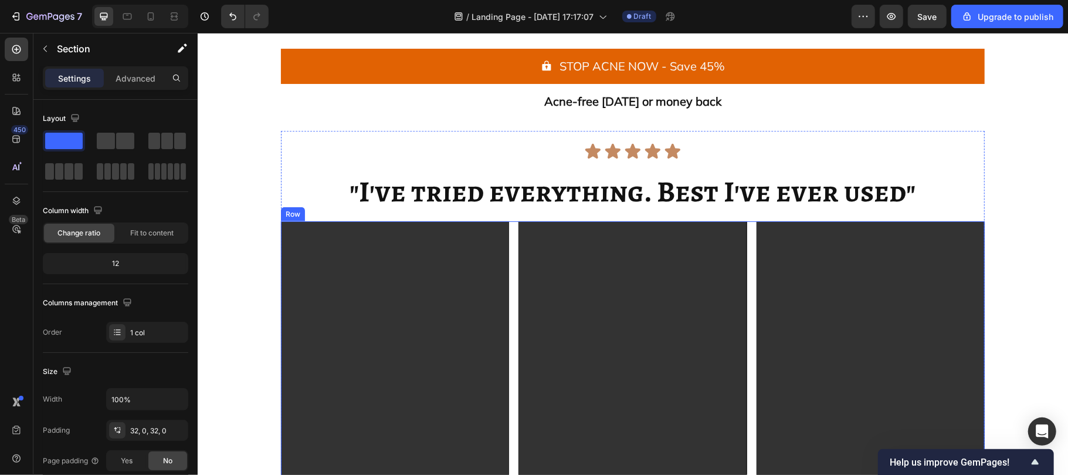
click at [508, 223] on div "Video Video Video Row" at bounding box center [632, 416] width 704 height 391
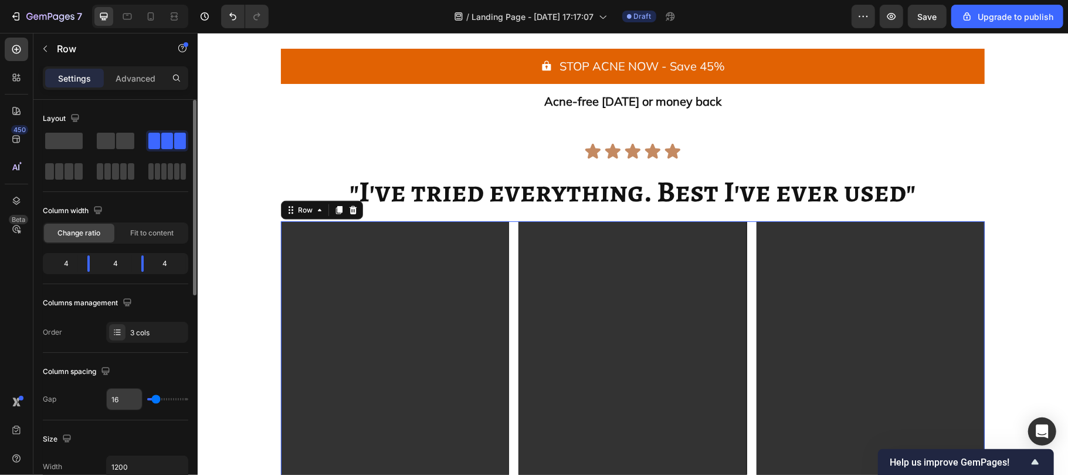
click at [118, 395] on input "16" at bounding box center [124, 398] width 35 height 21
type input "3"
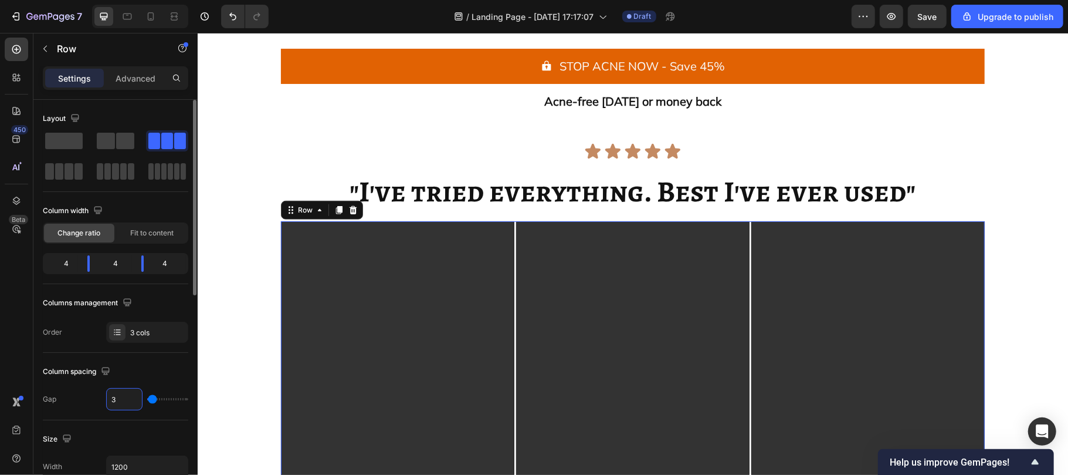
type input "30"
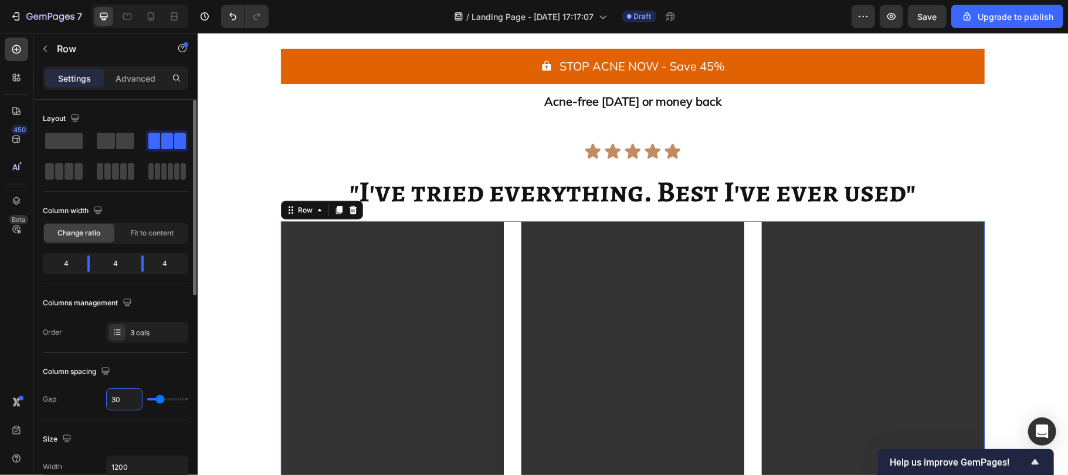
click at [118, 395] on input "30" at bounding box center [124, 398] width 35 height 21
type input "4"
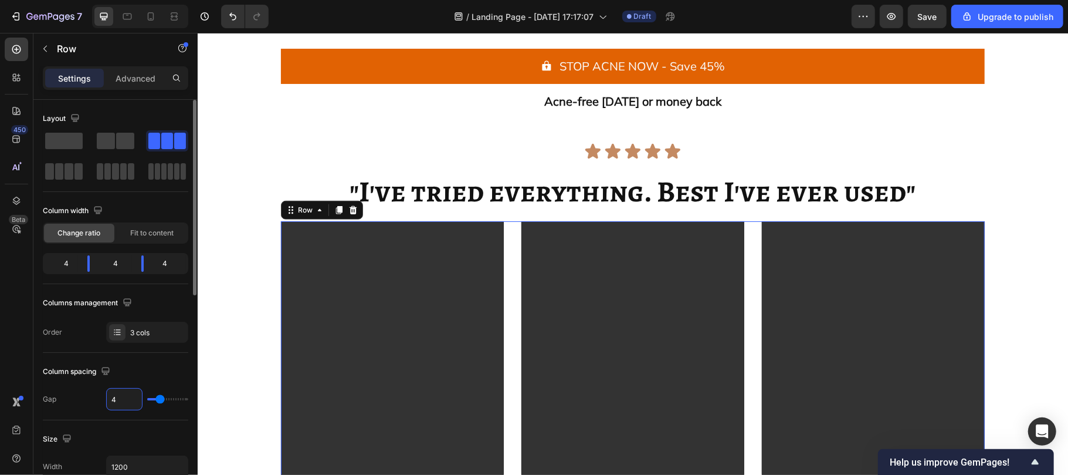
type input "4"
type input "40"
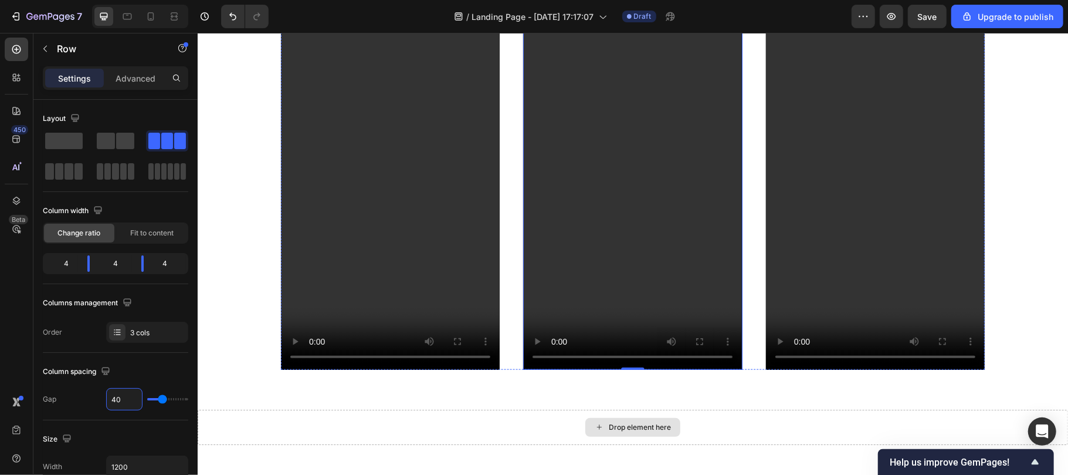
scroll to position [7146, 0]
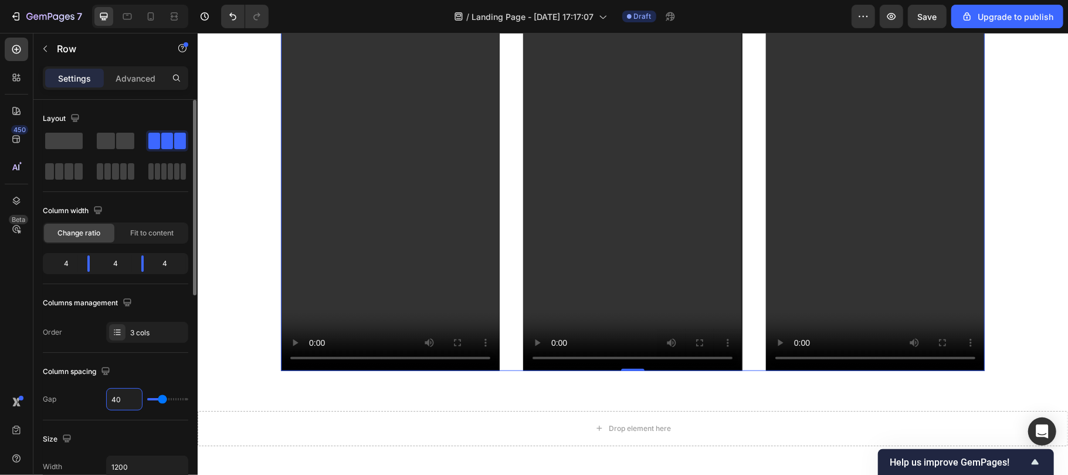
click at [121, 397] on input "40" at bounding box center [124, 398] width 35 height 21
type input "0"
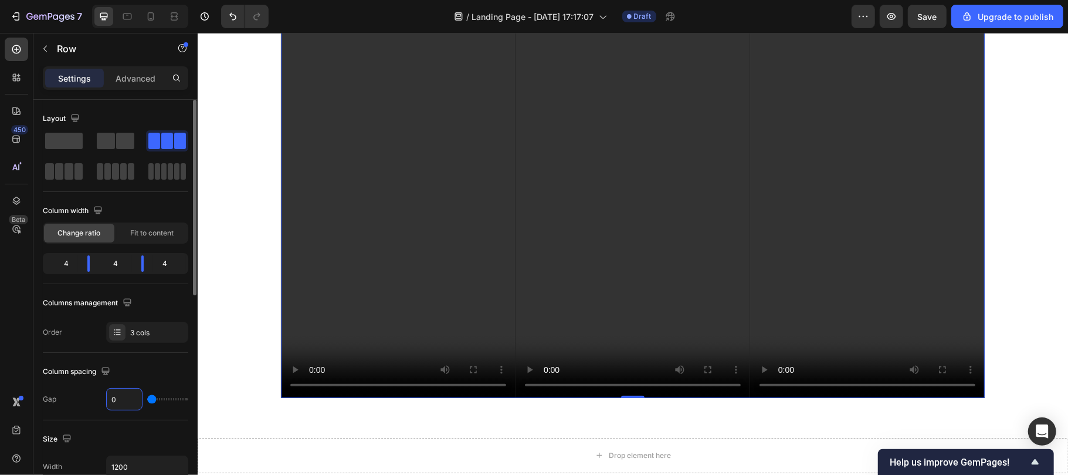
click at [121, 397] on input "0" at bounding box center [124, 398] width 35 height 21
type input "0"
type input "7"
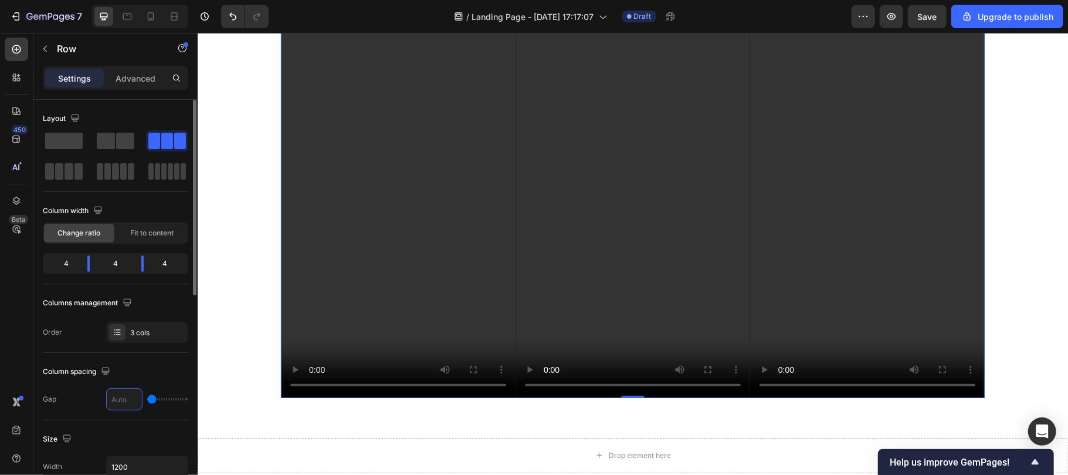
type input "7"
type input "70"
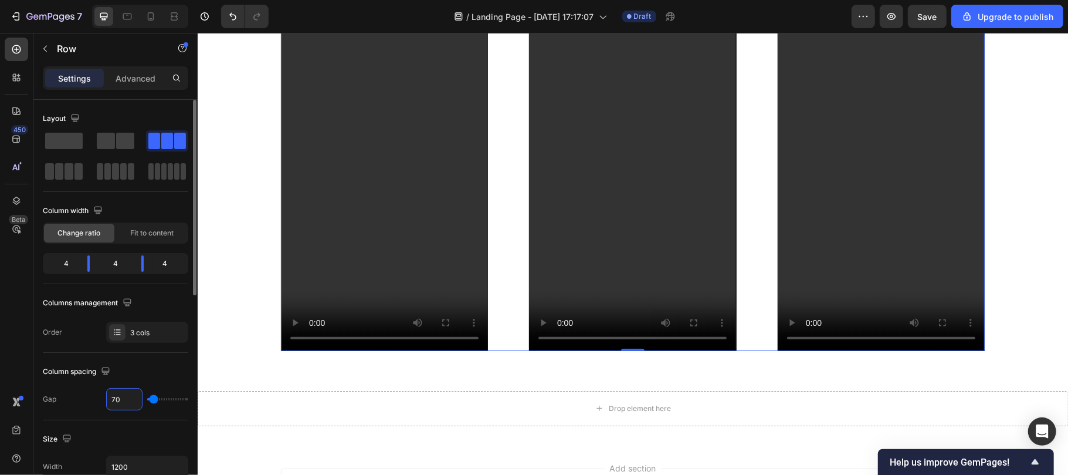
type input "70"
click at [925, 15] on span "Save" at bounding box center [927, 17] width 19 height 10
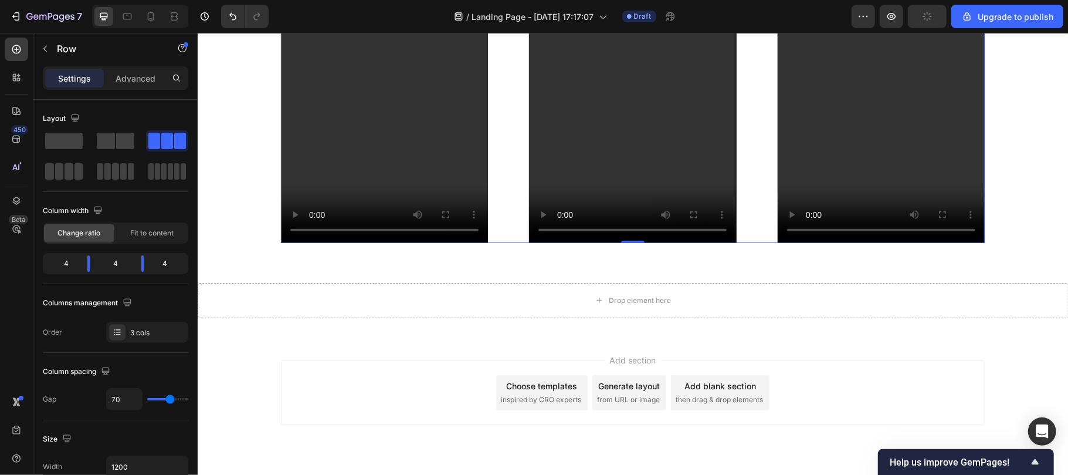
scroll to position [7285, 0]
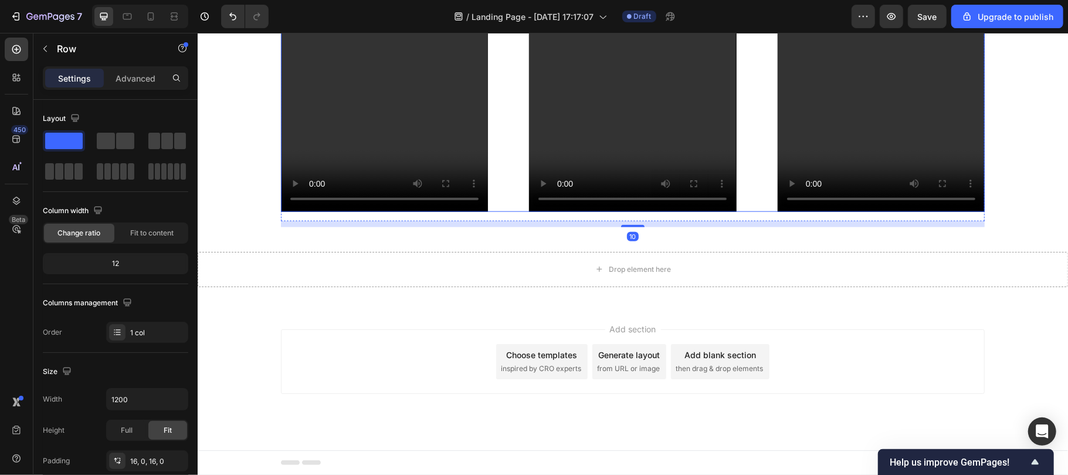
click at [495, 172] on div "Video Video Video Row" at bounding box center [632, 33] width 704 height 355
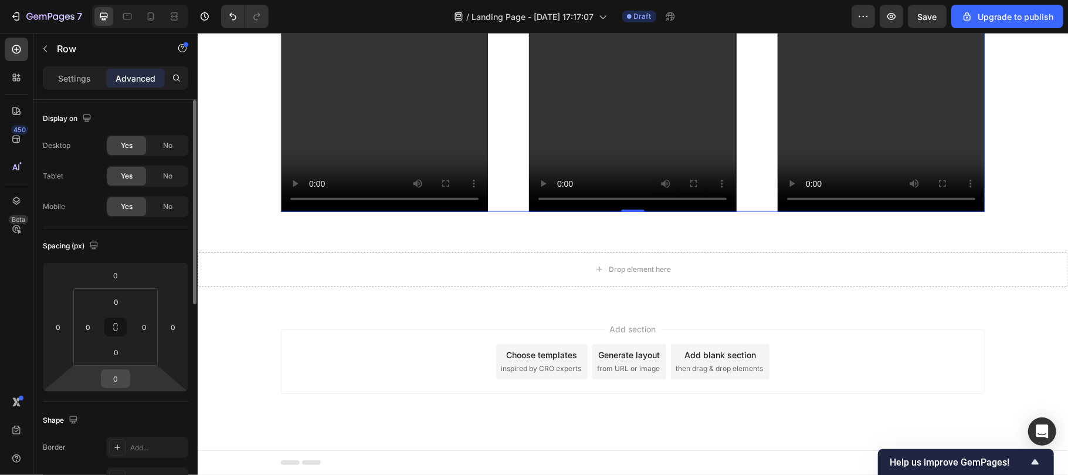
click at [116, 381] on input "0" at bounding box center [115, 379] width 23 height 18
type input "10"
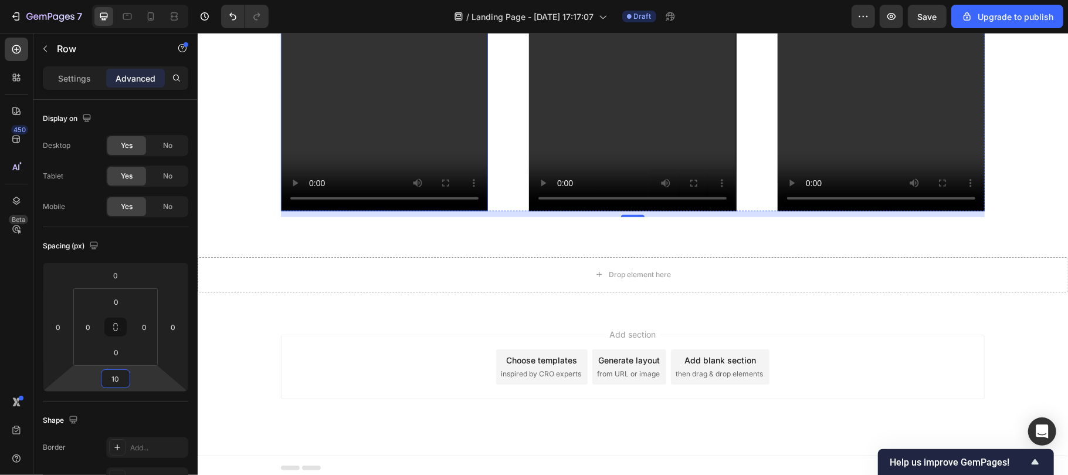
click at [370, 141] on video at bounding box center [383, 32] width 207 height 355
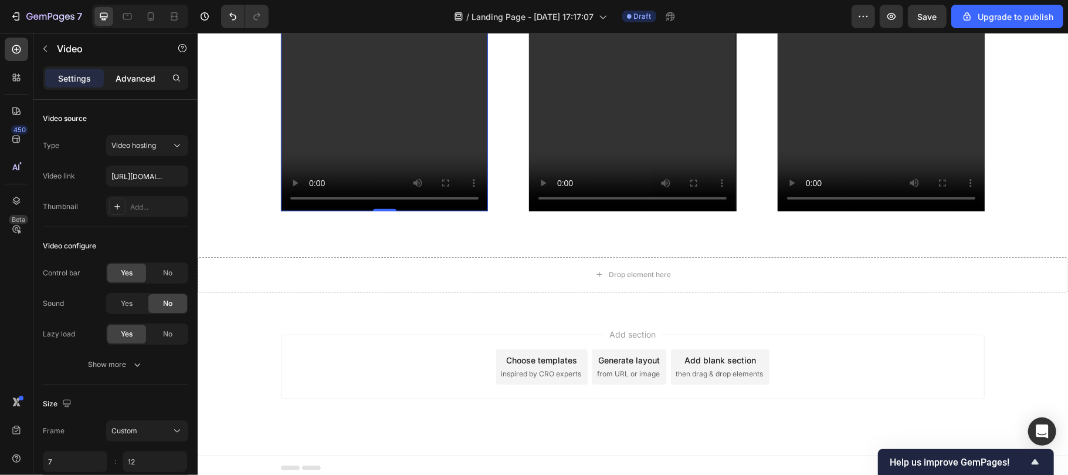
click at [141, 83] on p "Advanced" at bounding box center [136, 78] width 40 height 12
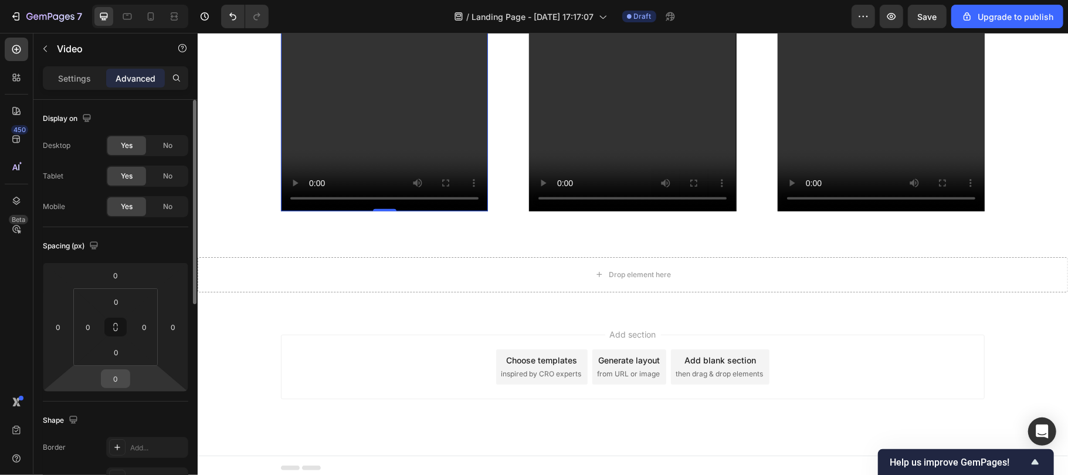
click at [121, 374] on input "0" at bounding box center [115, 379] width 23 height 18
type input "20"
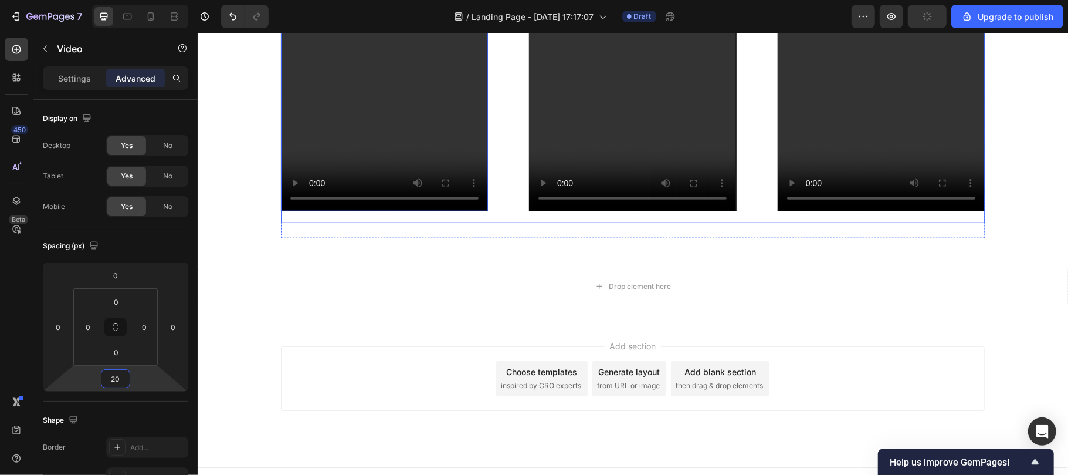
click at [395, 218] on div "Video 20" at bounding box center [383, 38] width 207 height 367
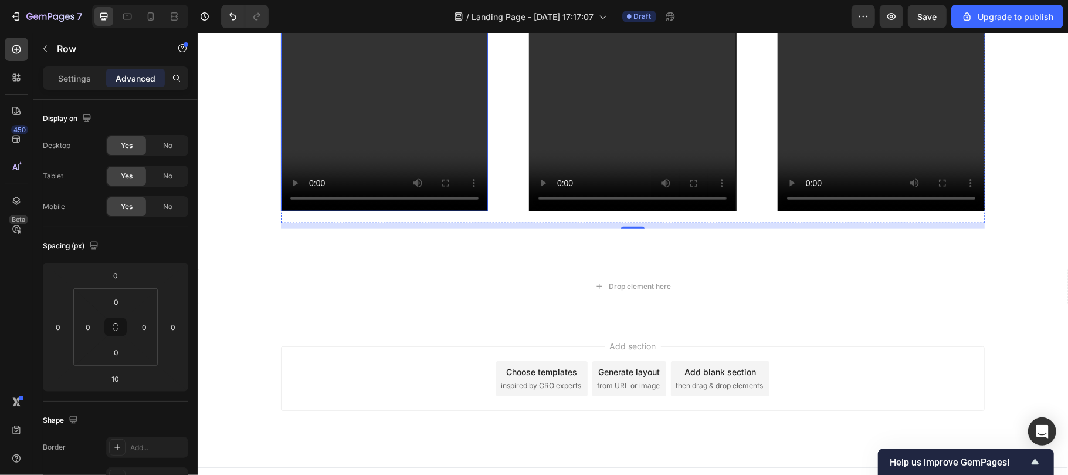
click at [360, 133] on video at bounding box center [383, 32] width 207 height 355
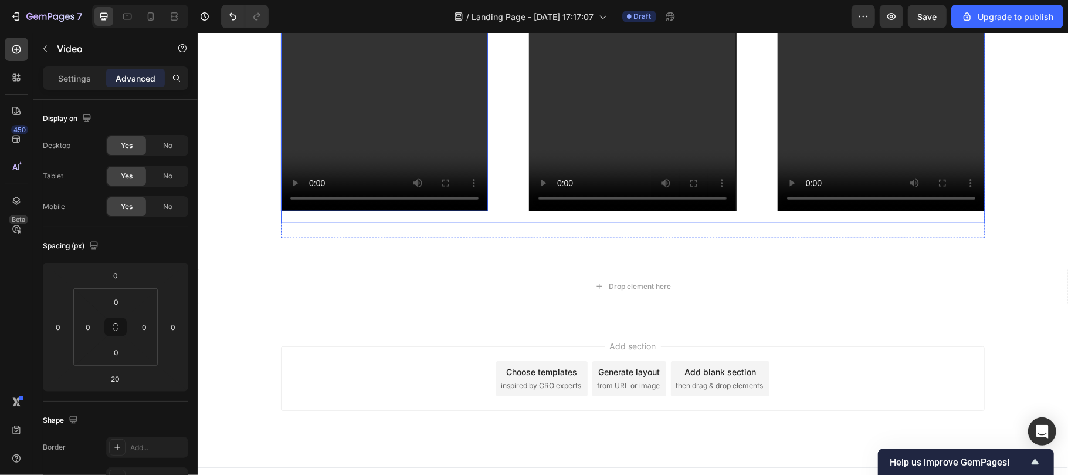
click at [368, 218] on div "Video 20" at bounding box center [383, 38] width 207 height 367
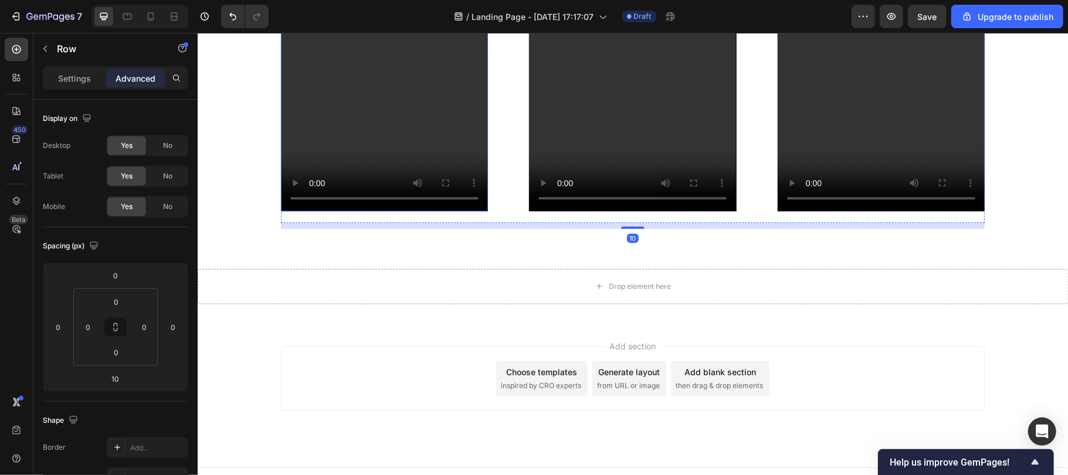
click at [411, 153] on video at bounding box center [383, 32] width 207 height 355
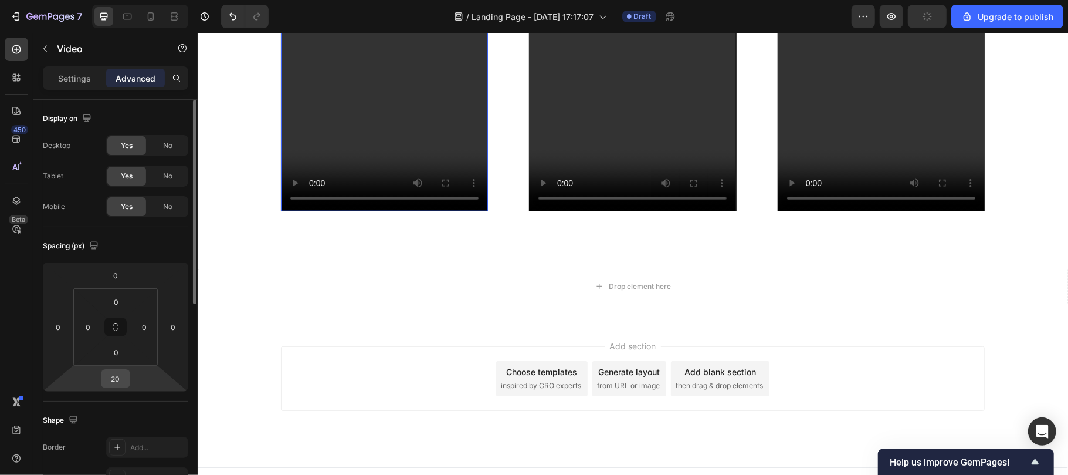
click at [121, 374] on input "20" at bounding box center [115, 379] width 23 height 18
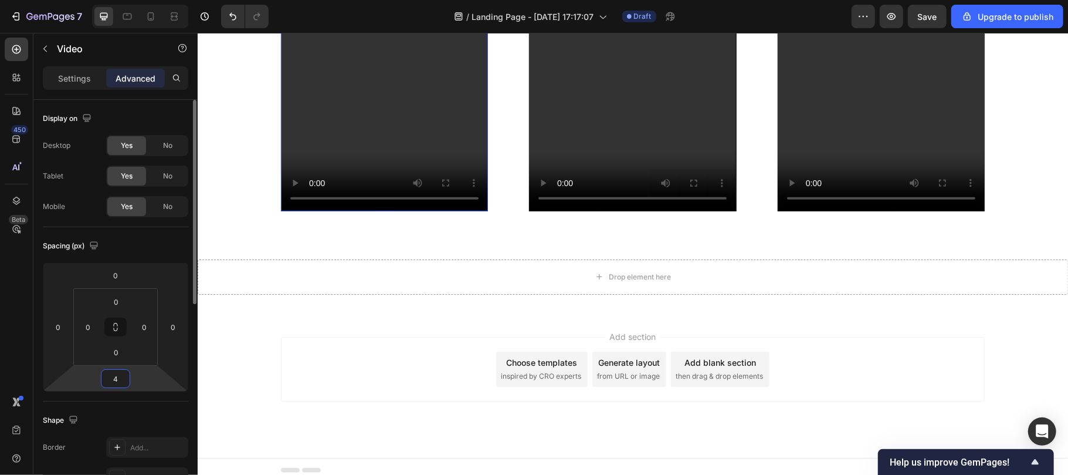
type input "40"
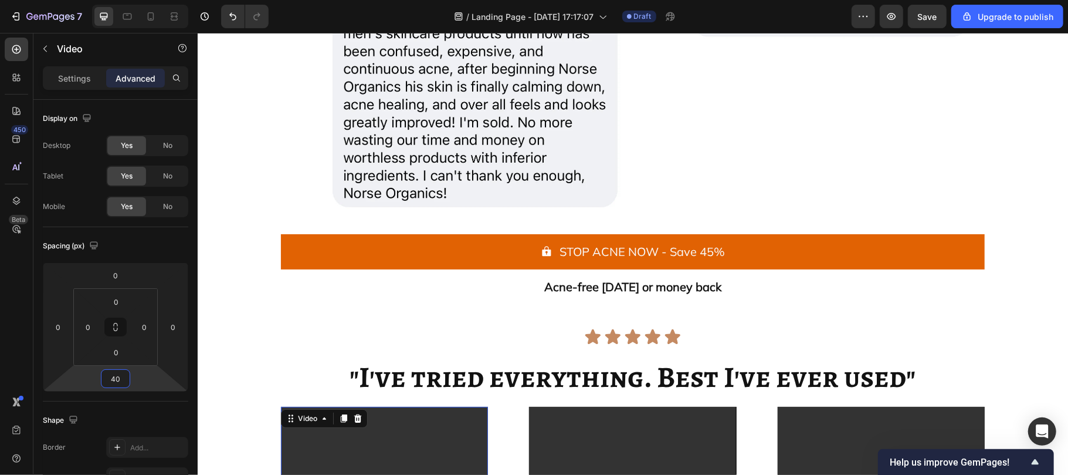
scroll to position [6716, 0]
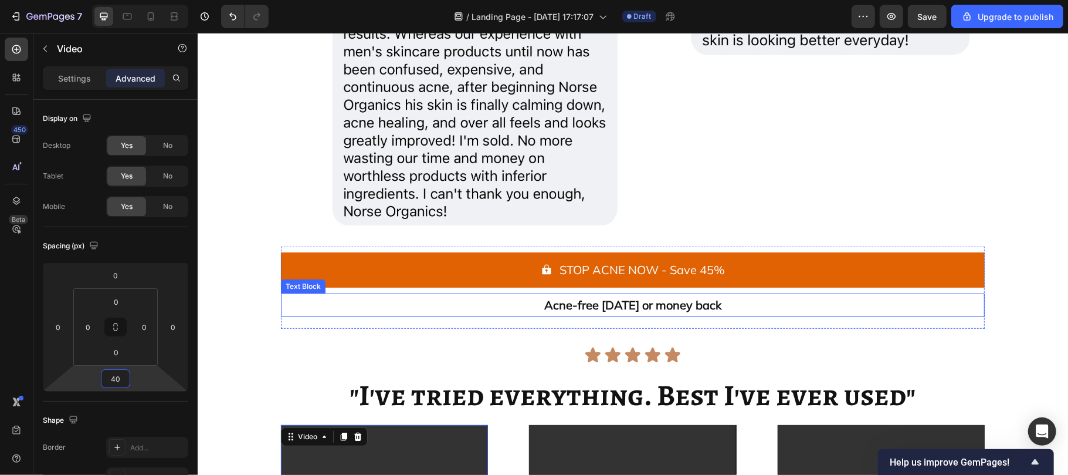
click at [565, 303] on span "Acne-free [DATE] or money back" at bounding box center [632, 304] width 177 height 15
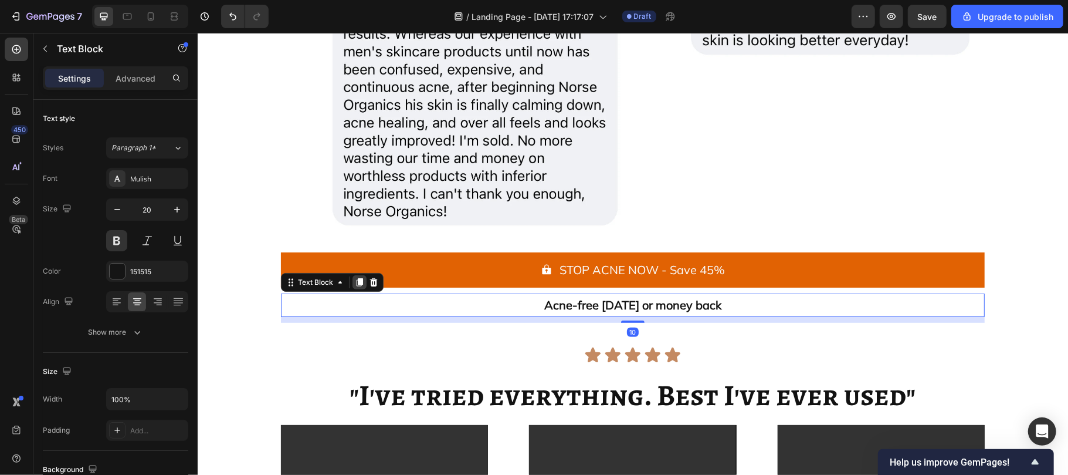
click at [354, 280] on icon at bounding box center [358, 281] width 9 height 9
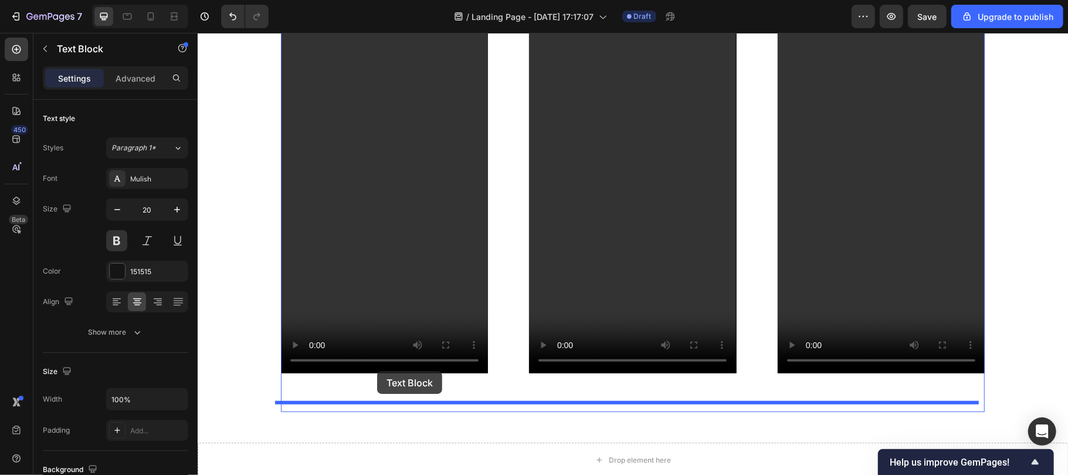
scroll to position [7181, 0]
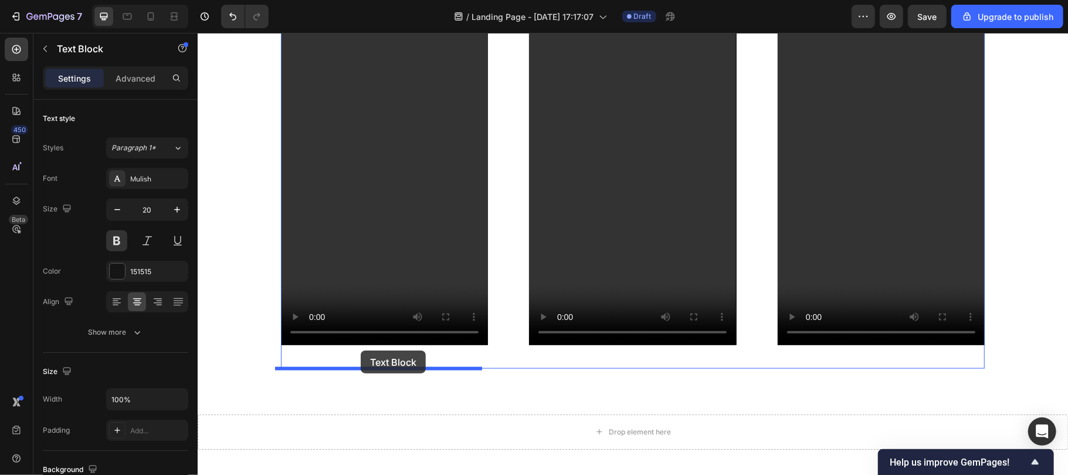
drag, startPoint x: 314, startPoint y: 315, endPoint x: 360, endPoint y: 350, distance: 57.4
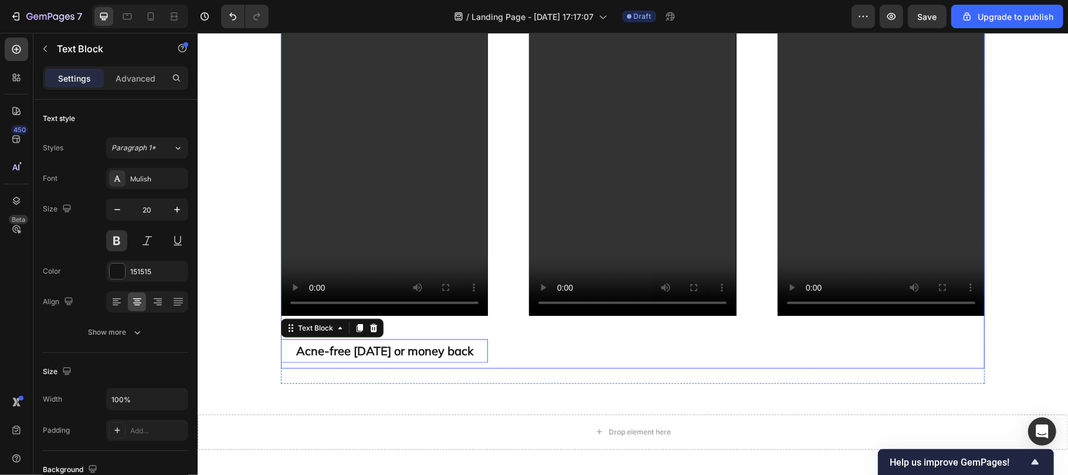
scroll to position [7152, 0]
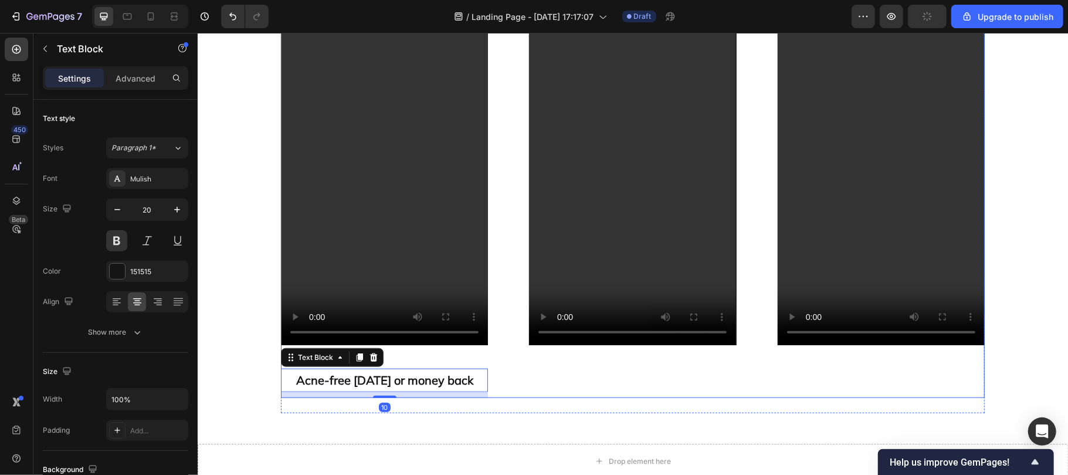
click at [413, 350] on div "Video Acne-free in 60 days or money back Text Block 10" at bounding box center [383, 193] width 207 height 408
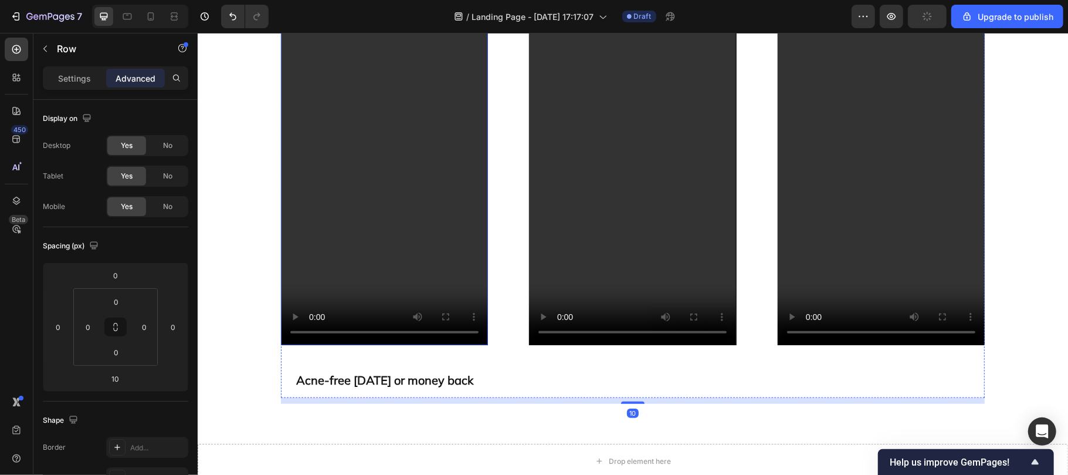
click at [332, 279] on video at bounding box center [383, 166] width 207 height 355
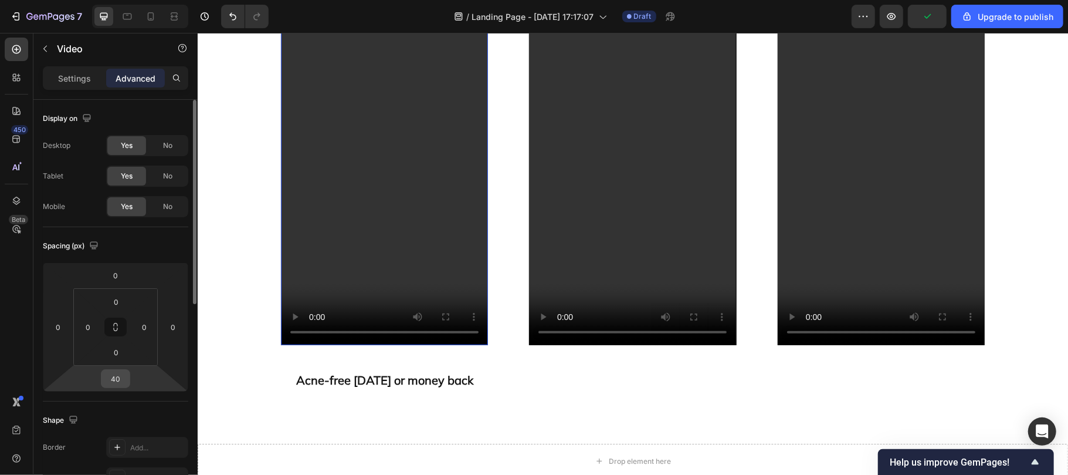
click at [120, 377] on input "40" at bounding box center [115, 379] width 23 height 18
type input "10"
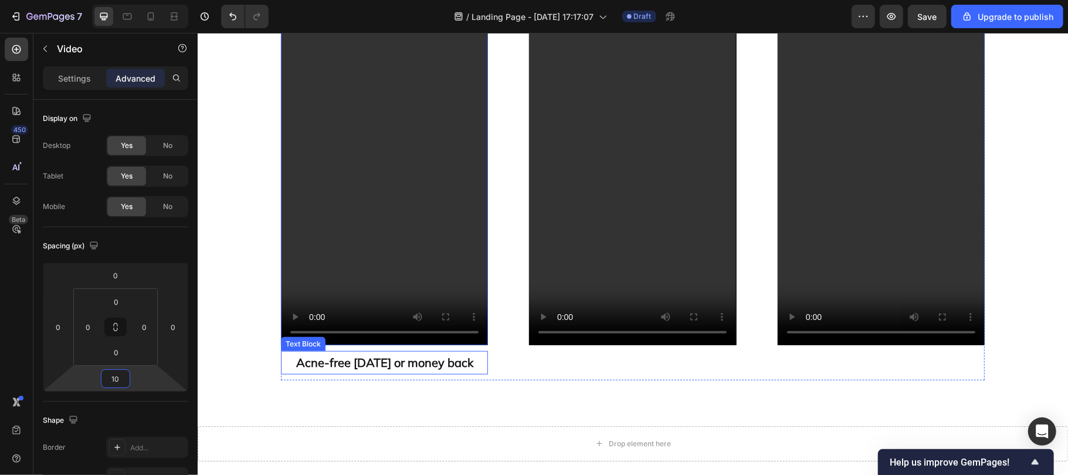
click at [370, 356] on span "Acne-free [DATE] or money back" at bounding box center [384, 361] width 177 height 15
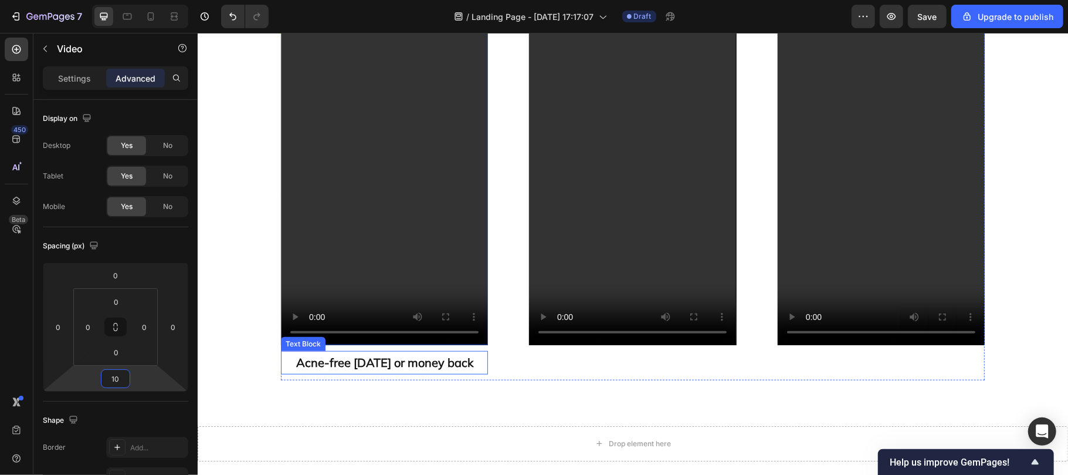
click at [370, 356] on span "Acne-free [DATE] or money back" at bounding box center [384, 361] width 177 height 15
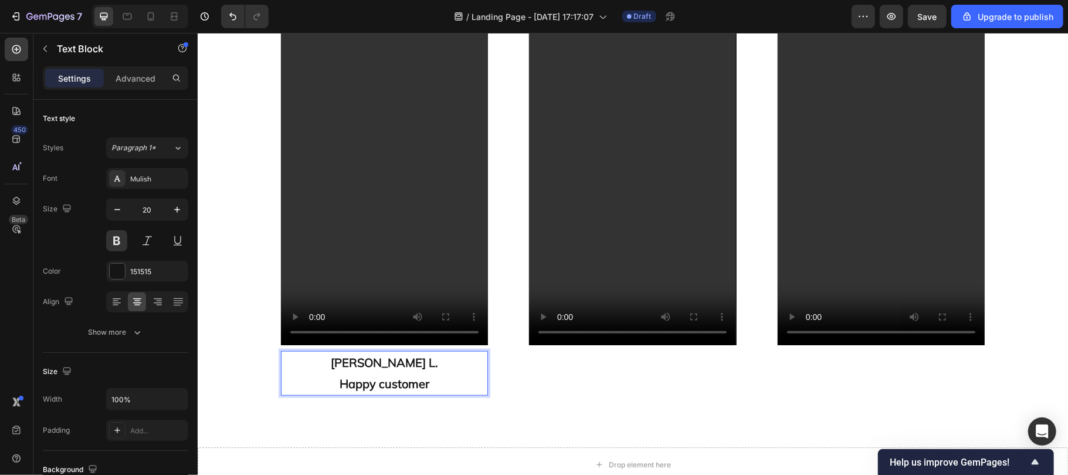
click at [361, 374] on p "Mcrae L. Happy customer" at bounding box center [384, 372] width 205 height 42
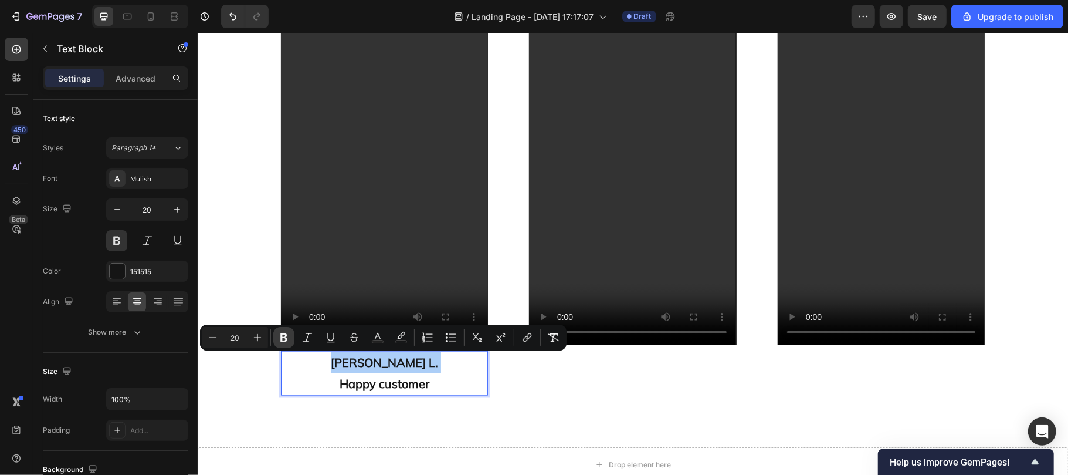
click at [282, 338] on icon "Editor contextual toolbar" at bounding box center [283, 337] width 7 height 9
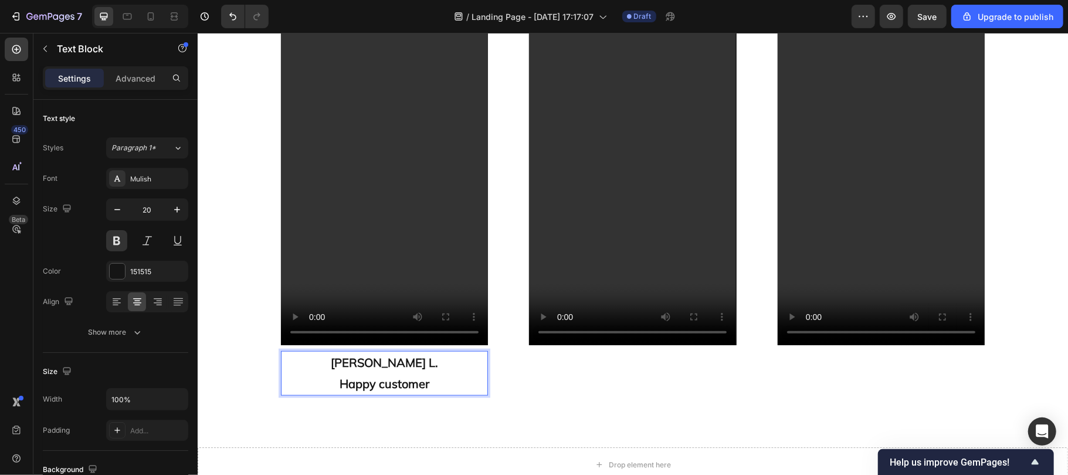
click at [358, 387] on strong "Happy customer" at bounding box center [384, 382] width 90 height 15
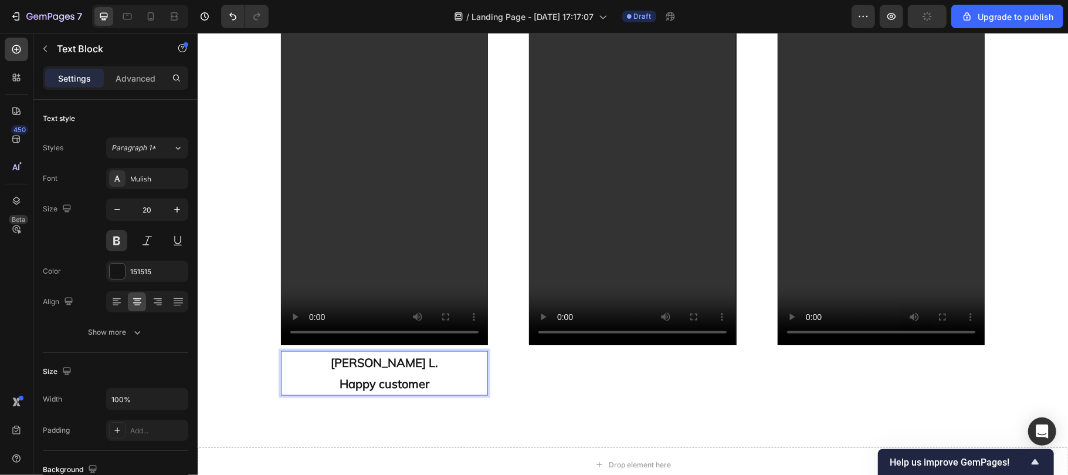
click at [358, 387] on strong "Happy customer" at bounding box center [384, 382] width 90 height 15
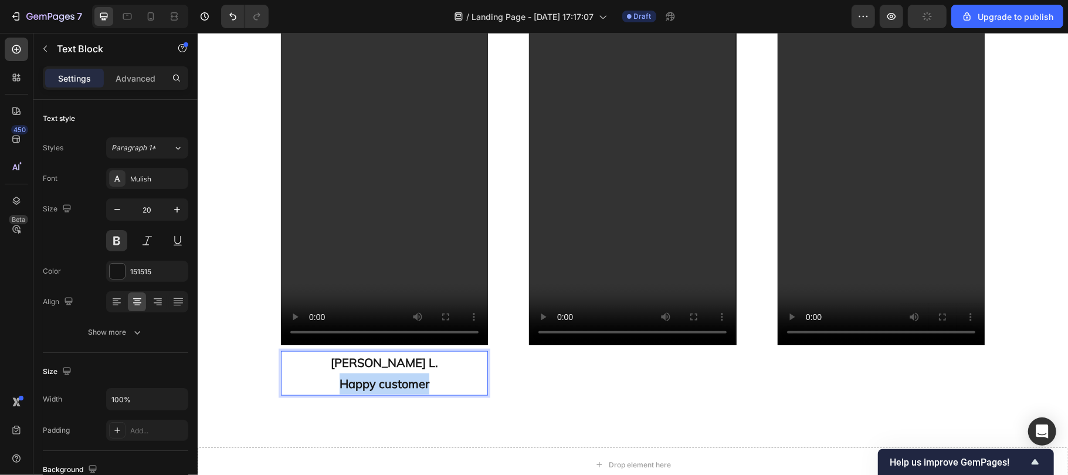
click at [354, 359] on p "Mcrae L. Happy customer" at bounding box center [384, 372] width 205 height 42
drag, startPoint x: 354, startPoint y: 359, endPoint x: 442, endPoint y: 391, distance: 93.7
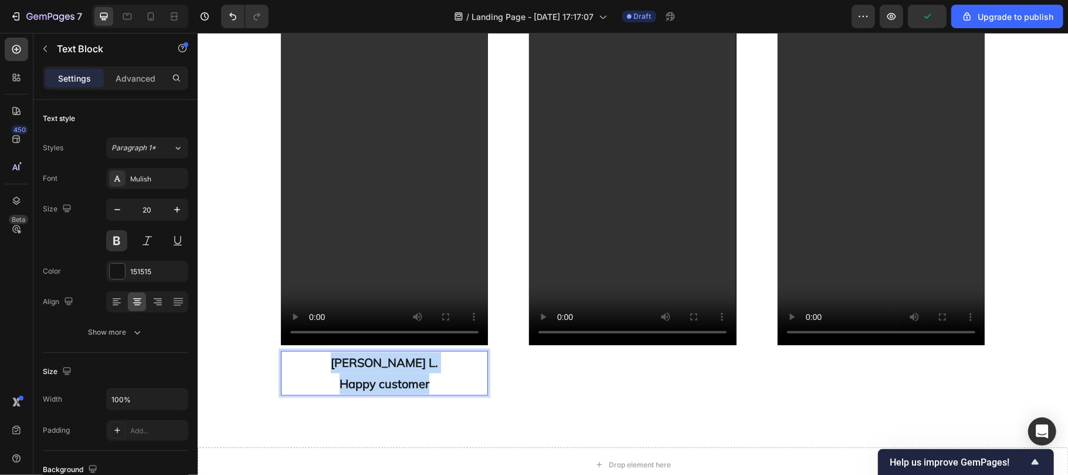
click at [442, 391] on p "Mcrae L. Happy customer" at bounding box center [384, 372] width 205 height 42
click at [433, 366] on p "Mcrae L. Happy customer" at bounding box center [384, 372] width 205 height 42
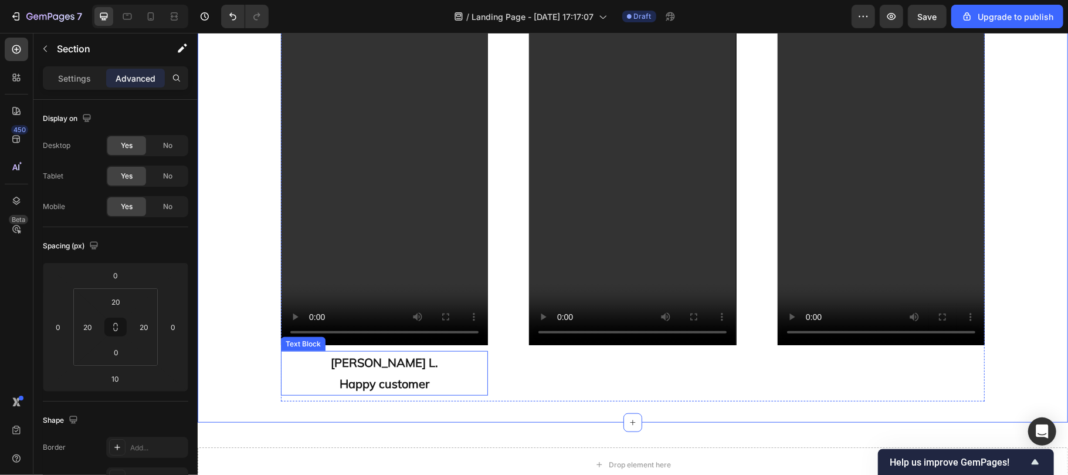
click at [323, 375] on p "Mcrae L. Happy customer" at bounding box center [384, 372] width 205 height 42
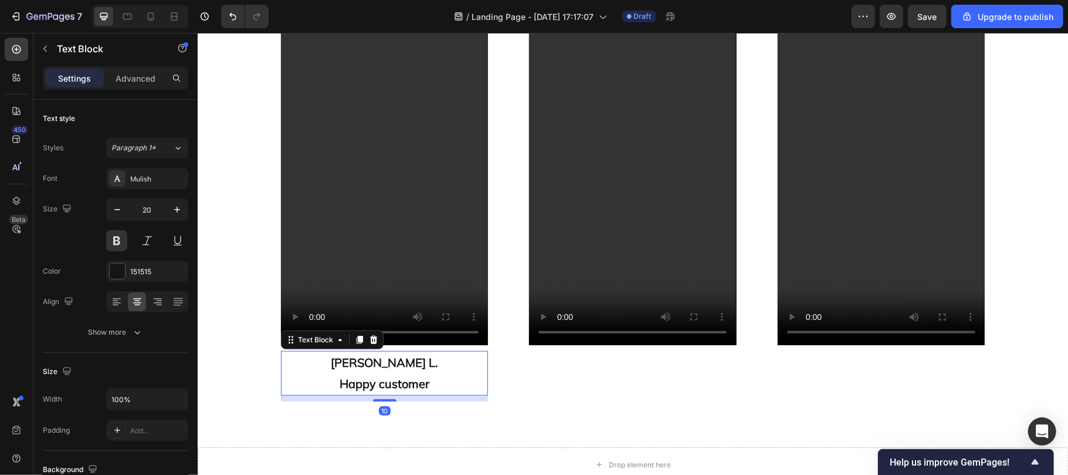
click at [354, 357] on p "Mcrae L. Happy customer" at bounding box center [384, 372] width 205 height 42
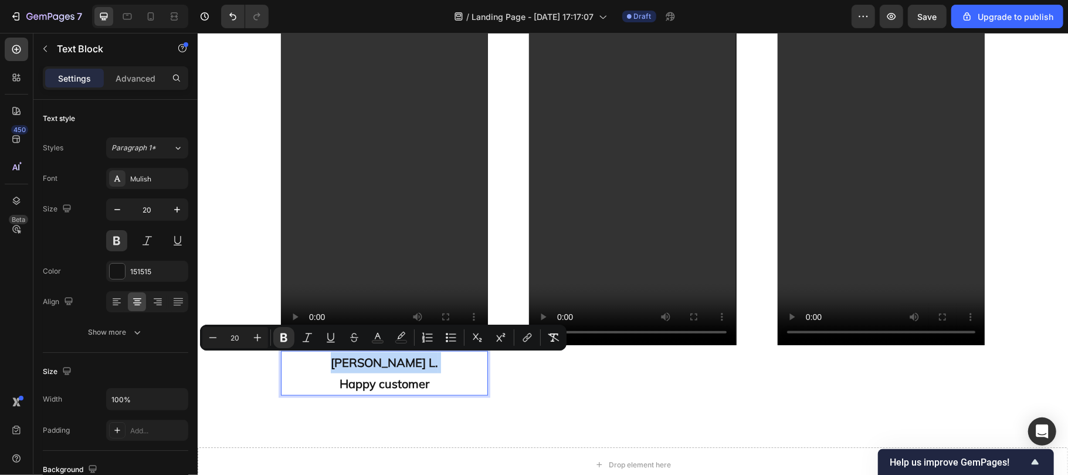
click at [354, 357] on p "Mcrae L. Happy customer" at bounding box center [384, 372] width 205 height 42
click at [394, 338] on button "color" at bounding box center [401, 337] width 21 height 21
type input "000000"
type input "0"
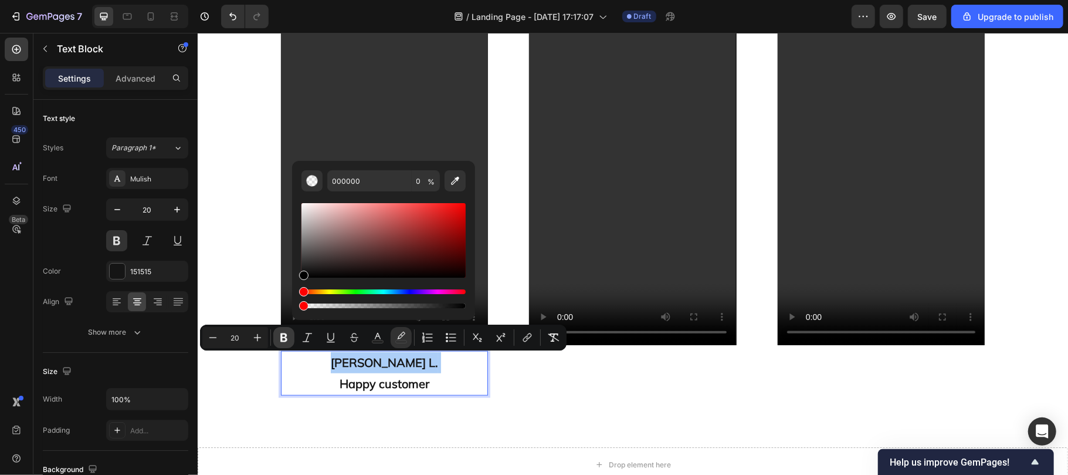
click at [284, 334] on icon "Editor contextual toolbar" at bounding box center [284, 337] width 12 height 12
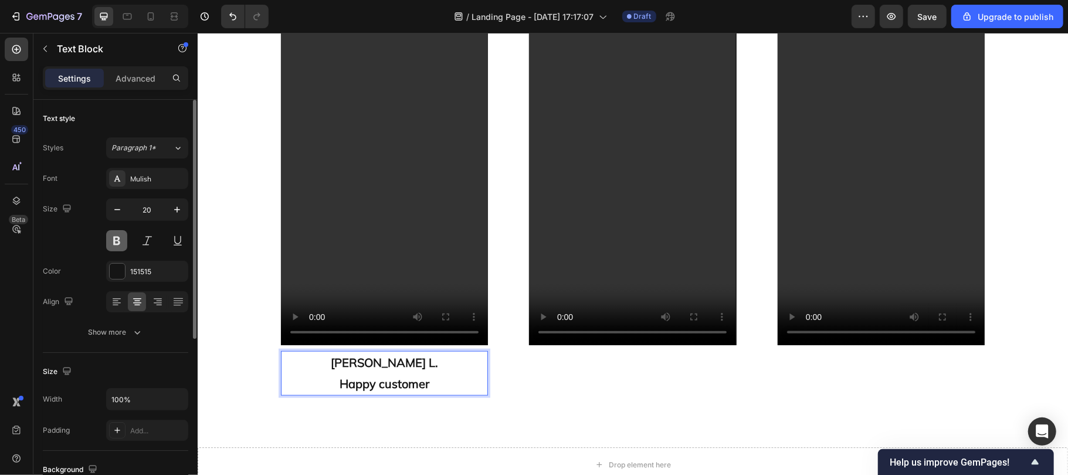
click at [117, 242] on button at bounding box center [116, 240] width 21 height 21
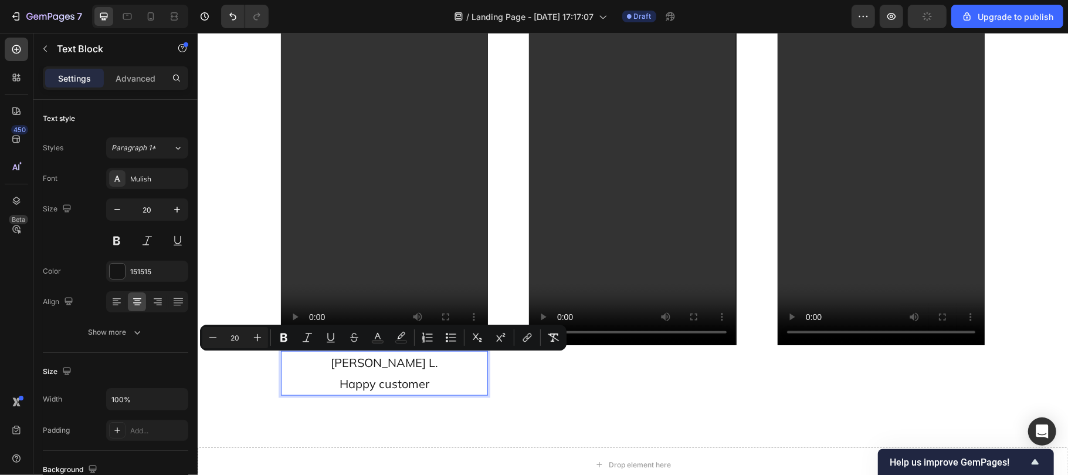
click at [355, 361] on span "Mcrae L." at bounding box center [383, 361] width 107 height 15
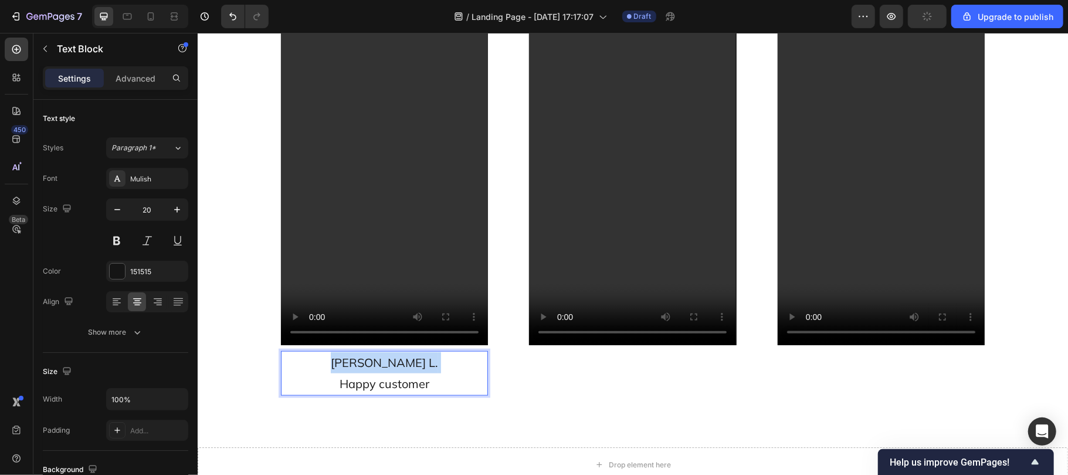
click at [355, 361] on span "Mcrae L." at bounding box center [383, 361] width 107 height 15
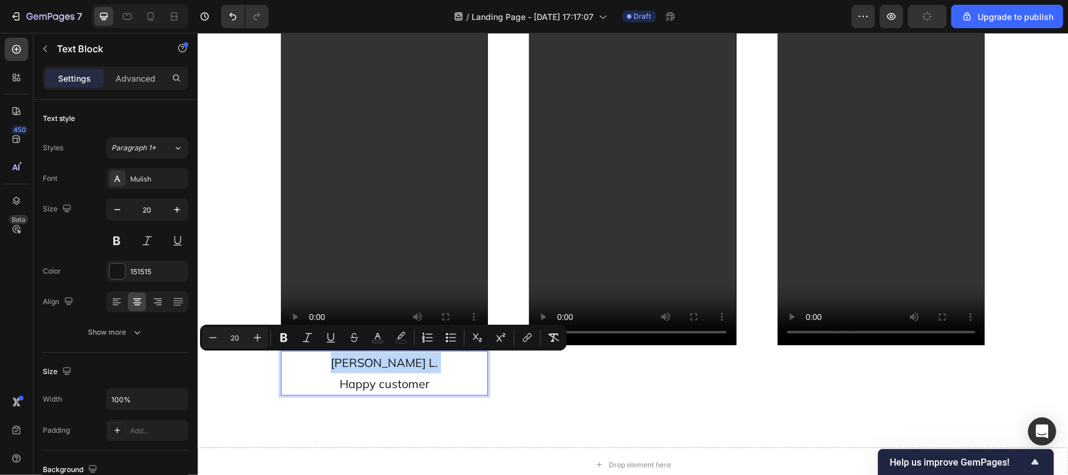
click at [355, 361] on span "Mcrae L." at bounding box center [383, 361] width 107 height 15
click at [284, 338] on icon "Editor contextual toolbar" at bounding box center [283, 337] width 7 height 9
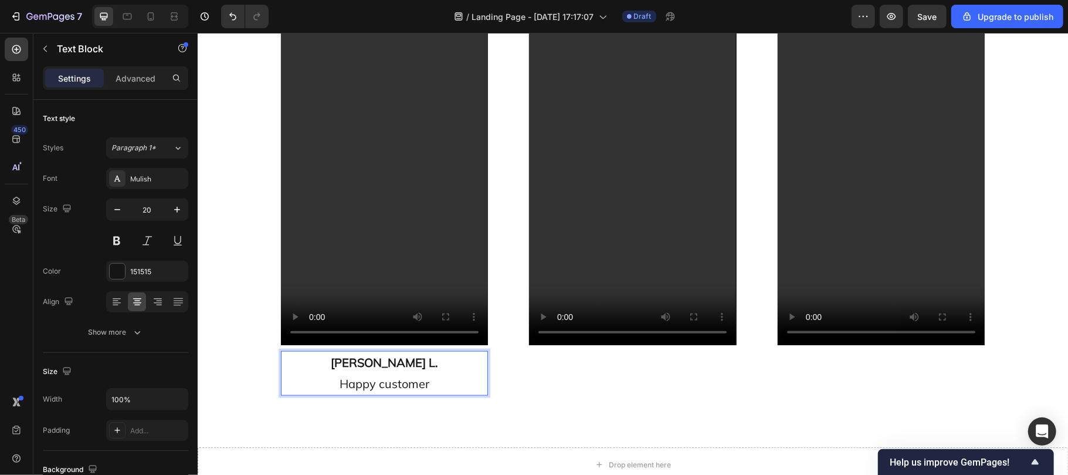
click at [320, 375] on p "Mcrae L. Happy customer" at bounding box center [384, 372] width 205 height 42
click at [344, 372] on p "Happy customer" at bounding box center [384, 382] width 205 height 21
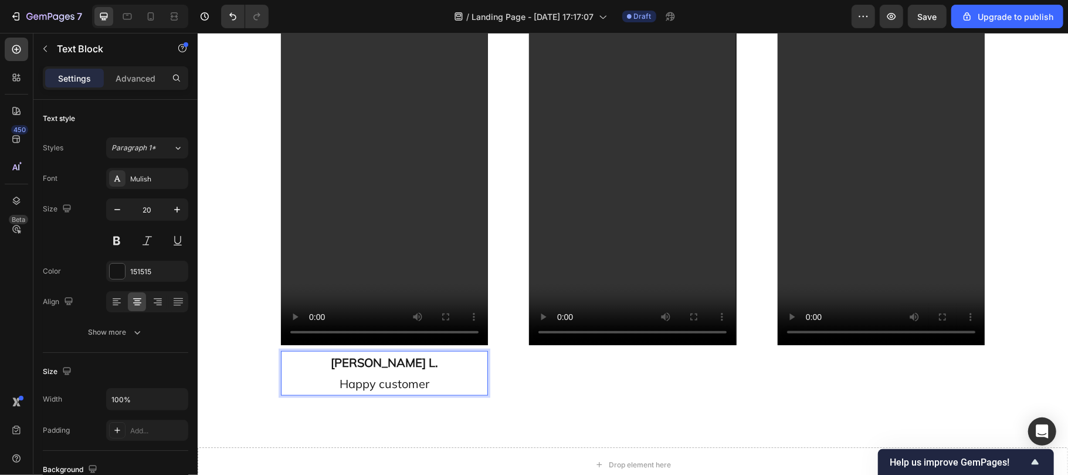
click at [353, 361] on p "Mcrae L." at bounding box center [384, 361] width 205 height 21
drag, startPoint x: 353, startPoint y: 361, endPoint x: 445, endPoint y: 378, distance: 93.7
click at [445, 378] on div "Mcrae L. Happy customer" at bounding box center [383, 372] width 207 height 45
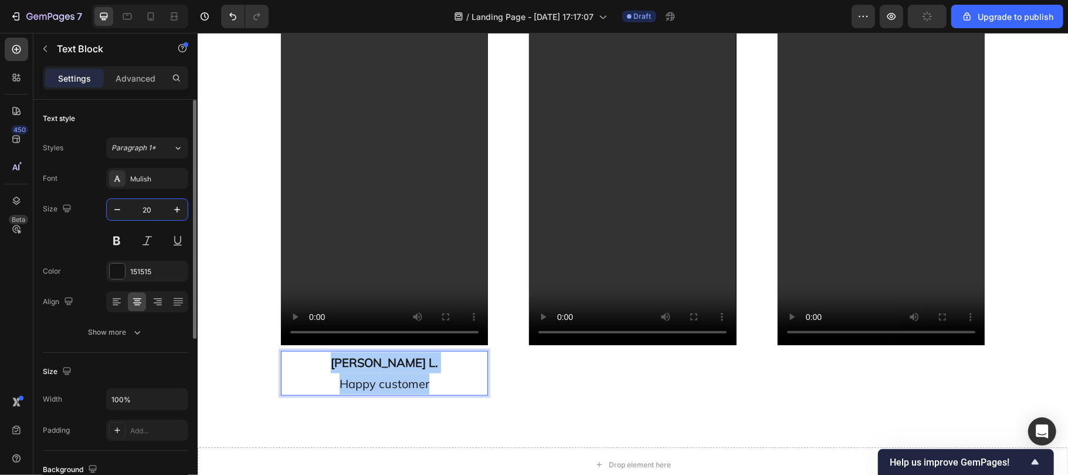
click at [155, 205] on input "20" at bounding box center [147, 209] width 39 height 21
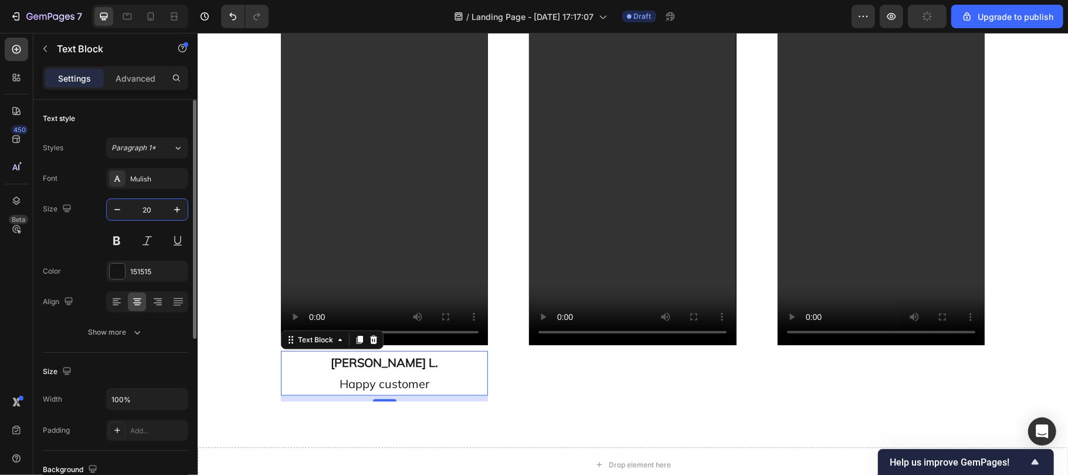
click at [155, 205] on input "20" at bounding box center [147, 209] width 39 height 21
type input "12"
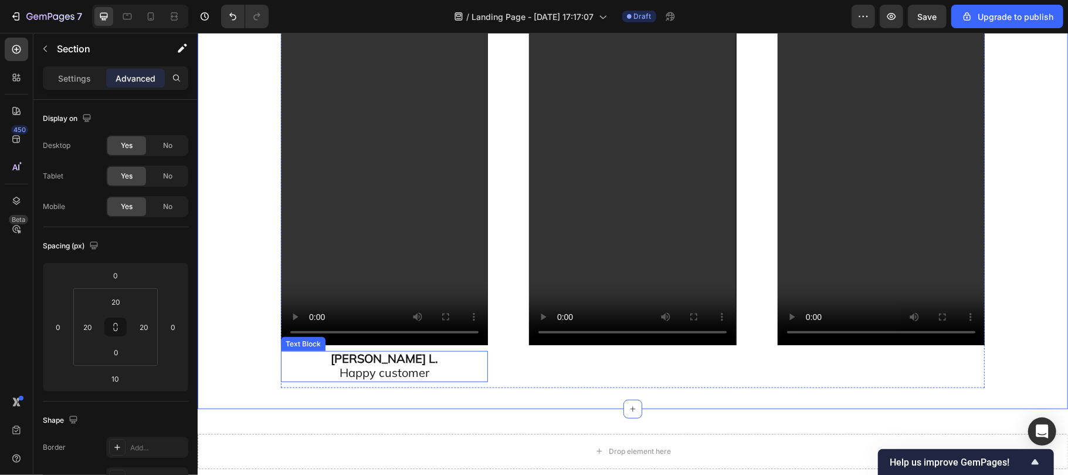
click at [360, 364] on span "Happy customer" at bounding box center [384, 371] width 90 height 15
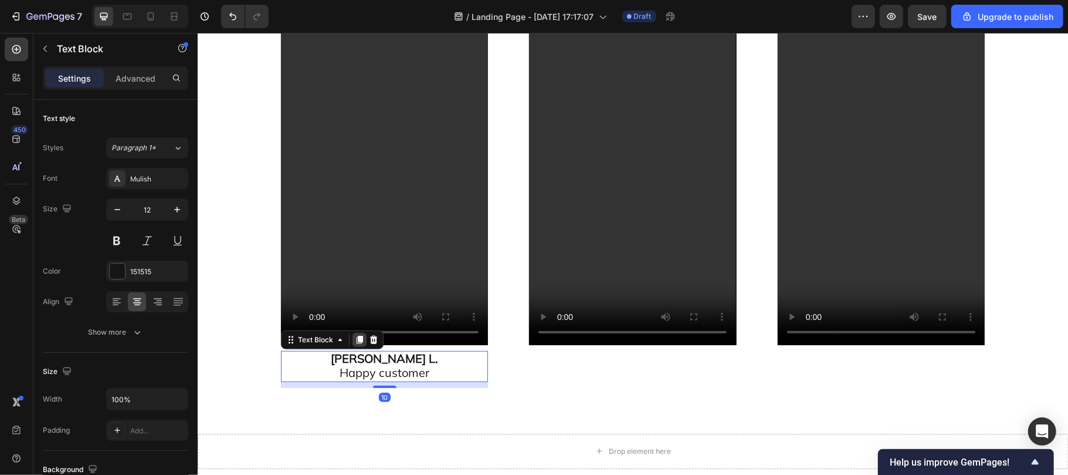
click at [356, 337] on icon at bounding box center [359, 339] width 6 height 8
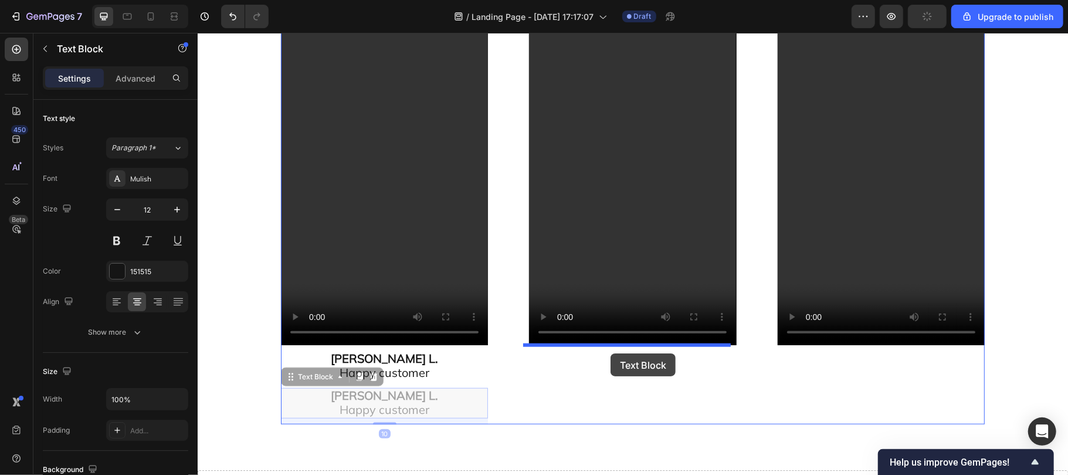
drag, startPoint x: 304, startPoint y: 382, endPoint x: 610, endPoint y: 353, distance: 307.6
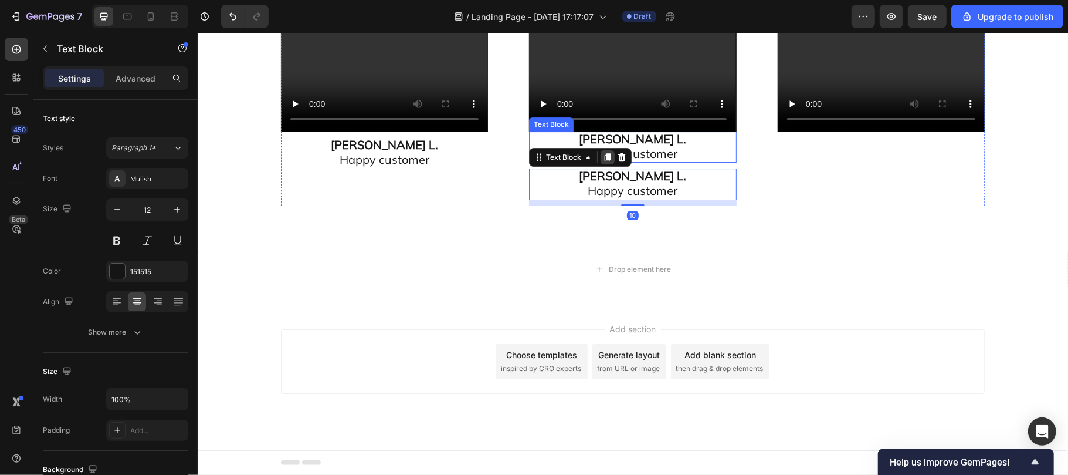
scroll to position [7152, 0]
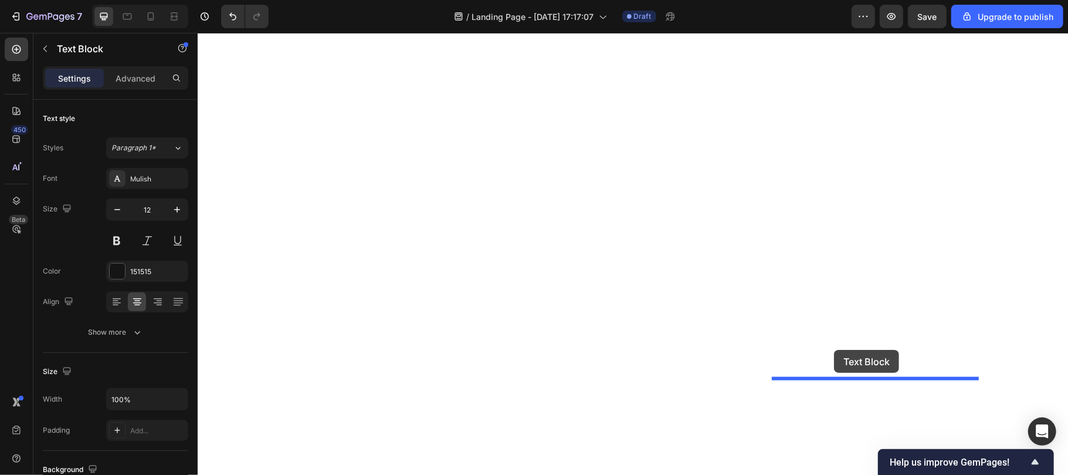
drag, startPoint x: 569, startPoint y: 372, endPoint x: 834, endPoint y: 349, distance: 265.6
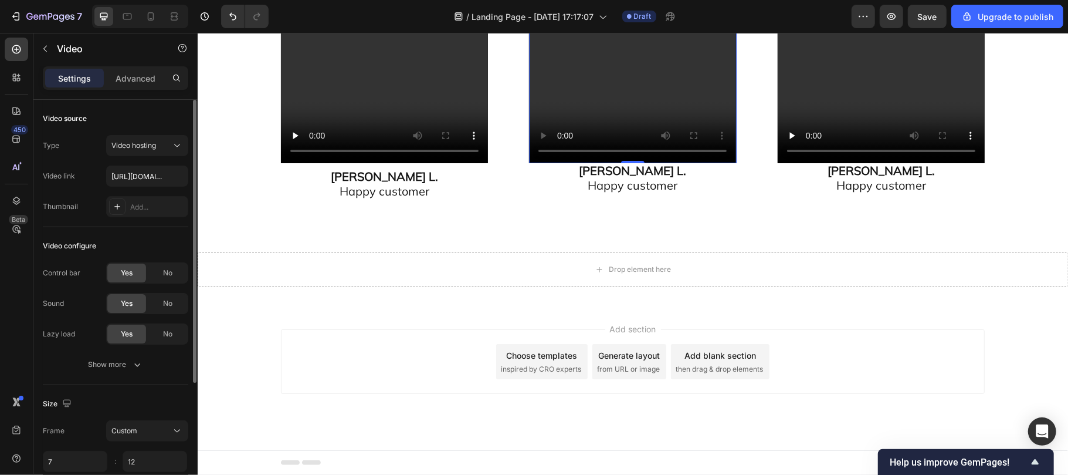
scroll to position [96, 0]
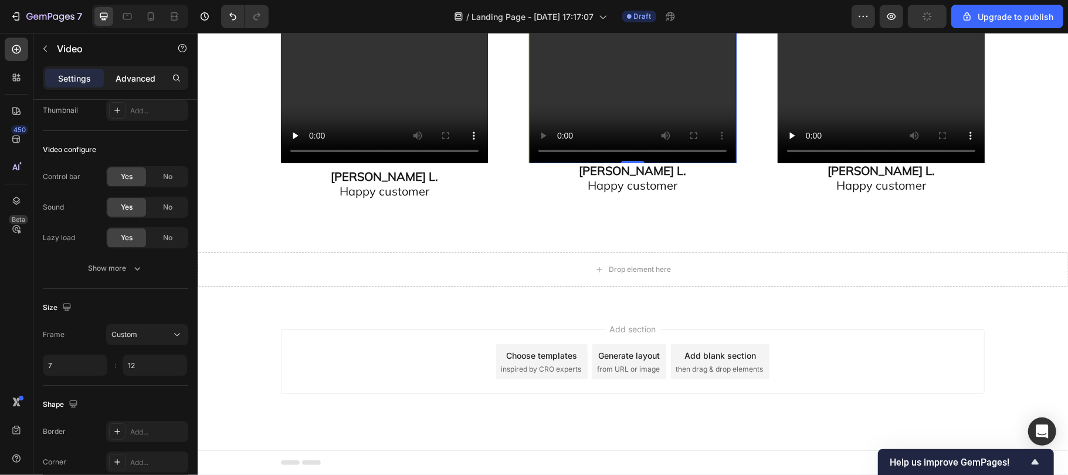
click at [133, 79] on p "Advanced" at bounding box center [136, 78] width 40 height 12
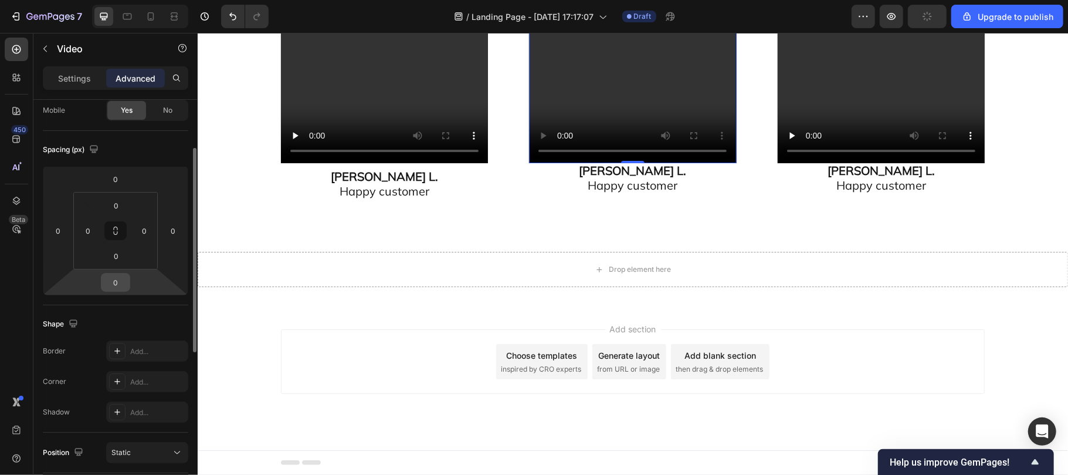
click at [122, 277] on input "0" at bounding box center [115, 282] width 23 height 18
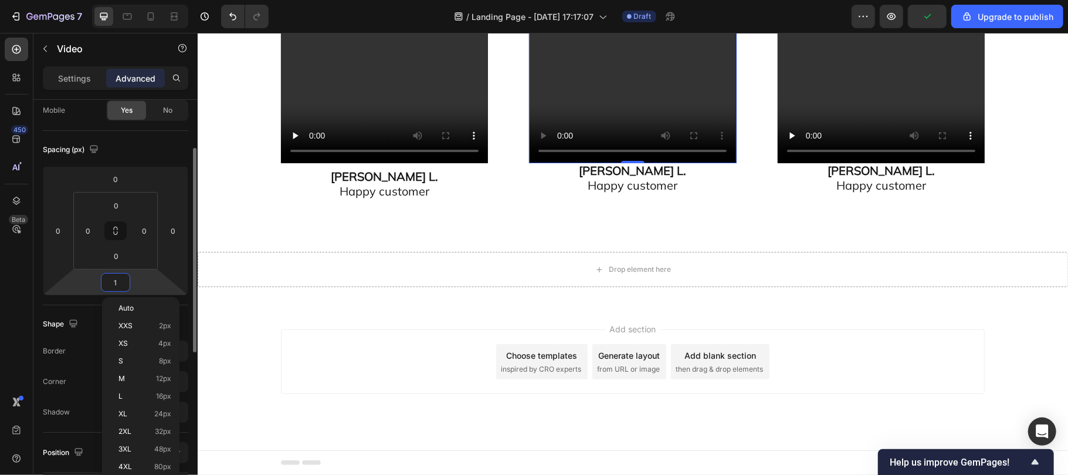
type input "10"
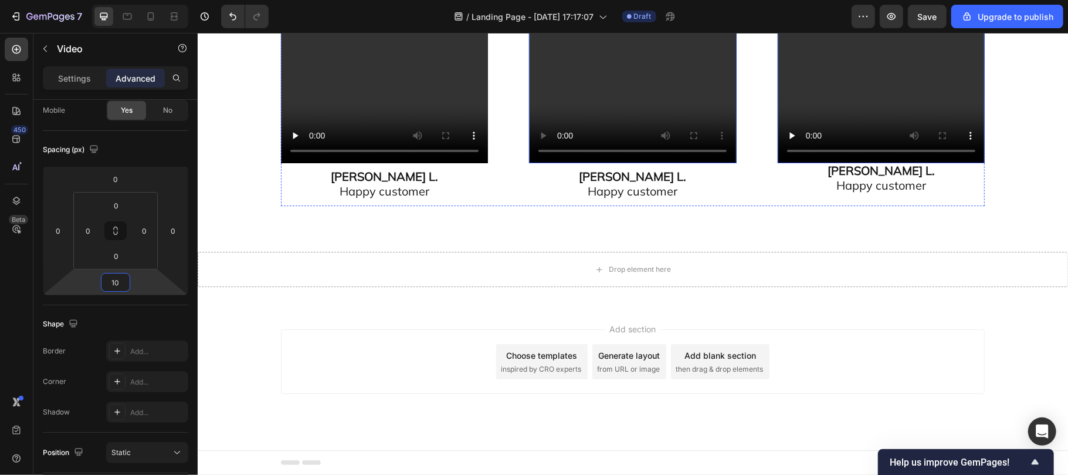
click at [126, 277] on input "0" at bounding box center [115, 282] width 23 height 18
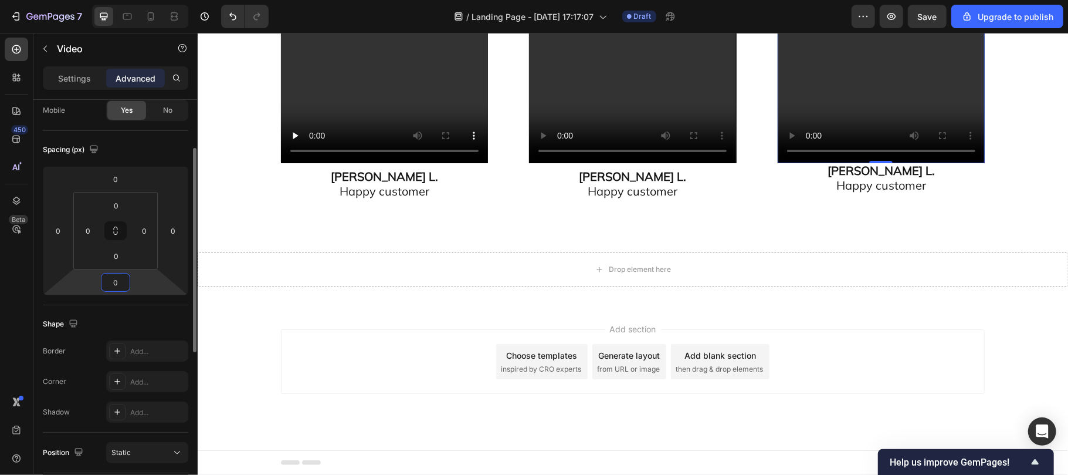
click at [126, 277] on input "0" at bounding box center [115, 282] width 23 height 18
type input "10"
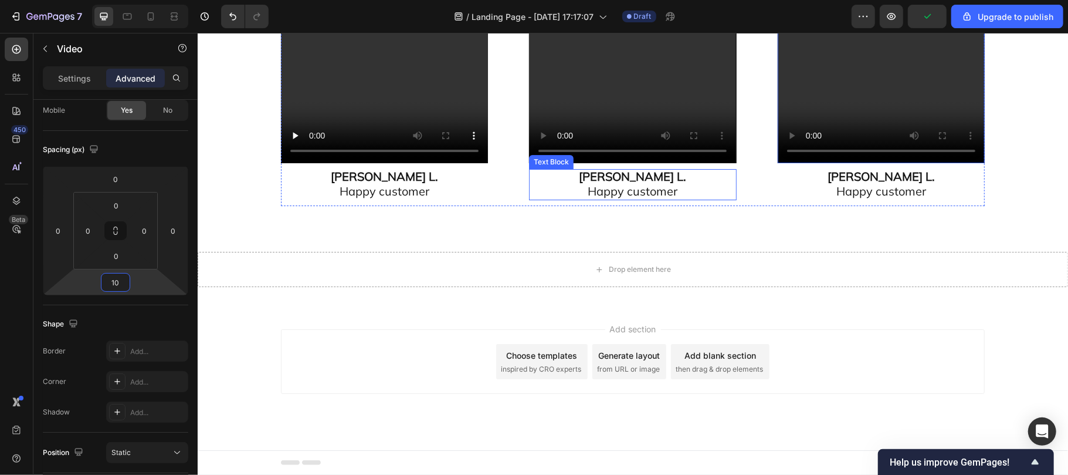
click at [592, 184] on p "Mcrae L." at bounding box center [632, 177] width 205 height 15
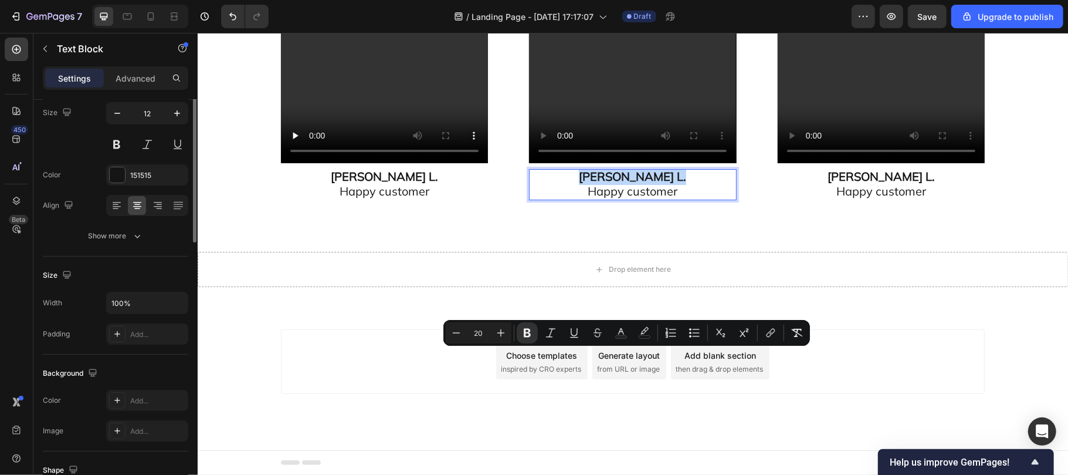
scroll to position [0, 0]
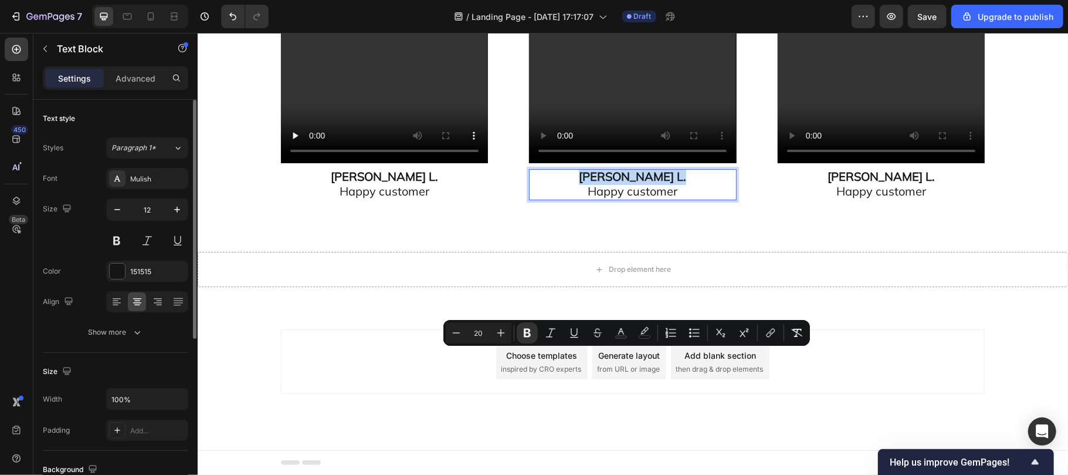
click at [592, 184] on p "Mcrae L." at bounding box center [632, 177] width 205 height 15
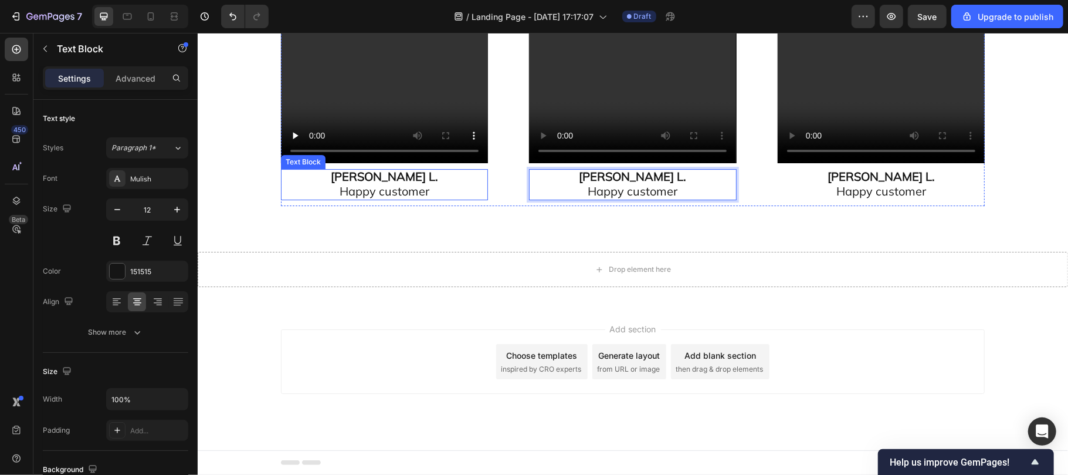
click at [476, 184] on p "Mcrae L." at bounding box center [384, 177] width 205 height 15
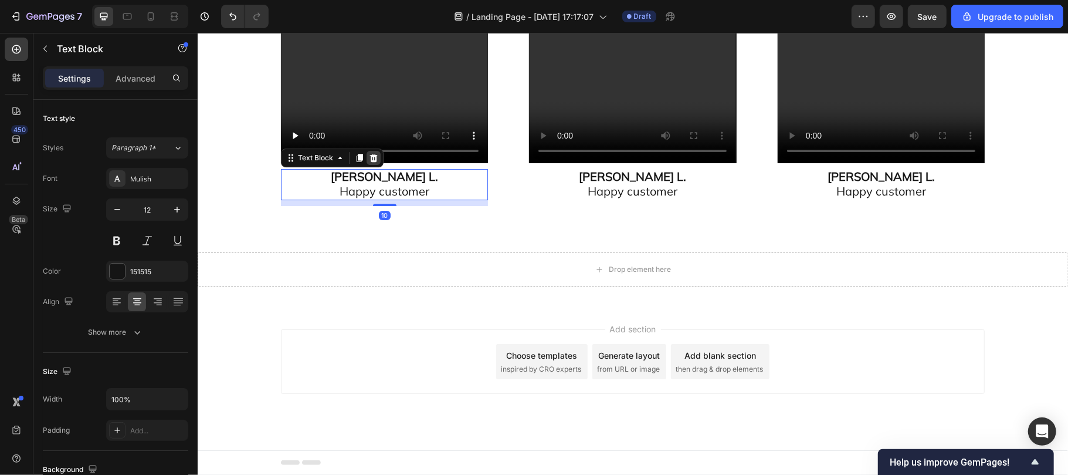
click at [370, 161] on icon at bounding box center [374, 157] width 8 height 8
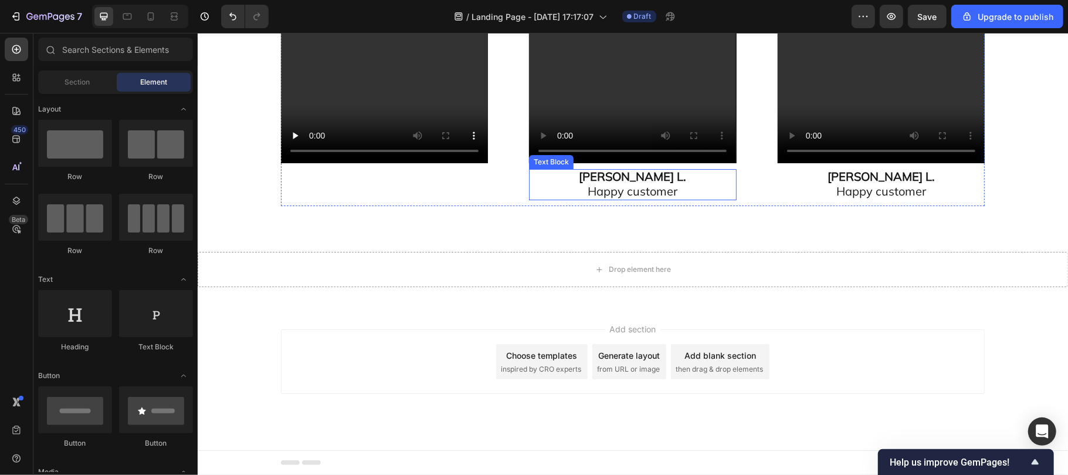
click at [685, 199] on p "Happy customer" at bounding box center [632, 191] width 205 height 15
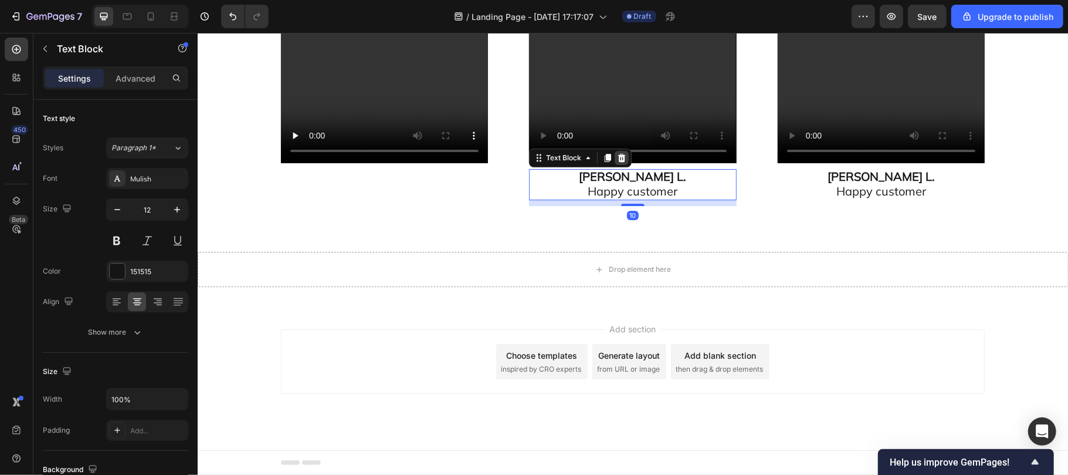
click at [616, 162] on icon at bounding box center [620, 157] width 9 height 9
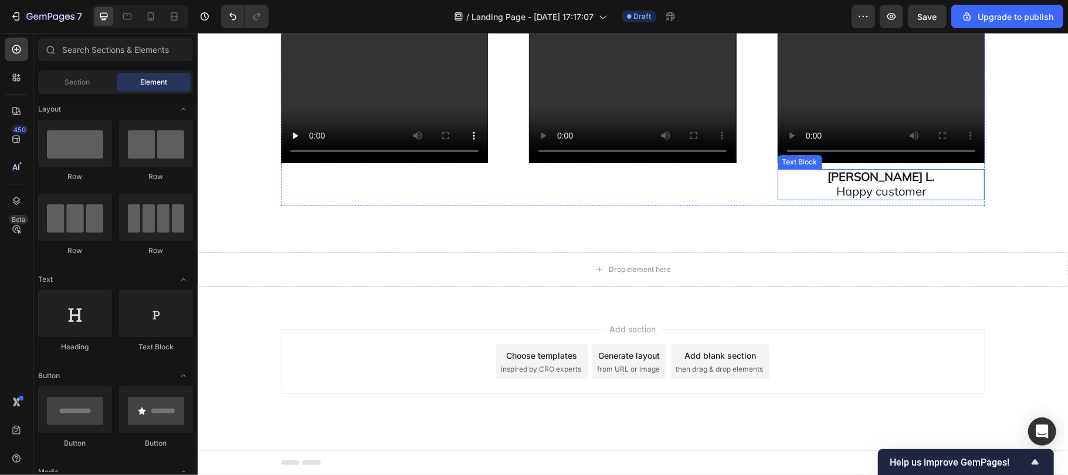
click at [922, 184] on p "Mcrae L." at bounding box center [880, 177] width 205 height 15
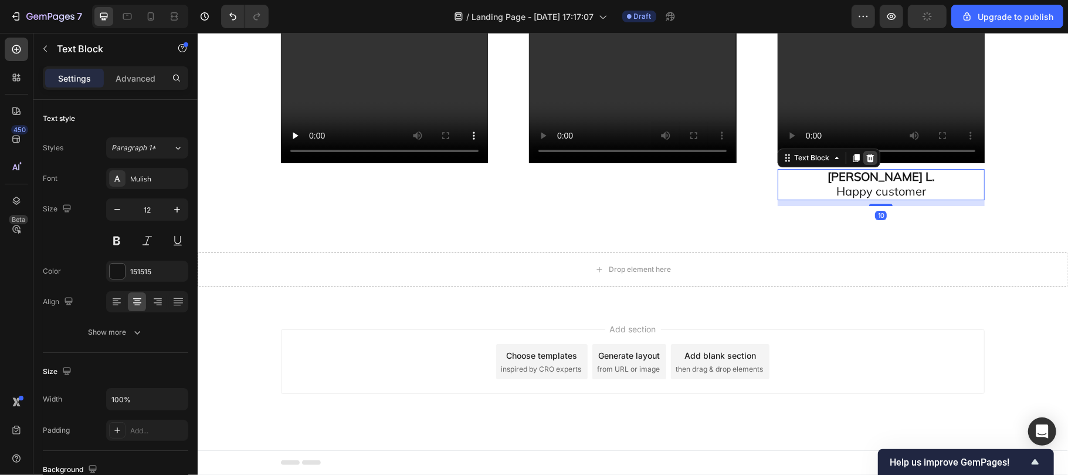
click at [865, 162] on icon at bounding box center [869, 157] width 9 height 9
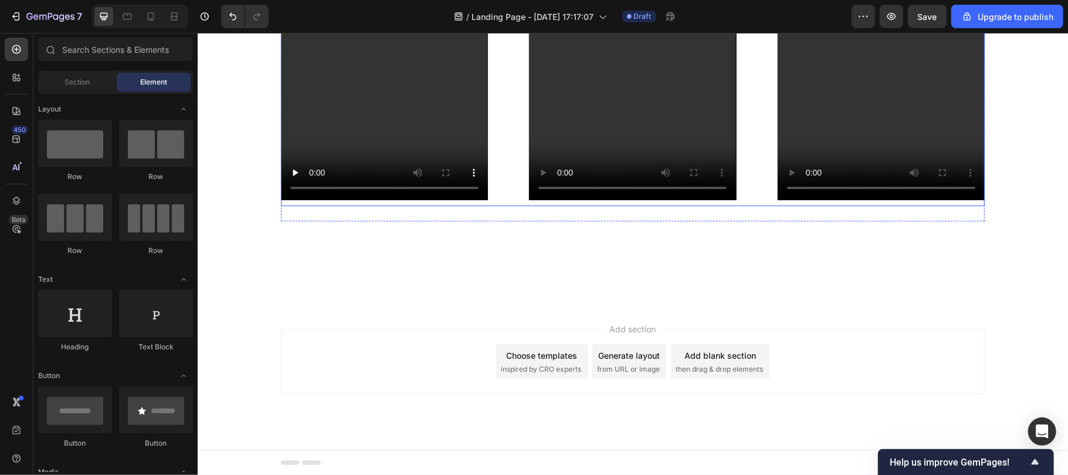
scroll to position [6725, 0]
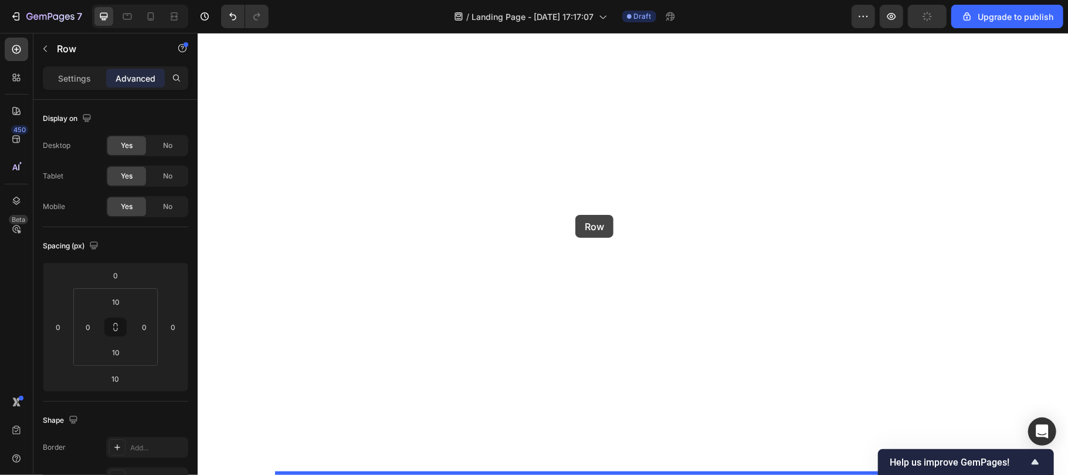
drag, startPoint x: 298, startPoint y: 114, endPoint x: 575, endPoint y: 214, distance: 294.3
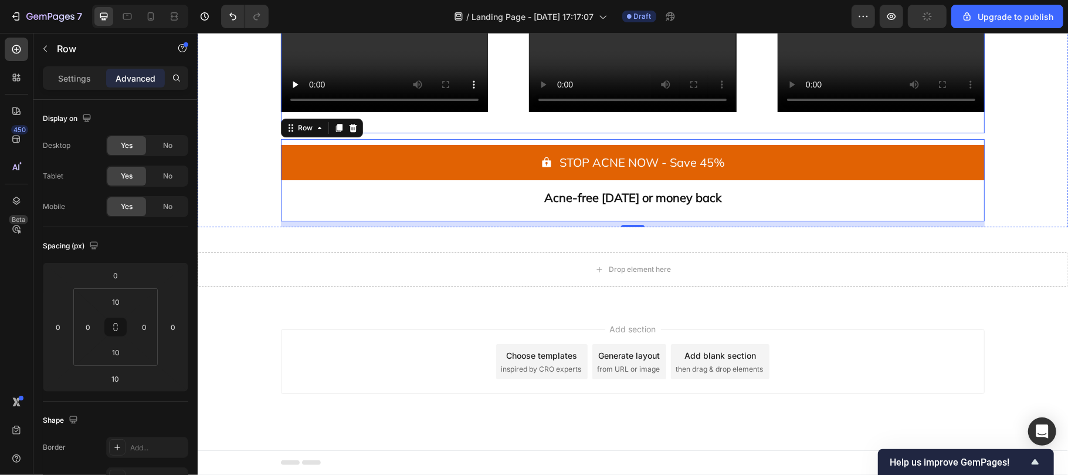
scroll to position [7296, 0]
click at [303, 133] on div "Row" at bounding box center [304, 127] width 19 height 11
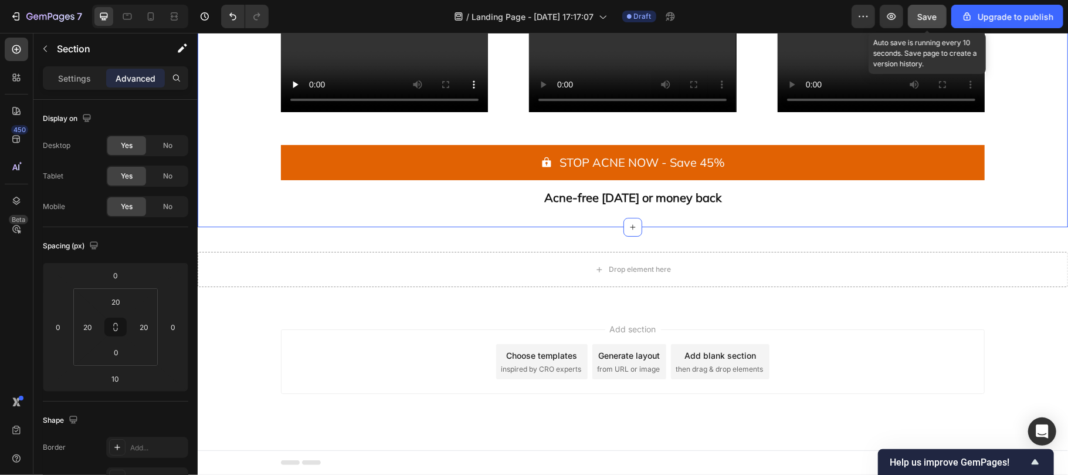
click at [929, 12] on span "Save" at bounding box center [927, 17] width 19 height 10
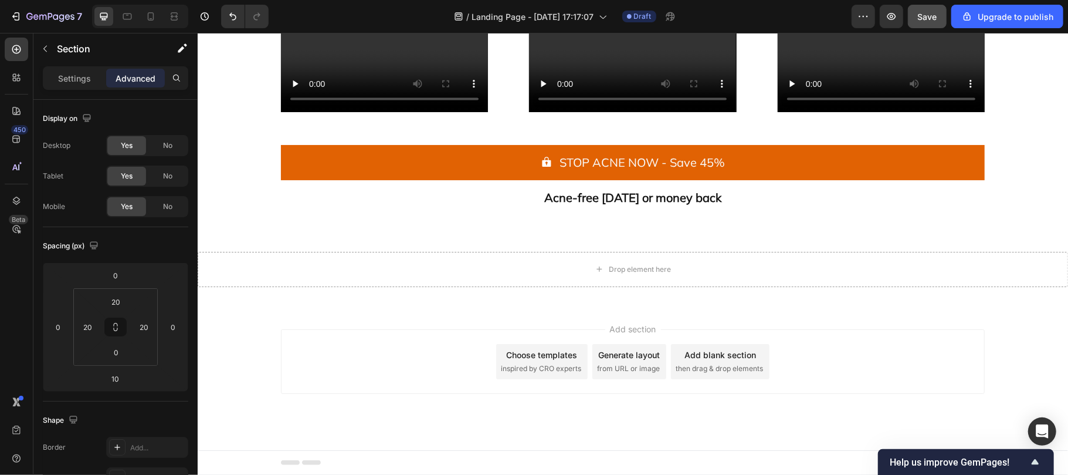
scroll to position [5508, 0]
click at [931, 12] on span "Save" at bounding box center [927, 17] width 19 height 10
